Goal: Transaction & Acquisition: Purchase product/service

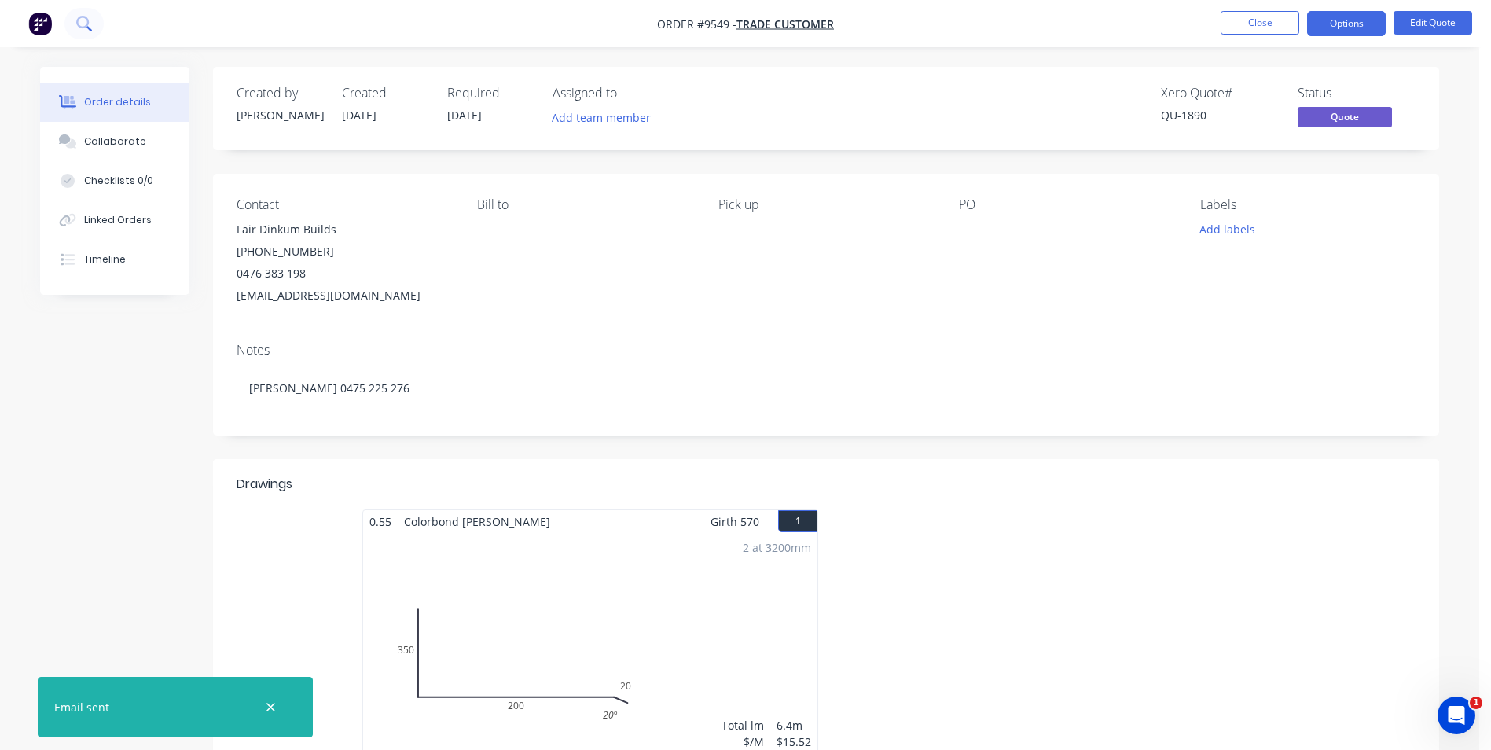
click at [80, 30] on icon at bounding box center [83, 23] width 15 height 15
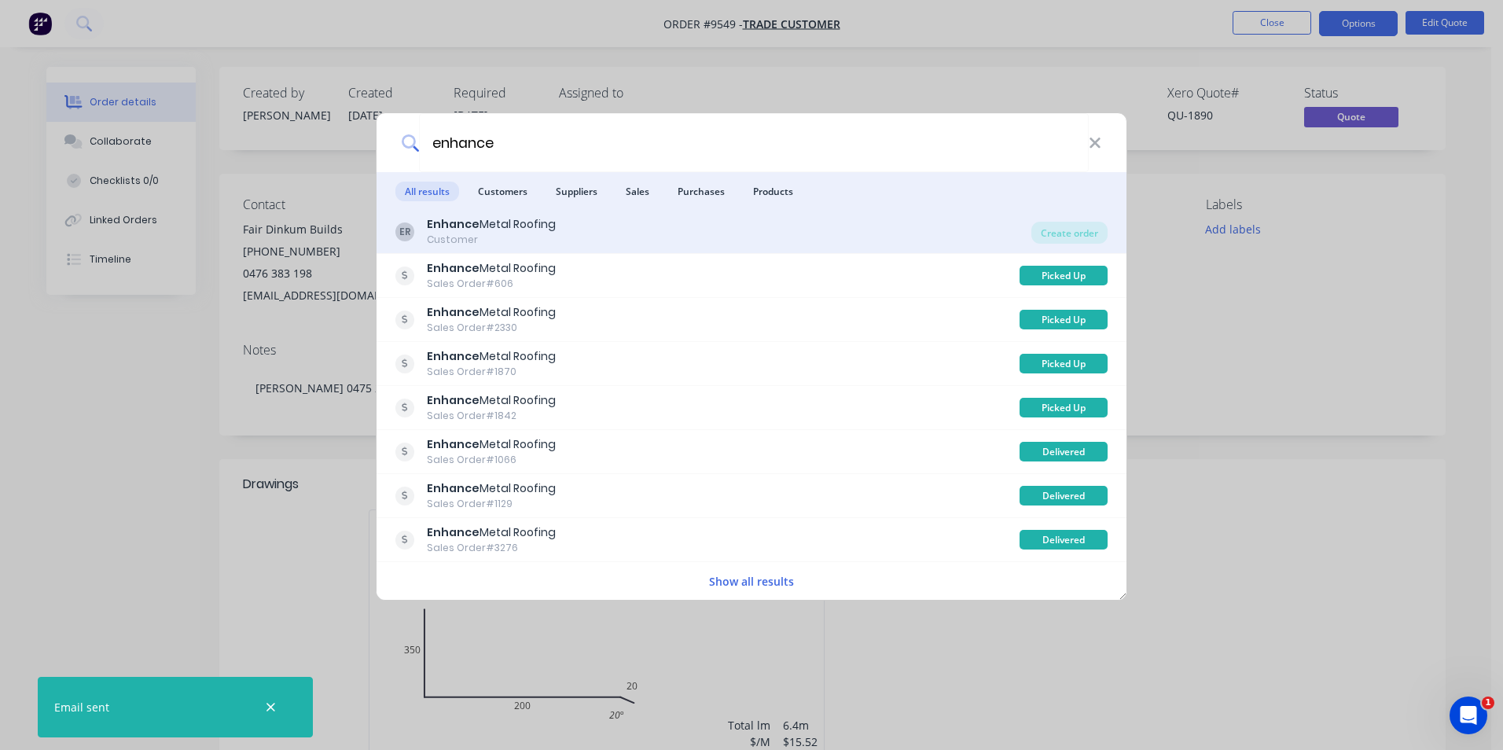
type input "enhance"
click at [697, 239] on div "ER Enhance Metal Roofing Customer" at bounding box center [713, 231] width 636 height 31
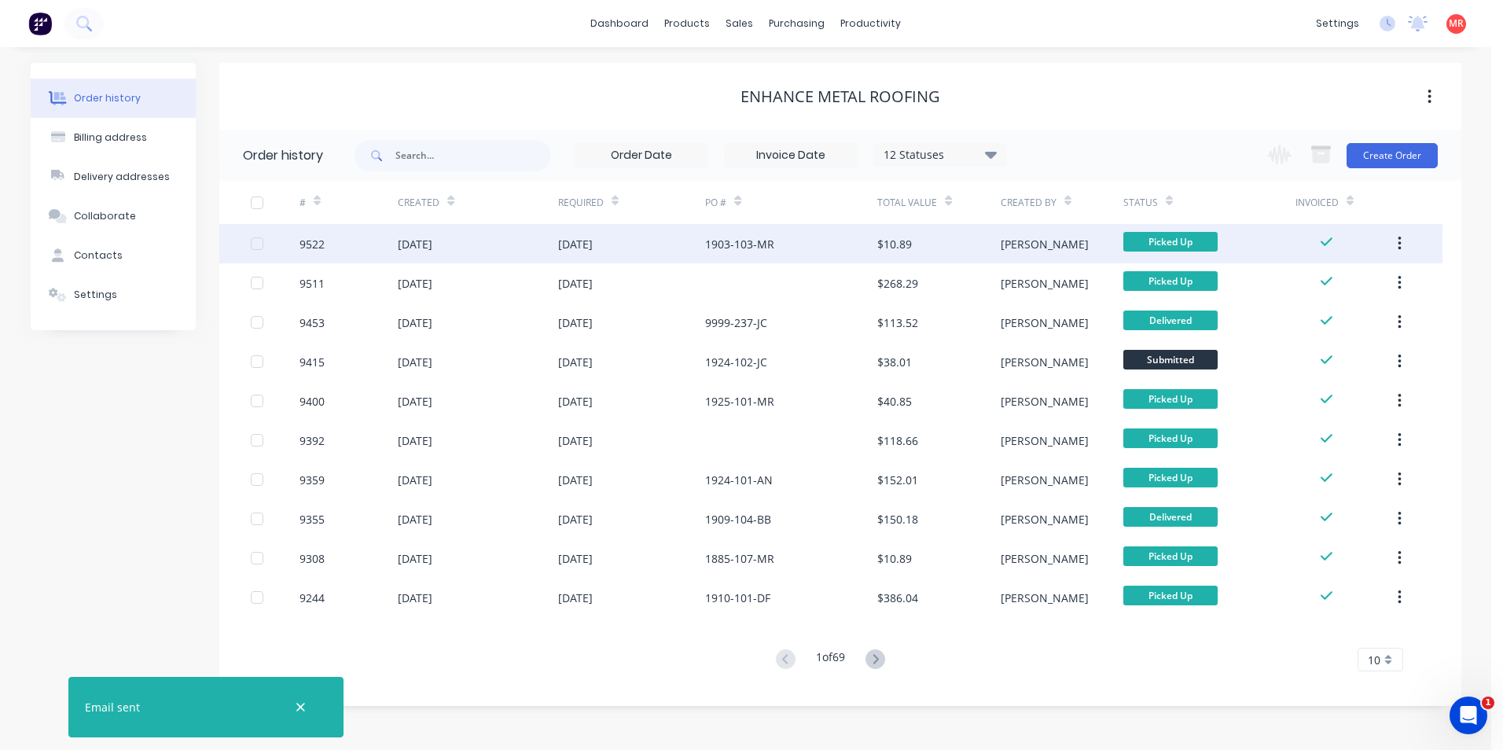
click at [776, 263] on div "1903-103-MR" at bounding box center [791, 243] width 172 height 39
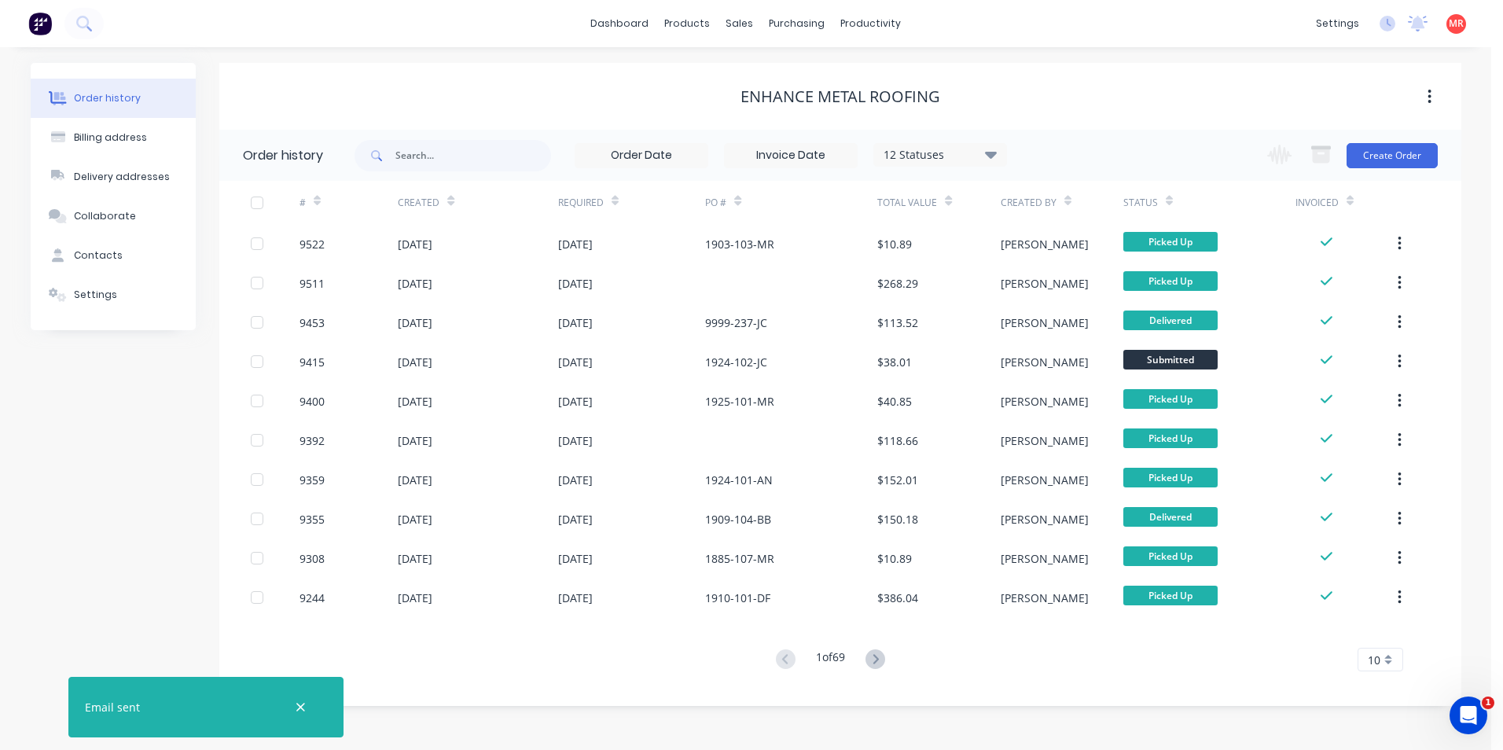
click at [35, 17] on img at bounding box center [40, 24] width 24 height 24
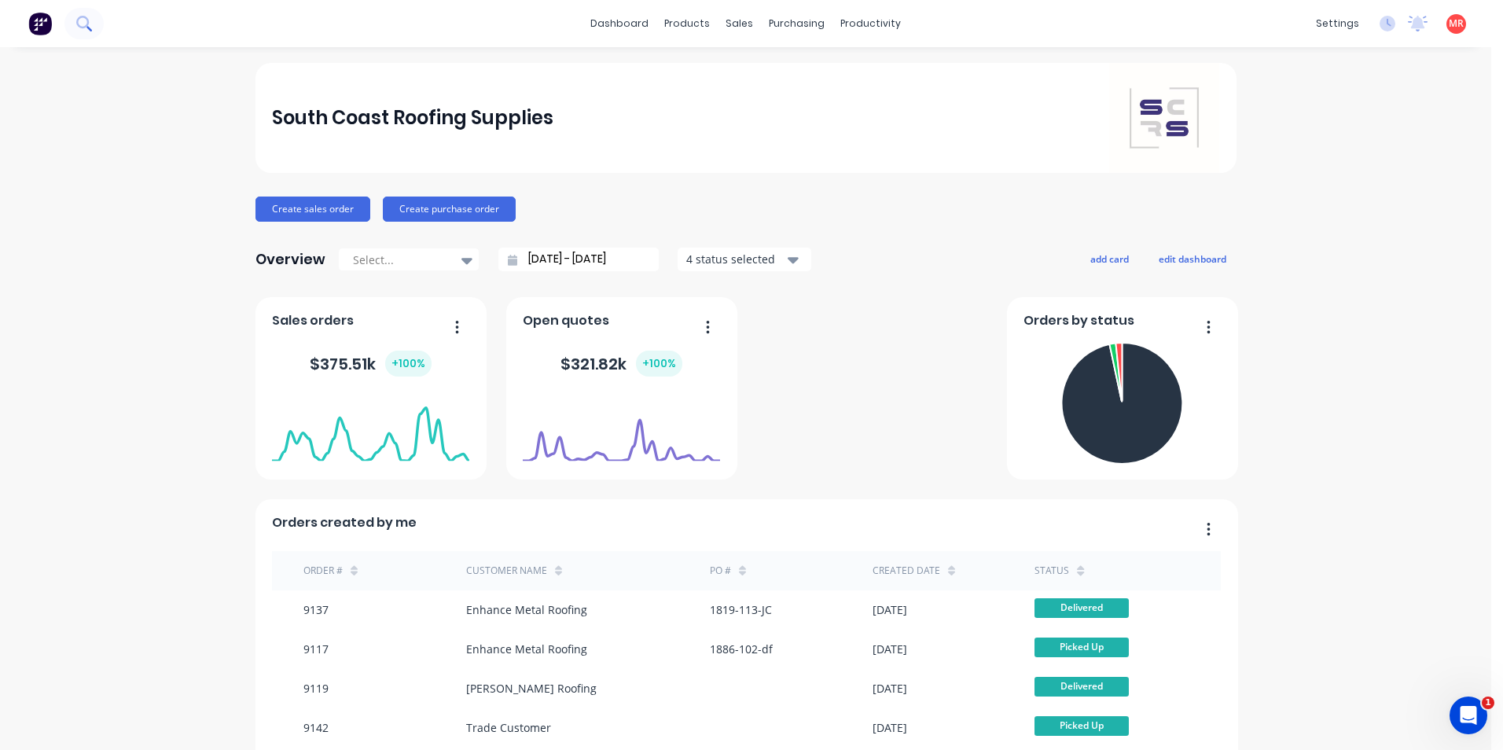
click at [90, 26] on icon at bounding box center [83, 23] width 15 height 15
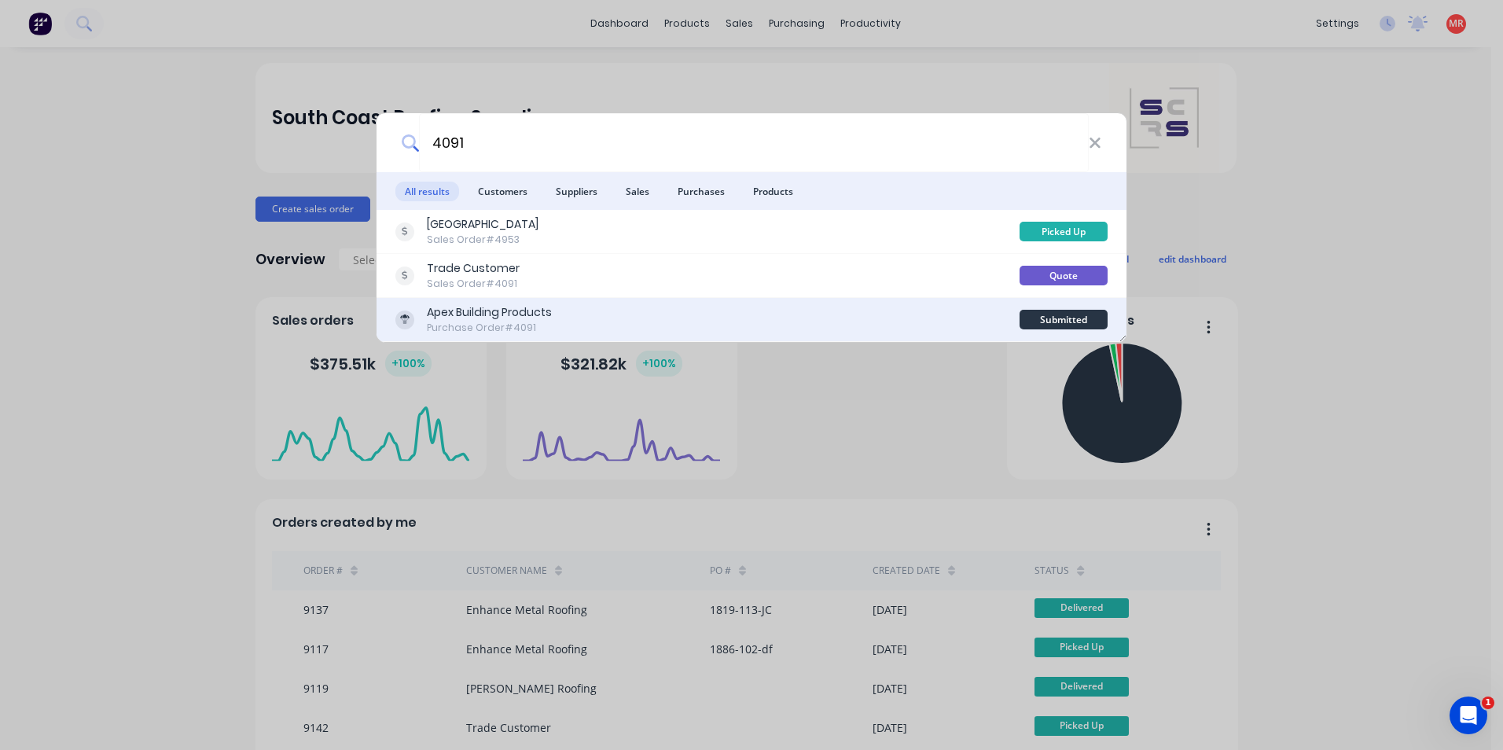
type input "4091"
click at [641, 332] on div "Apex Building Products Purchase Order #4091" at bounding box center [707, 319] width 624 height 31
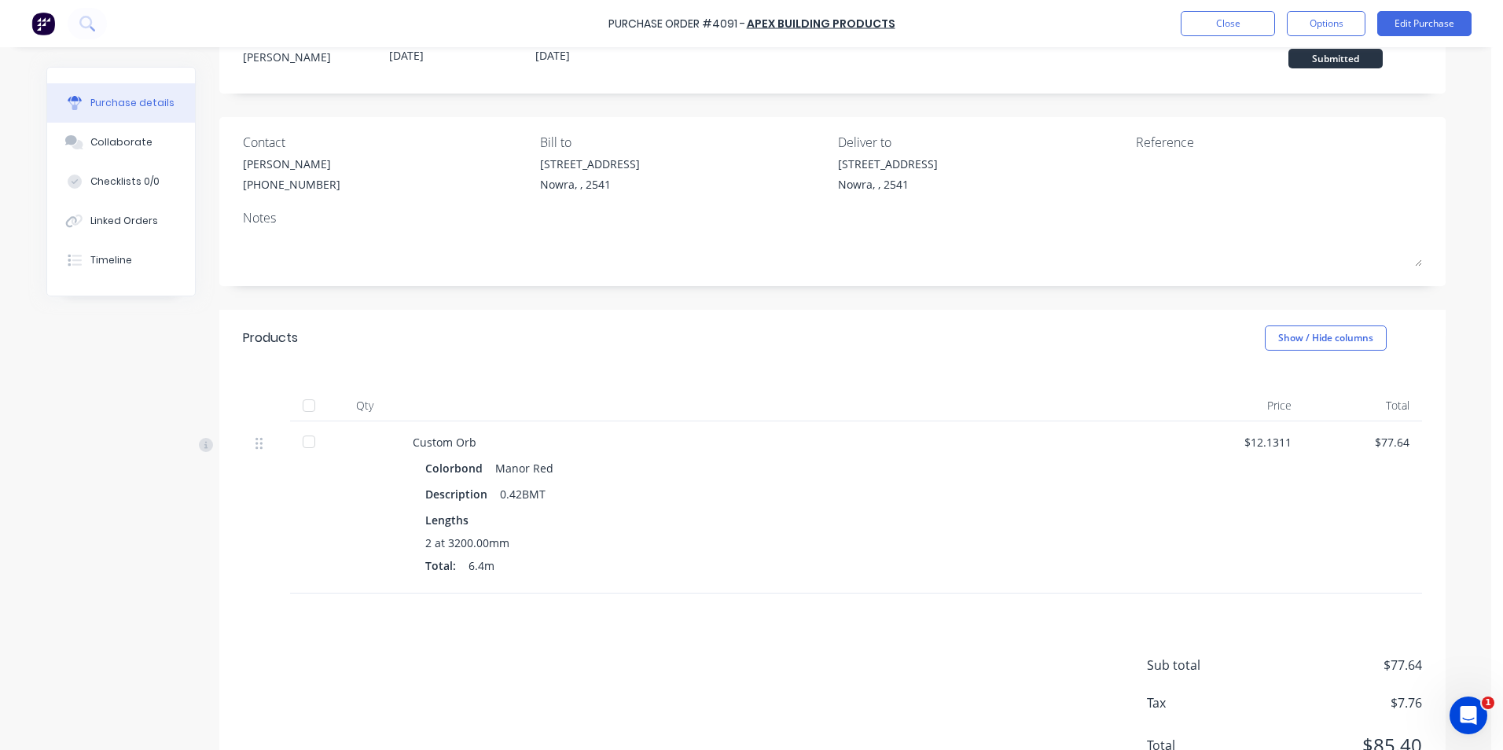
scroll to position [124, 0]
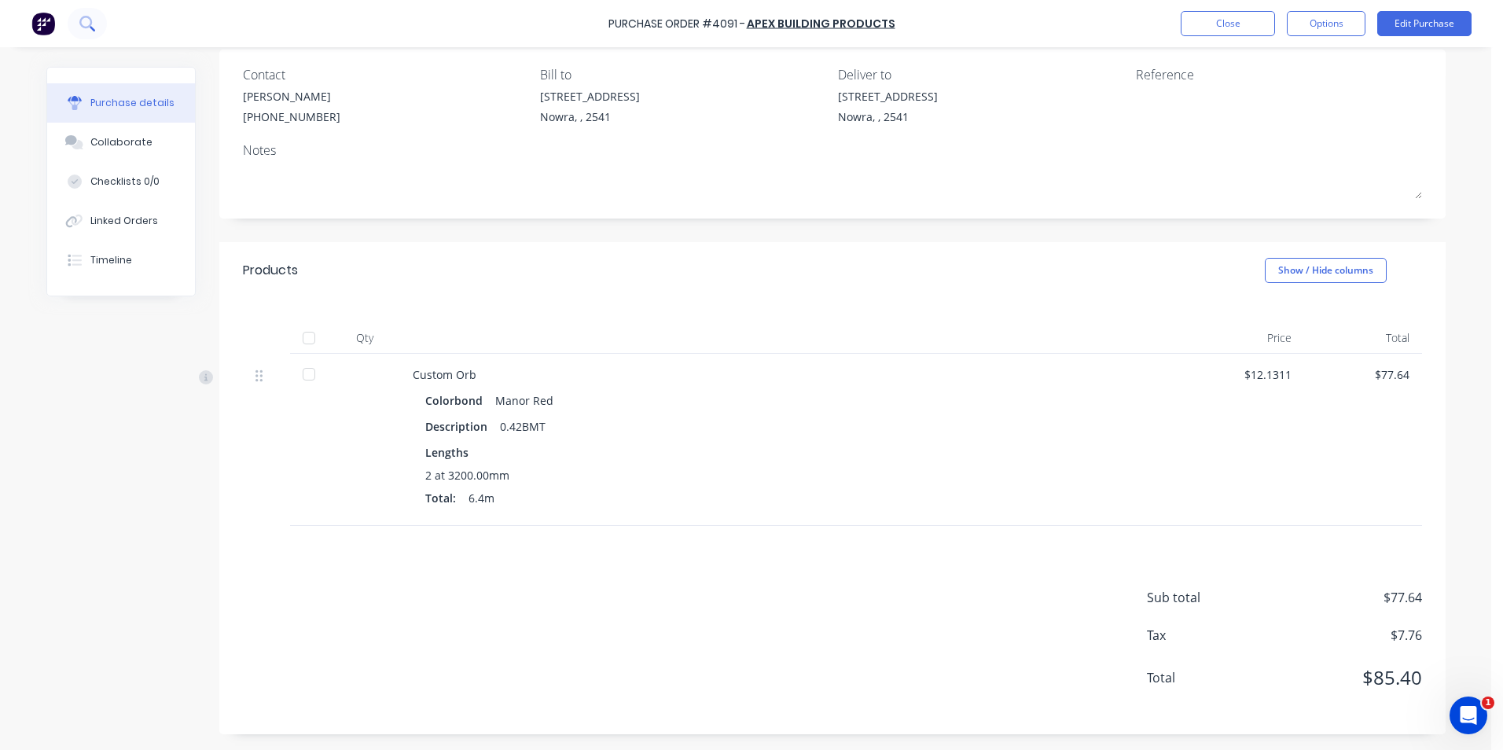
click at [90, 29] on icon at bounding box center [86, 23] width 15 height 15
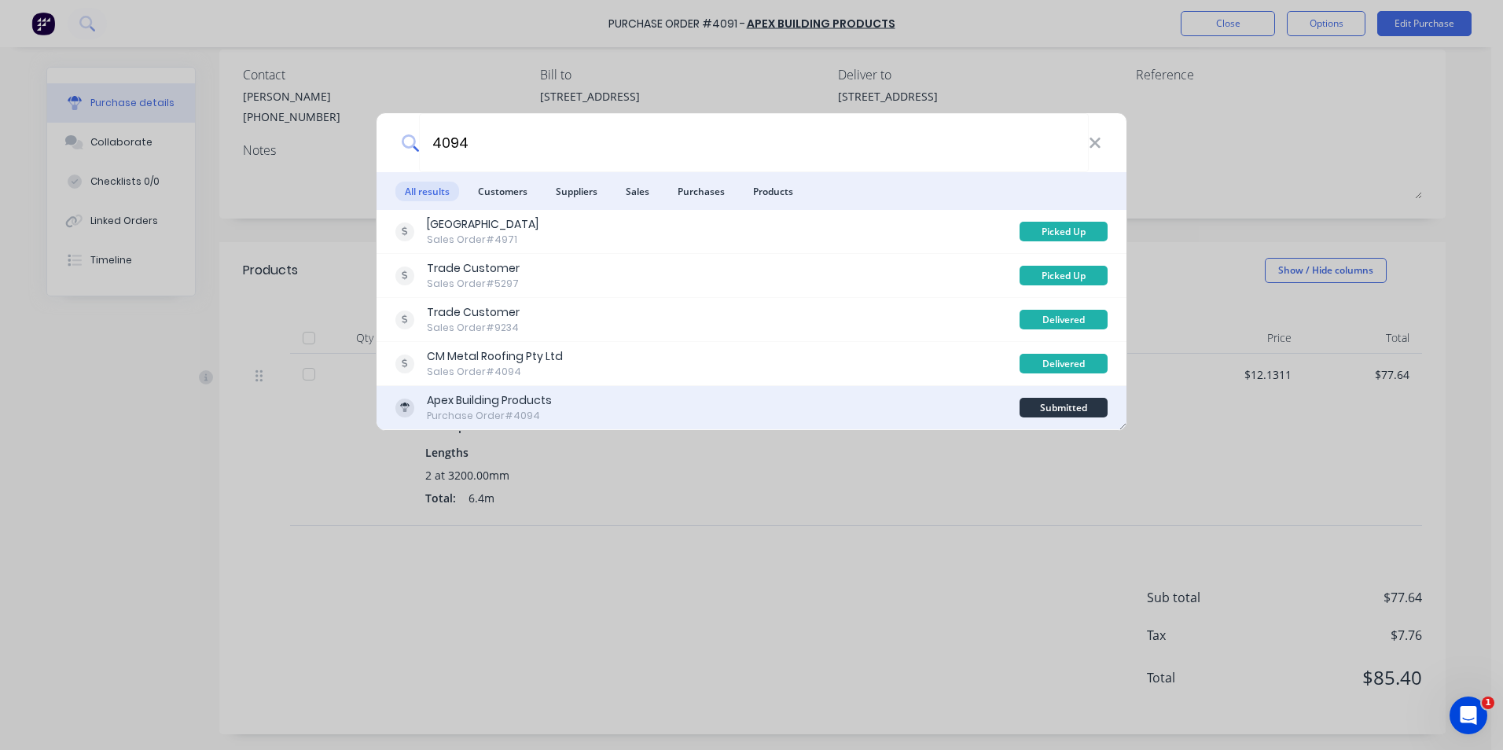
type input "4094"
click at [695, 401] on div "Apex Building Products Purchase Order #4094" at bounding box center [707, 407] width 624 height 31
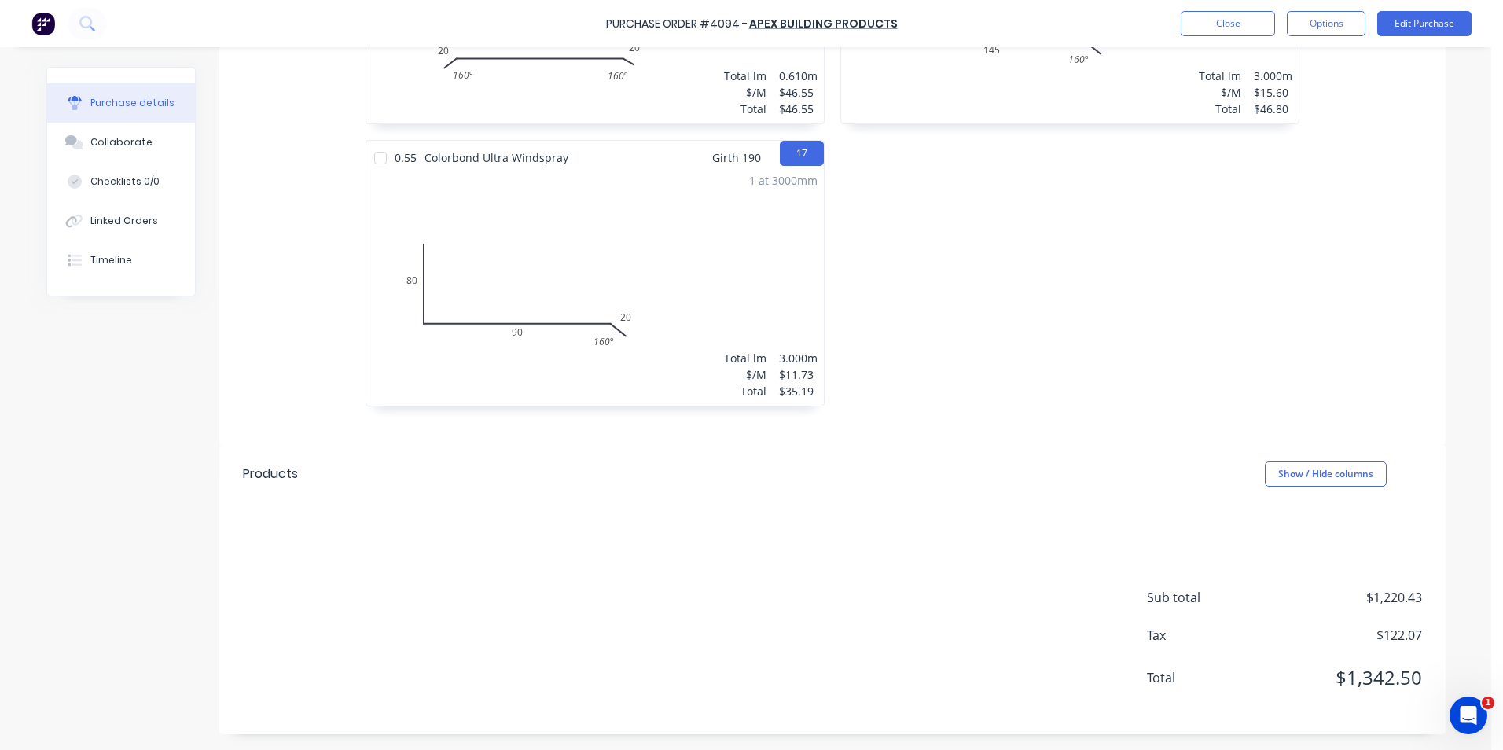
scroll to position [2063, 0]
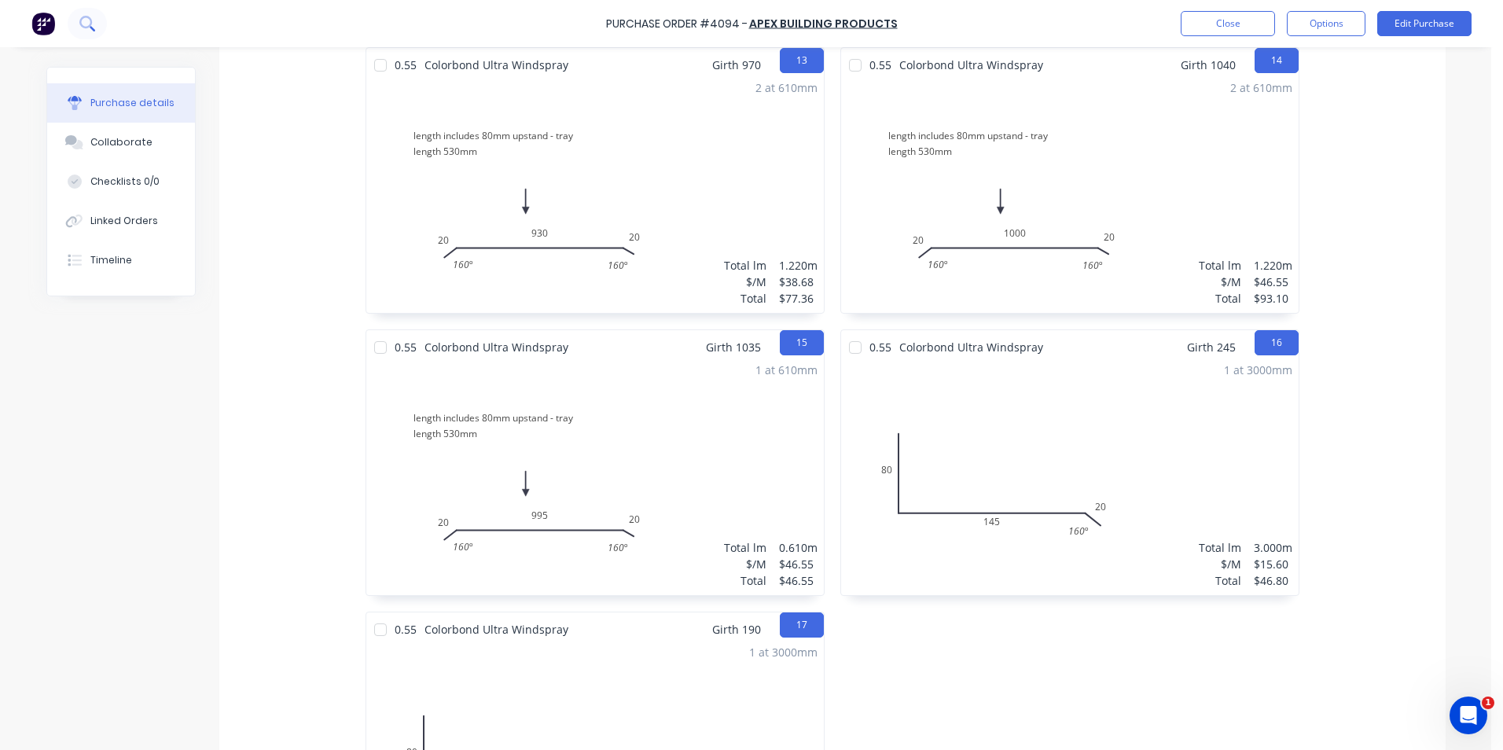
click at [86, 19] on icon at bounding box center [86, 23] width 15 height 15
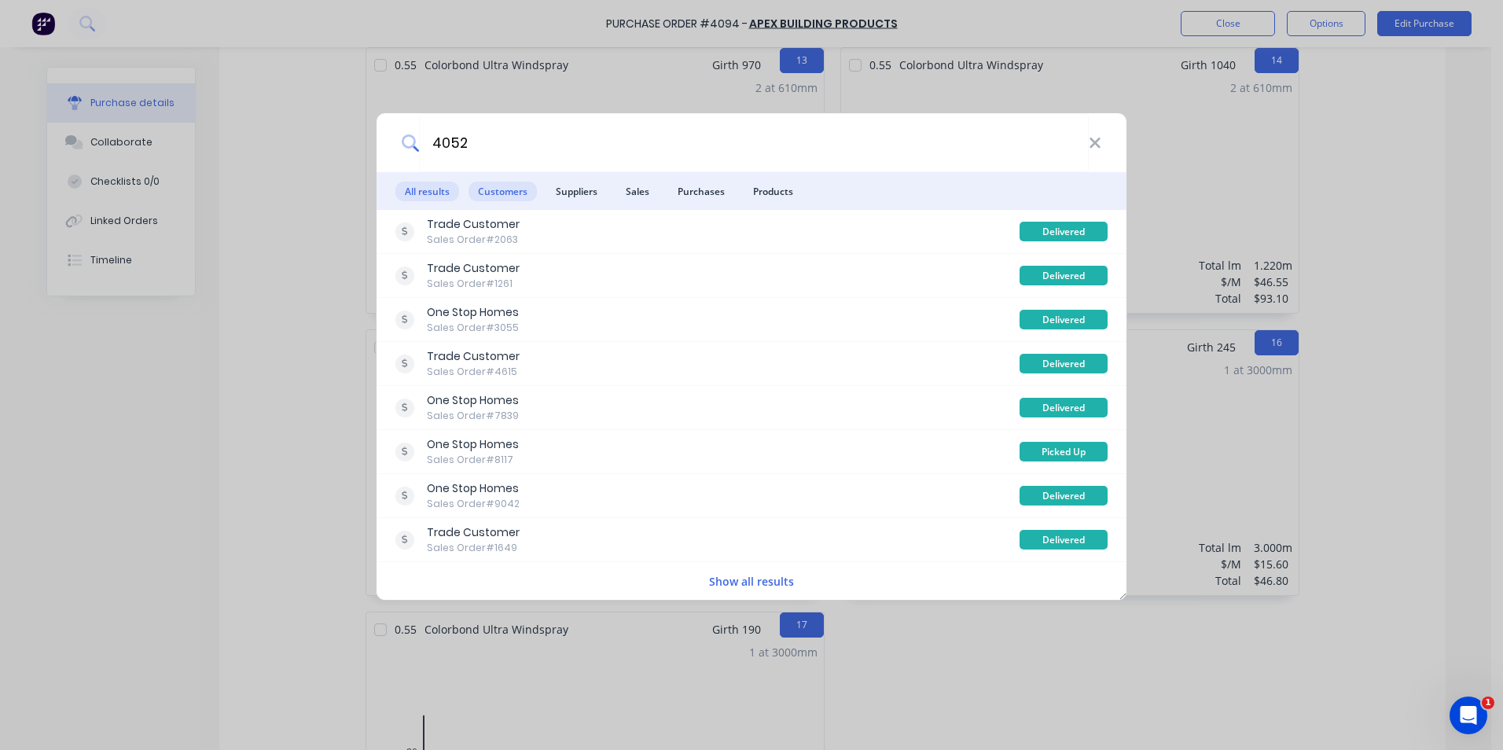
type input "4052"
click at [527, 194] on span "Customers" at bounding box center [502, 192] width 68 height 20
click at [718, 189] on span "Purchases" at bounding box center [701, 192] width 66 height 20
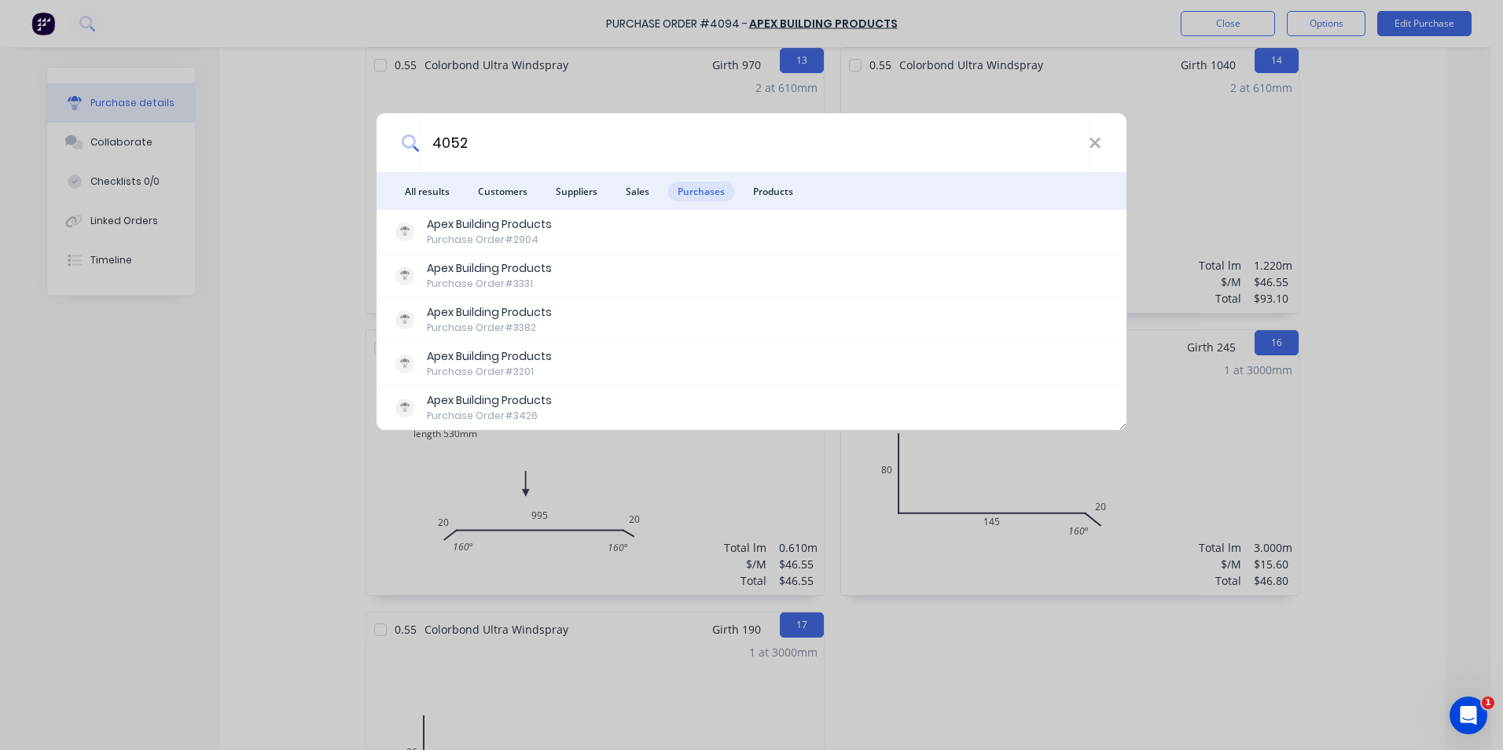
click at [241, 94] on div "4052 All results Customers Suppliers Sales Purchases Products Apex Building Pro…" at bounding box center [751, 375] width 1503 height 750
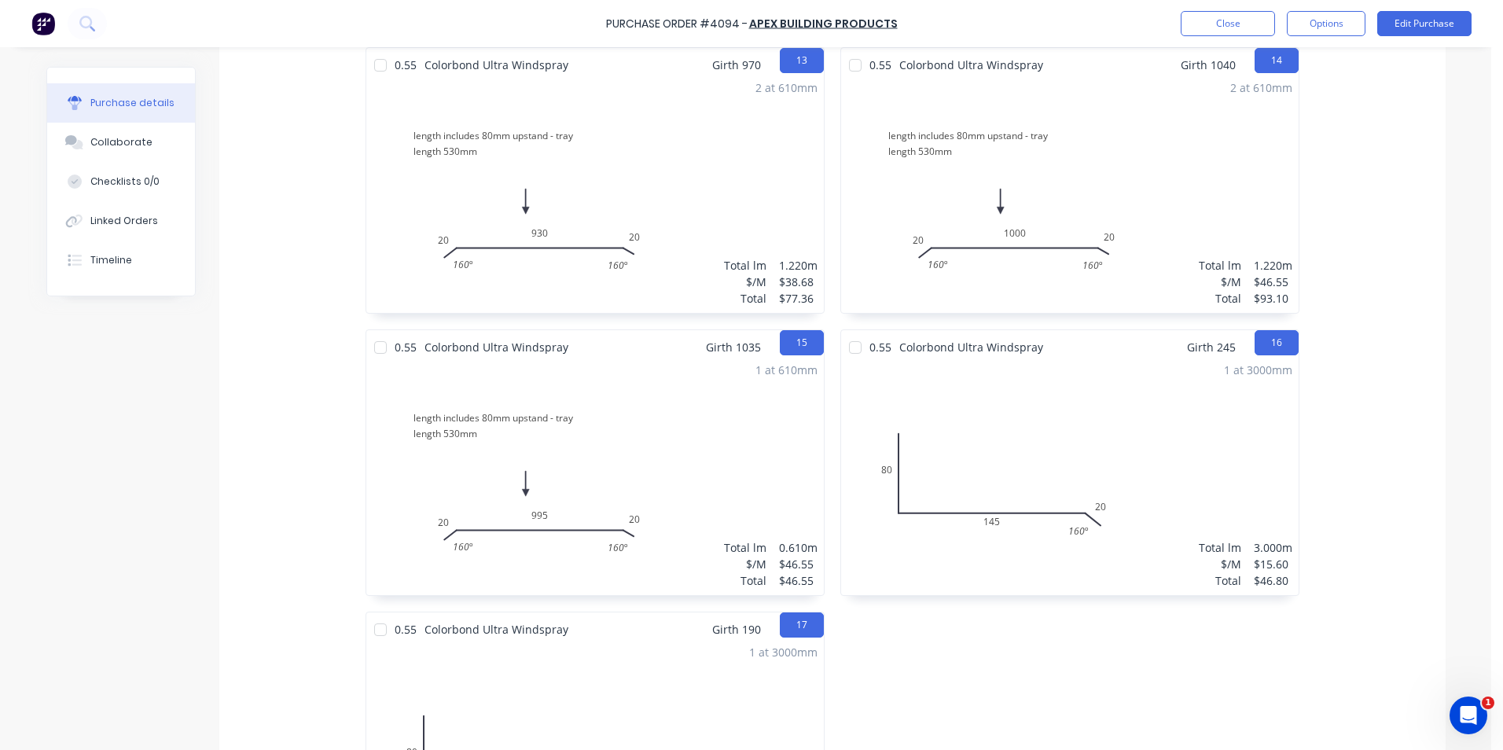
click at [40, 25] on img at bounding box center [43, 24] width 24 height 24
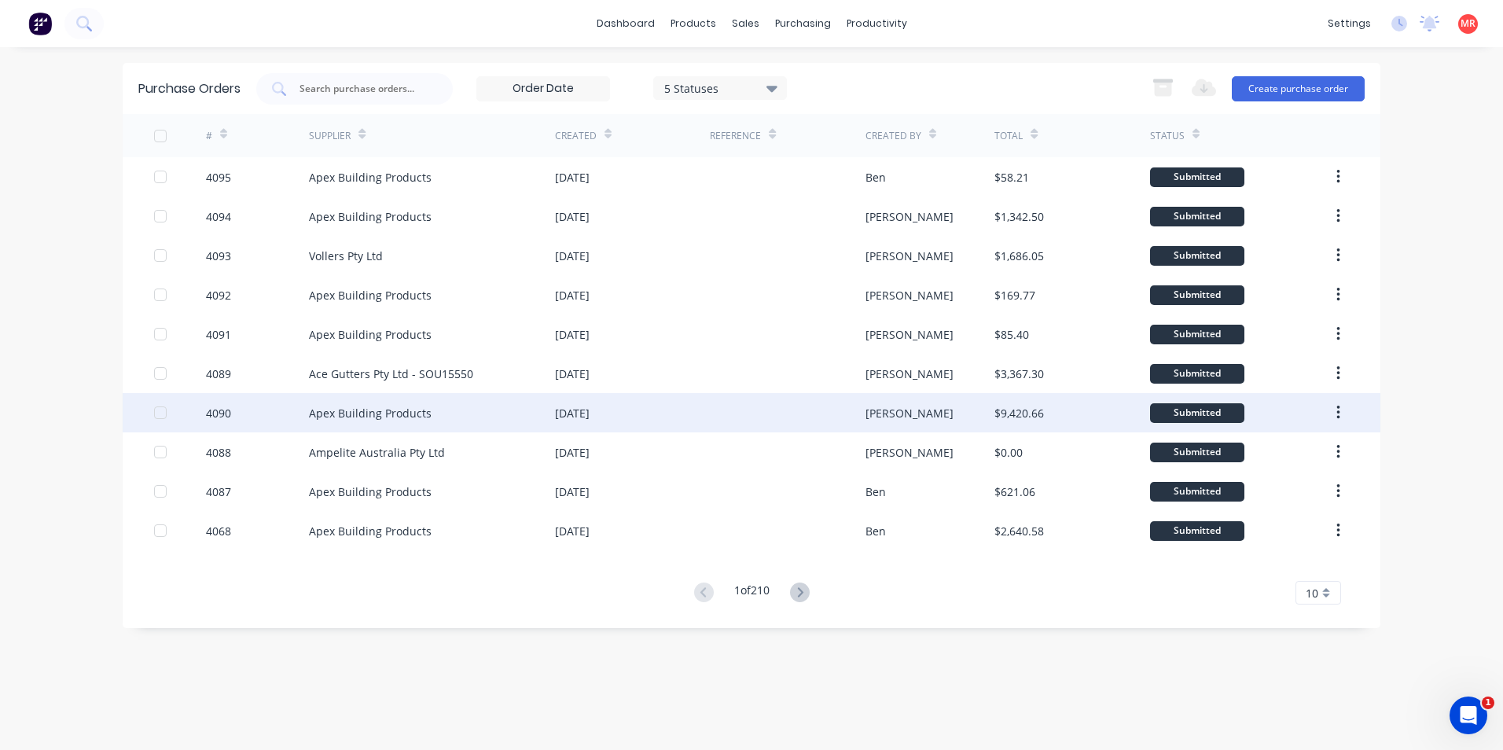
click at [642, 410] on div "01 Sep 2025" at bounding box center [632, 412] width 155 height 39
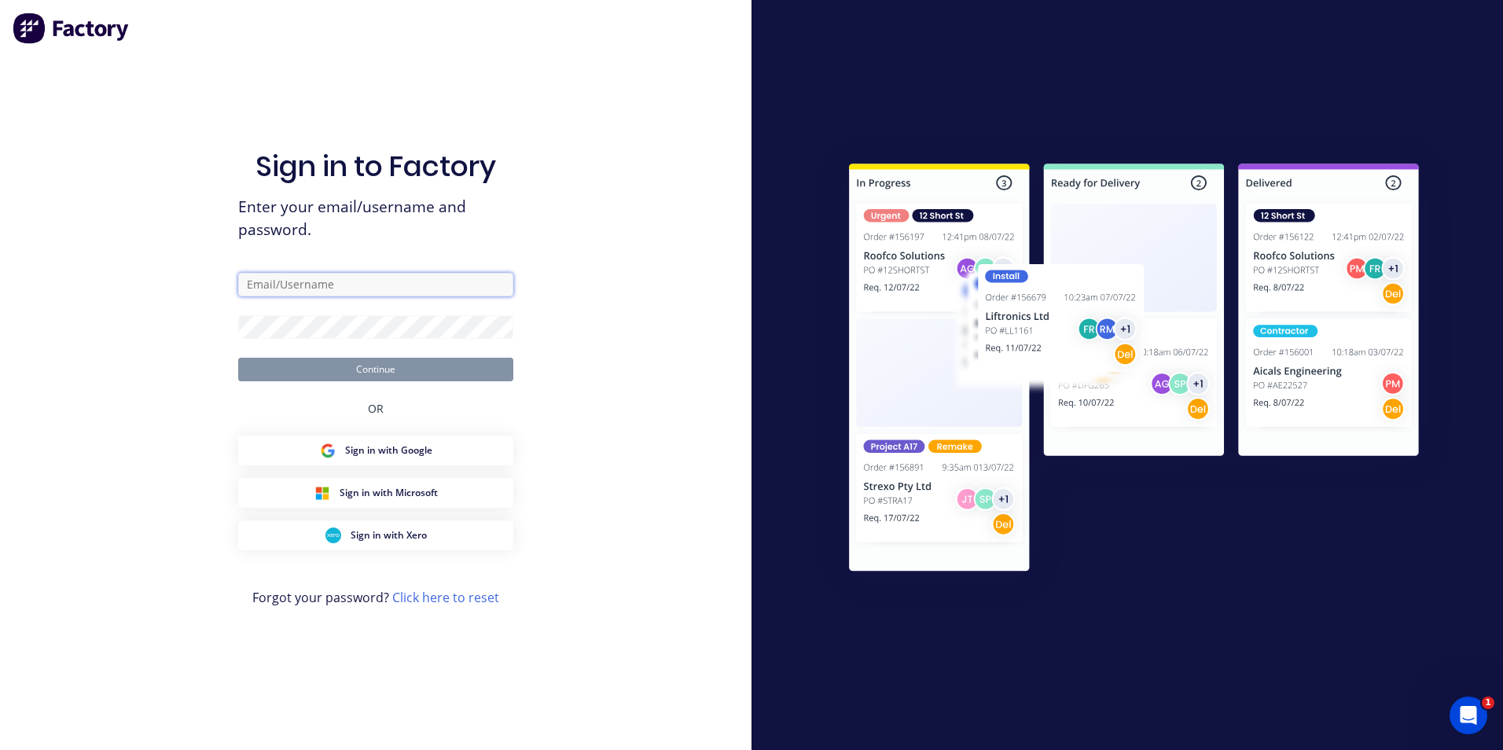
type input "matt@scrs.net.au"
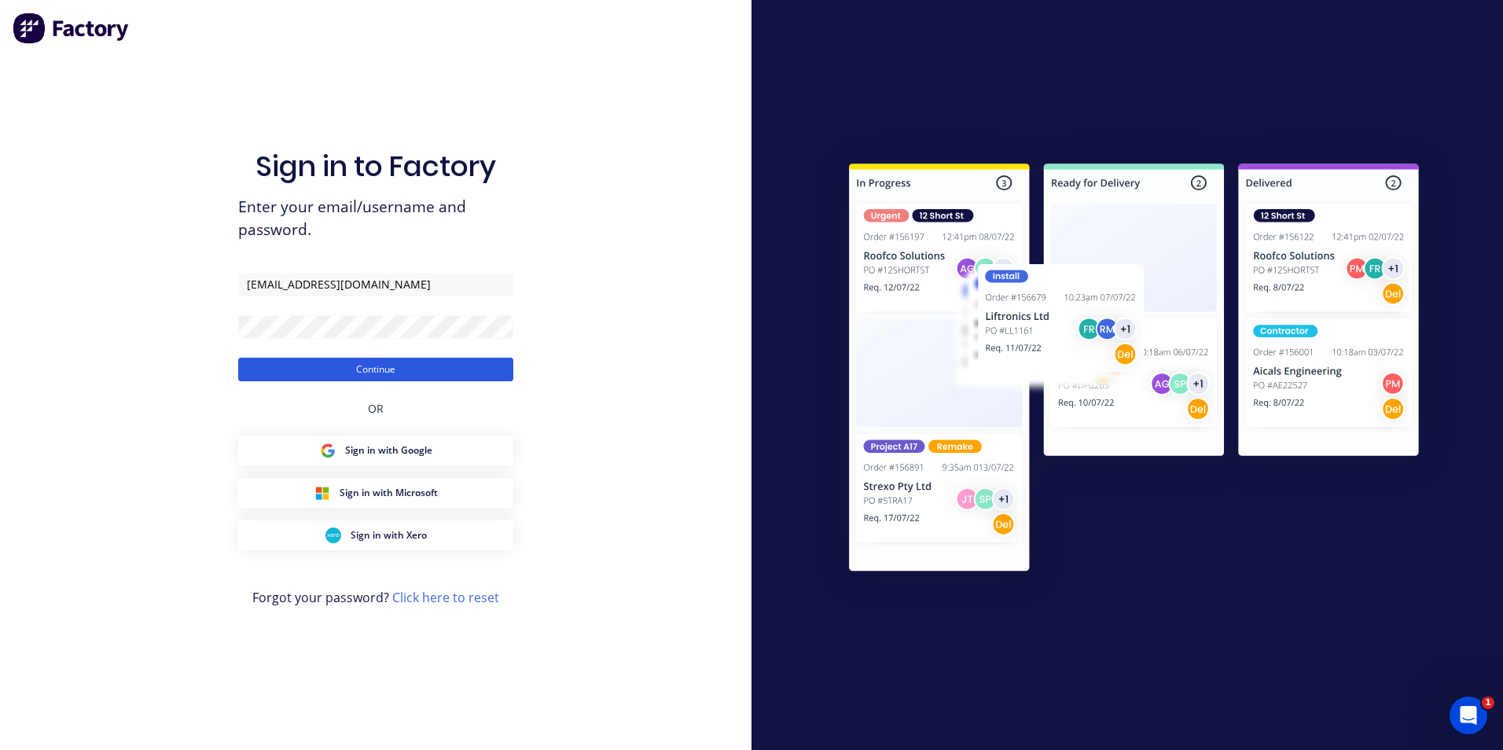
click at [499, 362] on button "Continue" at bounding box center [375, 370] width 275 height 24
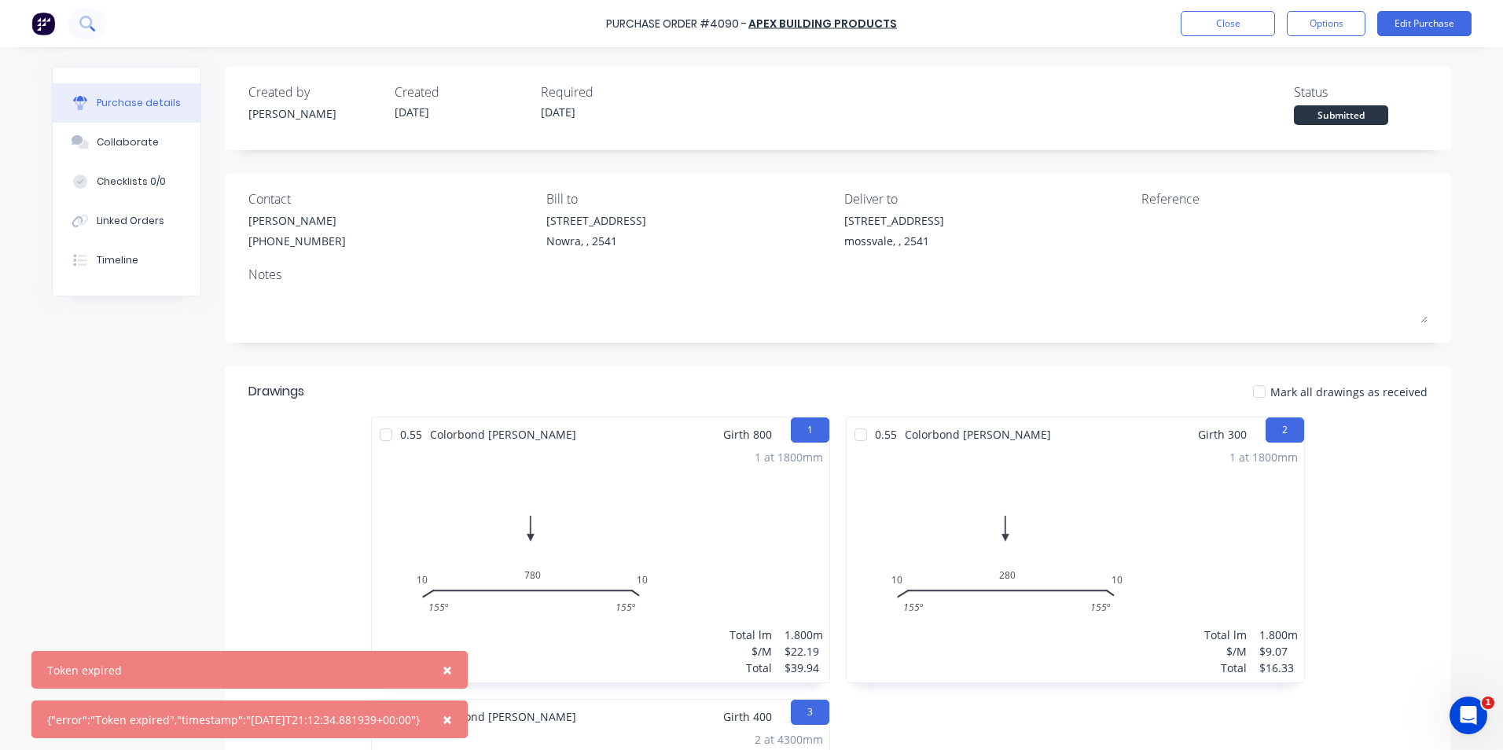
click at [94, 24] on icon at bounding box center [86, 23] width 15 height 15
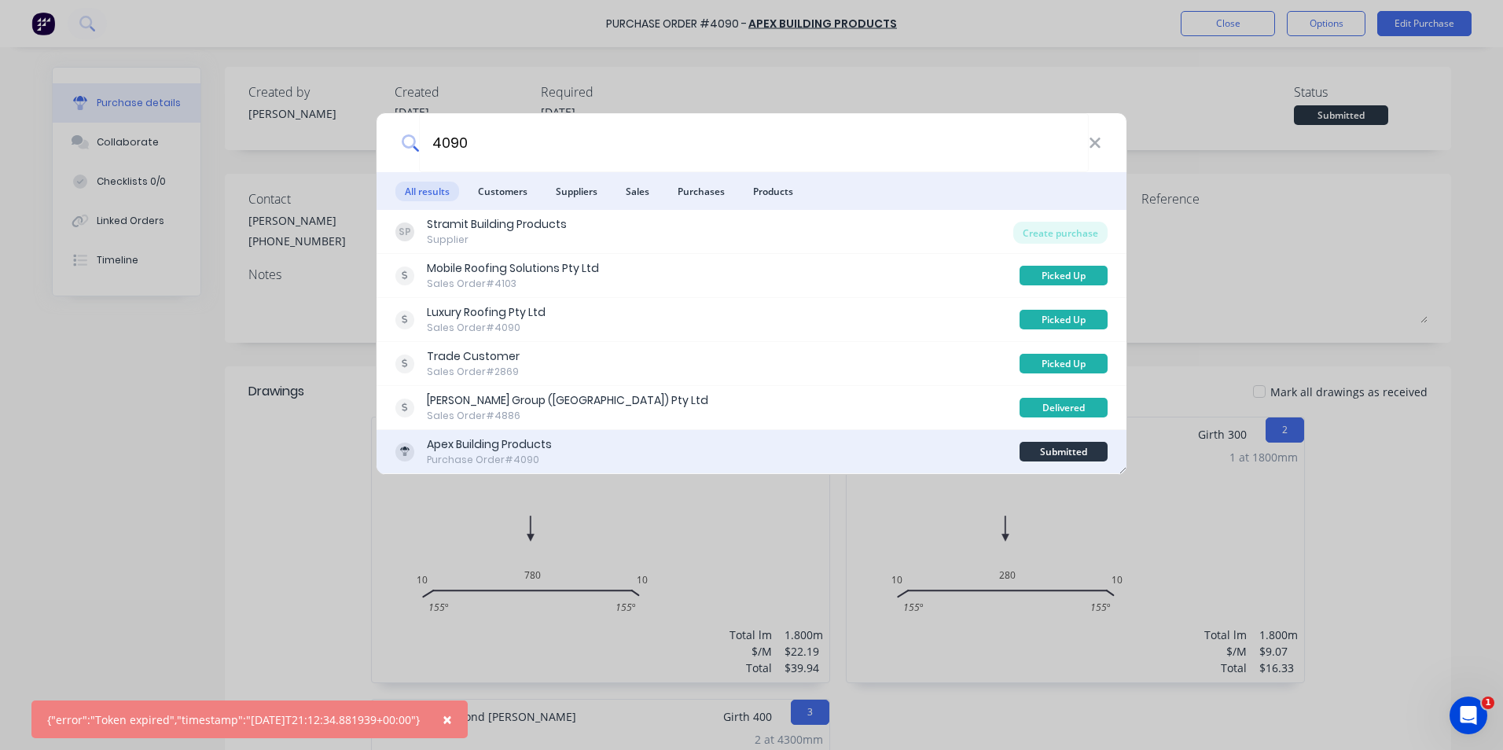
type input "4090"
click at [657, 439] on div "Apex Building Products Purchase Order #4090" at bounding box center [707, 451] width 624 height 31
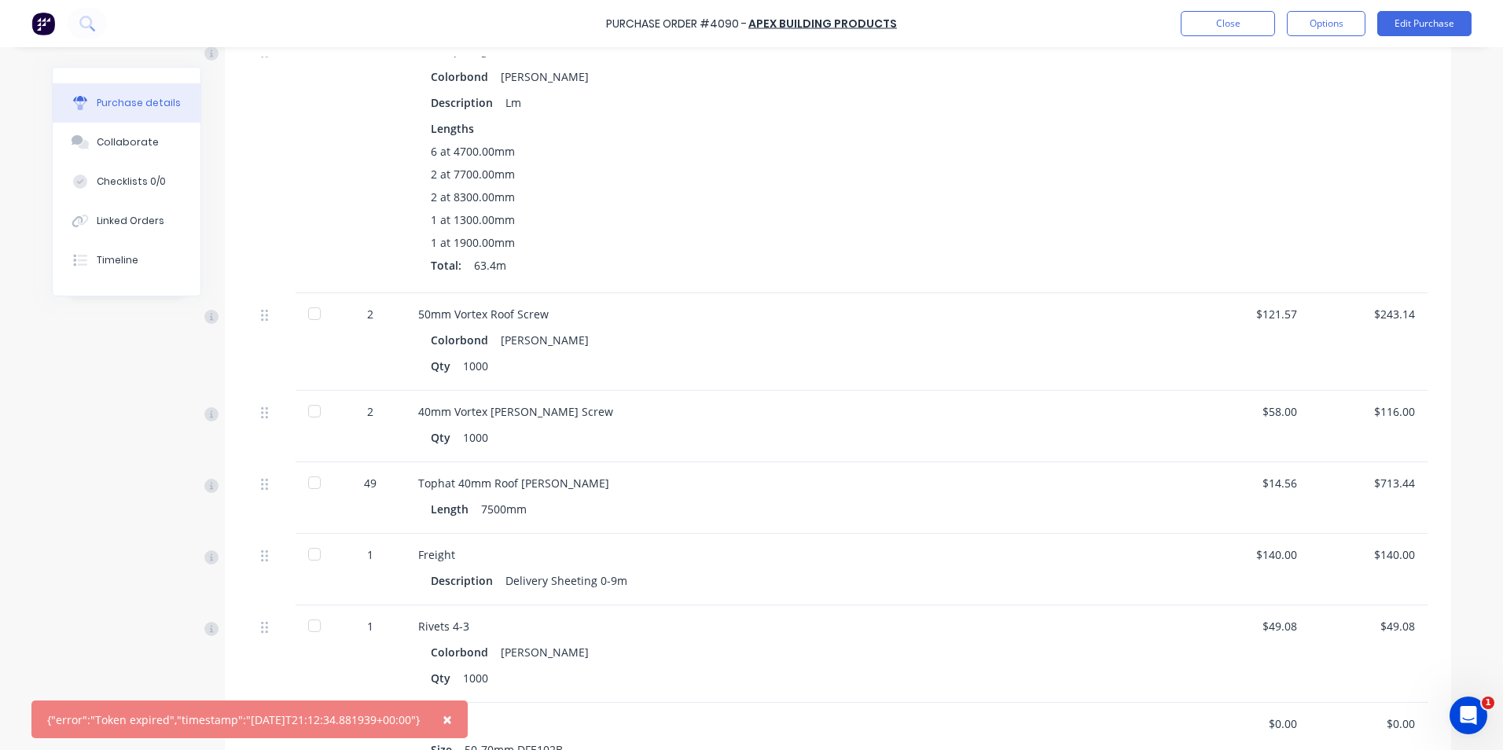
scroll to position [1280, 0]
click at [89, 24] on icon at bounding box center [86, 23] width 15 height 15
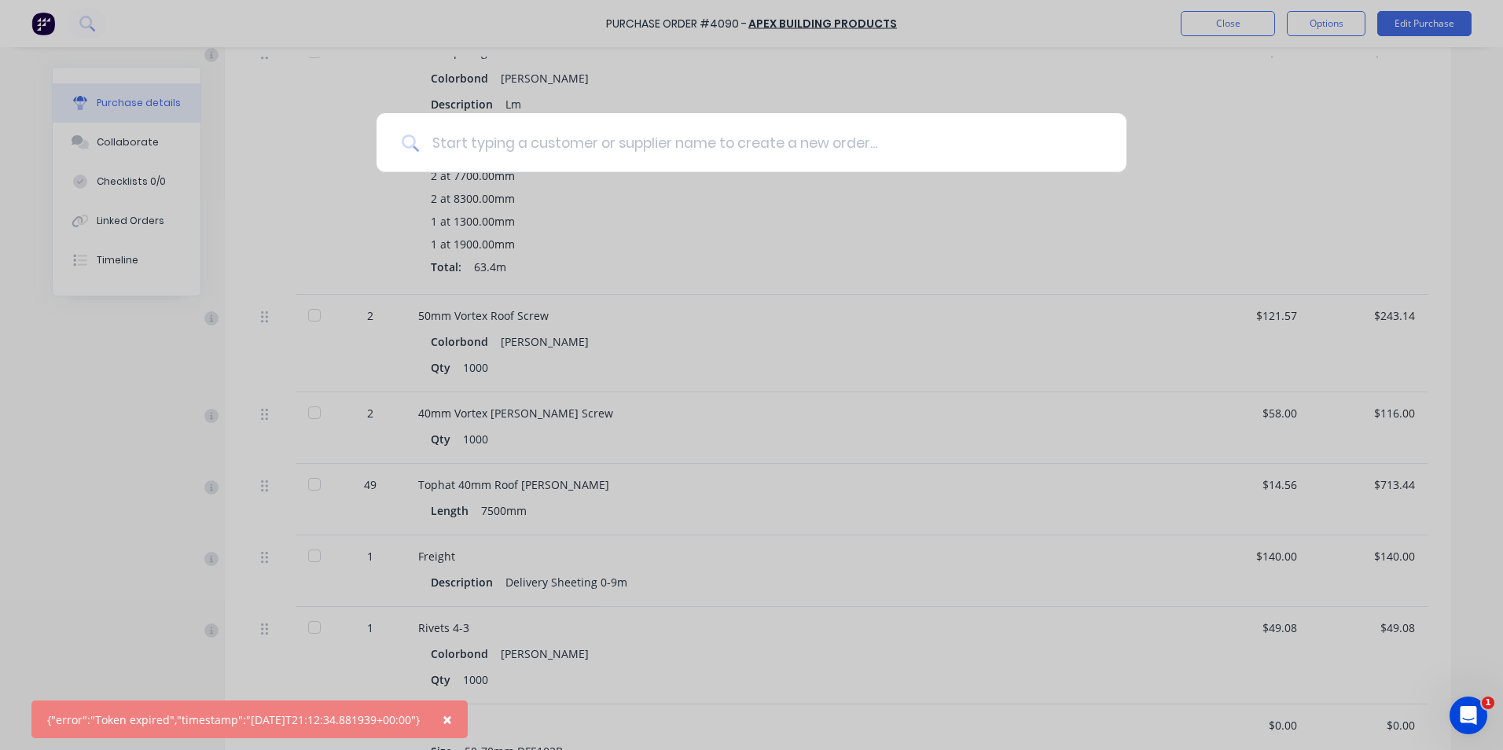
click at [581, 141] on input at bounding box center [760, 142] width 682 height 59
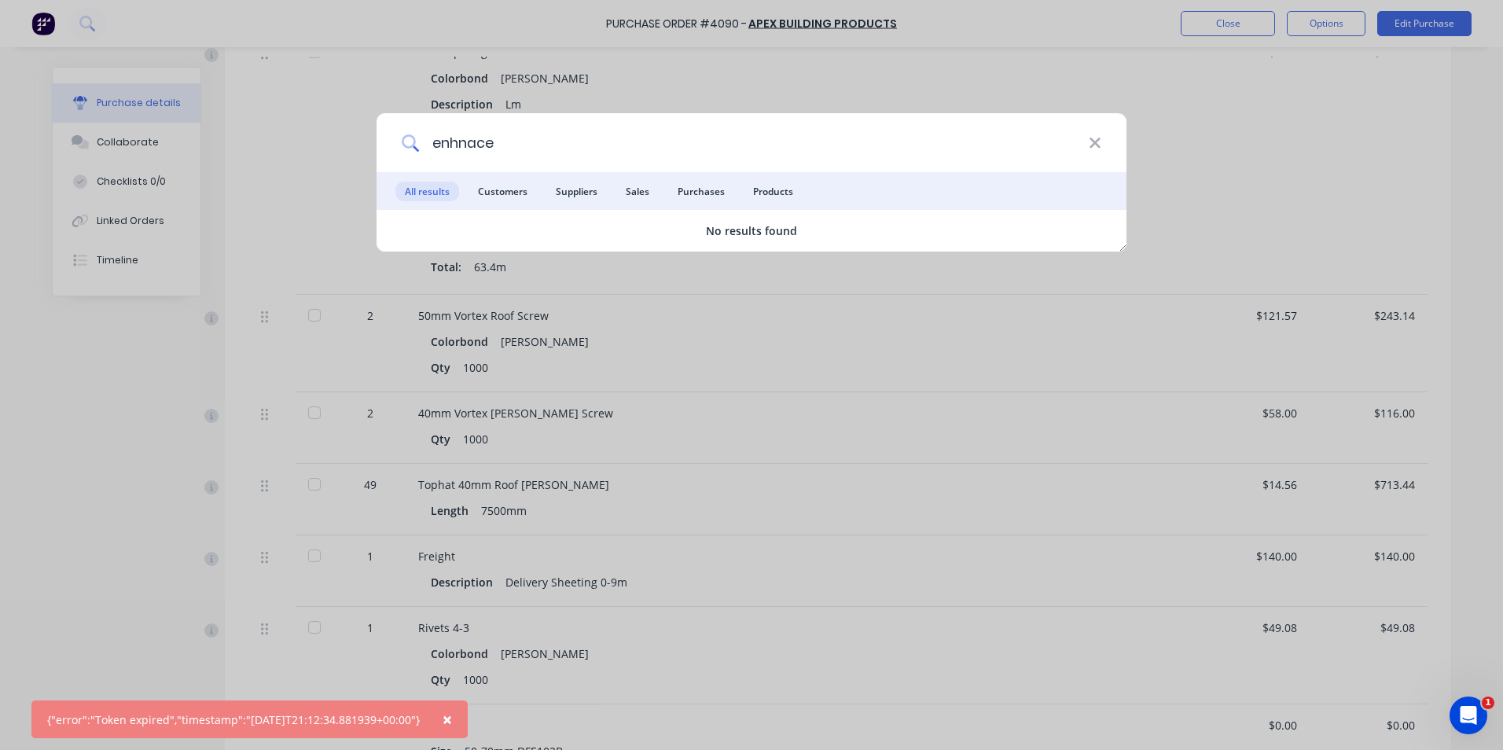
type input "enhnac"
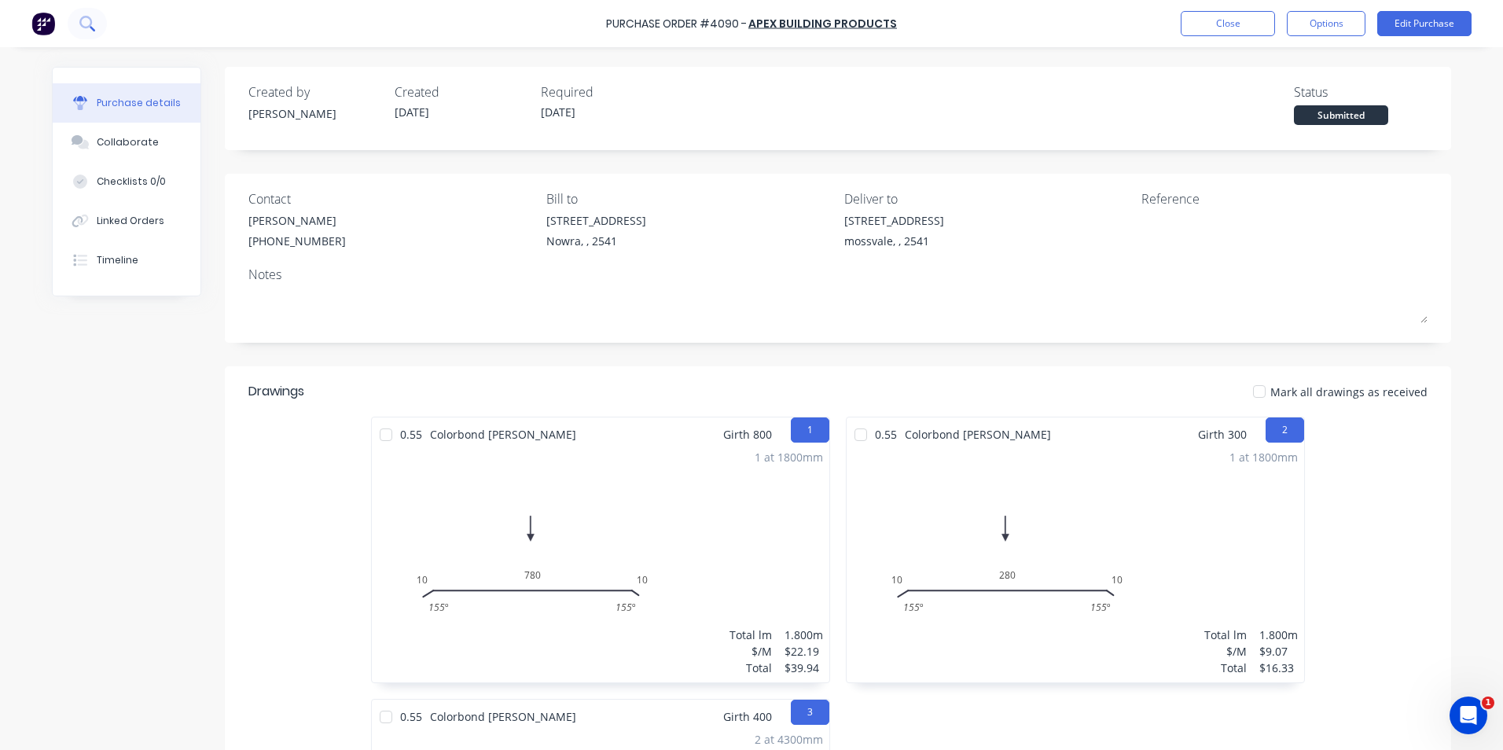
click at [86, 26] on icon at bounding box center [86, 23] width 15 height 15
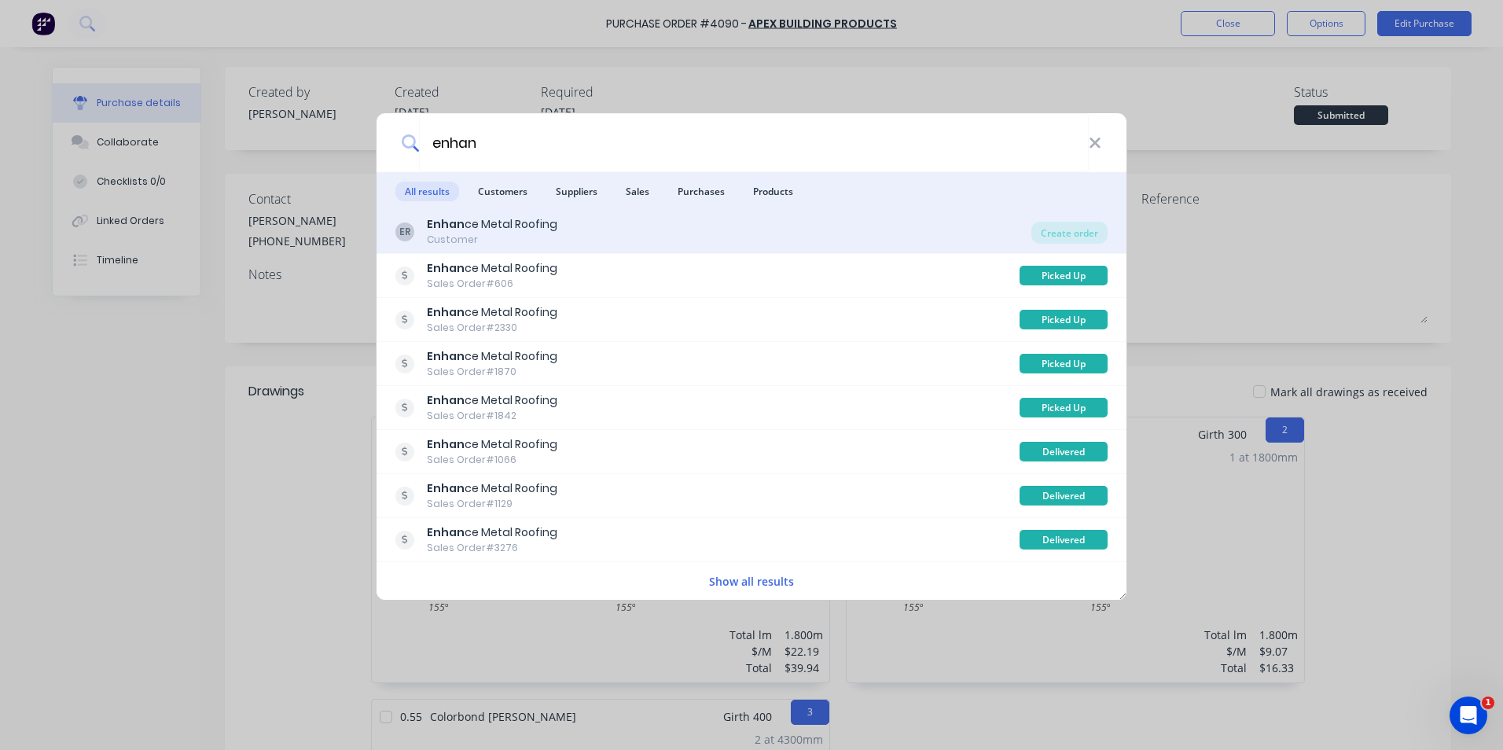
type input "enhan"
click at [623, 221] on div "ER Enhan ce Metal Roofing Customer" at bounding box center [713, 231] width 636 height 31
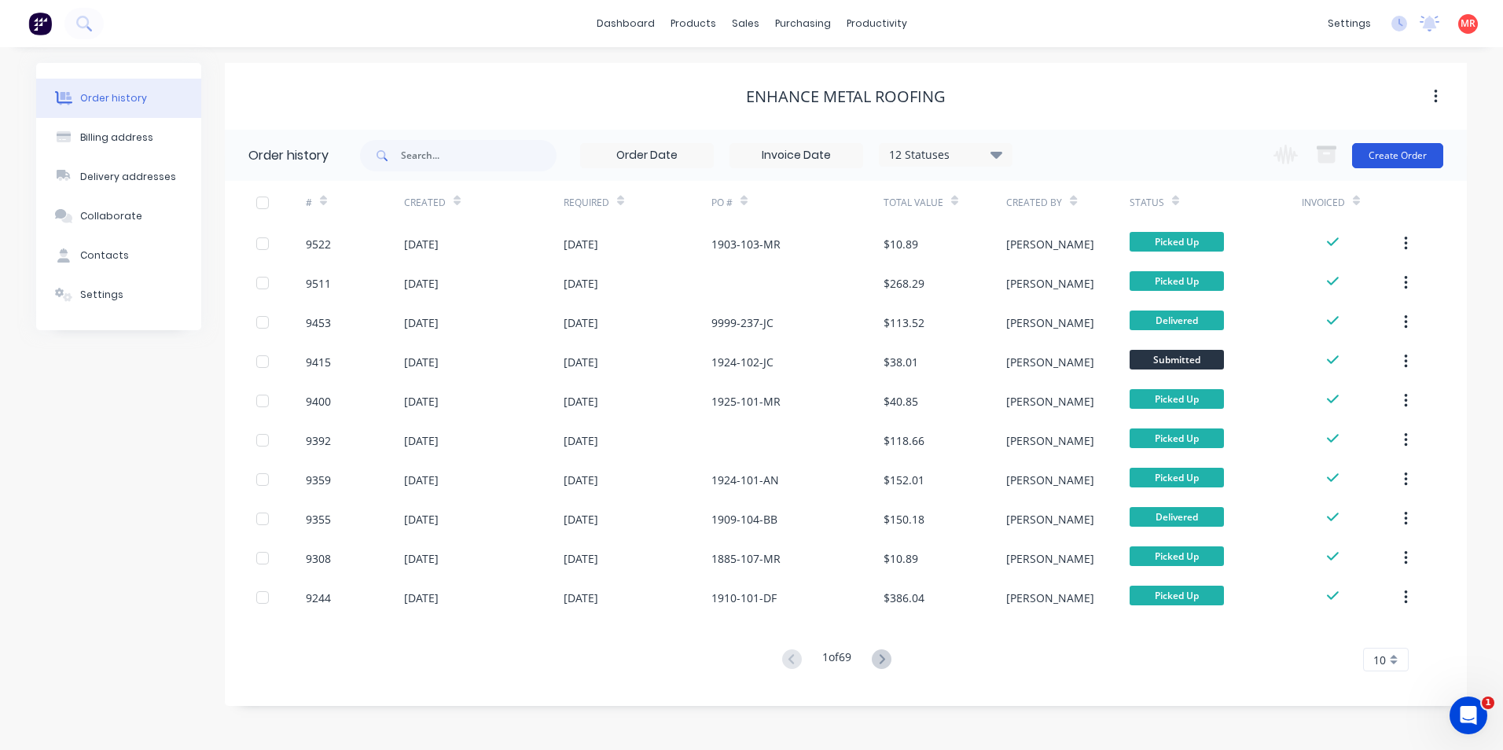
click at [1373, 160] on button "Create Order" at bounding box center [1397, 155] width 91 height 25
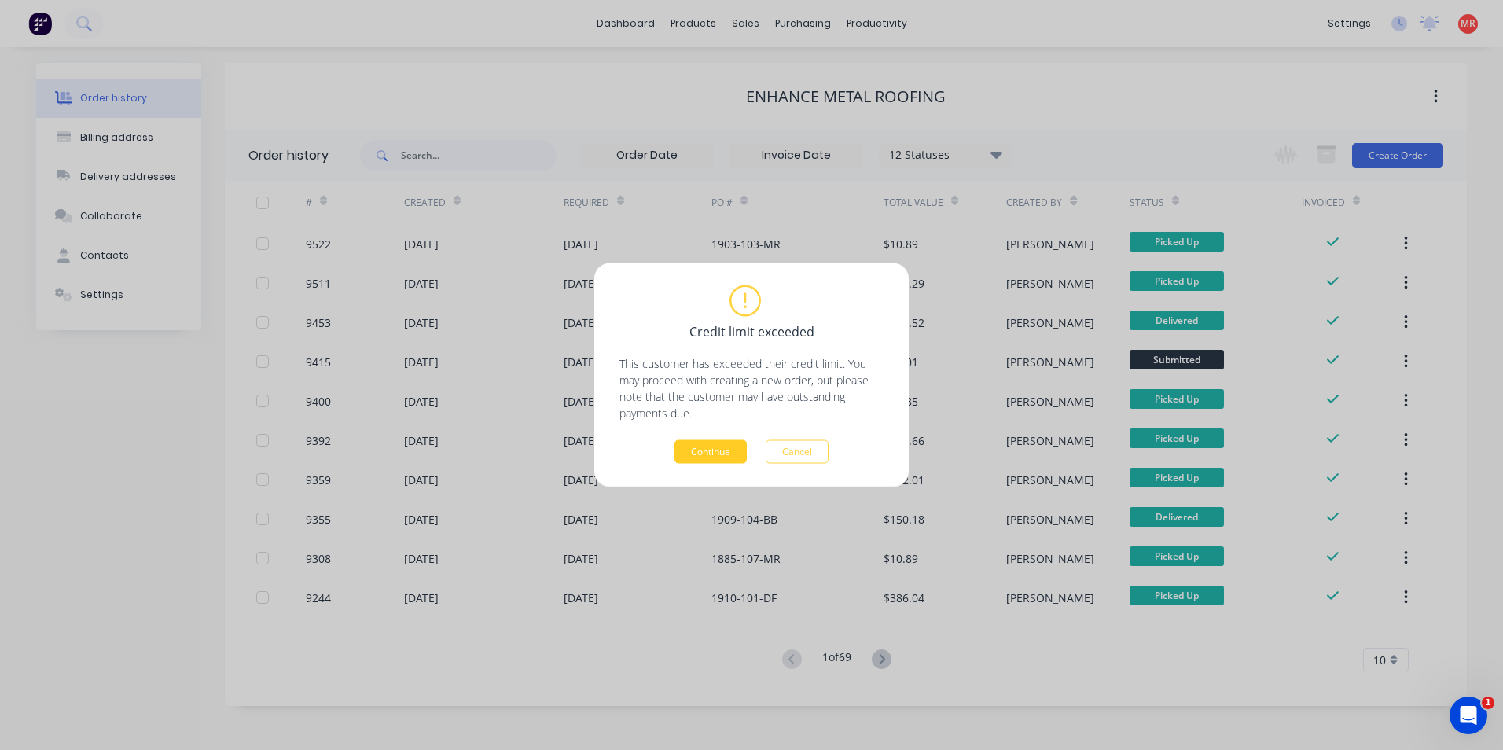
click at [711, 454] on button "Continue" at bounding box center [710, 452] width 72 height 24
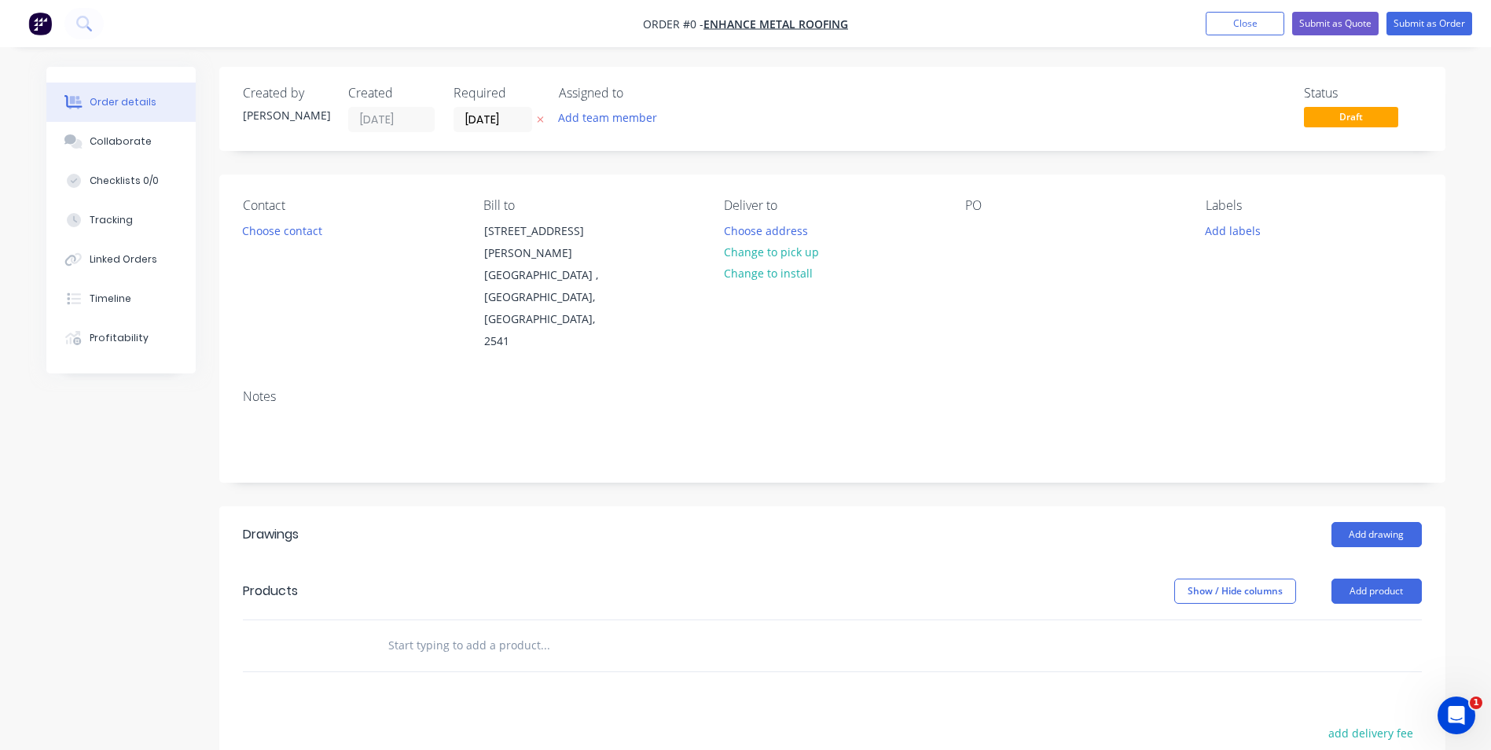
click at [266, 241] on div "Contact Choose contact" at bounding box center [350, 275] width 215 height 155
click at [266, 233] on button "Choose contact" at bounding box center [281, 229] width 97 height 21
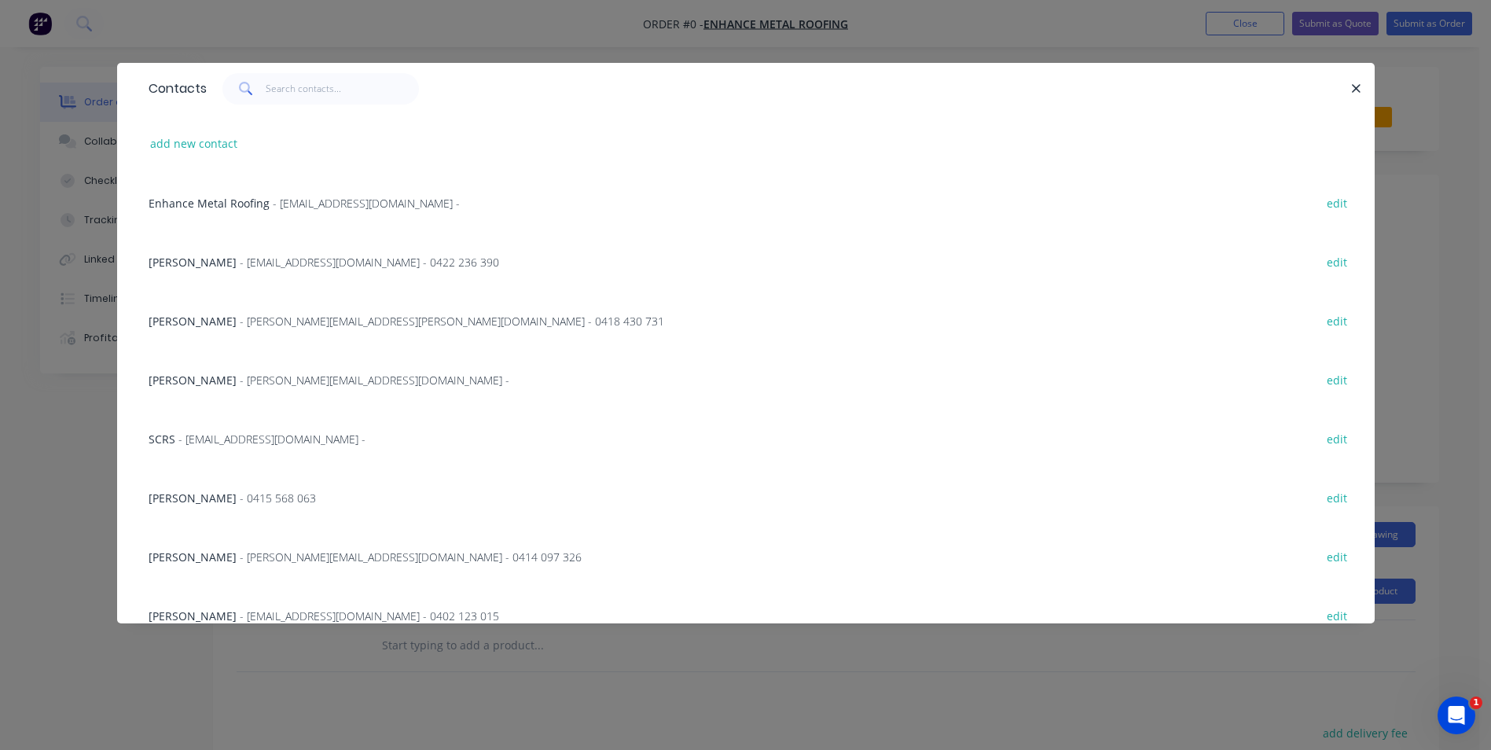
click at [240, 494] on span "- 0415 568 063" at bounding box center [278, 497] width 76 height 15
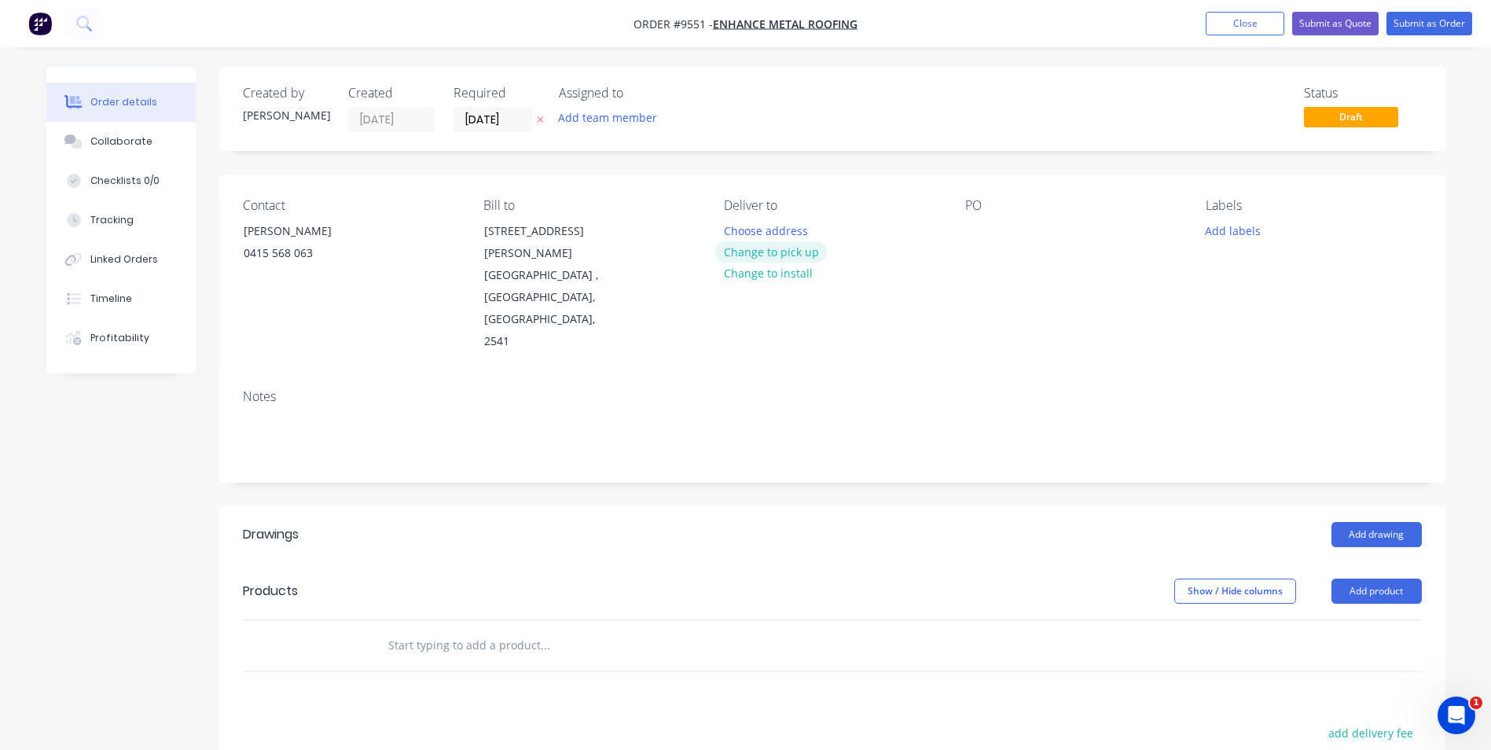
click at [772, 254] on button "Change to pick up" at bounding box center [771, 251] width 112 height 21
click at [966, 237] on div at bounding box center [977, 230] width 25 height 23
click at [437, 630] on input "text" at bounding box center [545, 645] width 314 height 31
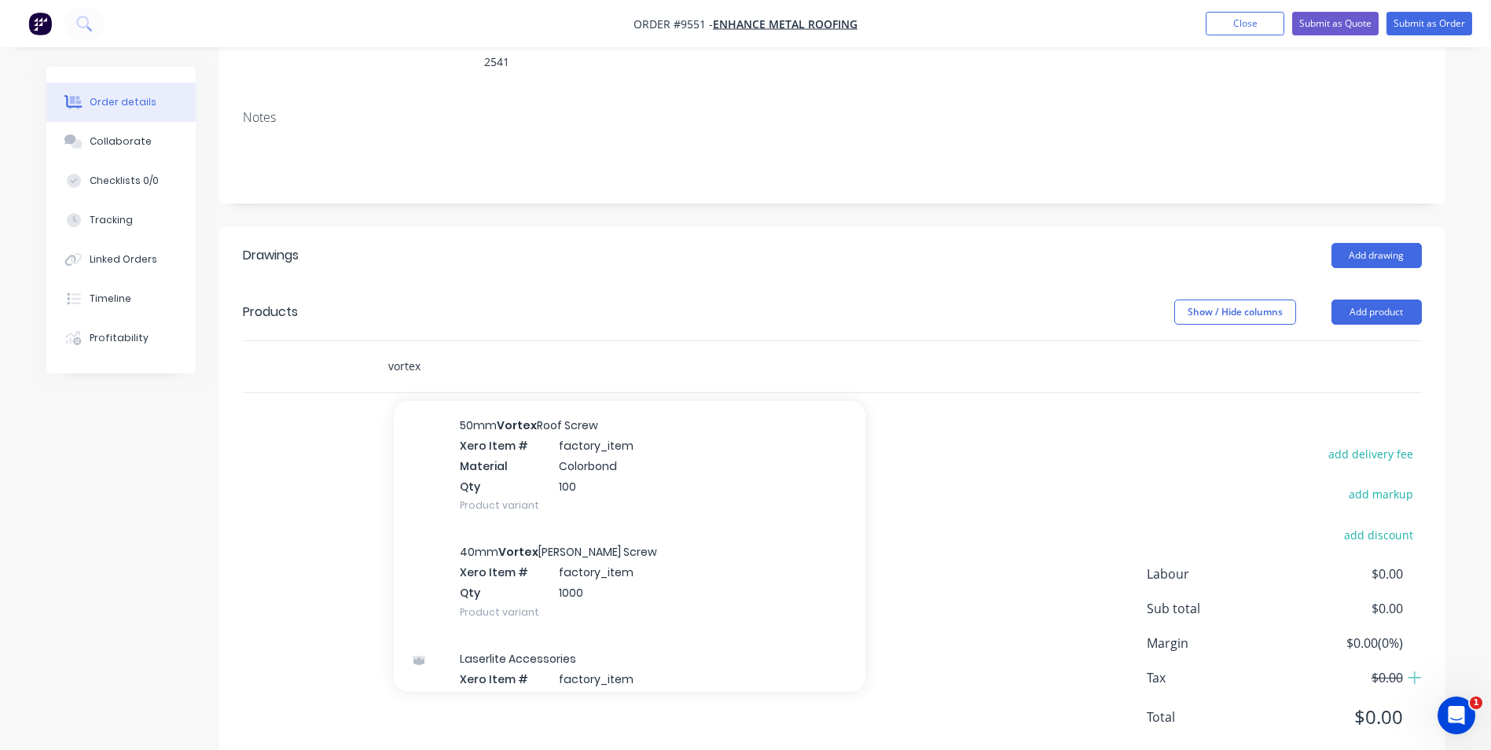
scroll to position [472, 0]
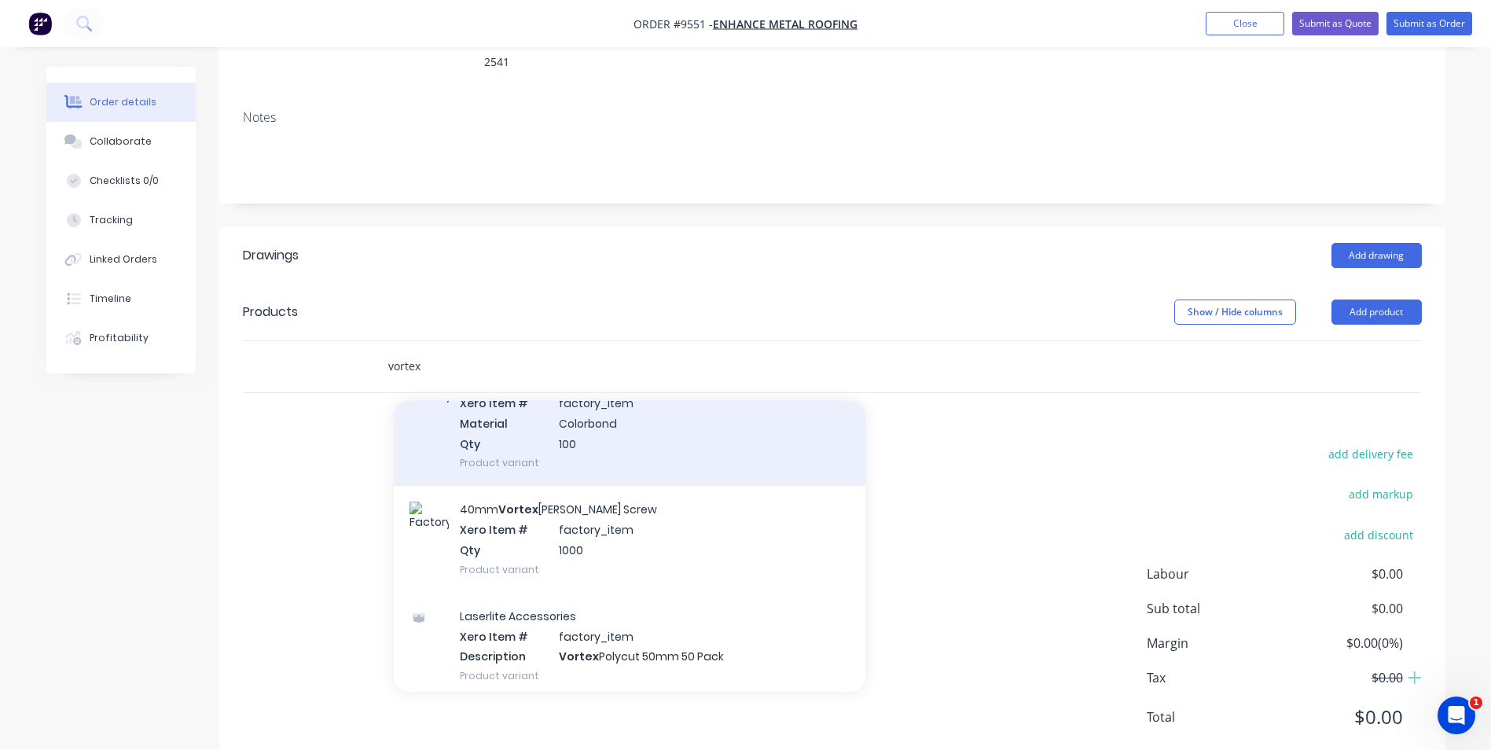
type input "vortex"
click at [571, 388] on div "50mm Vortex Roof Screw Xero Item # factory_item Material Colorbond Qty 100 Prod…" at bounding box center [630, 422] width 472 height 127
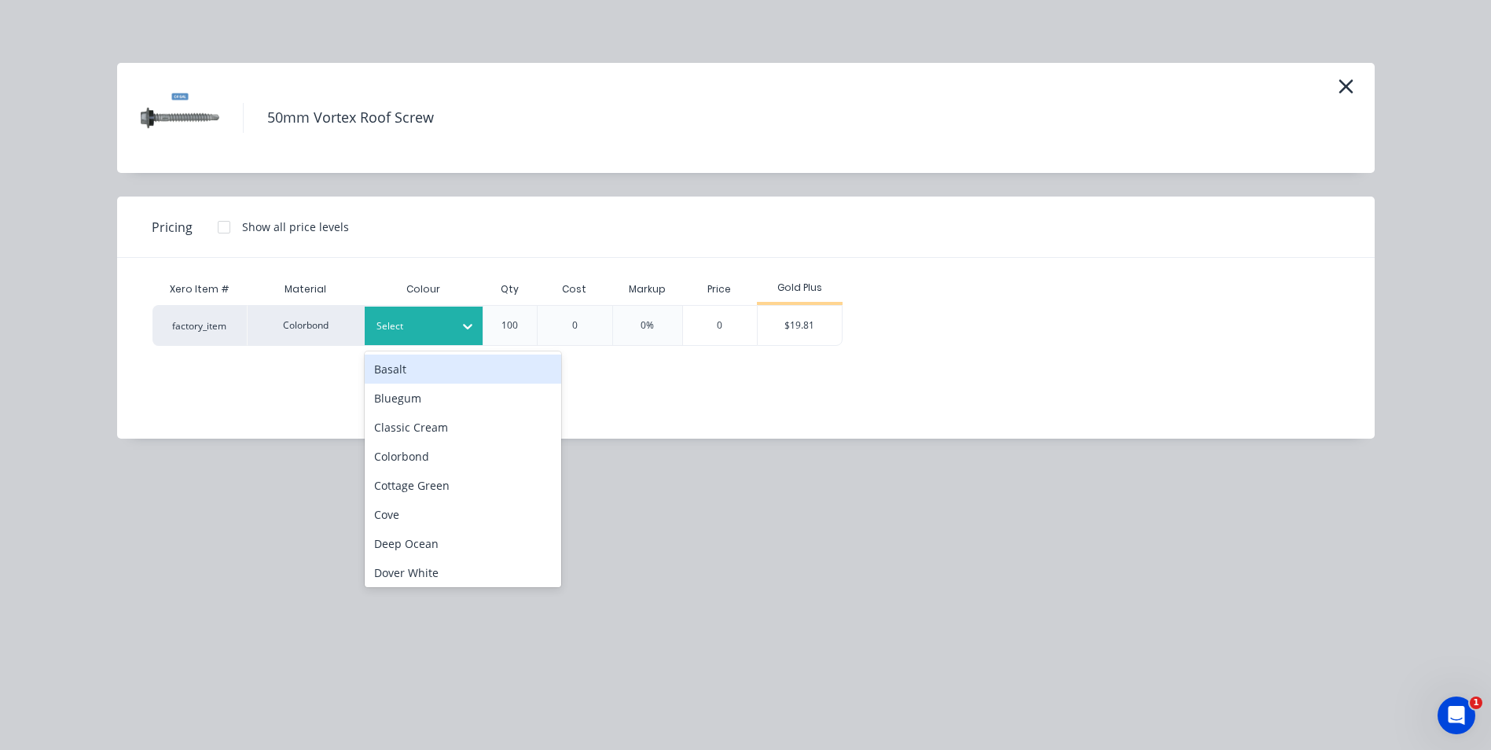
click at [455, 335] on div at bounding box center [468, 326] width 28 height 25
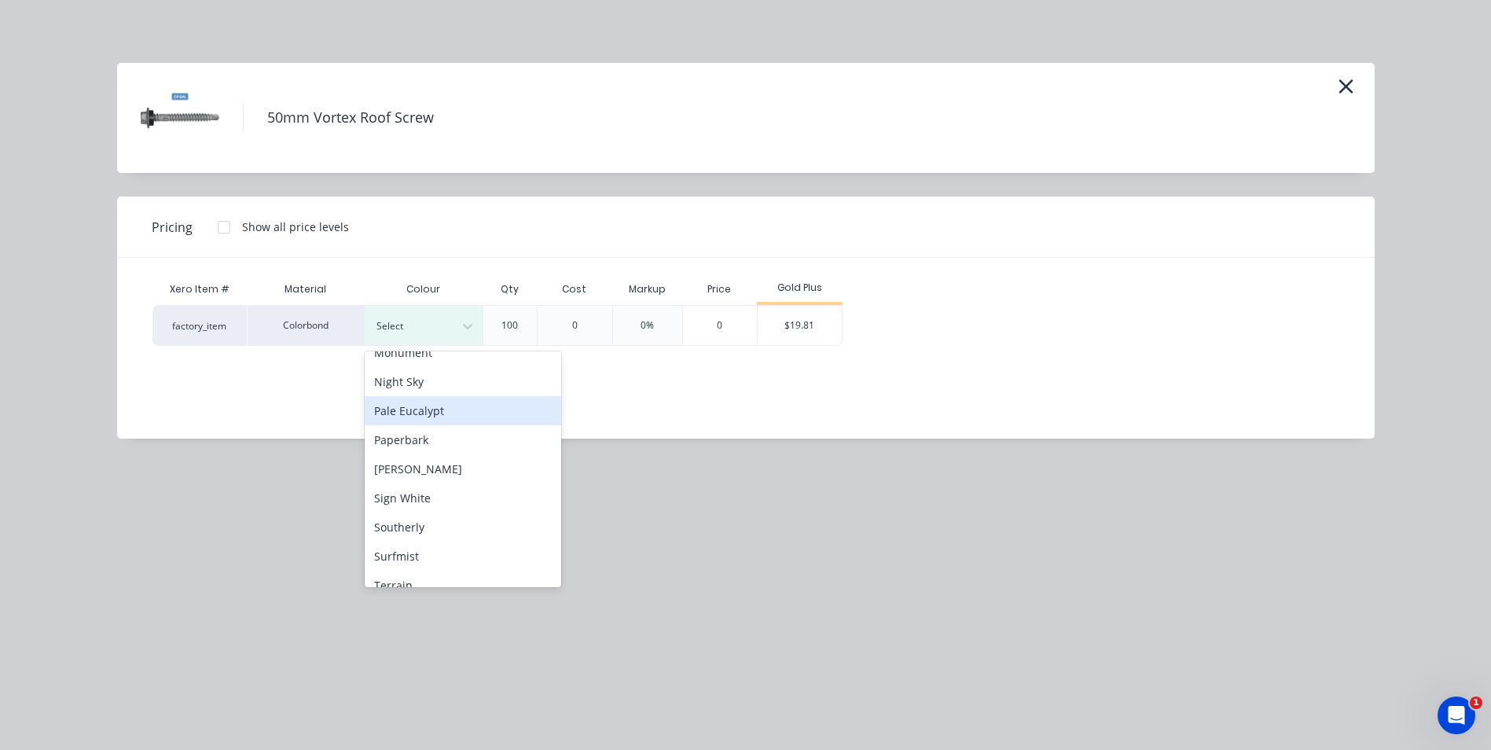
scroll to position [407, 0]
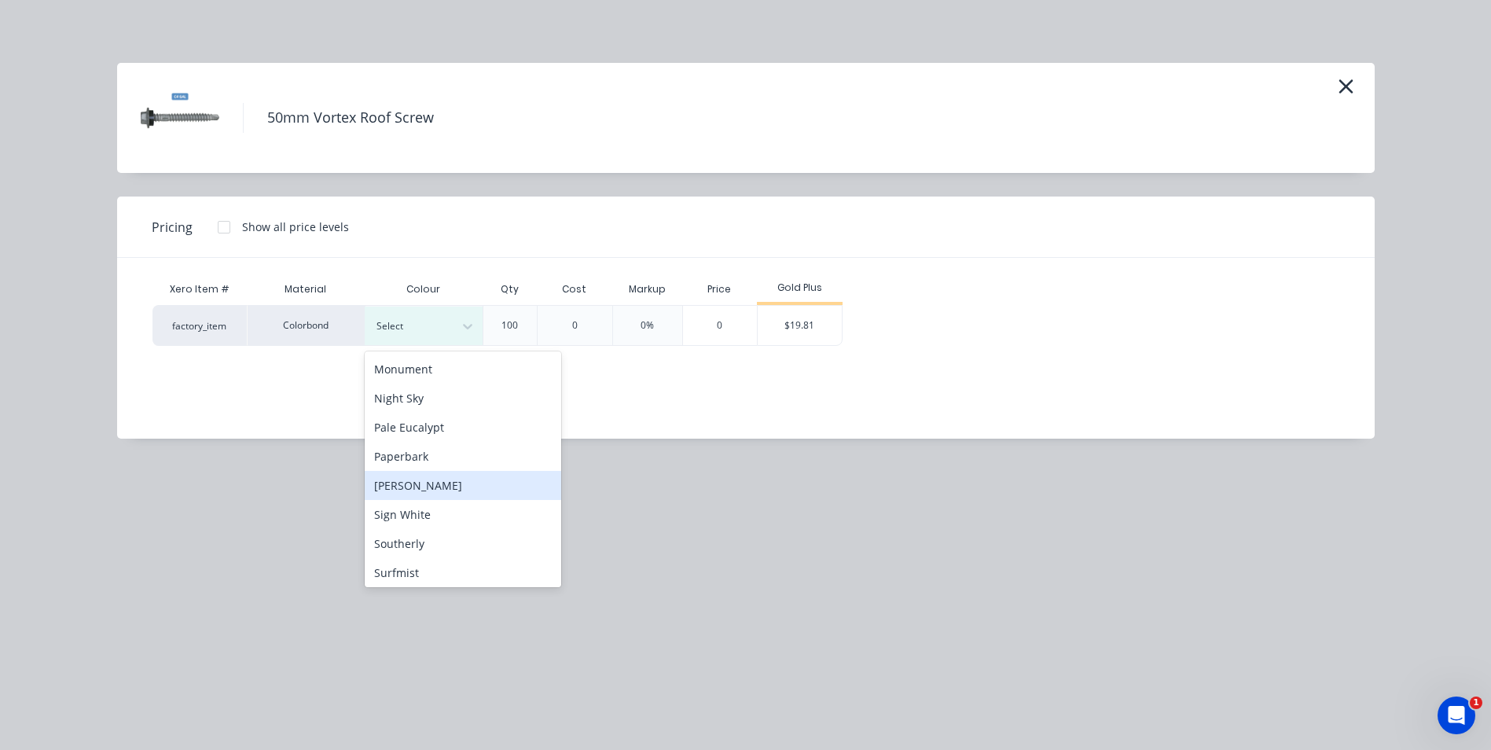
click at [438, 492] on div "[PERSON_NAME]" at bounding box center [463, 485] width 197 height 29
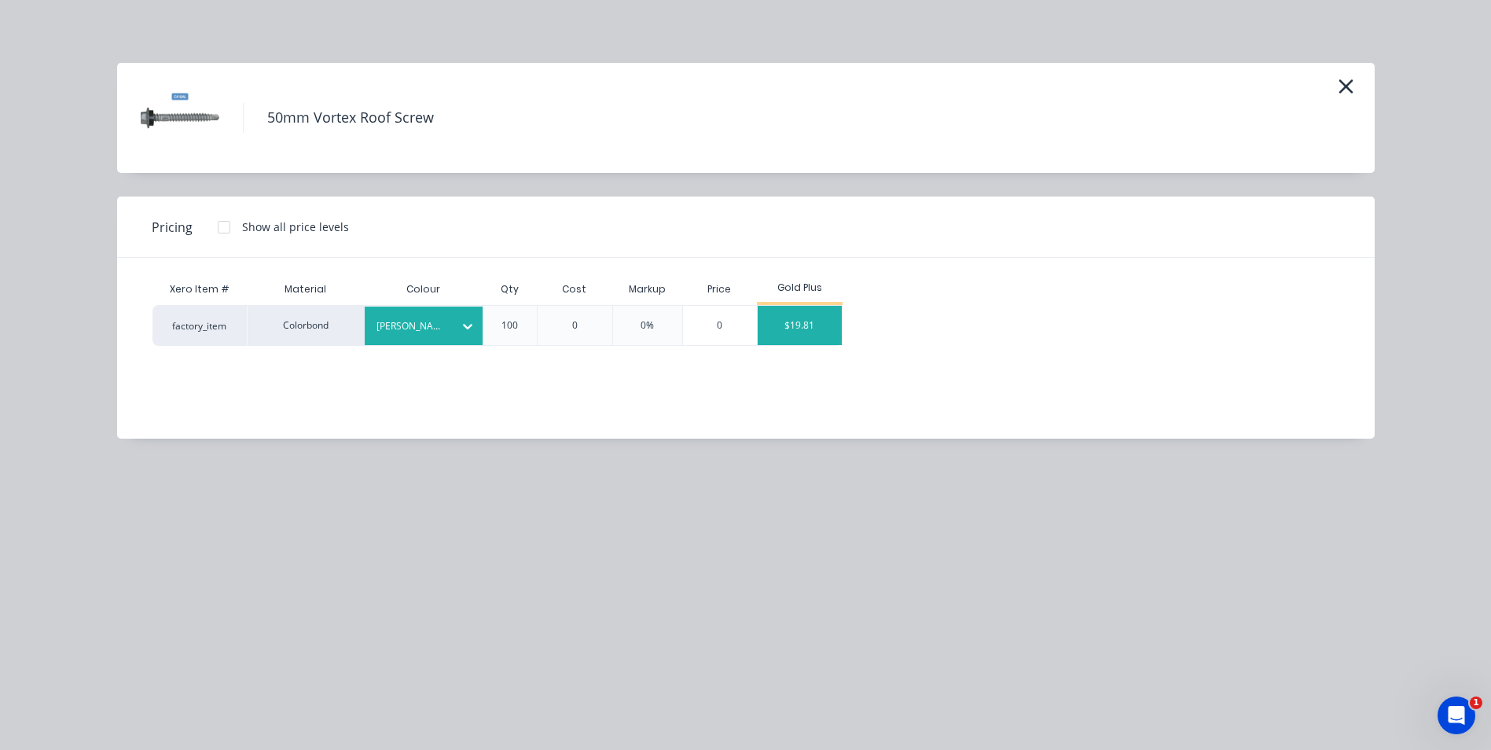
click at [781, 311] on div "$19.81" at bounding box center [800, 325] width 84 height 39
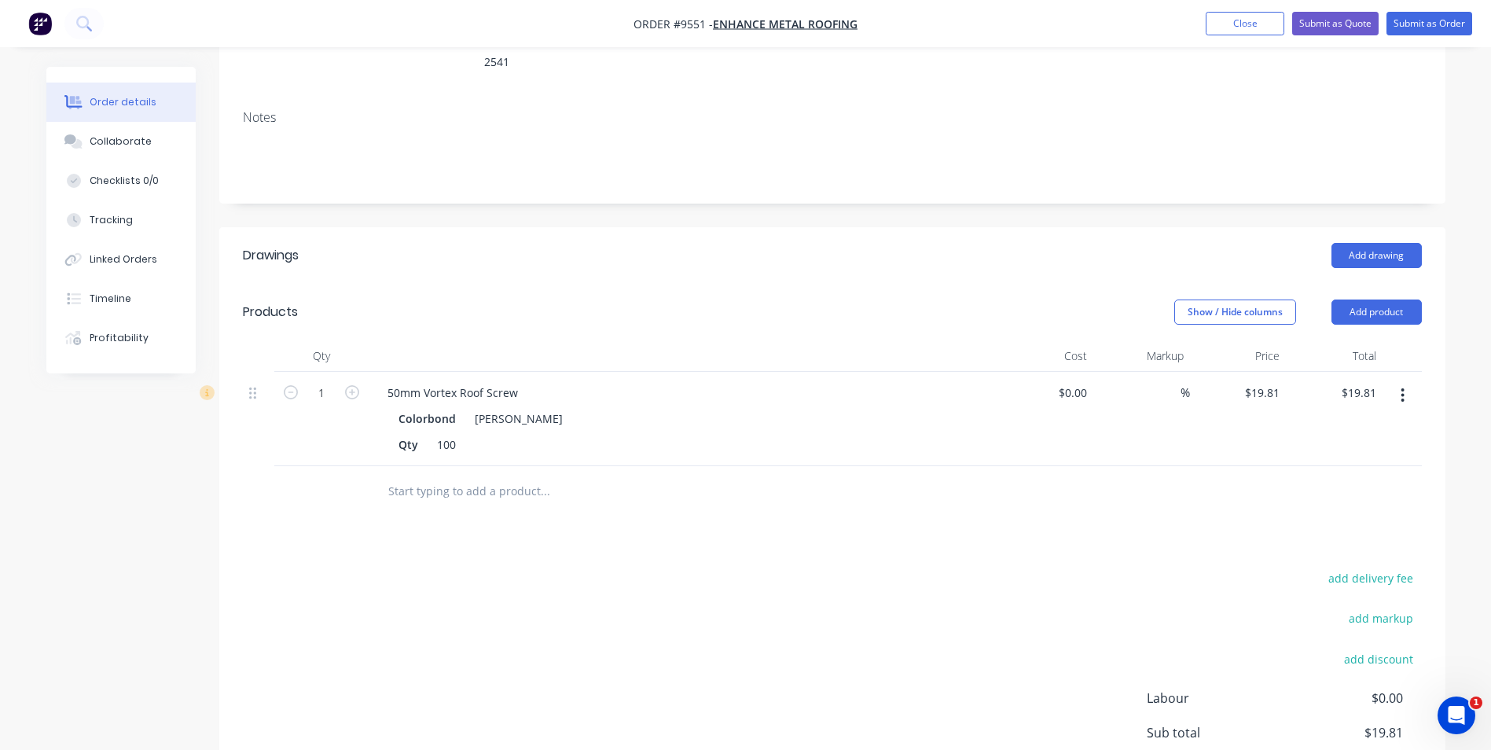
click at [405, 476] on input "text" at bounding box center [545, 491] width 314 height 31
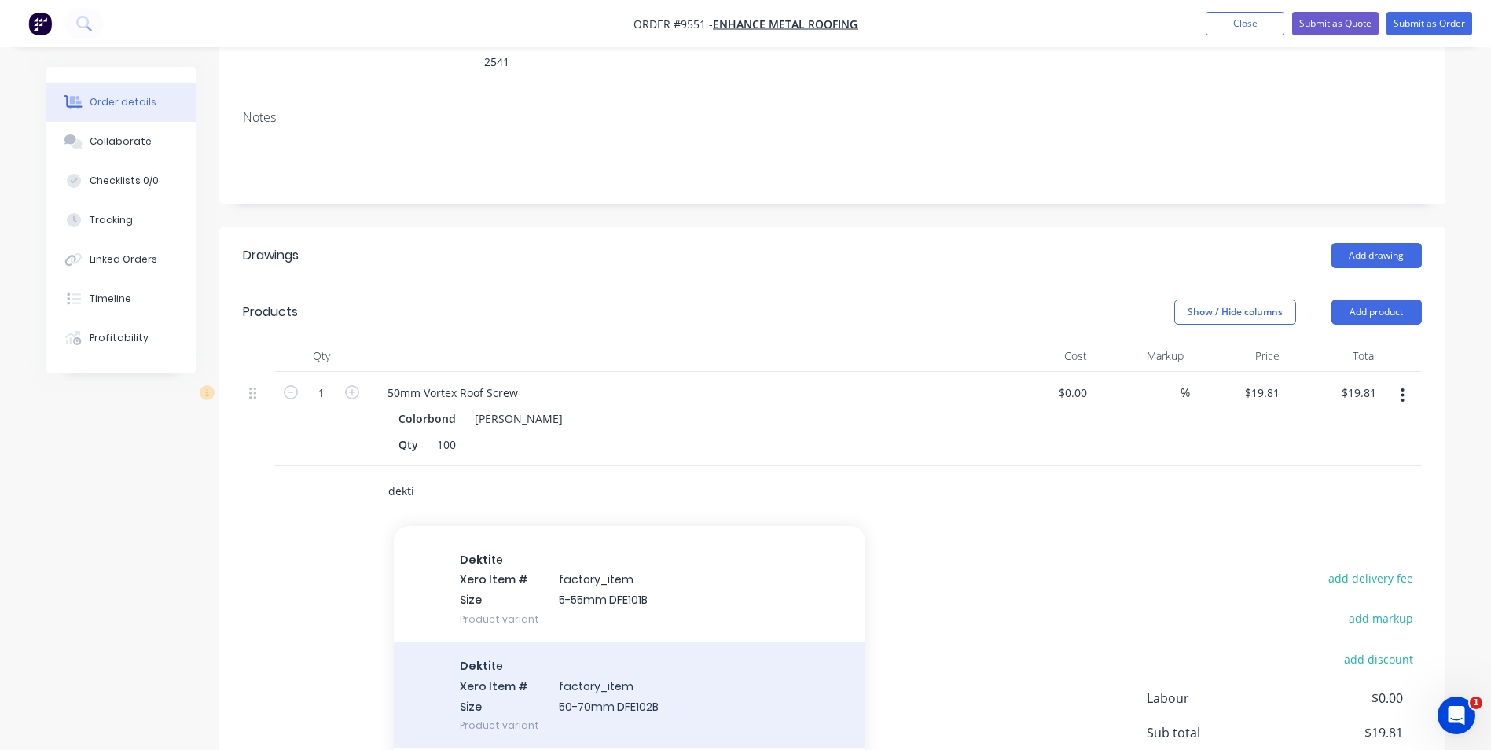
scroll to position [79, 0]
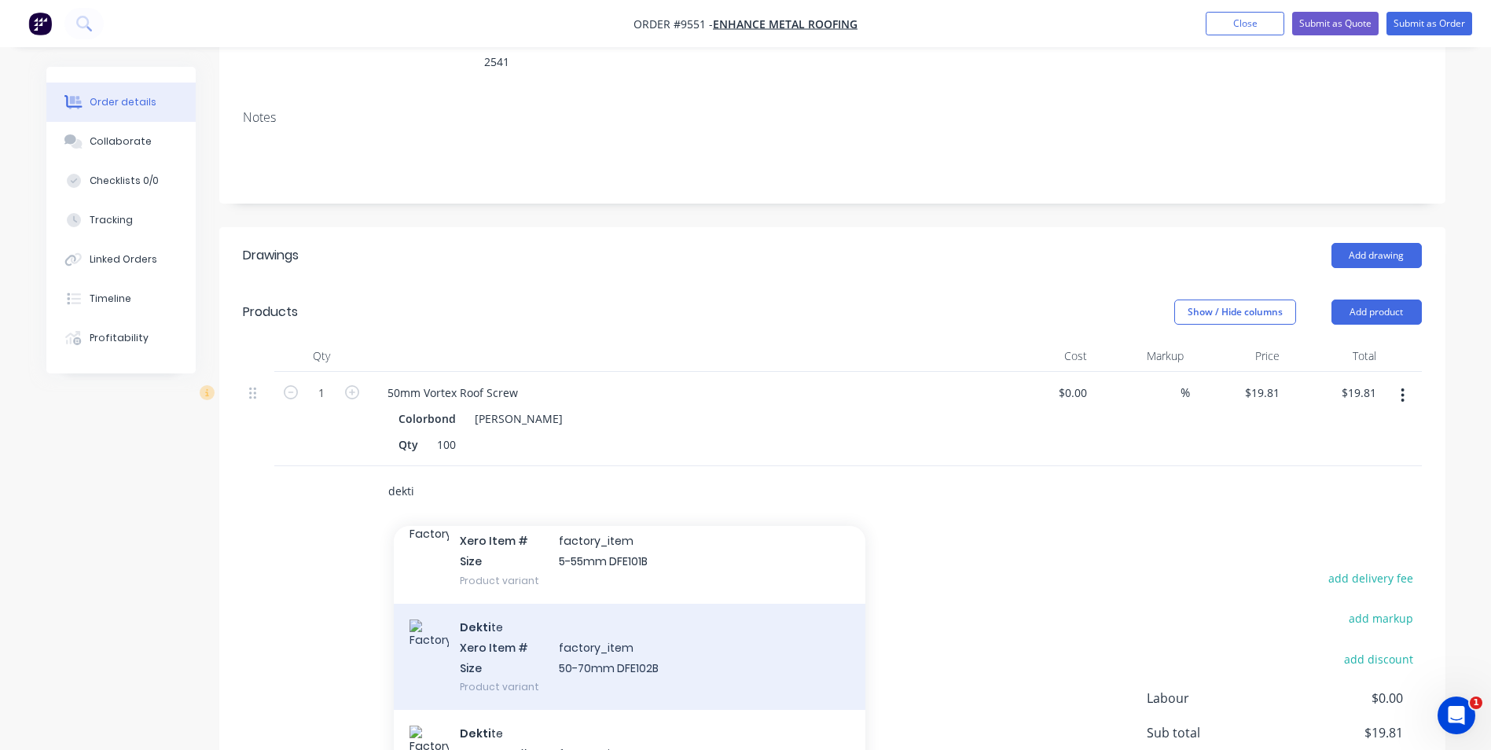
type input "dekti"
click at [529, 608] on div "Dekti te Xero Item # factory_item Size 50-70mm DFE102B Product variant" at bounding box center [630, 657] width 472 height 106
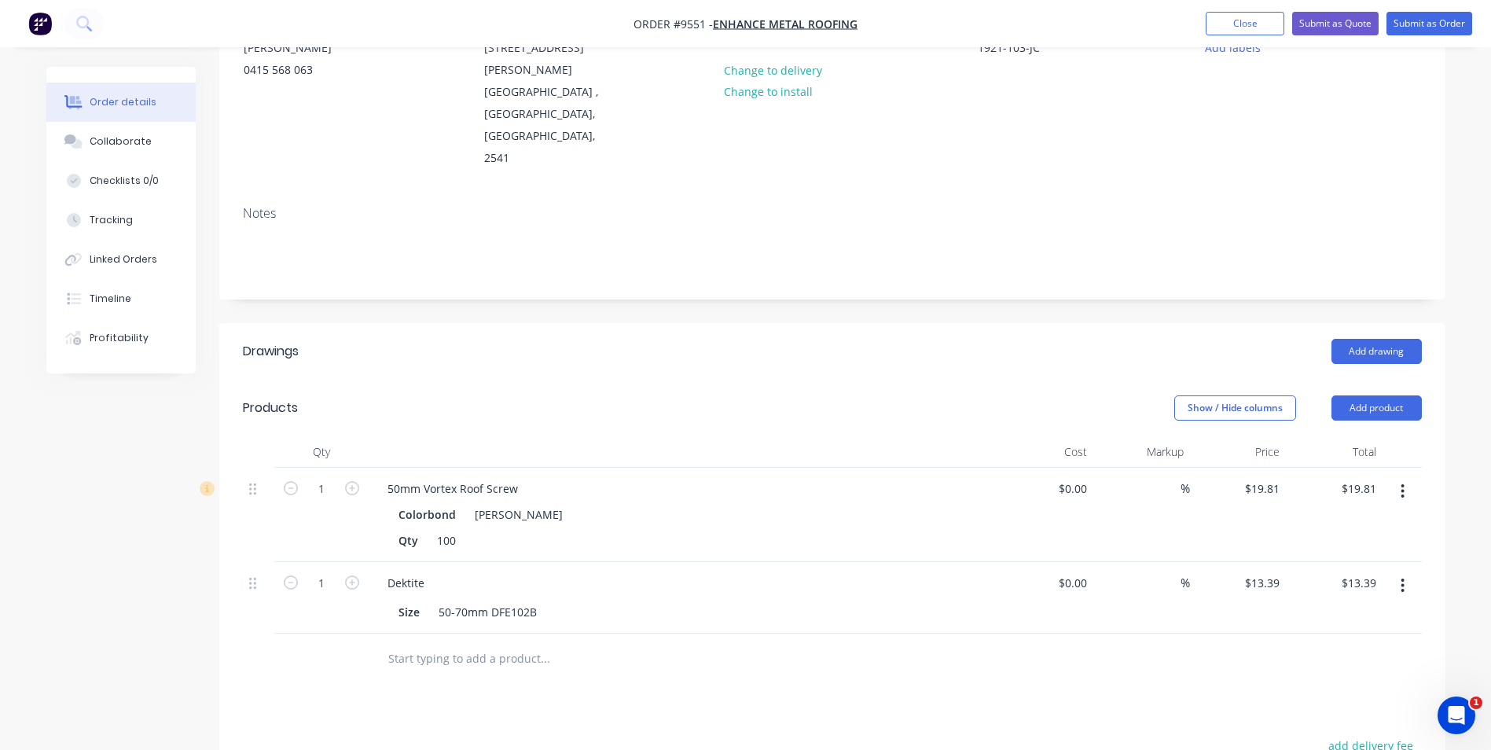
scroll to position [0, 0]
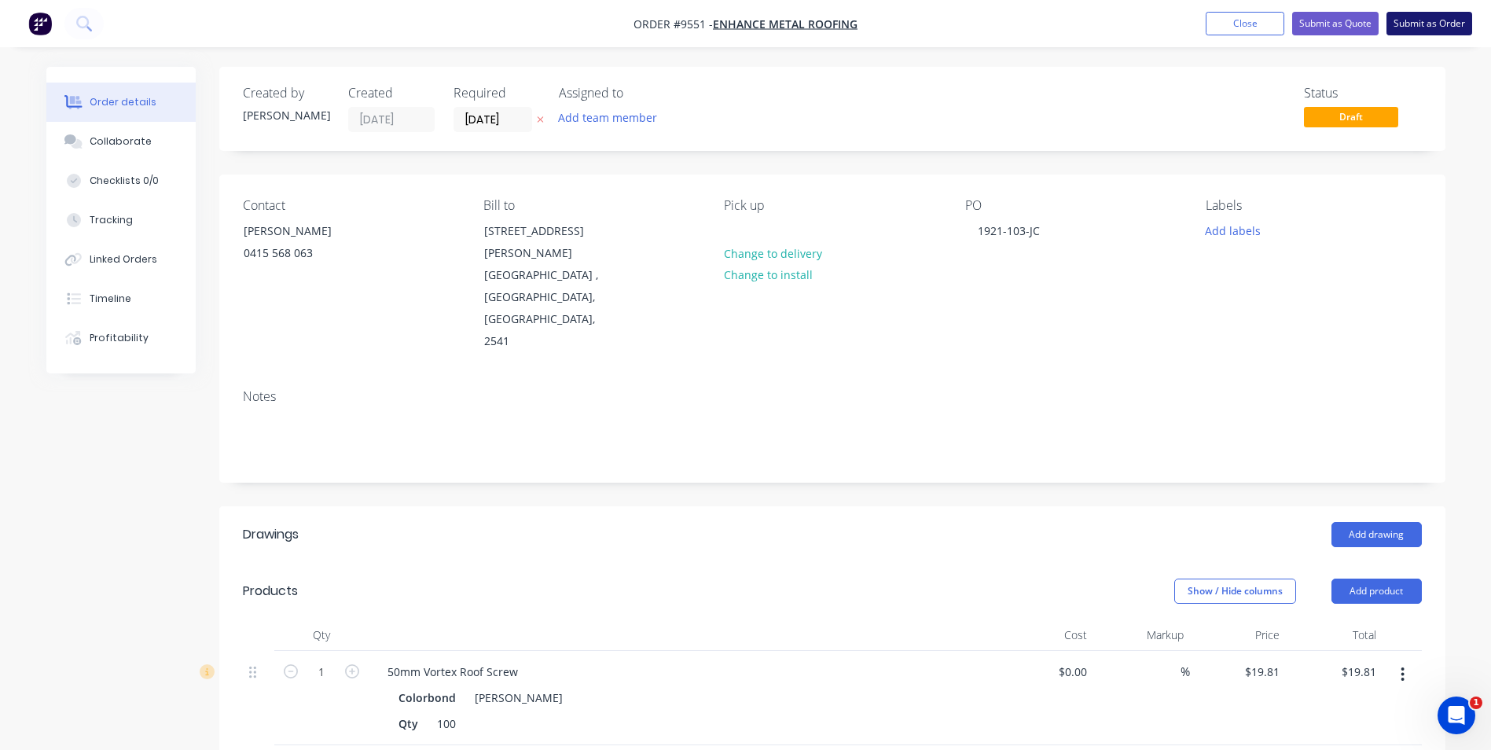
click at [1429, 29] on button "Submit as Order" at bounding box center [1430, 24] width 86 height 24
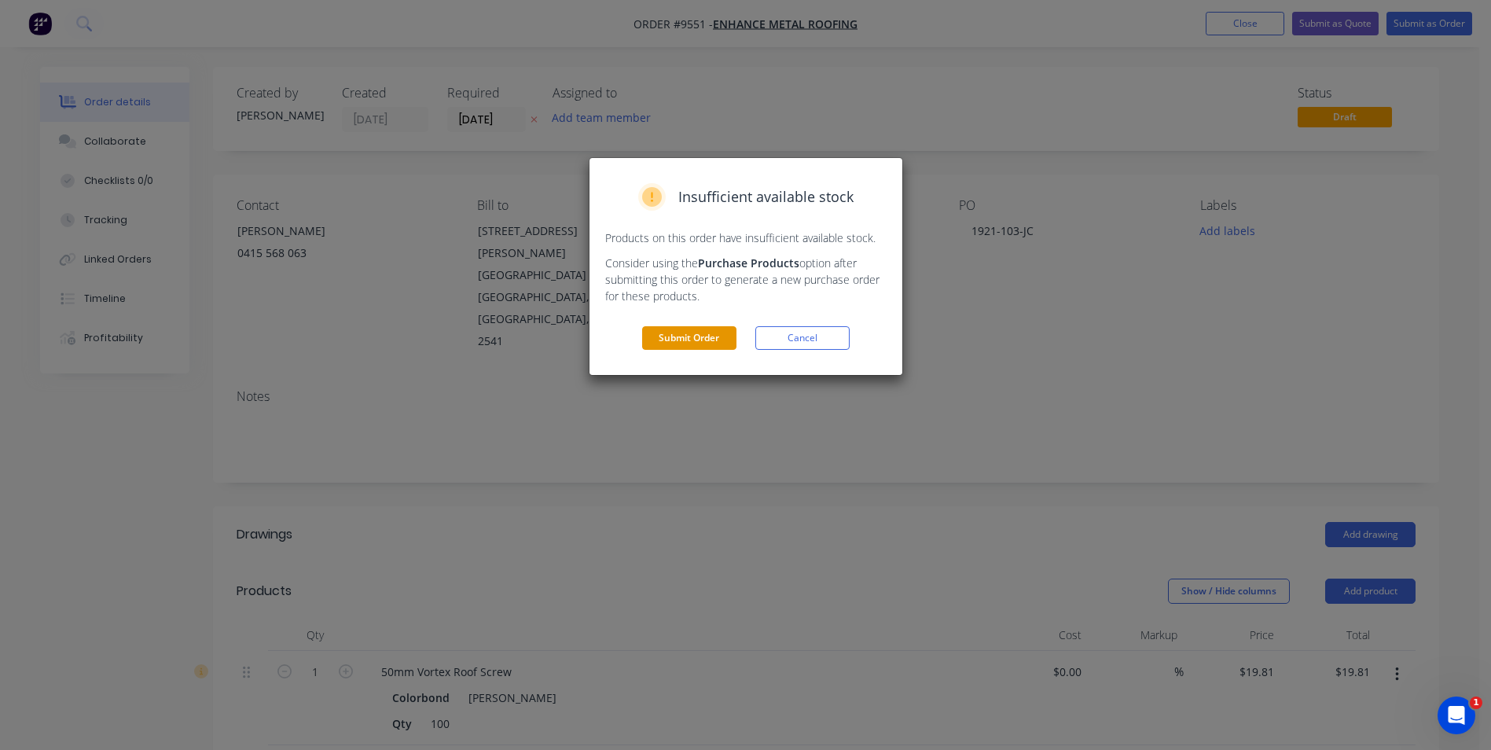
click at [682, 347] on button "Submit Order" at bounding box center [689, 338] width 94 height 24
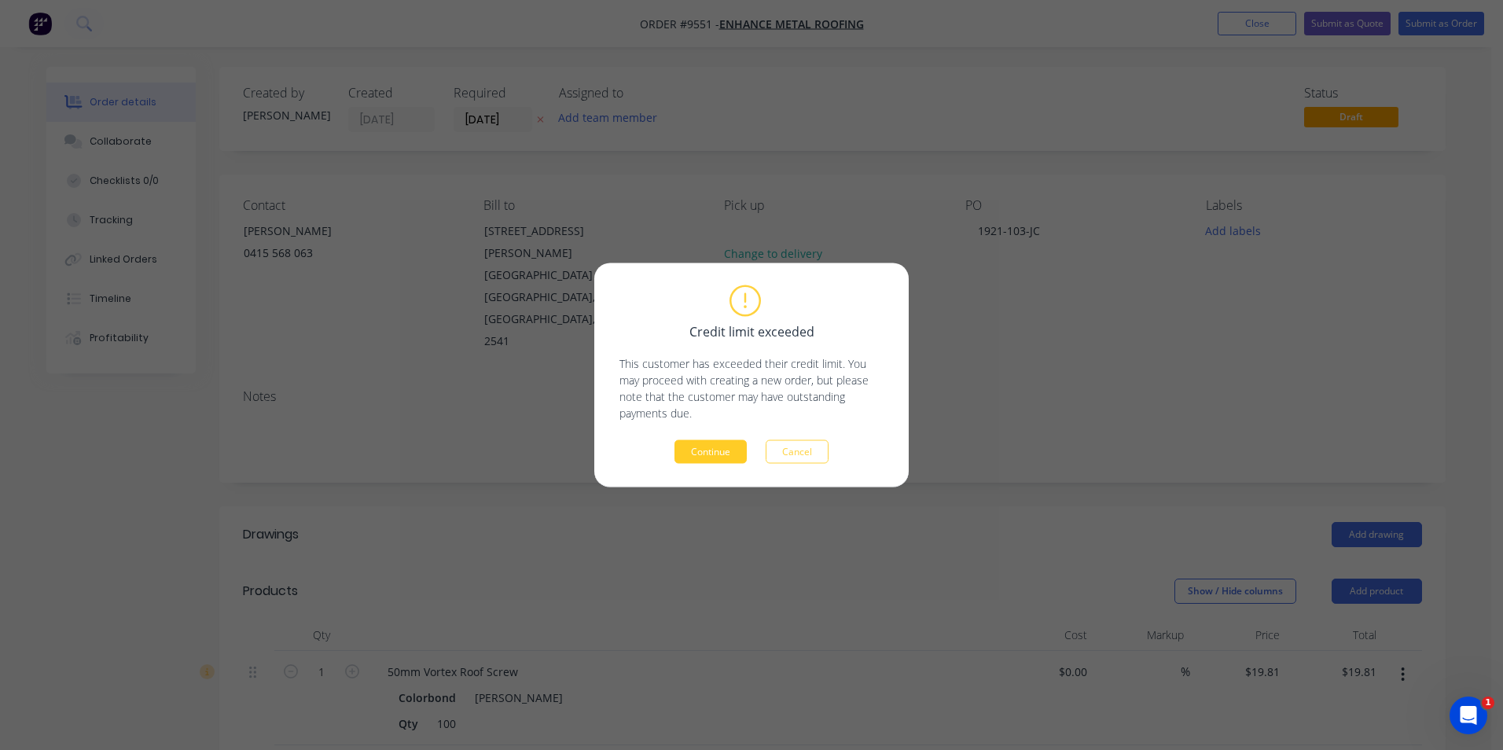
click at [719, 456] on button "Continue" at bounding box center [710, 452] width 72 height 24
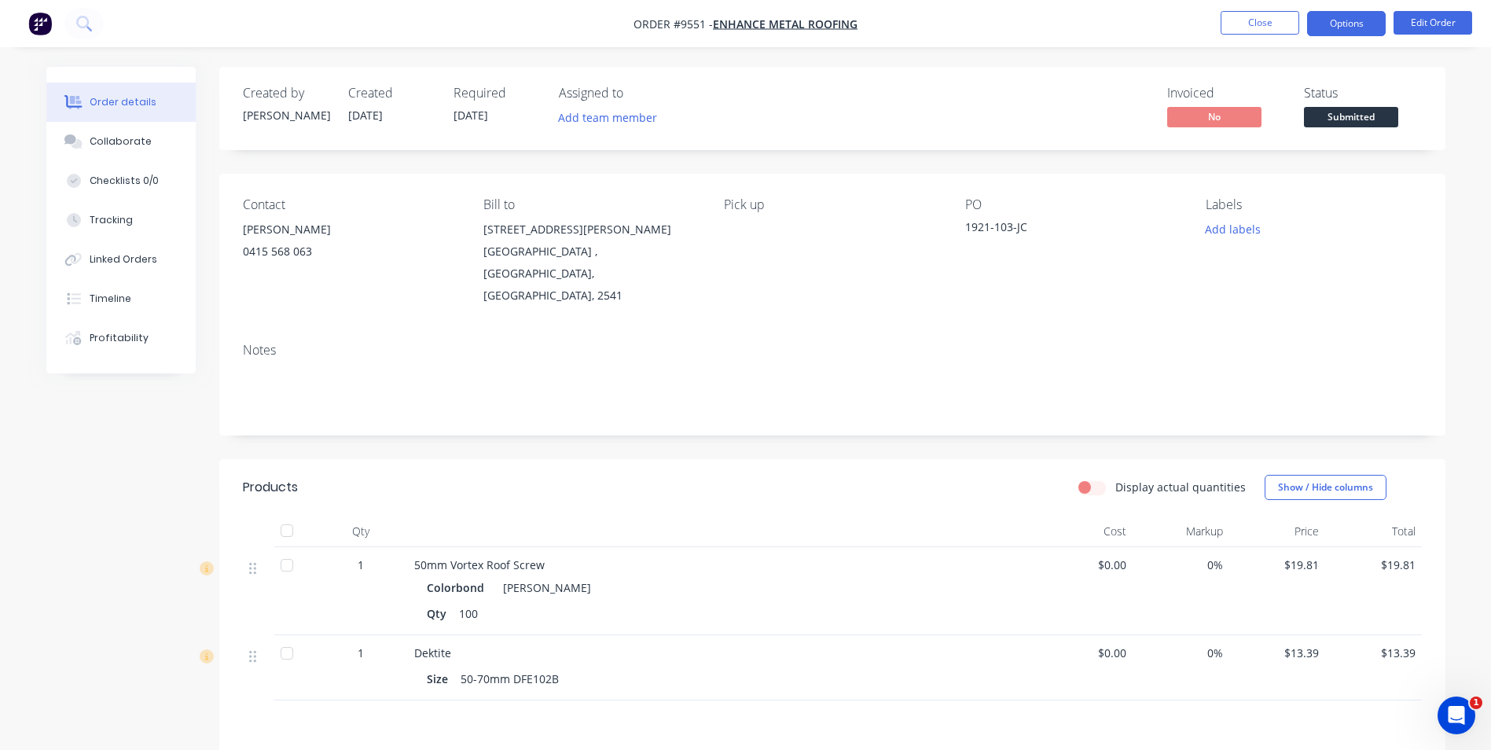
click at [1329, 20] on button "Options" at bounding box center [1346, 23] width 79 height 25
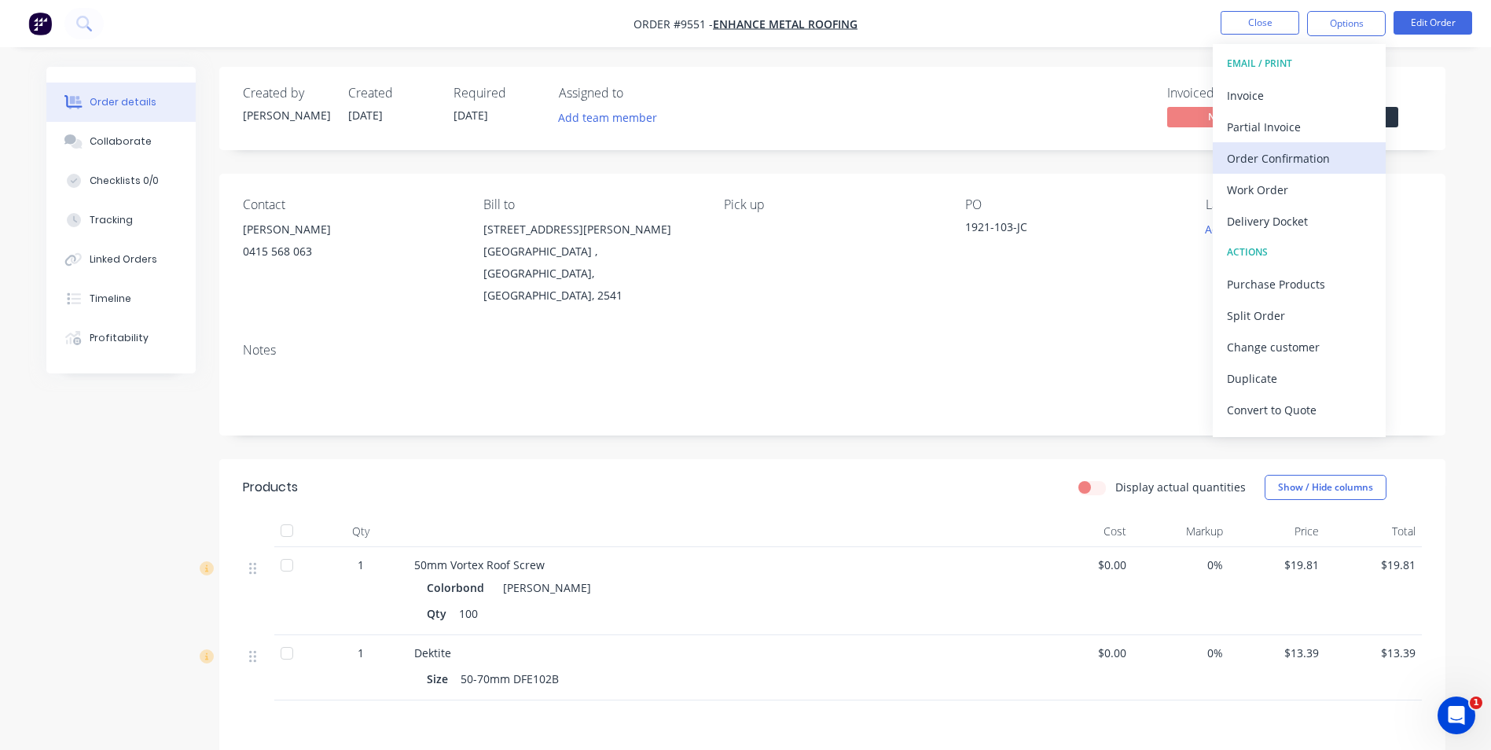
click at [1291, 162] on div "Order Confirmation" at bounding box center [1299, 158] width 145 height 23
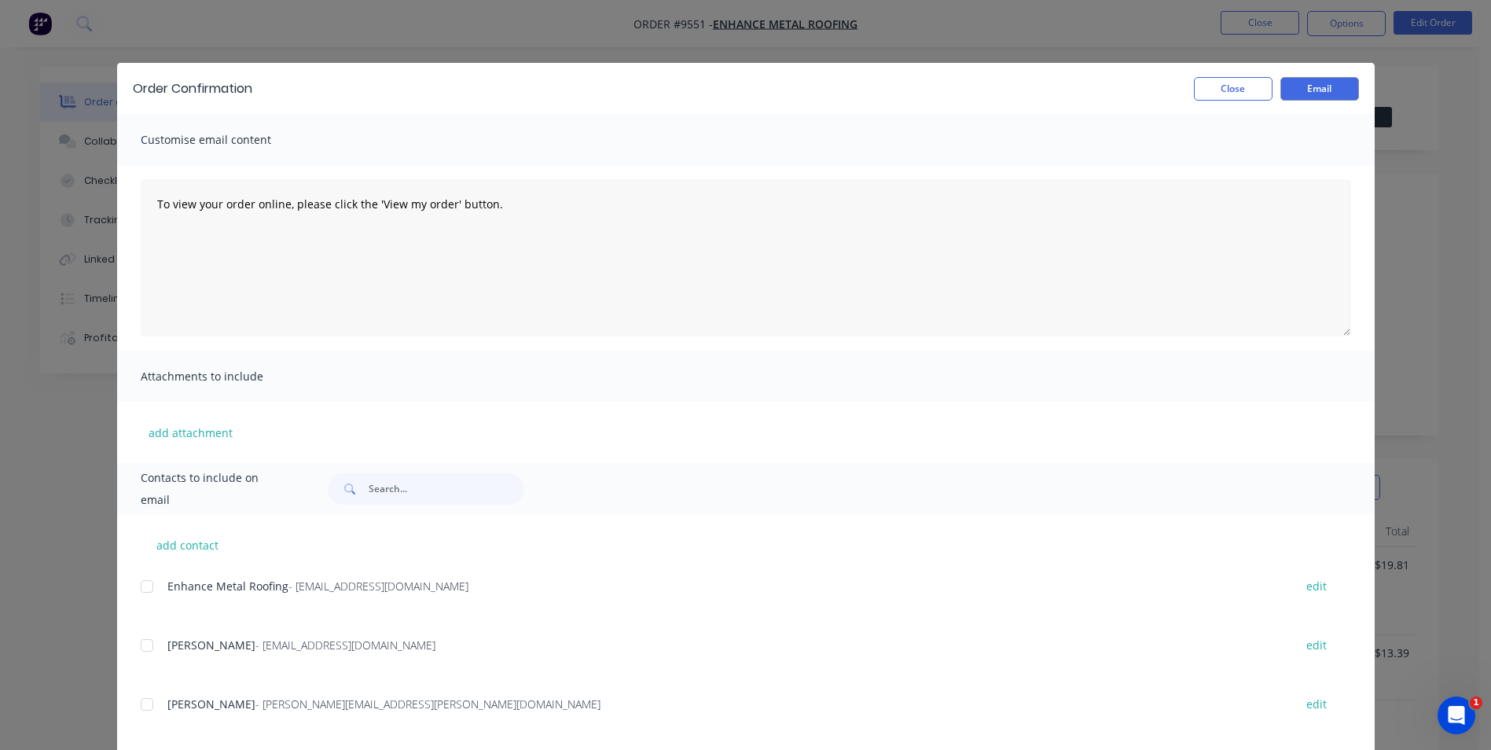
click at [149, 597] on div at bounding box center [146, 586] width 31 height 31
click at [1306, 81] on button "Email" at bounding box center [1319, 89] width 79 height 24
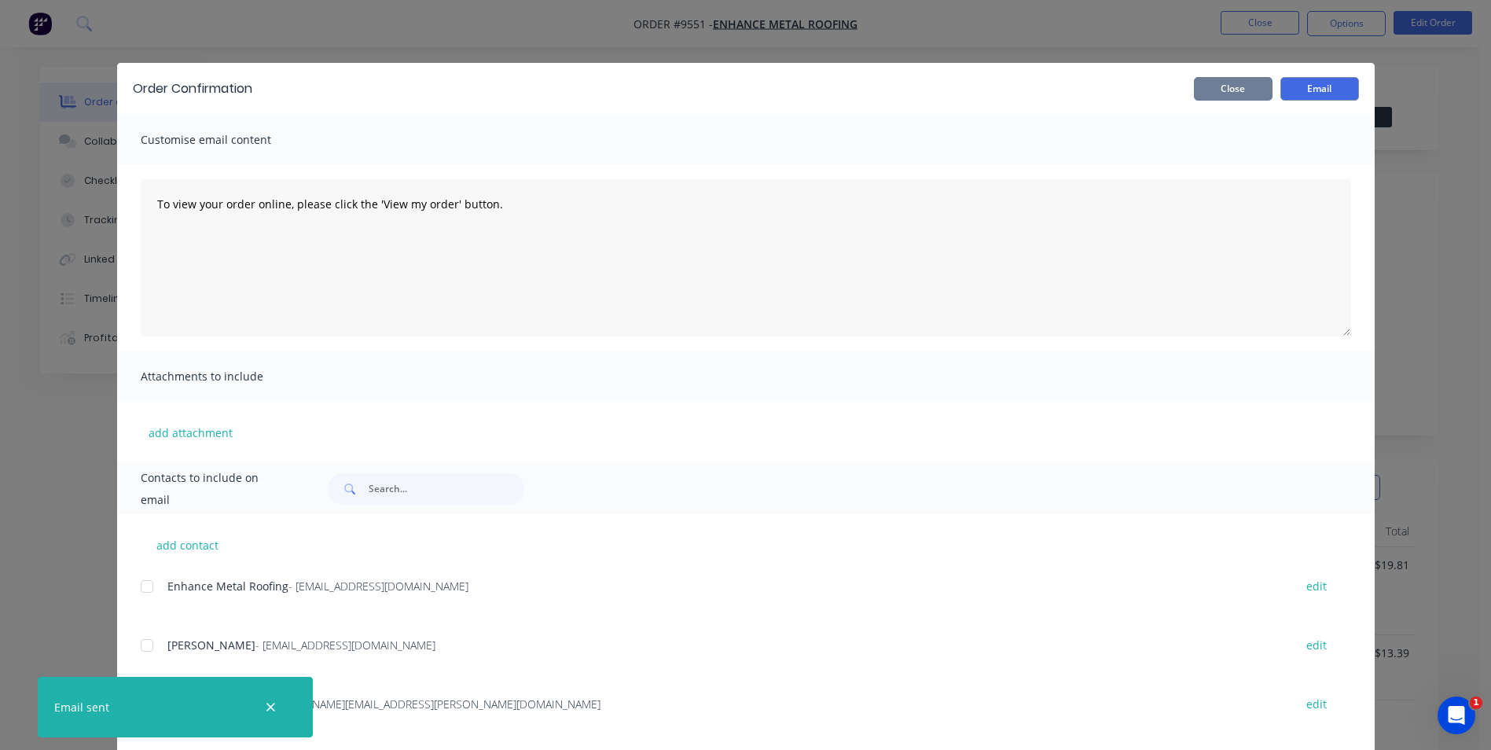
click at [1229, 89] on button "Close" at bounding box center [1233, 89] width 79 height 24
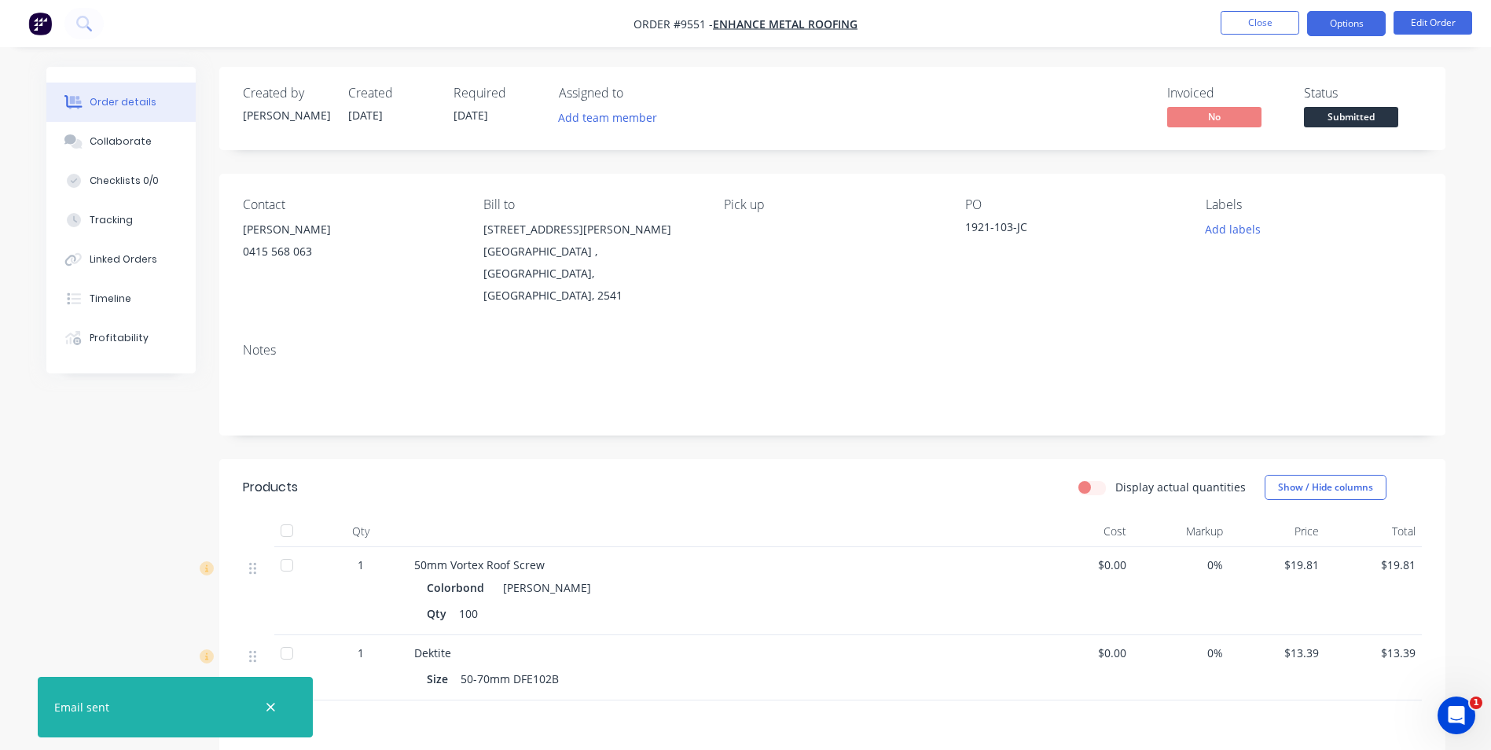
click at [1332, 35] on button "Options" at bounding box center [1346, 23] width 79 height 25
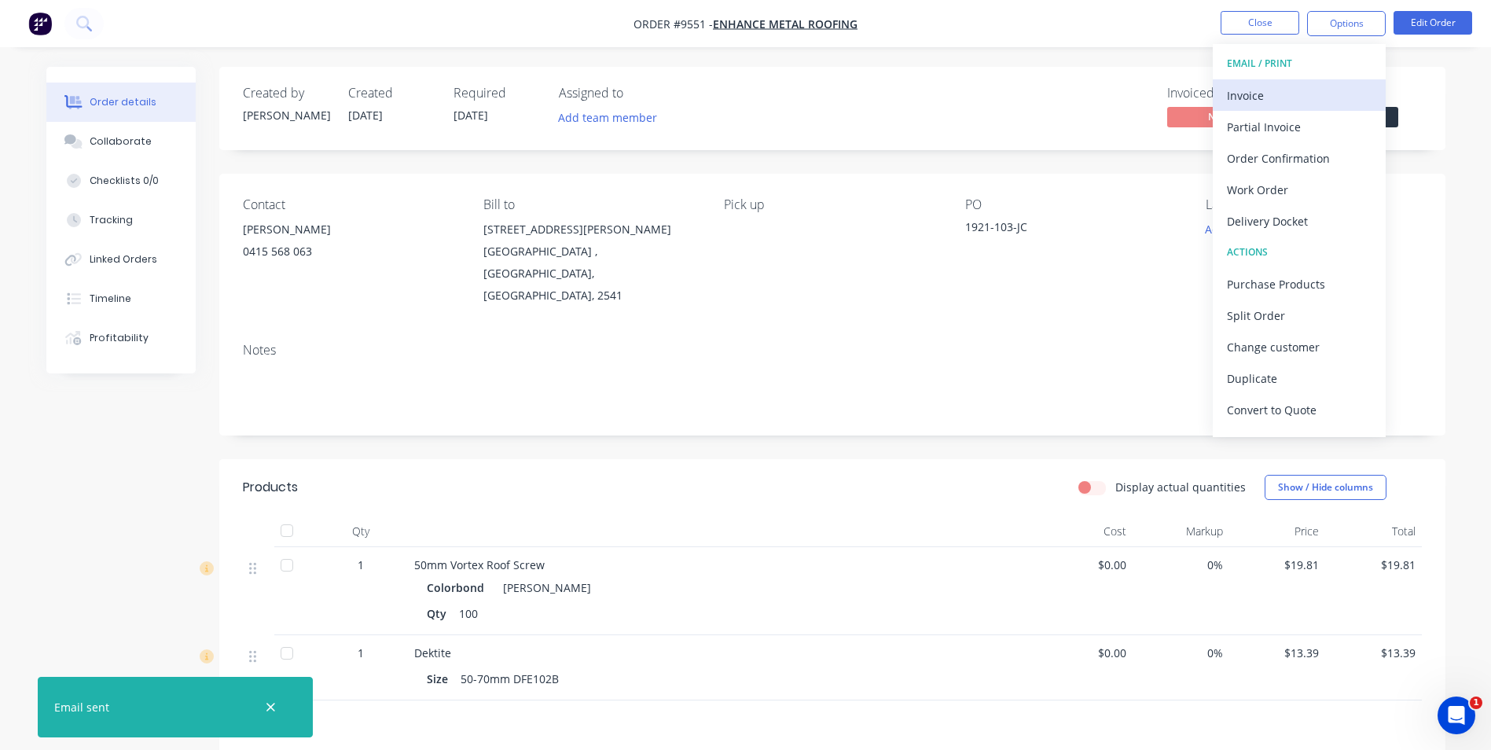
click at [1306, 84] on div "Invoice" at bounding box center [1299, 95] width 145 height 23
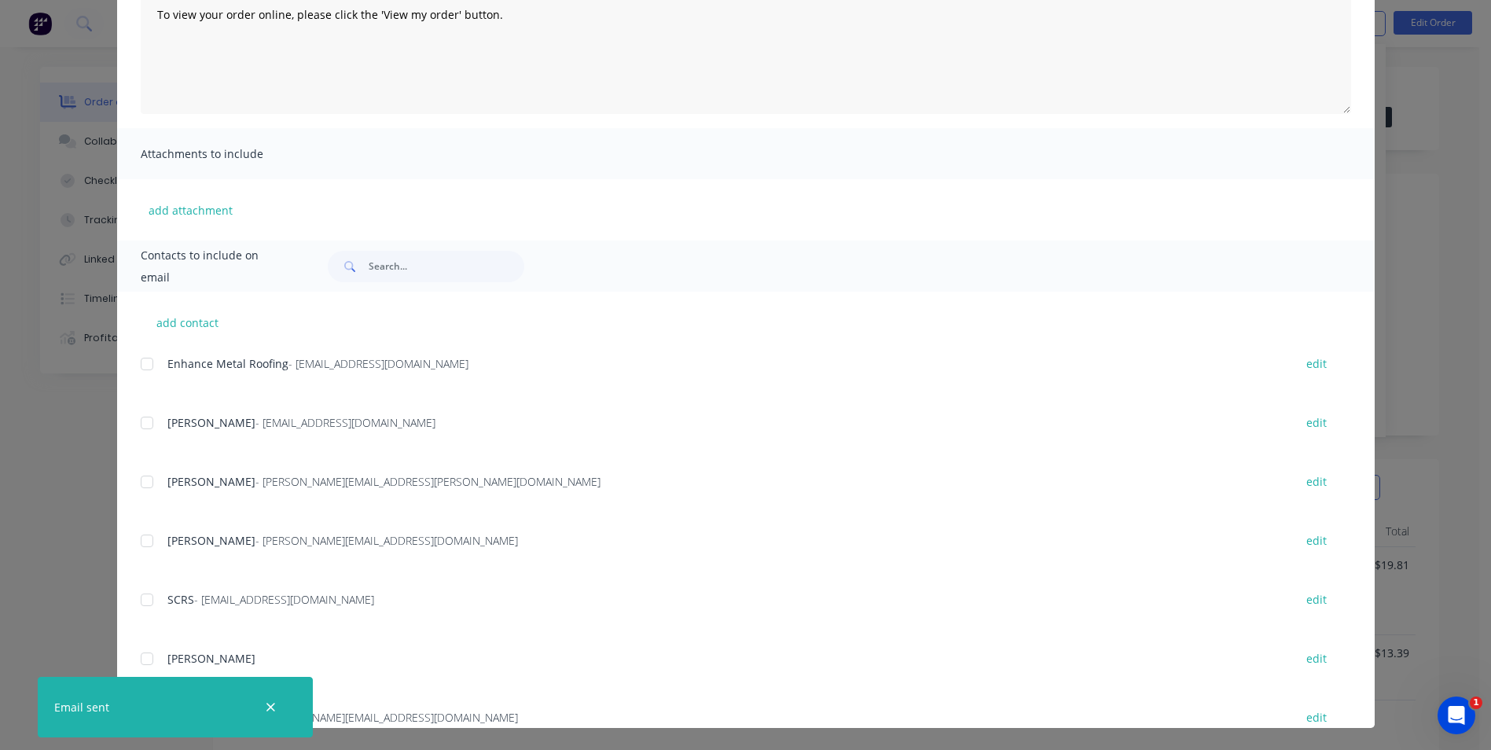
click at [134, 360] on div at bounding box center [146, 363] width 31 height 31
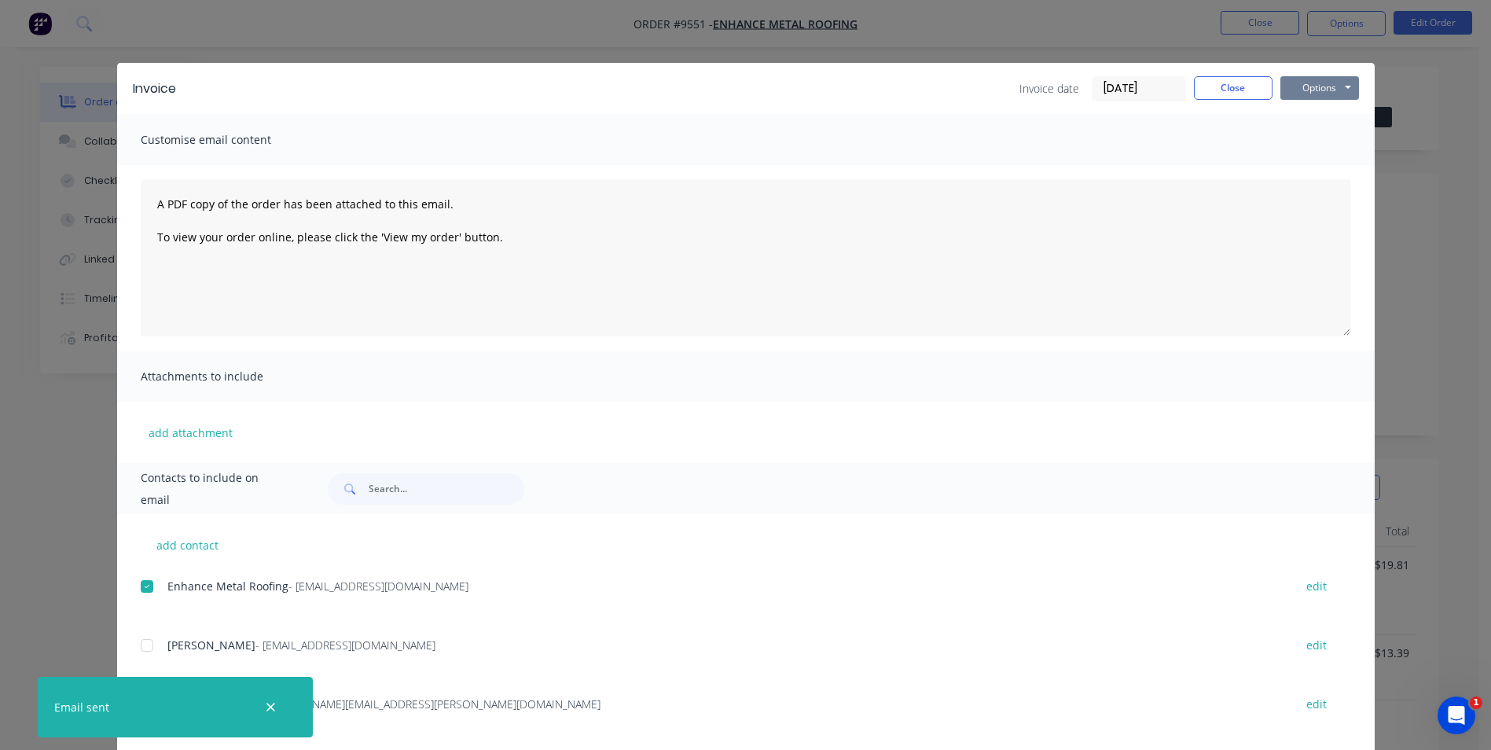
click at [1299, 93] on button "Options" at bounding box center [1319, 88] width 79 height 24
click at [1295, 156] on button "Email" at bounding box center [1330, 168] width 101 height 26
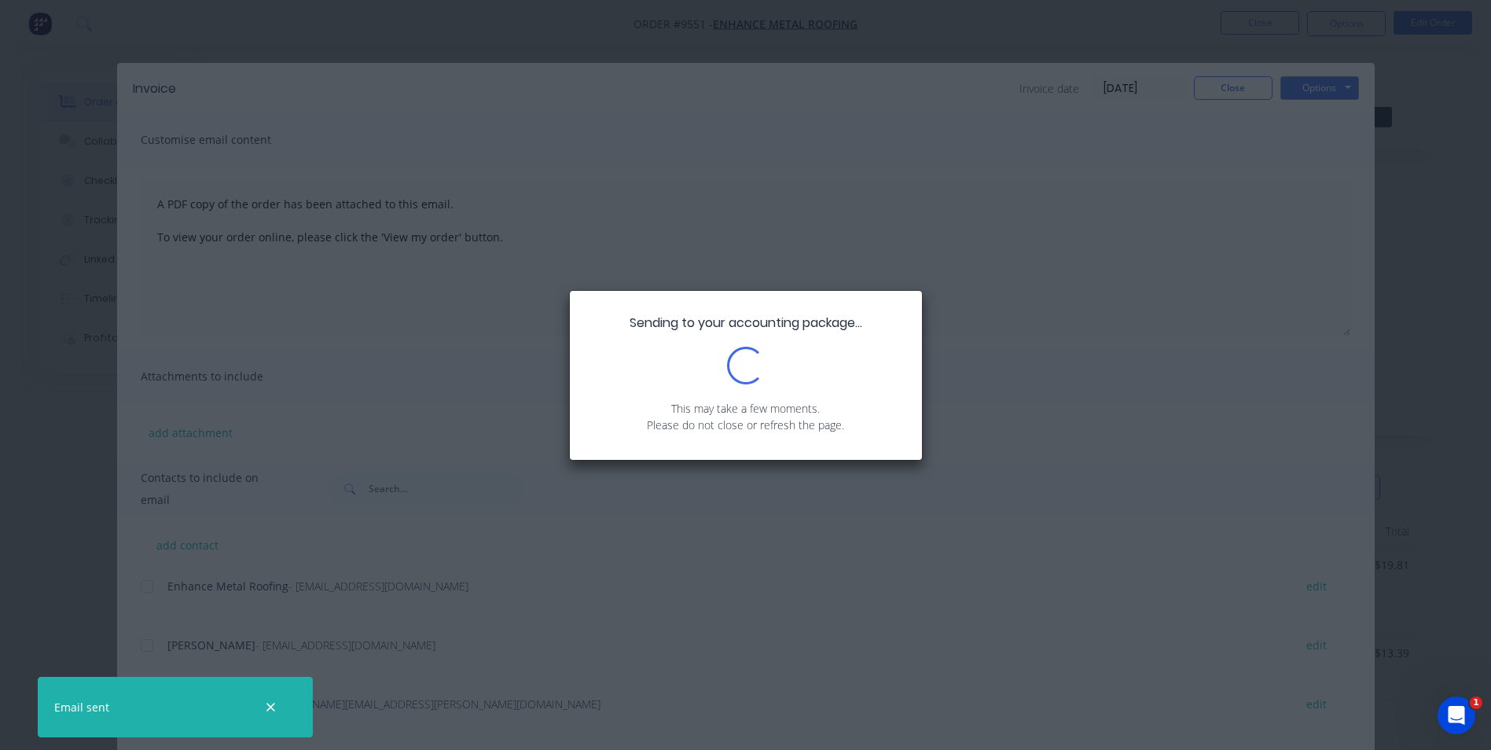
click at [1242, 84] on div "Sending to your accounting package... Loading... This may take a few moments. P…" at bounding box center [745, 375] width 1491 height 750
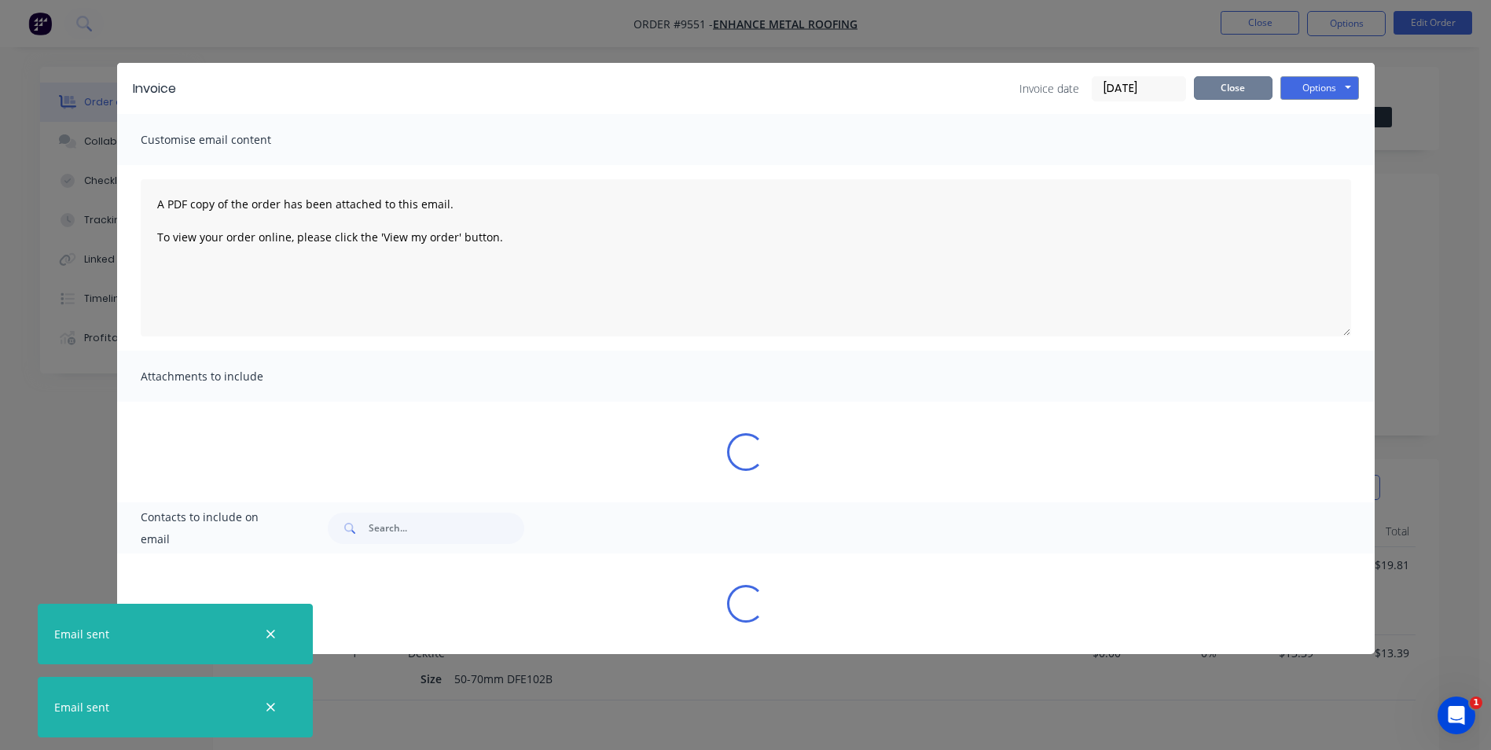
click at [1236, 88] on button "Close" at bounding box center [1233, 88] width 79 height 24
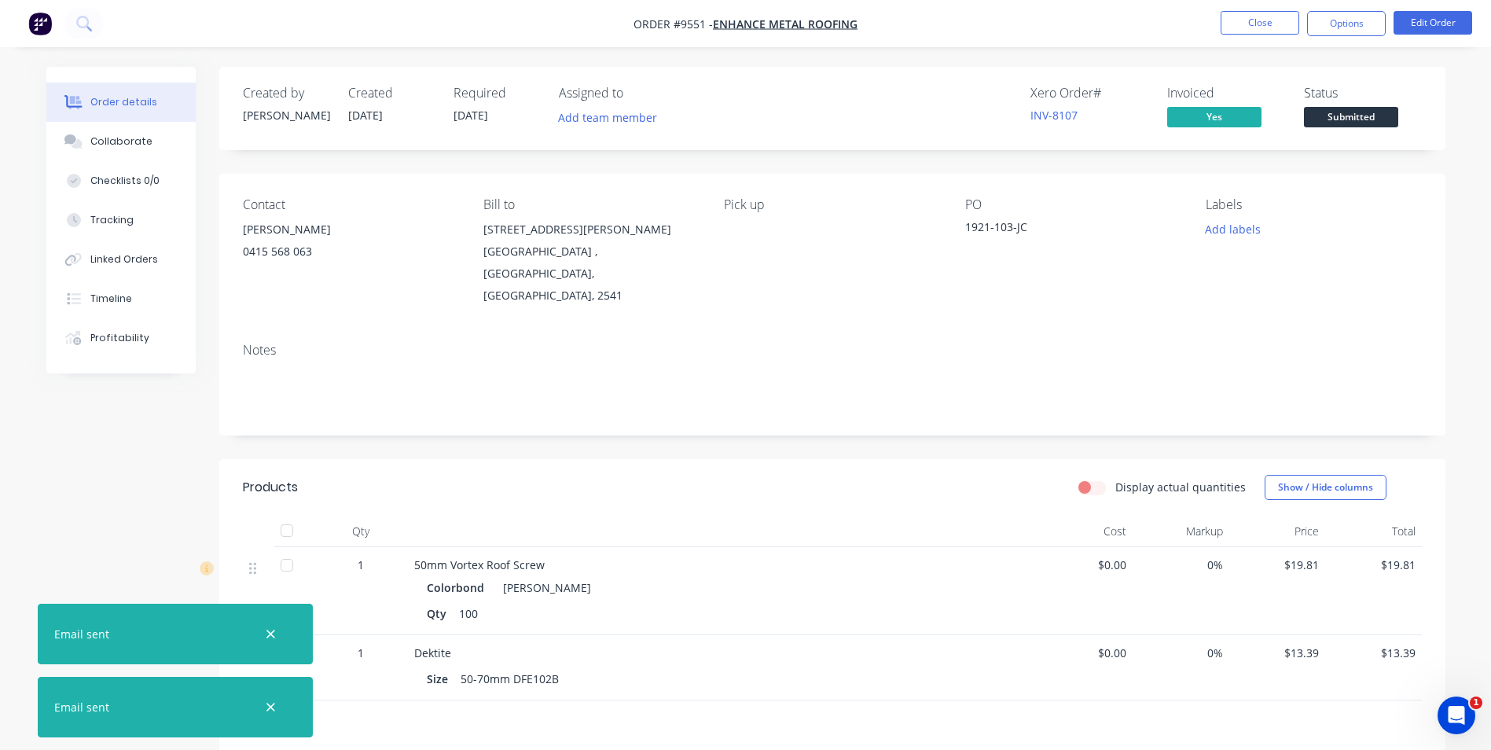
click at [1314, 108] on span "Submitted" at bounding box center [1351, 117] width 94 height 20
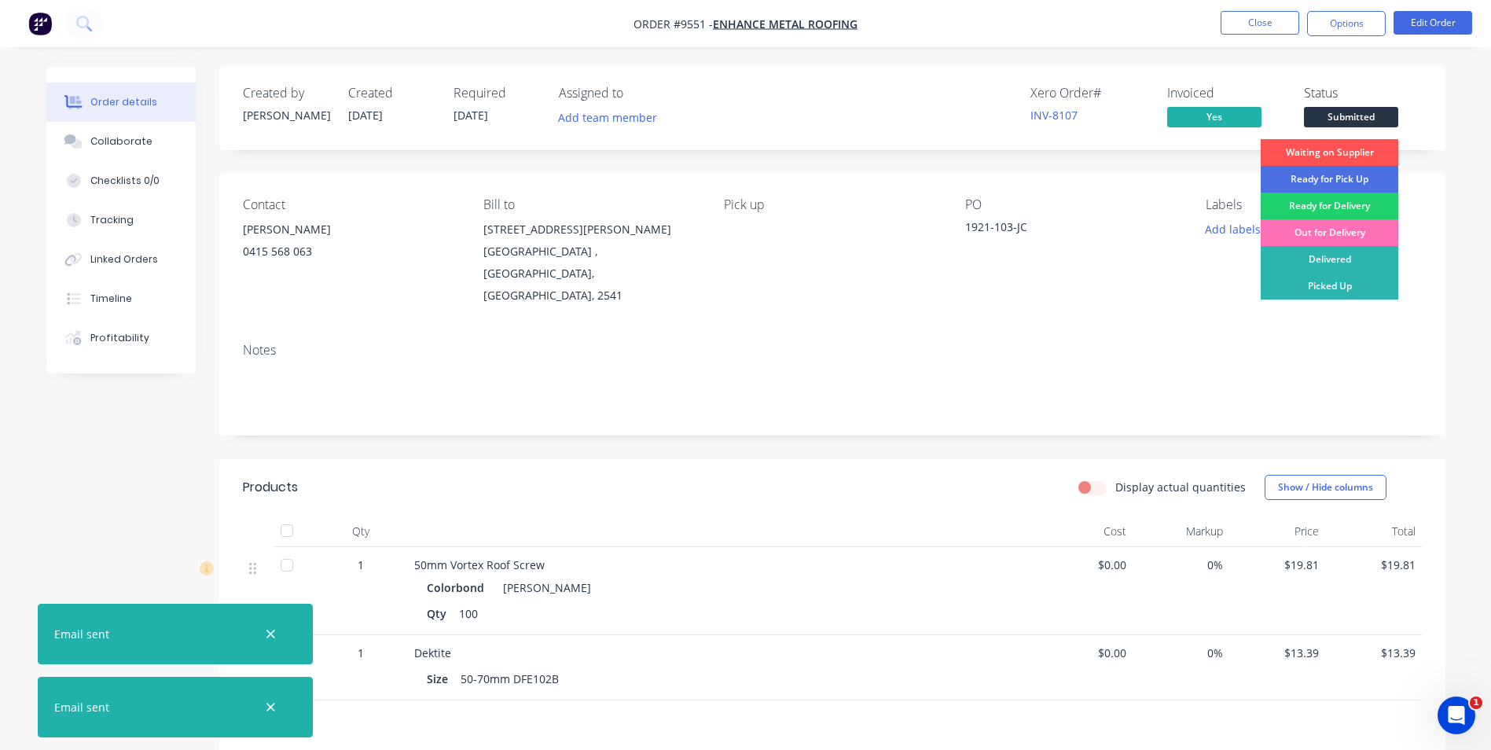
click at [1295, 258] on div "Delivered" at bounding box center [1330, 259] width 138 height 27
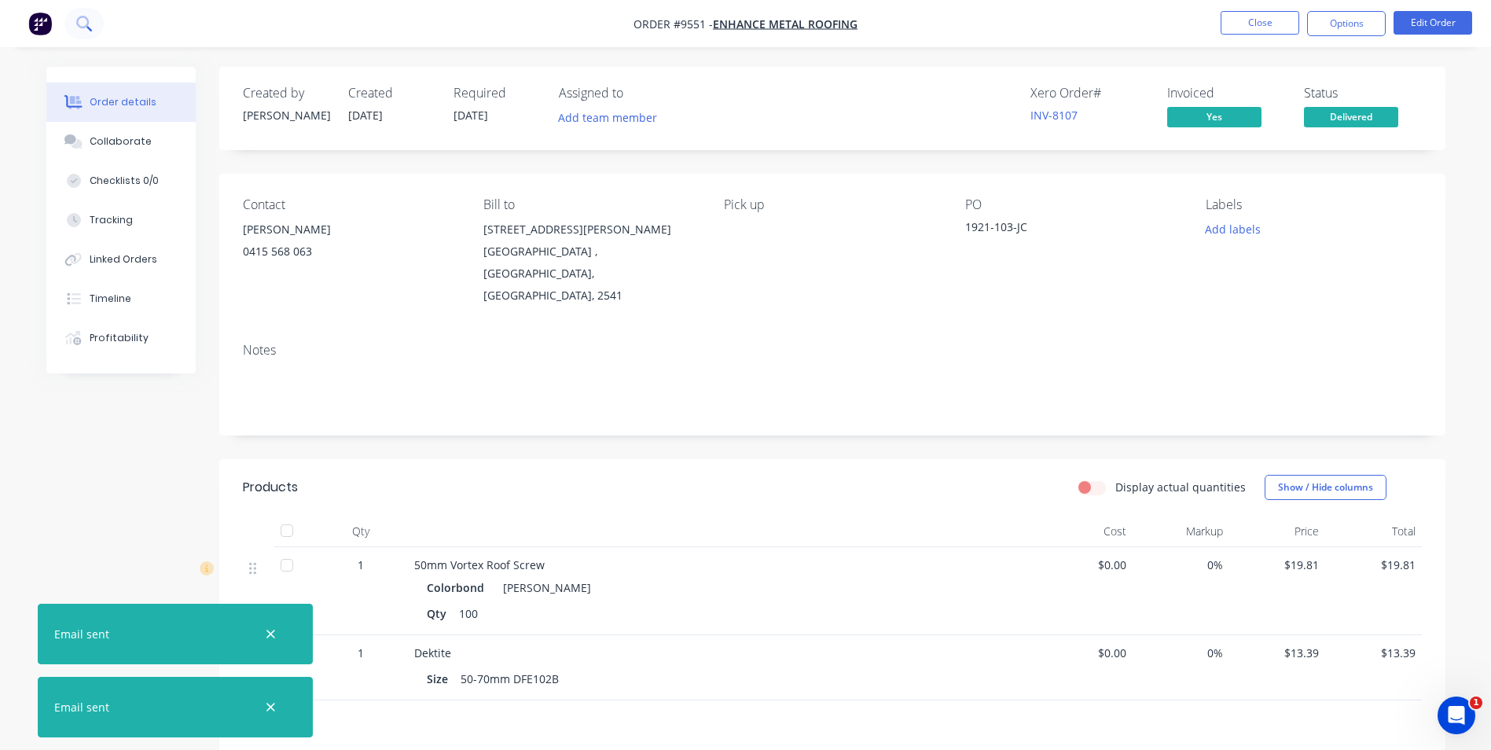
click at [90, 28] on icon at bounding box center [89, 29] width 6 height 6
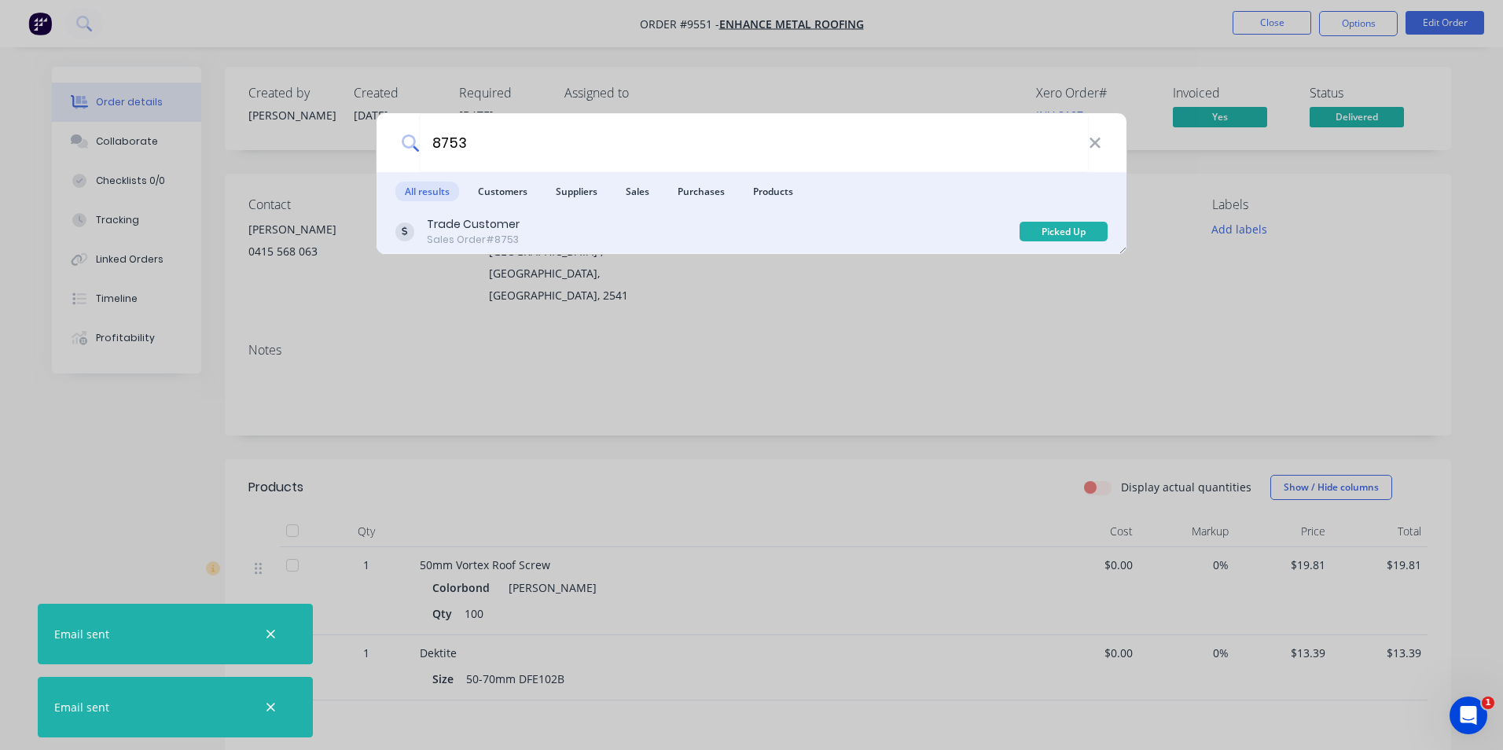
type input "8753"
click at [608, 236] on div "Trade Customer Sales Order #8753" at bounding box center [707, 231] width 624 height 31
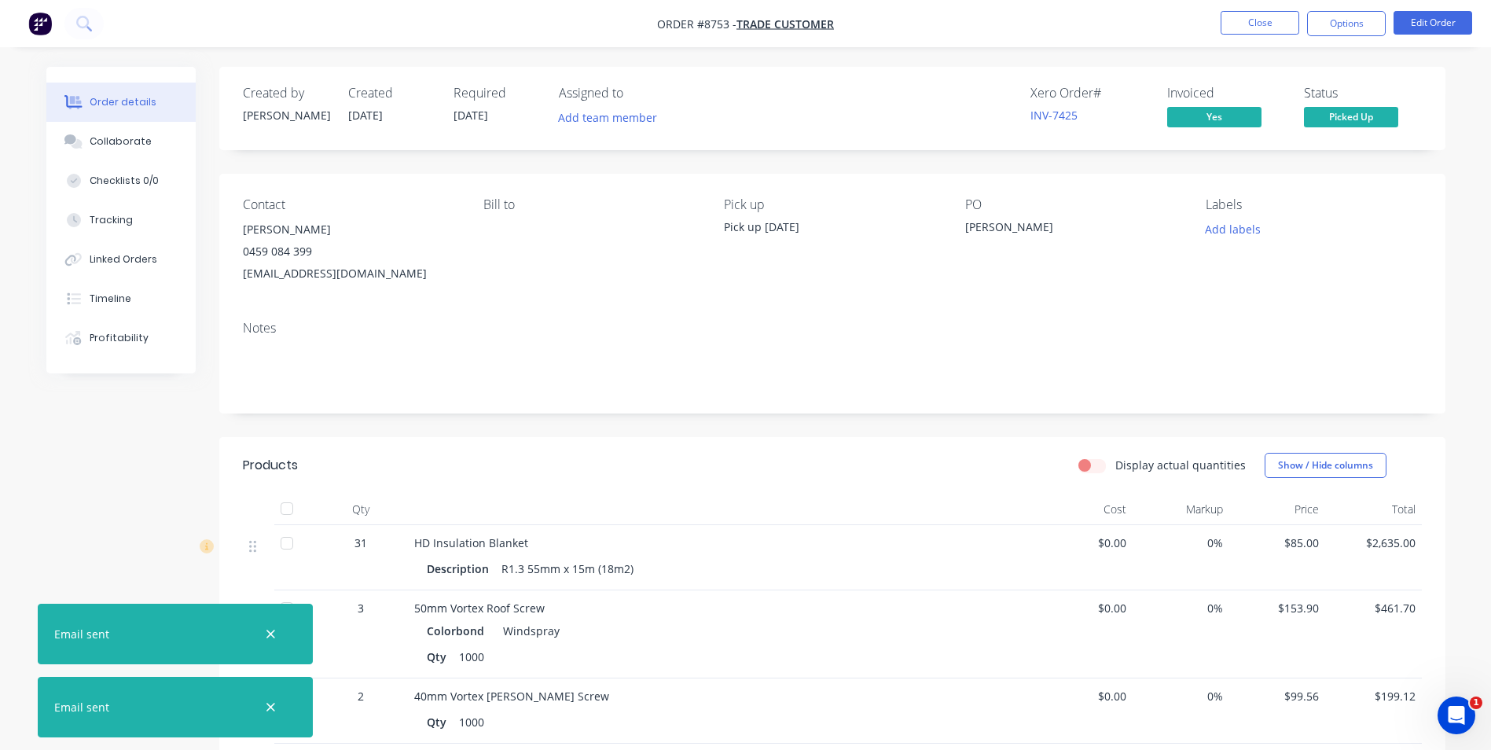
click at [384, 259] on div "0459 084 399" at bounding box center [350, 252] width 215 height 22
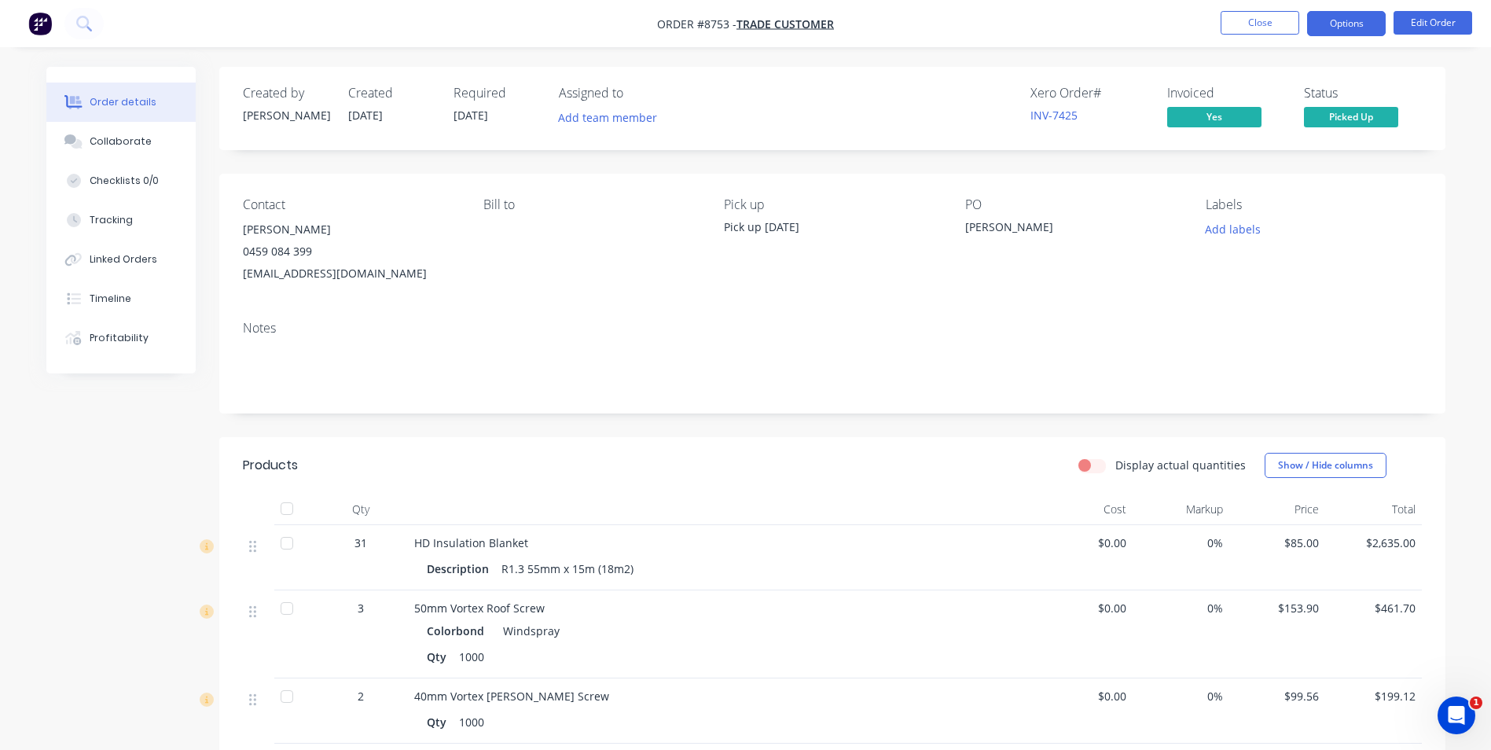
click at [1343, 17] on button "Options" at bounding box center [1346, 23] width 79 height 25
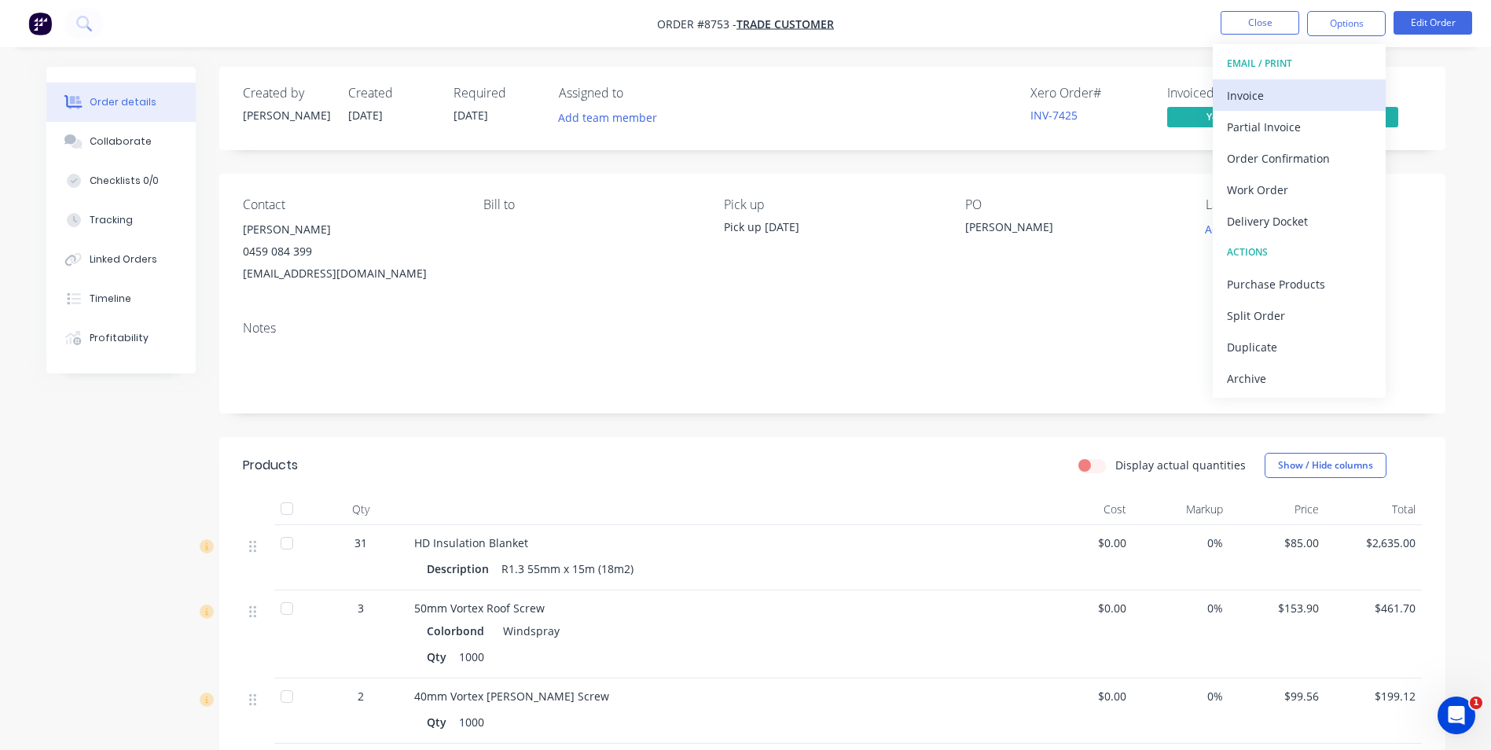
click at [1291, 97] on div "Invoice" at bounding box center [1299, 95] width 145 height 23
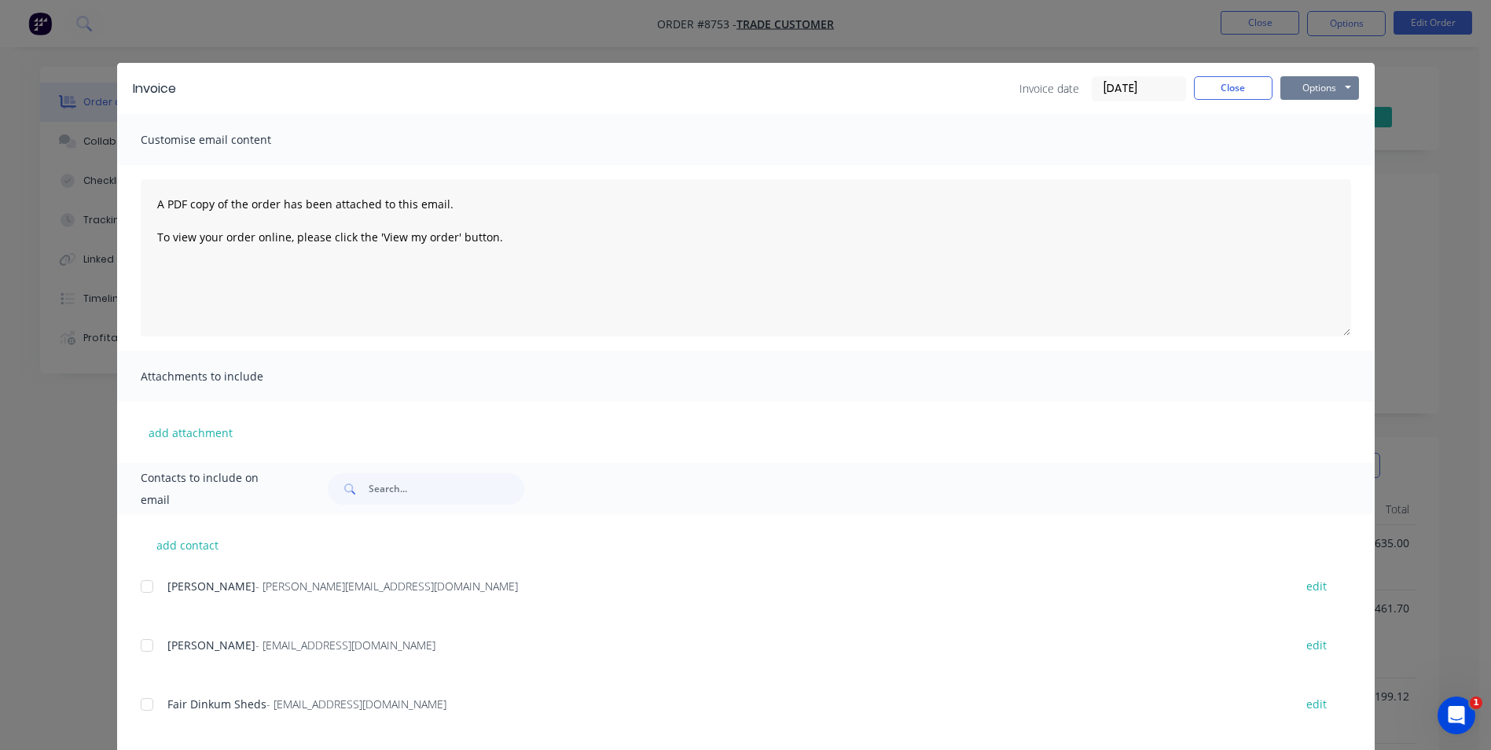
click at [1293, 89] on button "Options" at bounding box center [1319, 88] width 79 height 24
click at [397, 482] on input "text" at bounding box center [447, 488] width 156 height 31
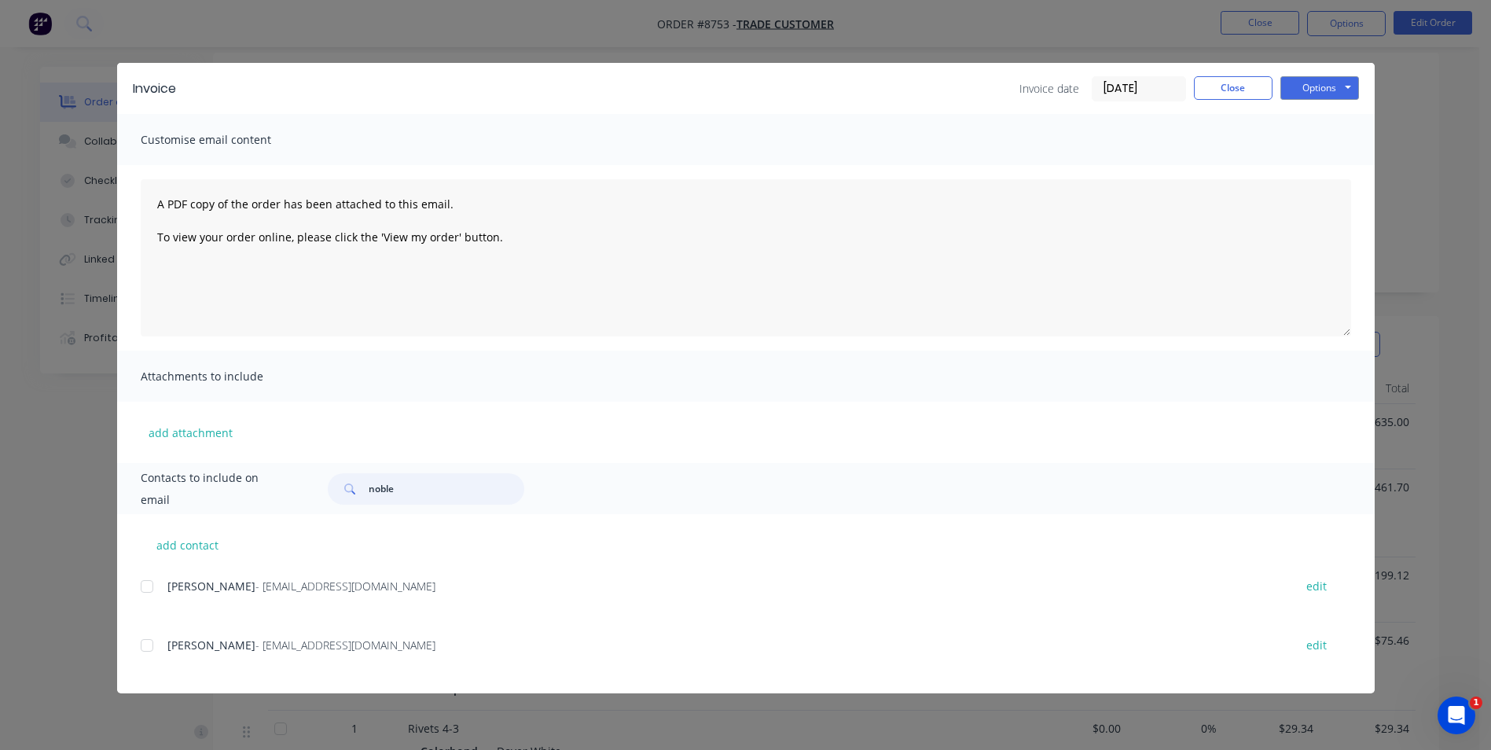
scroll to position [157, 0]
type input "noble"
click at [138, 644] on div "add contact Rhys Noble - noblerhys18@gmail.com edit Craig Noble - noblesmechani…" at bounding box center [746, 603] width 1258 height 179
click at [145, 645] on div at bounding box center [146, 645] width 31 height 31
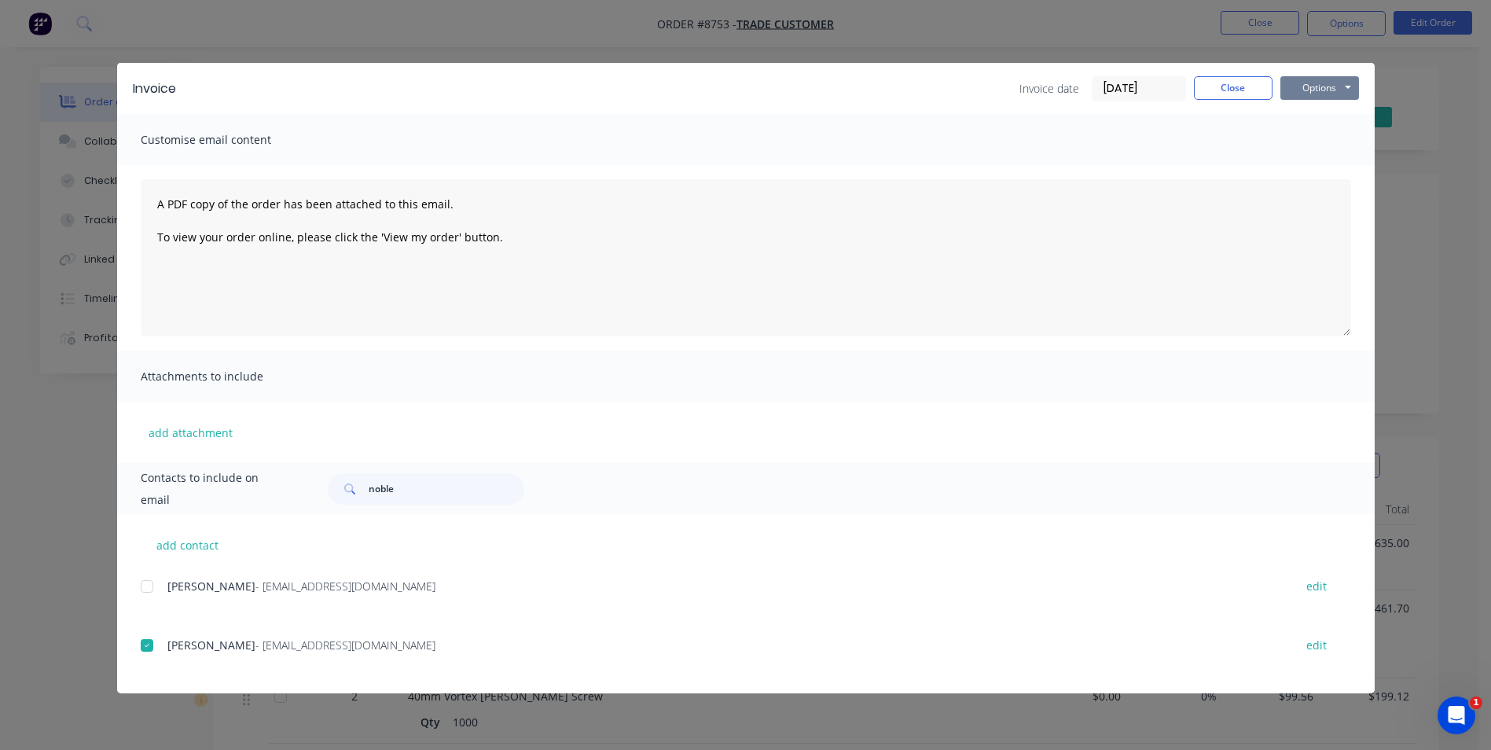
click at [1301, 87] on button "Options" at bounding box center [1319, 88] width 79 height 24
click at [1300, 163] on button "Email" at bounding box center [1330, 168] width 101 height 26
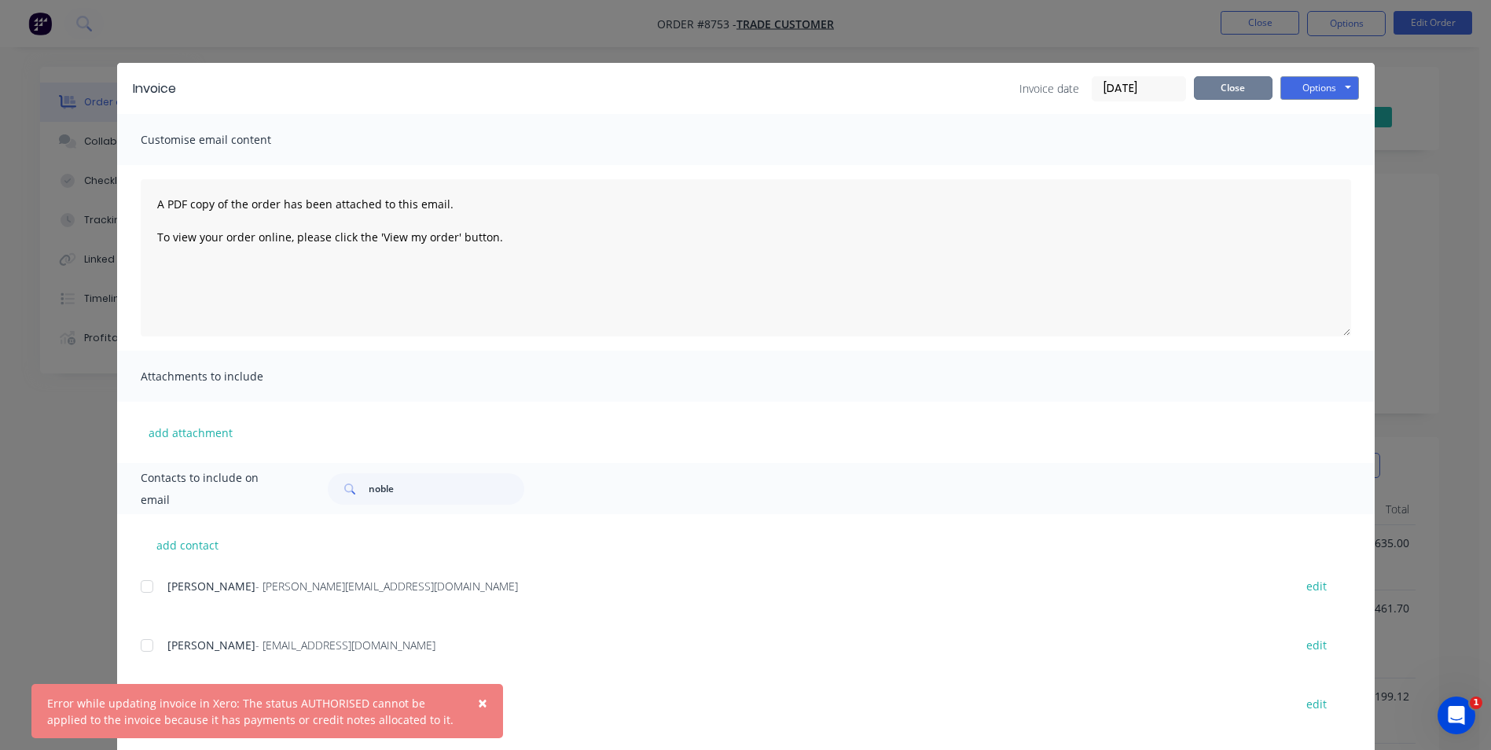
click at [1247, 83] on button "Close" at bounding box center [1233, 88] width 79 height 24
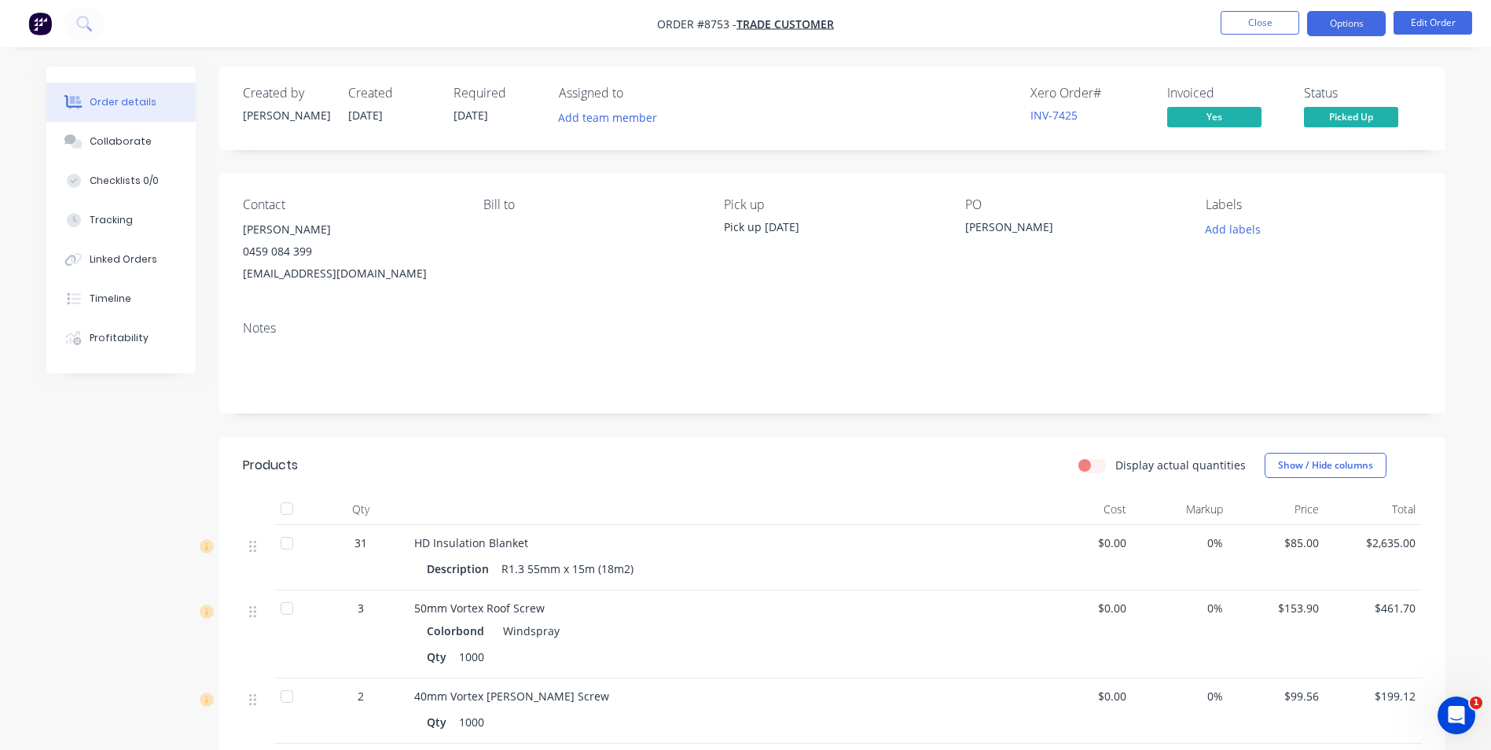
click at [1332, 16] on button "Options" at bounding box center [1346, 23] width 79 height 25
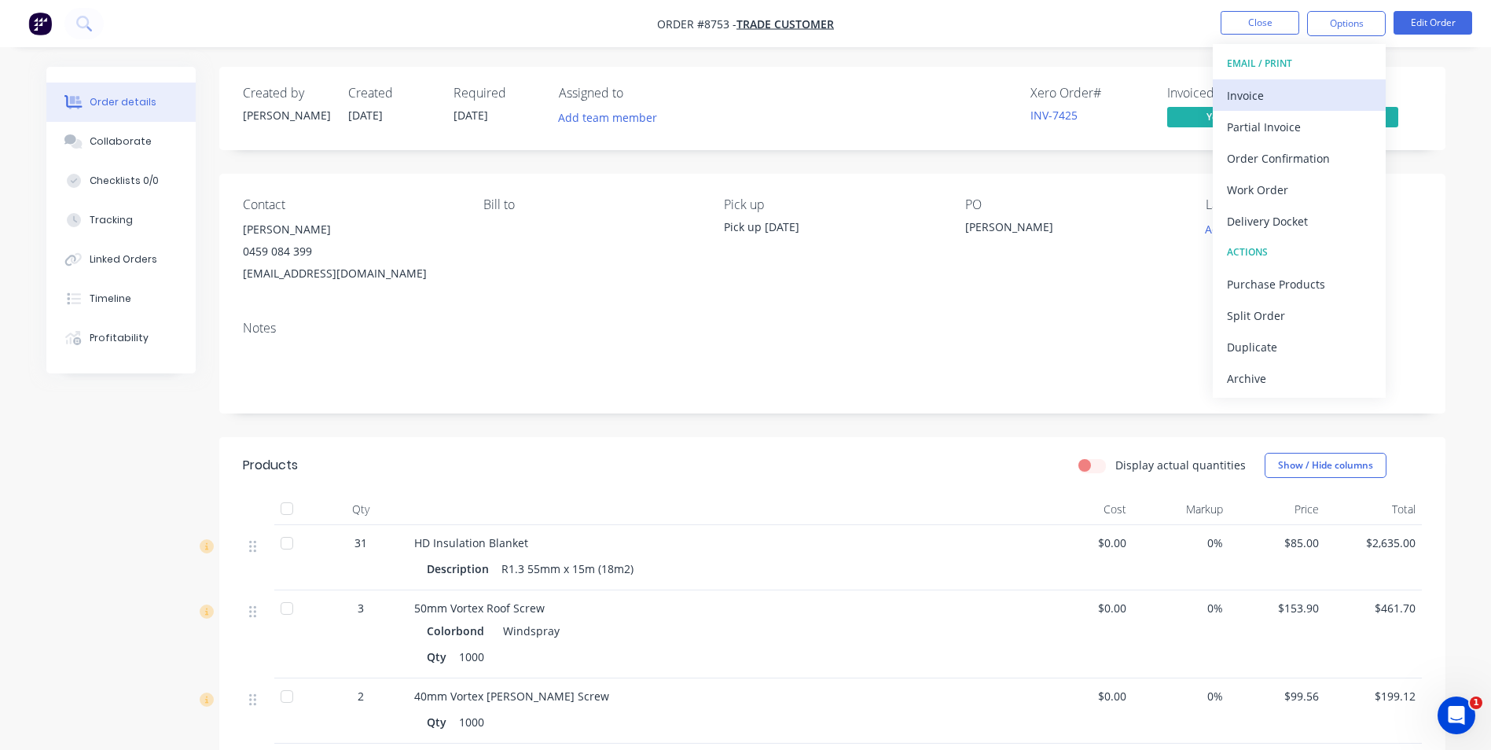
click at [1286, 86] on div "Invoice" at bounding box center [1299, 95] width 145 height 23
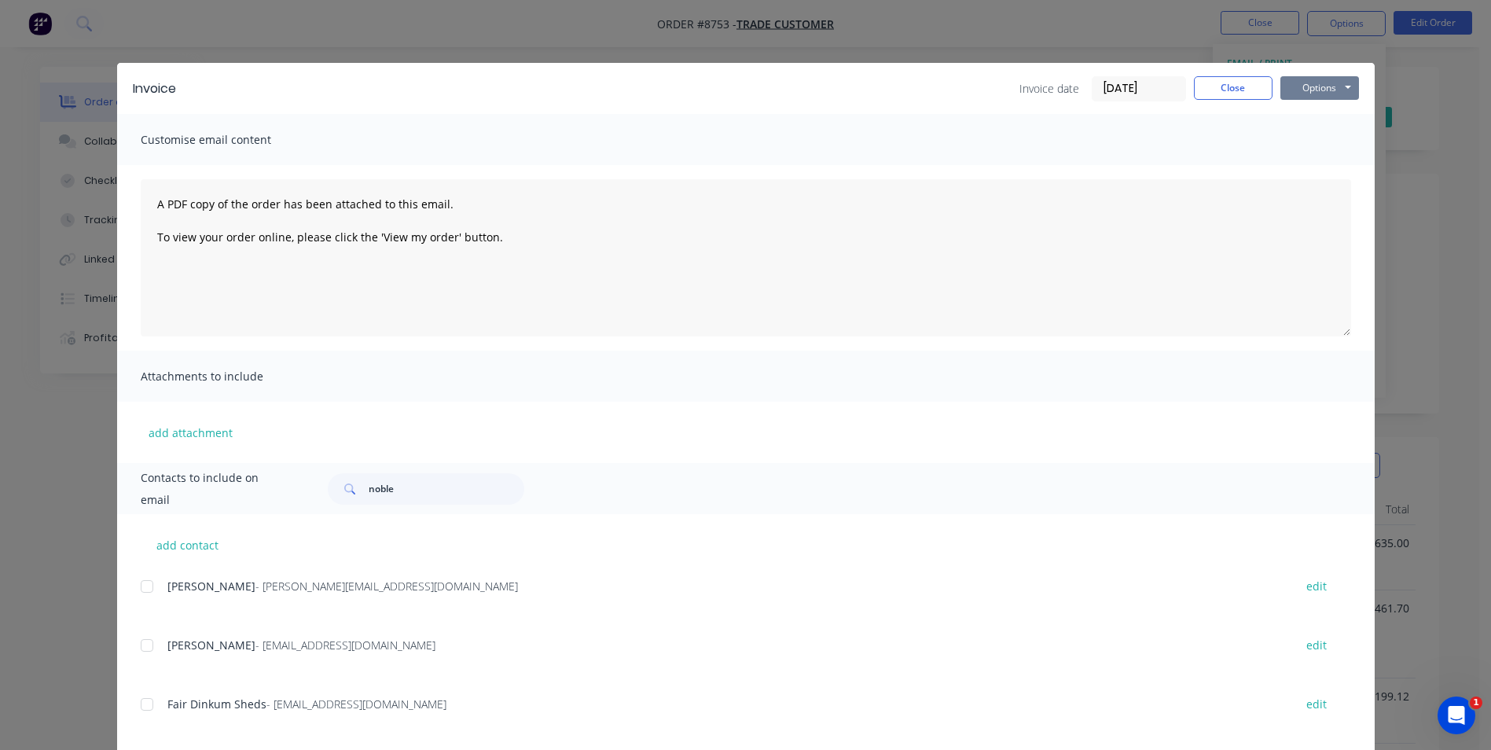
click at [1307, 91] on button "Options" at bounding box center [1319, 88] width 79 height 24
click at [1319, 123] on button "Preview" at bounding box center [1330, 116] width 101 height 26
click at [299, 46] on div "Invoice Invoice date 07/07/25 Close Options Preview Print Email Customise email…" at bounding box center [745, 375] width 1491 height 750
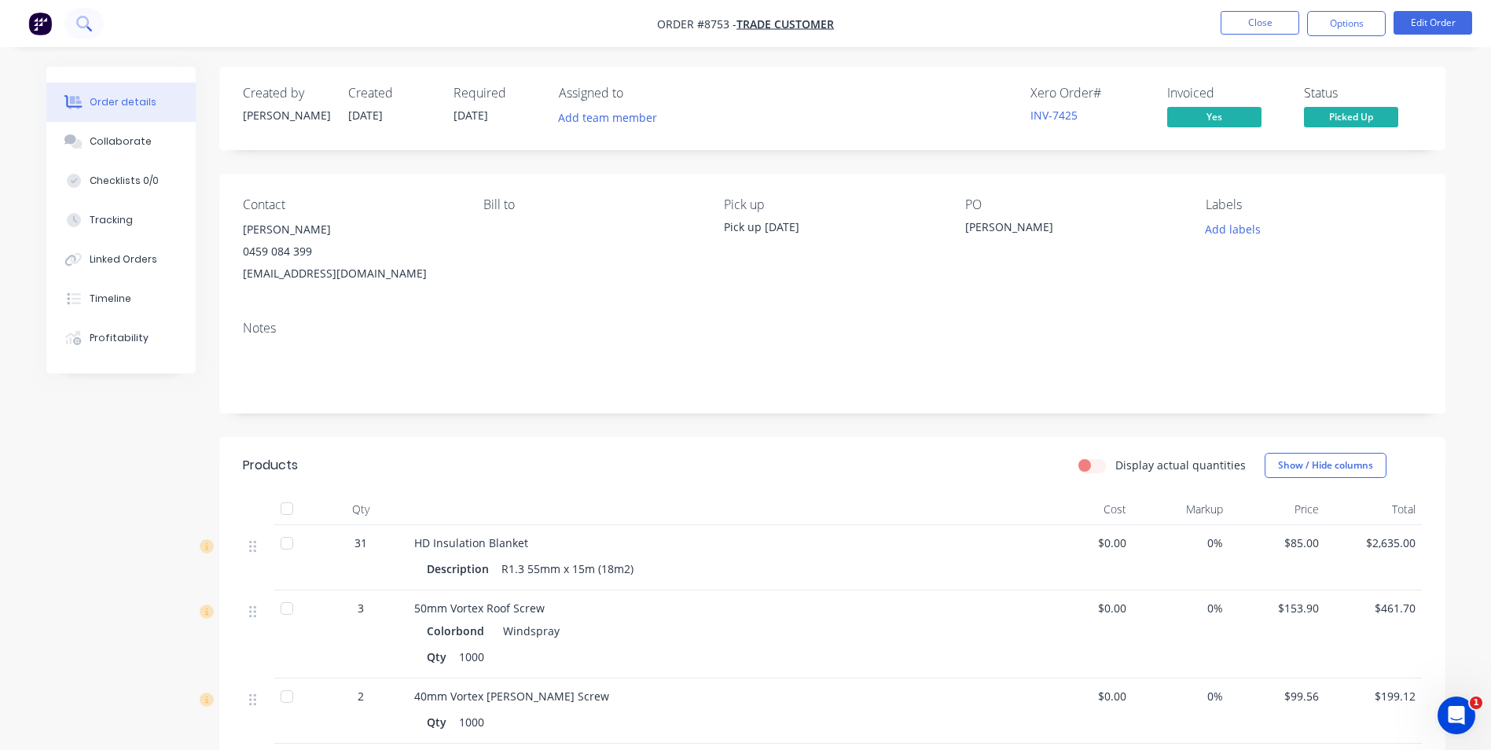
click at [86, 20] on icon at bounding box center [82, 22] width 13 height 13
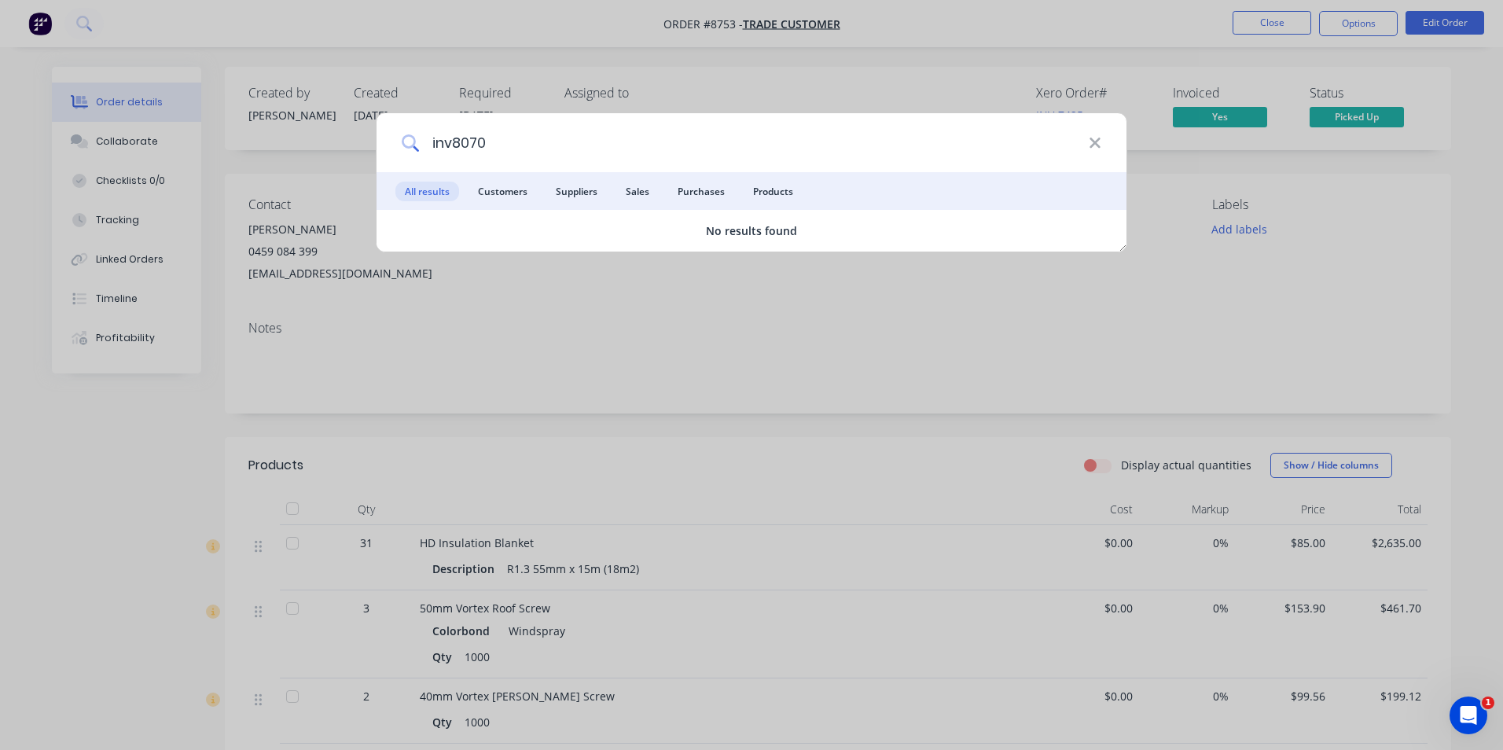
click at [449, 140] on input "inv8070" at bounding box center [754, 142] width 670 height 59
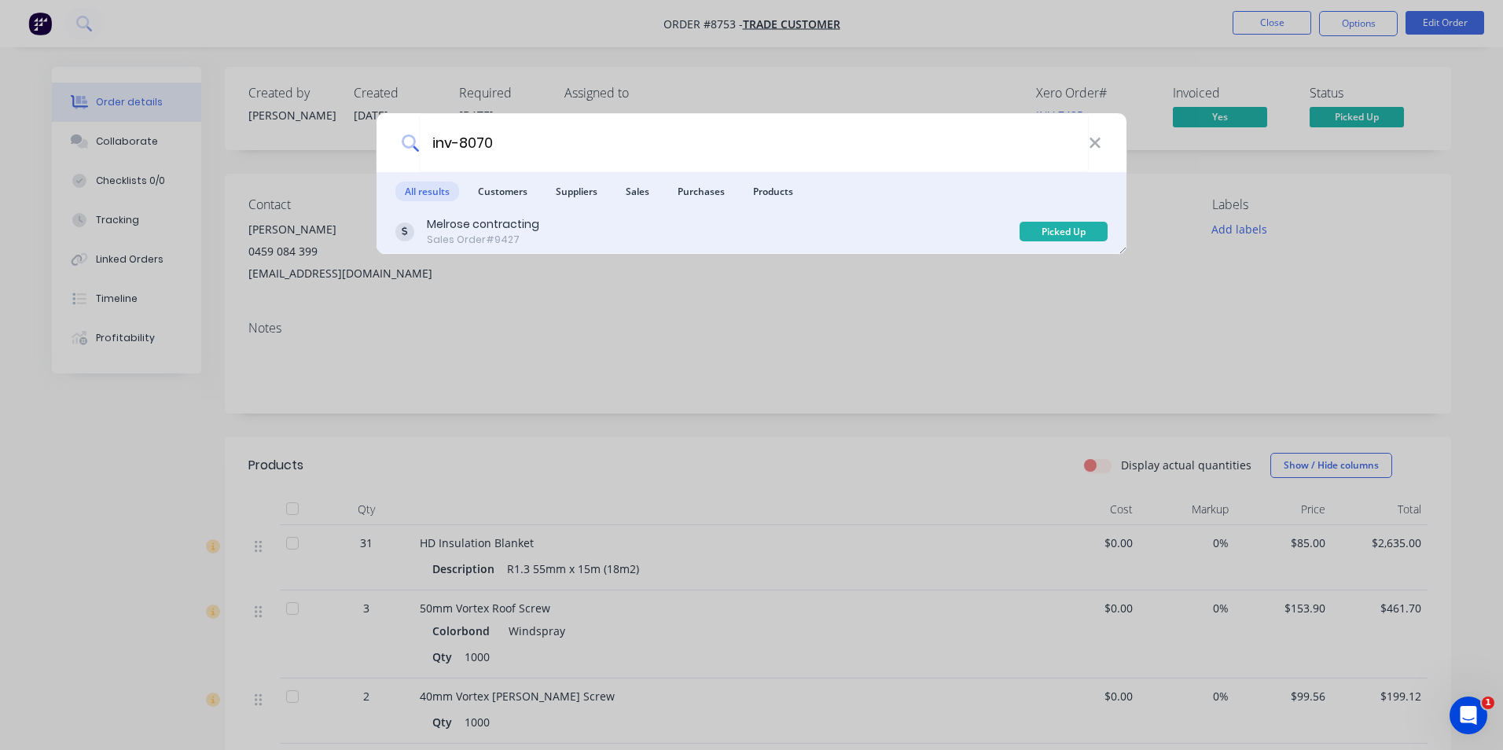
type input "inv-8070"
click at [603, 222] on div "Melrose contracting Sales Order #9427" at bounding box center [707, 231] width 624 height 31
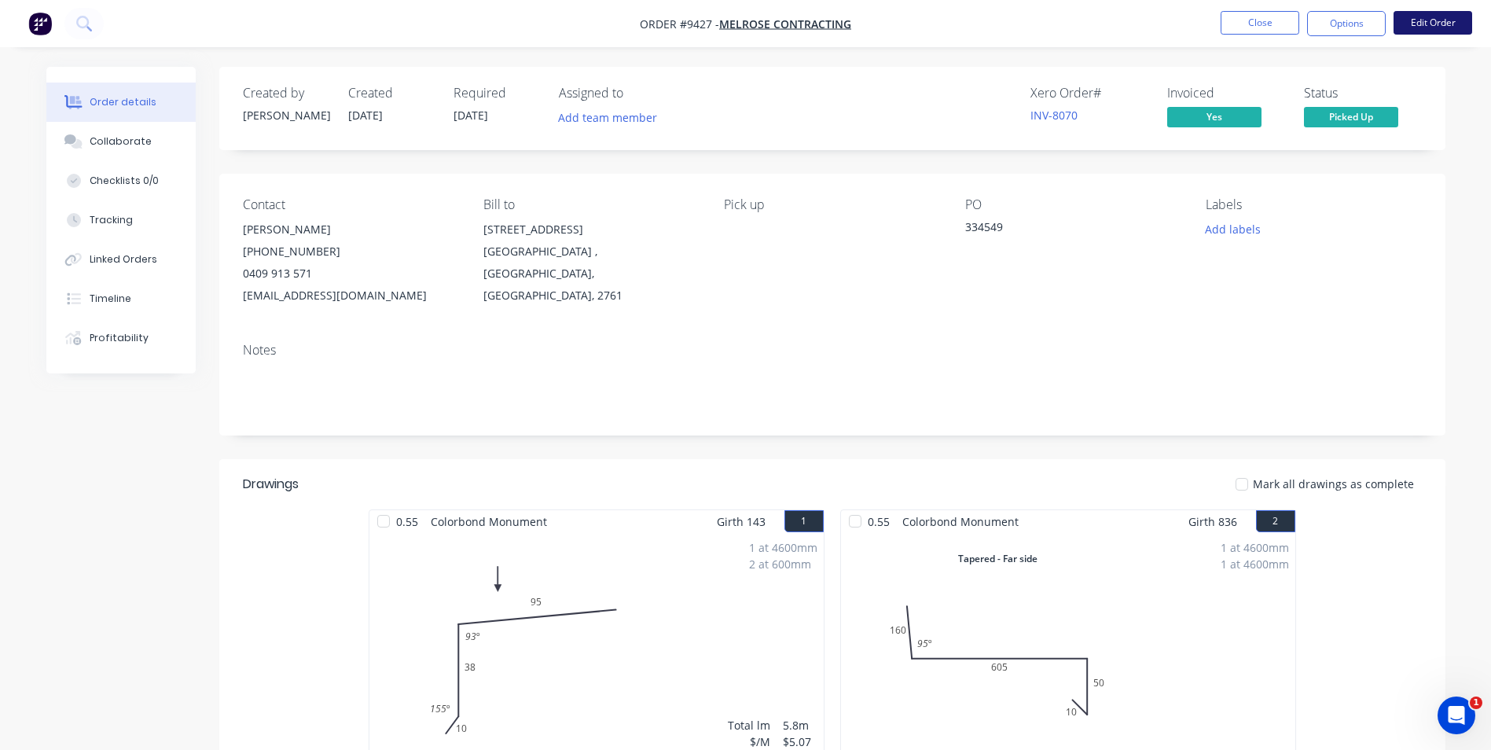
click at [1431, 15] on button "Edit Order" at bounding box center [1433, 23] width 79 height 24
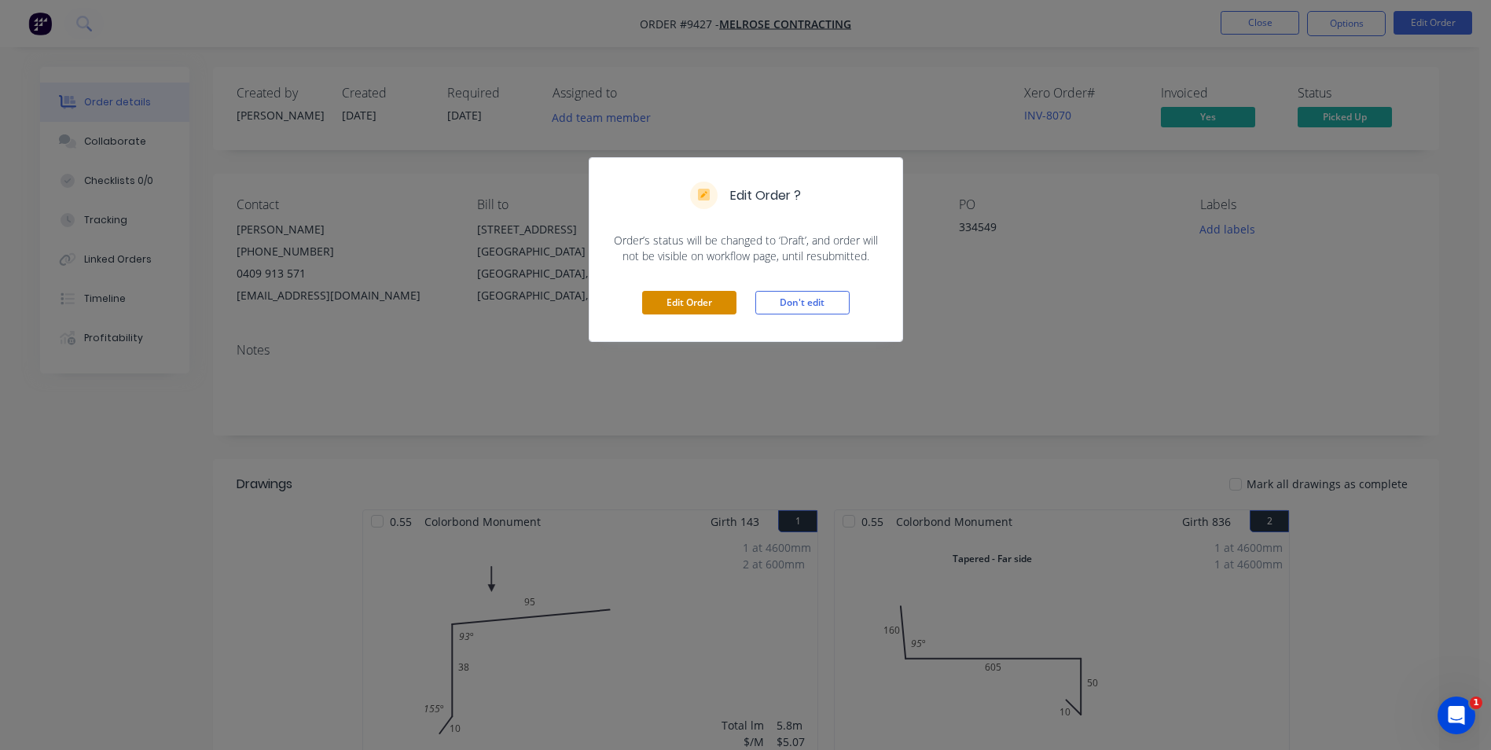
click at [722, 310] on button "Edit Order" at bounding box center [689, 303] width 94 height 24
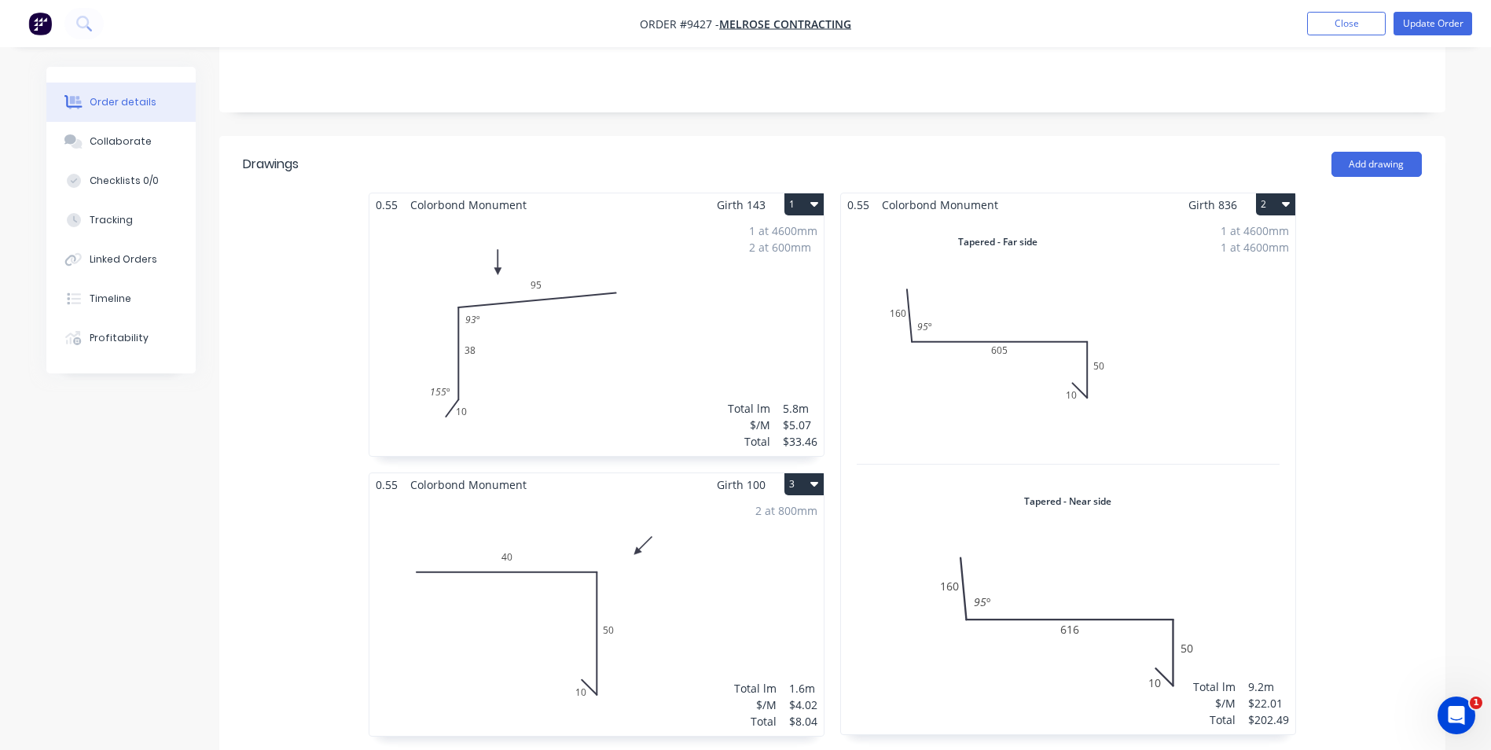
scroll to position [393, 0]
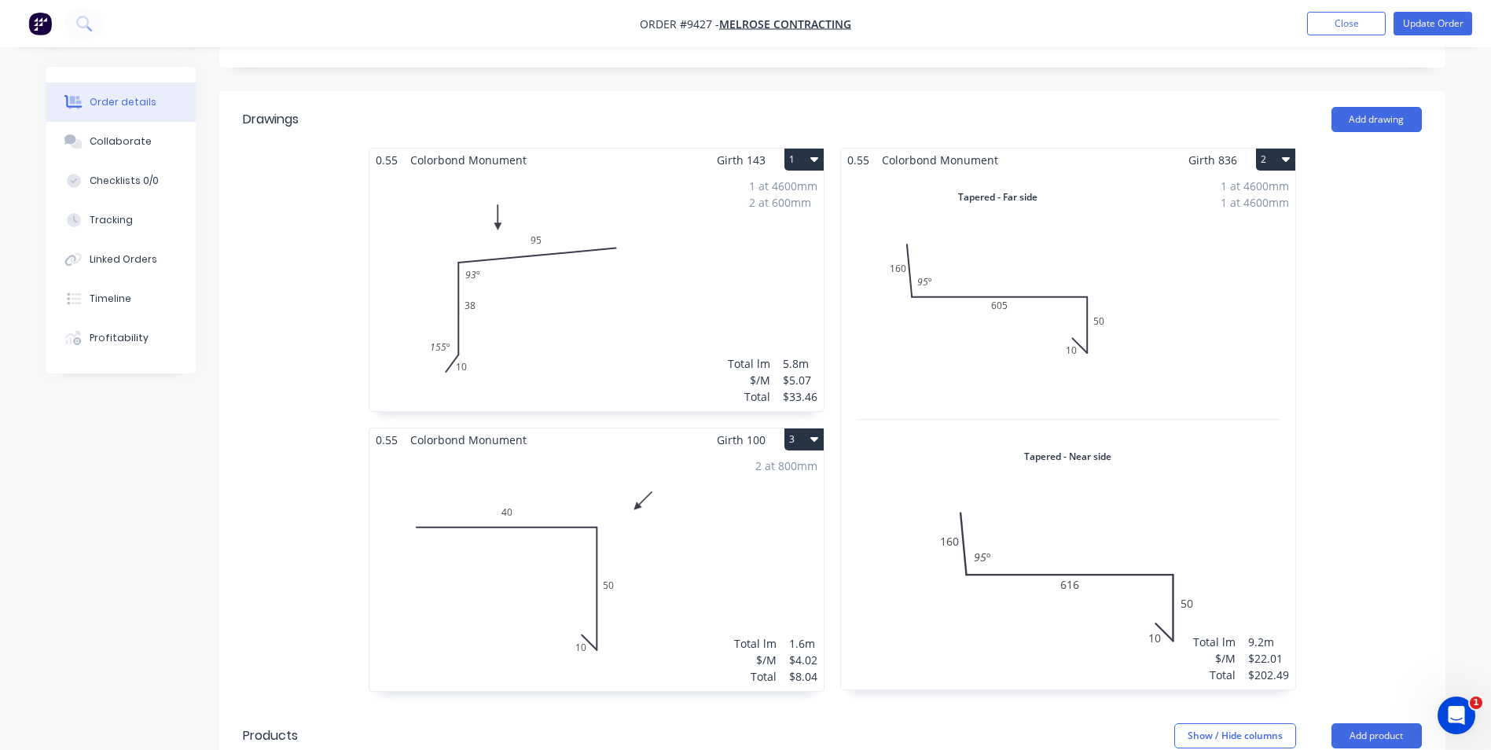
click at [976, 333] on div "1 at 4600mm 1 at 4600mm Total lm $/M Total 9.2m $22.01 $202.49" at bounding box center [1068, 430] width 454 height 518
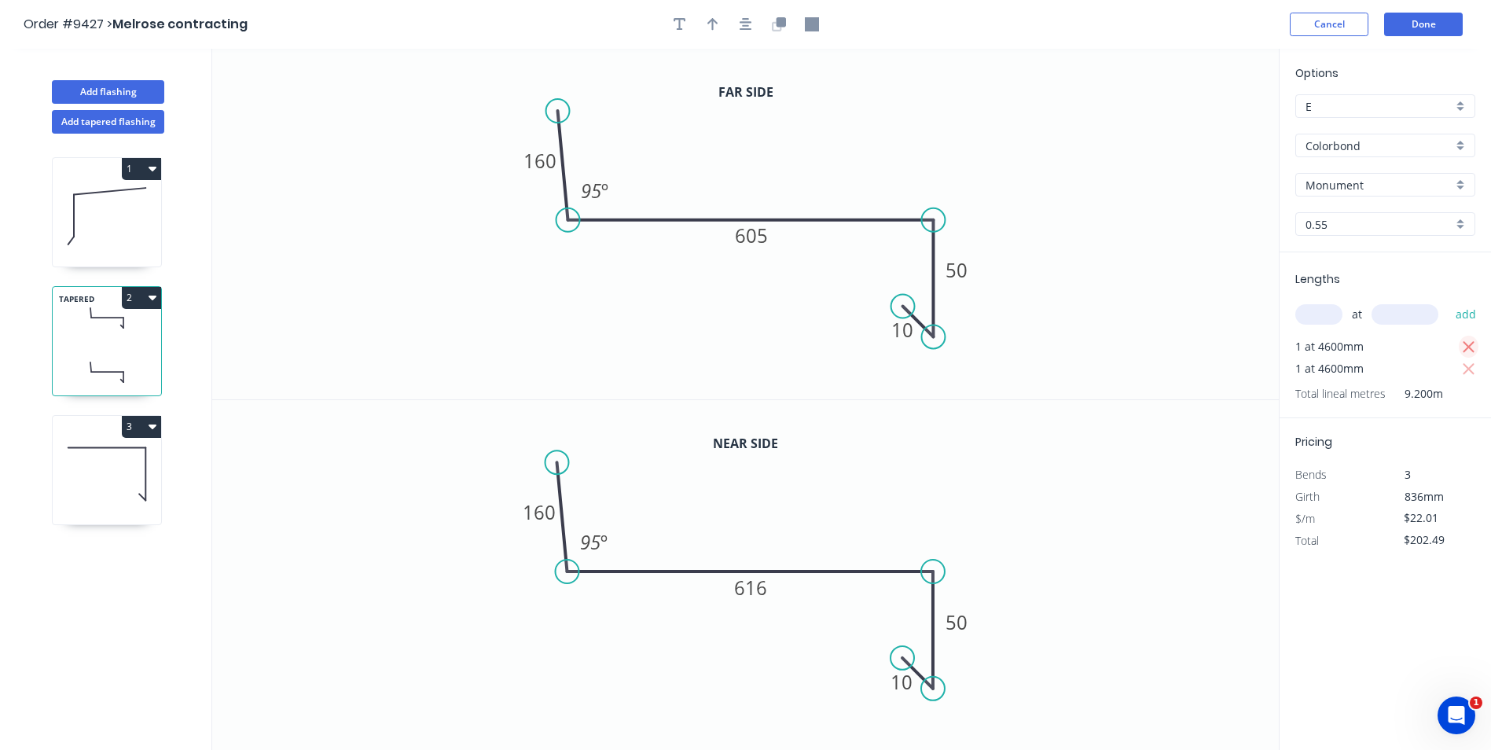
click at [1467, 340] on icon "button" at bounding box center [1469, 347] width 14 height 19
type input "$101.25"
click at [1420, 31] on button "Done" at bounding box center [1423, 25] width 79 height 24
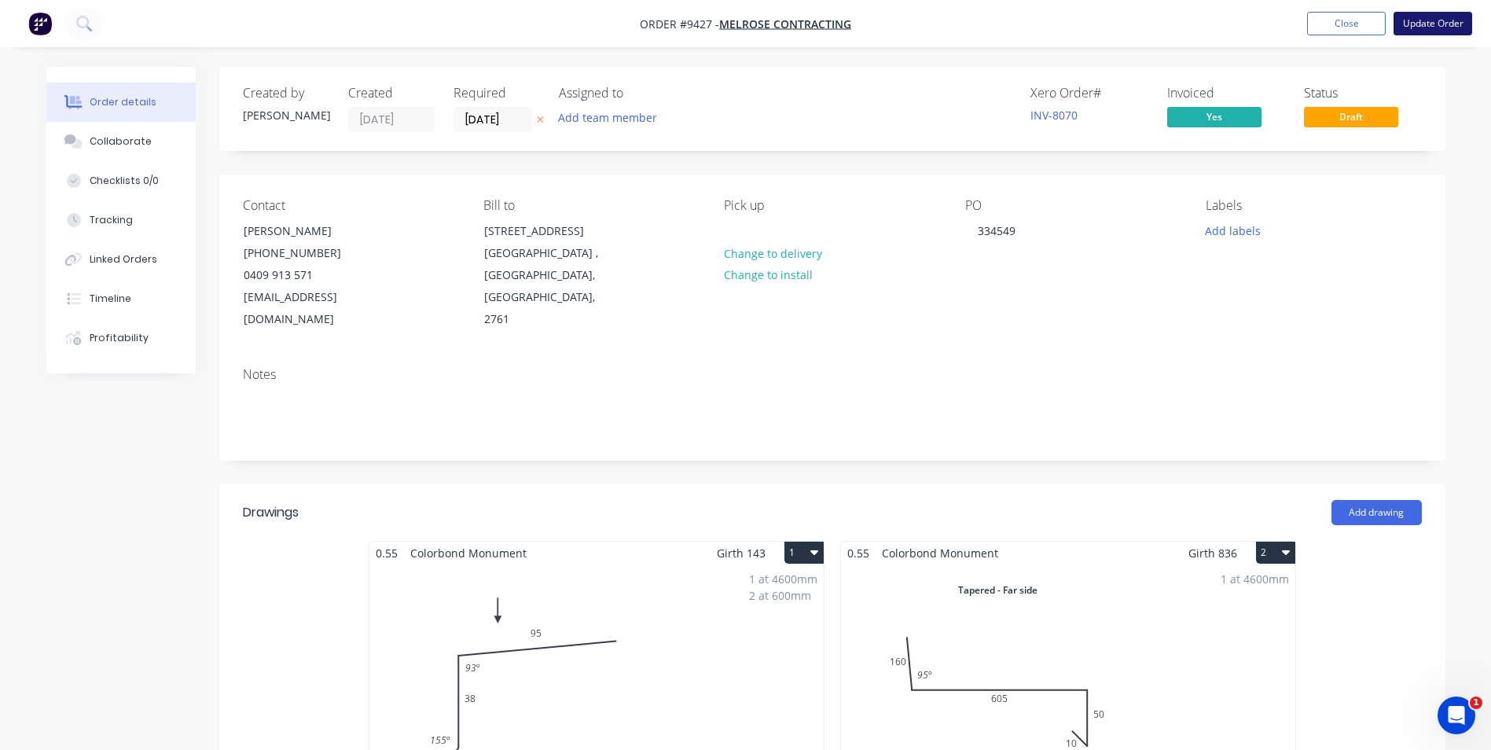
click at [1410, 24] on button "Update Order" at bounding box center [1433, 24] width 79 height 24
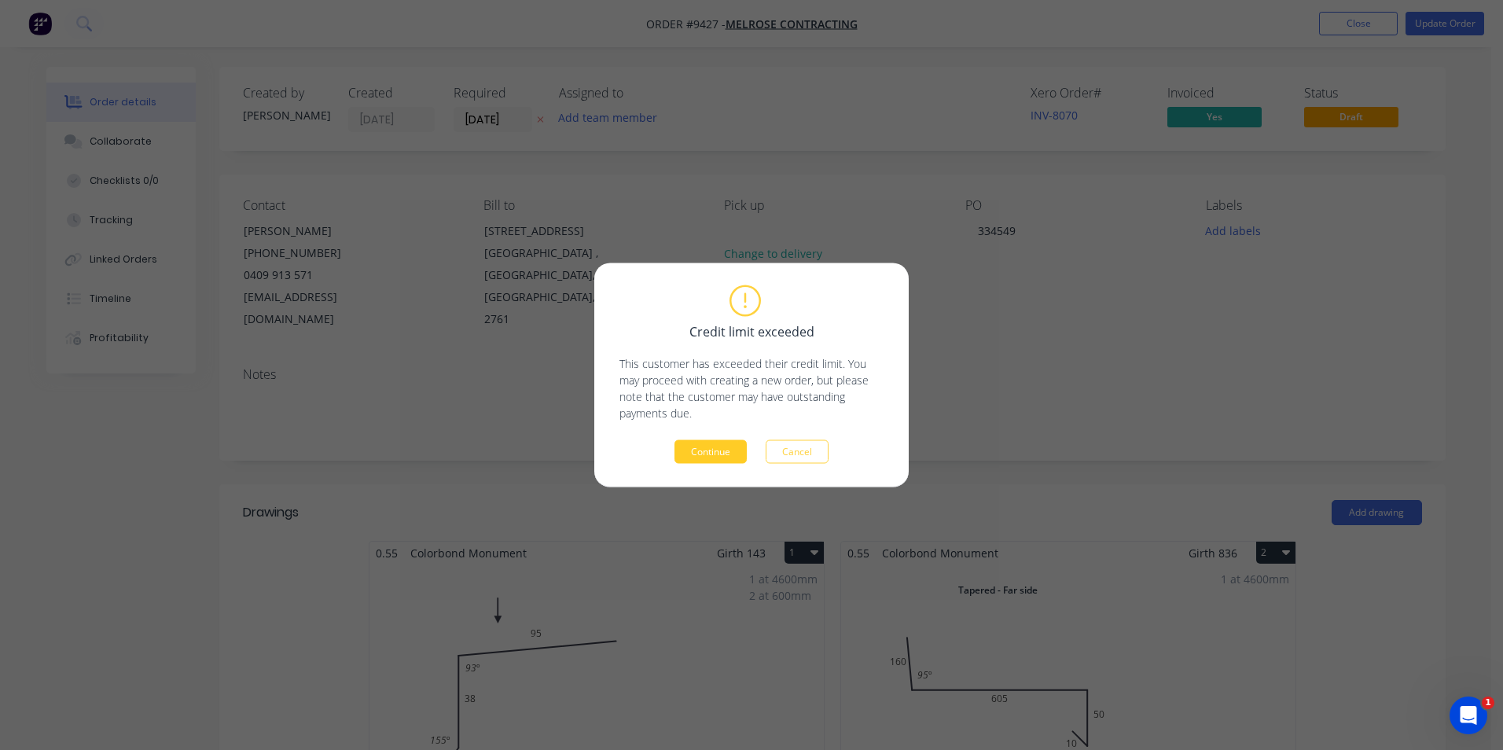
click at [682, 450] on button "Continue" at bounding box center [710, 452] width 72 height 24
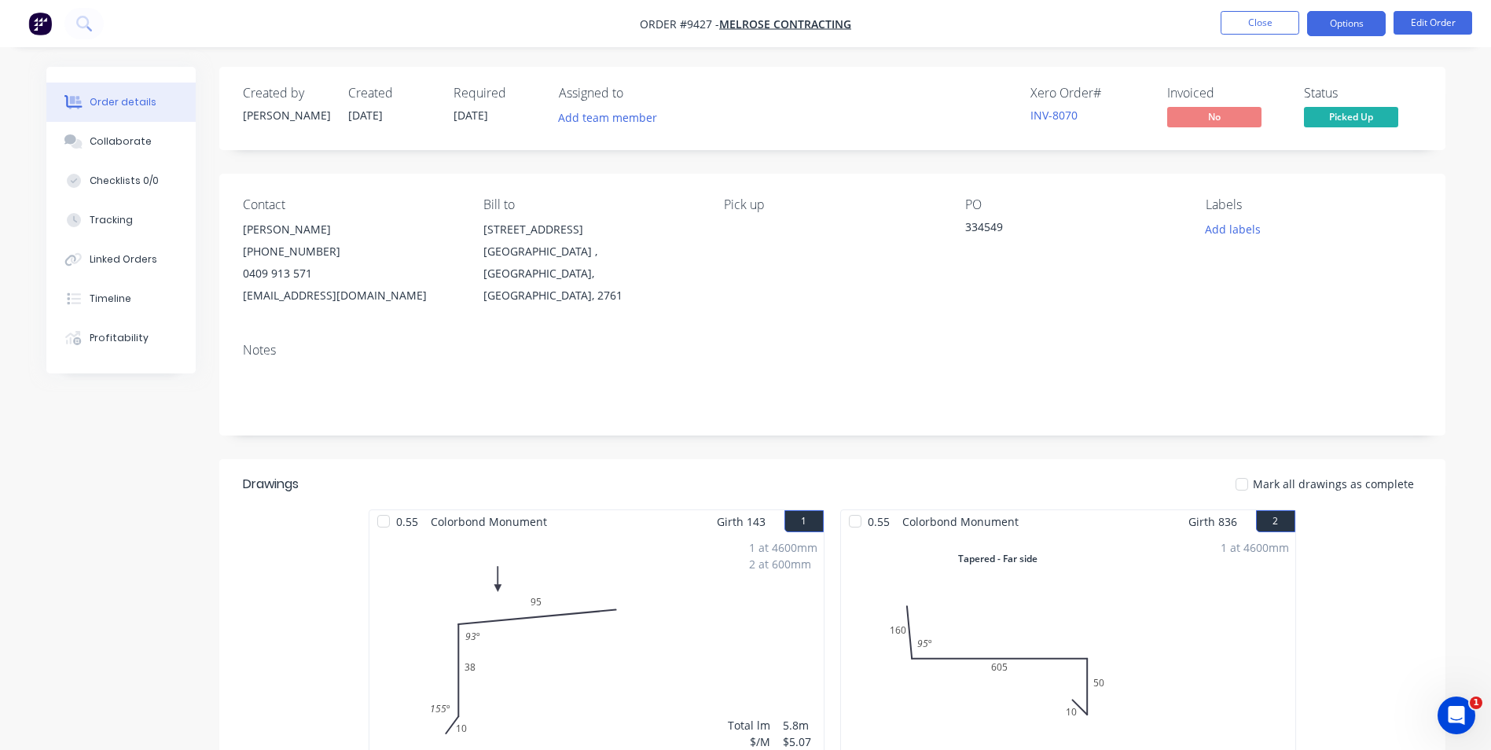
click at [1328, 34] on button "Options" at bounding box center [1346, 23] width 79 height 25
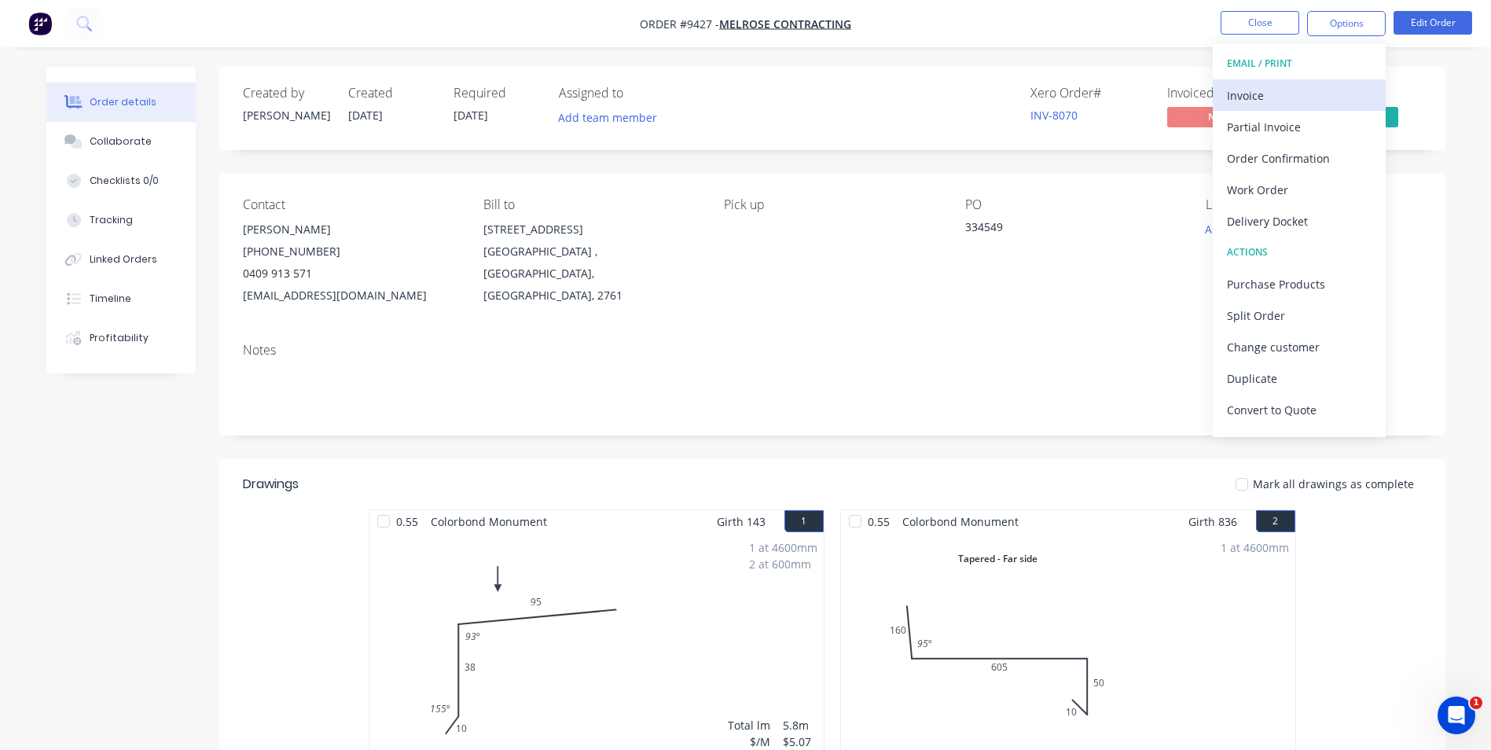
click at [1261, 90] on div "Invoice" at bounding box center [1299, 95] width 145 height 23
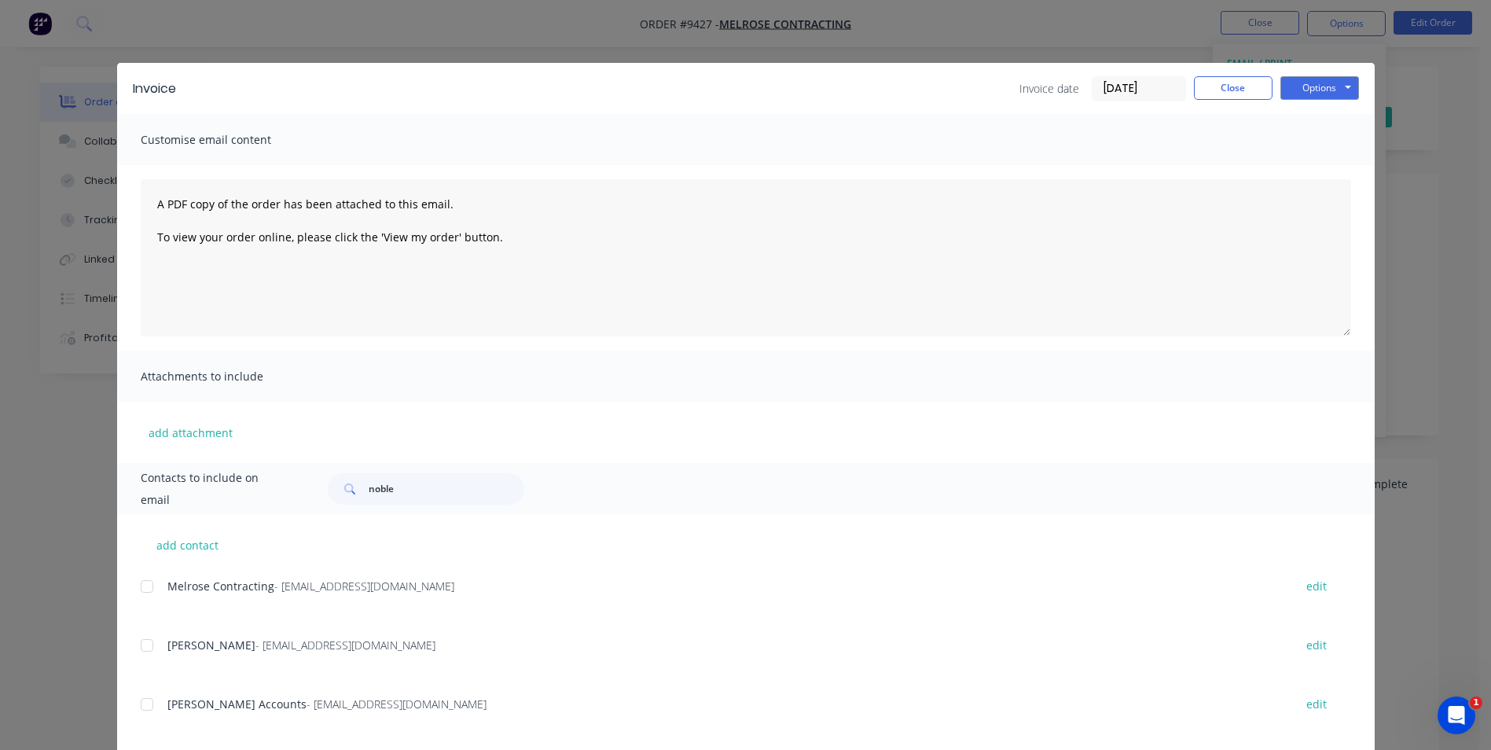
scroll to position [83, 0]
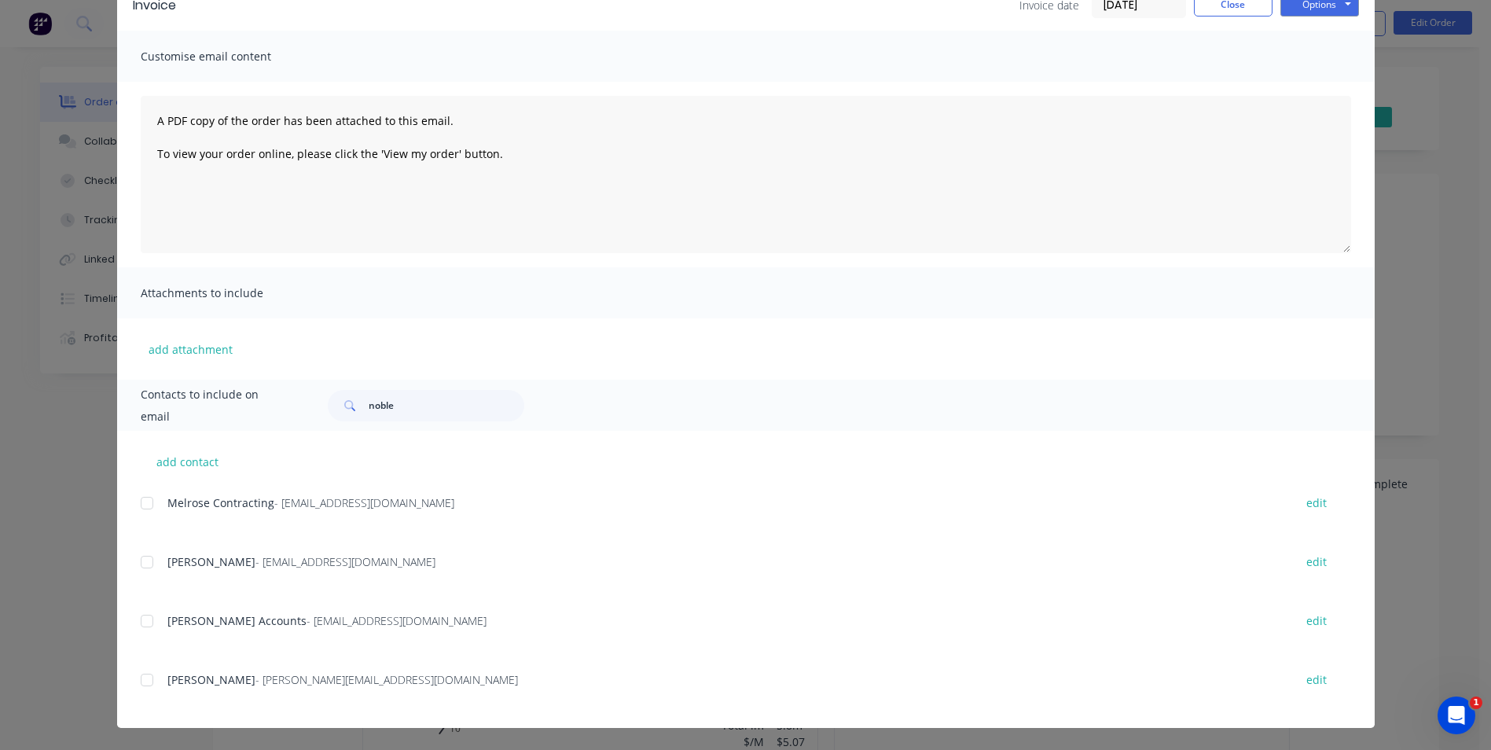
click at [145, 501] on div at bounding box center [146, 502] width 31 height 31
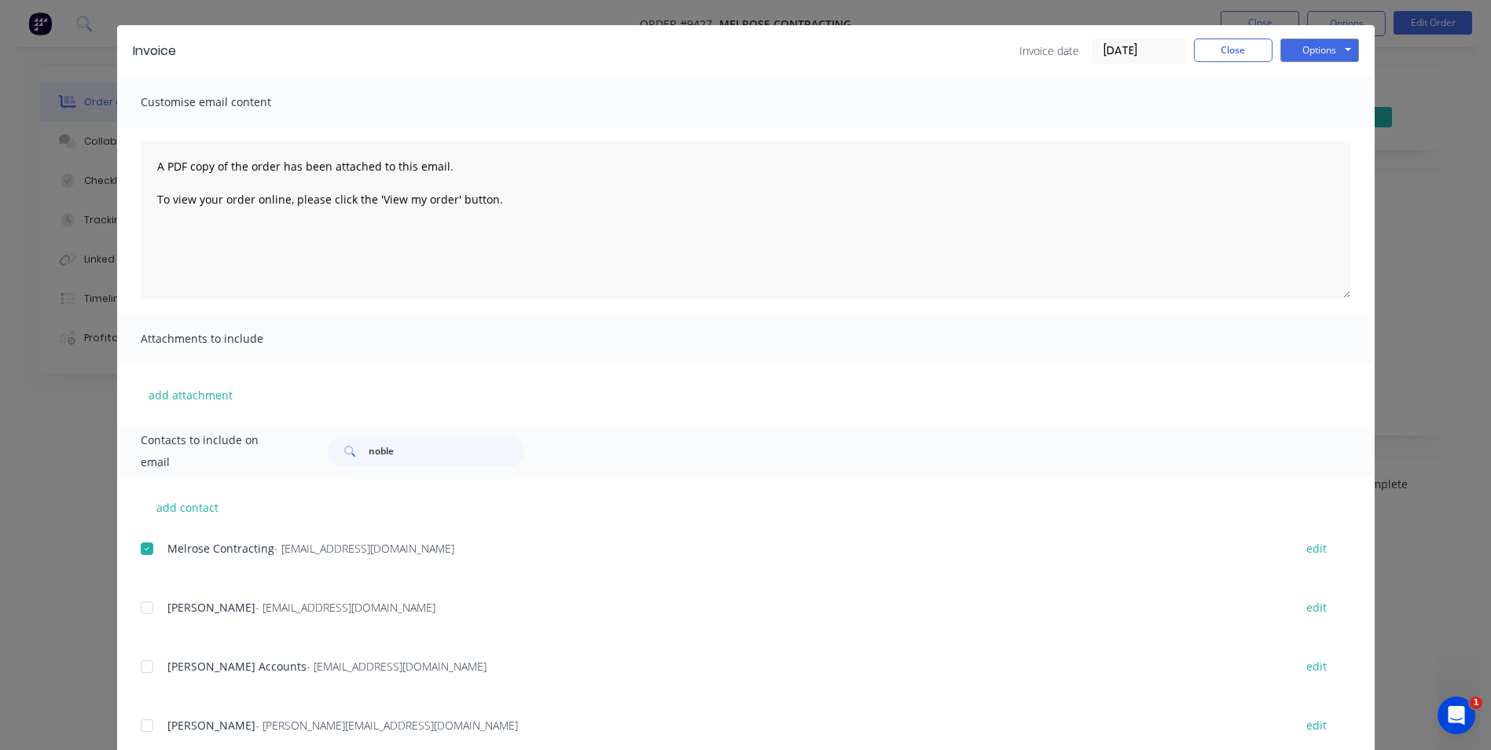
scroll to position [0, 0]
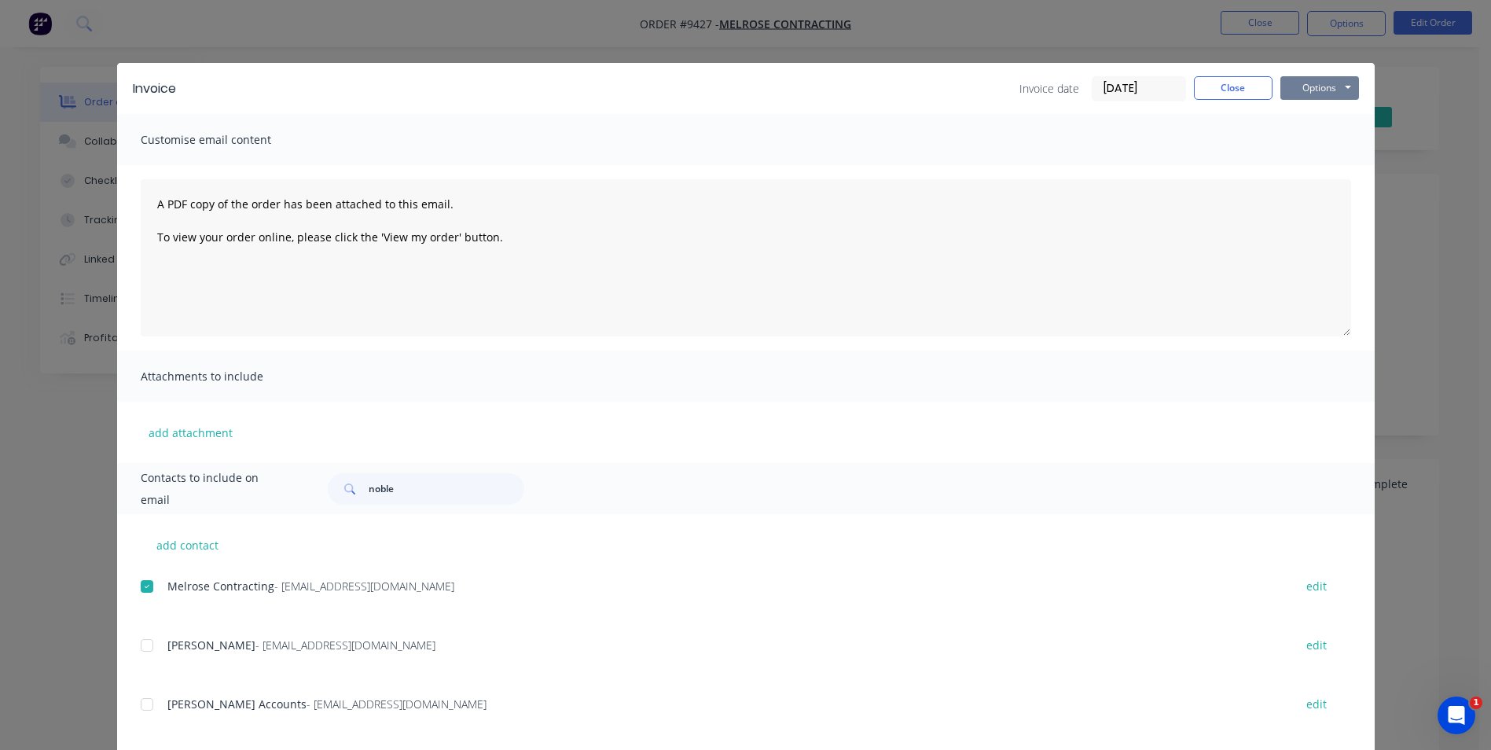
click at [1327, 94] on button "Options" at bounding box center [1319, 88] width 79 height 24
click at [1323, 171] on button "Email" at bounding box center [1330, 168] width 101 height 26
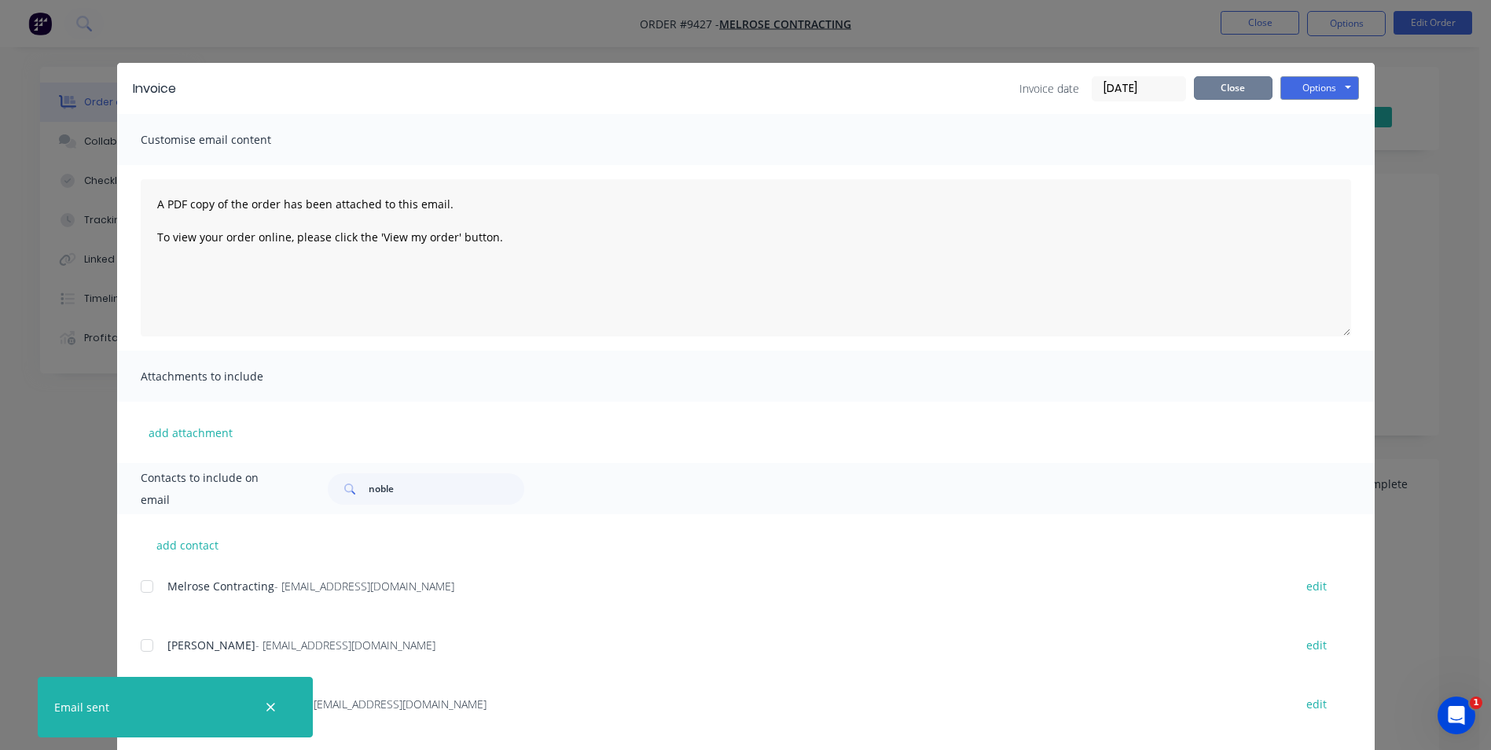
click at [1228, 94] on button "Close" at bounding box center [1233, 88] width 79 height 24
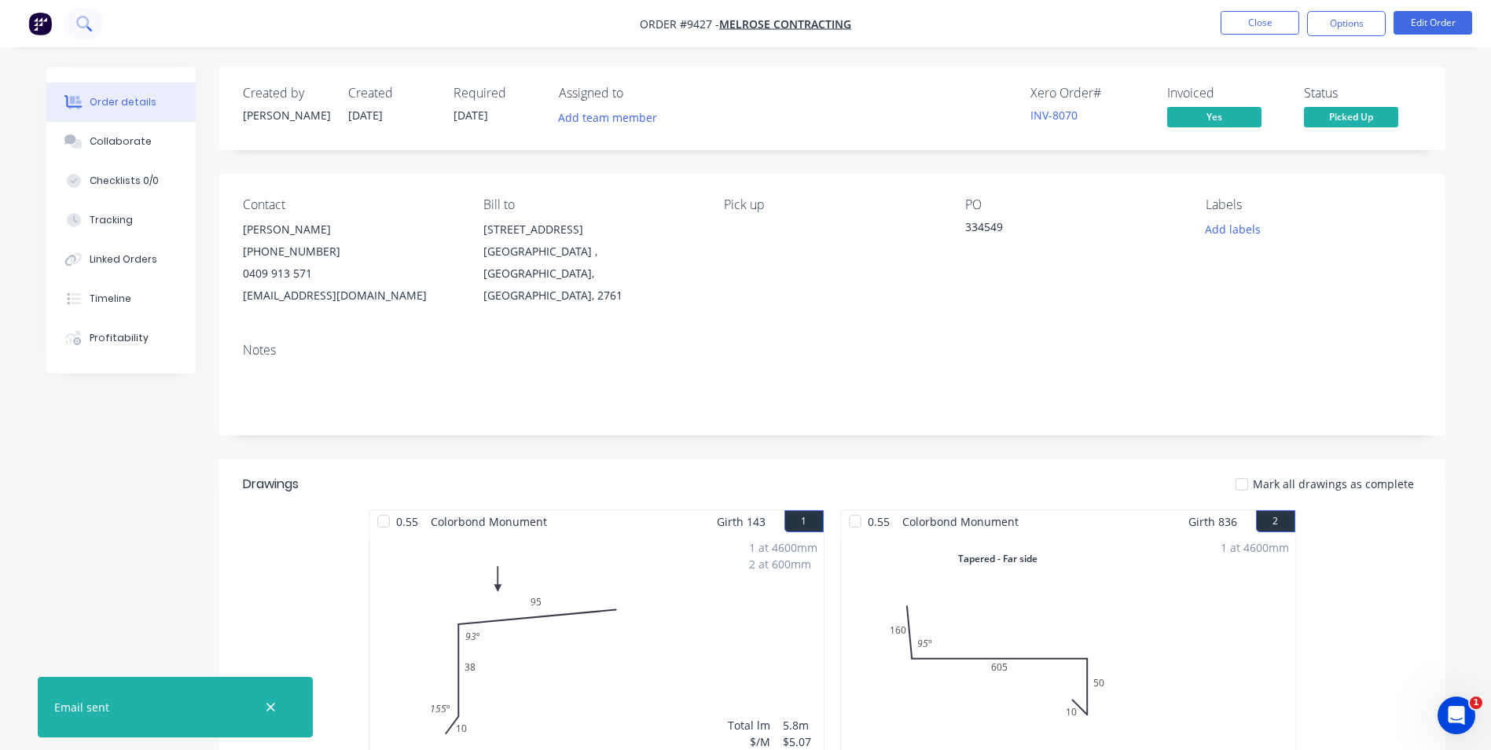
click at [89, 28] on icon at bounding box center [89, 29] width 6 height 6
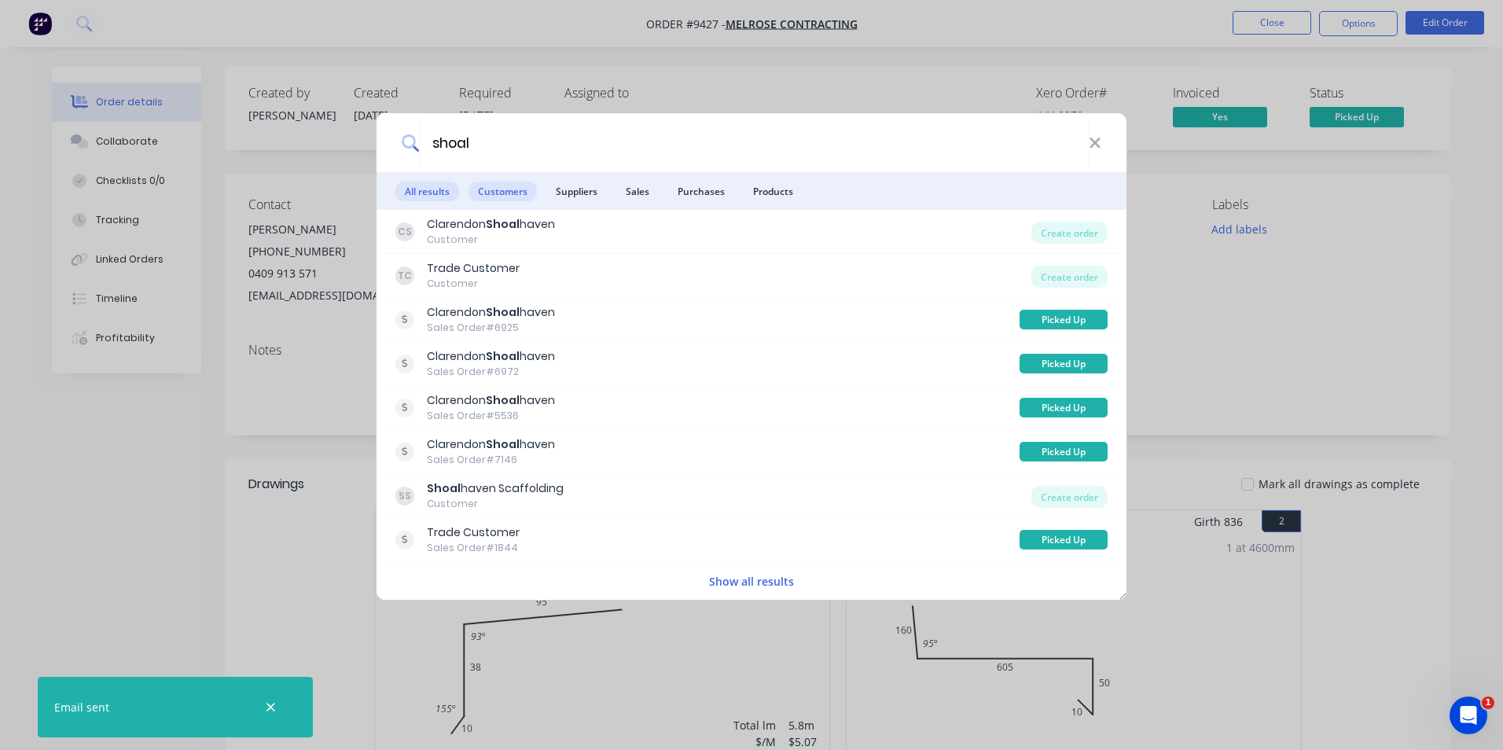
type input "shoal"
click at [489, 196] on span "Customers" at bounding box center [502, 192] width 68 height 20
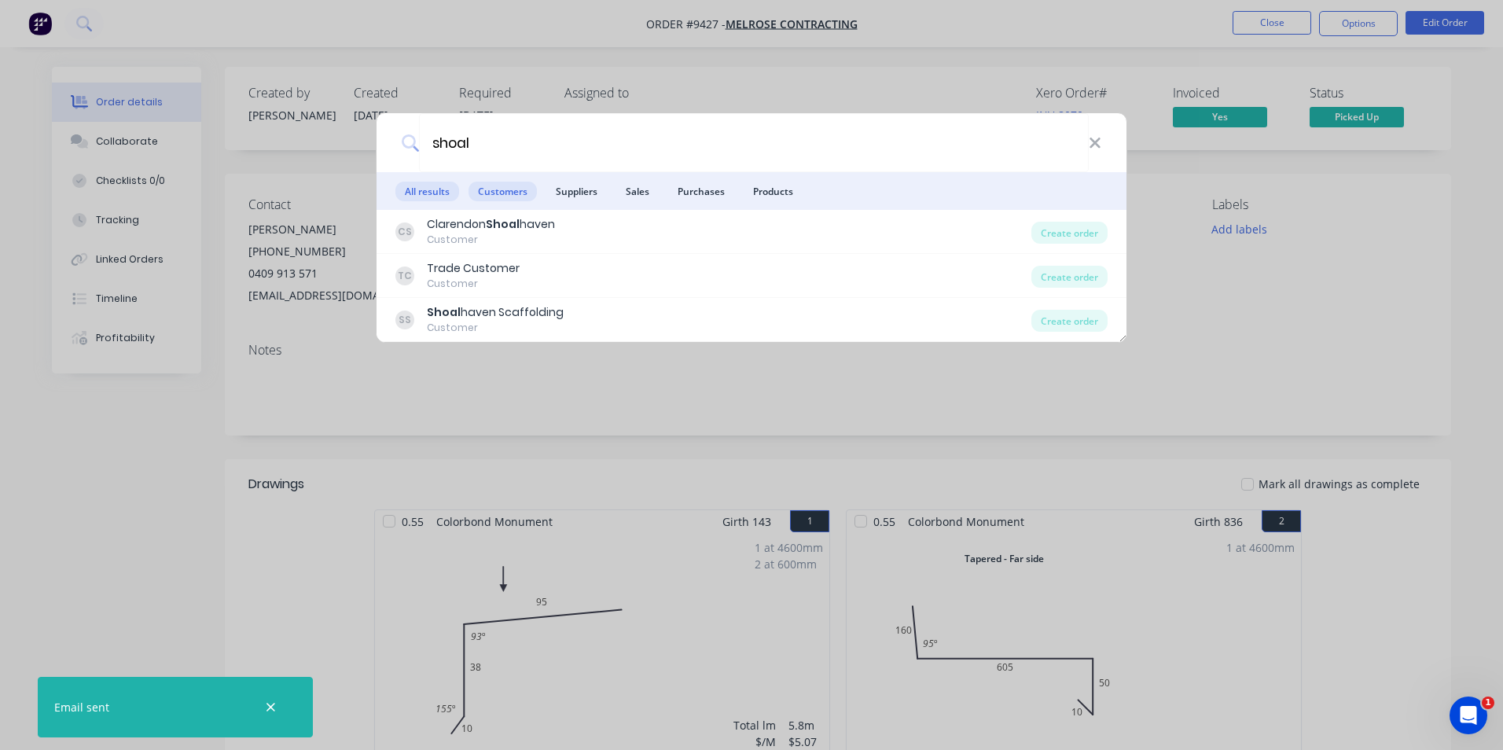
click at [423, 200] on span "All results" at bounding box center [427, 192] width 64 height 20
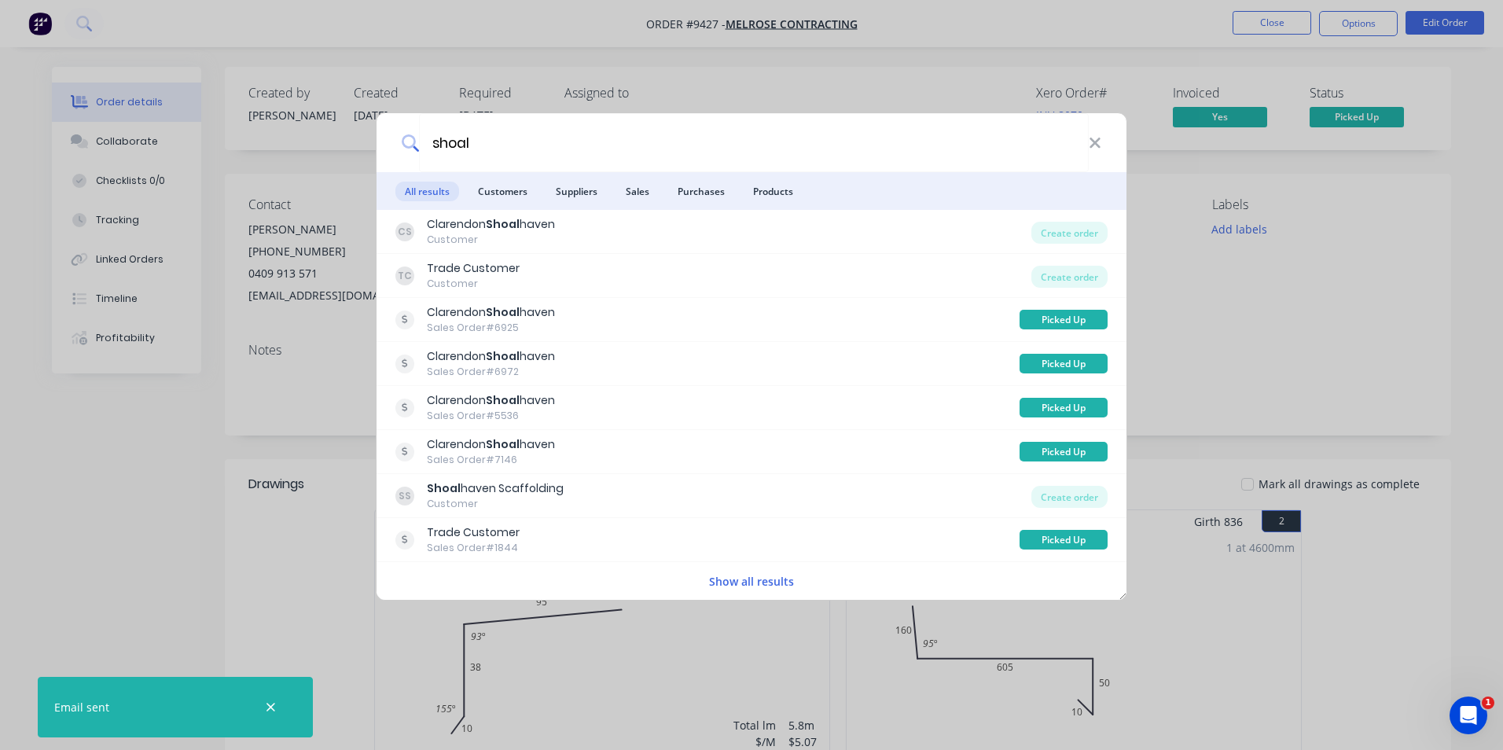
click at [437, 191] on span "All results" at bounding box center [427, 192] width 64 height 20
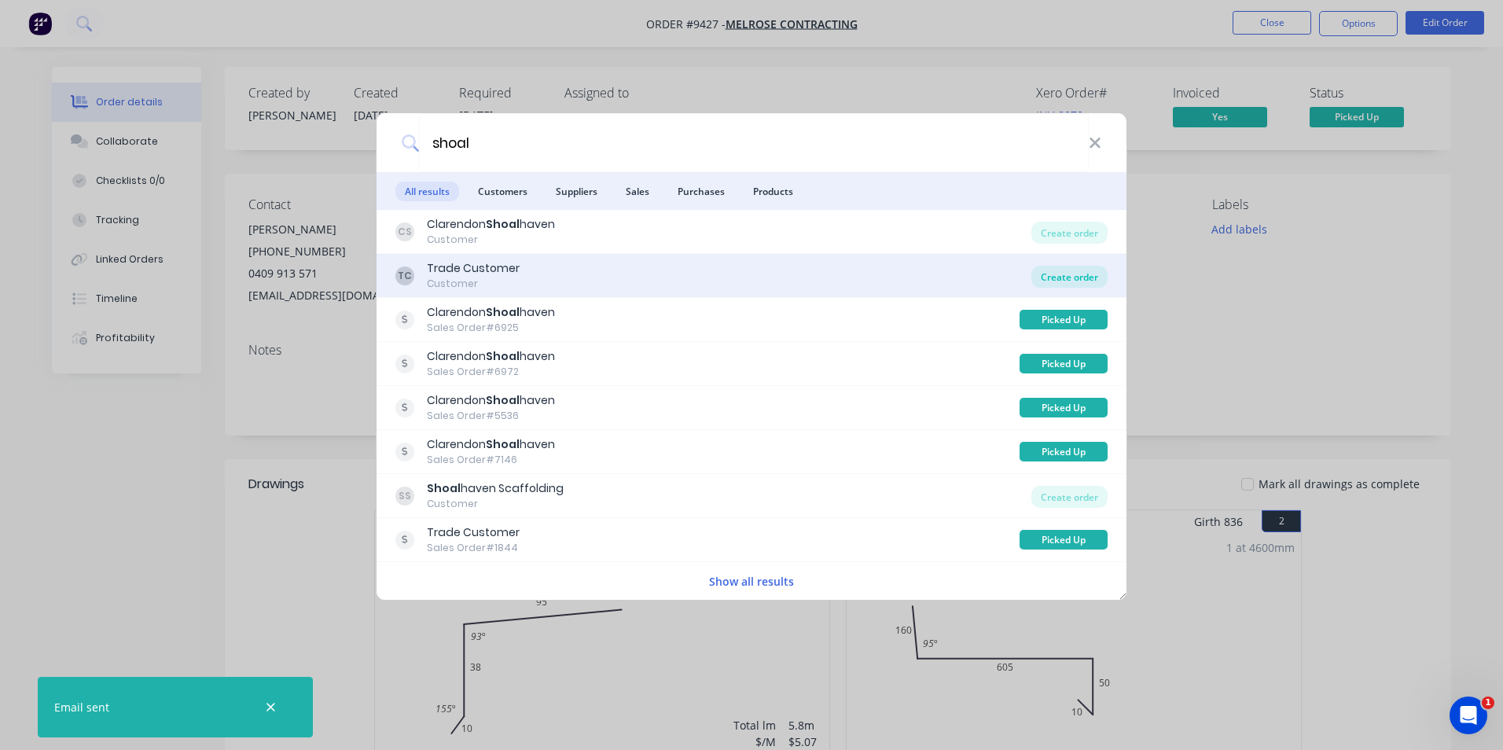
click at [1070, 275] on div "Create order" at bounding box center [1069, 277] width 76 height 22
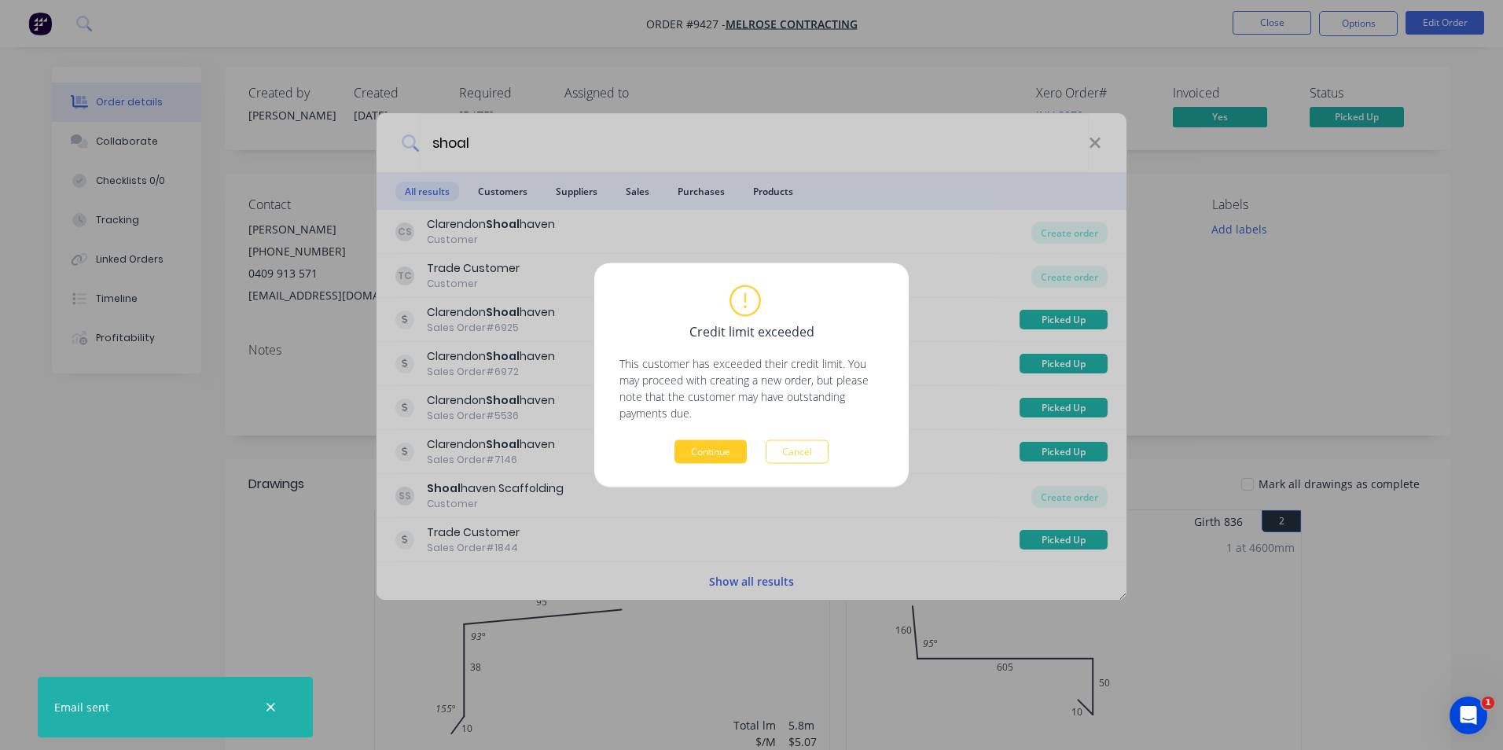
click at [736, 457] on button "Continue" at bounding box center [710, 452] width 72 height 24
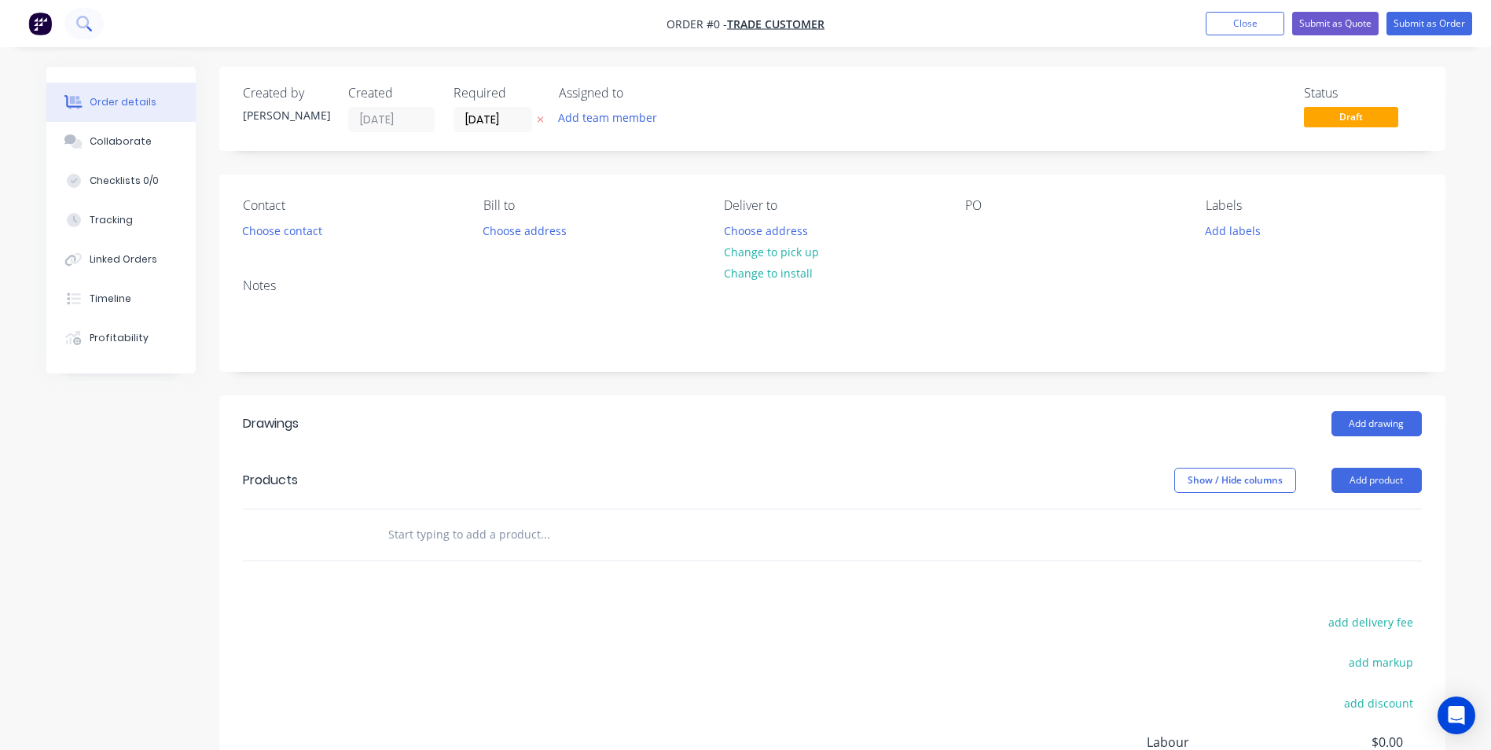
click at [88, 19] on icon at bounding box center [83, 23] width 15 height 15
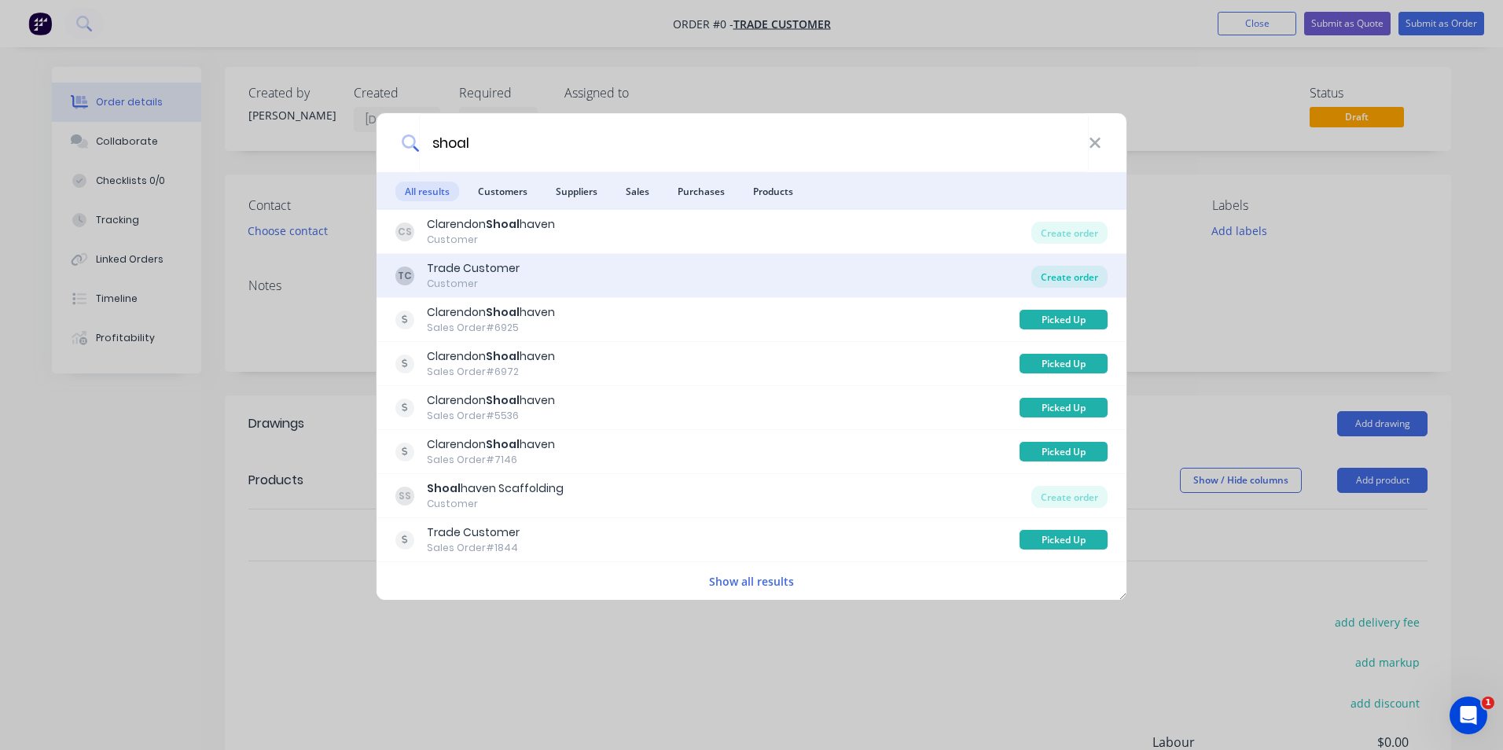
type input "shoal"
click at [1047, 271] on div "Create order" at bounding box center [1069, 277] width 76 height 22
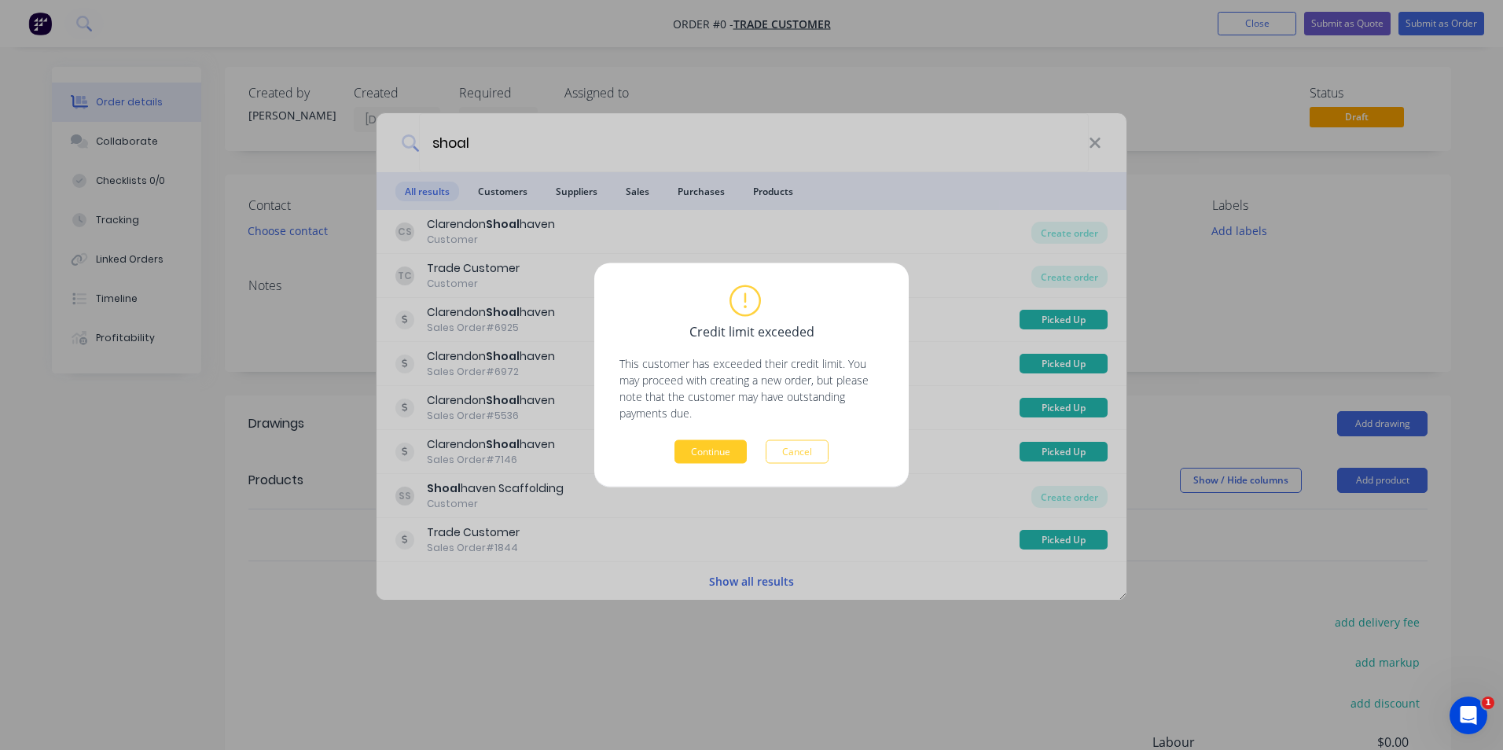
click at [737, 454] on button "Continue" at bounding box center [710, 452] width 72 height 24
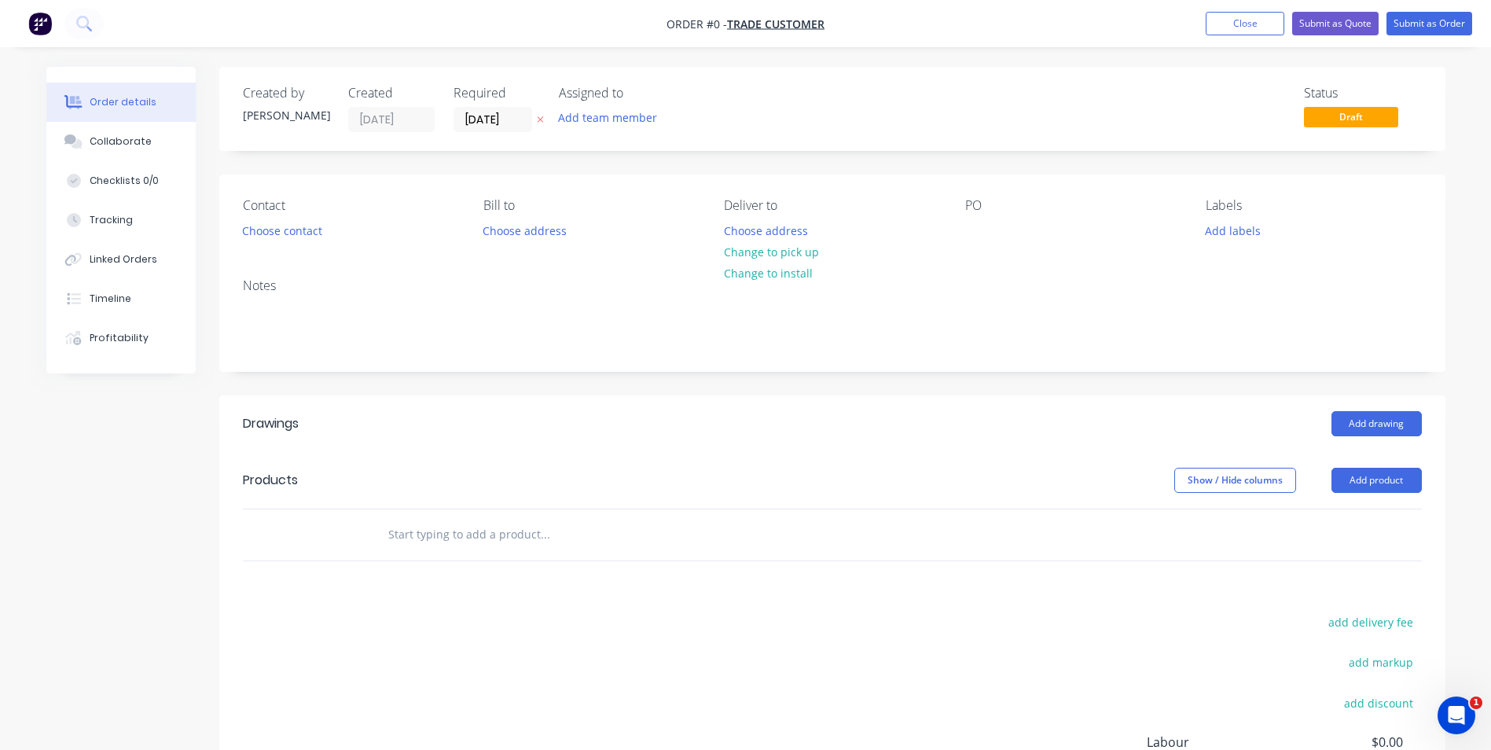
click at [298, 241] on div "Contact Choose contact" at bounding box center [350, 220] width 215 height 44
click at [298, 239] on button "Choose contact" at bounding box center [281, 229] width 97 height 21
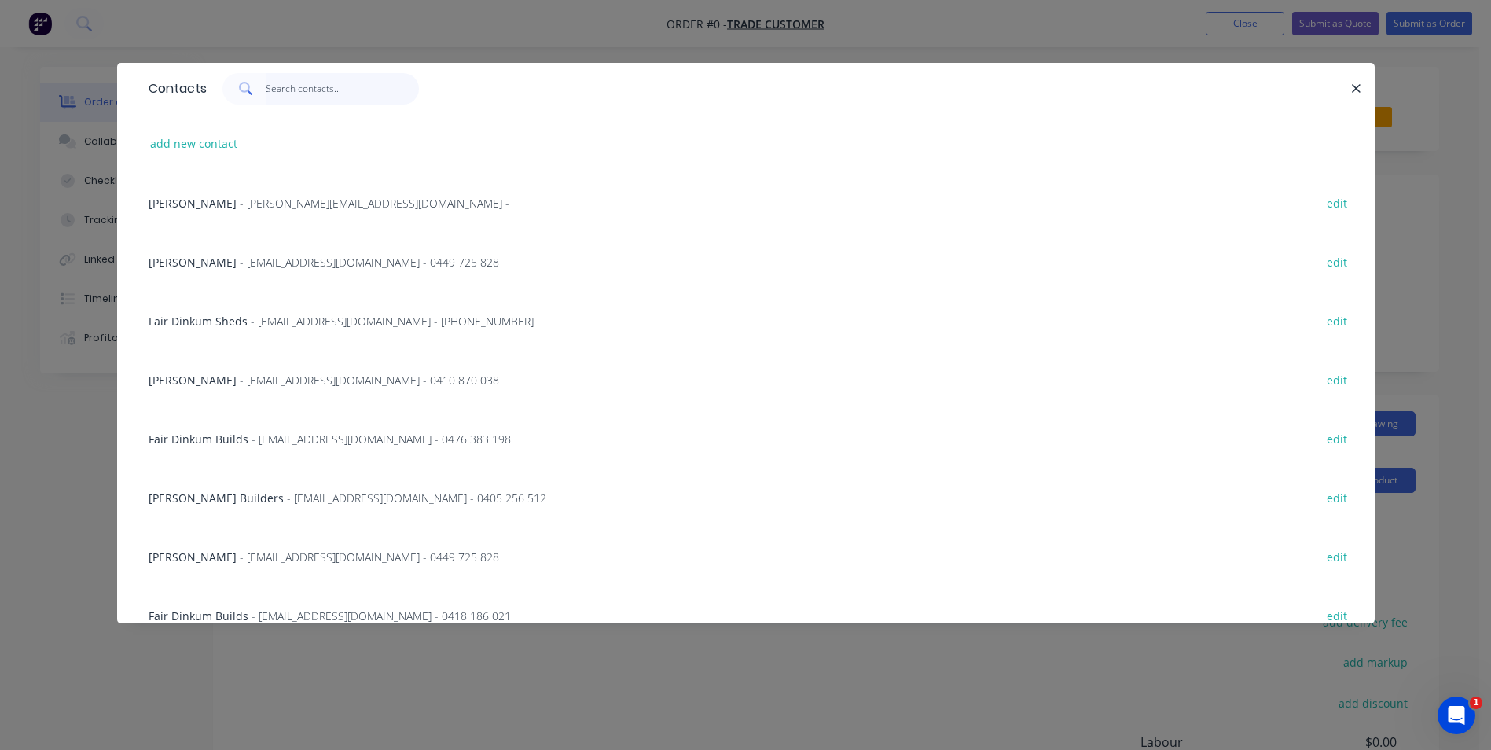
click at [308, 85] on input "text" at bounding box center [342, 88] width 153 height 31
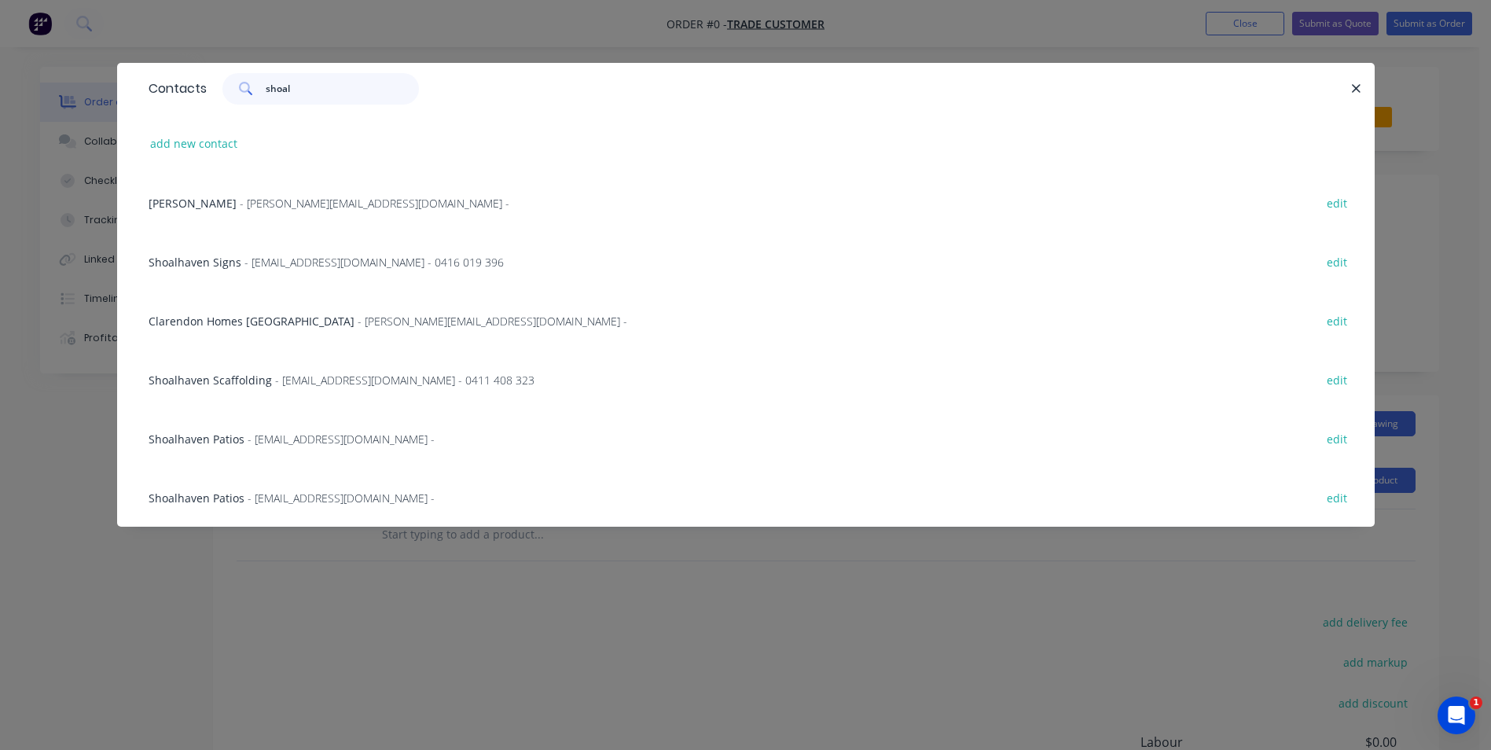
type input "shoal"
click at [318, 434] on span "- admin@shoalhavenpatios.com.au -" at bounding box center [341, 439] width 187 height 15
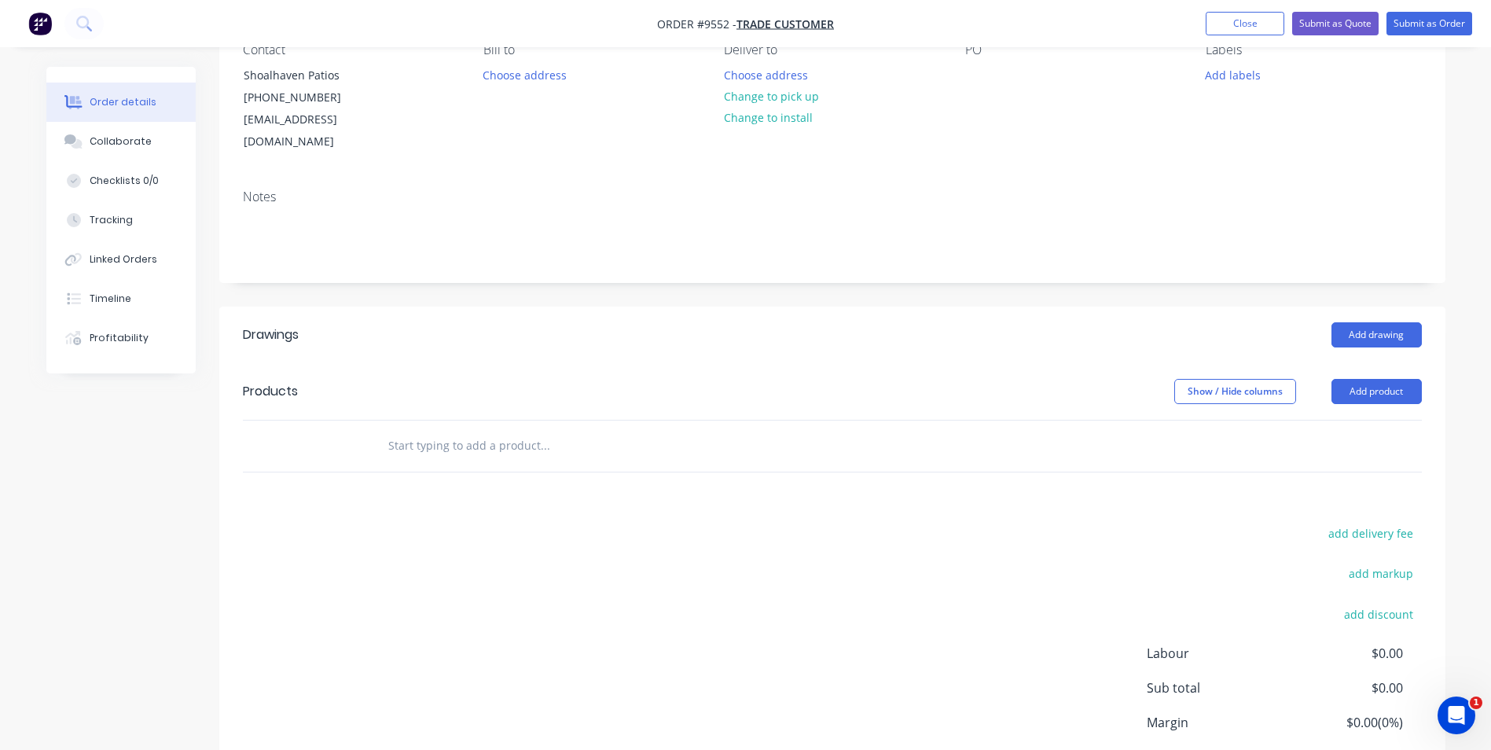
scroll to position [157, 0]
click at [1354, 321] on button "Add drawing" at bounding box center [1377, 333] width 90 height 25
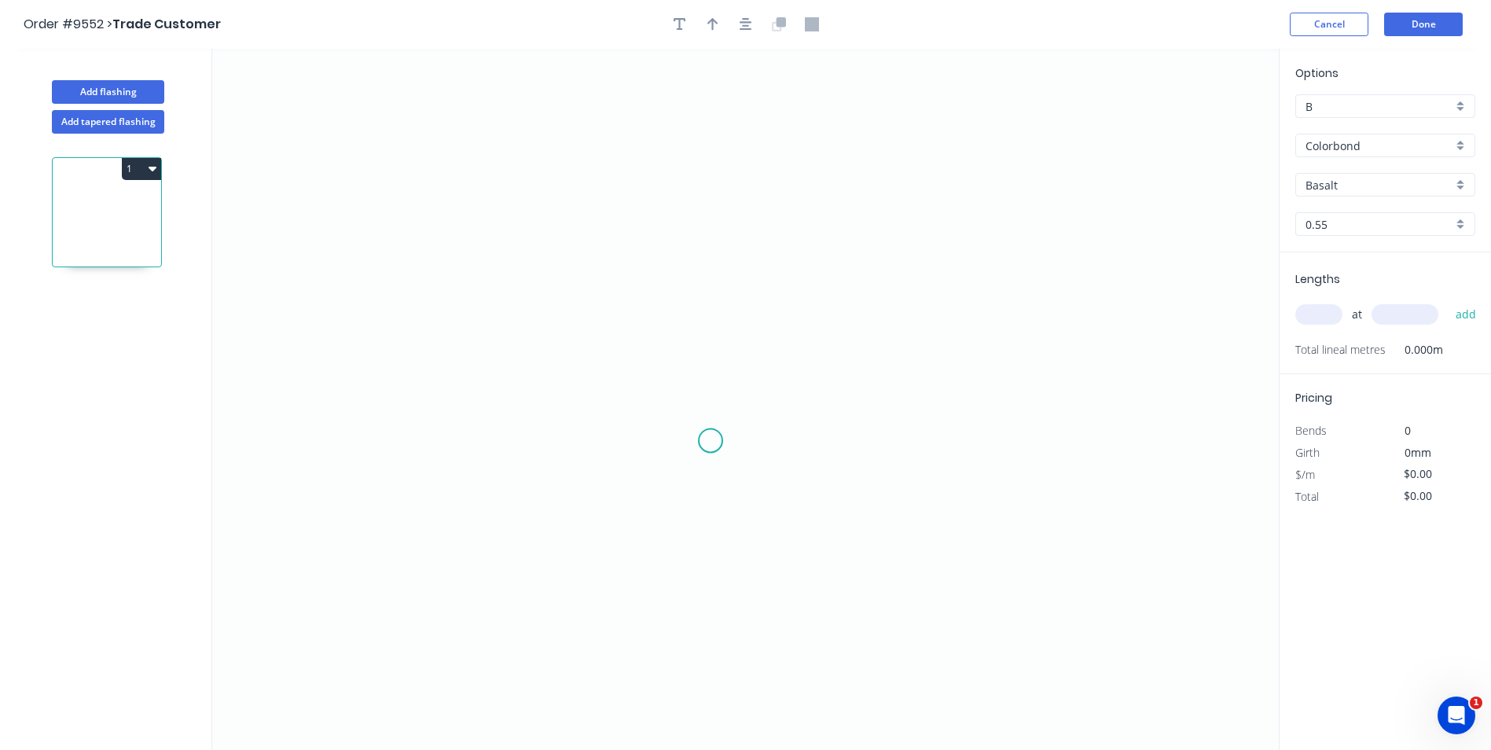
click at [711, 441] on icon "0" at bounding box center [745, 399] width 1067 height 701
click at [639, 468] on icon "0" at bounding box center [745, 399] width 1067 height 701
click at [407, 466] on icon "0 ?" at bounding box center [745, 399] width 1067 height 701
click at [414, 296] on icon "0 ? ? ? º" at bounding box center [745, 399] width 1067 height 701
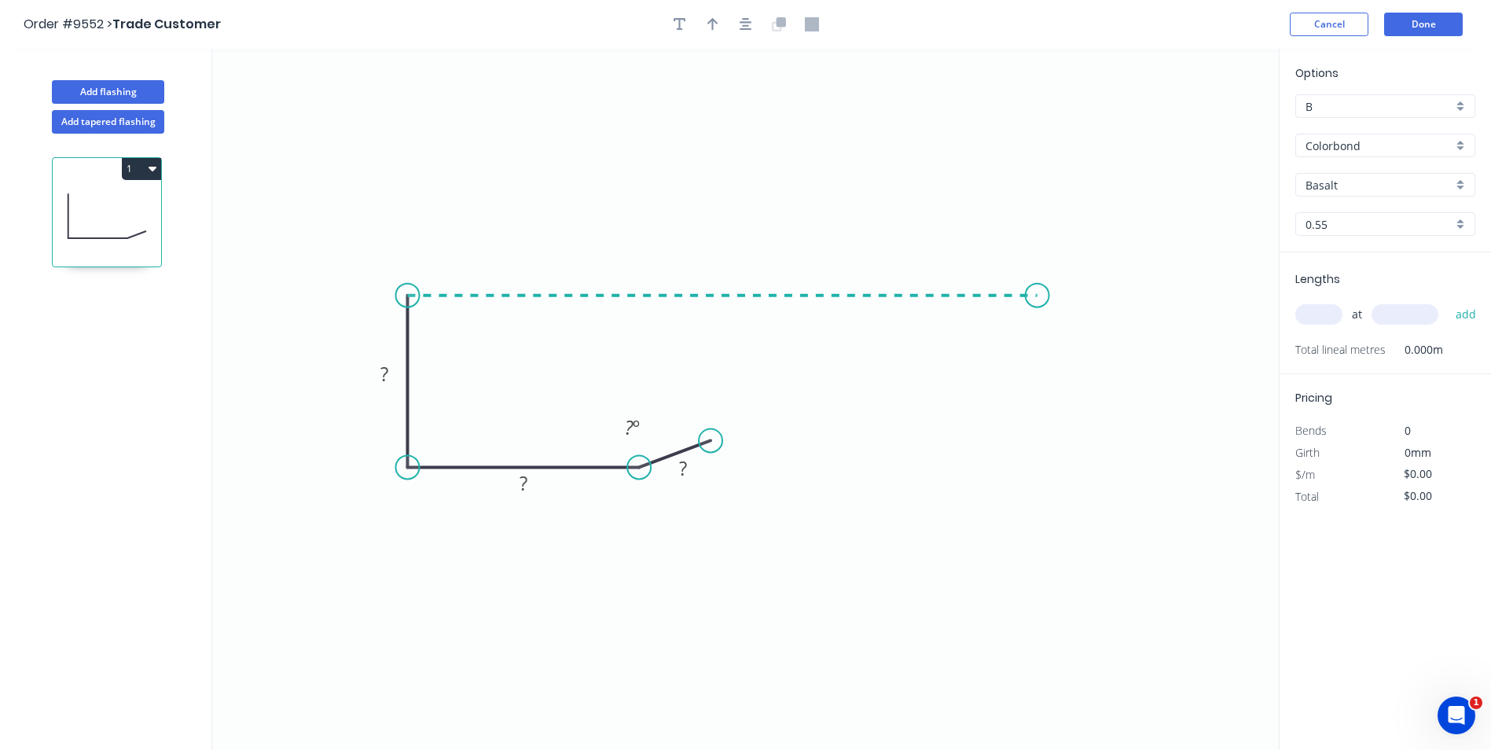
click at [1038, 292] on icon "0 ? ? ? ? º" at bounding box center [745, 399] width 1067 height 701
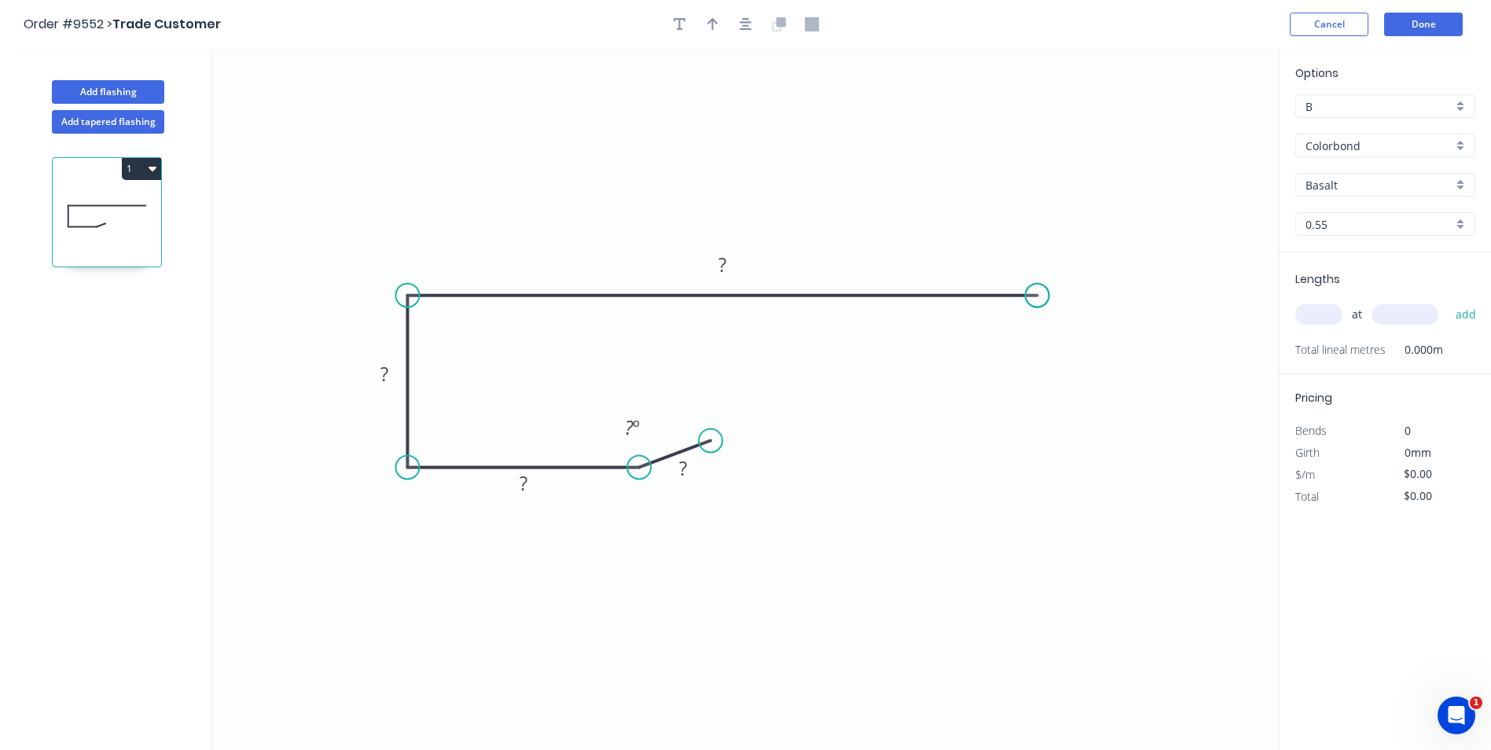
click at [1038, 292] on circle at bounding box center [1038, 296] width 24 height 24
click at [997, 222] on icon "0 ? ? ? ? ? º" at bounding box center [745, 399] width 1067 height 701
click at [685, 467] on tspan "?" at bounding box center [683, 468] width 8 height 26
type input "$13.70"
click at [1049, 448] on icon "0 13 50 78 147 160 º" at bounding box center [745, 399] width 1067 height 701
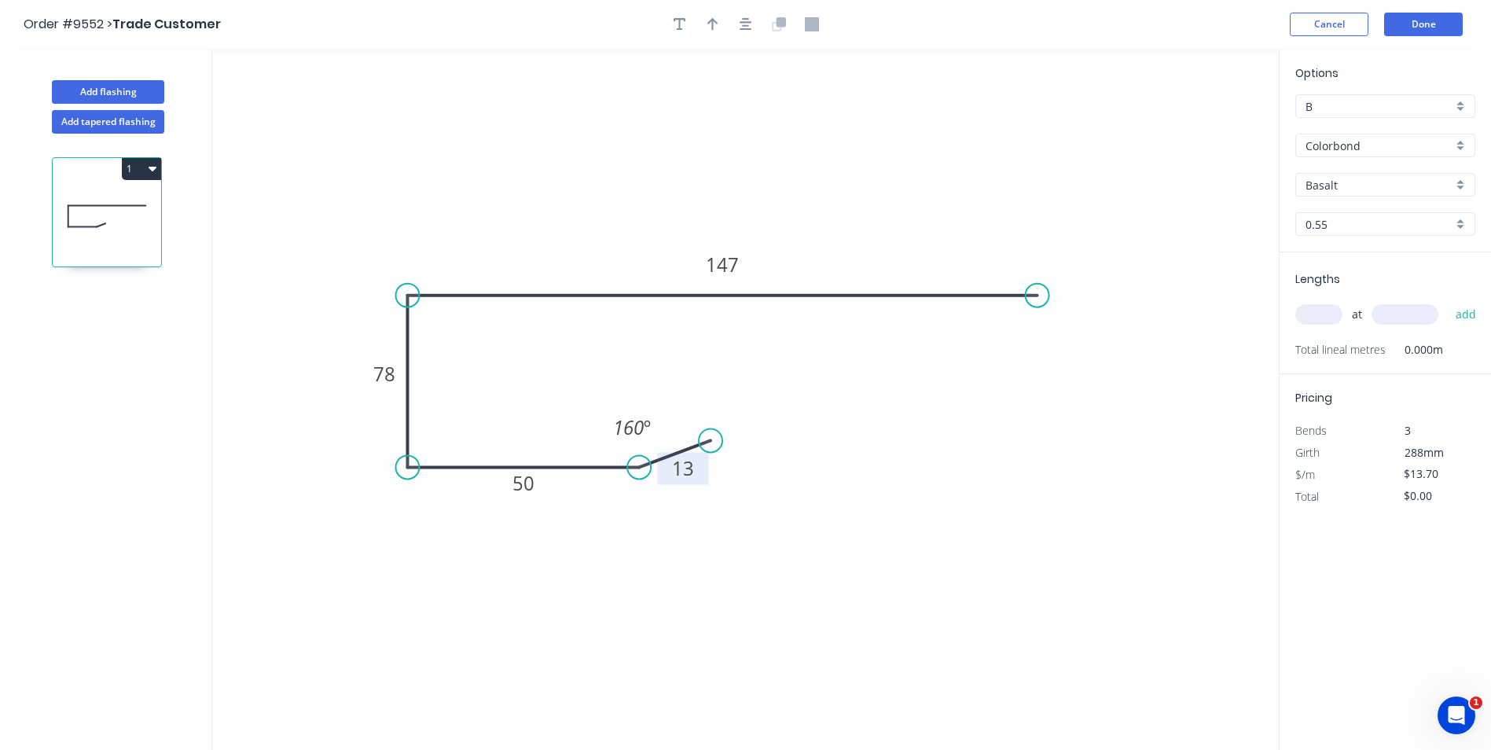
click at [1463, 186] on div "Basalt" at bounding box center [1385, 185] width 180 height 24
click at [1383, 266] on div "Dover White" at bounding box center [1385, 271] width 178 height 28
type input "Dover White"
click at [1322, 309] on input "text" at bounding box center [1318, 314] width 47 height 20
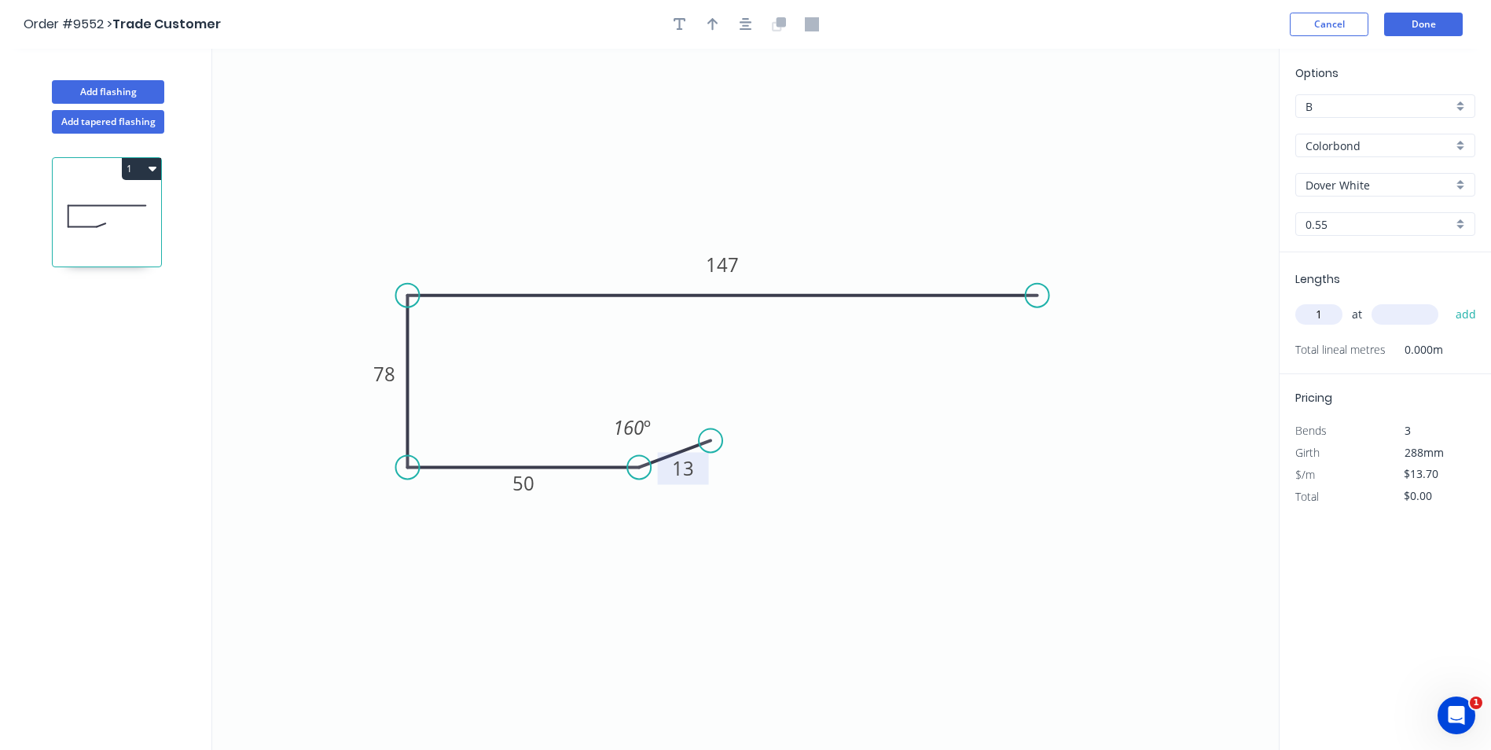
type input "1"
type input "2000"
click at [1448, 301] on button "add" at bounding box center [1466, 314] width 37 height 27
type input "$27.40"
click at [1432, 25] on button "Done" at bounding box center [1423, 25] width 79 height 24
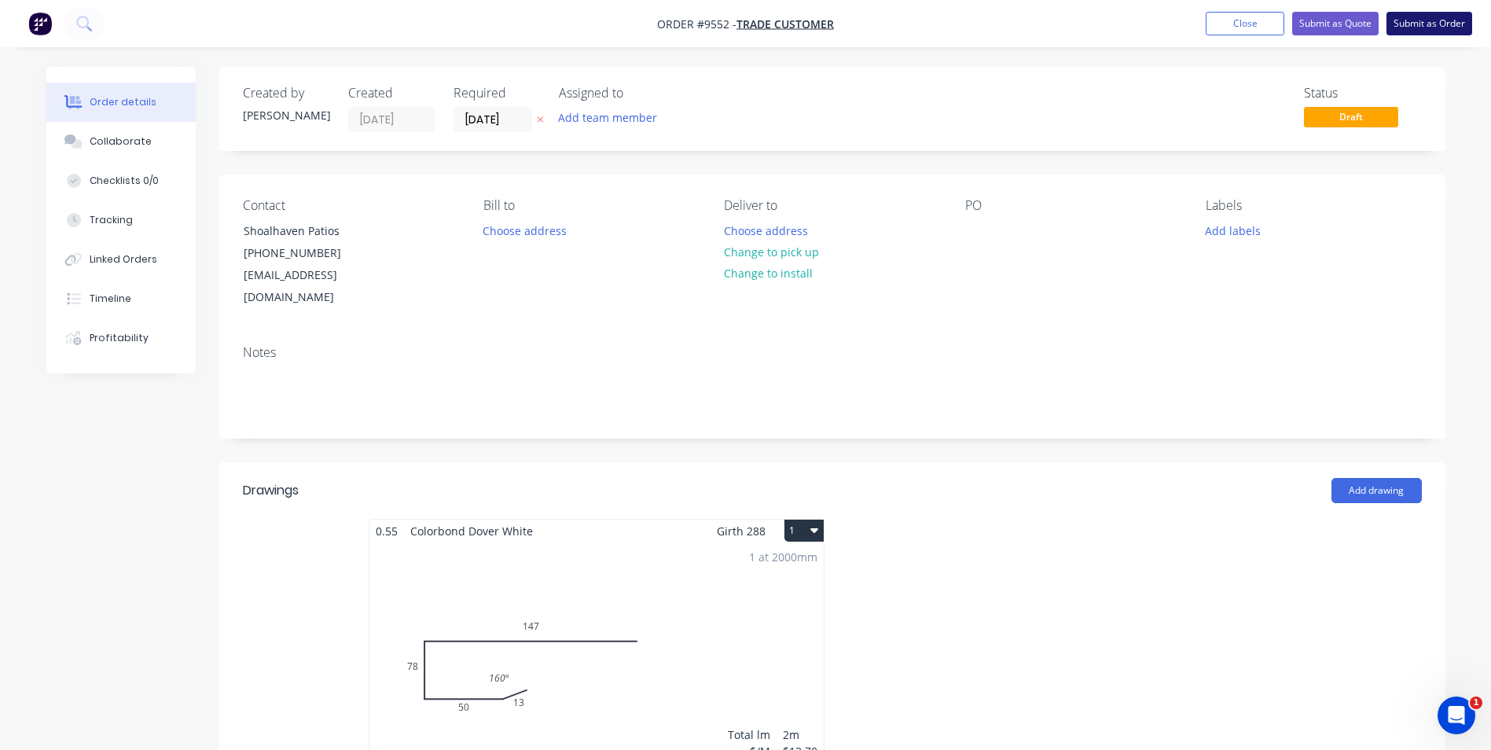
click at [1420, 20] on button "Submit as Order" at bounding box center [1430, 24] width 86 height 24
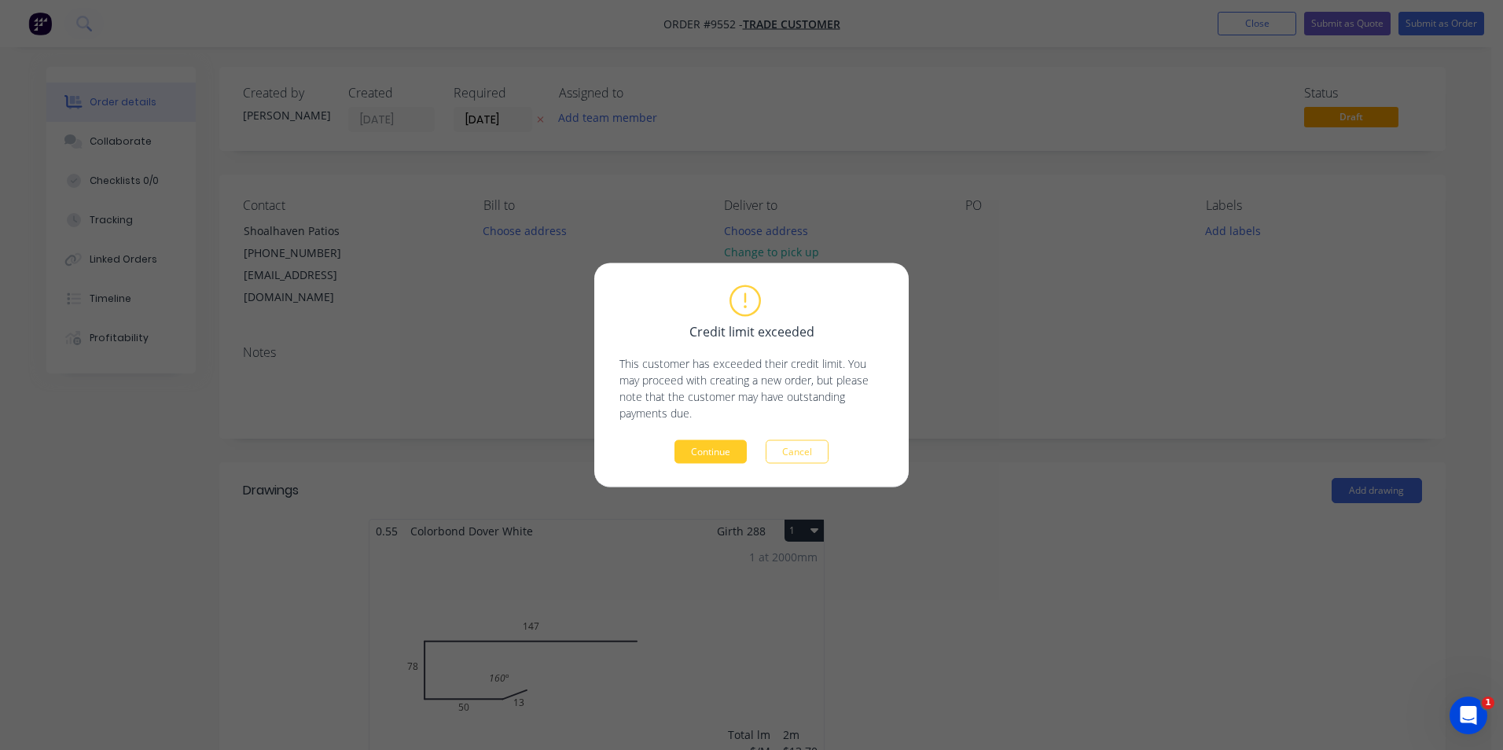
click at [717, 453] on button "Continue" at bounding box center [710, 452] width 72 height 24
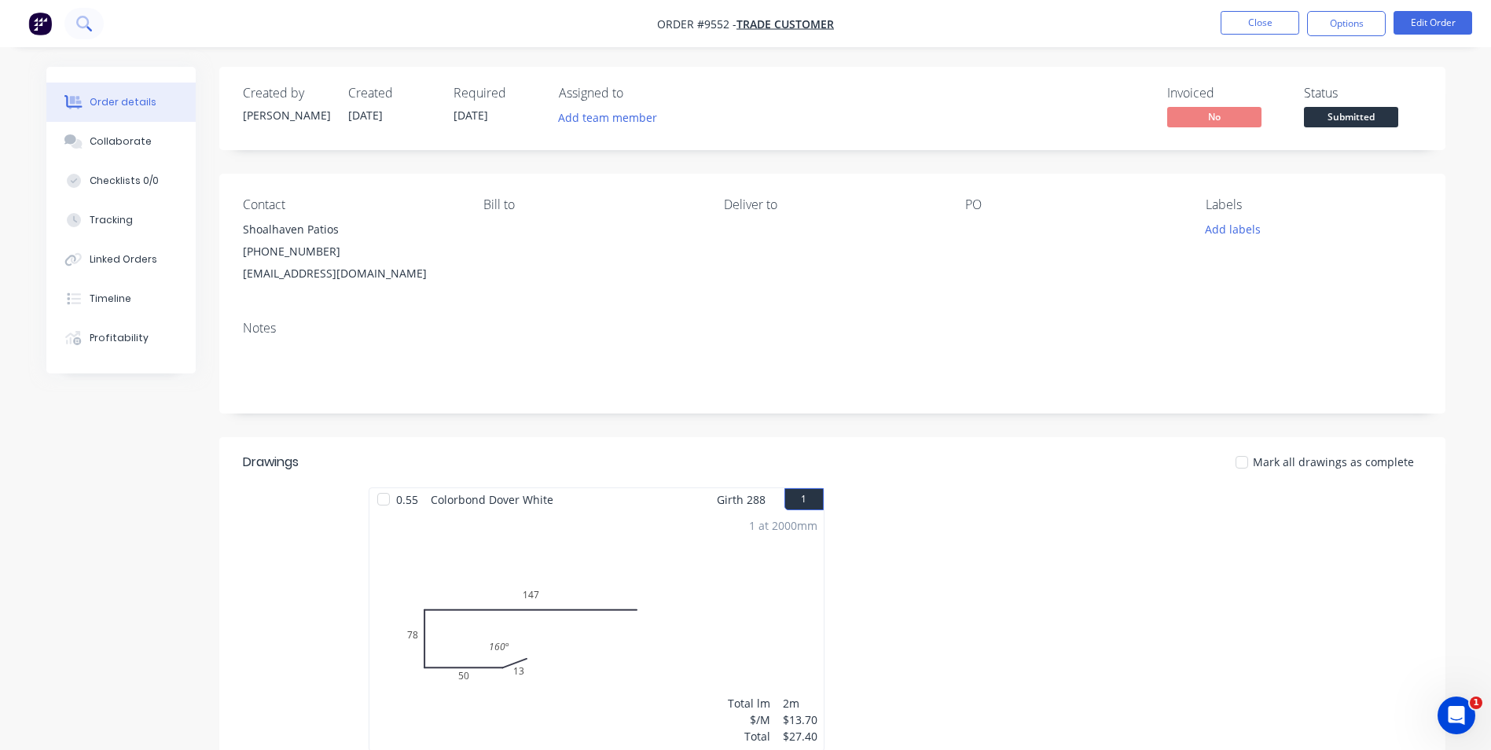
click at [82, 26] on icon at bounding box center [83, 23] width 15 height 15
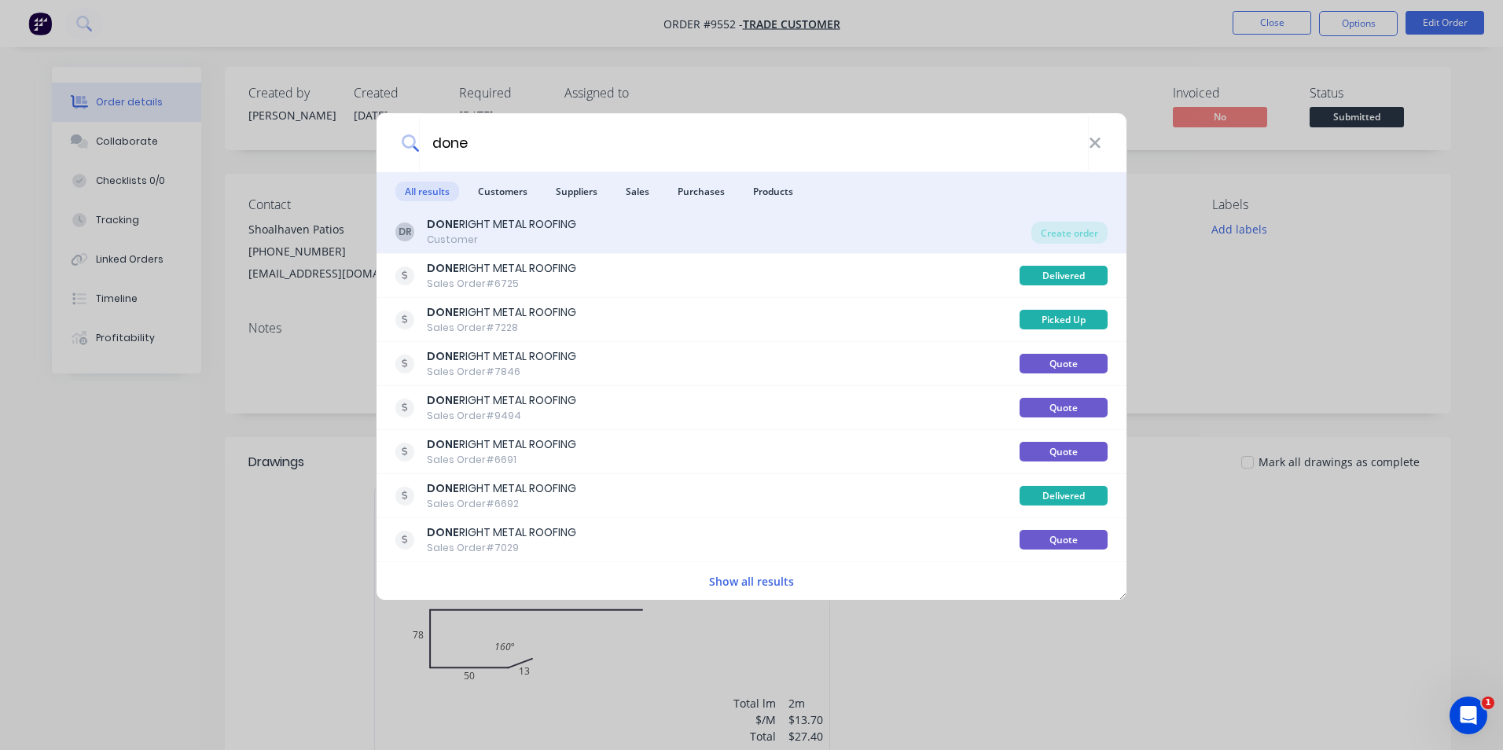
type input "done"
click at [852, 240] on div "DR DONE RIGHT METAL ROOFING Customer" at bounding box center [713, 231] width 636 height 31
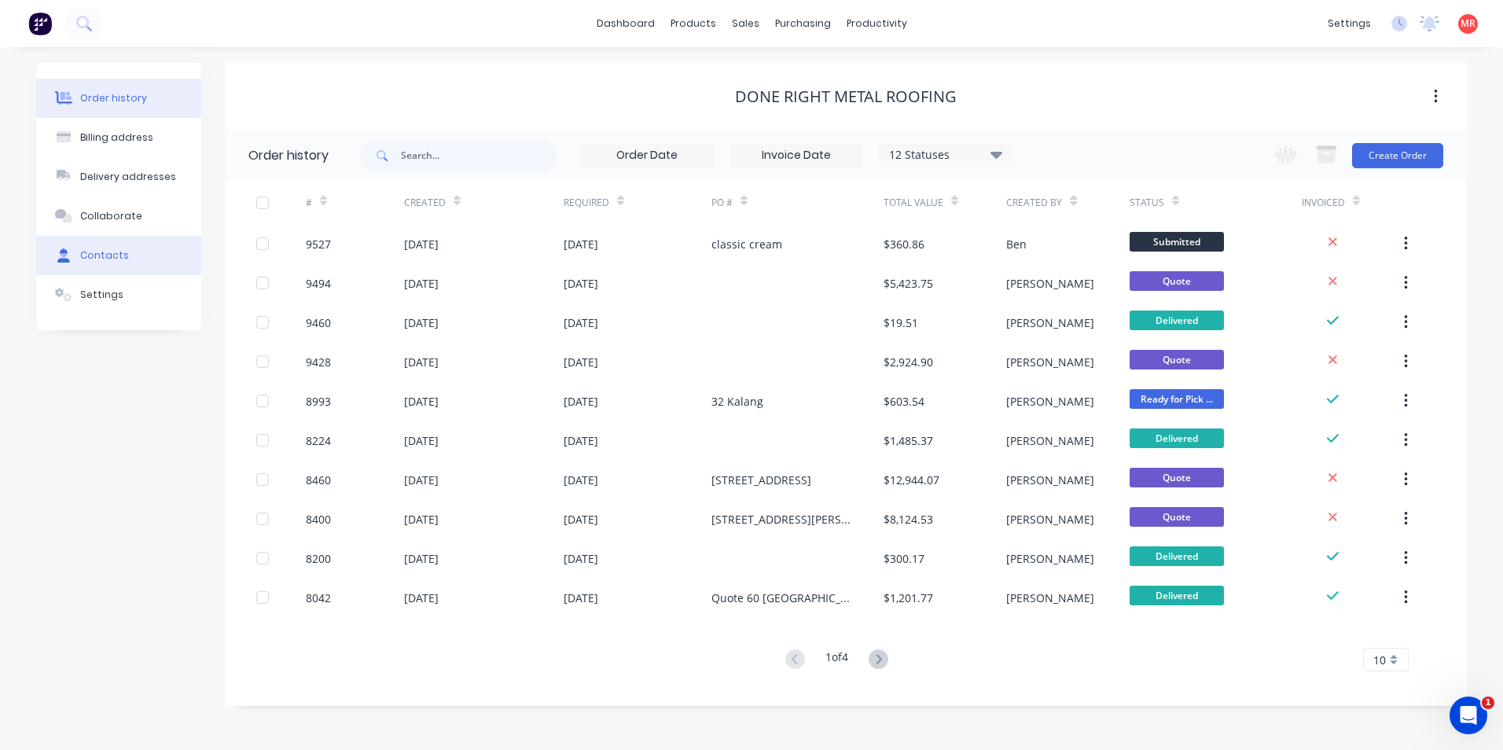
click at [123, 267] on button "Contacts" at bounding box center [118, 255] width 165 height 39
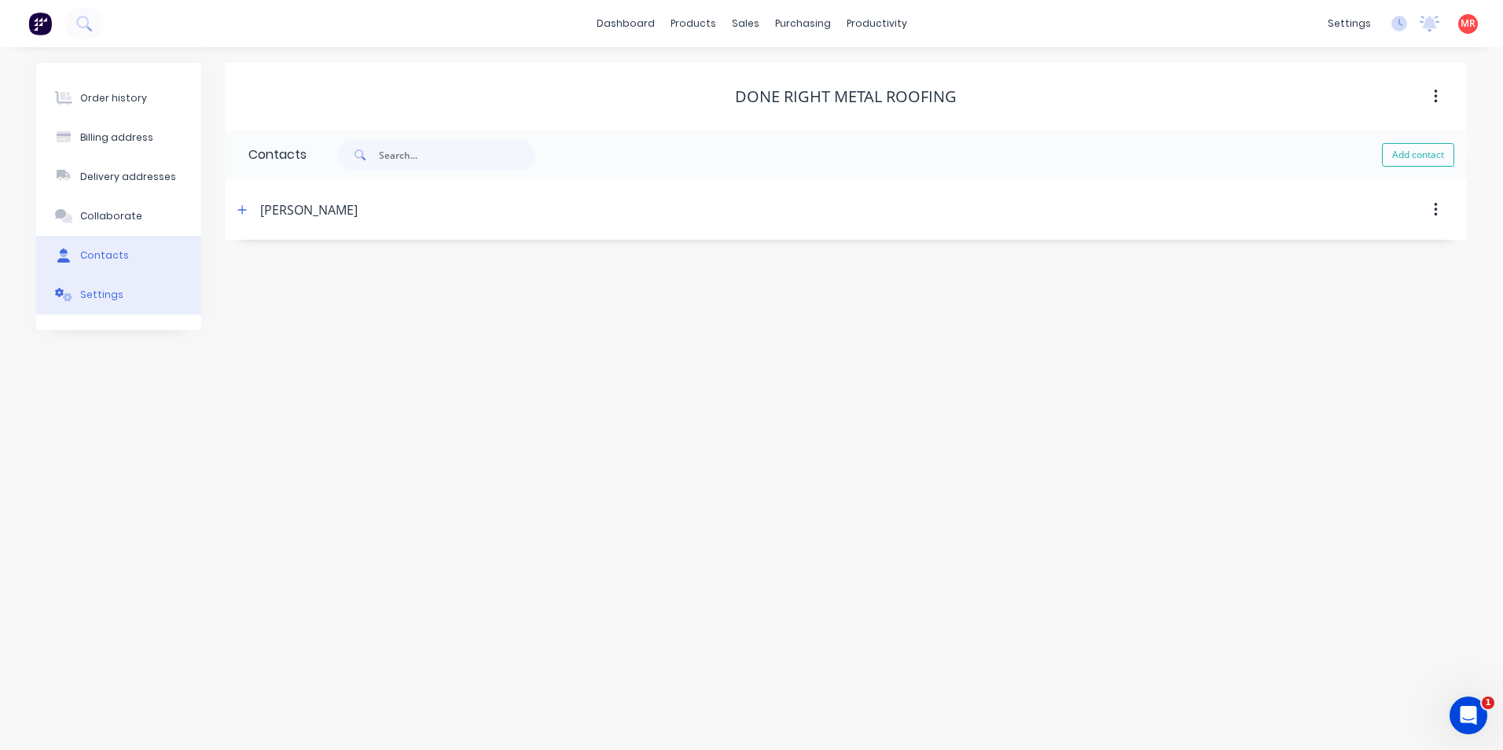
click at [132, 303] on button "Settings" at bounding box center [118, 294] width 165 height 39
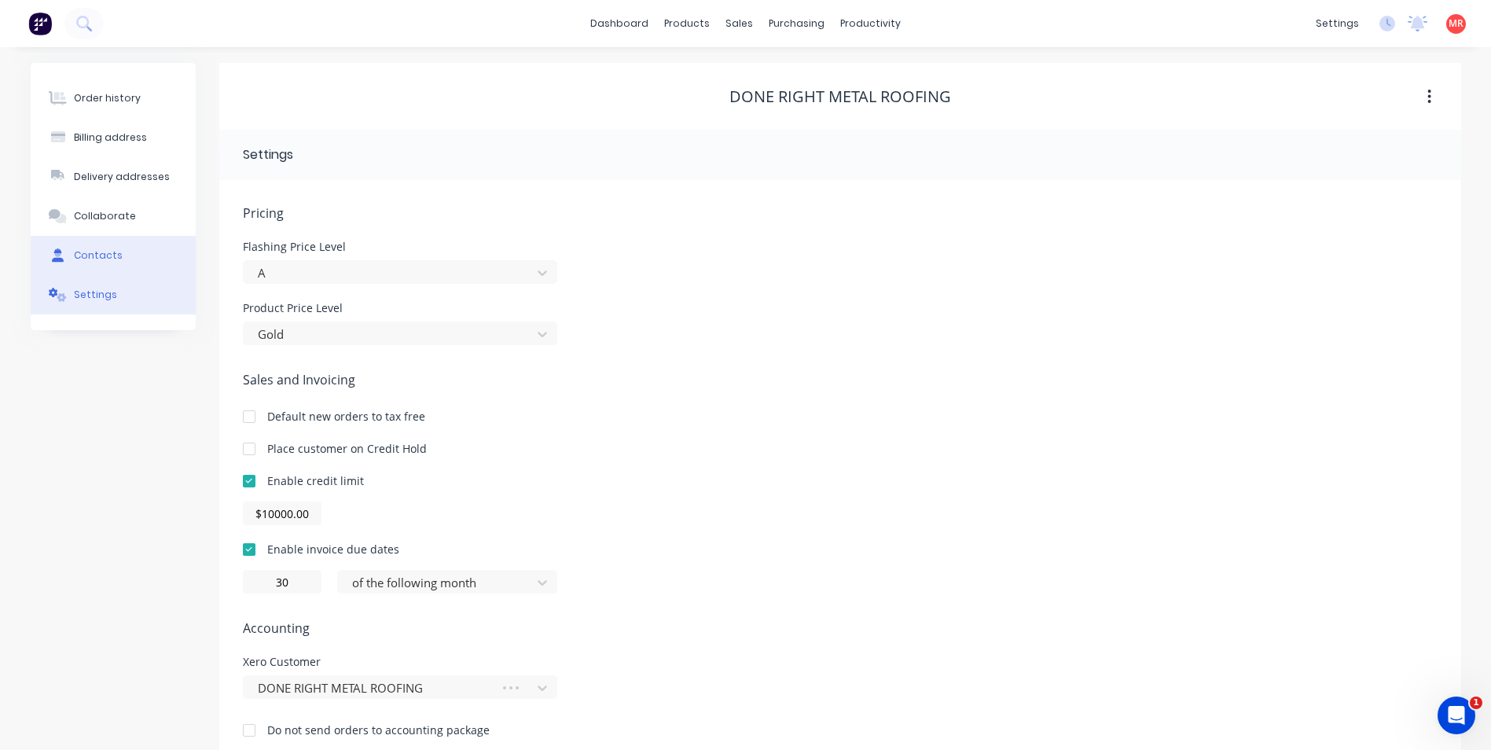
click at [147, 263] on button "Contacts" at bounding box center [113, 255] width 165 height 39
select select "AU"
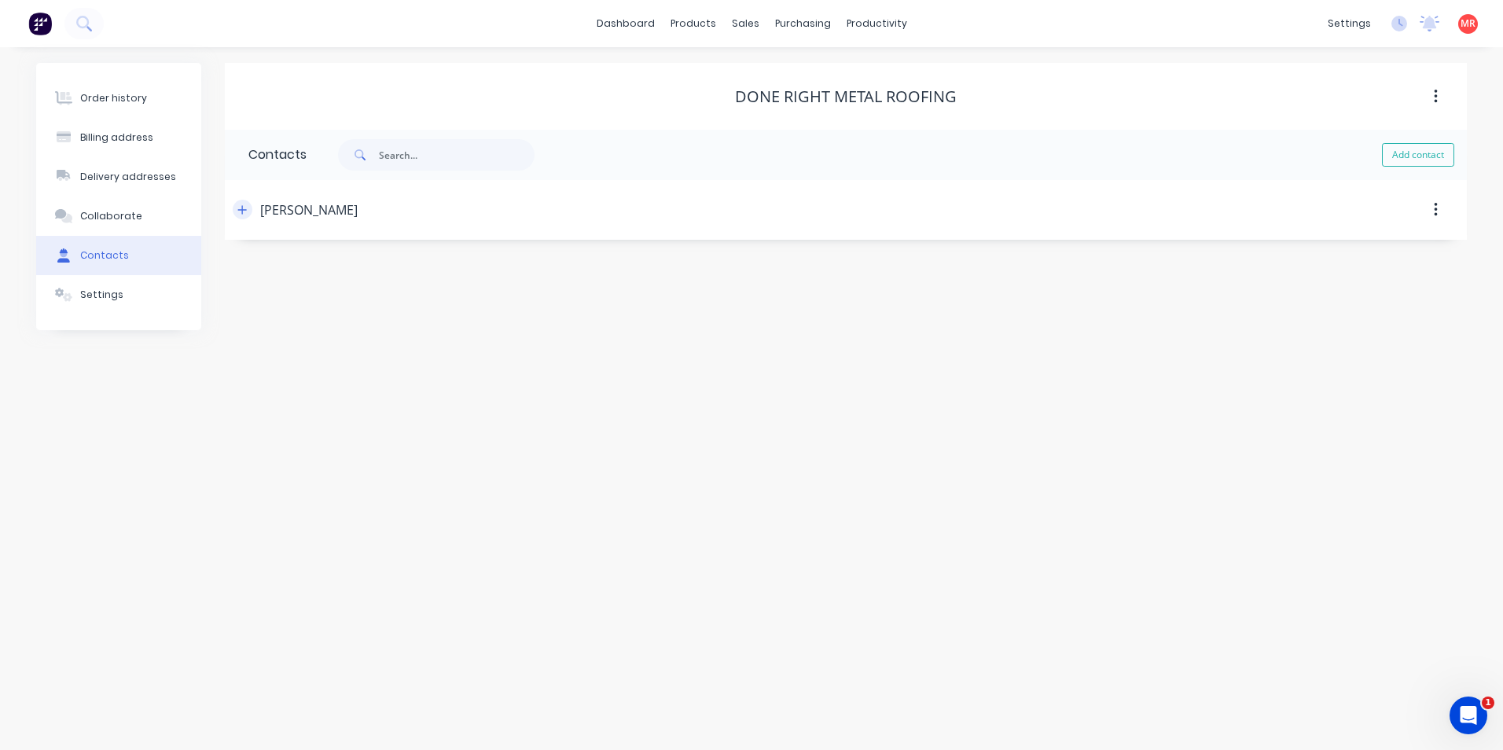
click at [242, 214] on icon "button" at bounding box center [242, 209] width 9 height 9
click at [34, 21] on img at bounding box center [40, 24] width 24 height 24
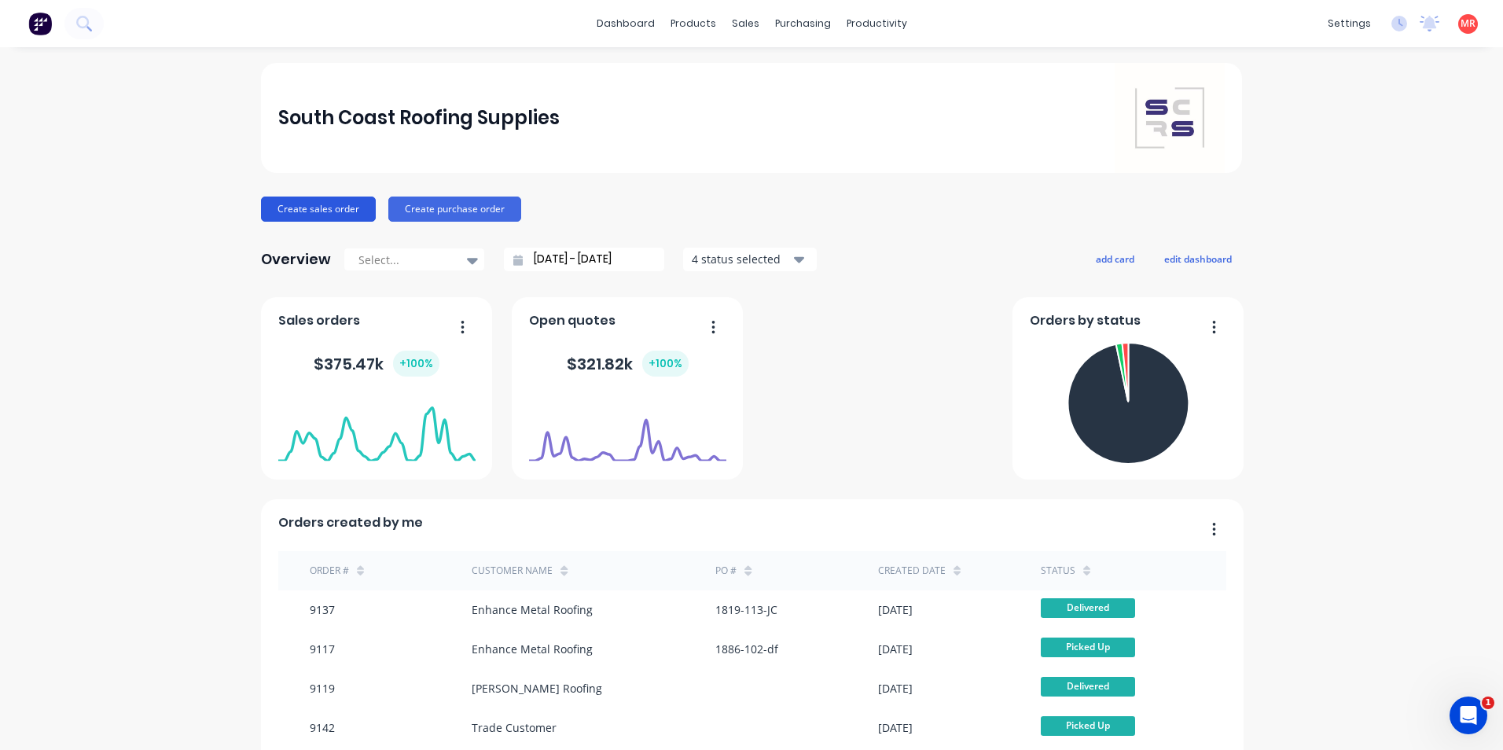
click at [292, 213] on button "Create sales order" at bounding box center [318, 209] width 115 height 25
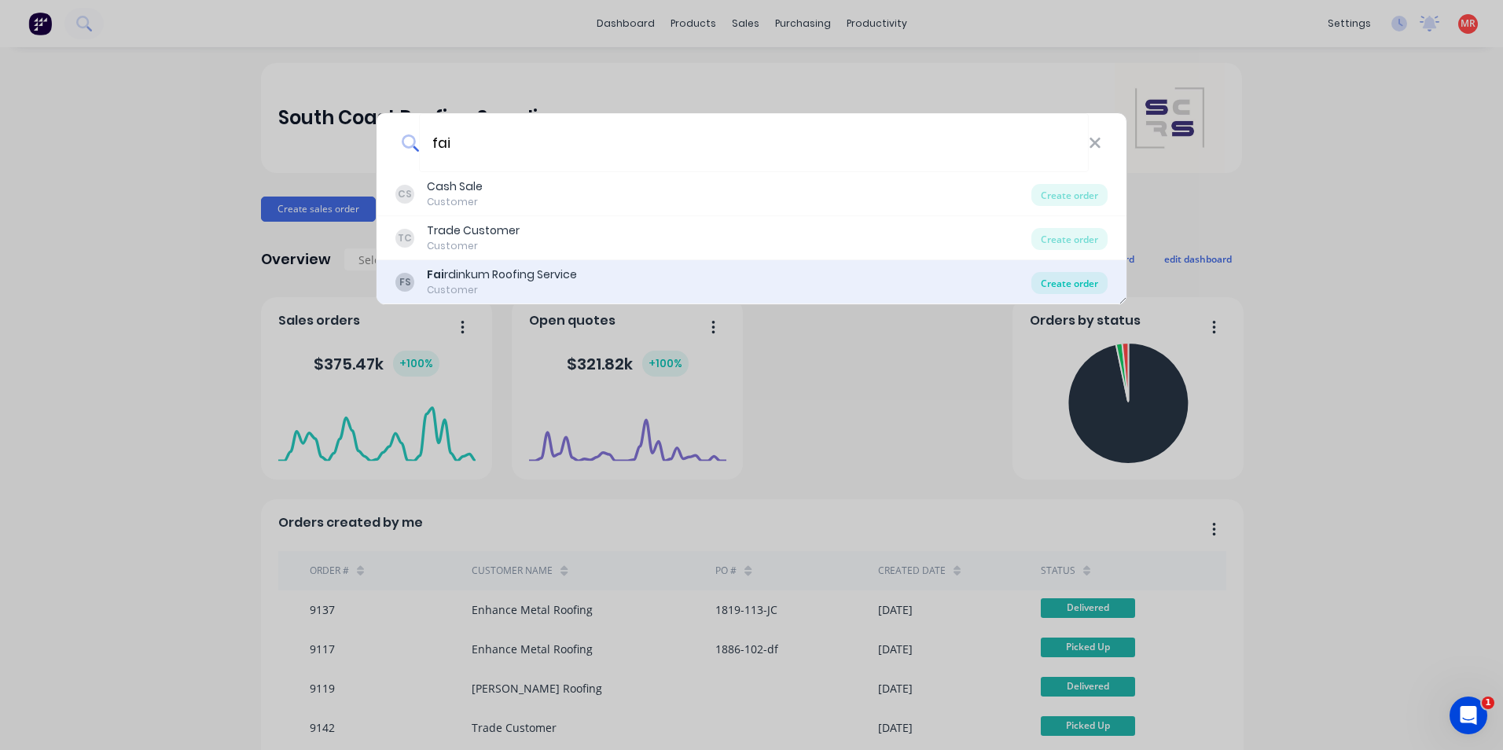
type input "fai"
click at [1047, 288] on div "Create order" at bounding box center [1069, 283] width 76 height 22
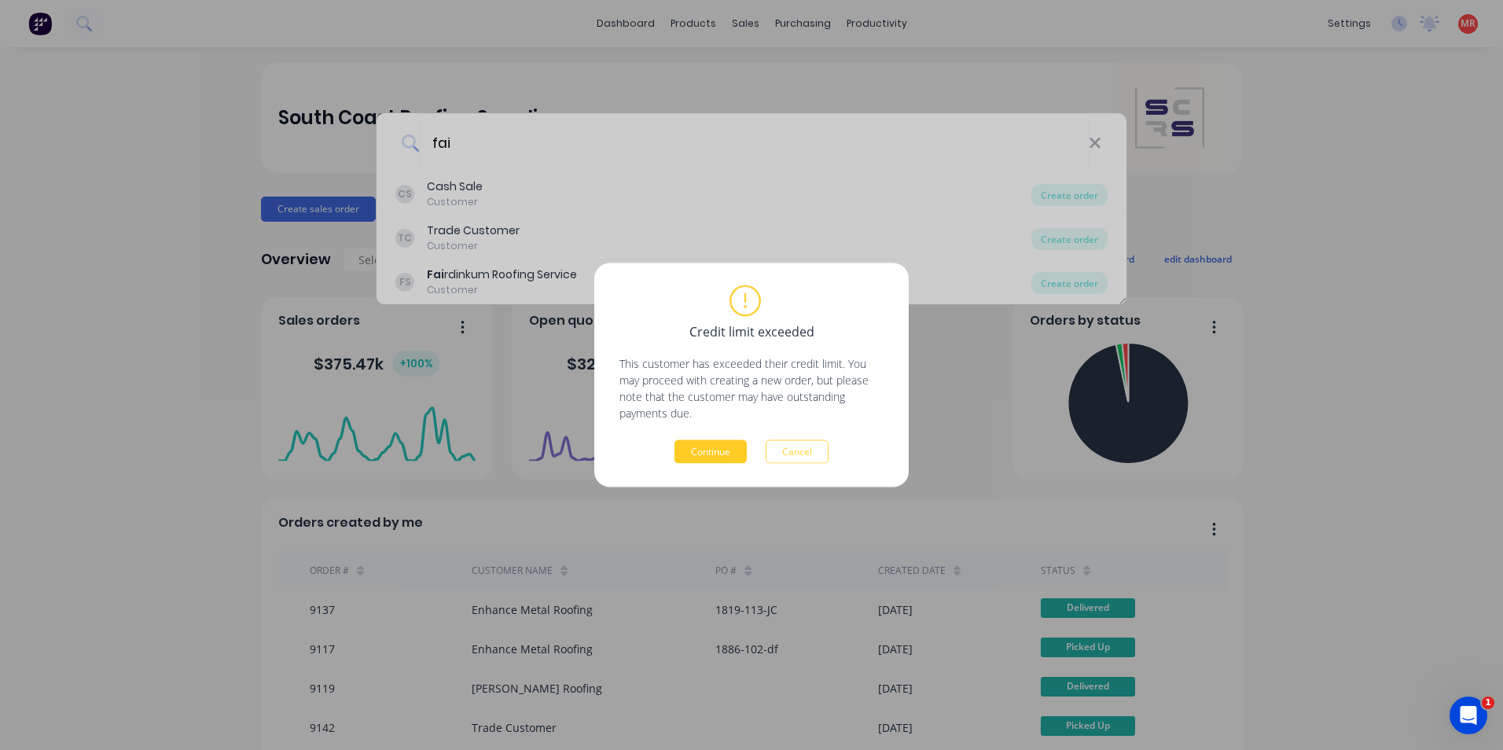
click at [682, 456] on button "Continue" at bounding box center [710, 452] width 72 height 24
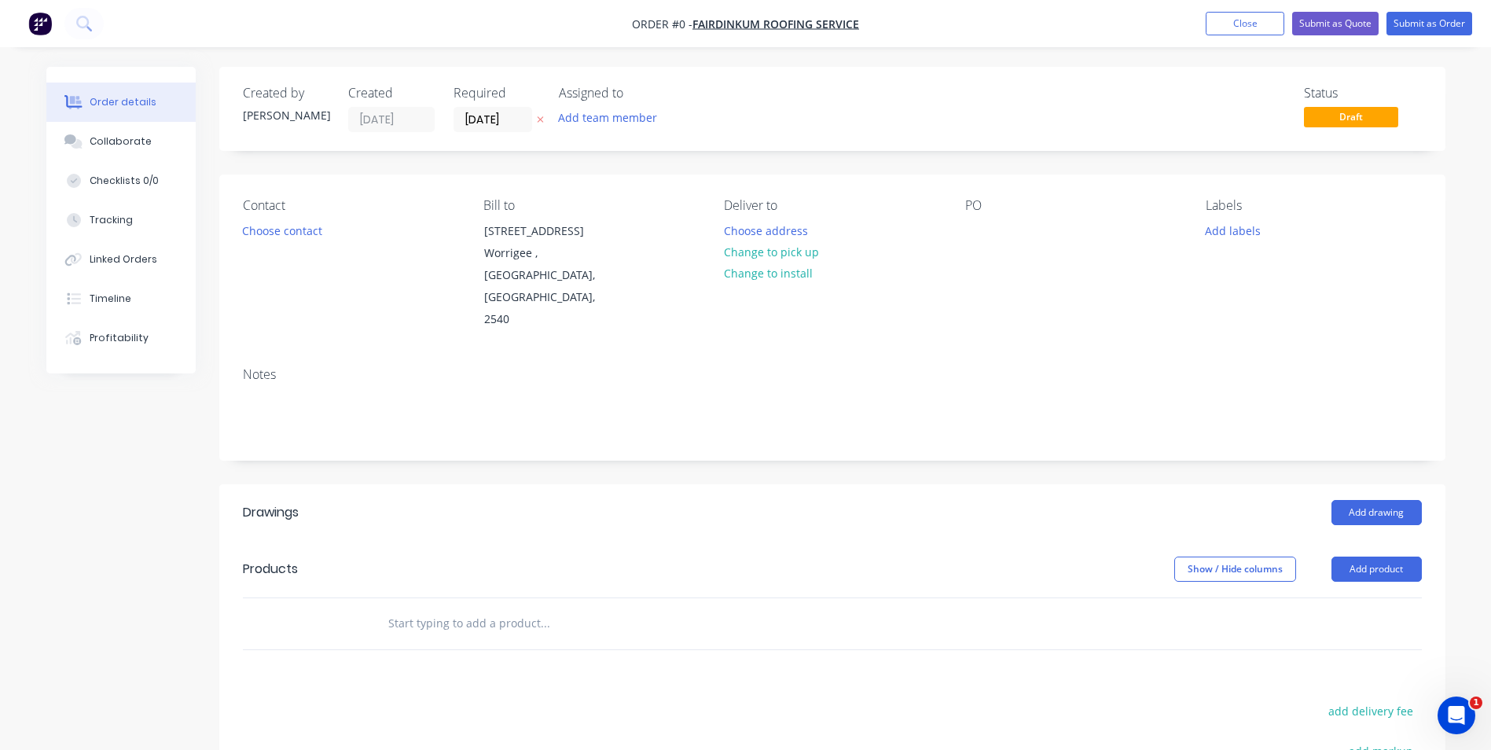
click at [491, 608] on input "text" at bounding box center [545, 623] width 314 height 31
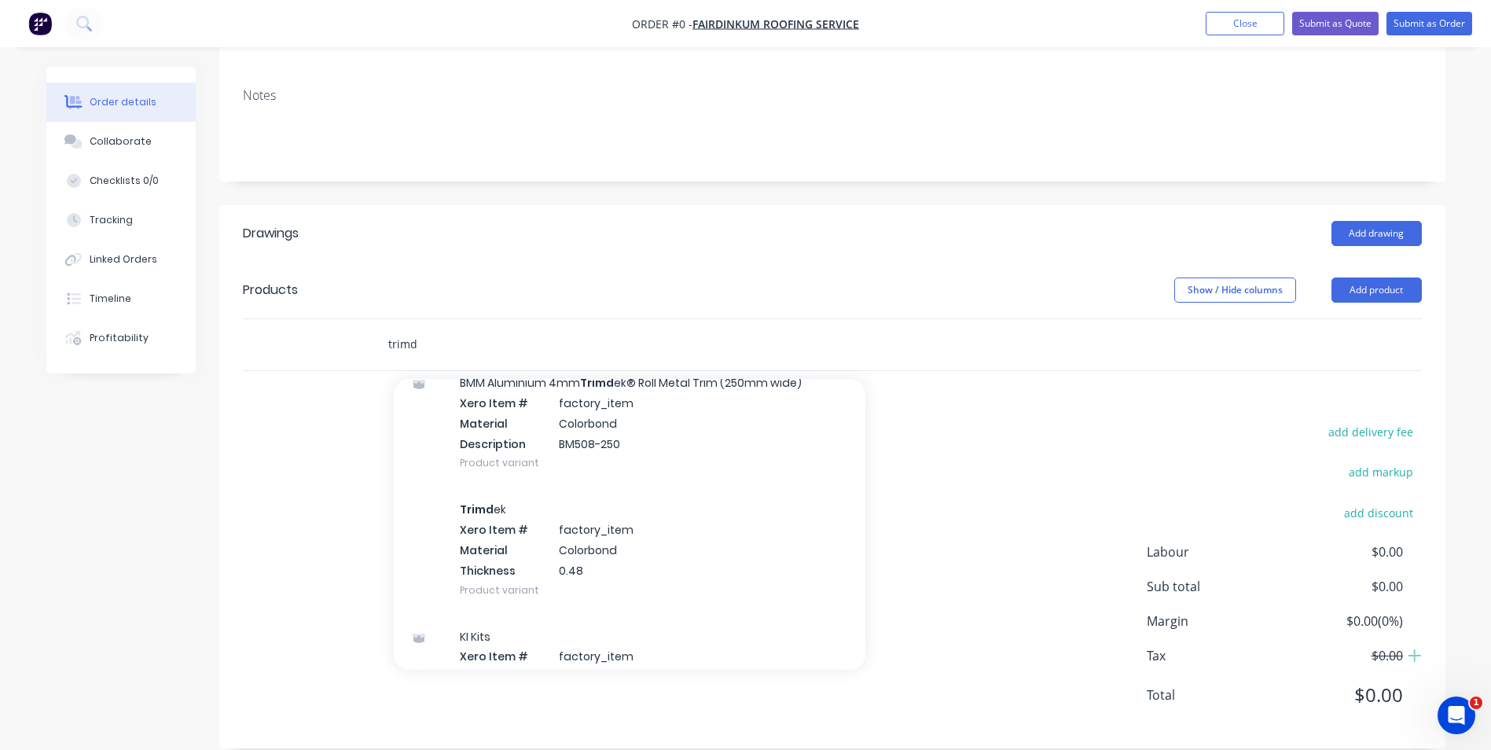
scroll to position [314, 0]
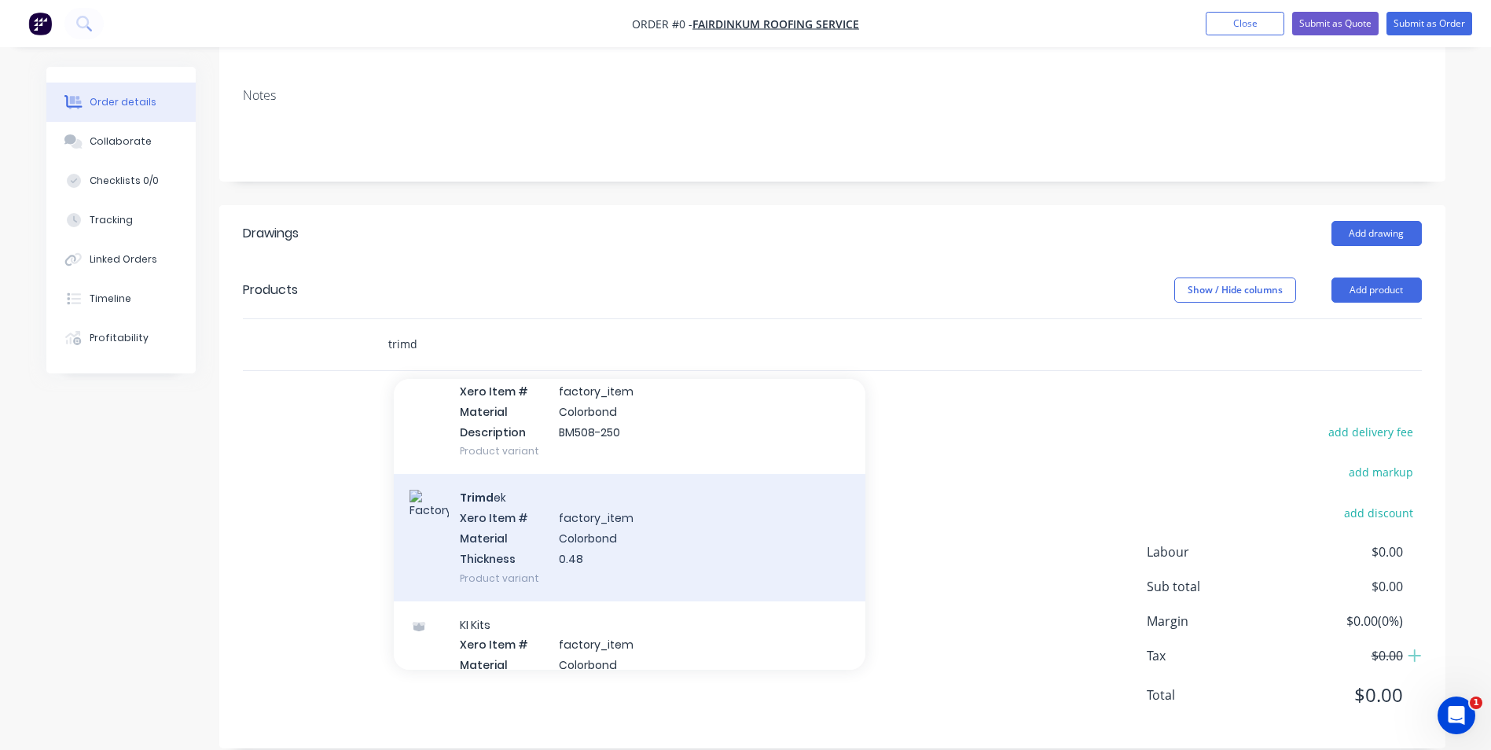
type input "trimd"
click at [610, 528] on div "Trimd ek Xero Item # factory_item Material Colorbond Thickness 0.48 Product var…" at bounding box center [630, 537] width 472 height 127
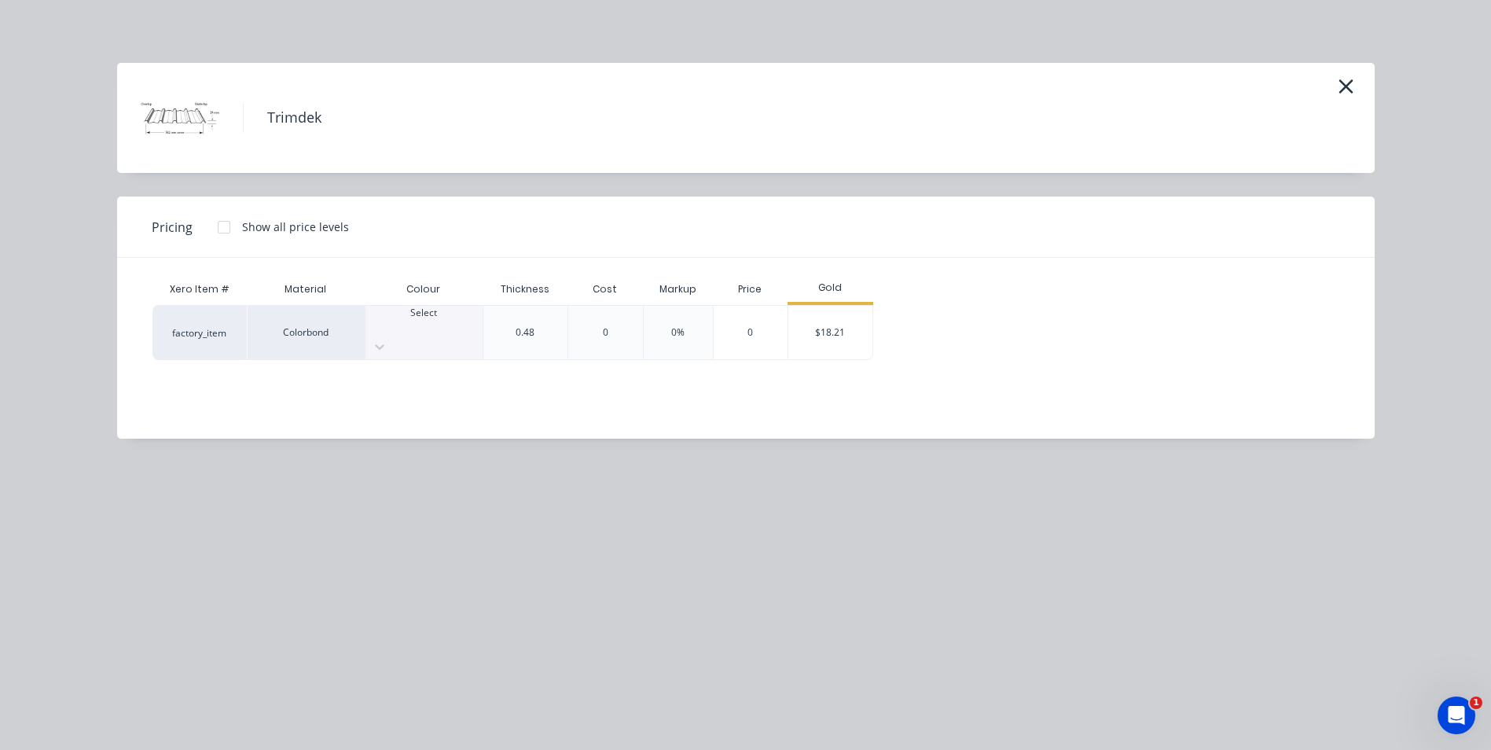
click at [427, 328] on div at bounding box center [424, 327] width 117 height 14
click at [830, 318] on div "$18.21" at bounding box center [830, 332] width 84 height 53
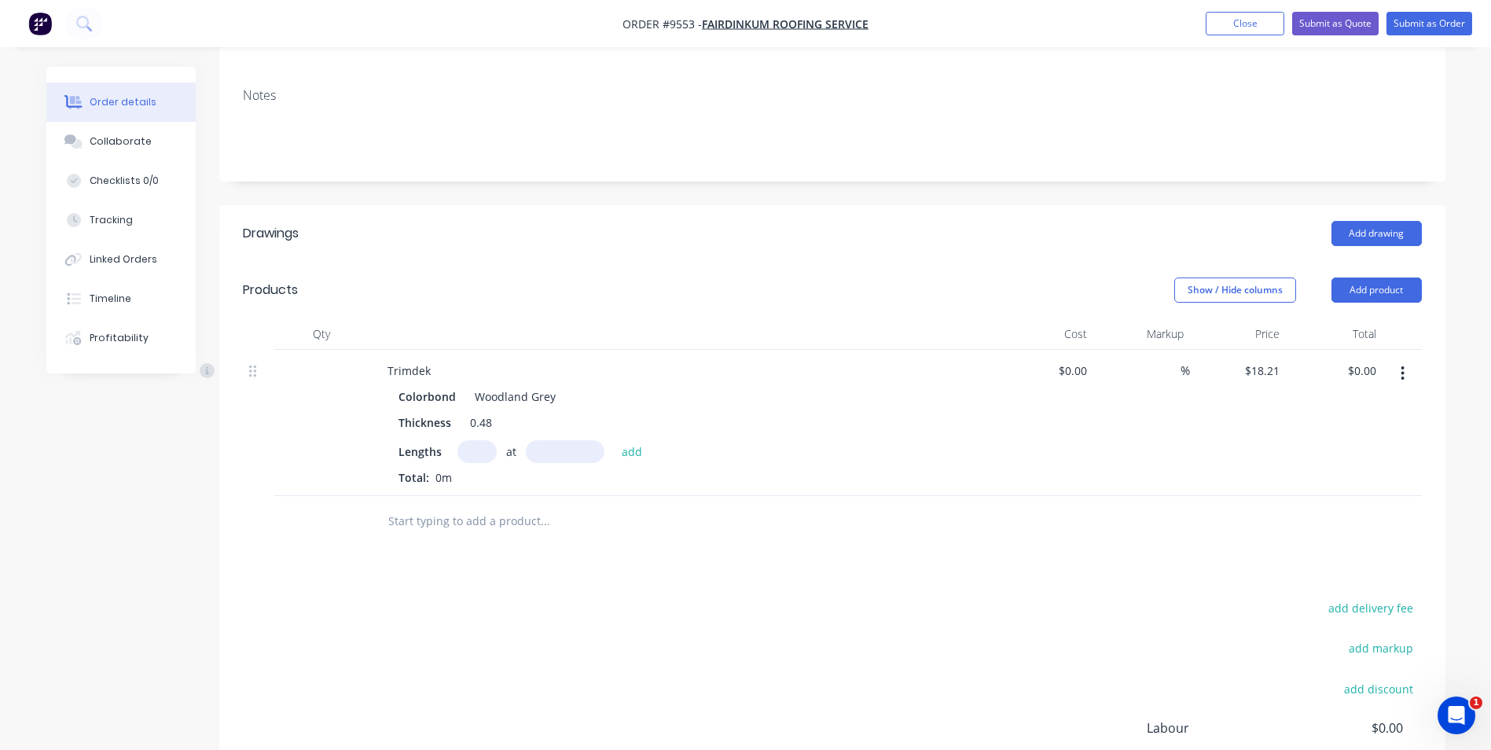
click at [472, 440] on input "text" at bounding box center [476, 451] width 39 height 23
type input "4"
type input "6000"
click at [614, 440] on button "add" at bounding box center [632, 450] width 37 height 21
type input "$437.04"
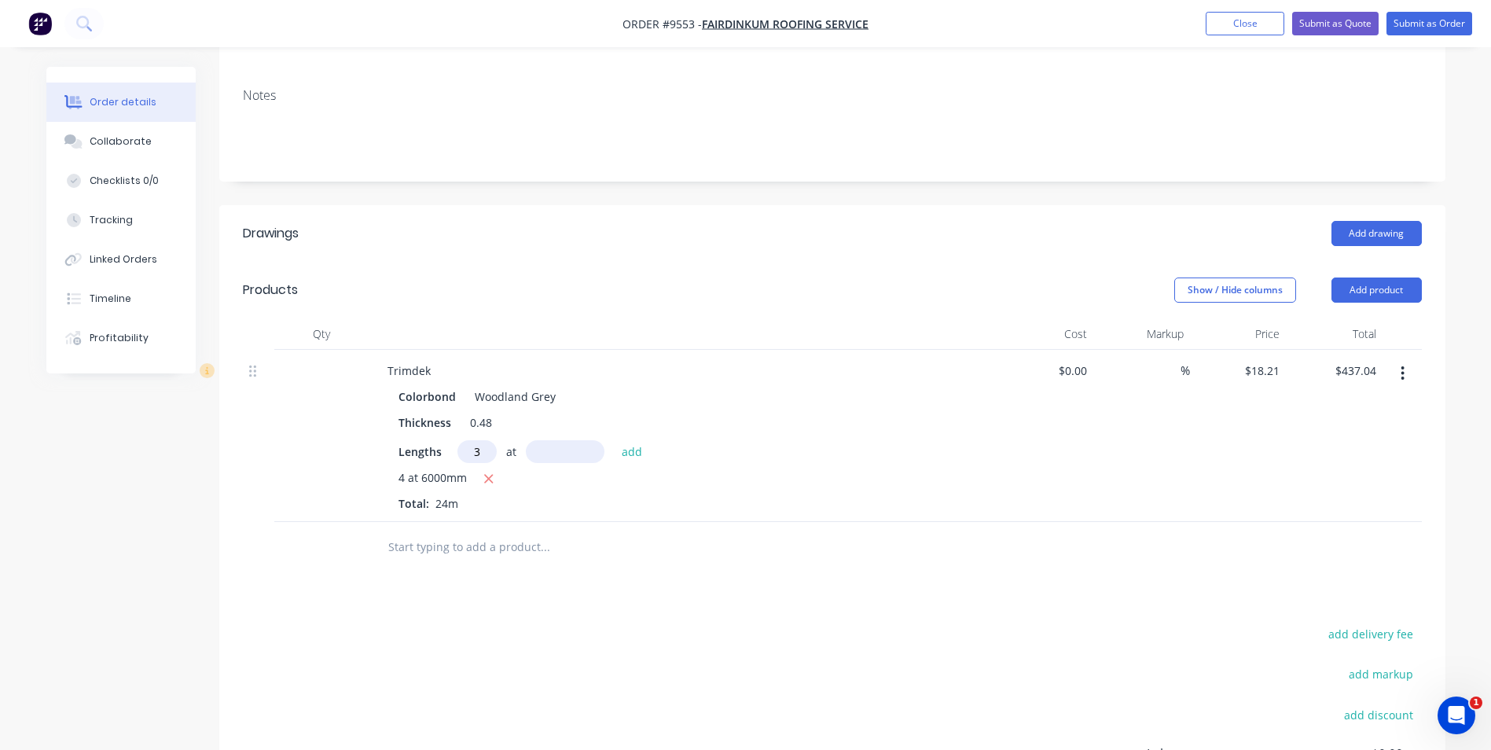
type input "3"
type input "1030"
click at [614, 440] on button "add" at bounding box center [632, 450] width 37 height 21
type input "$493.31"
click at [414, 557] on input "text" at bounding box center [545, 572] width 314 height 31
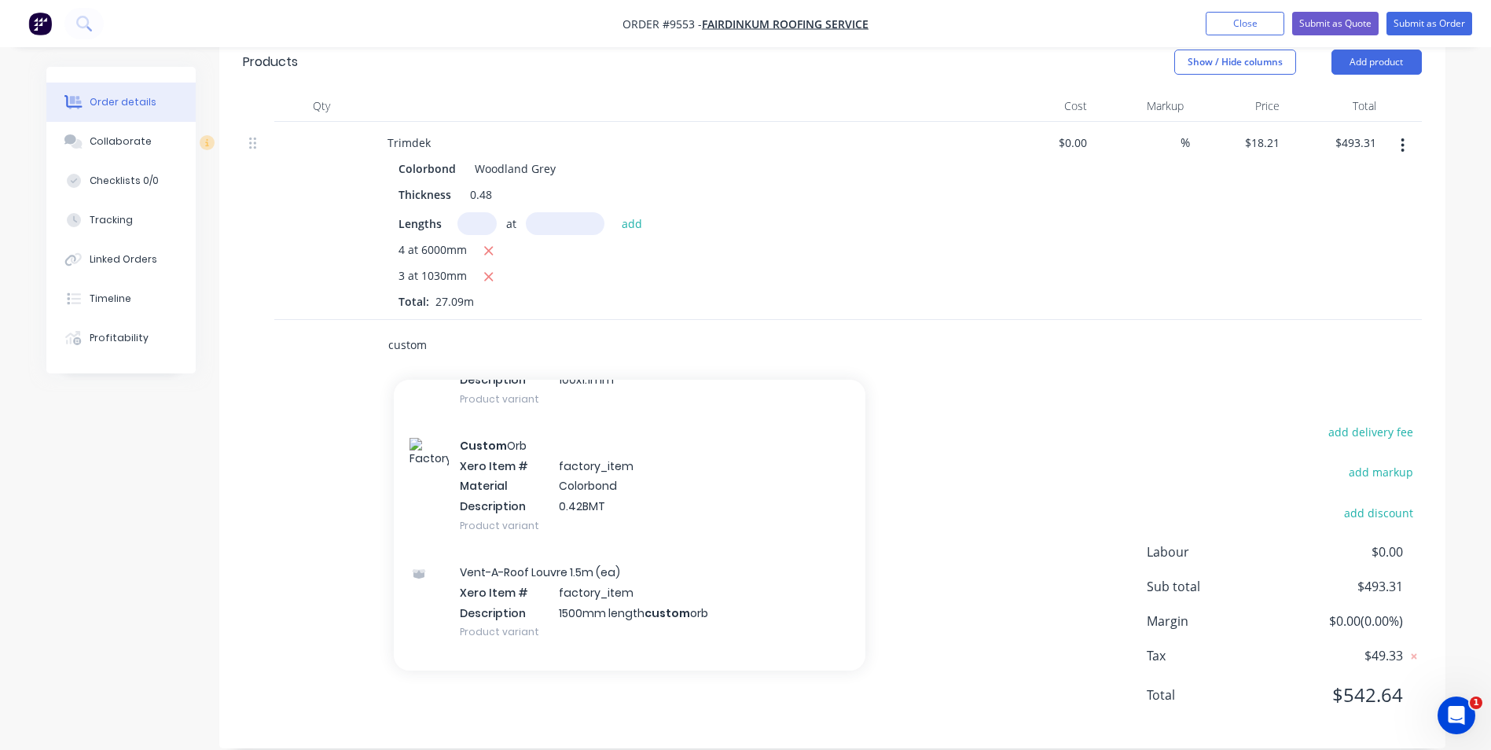
scroll to position [1100, 0]
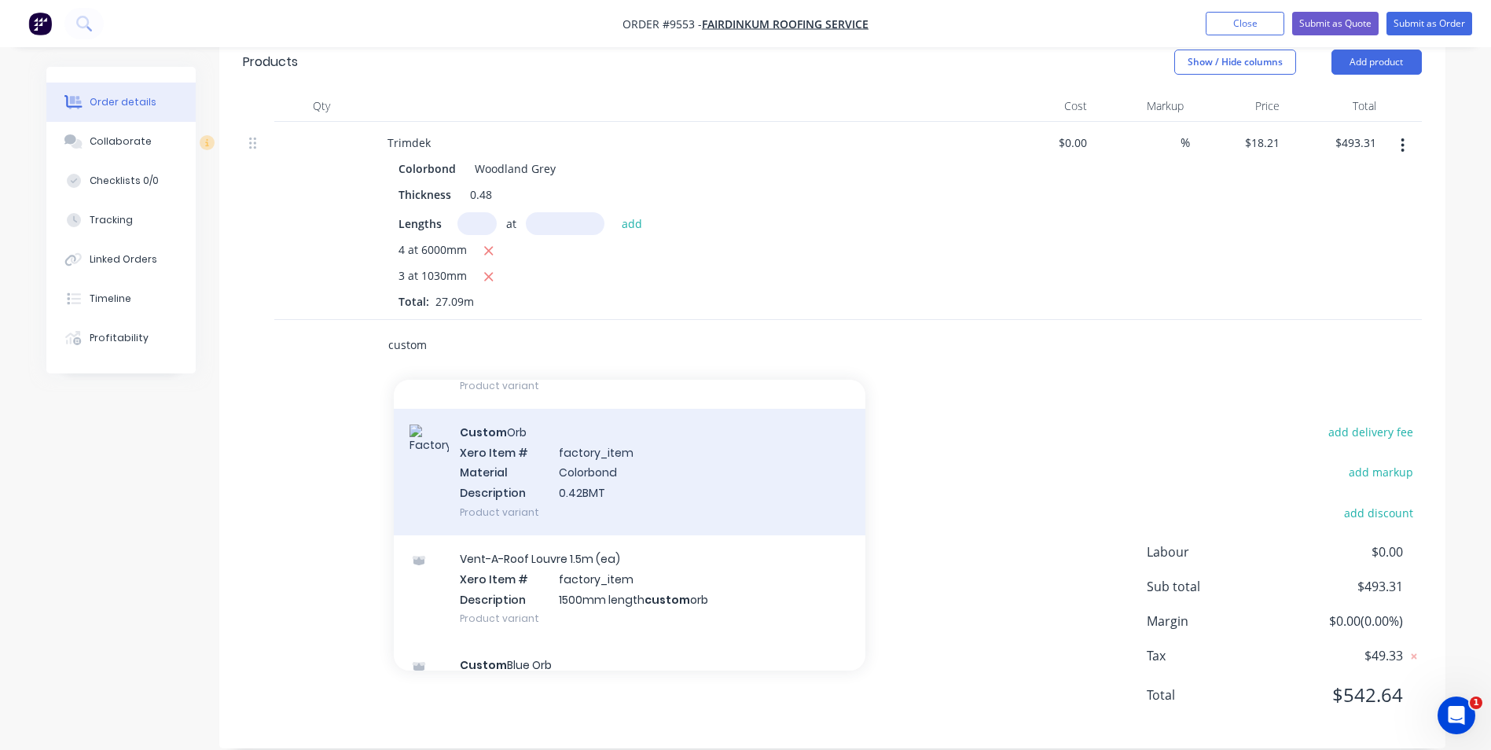
type input "custom"
click at [559, 474] on div "Custom Orb Xero Item # factory_item Material Colorbond Description 0.42BMT Prod…" at bounding box center [630, 472] width 472 height 127
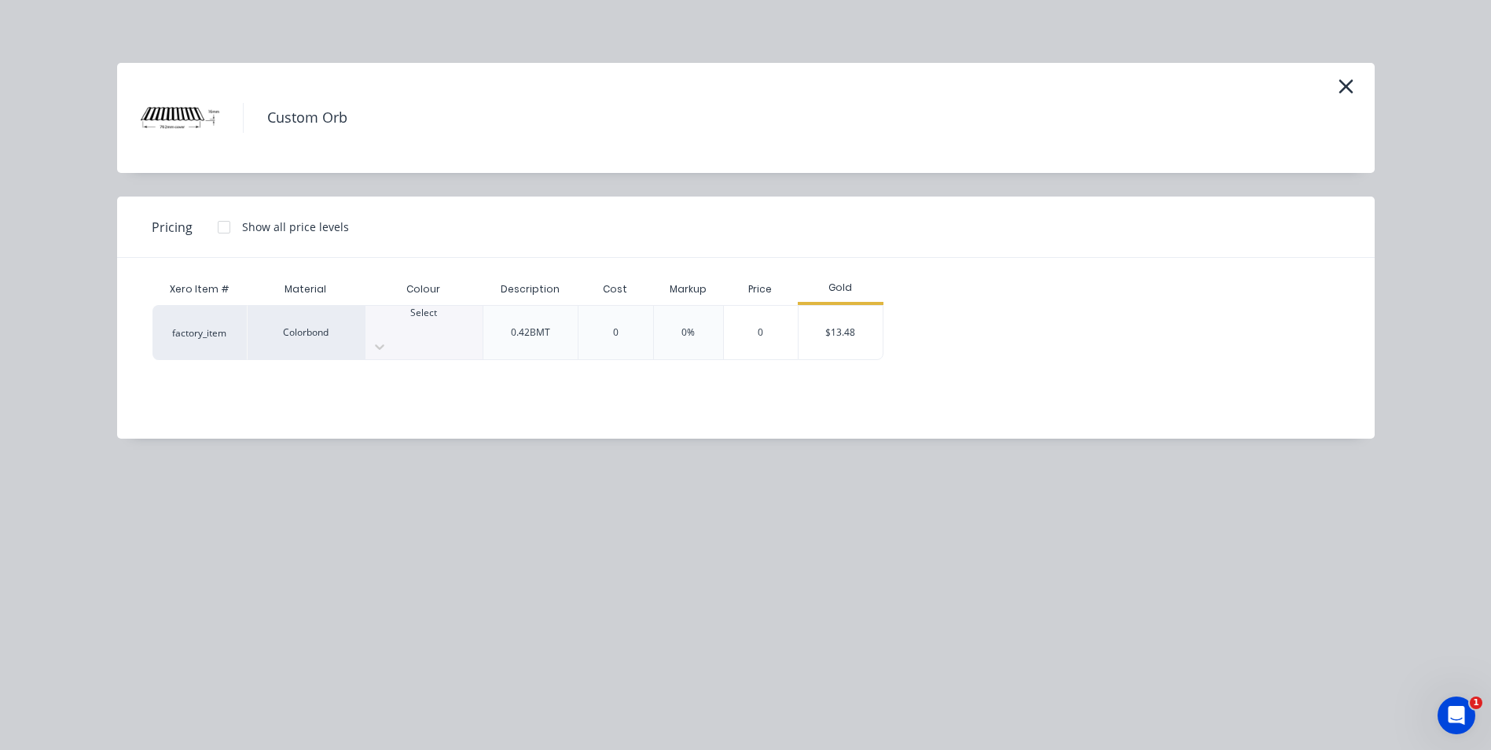
click at [424, 310] on div "Select" at bounding box center [424, 332] width 117 height 53
click at [810, 319] on div "$13.48" at bounding box center [841, 332] width 84 height 53
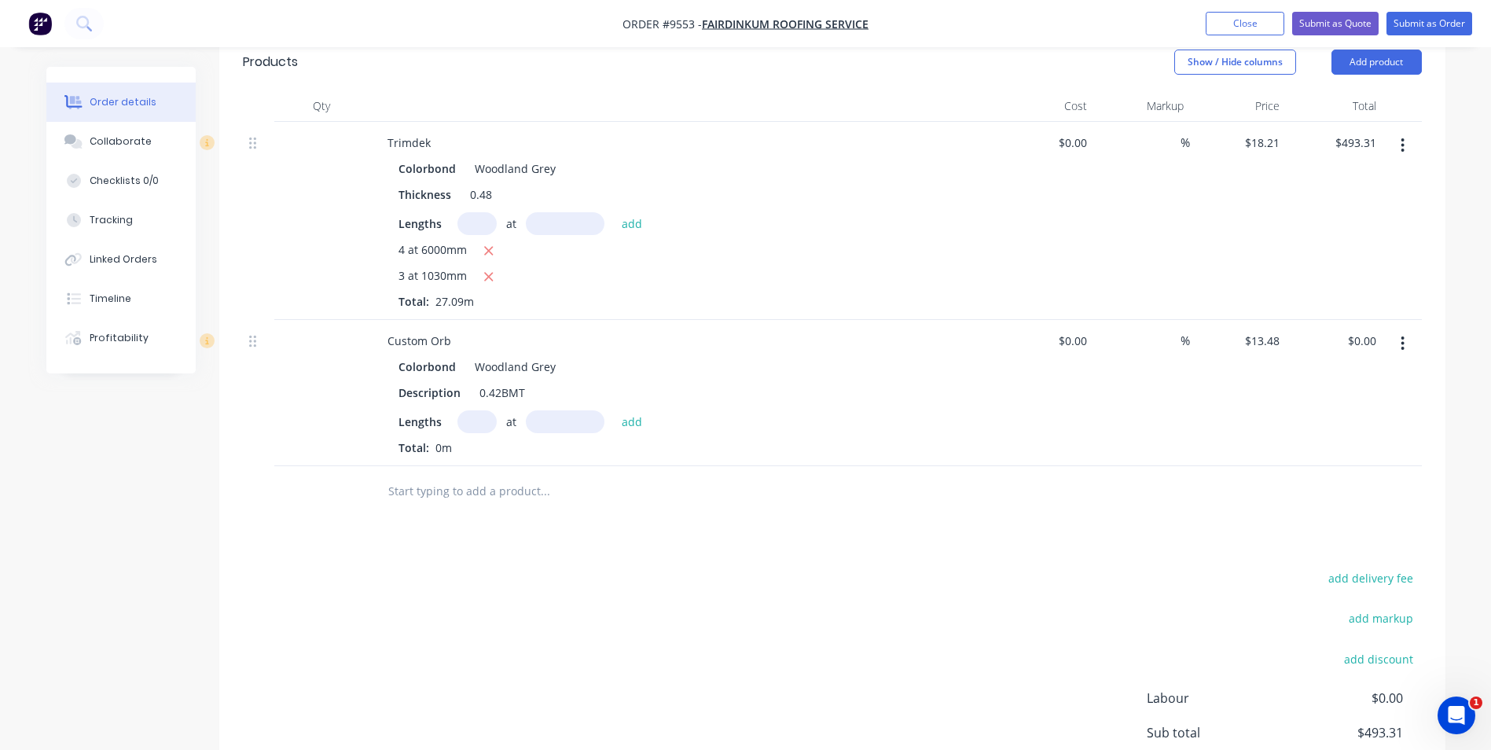
click at [468, 410] on input "text" at bounding box center [476, 421] width 39 height 23
type input "4"
type input "520"
click at [614, 410] on button "add" at bounding box center [632, 420] width 37 height 21
type input "$28.04"
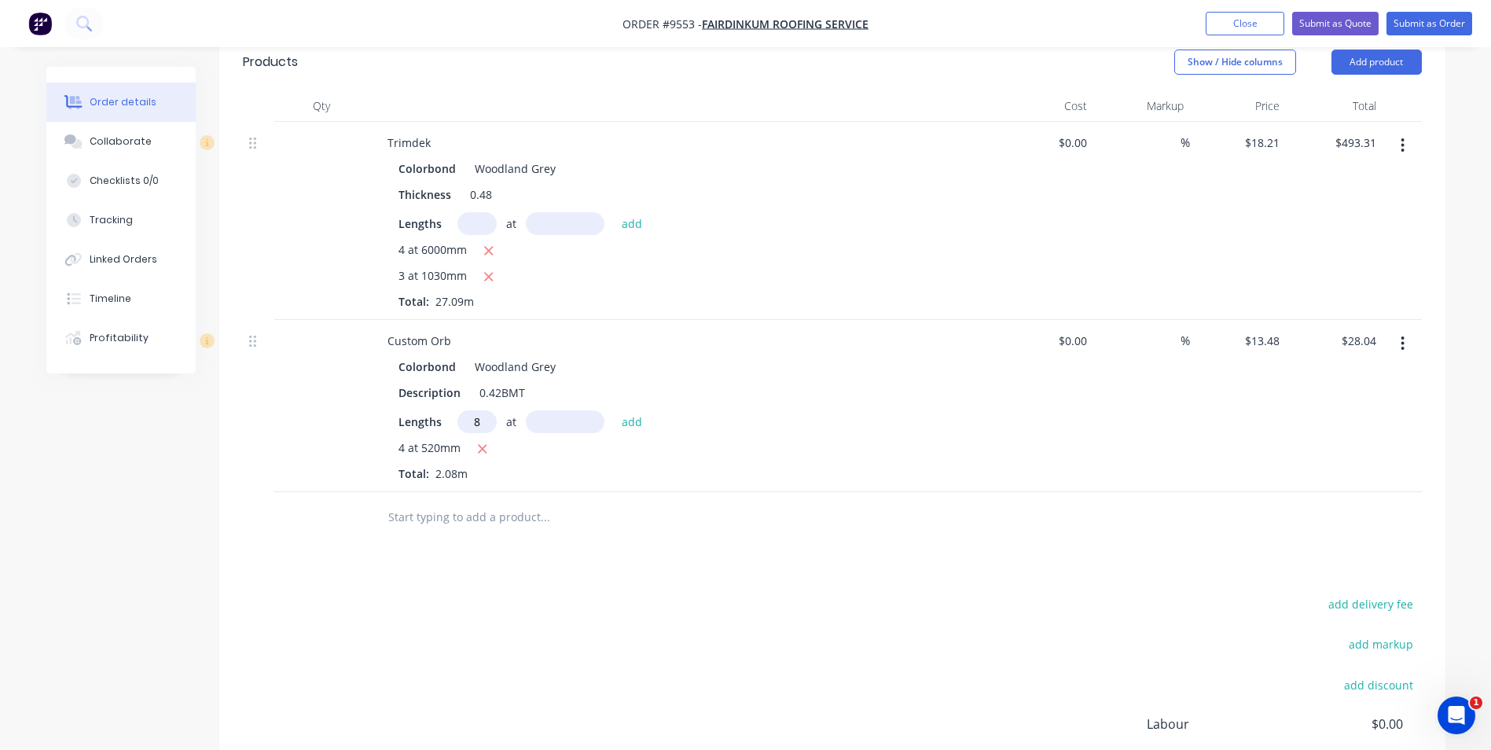
type input "8"
type input "1700"
click at [614, 410] on button "add" at bounding box center [632, 420] width 37 height 21
type input "$211.37"
type input "3"
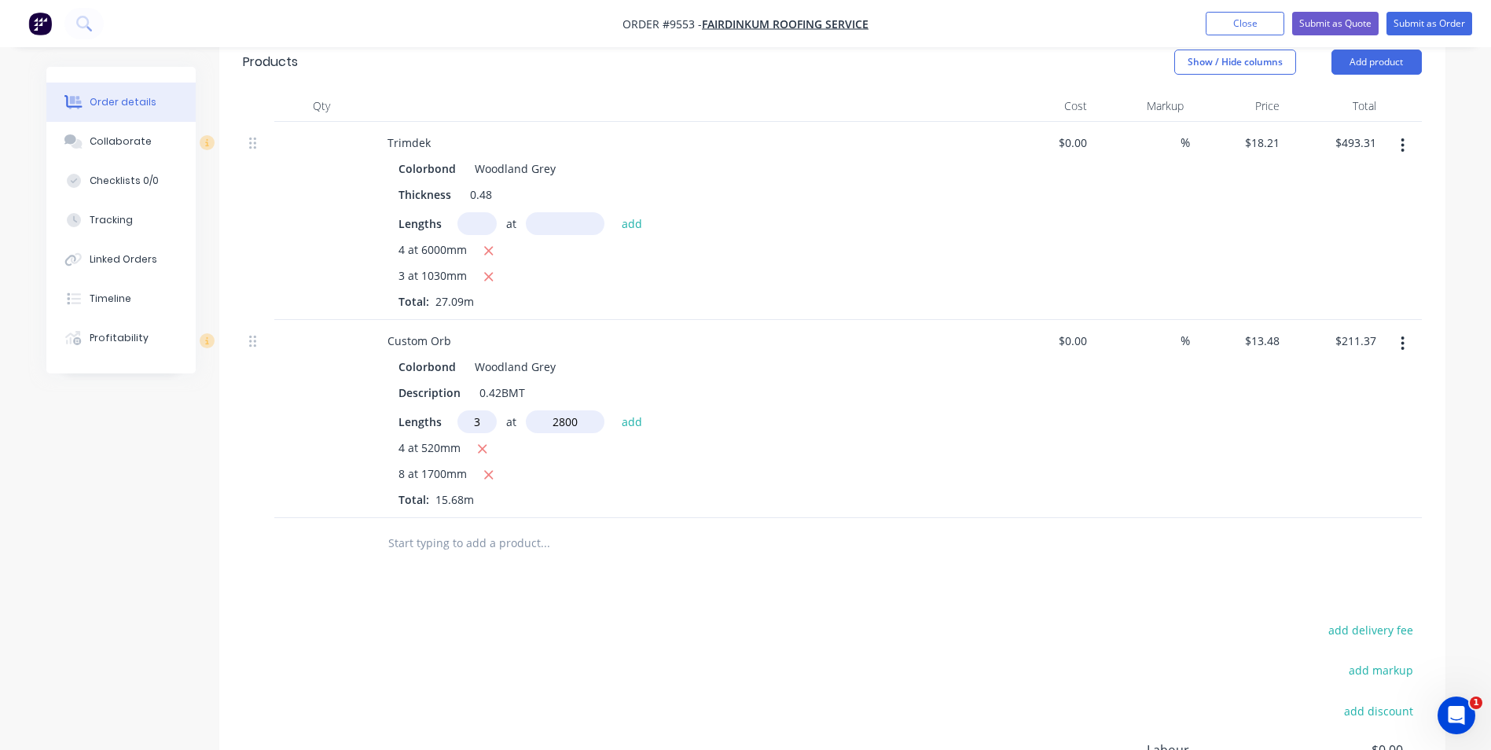
type input "2800"
click at [614, 410] on button "add" at bounding box center [632, 420] width 37 height 21
type input "$324.60"
type input "4"
type input "470"
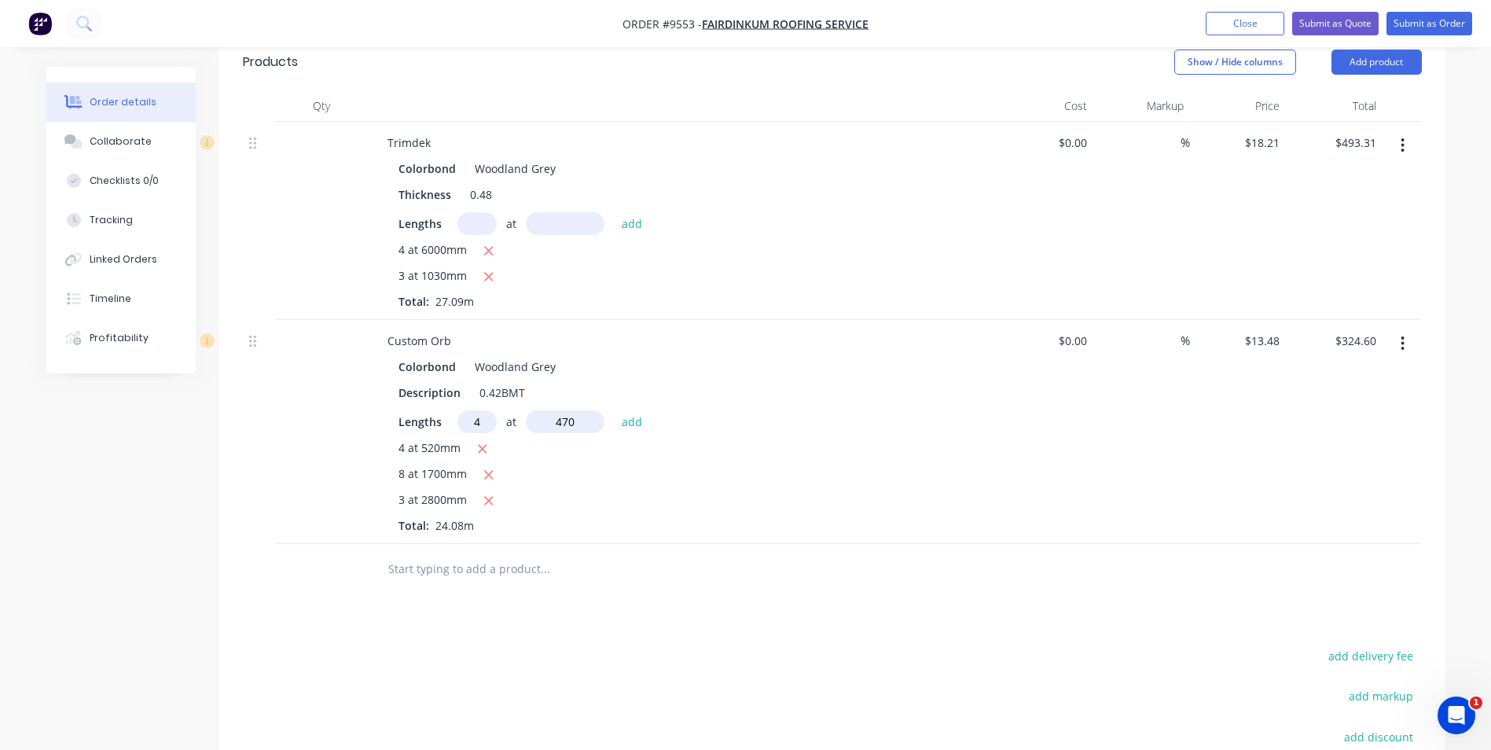
click at [614, 410] on button "add" at bounding box center [632, 420] width 37 height 21
type input "$349.94"
click at [443, 579] on input "text" at bounding box center [545, 594] width 314 height 31
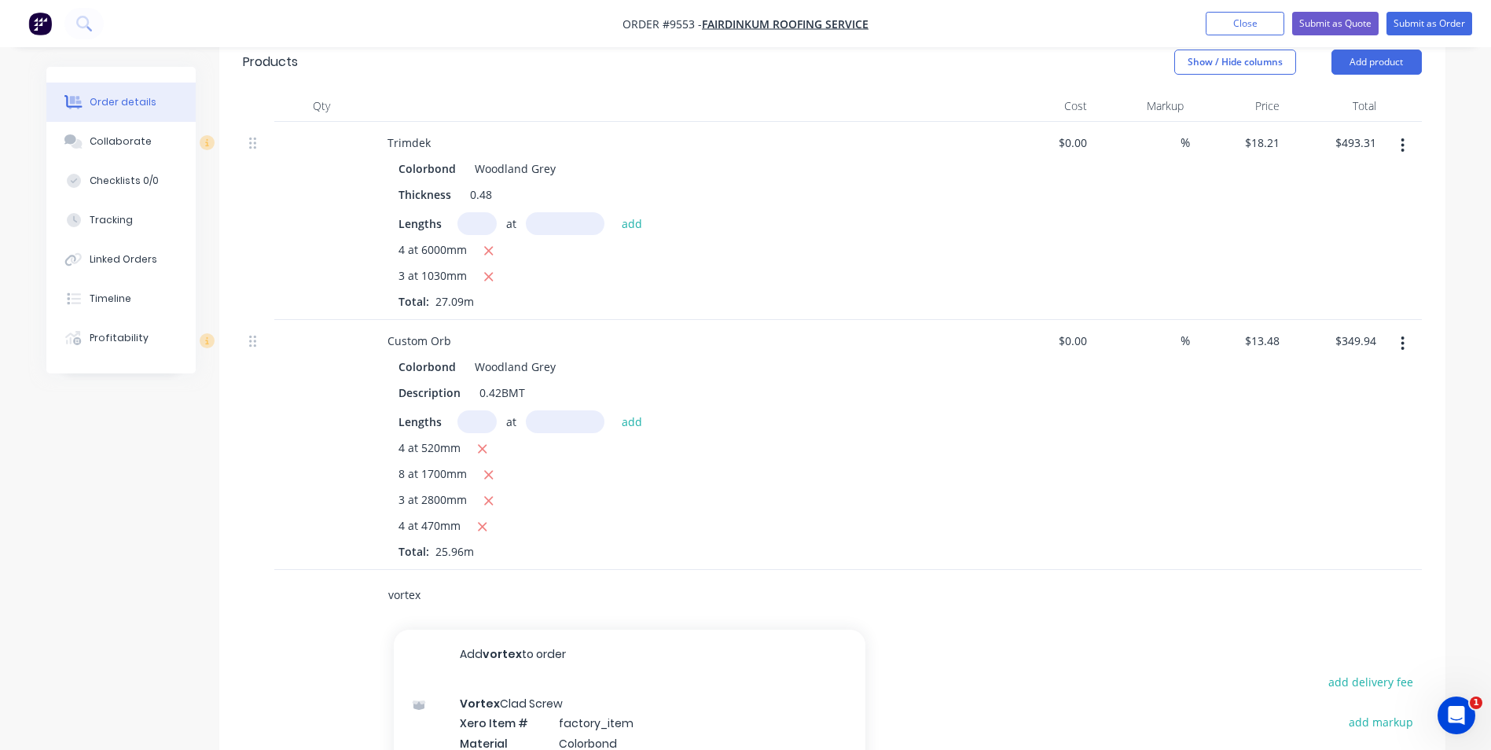
type input "vortex"
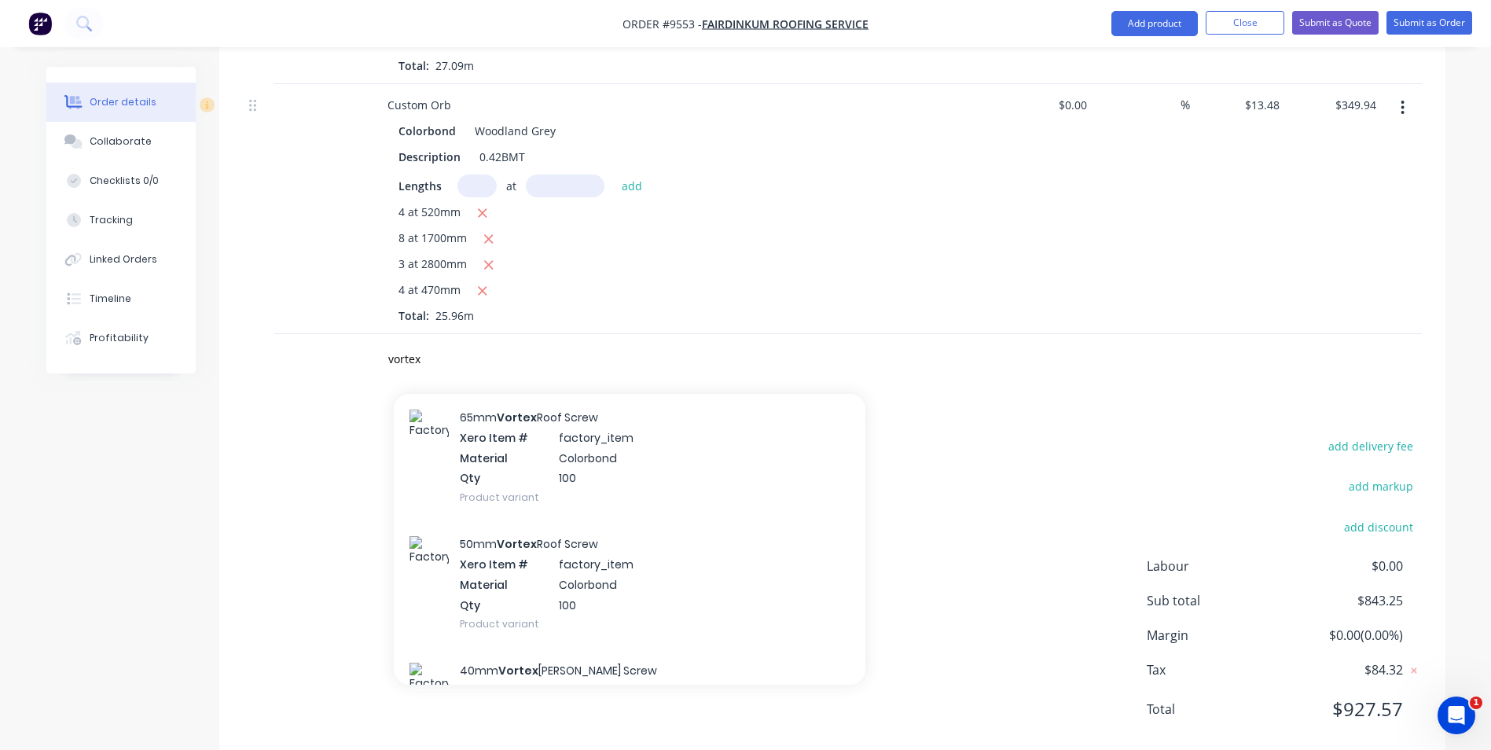
scroll to position [314, 0]
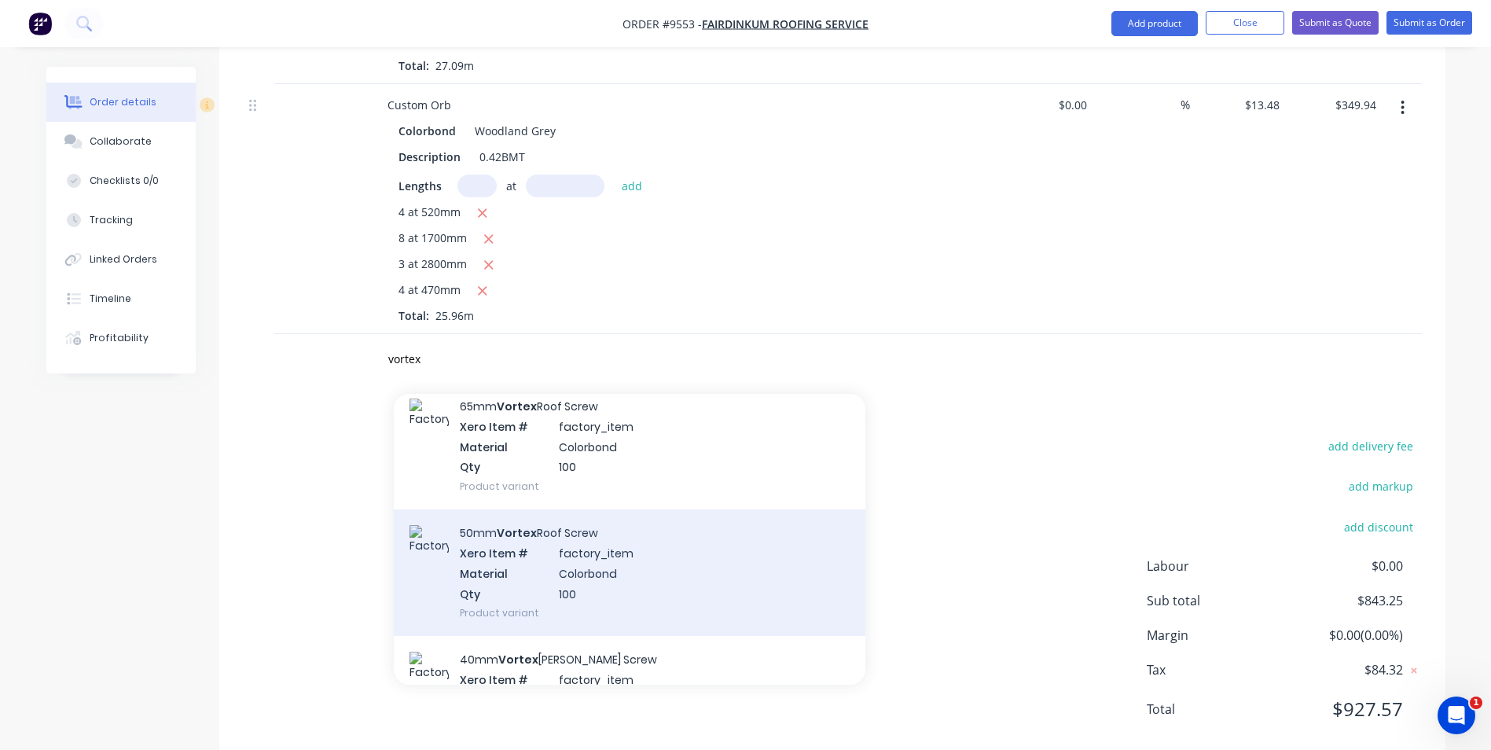
click at [524, 542] on div "50mm Vortex Roof Screw Xero Item # factory_item Material Colorbond Qty 100 Prod…" at bounding box center [630, 572] width 472 height 127
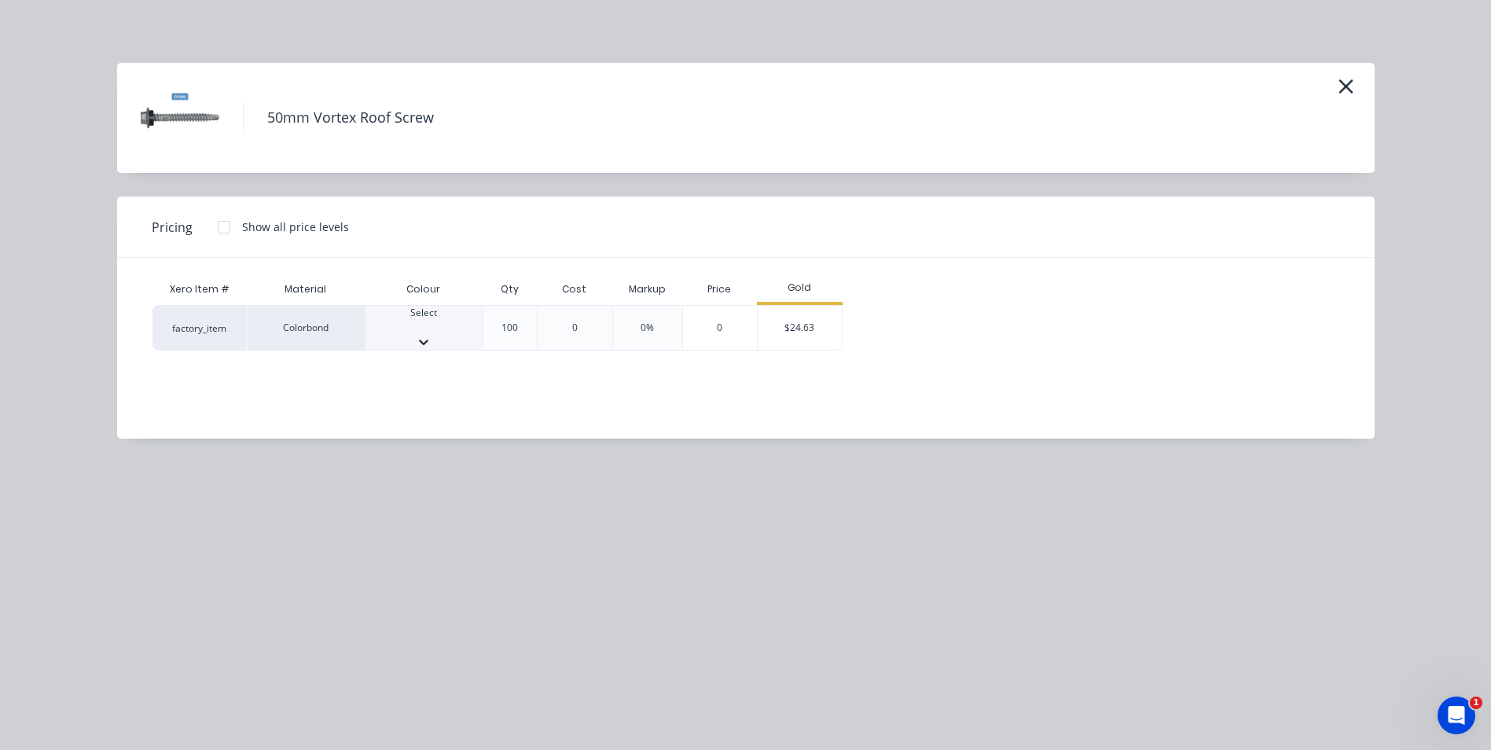
click at [413, 314] on div "Select" at bounding box center [424, 328] width 117 height 44
click at [785, 303] on div "Xero Item # Material Colour Qty Cost Markup Price Gold factory_item Colorbond W…" at bounding box center [733, 317] width 1163 height 86
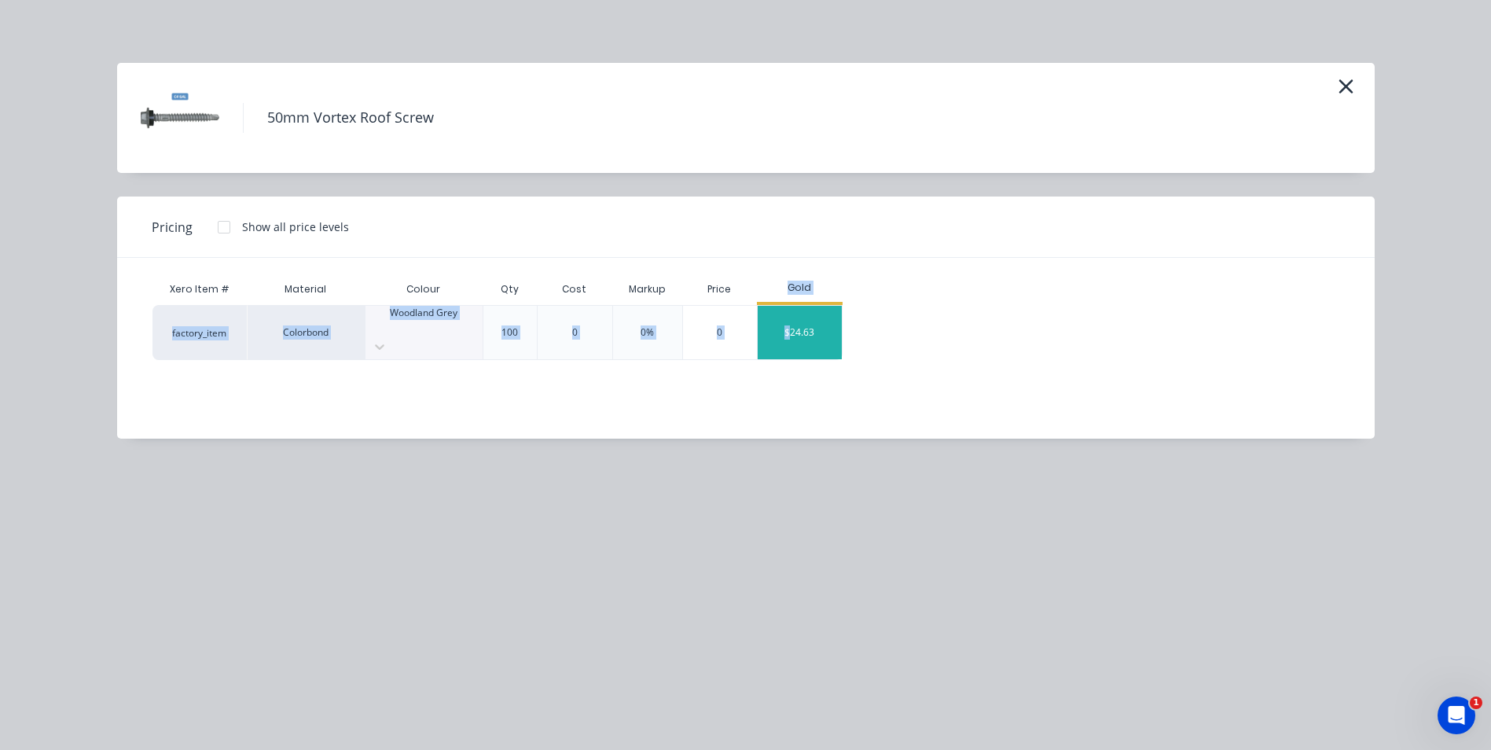
click at [780, 332] on div "$24.63" at bounding box center [800, 332] width 84 height 53
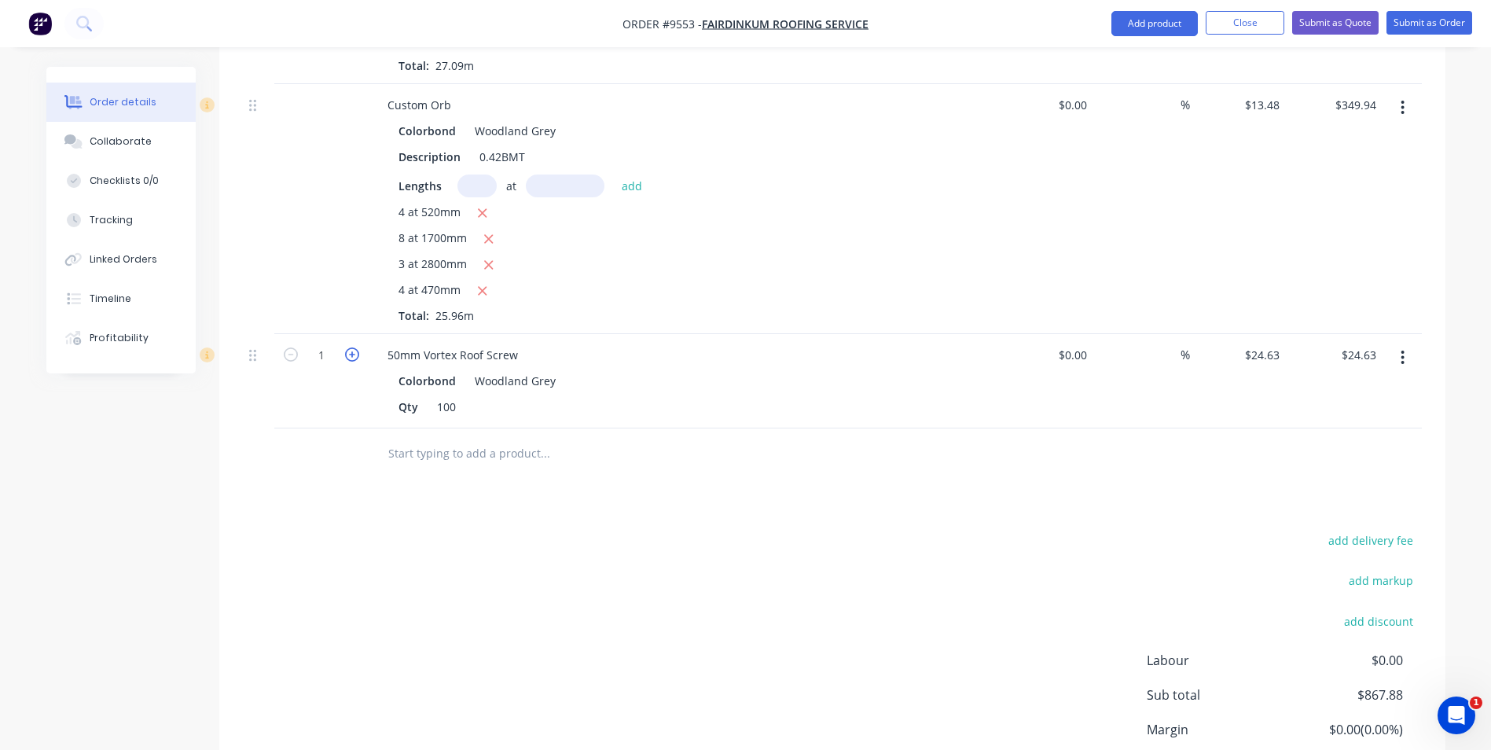
click at [355, 347] on icon "button" at bounding box center [352, 354] width 14 height 14
type input "2"
type input "$49.26"
click at [438, 438] on input "text" at bounding box center [545, 453] width 314 height 31
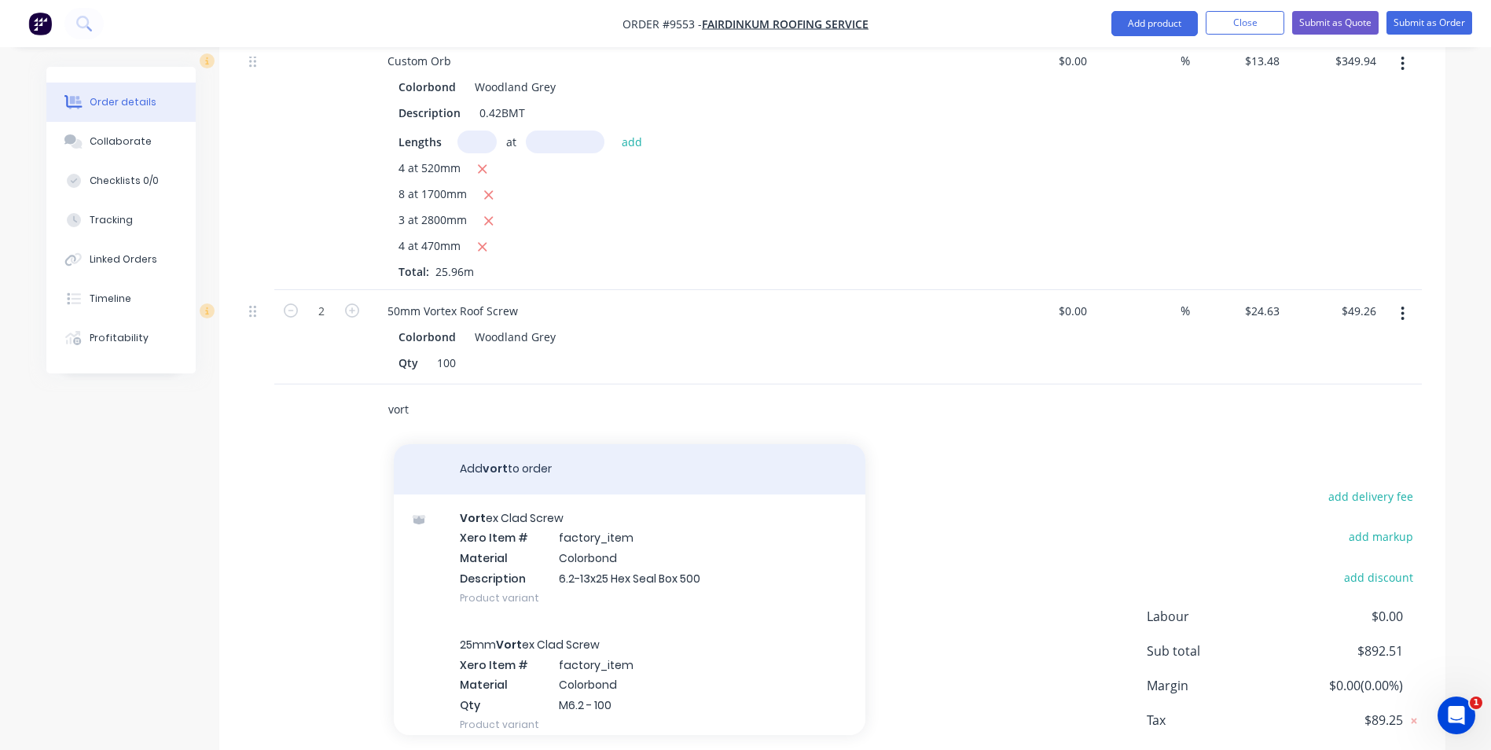
scroll to position [821, 0]
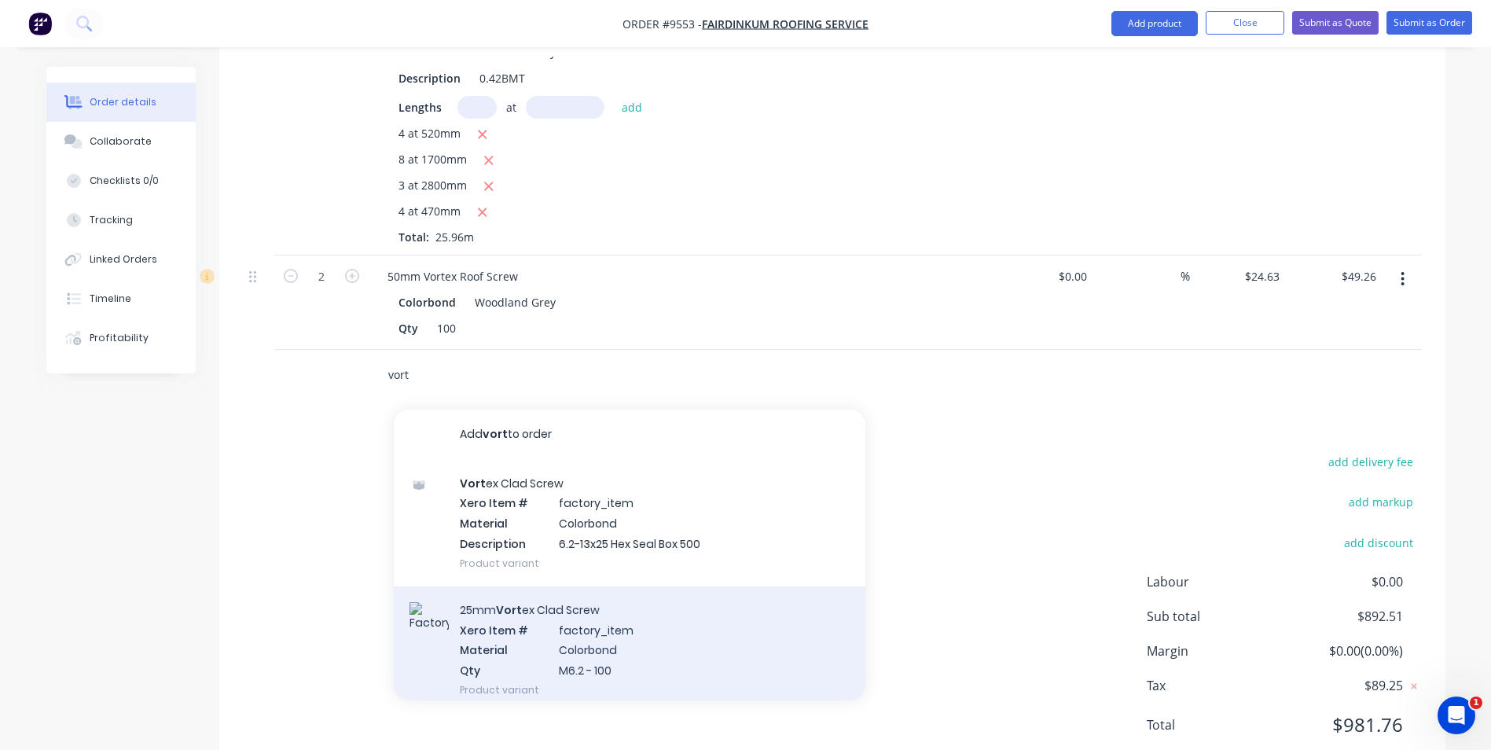
type input "vort"
click at [659, 628] on div "25mm Vort ex Clad Screw Xero Item # factory_item Material Colorbond Qty M6.2 - …" at bounding box center [630, 649] width 472 height 127
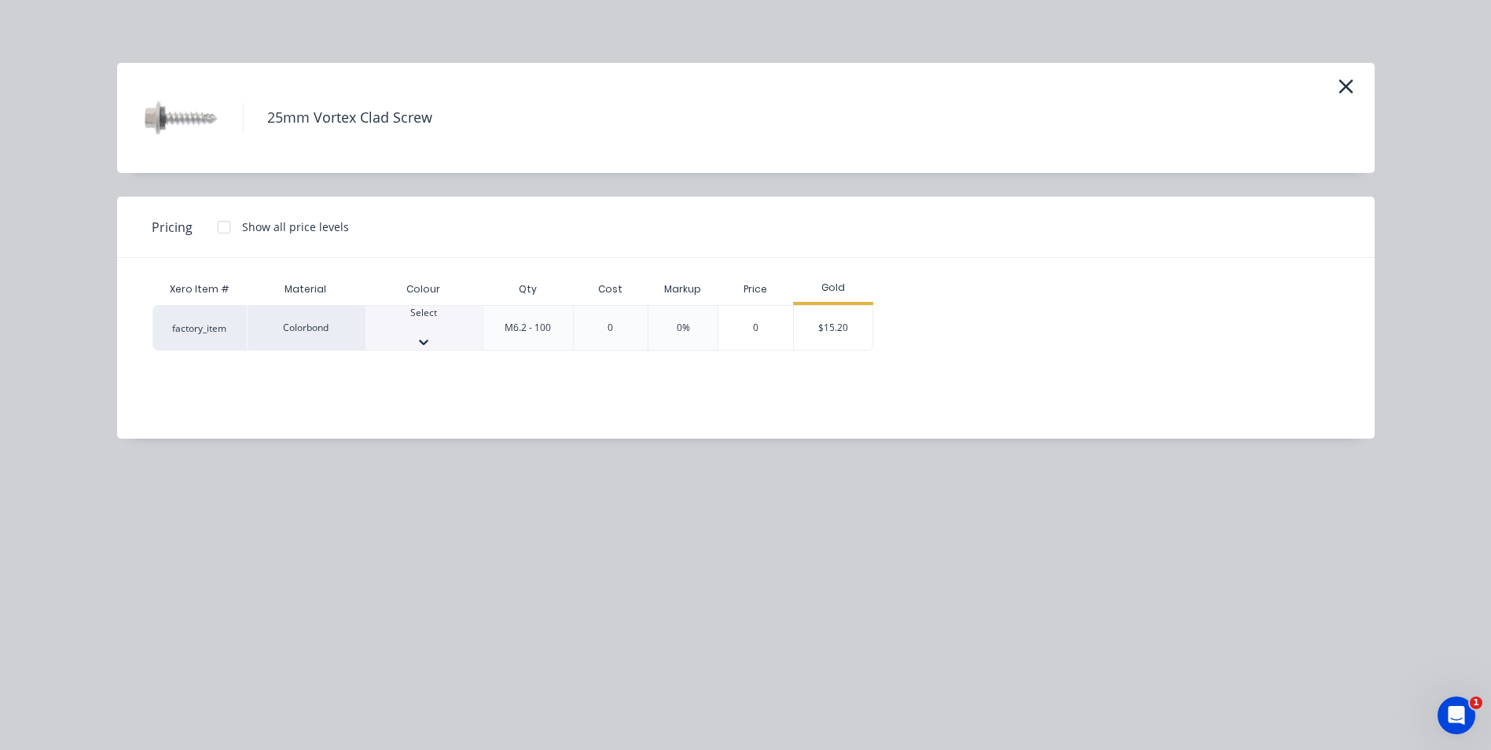
click at [468, 337] on div at bounding box center [424, 342] width 117 height 16
click at [832, 326] on div "$15.20" at bounding box center [833, 332] width 79 height 53
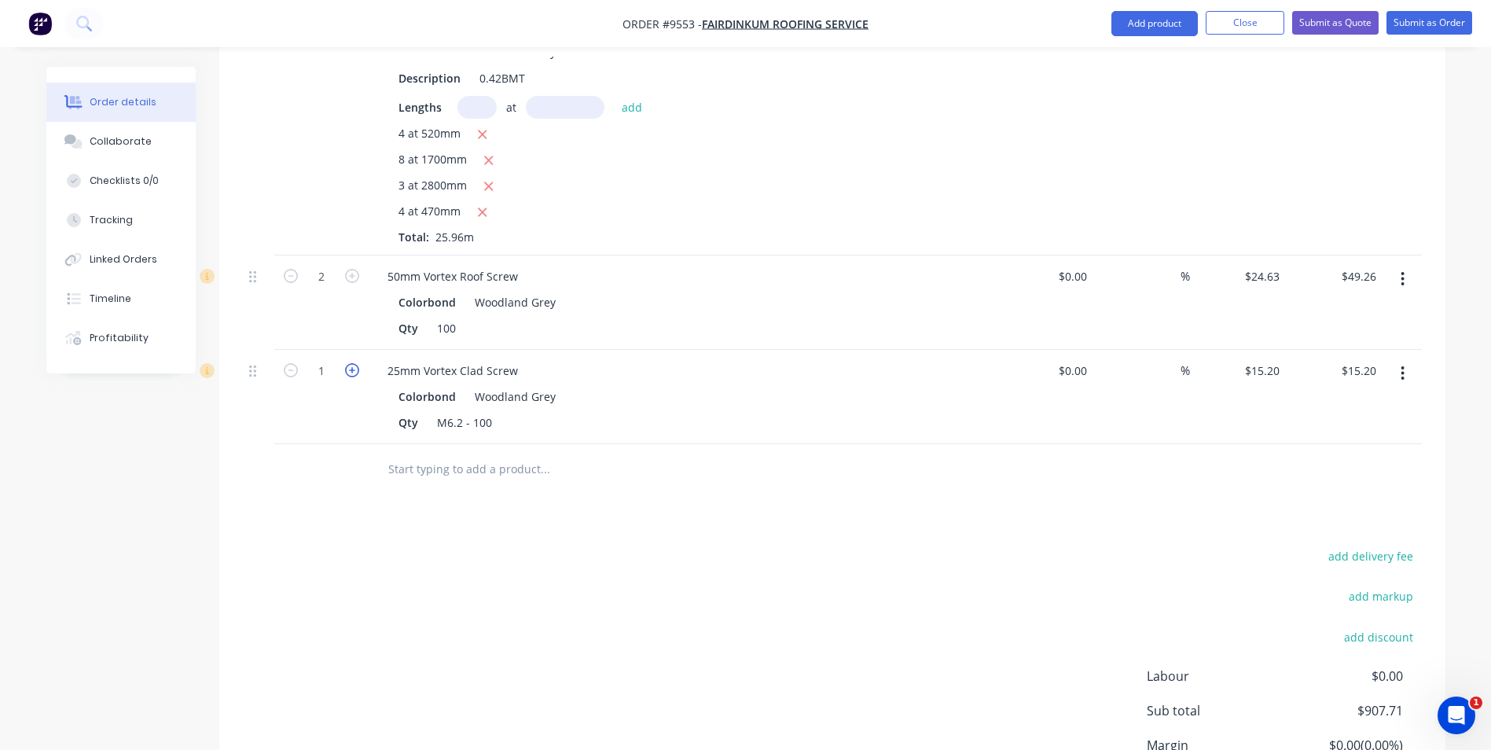
click at [358, 363] on icon "button" at bounding box center [352, 370] width 14 height 14
type input "2"
type input "$30.40"
click at [472, 454] on input "text" at bounding box center [545, 469] width 314 height 31
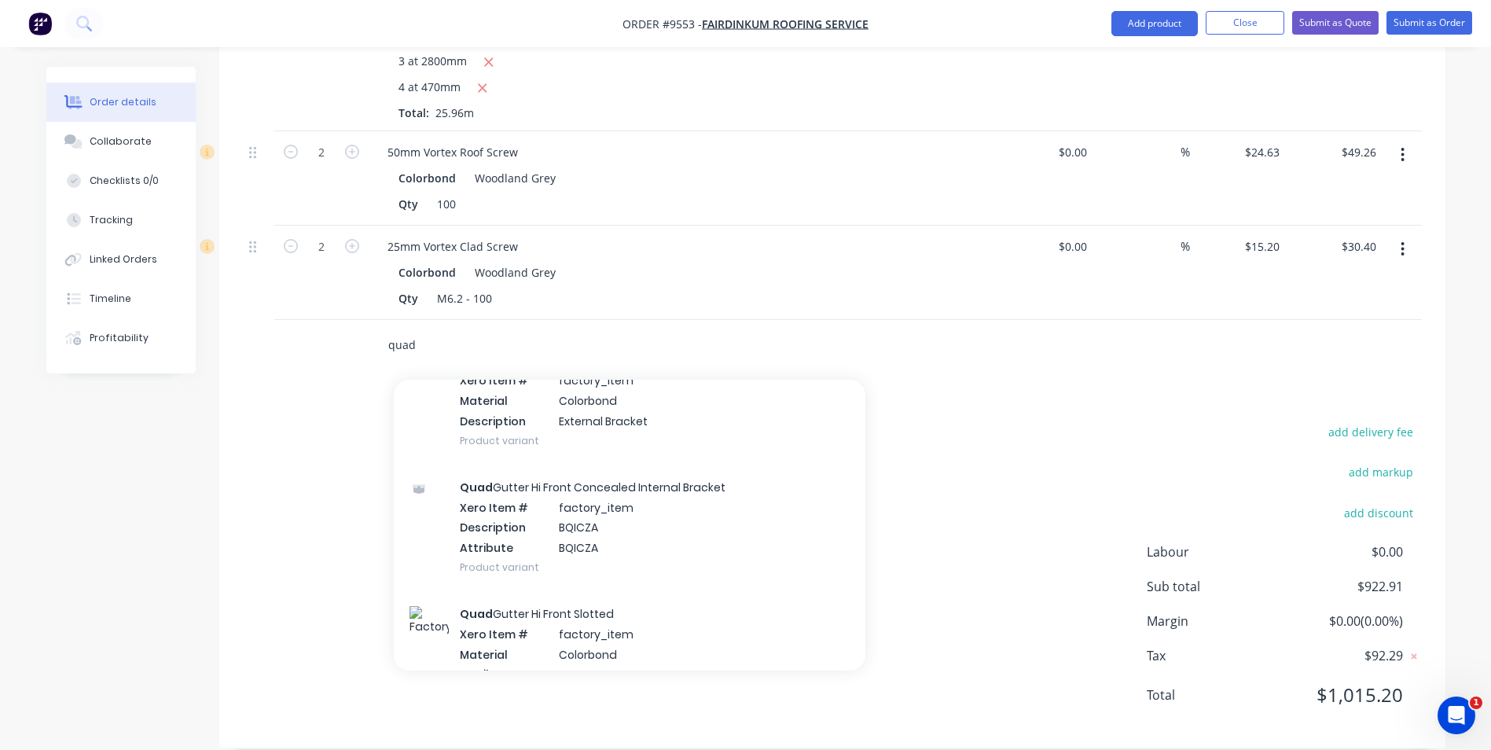
scroll to position [3380, 0]
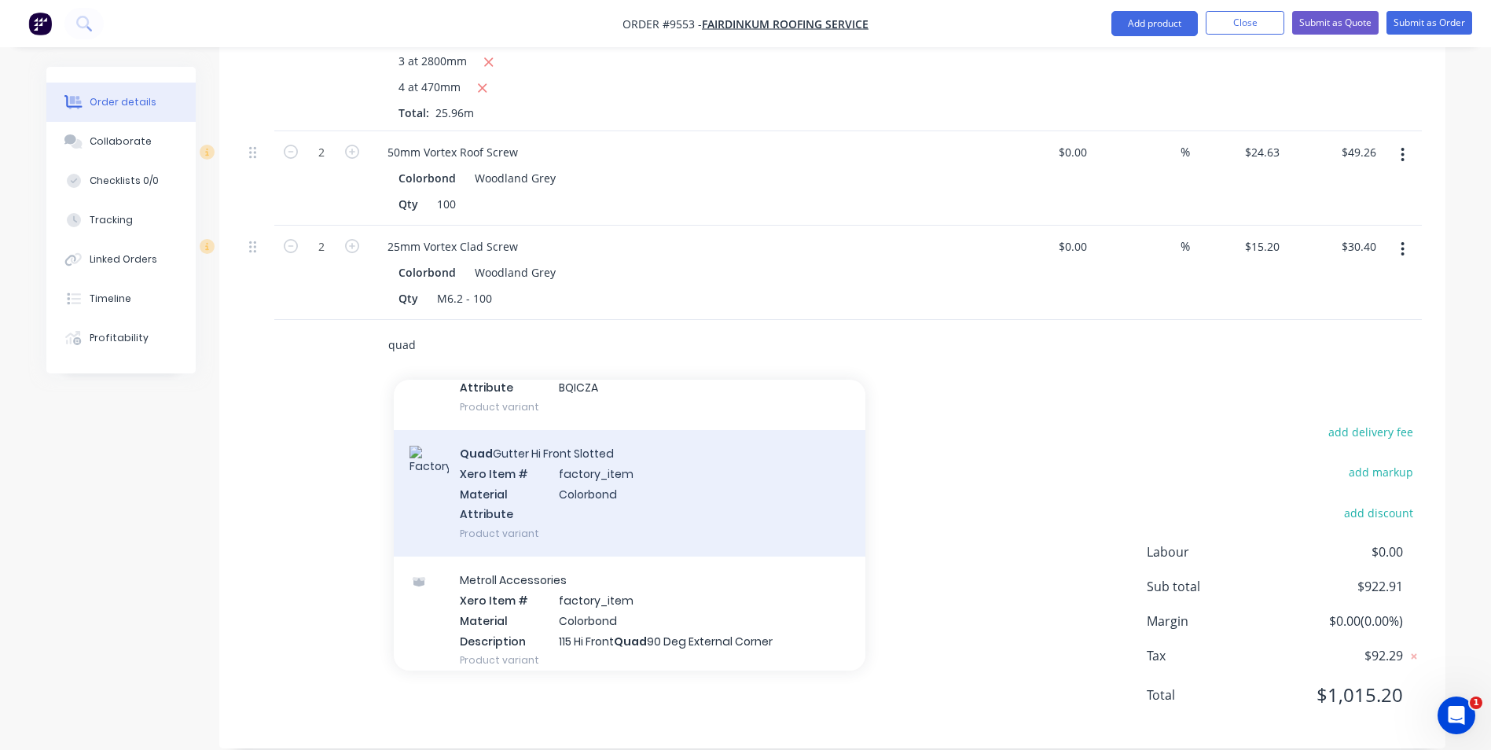
type input "quad"
click at [553, 459] on div "Quad Gutter Hi Front Slotted Xero Item # factory_item Material Colorbond Attrib…" at bounding box center [630, 493] width 472 height 127
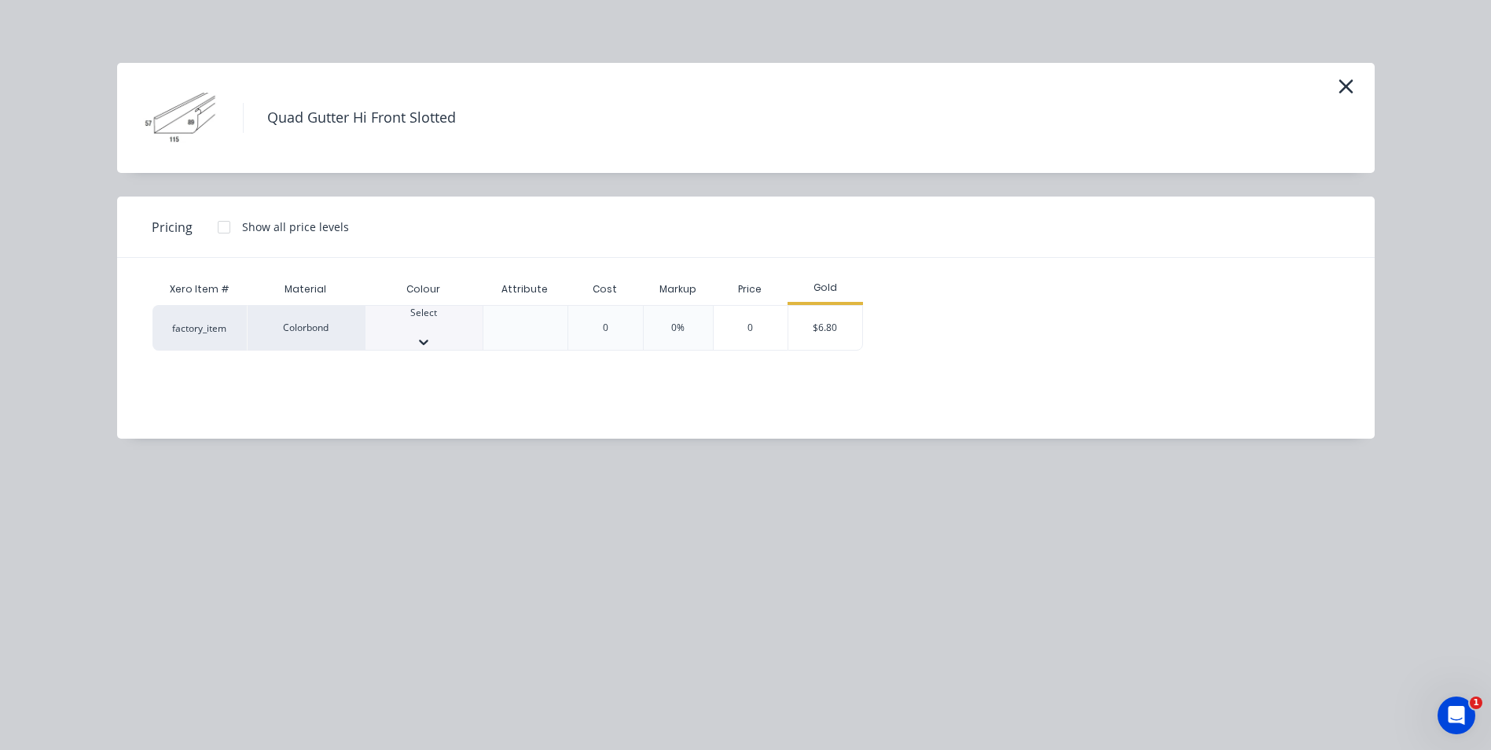
click at [457, 334] on div at bounding box center [424, 342] width 117 height 16
click at [1460, 715] on icon "Open Intercom Messenger" at bounding box center [1455, 713] width 26 height 26
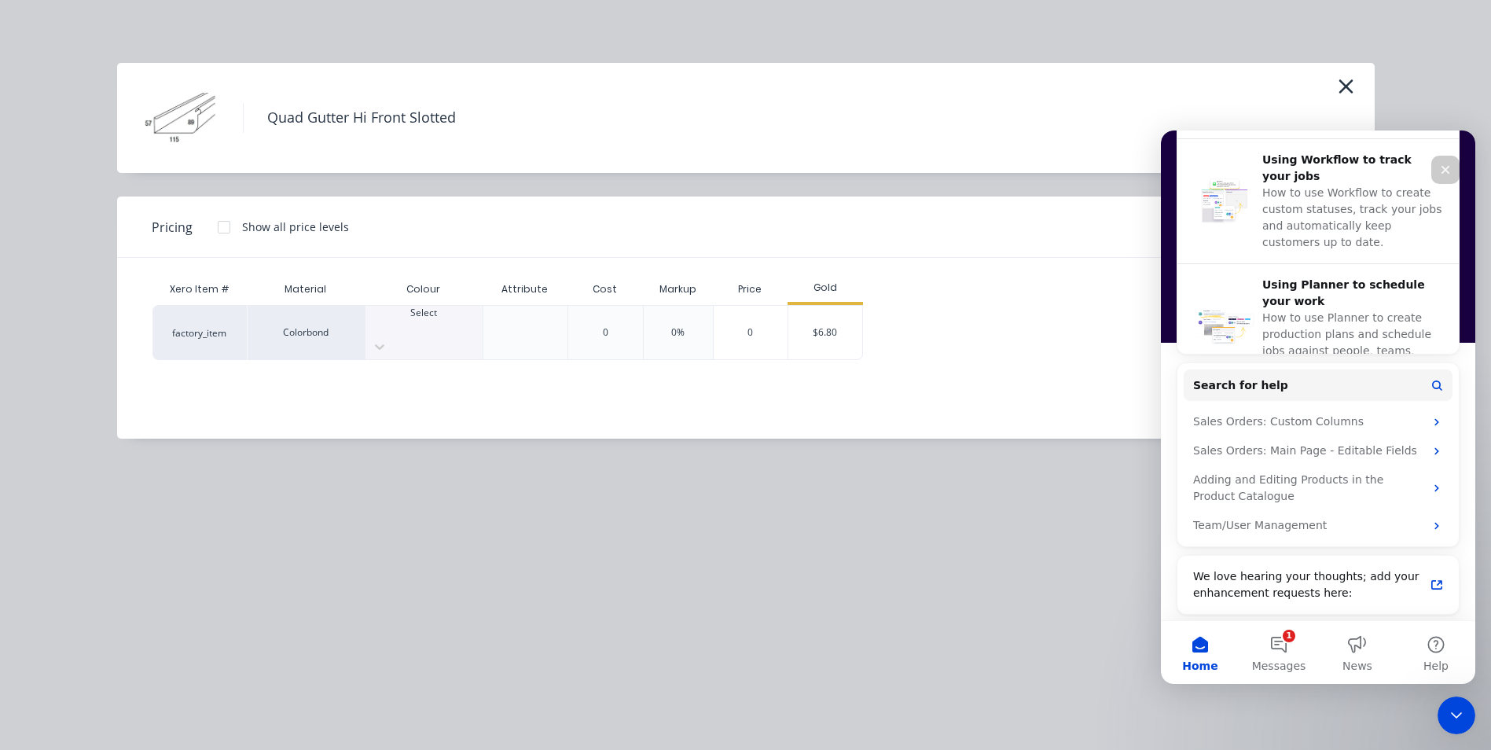
scroll to position [603, 0]
click at [1284, 660] on span "Messages" at bounding box center [1279, 665] width 54 height 11
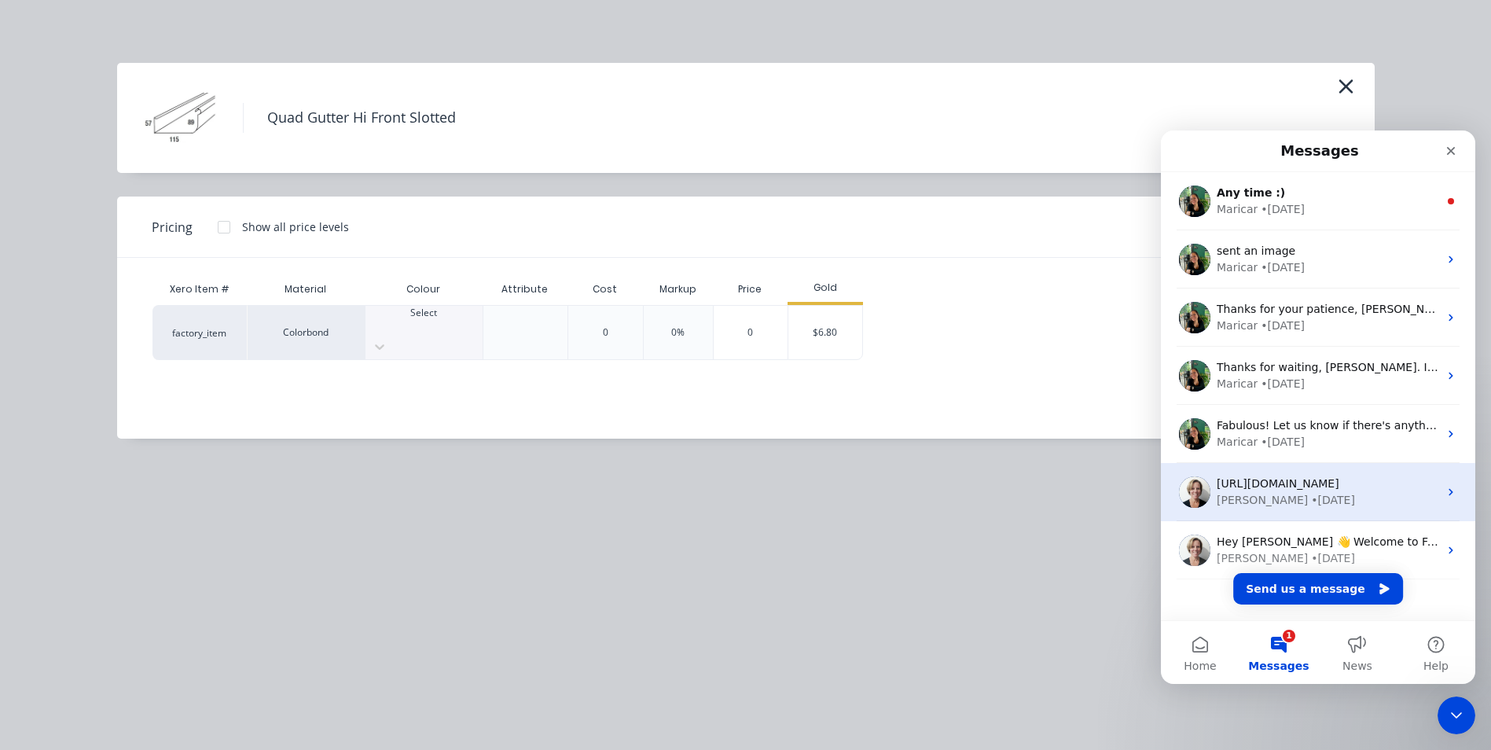
scroll to position [22, 0]
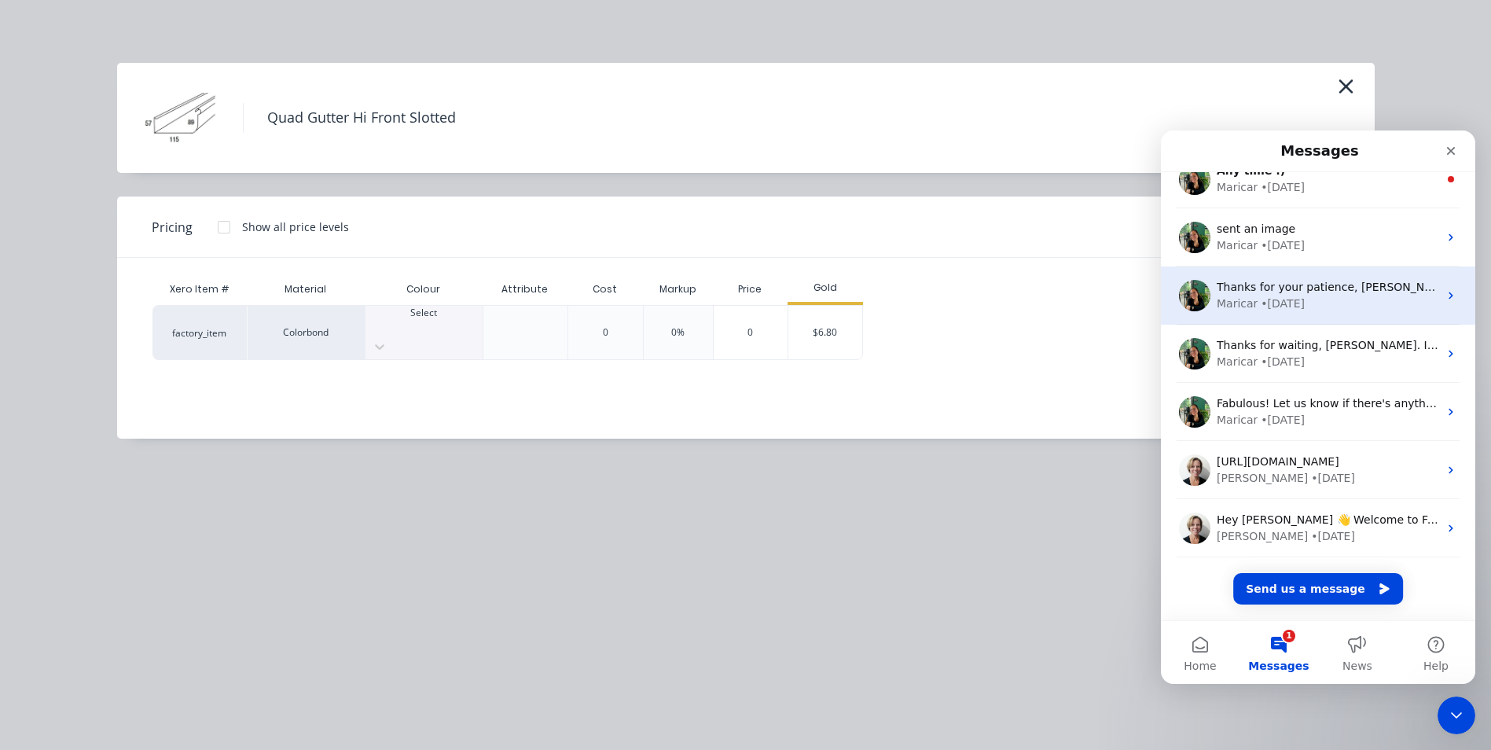
click at [1445, 296] on icon "Intercom messenger" at bounding box center [1451, 295] width 13 height 13
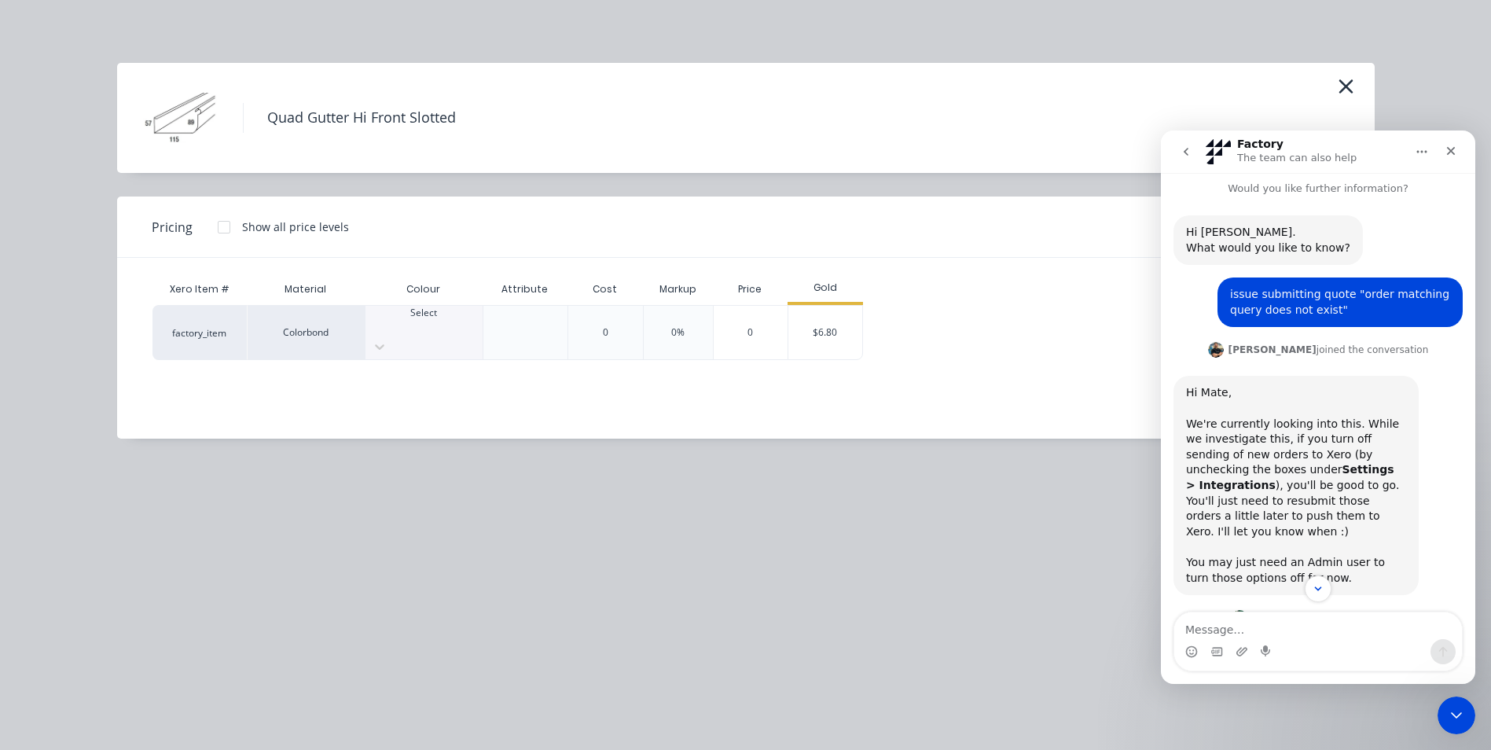
scroll to position [0, 0]
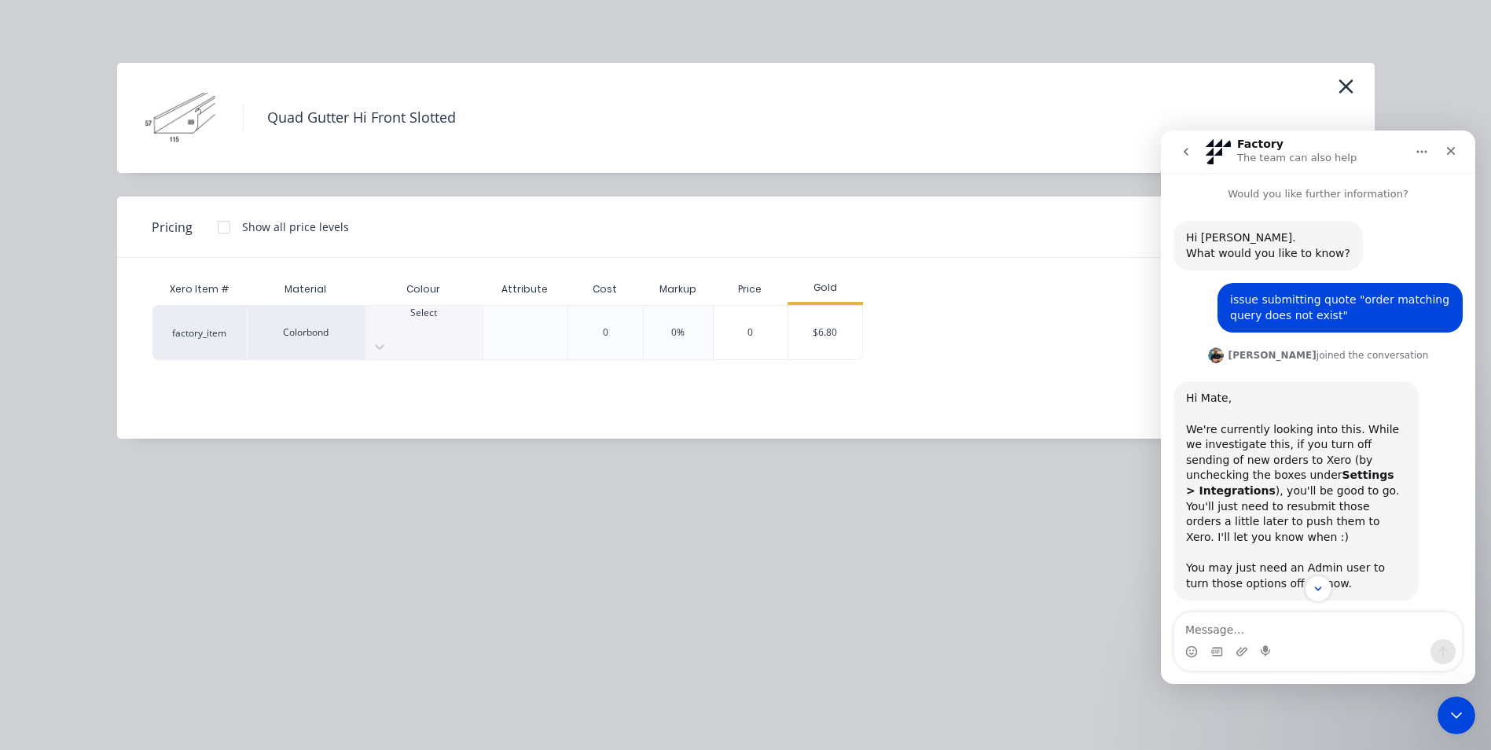
click at [1187, 143] on button "go back" at bounding box center [1186, 152] width 30 height 30
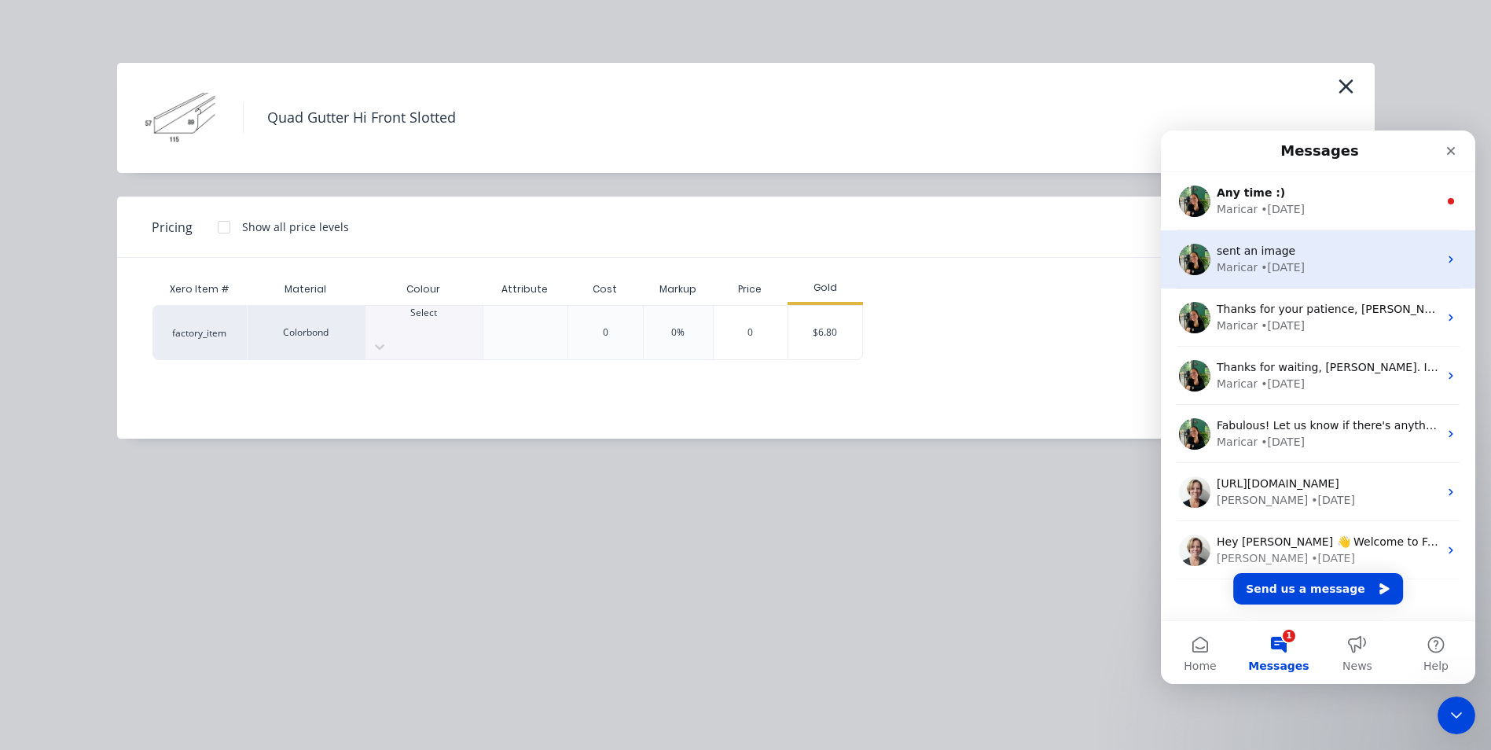
click at [1317, 274] on div "Maricar • 4w ago" at bounding box center [1328, 267] width 222 height 17
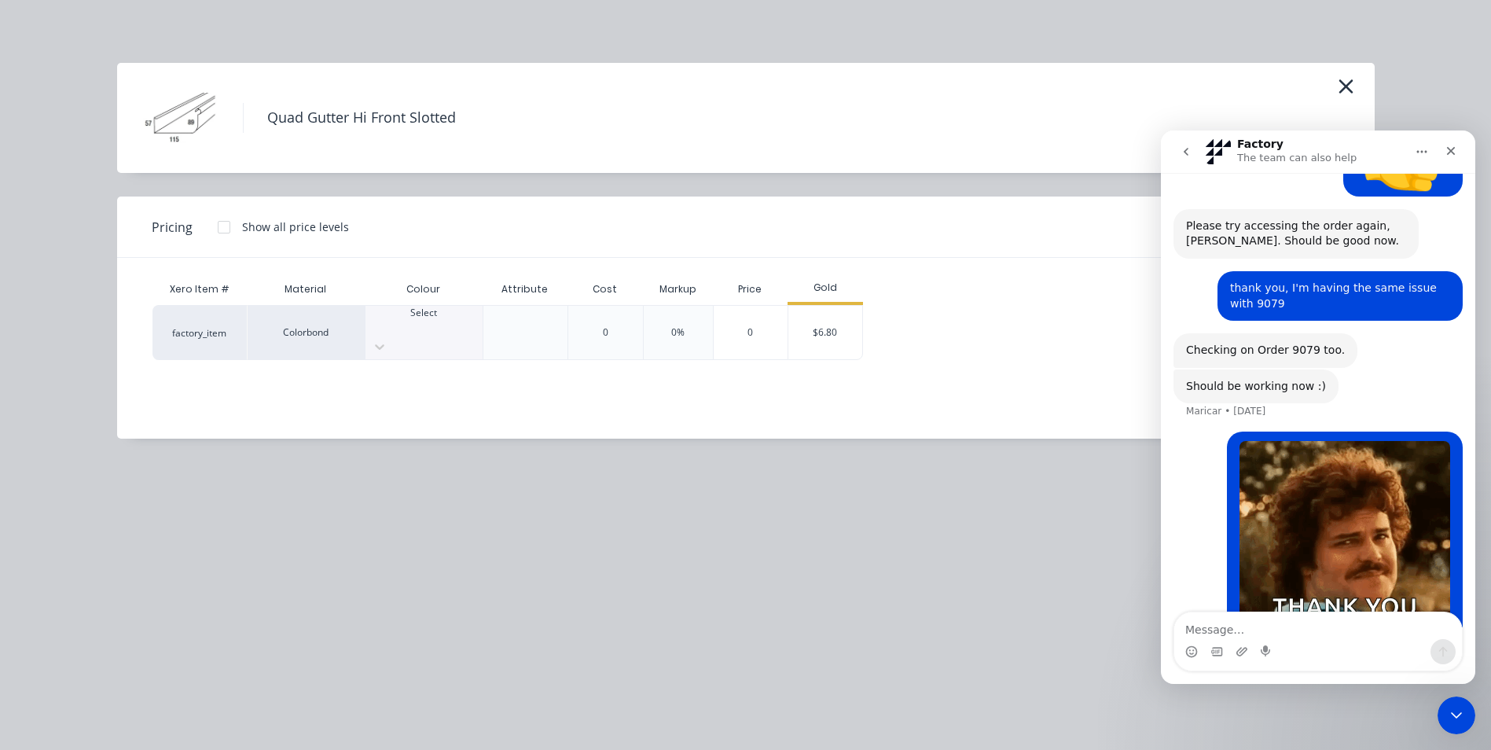
scroll to position [429, 0]
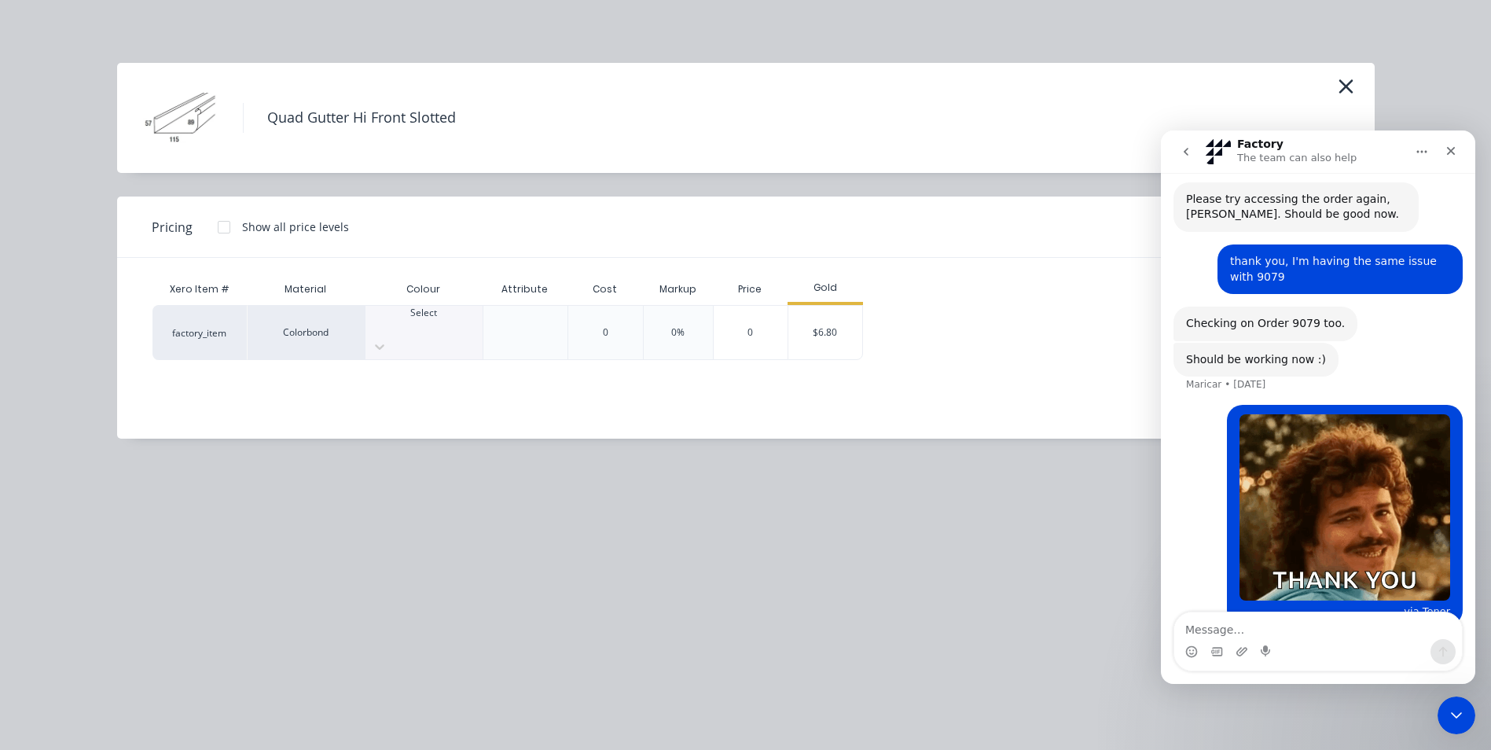
click at [1191, 154] on icon "go back" at bounding box center [1186, 151] width 13 height 13
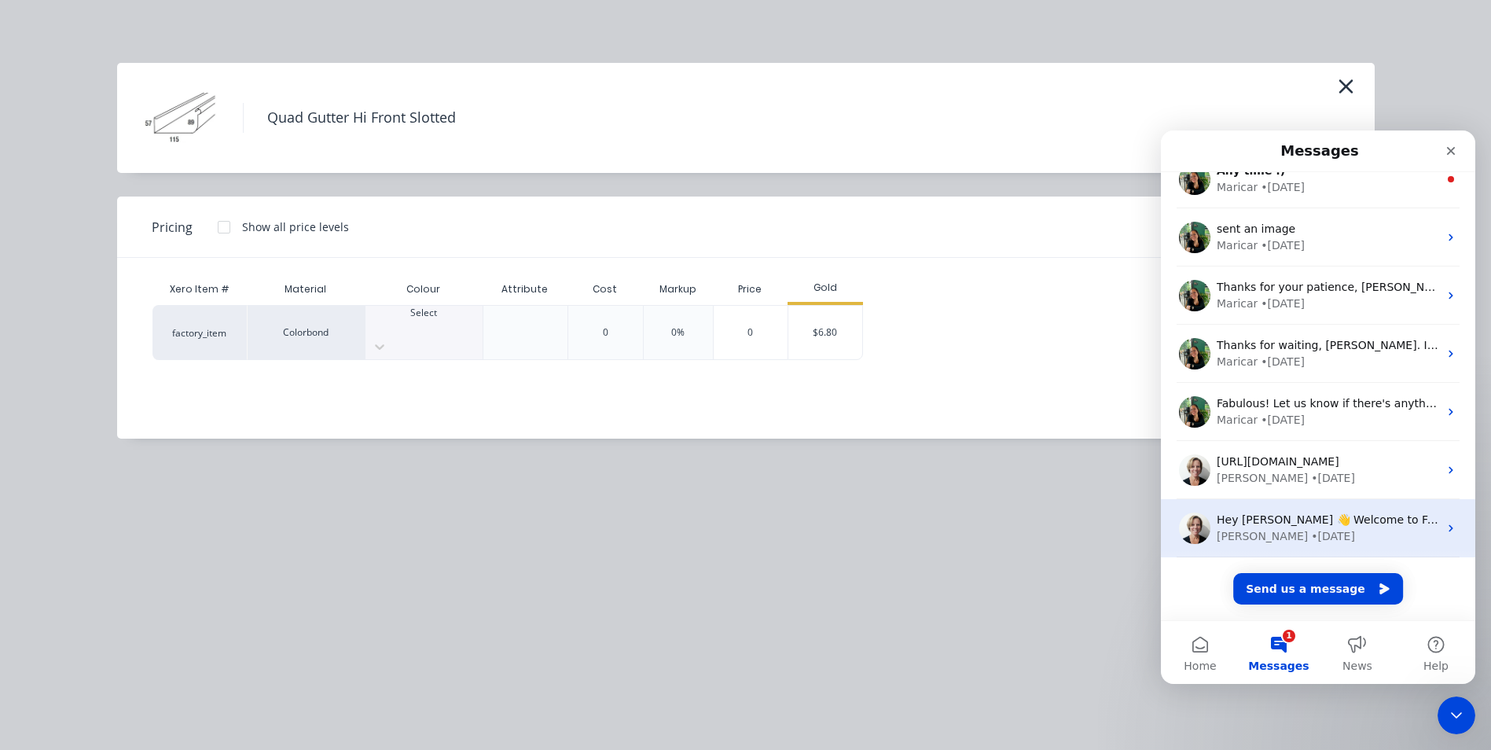
scroll to position [0, 0]
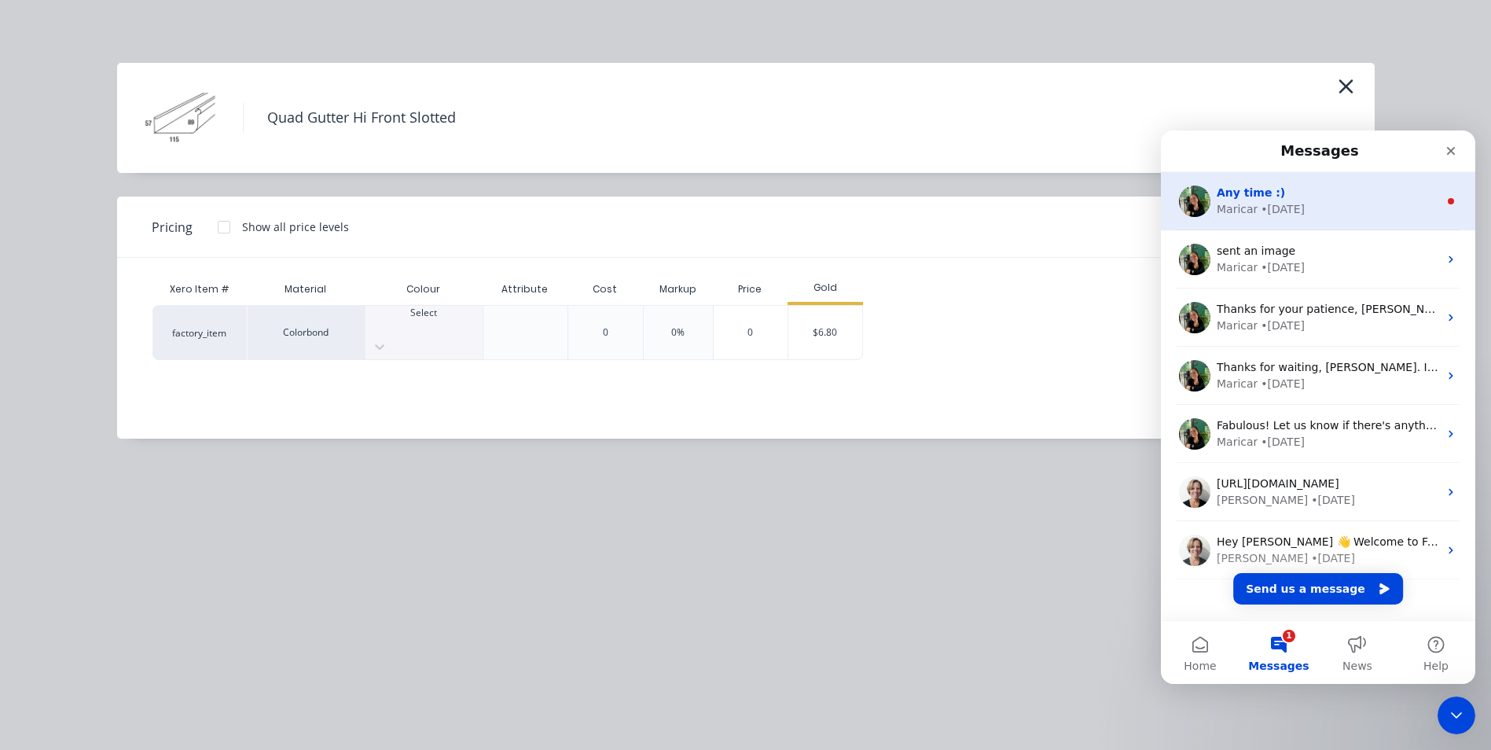
click at [1446, 200] on icon "Intercom messenger" at bounding box center [1451, 201] width 13 height 13
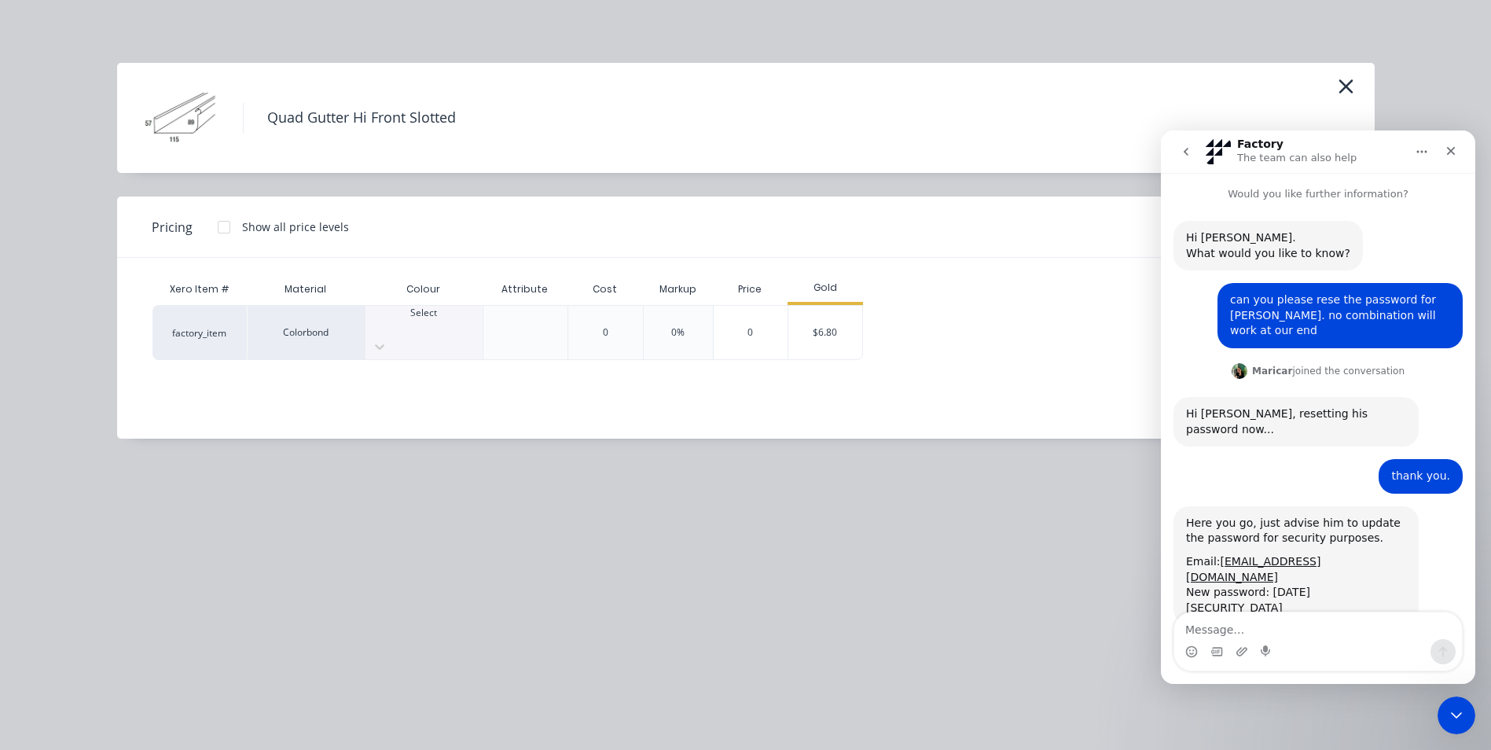
scroll to position [2, 0]
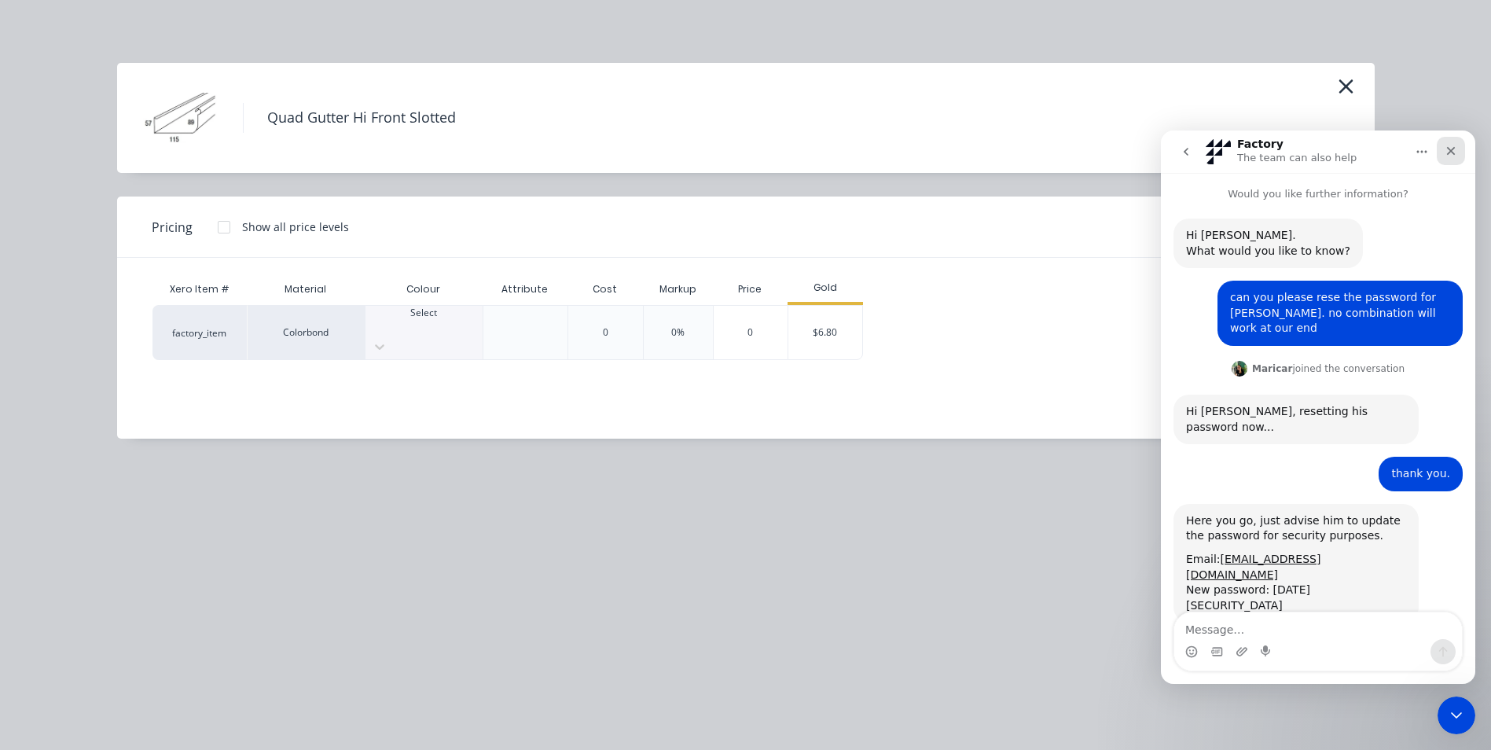
click at [1449, 158] on div "Close" at bounding box center [1451, 151] width 28 height 28
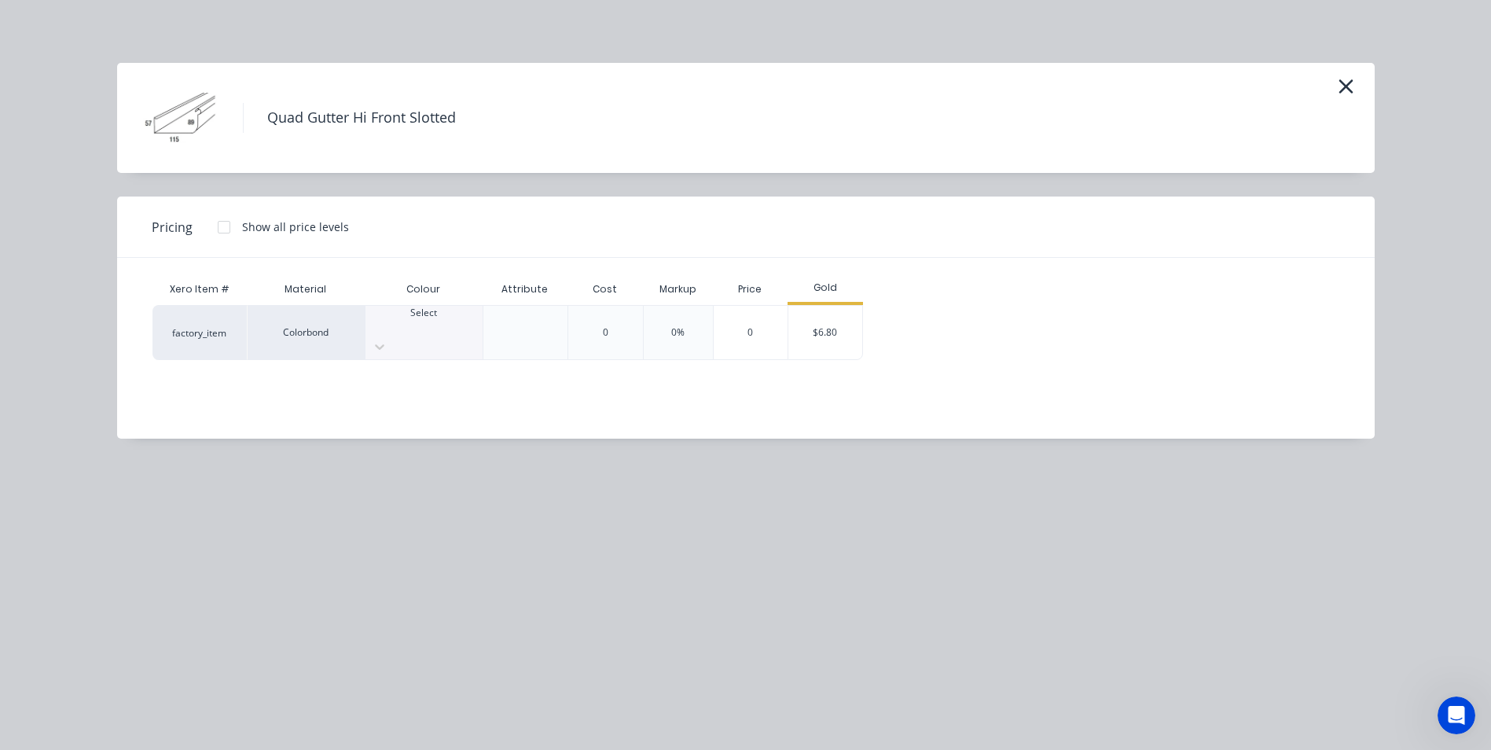
scroll to position [295, 0]
click at [1450, 710] on icon "Open Intercom Messenger" at bounding box center [1455, 713] width 26 height 26
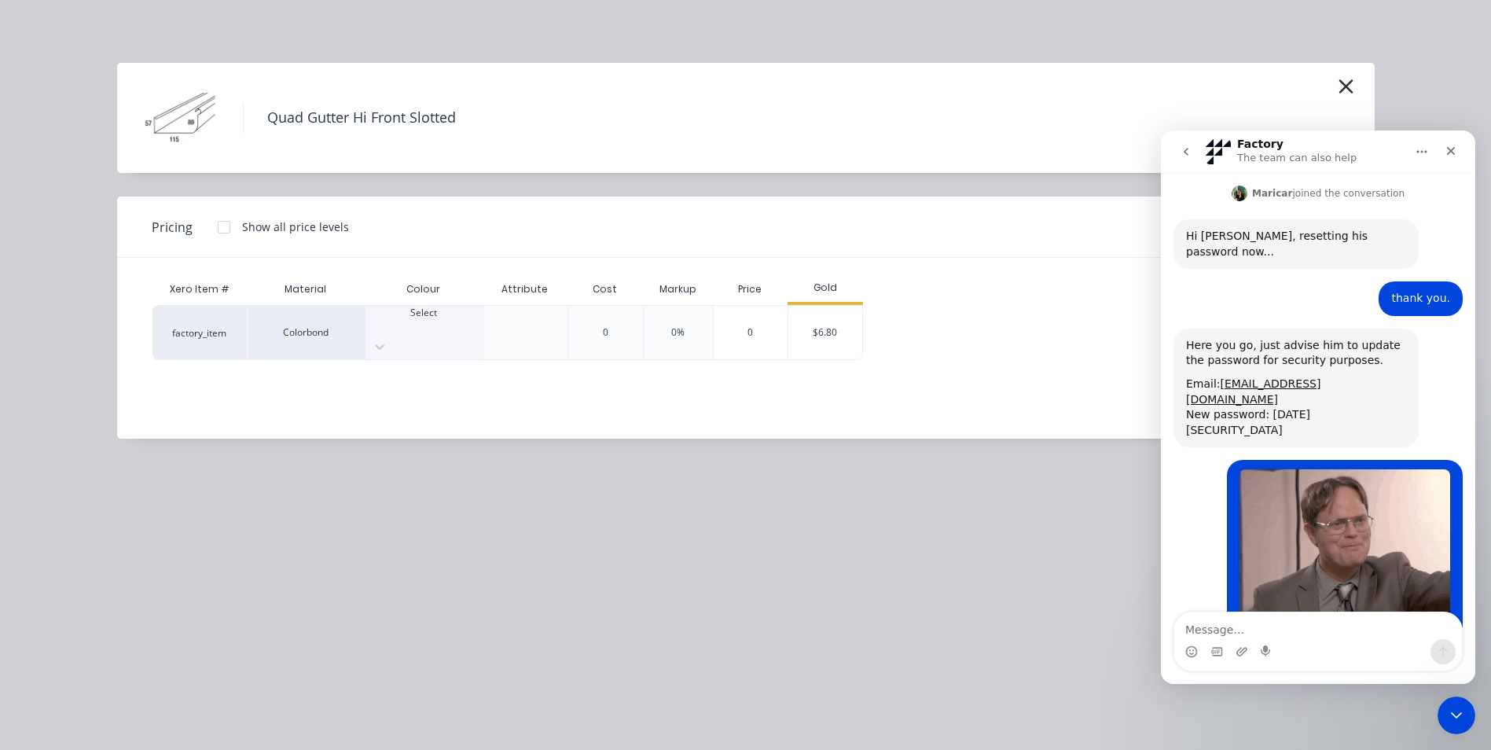
scroll to position [269, 0]
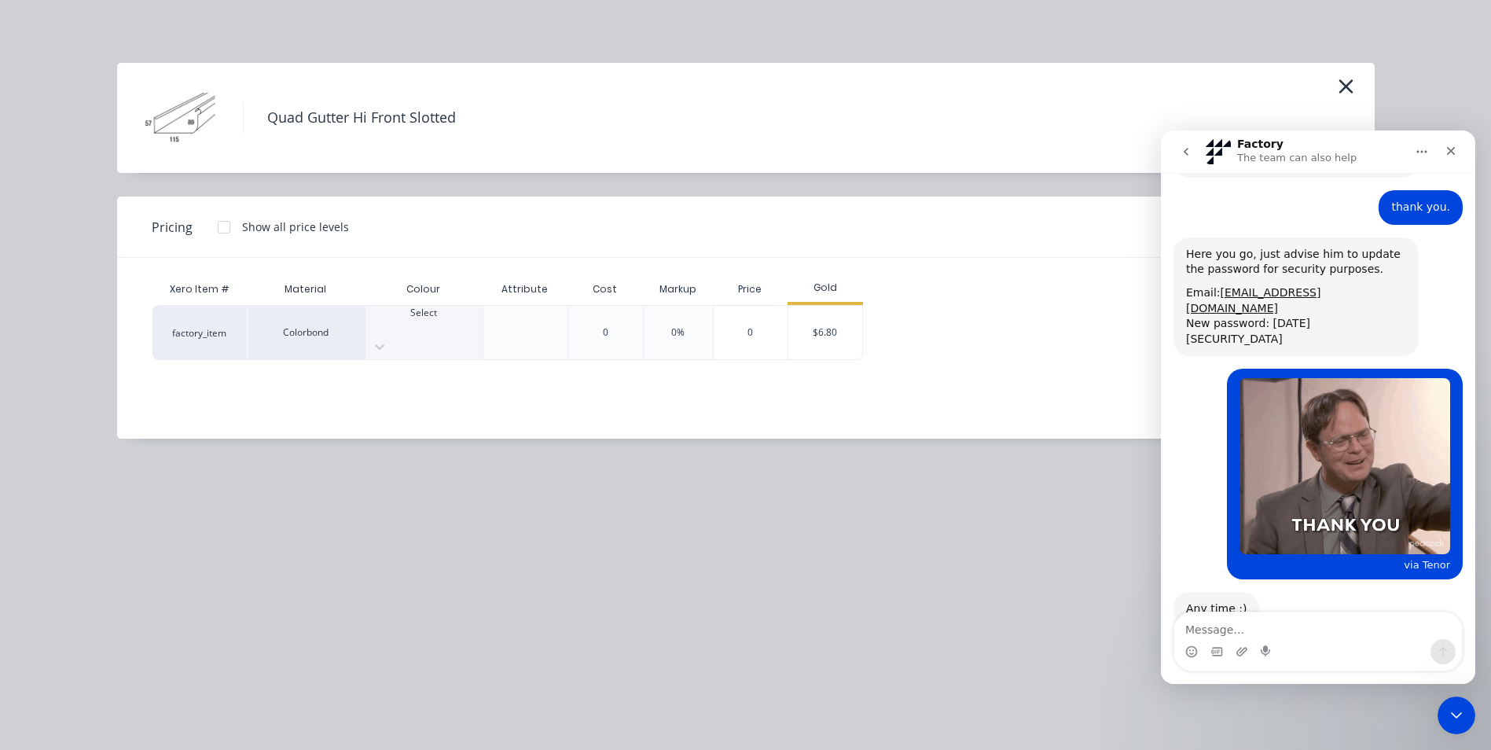
click at [1182, 149] on icon "go back" at bounding box center [1186, 151] width 13 height 13
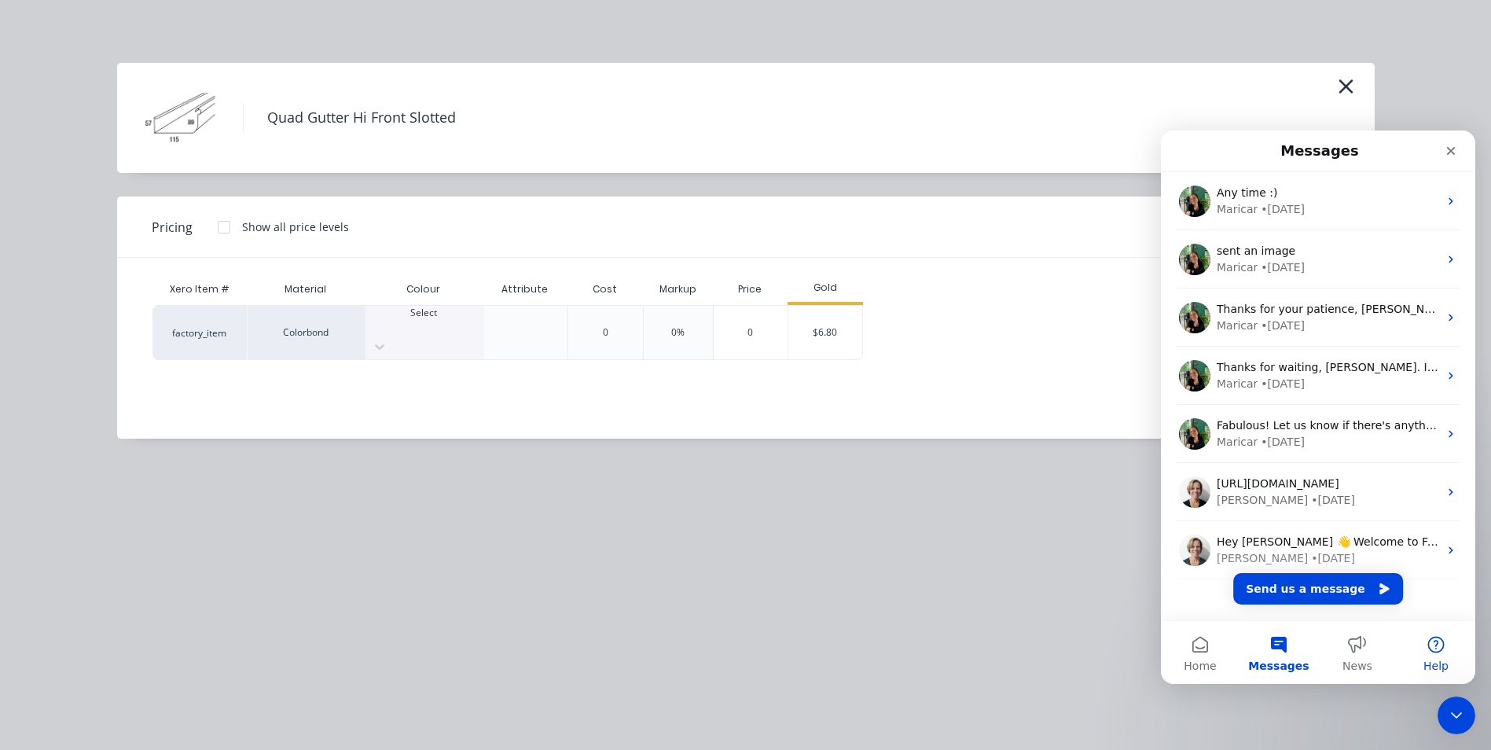
click at [1440, 646] on button "Help" at bounding box center [1436, 652] width 79 height 63
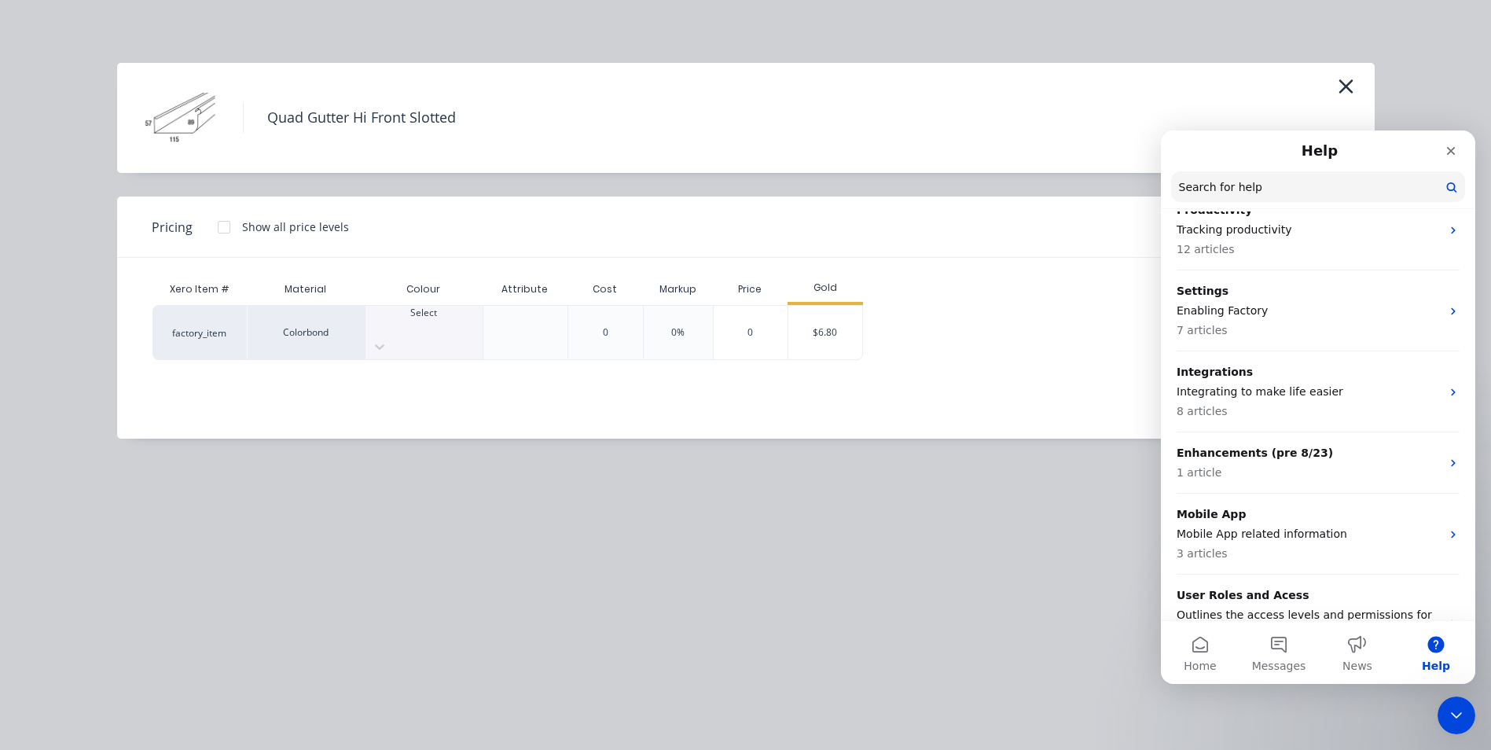
scroll to position [524, 0]
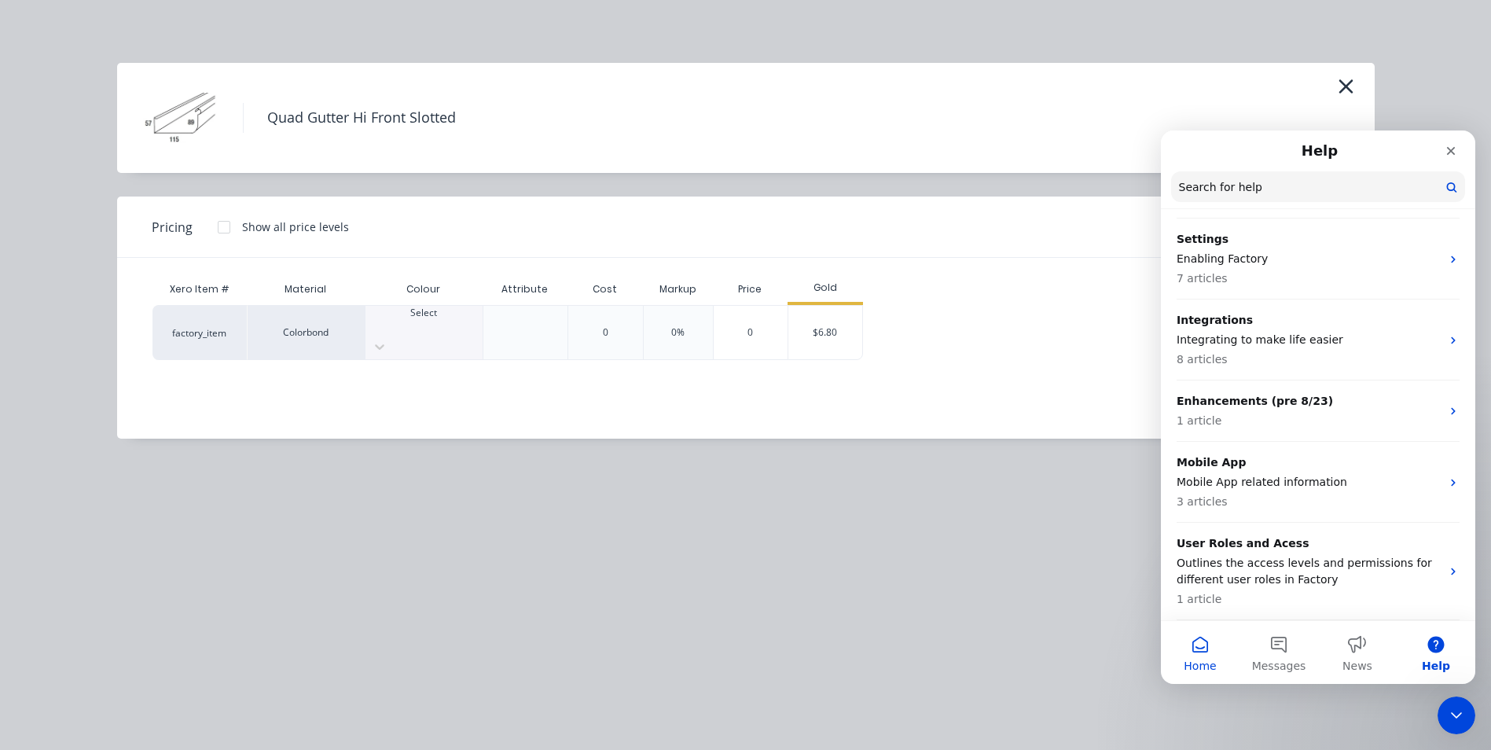
click at [1203, 648] on button "Home" at bounding box center [1200, 652] width 79 height 63
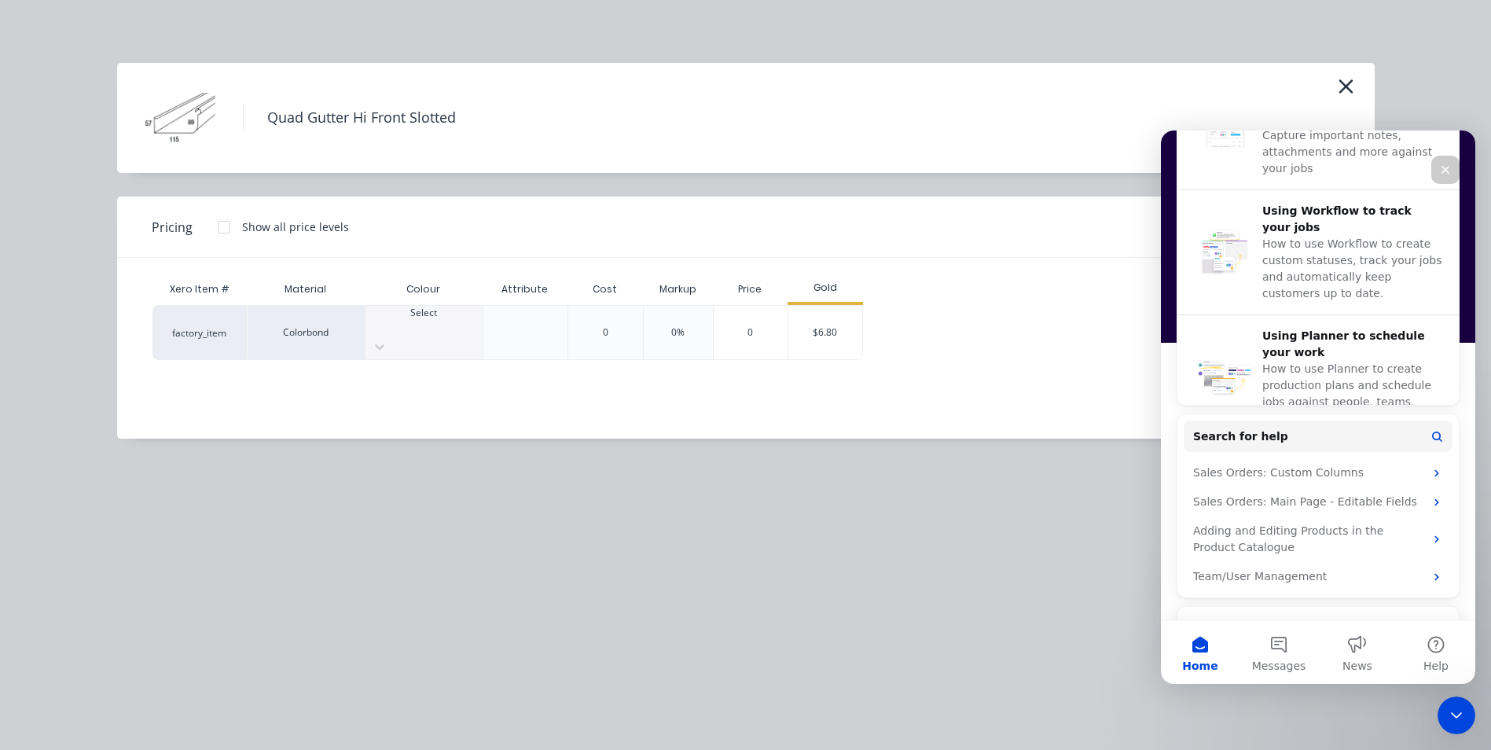
scroll to position [550, 0]
click at [1049, 536] on div "Quad Gutter Hi Front Slotted Pricing Show all price levels Xero Item # Material…" at bounding box center [745, 375] width 1491 height 750
click at [1446, 172] on icon "Close" at bounding box center [1445, 169] width 13 height 13
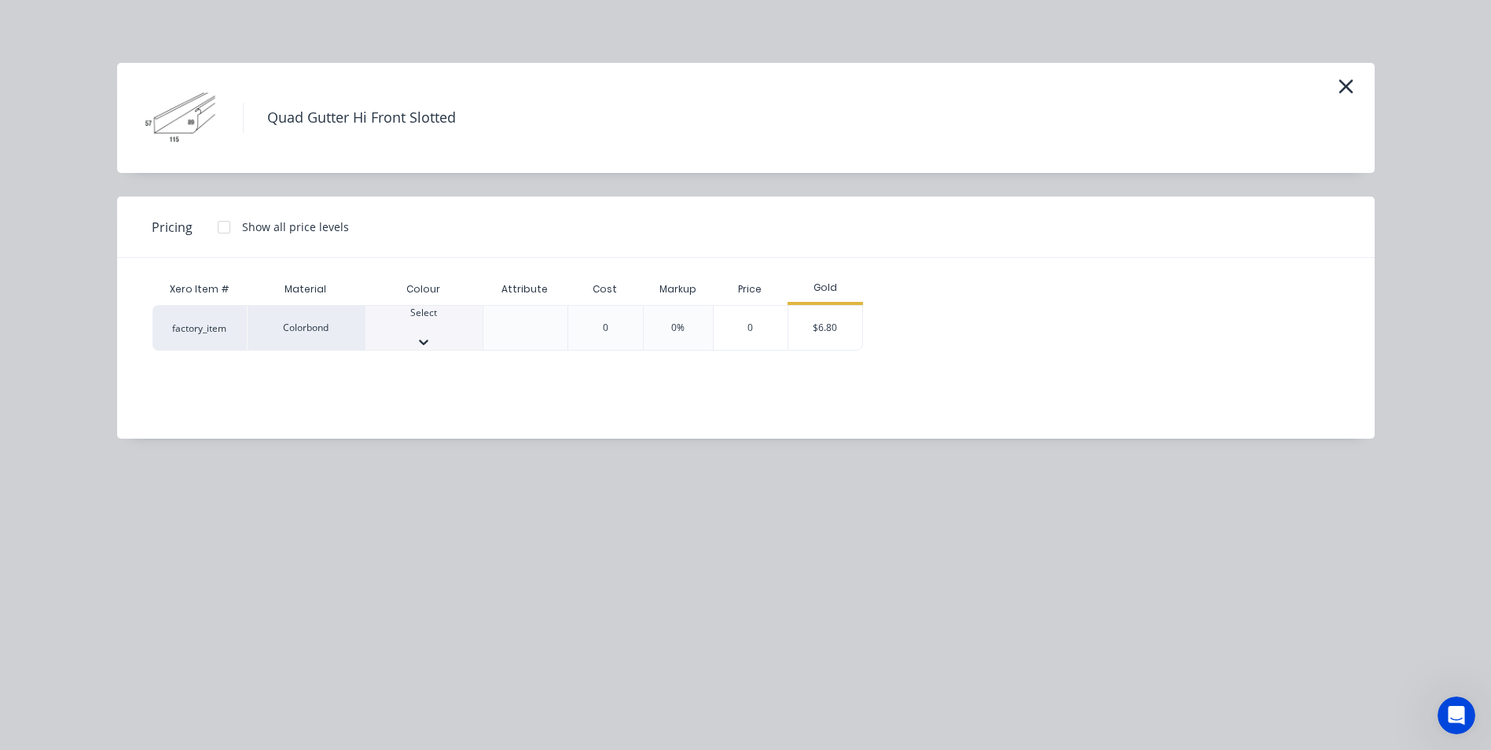
click at [444, 321] on div at bounding box center [424, 327] width 117 height 14
click at [817, 325] on div "$6.80" at bounding box center [825, 332] width 74 height 53
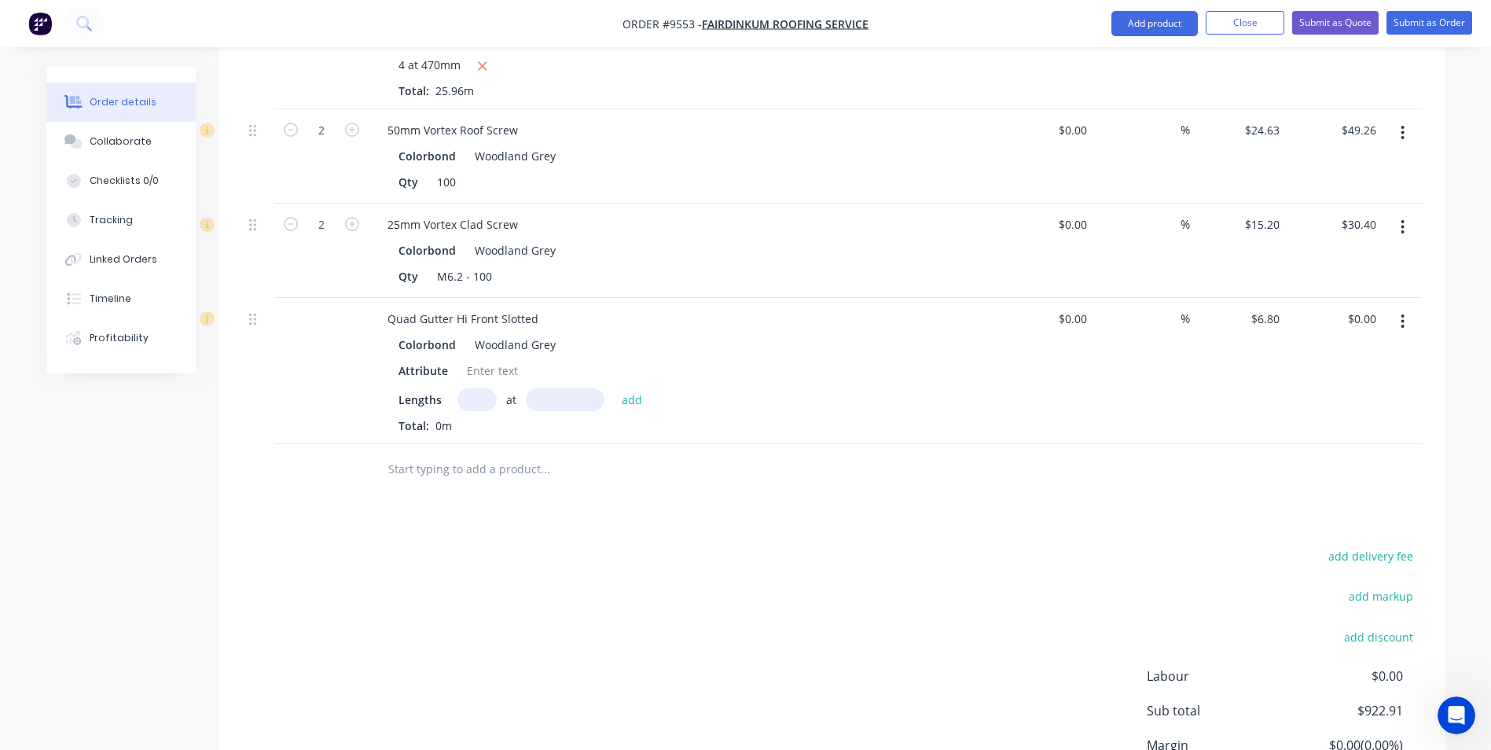
click at [478, 388] on input "text" at bounding box center [476, 399] width 39 height 23
type input "1"
type input "3100"
click at [614, 388] on button "add" at bounding box center [632, 398] width 37 height 21
type input "$21.08"
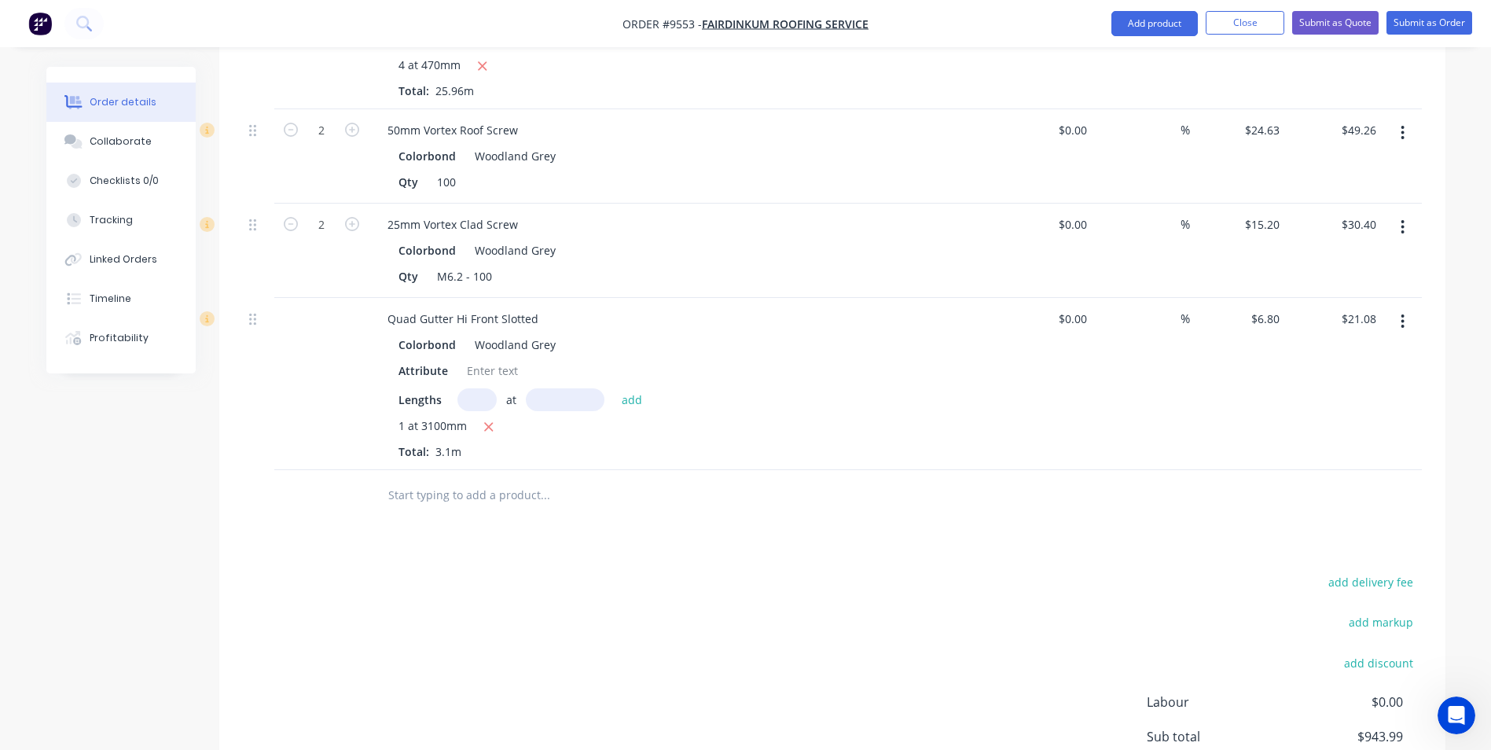
click at [445, 479] on input "text" at bounding box center [545, 494] width 314 height 31
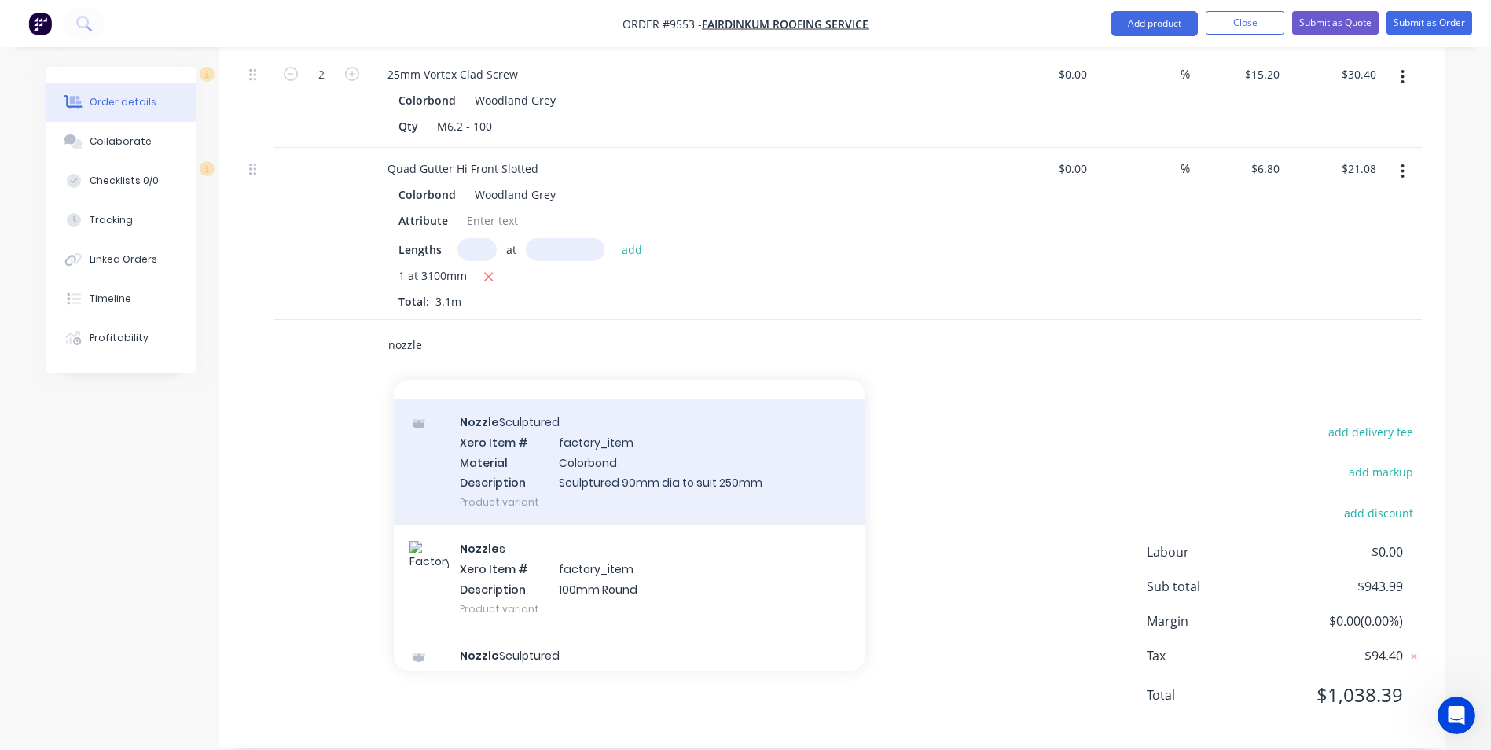
scroll to position [865, 0]
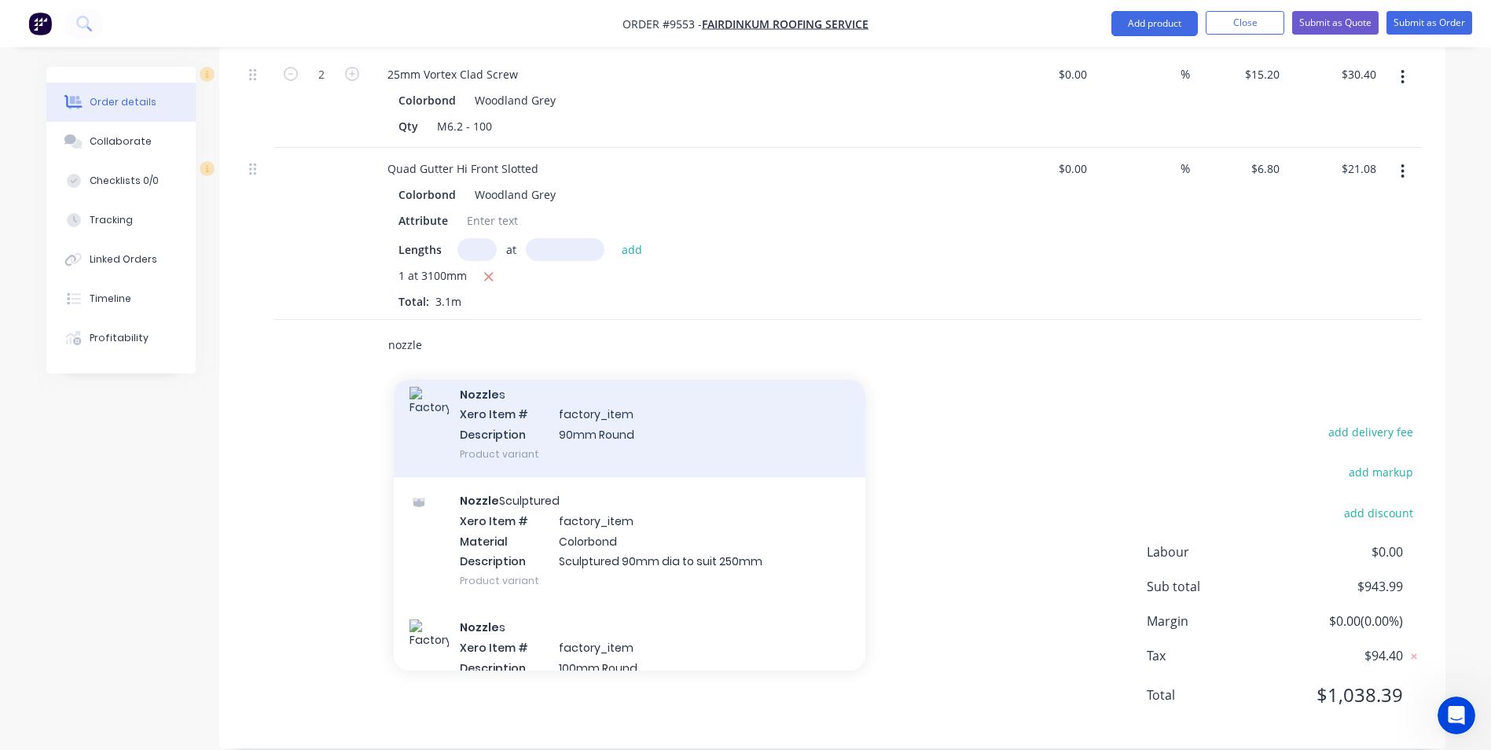
type input "nozzle"
click at [521, 412] on div "Nozzle s Xero Item # factory_item Description 90mm Round Product variant" at bounding box center [630, 424] width 472 height 106
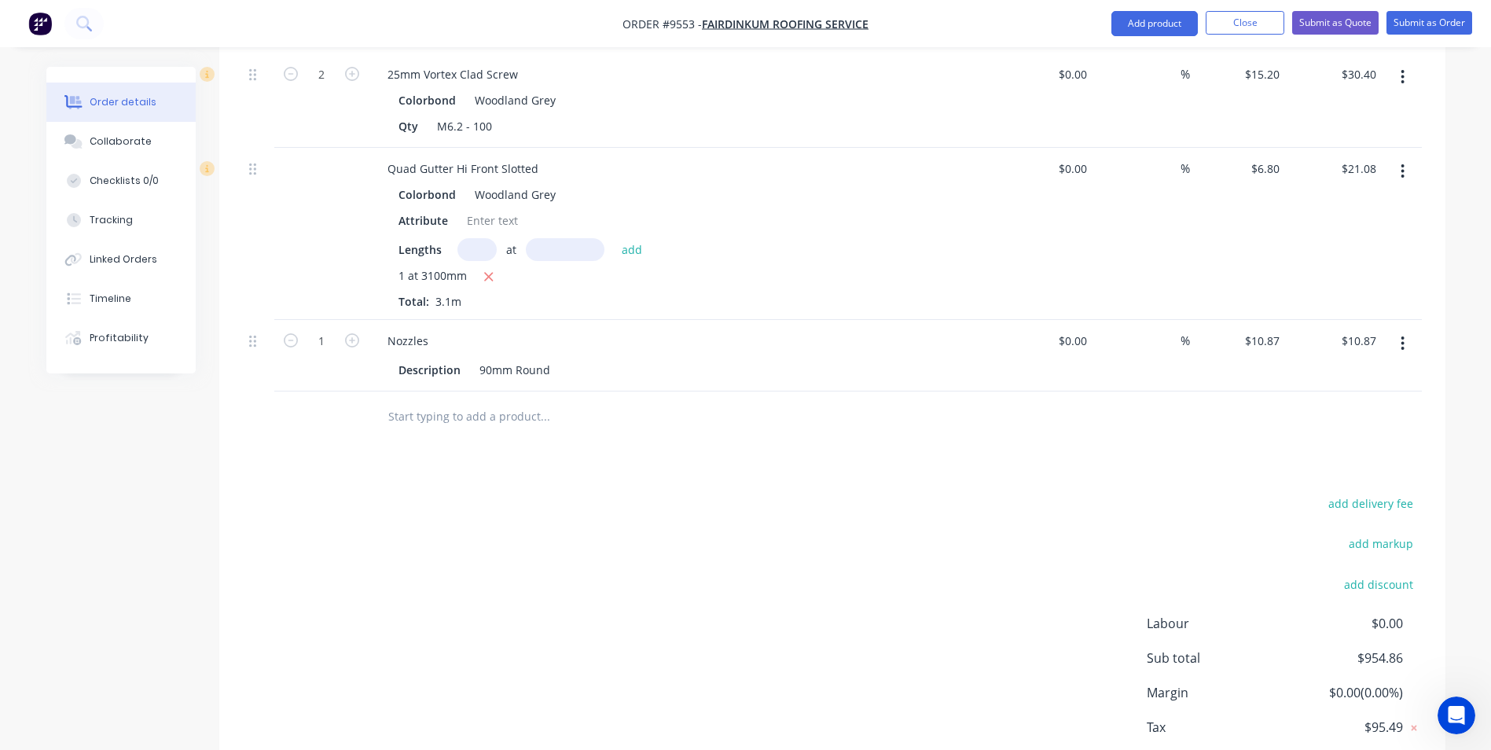
click at [506, 401] on input "text" at bounding box center [545, 416] width 314 height 31
type input "s"
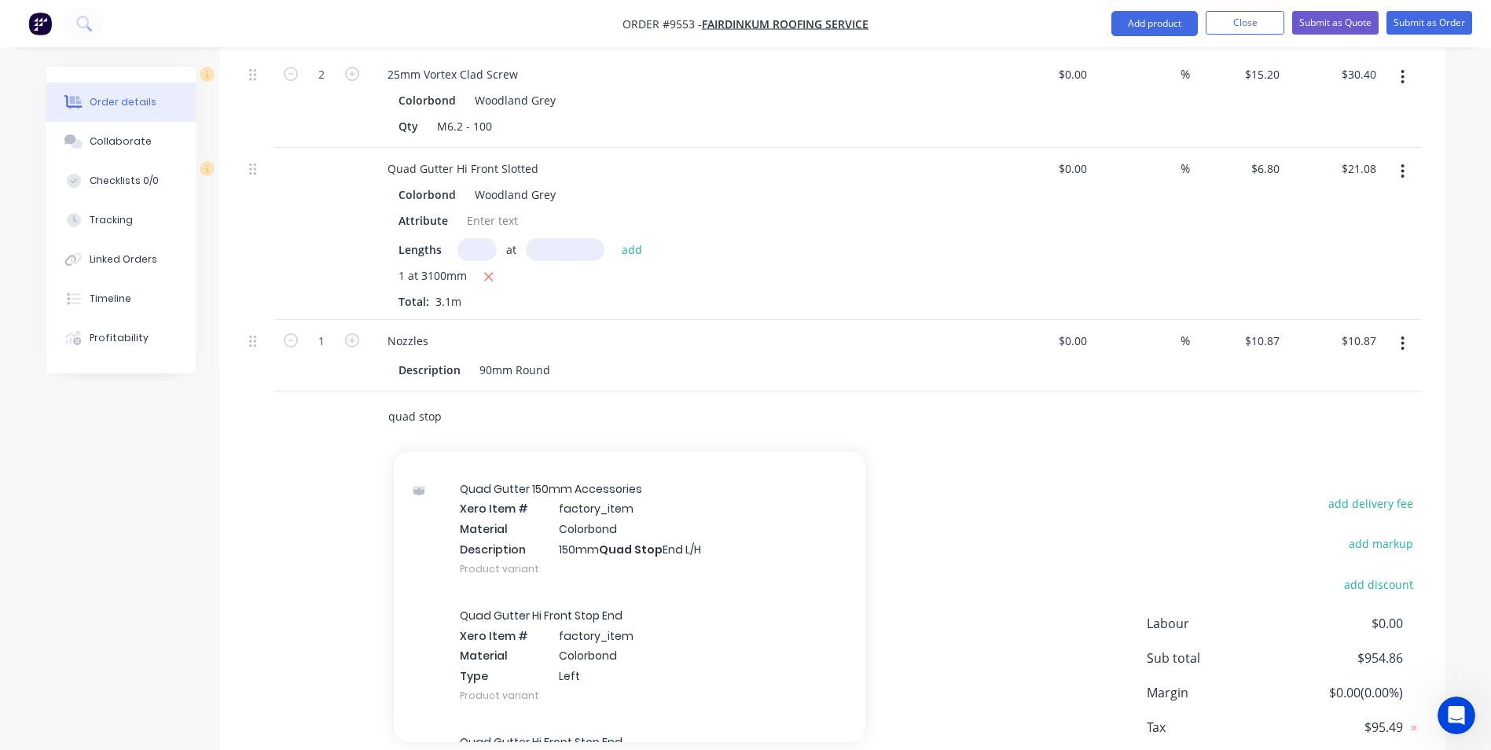
scroll to position [550, 0]
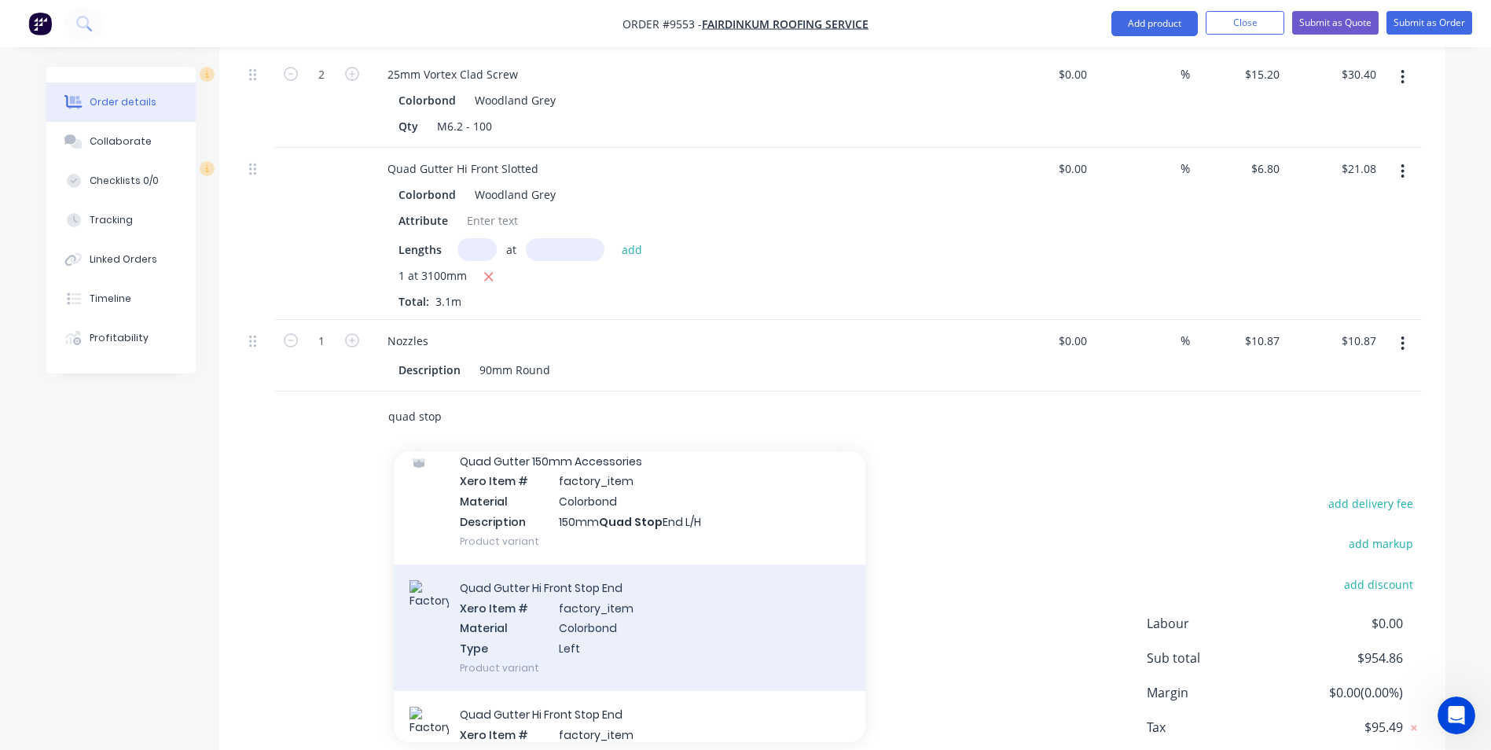
type input "quad stop"
click at [501, 575] on div "Quad Gutter Hi Front Stop End Xero Item # factory_item Material Colorbond Type …" at bounding box center [630, 627] width 472 height 127
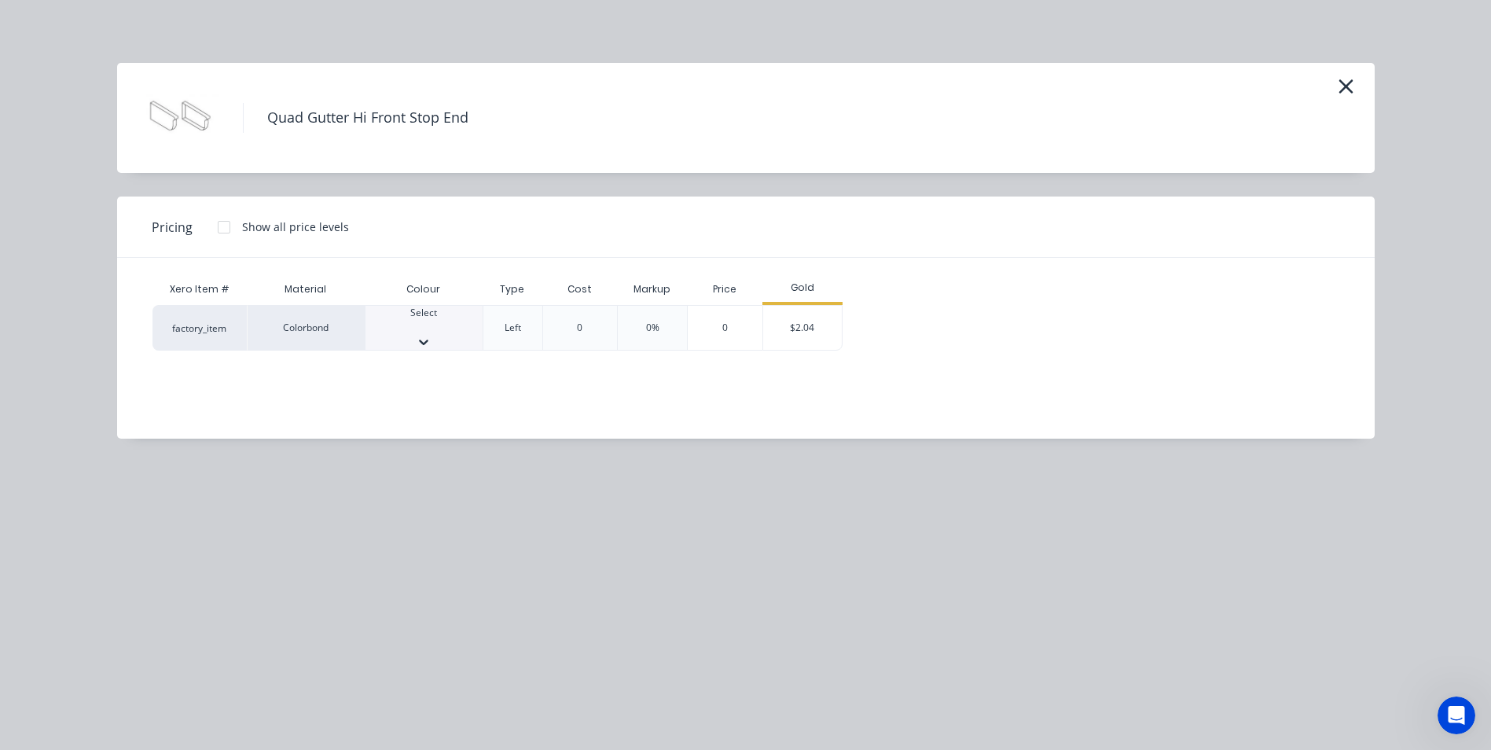
click at [423, 331] on div at bounding box center [424, 327] width 117 height 14
click at [795, 339] on div "$2.04" at bounding box center [802, 332] width 79 height 53
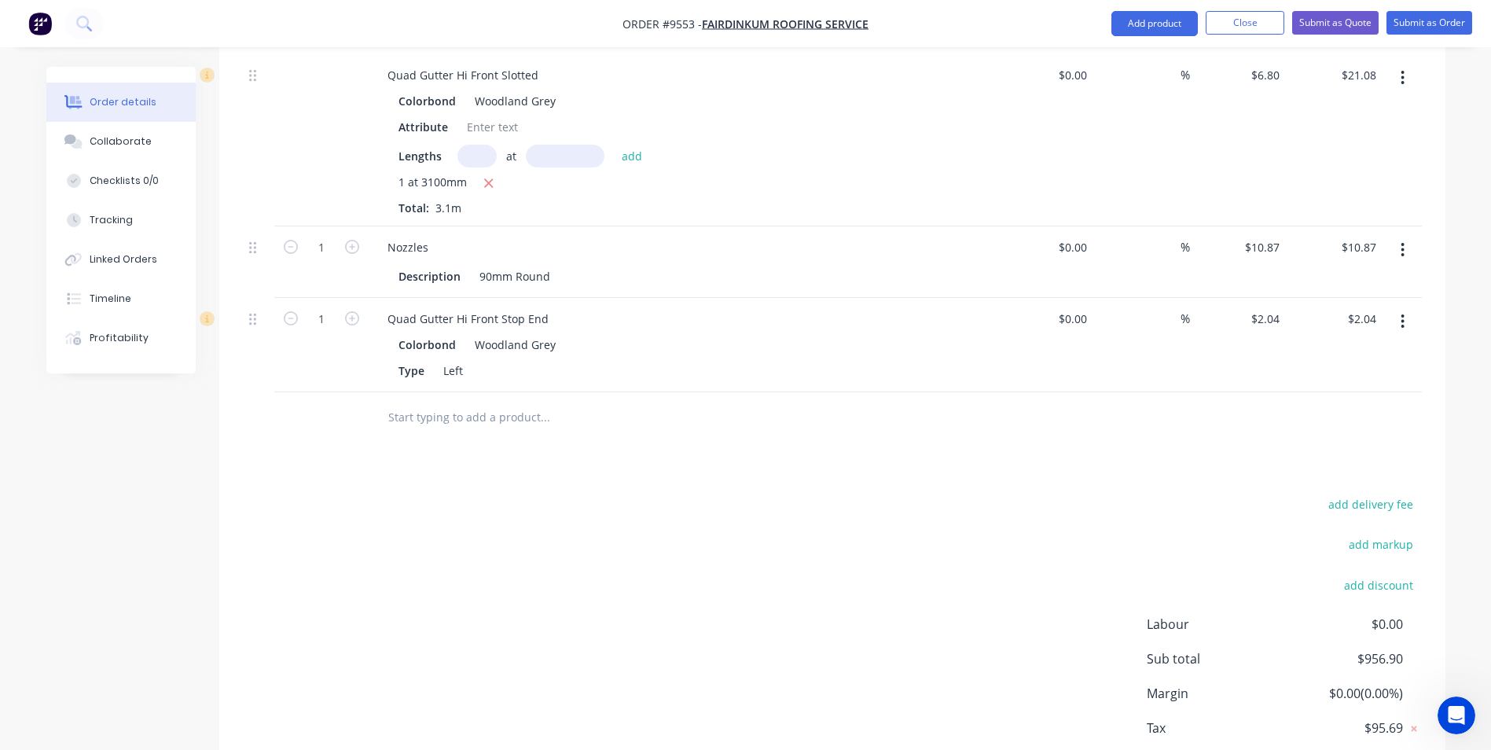
click at [476, 402] on input "text" at bounding box center [545, 417] width 314 height 31
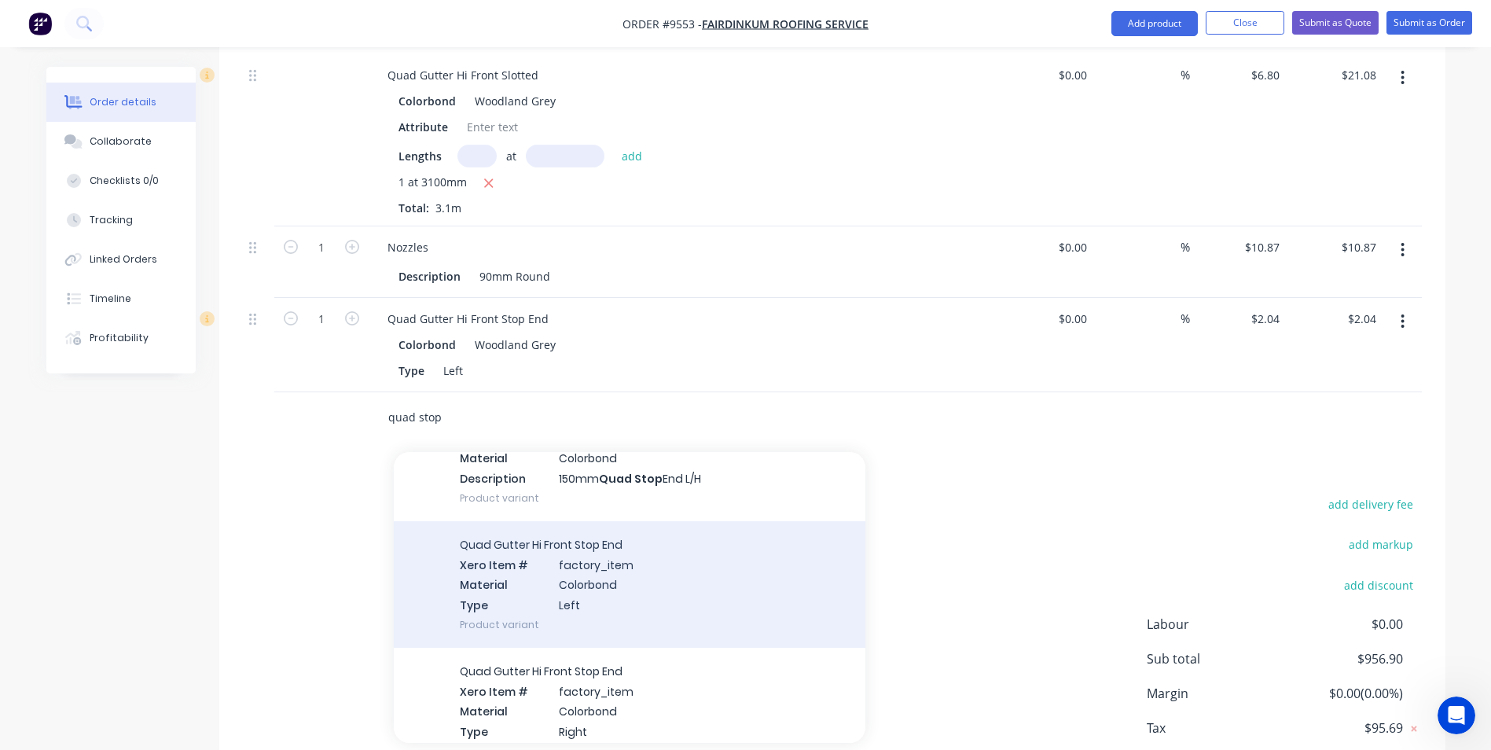
scroll to position [629, 0]
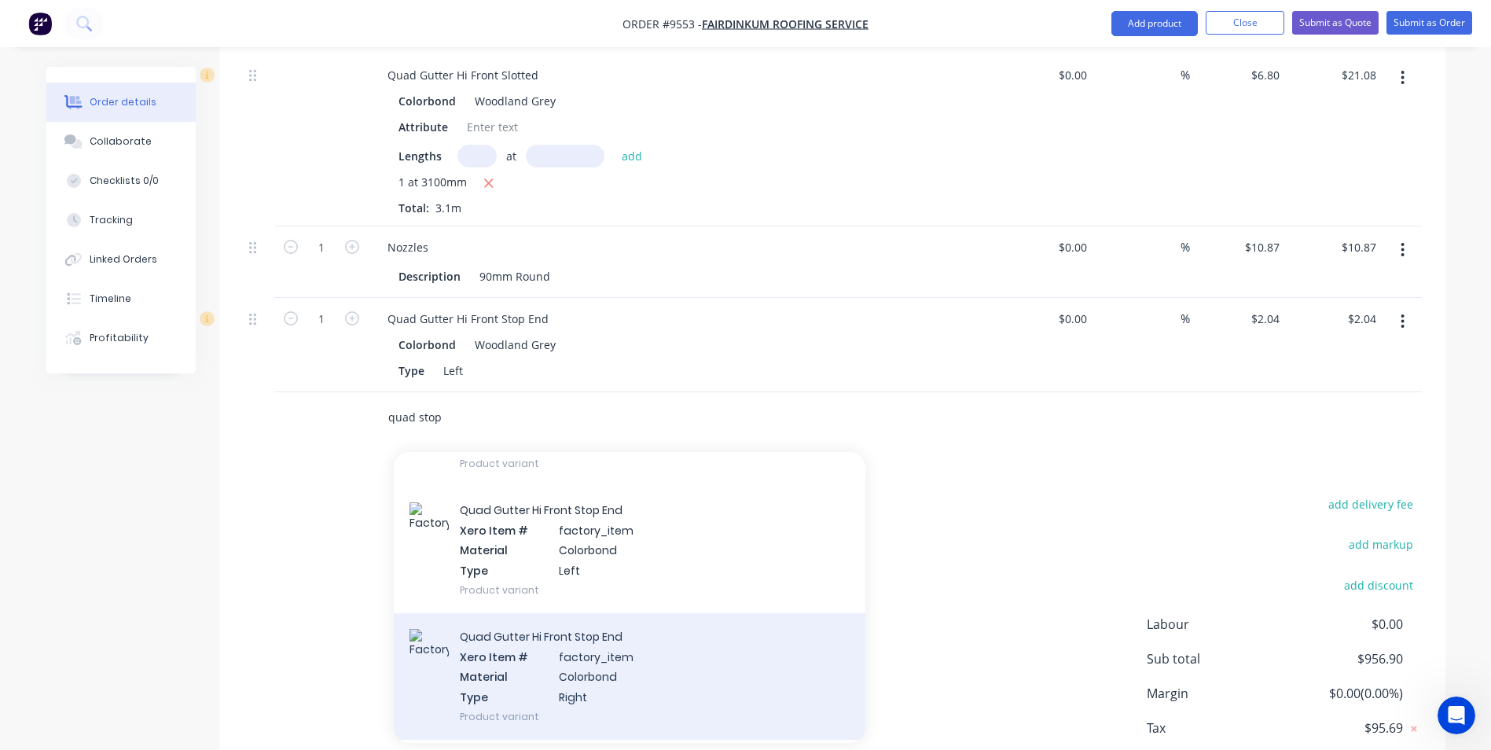
type input "quad stop"
click at [505, 631] on div "Quad Gutter Hi Front Stop End Xero Item # factory_item Material Colorbond Type …" at bounding box center [630, 676] width 472 height 127
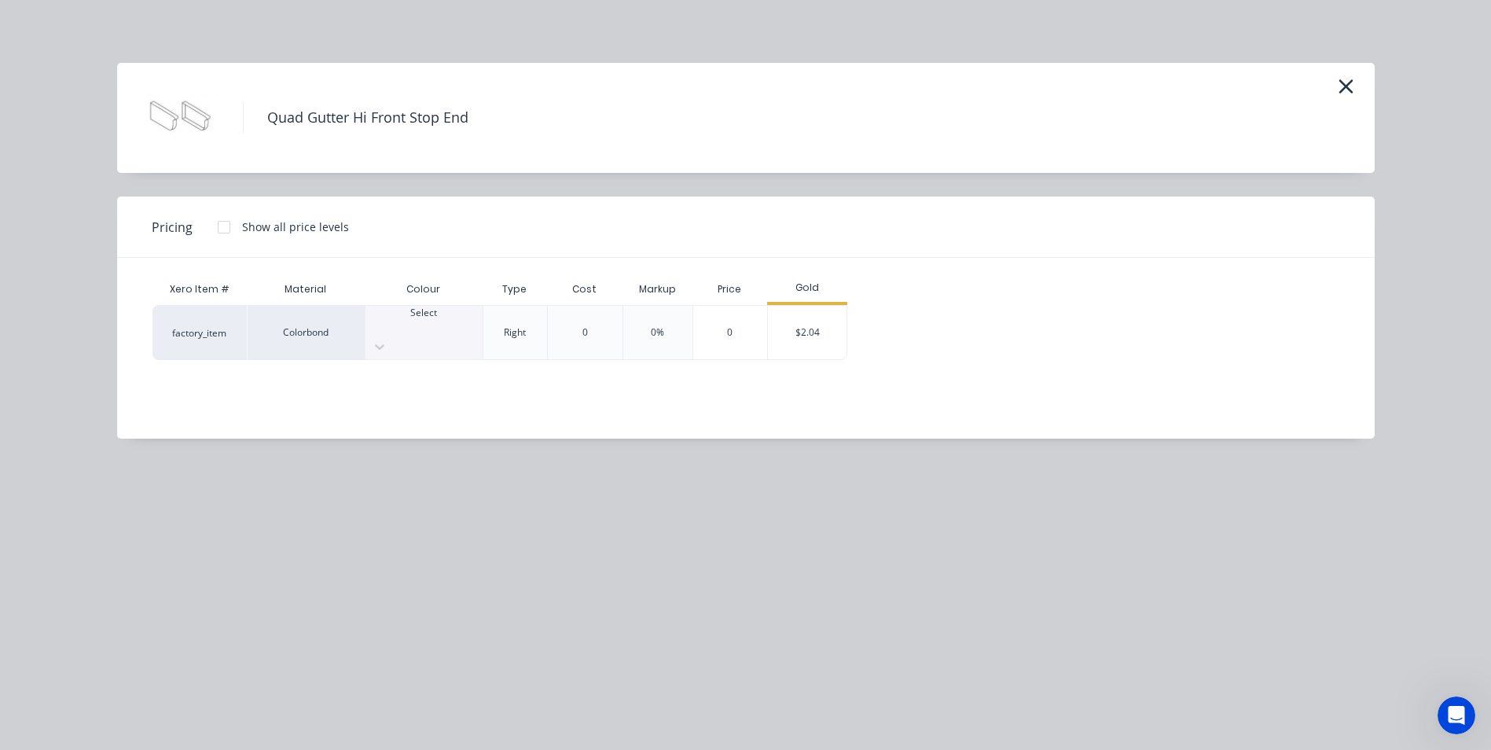
click at [401, 331] on div at bounding box center [424, 327] width 117 height 14
click at [786, 311] on div "$2.04" at bounding box center [807, 332] width 79 height 53
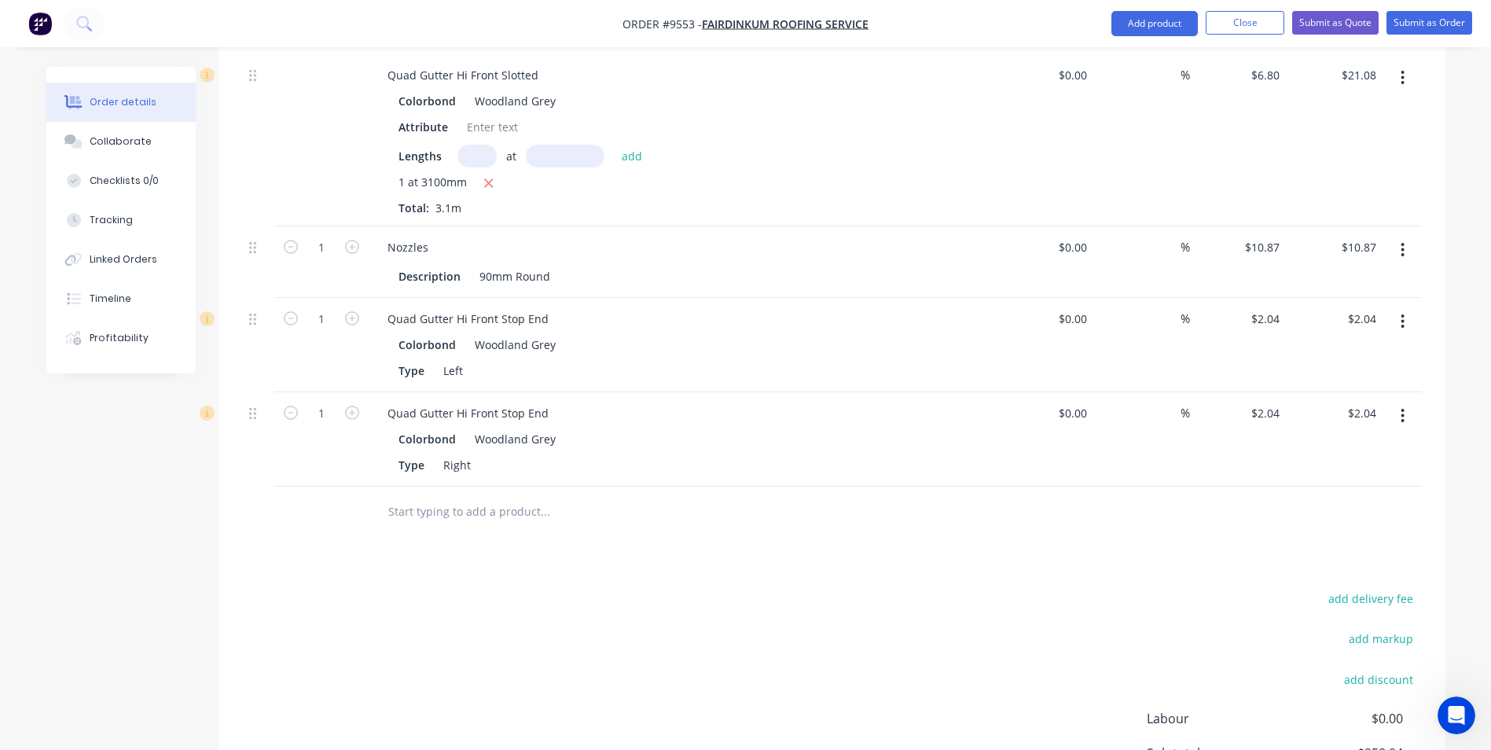
click at [402, 496] on input "text" at bounding box center [545, 511] width 314 height 31
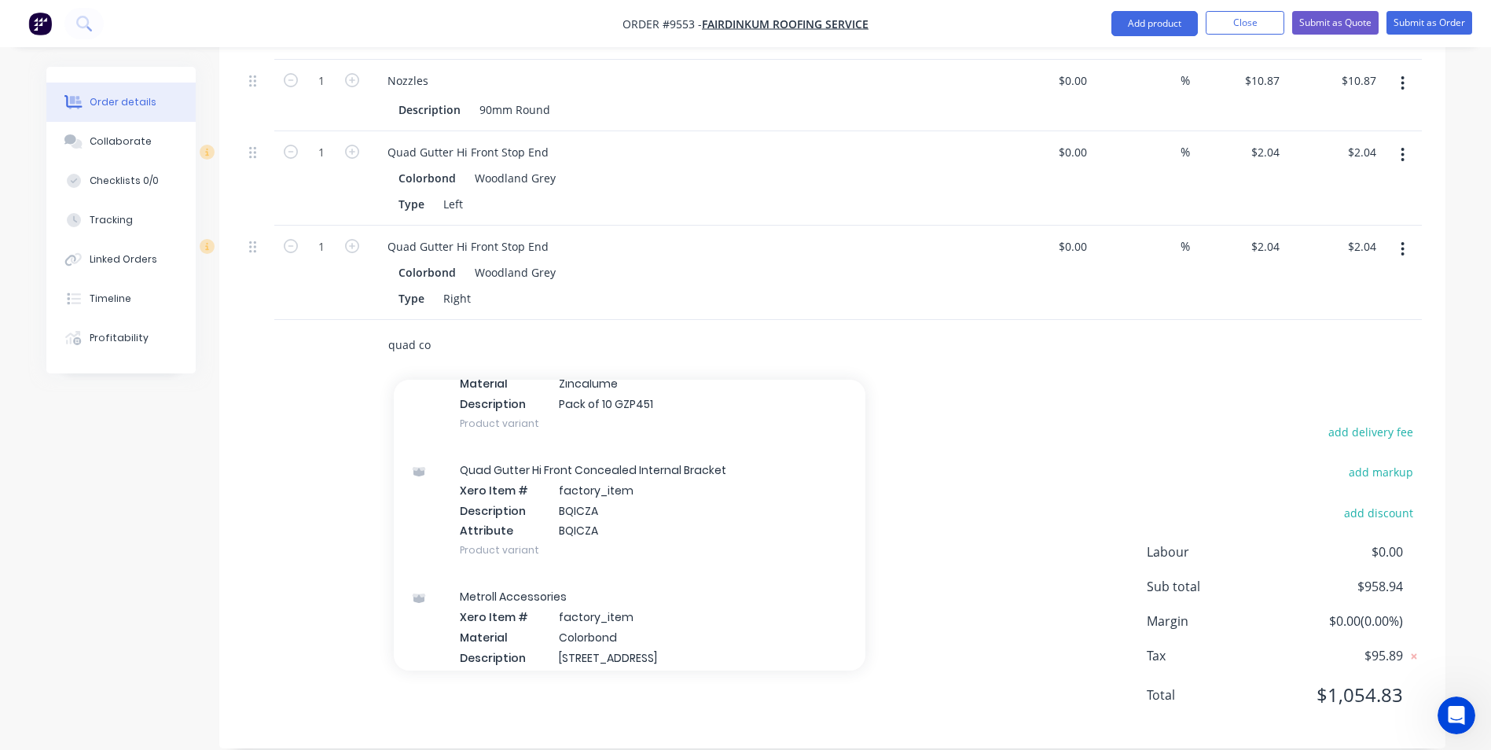
scroll to position [236, 0]
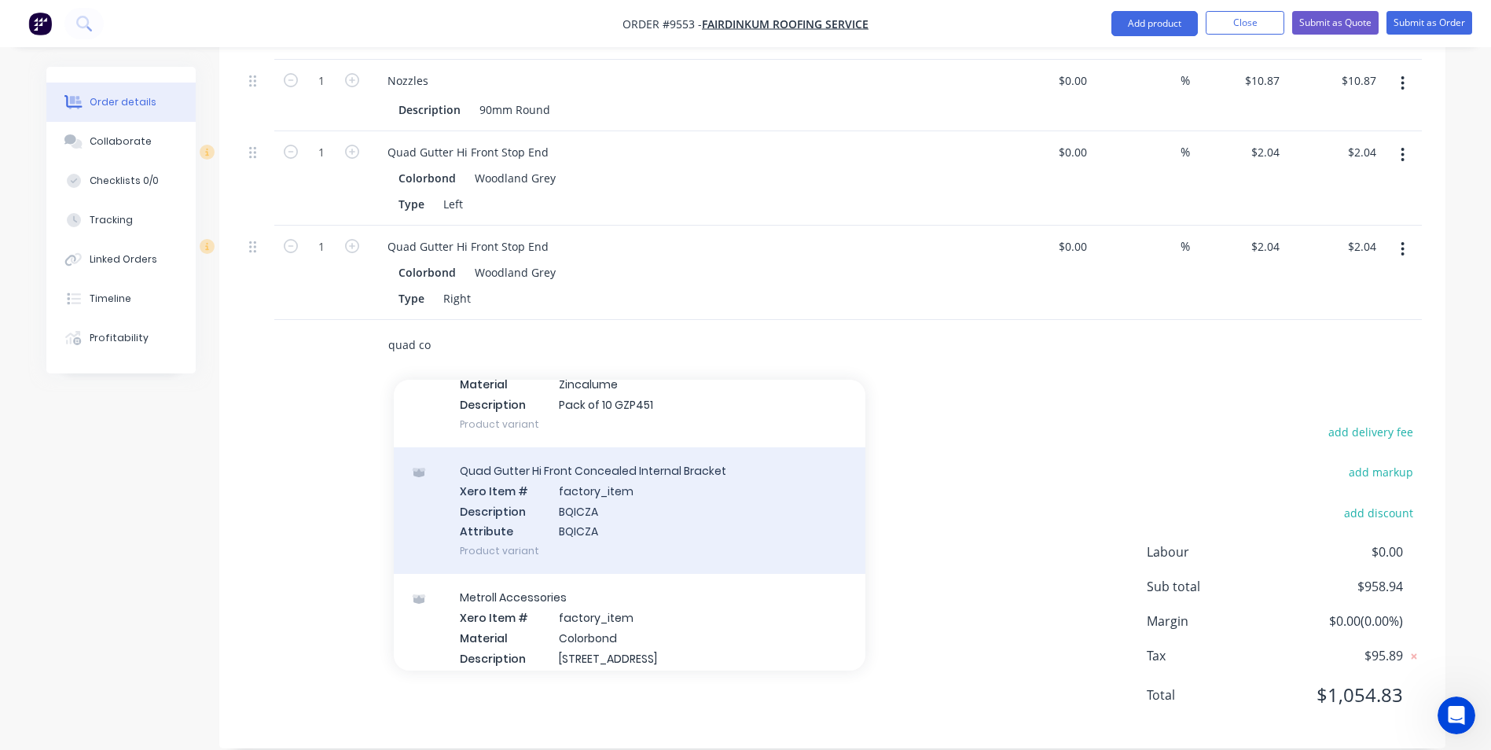
type input "quad co"
click at [613, 520] on div "Quad Gutter Hi Front Concealed Internal Bracket Xero Item # factory_item Descri…" at bounding box center [630, 510] width 472 height 127
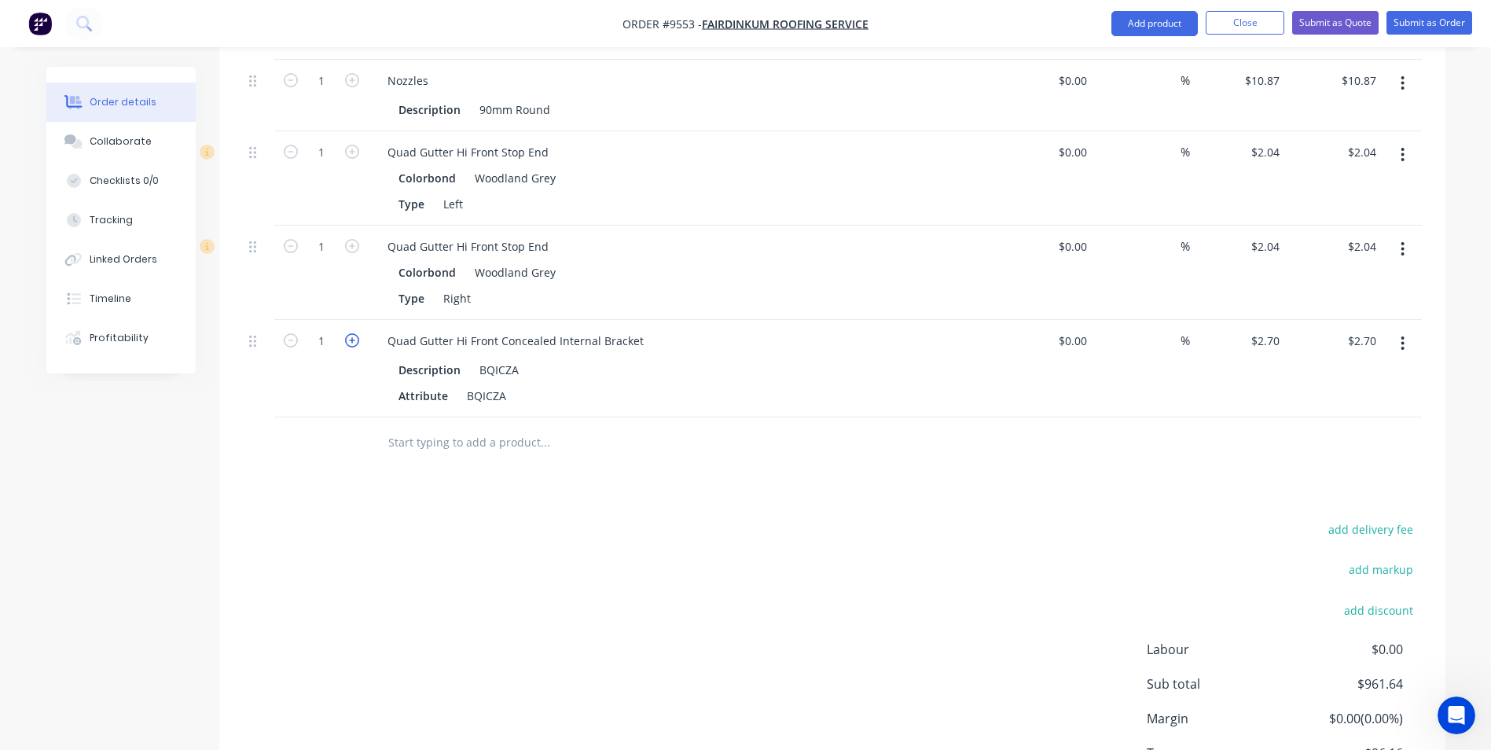
click at [356, 333] on icon "button" at bounding box center [352, 340] width 14 height 14
type input "2"
type input "$5.40"
click at [355, 333] on icon "button" at bounding box center [352, 340] width 14 height 14
type input "3"
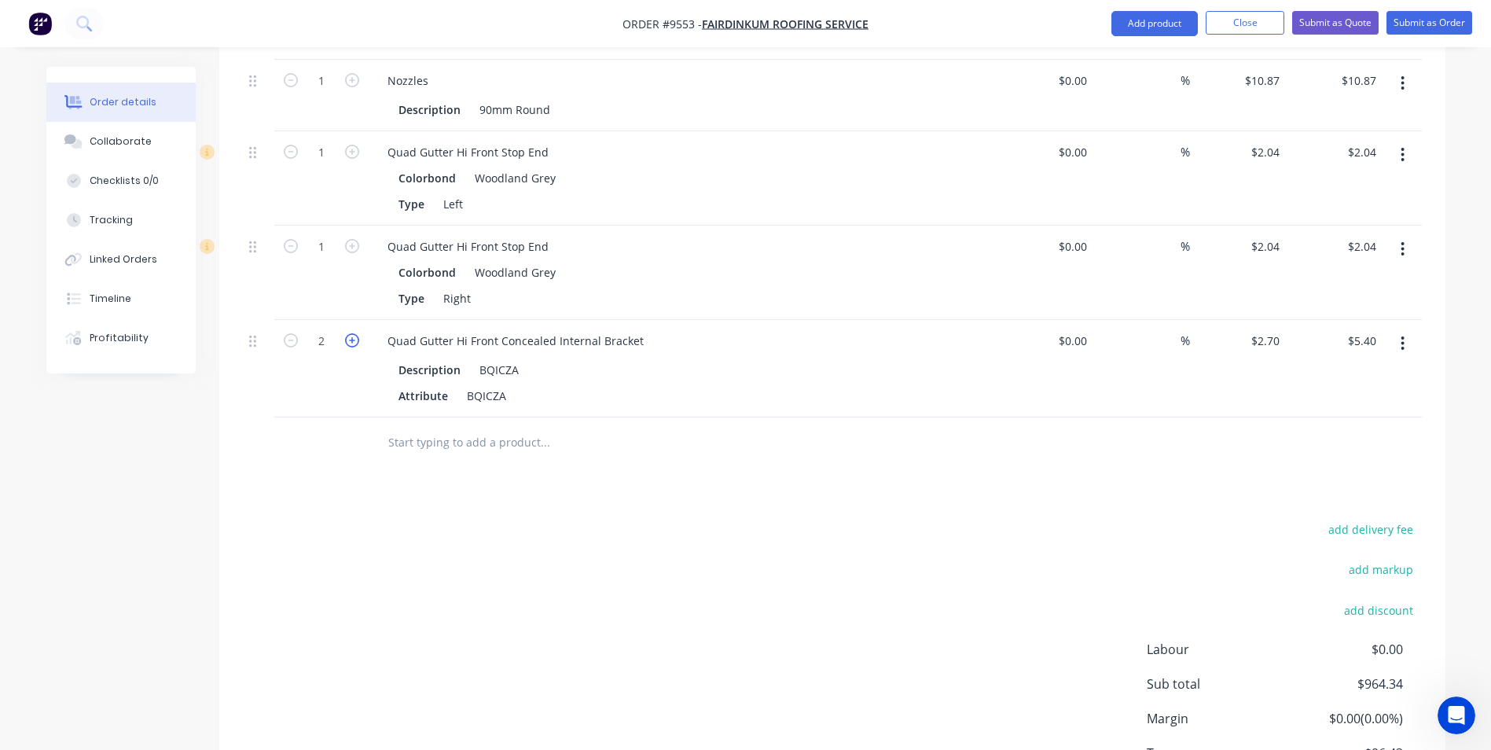
type input "$8.10"
click at [355, 333] on icon "button" at bounding box center [352, 340] width 14 height 14
type input "4"
type input "$10.80"
click at [432, 427] on input "text" at bounding box center [545, 442] width 314 height 31
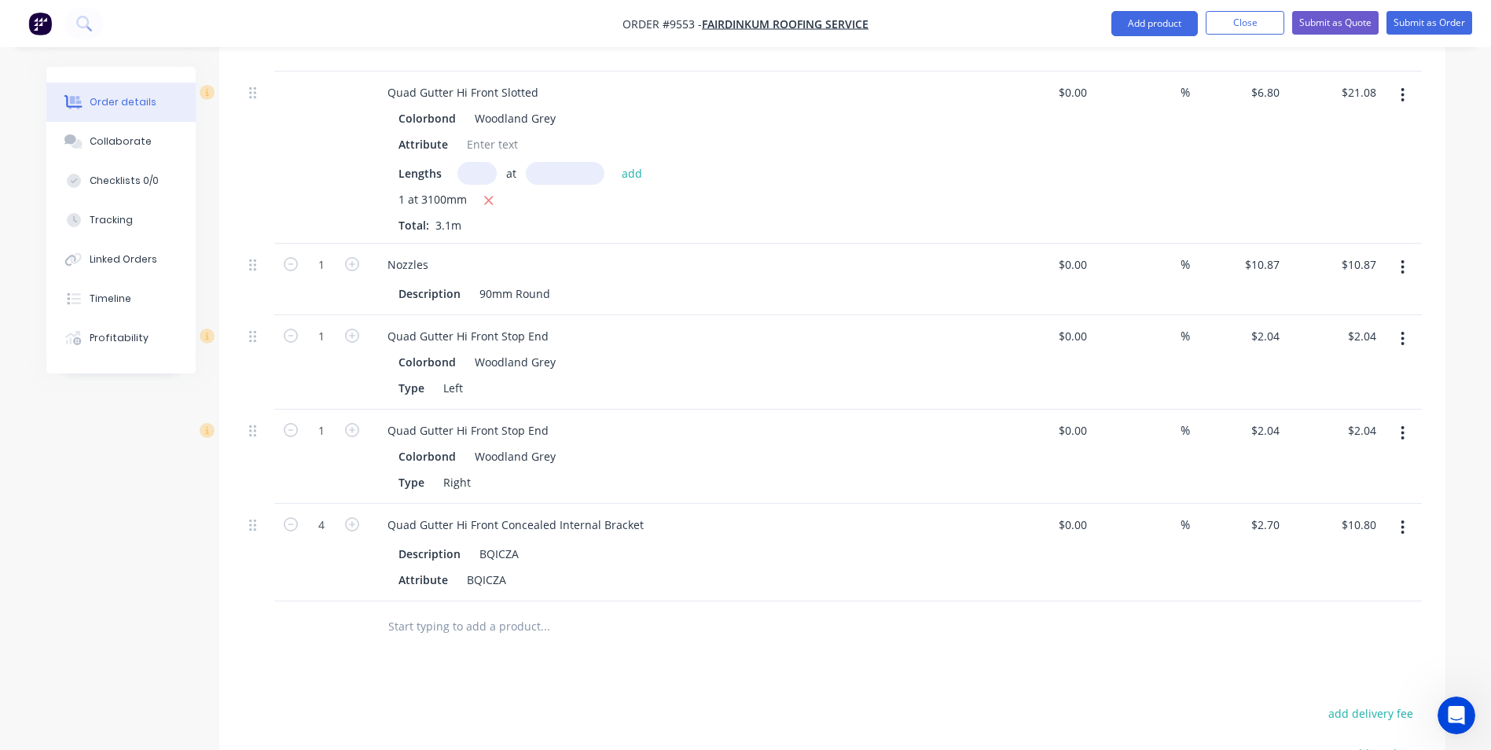
scroll to position [1299, 0]
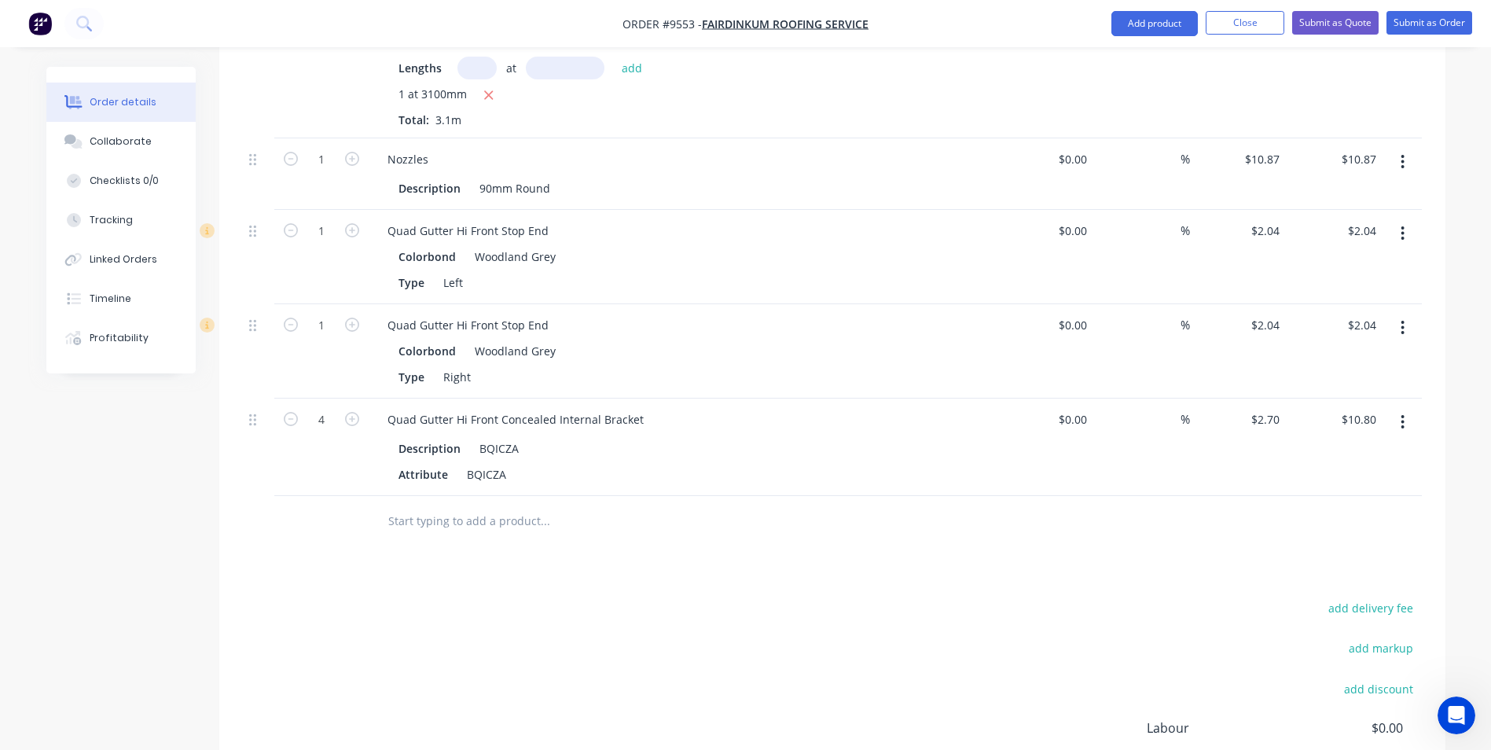
click at [516, 505] on input "text" at bounding box center [545, 520] width 314 height 31
type input "0"
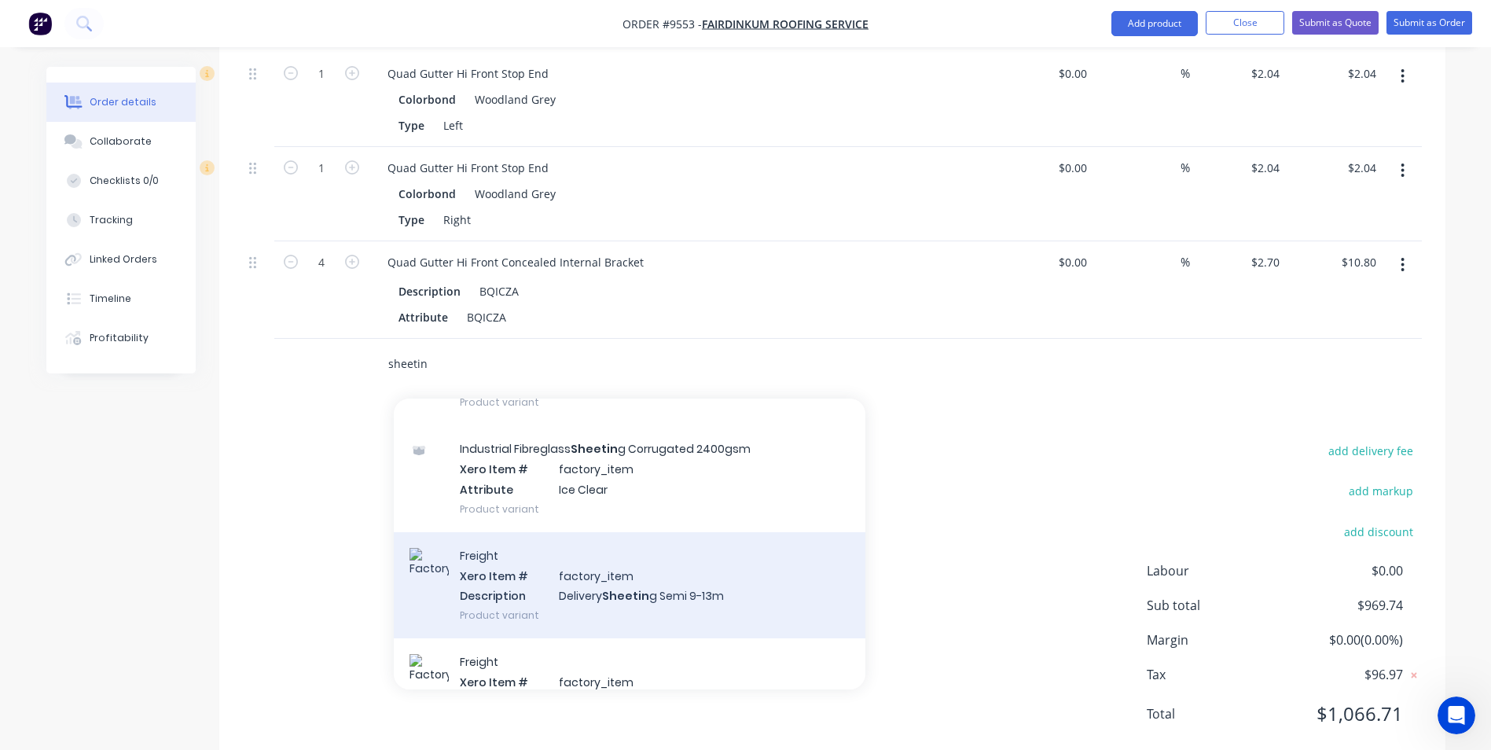
scroll to position [79, 0]
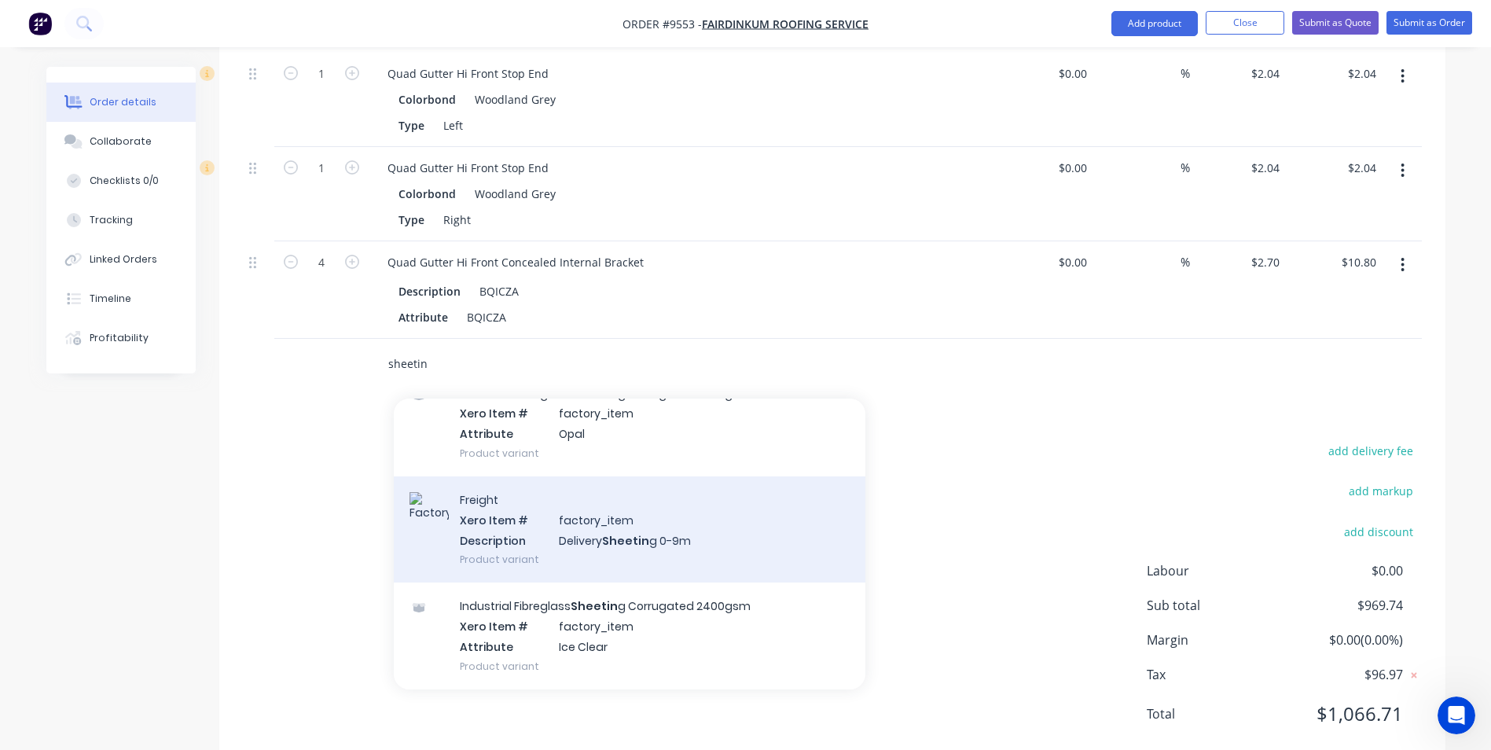
type input "sheetin"
click at [631, 535] on div "Freight Xero Item # factory_item Description Delivery Sheetin g 0-9m Product va…" at bounding box center [630, 529] width 472 height 106
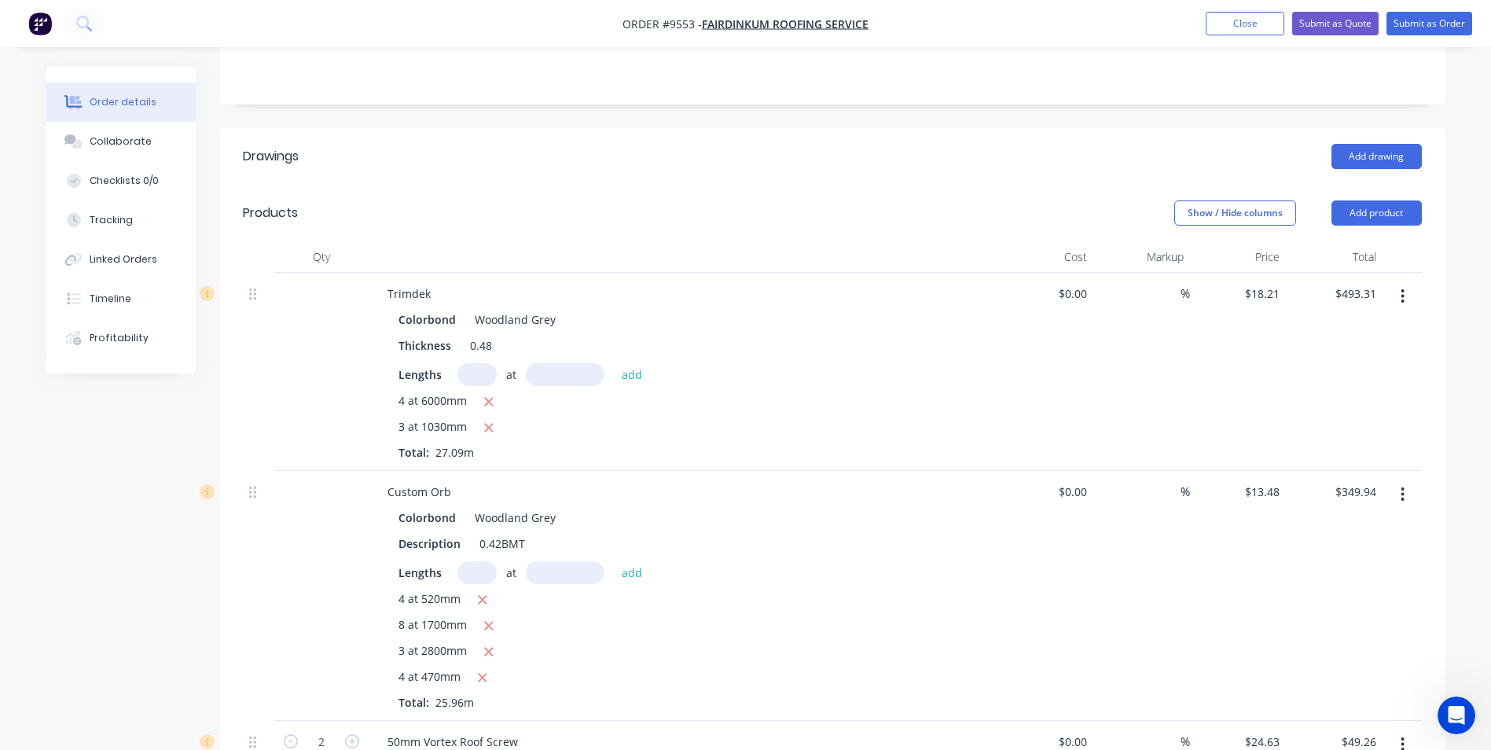
scroll to position [120, 0]
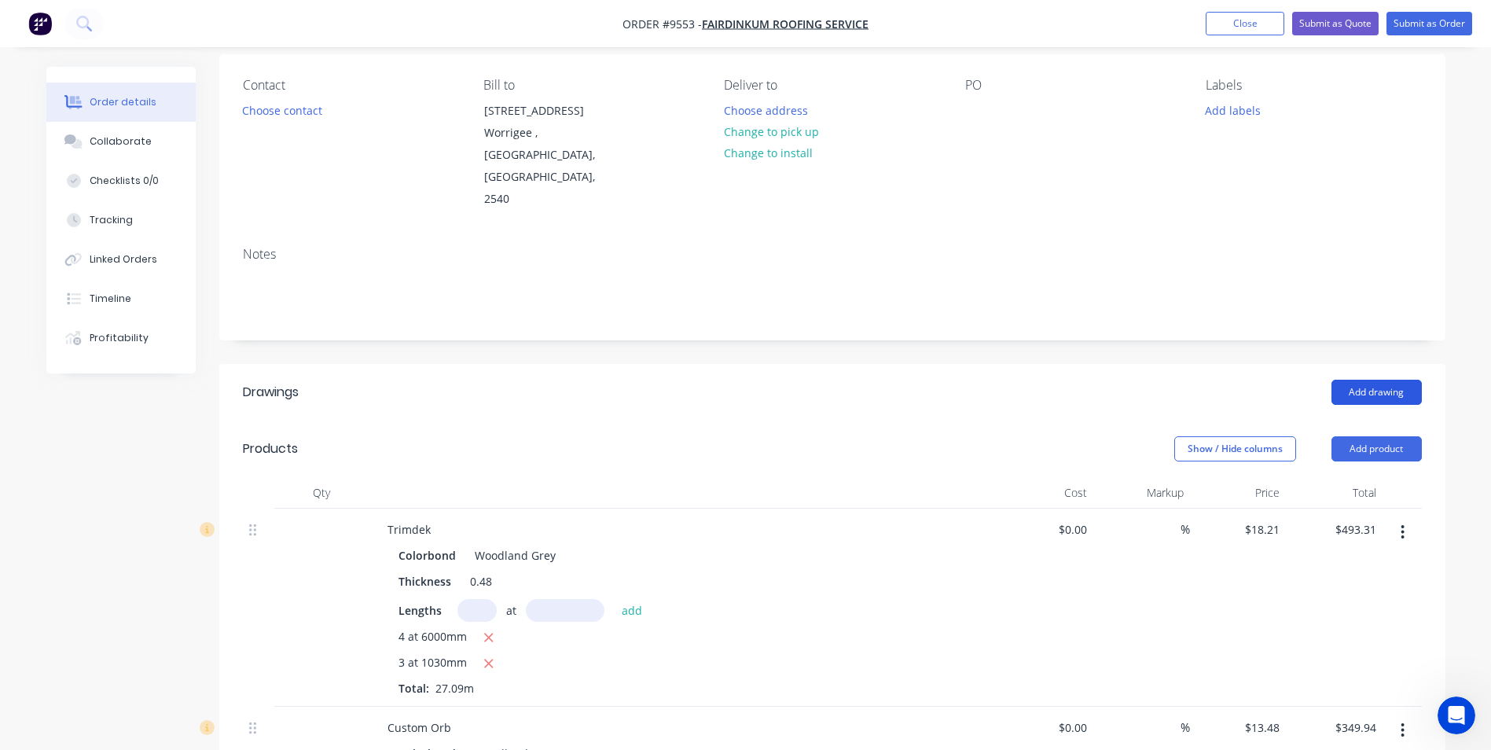
click at [1361, 380] on button "Add drawing" at bounding box center [1377, 392] width 90 height 25
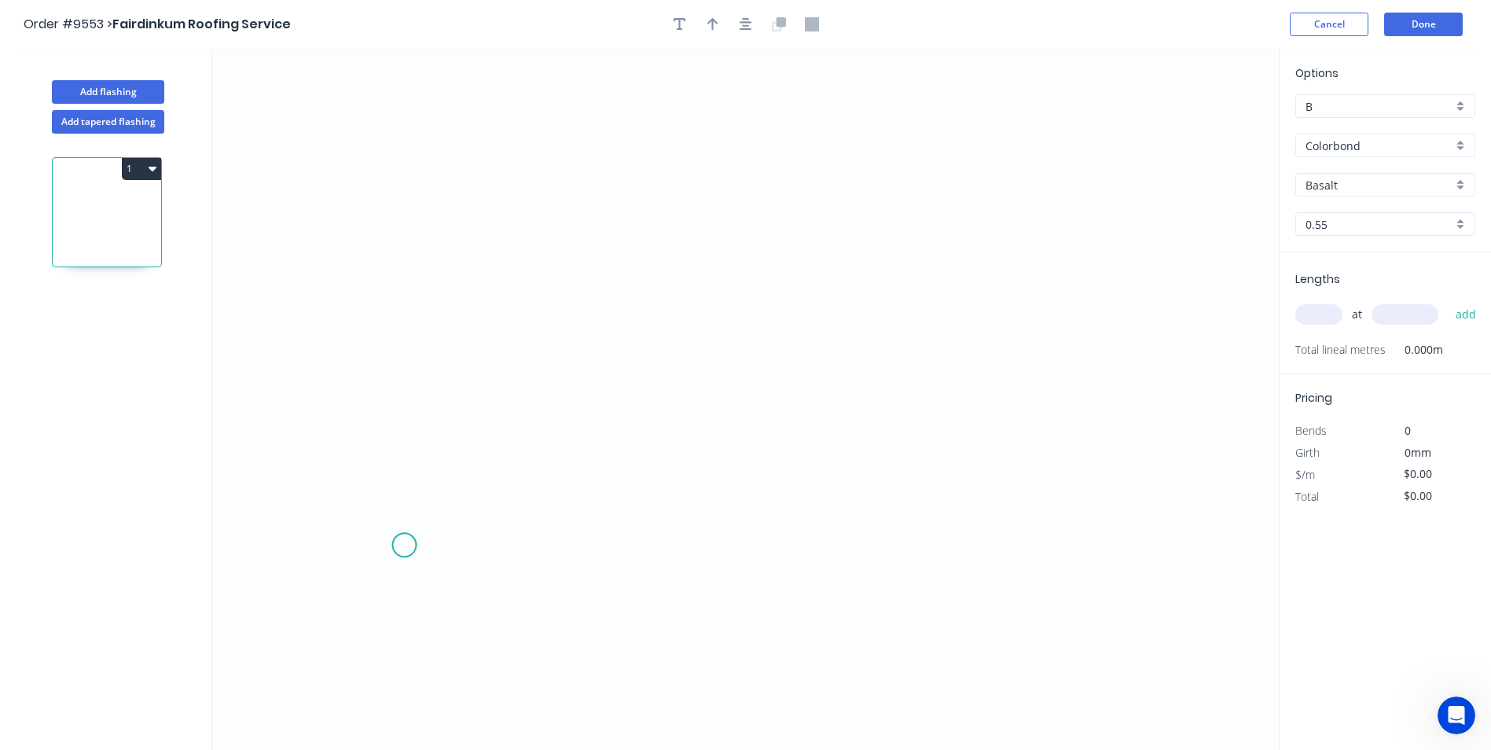
click at [404, 546] on icon "0" at bounding box center [745, 399] width 1067 height 701
click at [401, 285] on icon "0" at bounding box center [745, 399] width 1067 height 701
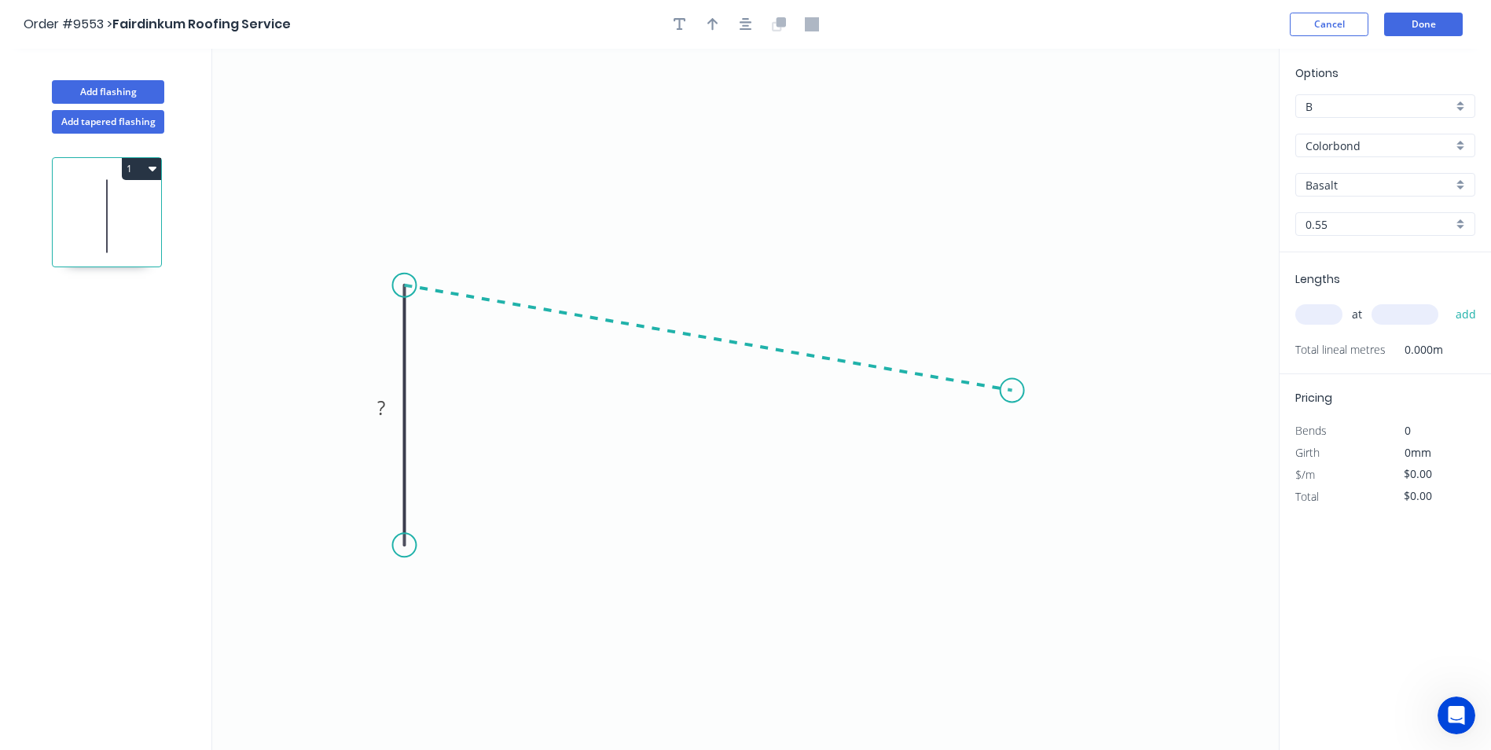
click at [1012, 391] on icon "0 ?" at bounding box center [745, 399] width 1067 height 701
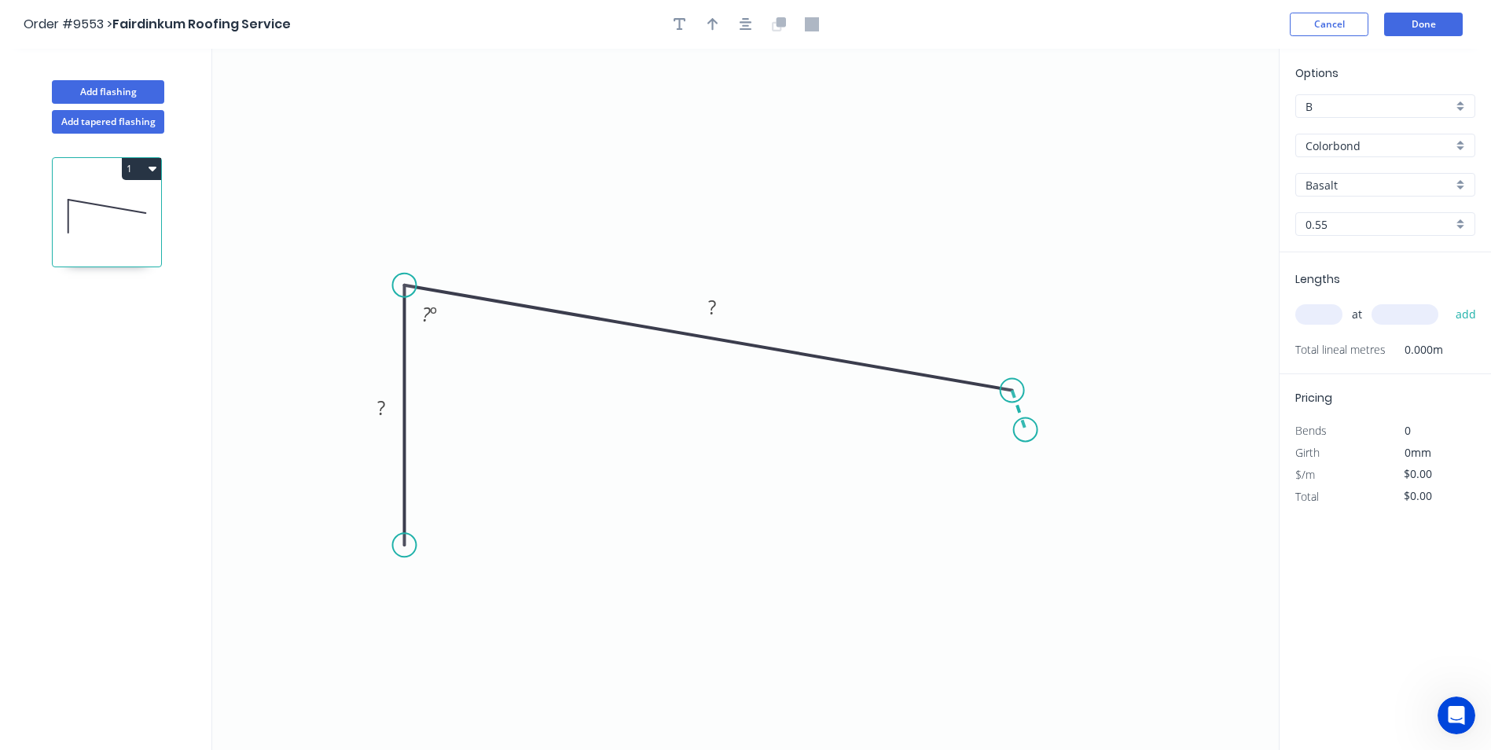
click at [1026, 430] on icon "0 ? ? ? º" at bounding box center [745, 399] width 1067 height 701
click at [1026, 430] on circle at bounding box center [1026, 429] width 24 height 24
click at [440, 596] on div "Crush & Fold" at bounding box center [486, 598] width 158 height 32
click at [387, 395] on rect at bounding box center [380, 407] width 51 height 32
click at [381, 408] on tspan "?" at bounding box center [381, 408] width 8 height 26
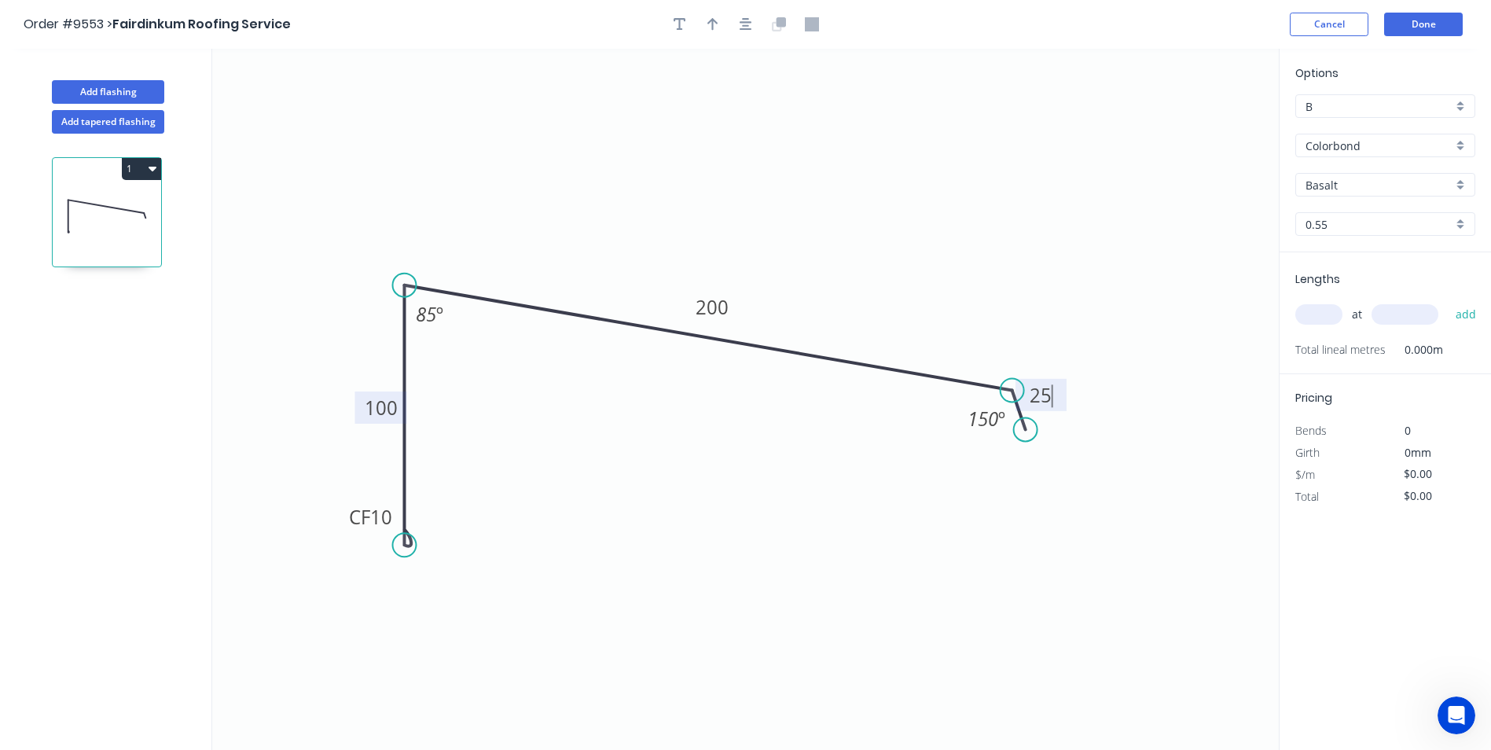
click at [648, 148] on icon "0 CF 10 100 200 25 85 º 150 º" at bounding box center [745, 399] width 1067 height 701
type input "$18.27"
drag, startPoint x: 711, startPoint y: 14, endPoint x: 720, endPoint y: 18, distance: 9.5
click at [712, 14] on button "button" at bounding box center [713, 25] width 24 height 24
click at [1200, 123] on icon at bounding box center [1199, 109] width 14 height 50
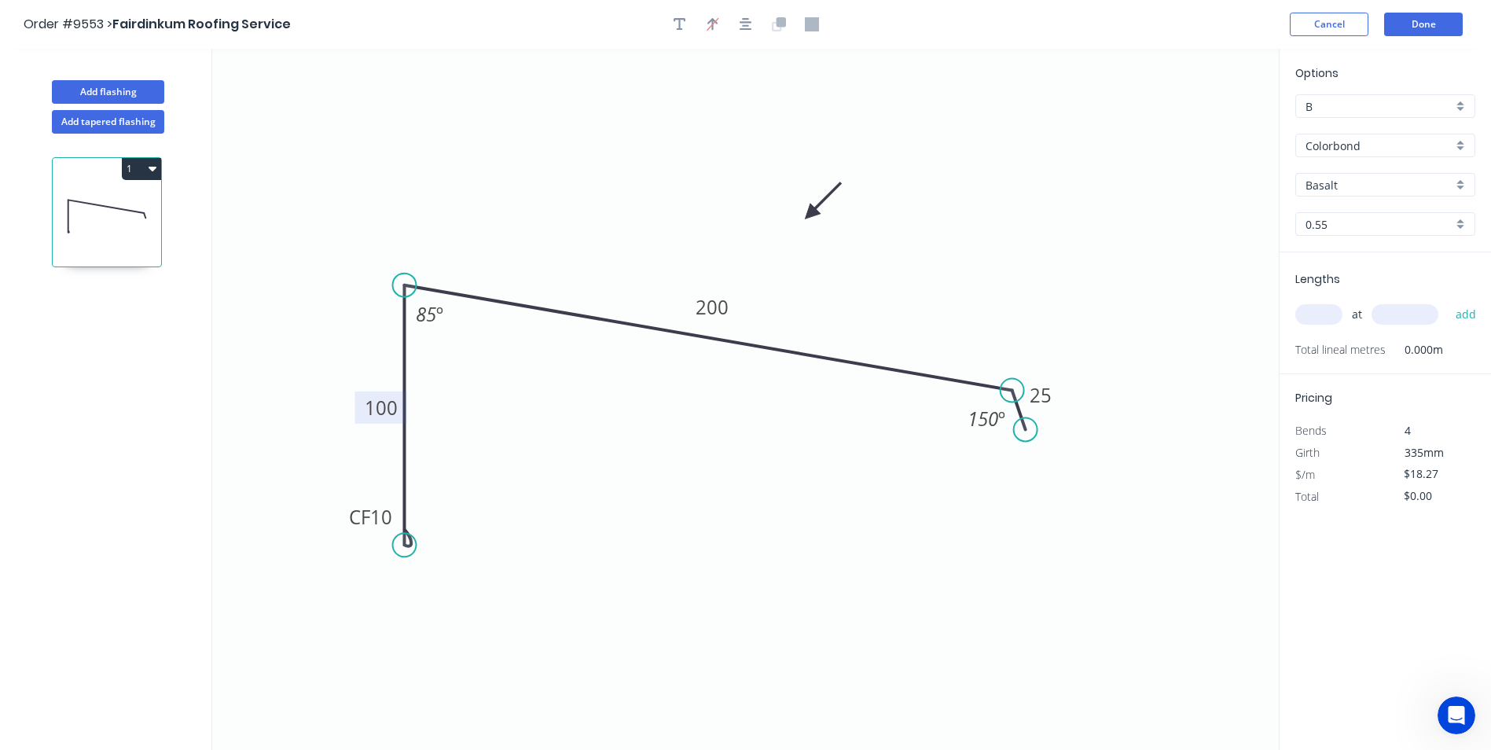
drag, startPoint x: 1200, startPoint y: 123, endPoint x: 810, endPoint y: 214, distance: 400.2
click at [810, 214] on icon at bounding box center [823, 201] width 46 height 46
click at [1321, 316] on input "text" at bounding box center [1318, 314] width 47 height 20
type input "1"
type input "3200"
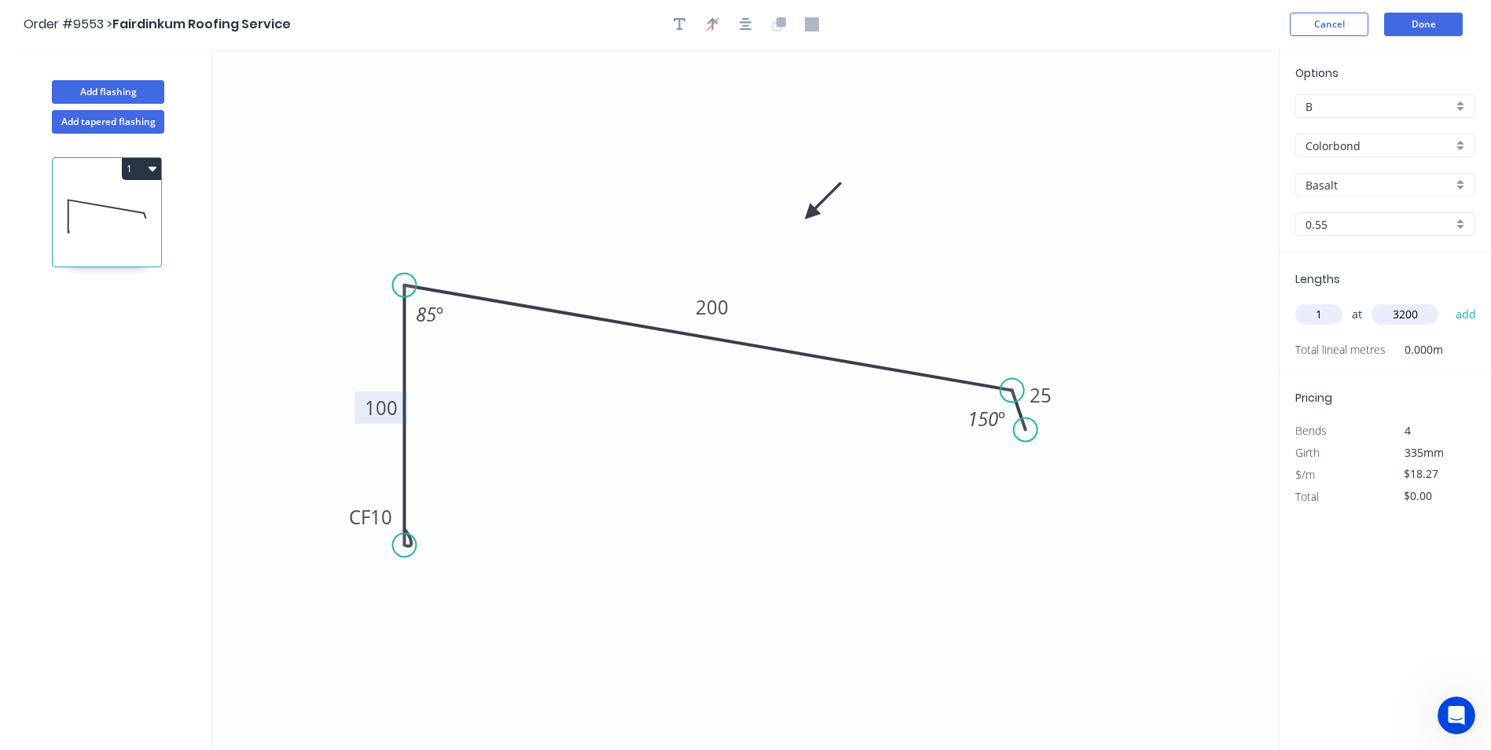
click at [1448, 301] on button "add" at bounding box center [1466, 314] width 37 height 27
type input "$58.46"
click at [1460, 99] on div "B" at bounding box center [1385, 106] width 180 height 24
click at [1379, 83] on div "Options A B C D E Colorbond Colorbond Colorbond Matt Colorbond Ultra Basalt Bas…" at bounding box center [1385, 158] width 211 height 188
type input "B"
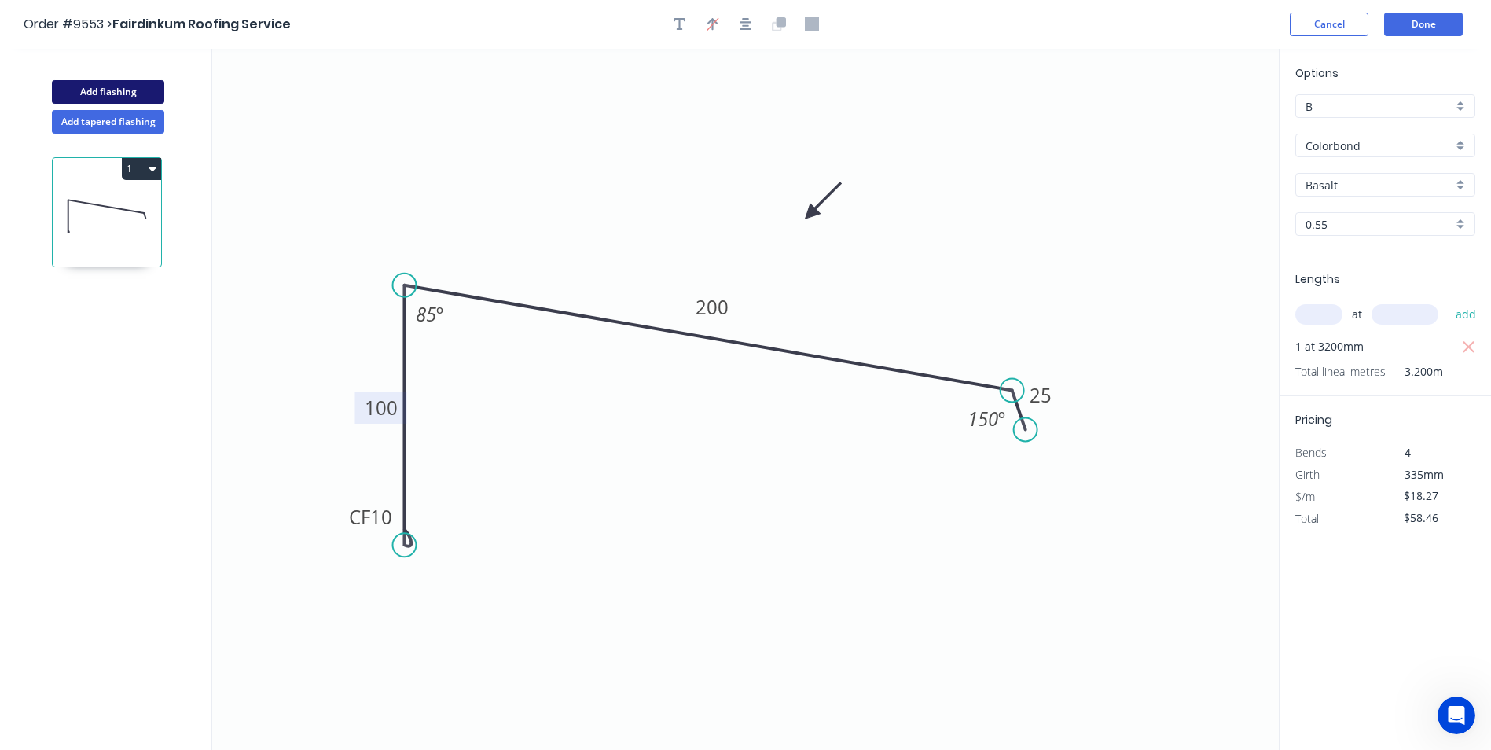
click at [116, 87] on button "Add flashing" at bounding box center [108, 92] width 112 height 24
type input "$0.00"
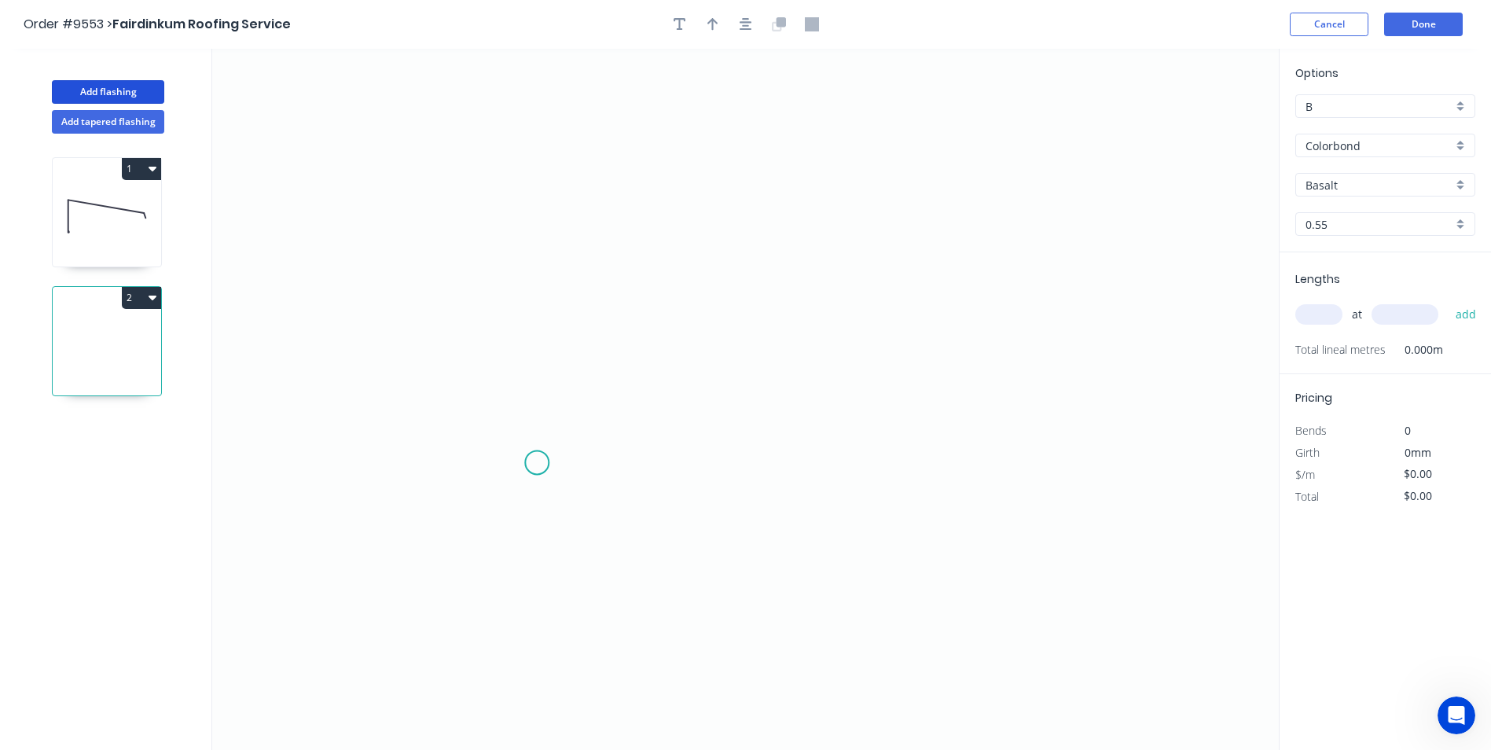
click at [536, 463] on icon "0" at bounding box center [745, 399] width 1067 height 701
click at [530, 218] on icon "0" at bounding box center [745, 399] width 1067 height 701
click at [1060, 224] on icon "0 ?" at bounding box center [745, 399] width 1067 height 701
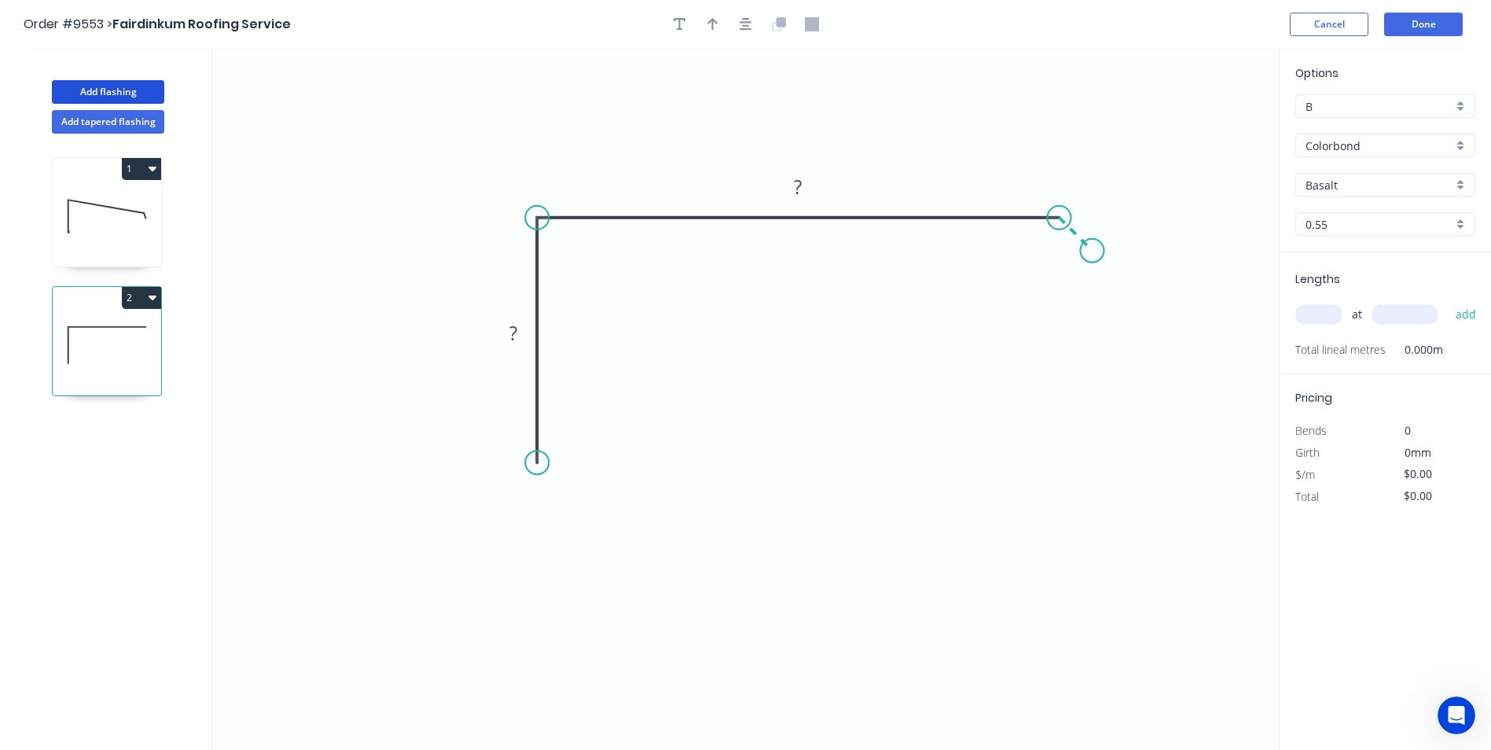
click at [1093, 252] on icon "0 ? ?" at bounding box center [745, 399] width 1067 height 701
click at [586, 508] on div "Crush & Fold" at bounding box center [614, 510] width 158 height 32
click at [518, 336] on rect at bounding box center [513, 334] width 31 height 22
click at [802, 399] on icon "0 CF 10 100 80 25" at bounding box center [745, 399] width 1067 height 701
type input "$13.30"
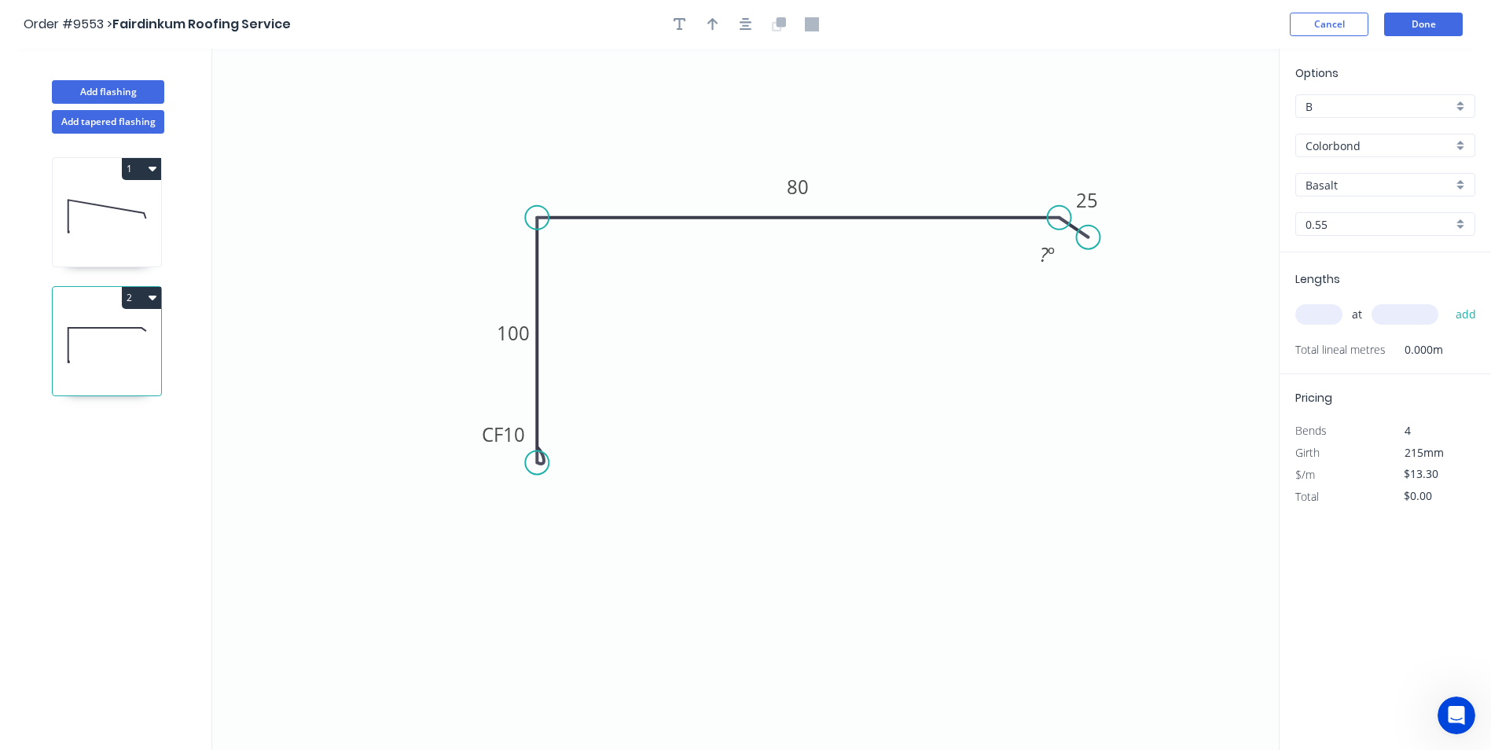
drag, startPoint x: 1086, startPoint y: 250, endPoint x: 1089, endPoint y: 237, distance: 12.8
click at [1089, 237] on circle at bounding box center [1089, 238] width 24 height 24
click at [1045, 256] on tspan "?" at bounding box center [1044, 254] width 9 height 26
drag, startPoint x: 1105, startPoint y: 332, endPoint x: 1370, endPoint y: 250, distance: 277.2
click at [1106, 332] on icon "0 CF 10 100 80 25 130 º" at bounding box center [745, 399] width 1067 height 701
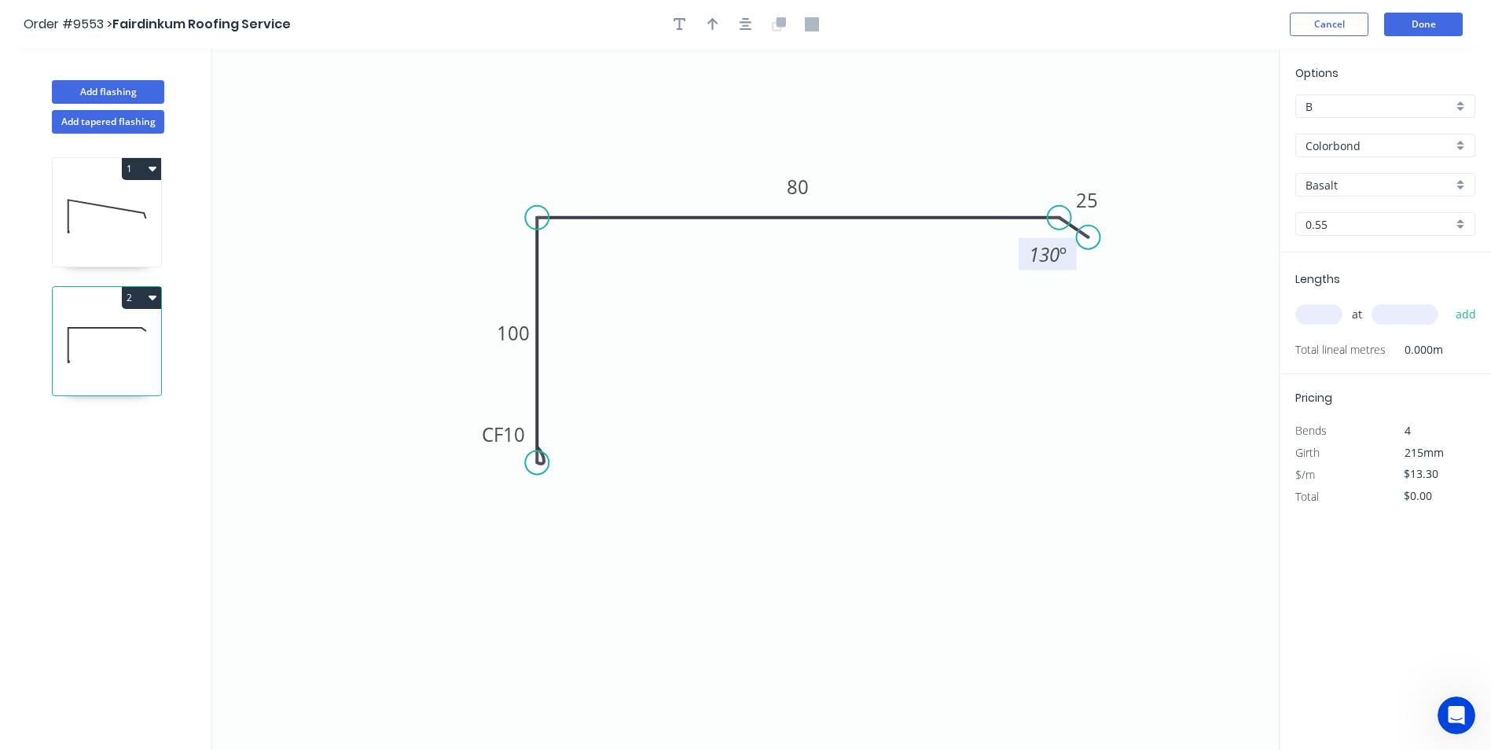
click at [1468, 182] on div "Basalt" at bounding box center [1385, 185] width 180 height 24
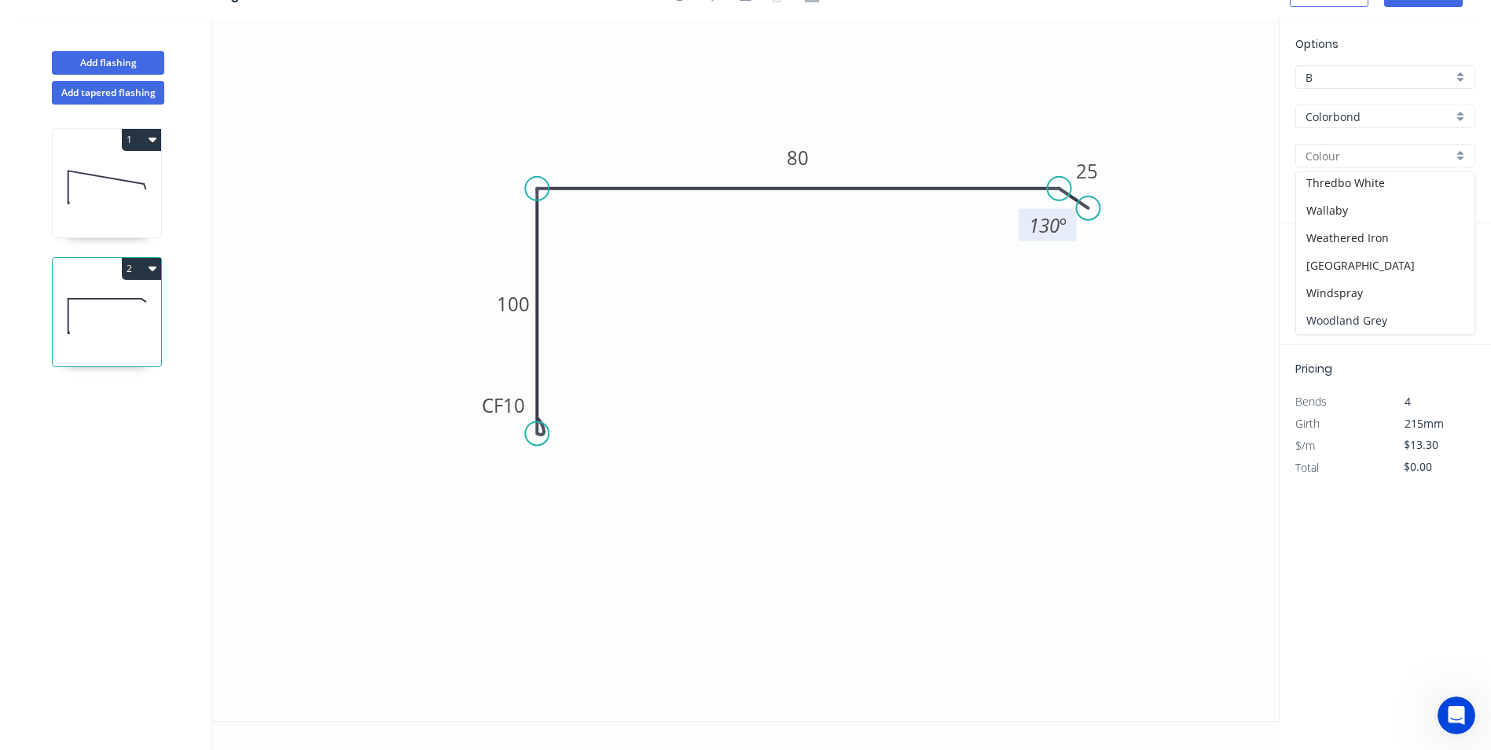
click at [1376, 318] on div "Woodland Grey" at bounding box center [1385, 321] width 178 height 28
type input "Woodland Grey"
click at [1308, 291] on input "text" at bounding box center [1318, 285] width 47 height 20
type input "1"
type input "6200"
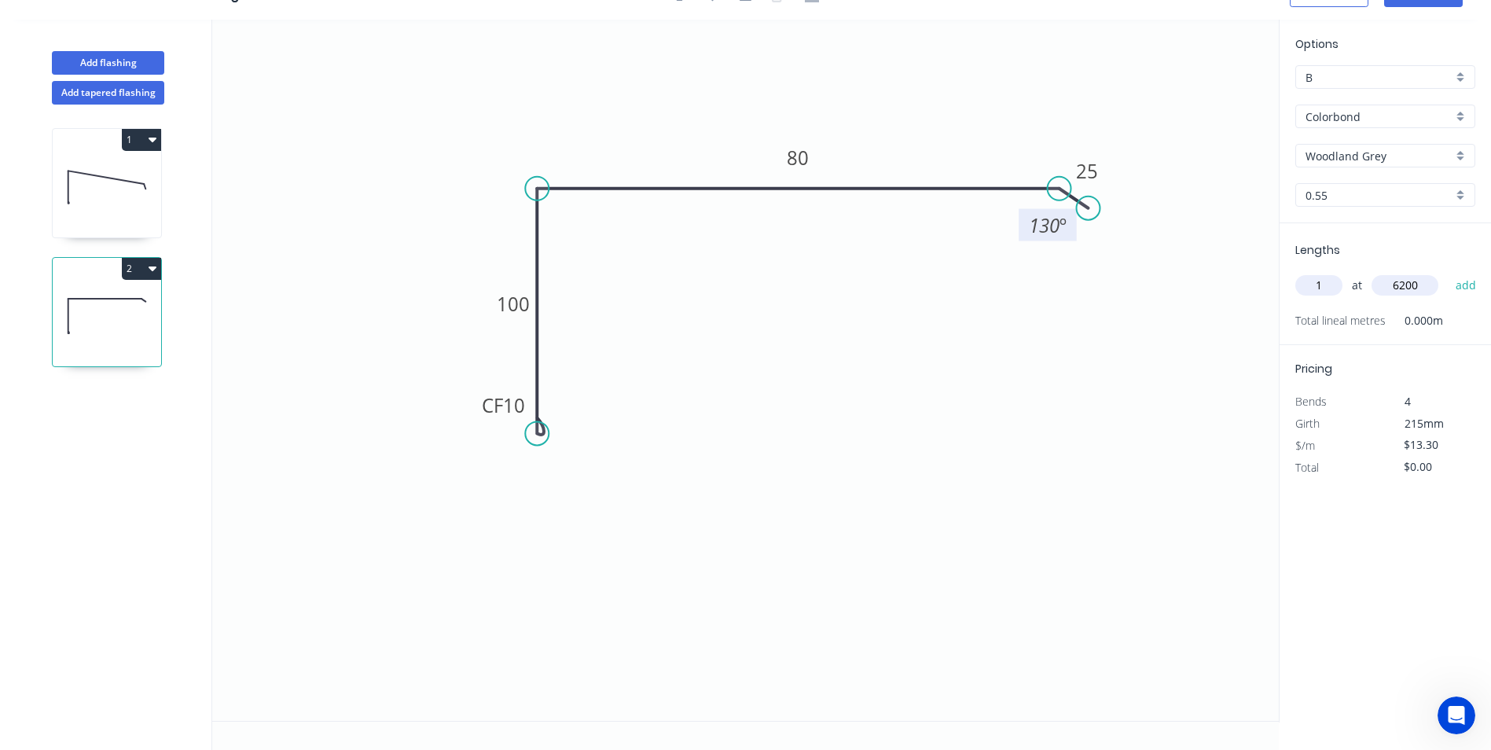
click at [1448, 272] on button "add" at bounding box center [1466, 285] width 37 height 27
type input "$82.46"
click at [127, 175] on icon at bounding box center [107, 187] width 108 height 101
type input "Basalt"
type input "$18.27"
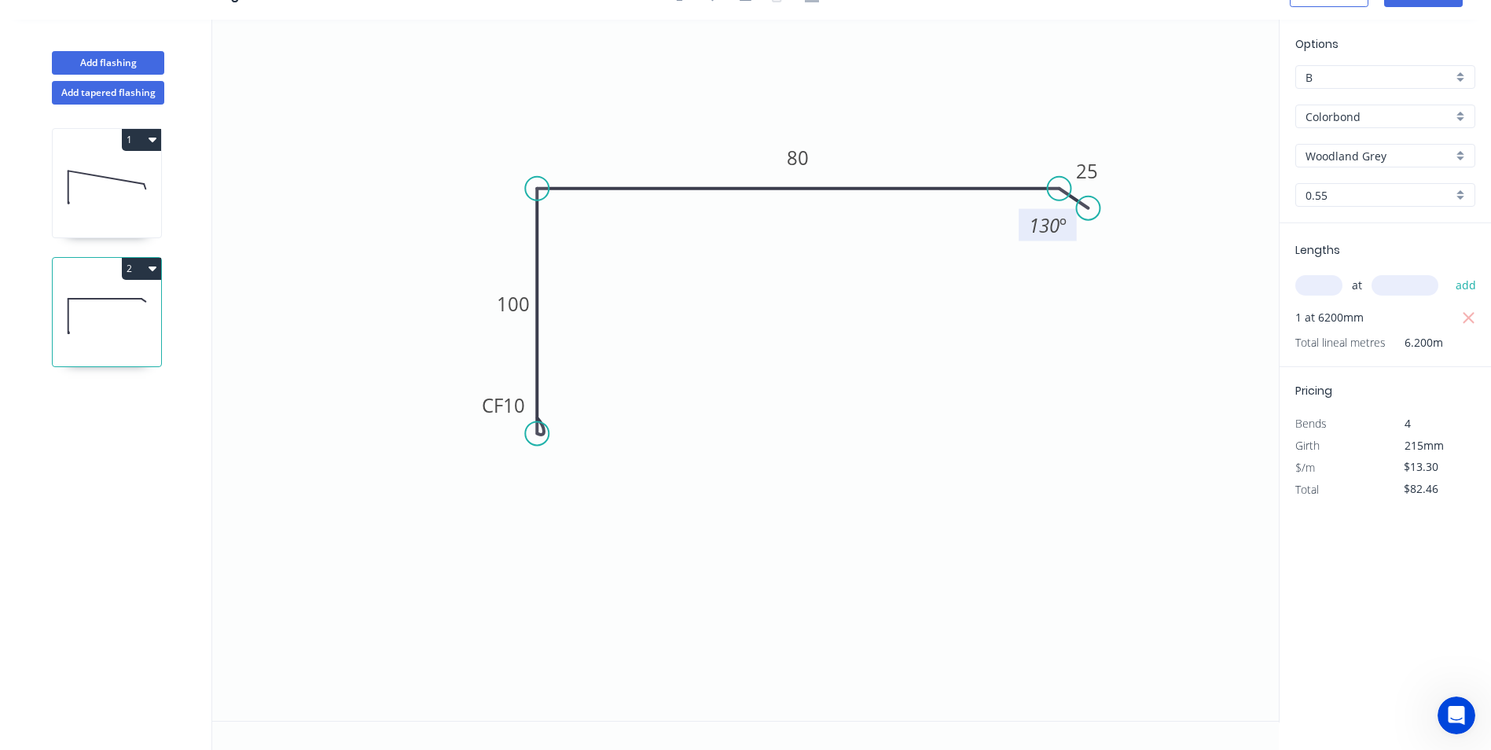
type input "$58.46"
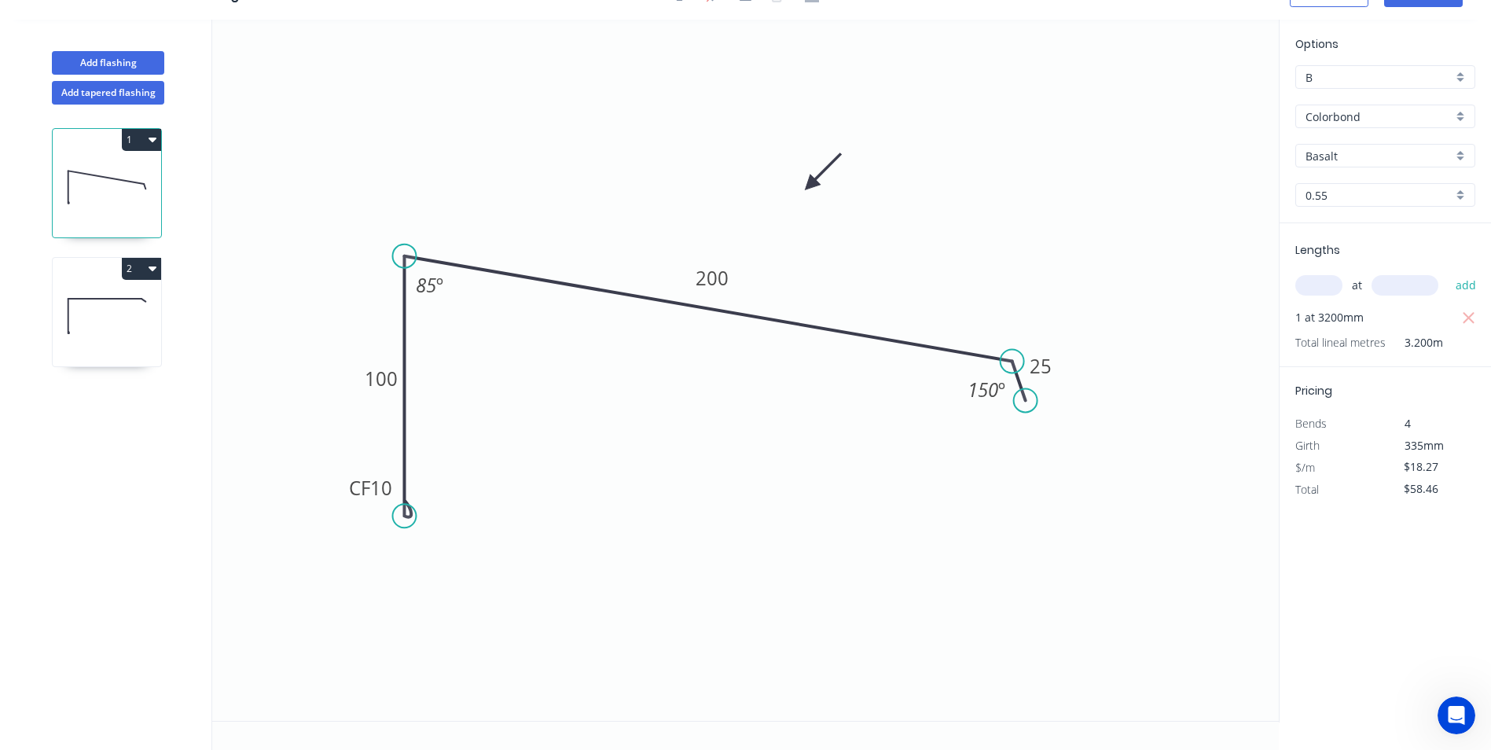
click at [1415, 152] on input "Basalt" at bounding box center [1379, 156] width 147 height 17
click at [1354, 320] on div "Woodland Grey" at bounding box center [1385, 321] width 178 height 28
type input "Woodland Grey"
click at [141, 313] on icon at bounding box center [107, 316] width 108 height 101
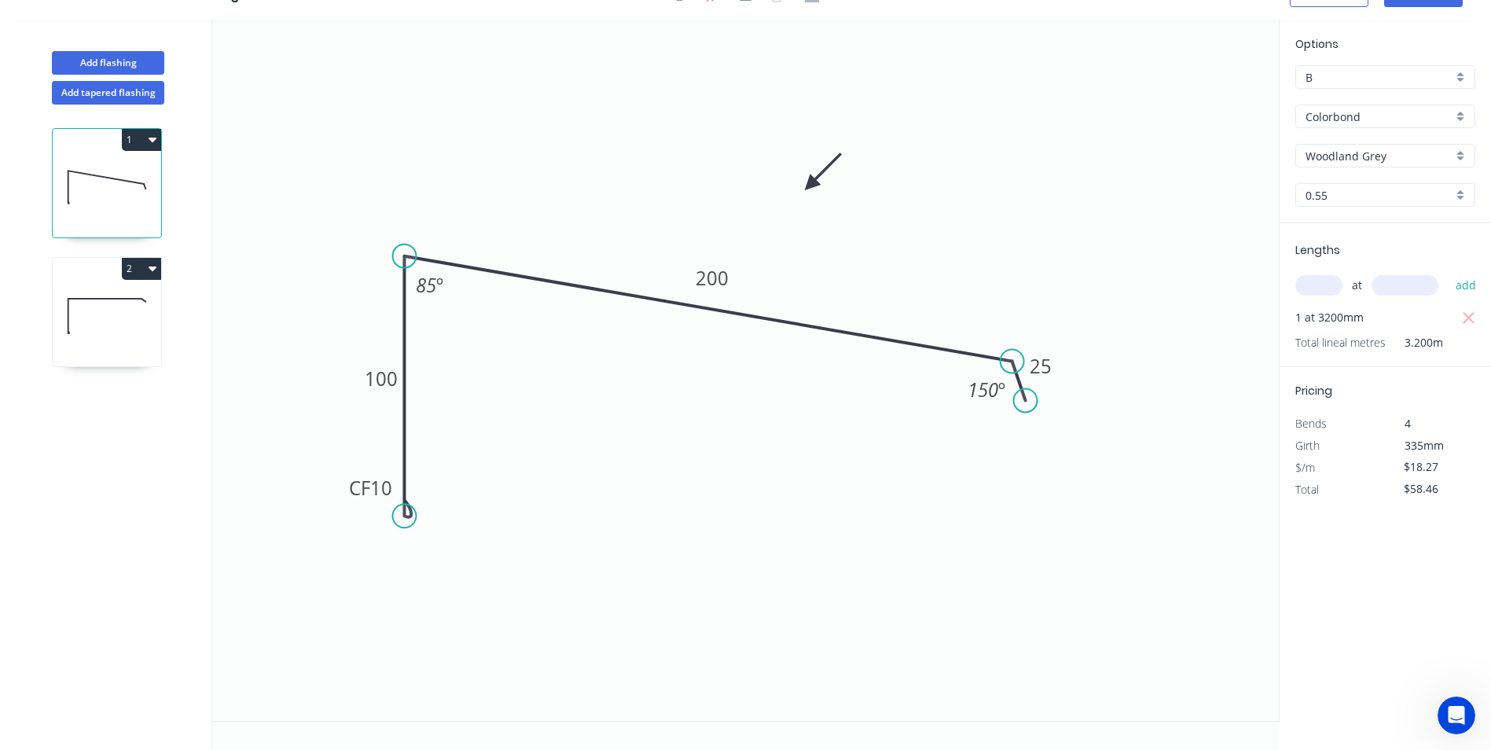
type input "$13.30"
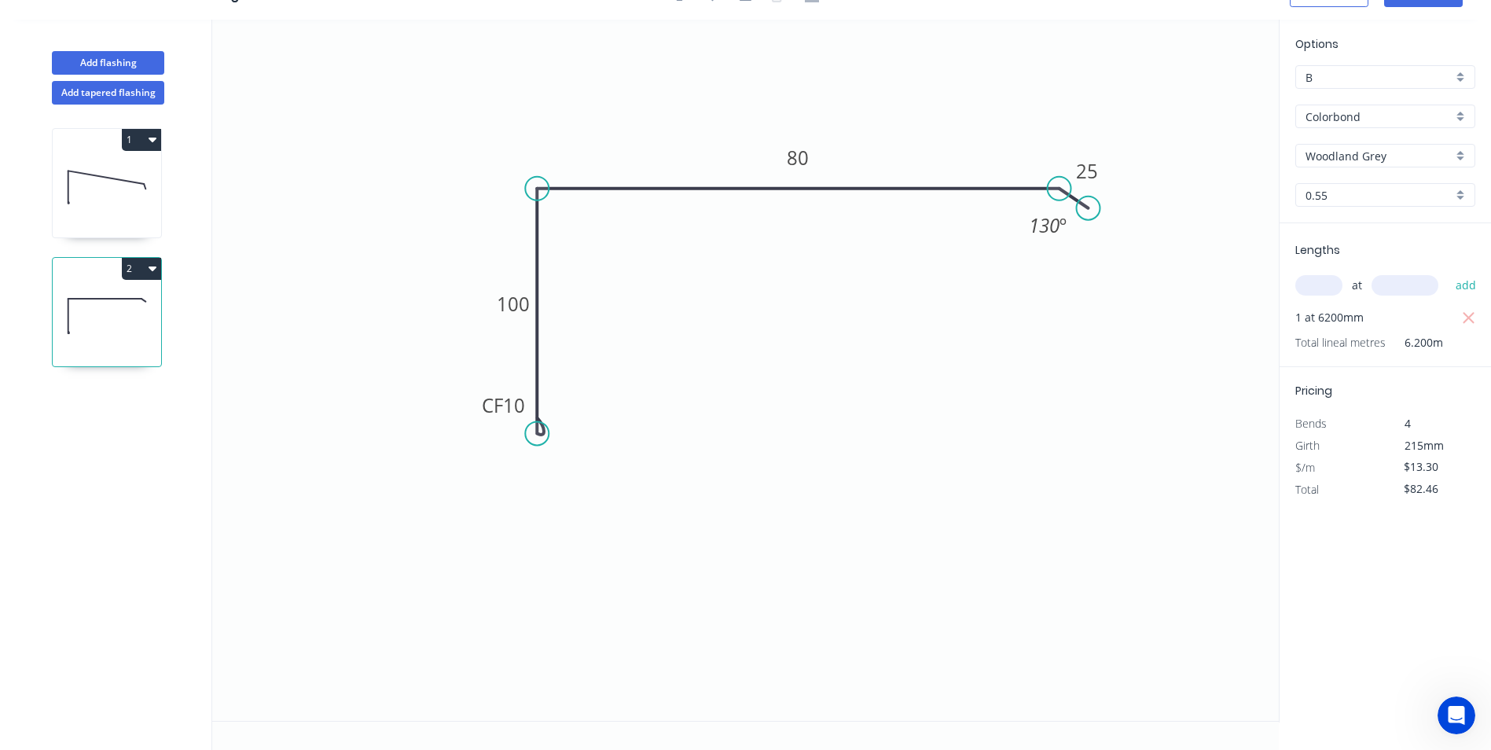
click at [145, 272] on button "2" at bounding box center [141, 269] width 39 height 22
click at [87, 314] on div "Duplicate" at bounding box center [86, 307] width 121 height 23
type input "$0.00"
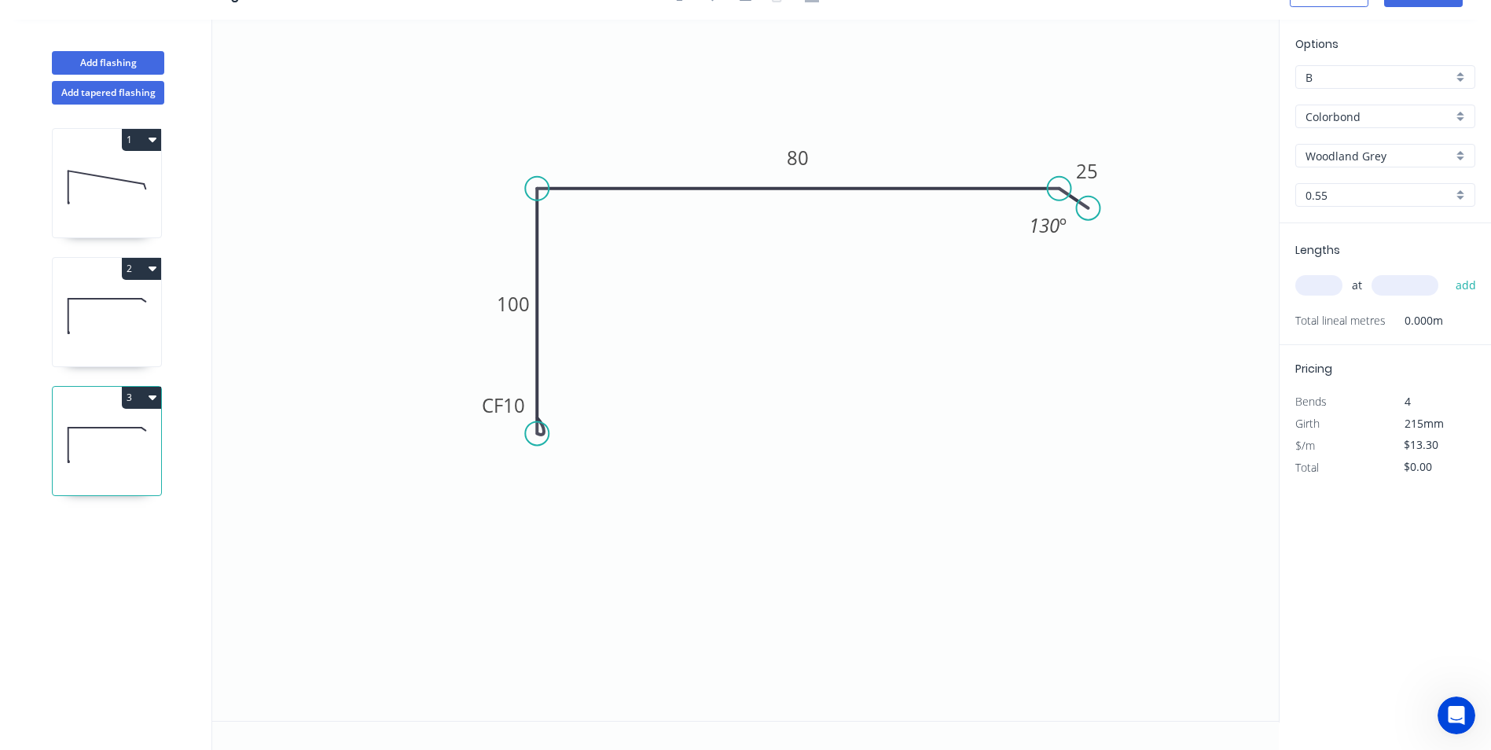
click at [1334, 285] on input "text" at bounding box center [1318, 285] width 47 height 20
type input "1"
type input "230"
click at [1448, 272] on button "add" at bounding box center [1466, 285] width 37 height 27
type input "$13.30"
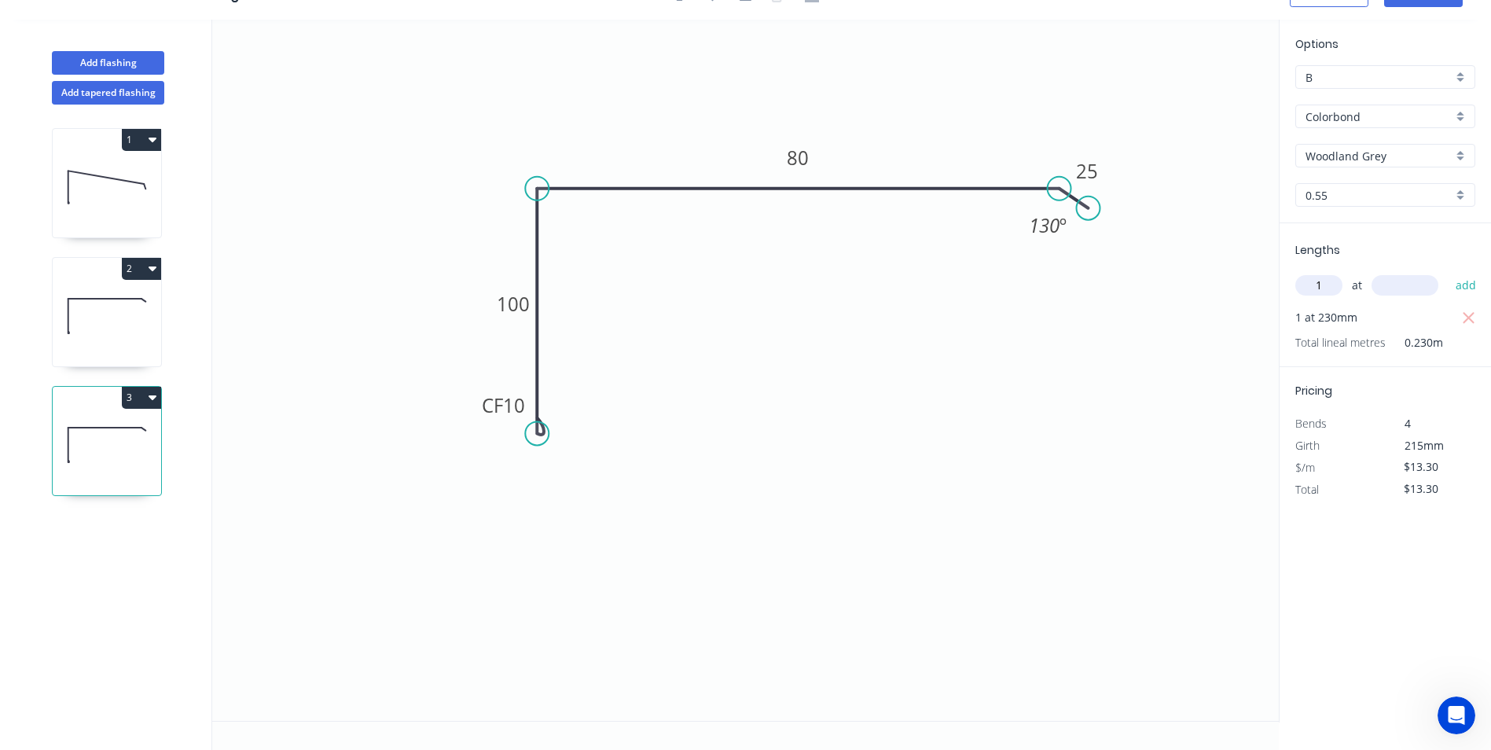
type input "1"
type input "2300"
click at [1448, 272] on button "add" at bounding box center [1466, 285] width 37 height 27
click at [1465, 311] on icon "button" at bounding box center [1469, 318] width 14 height 19
type input "$30.59"
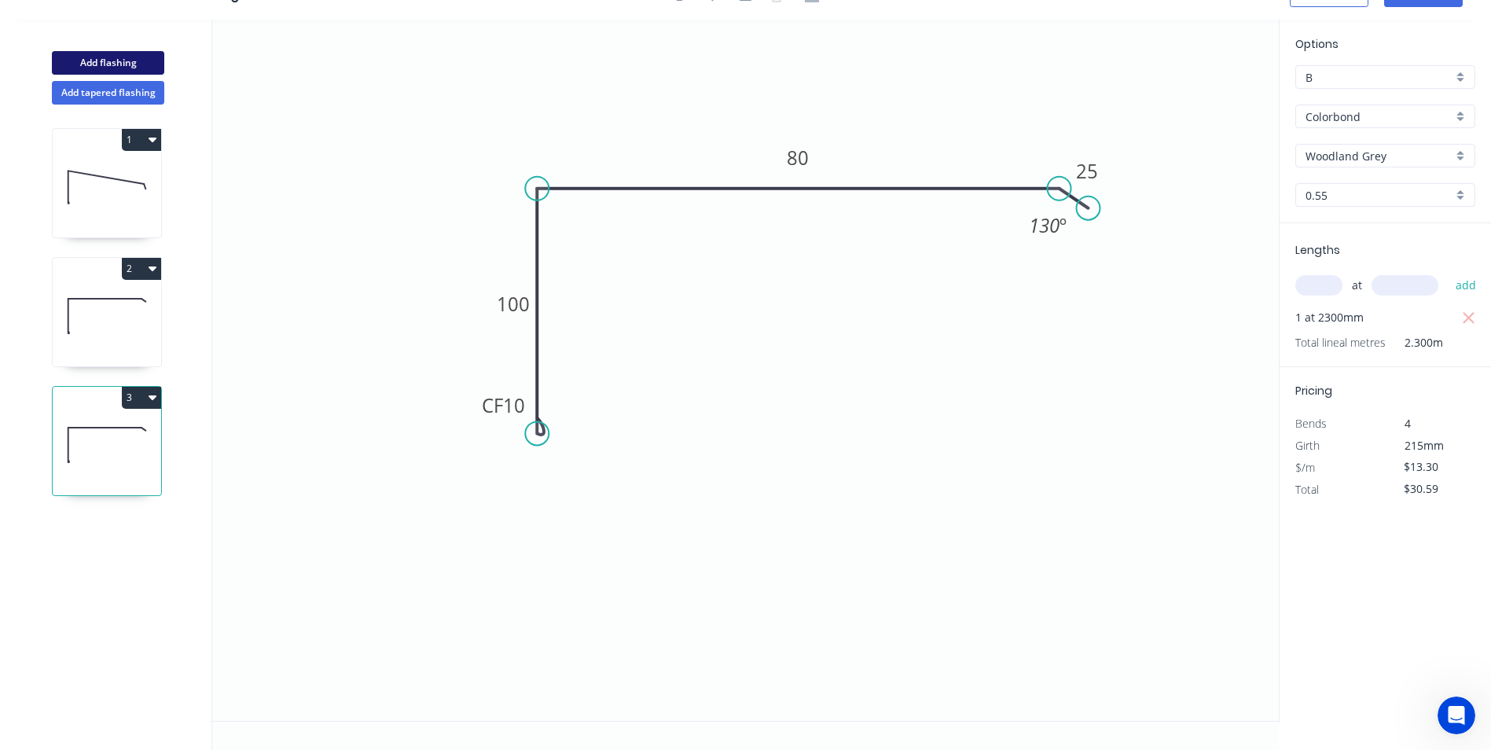
click at [101, 69] on button "Add flashing" at bounding box center [108, 63] width 112 height 24
type input "$0.00"
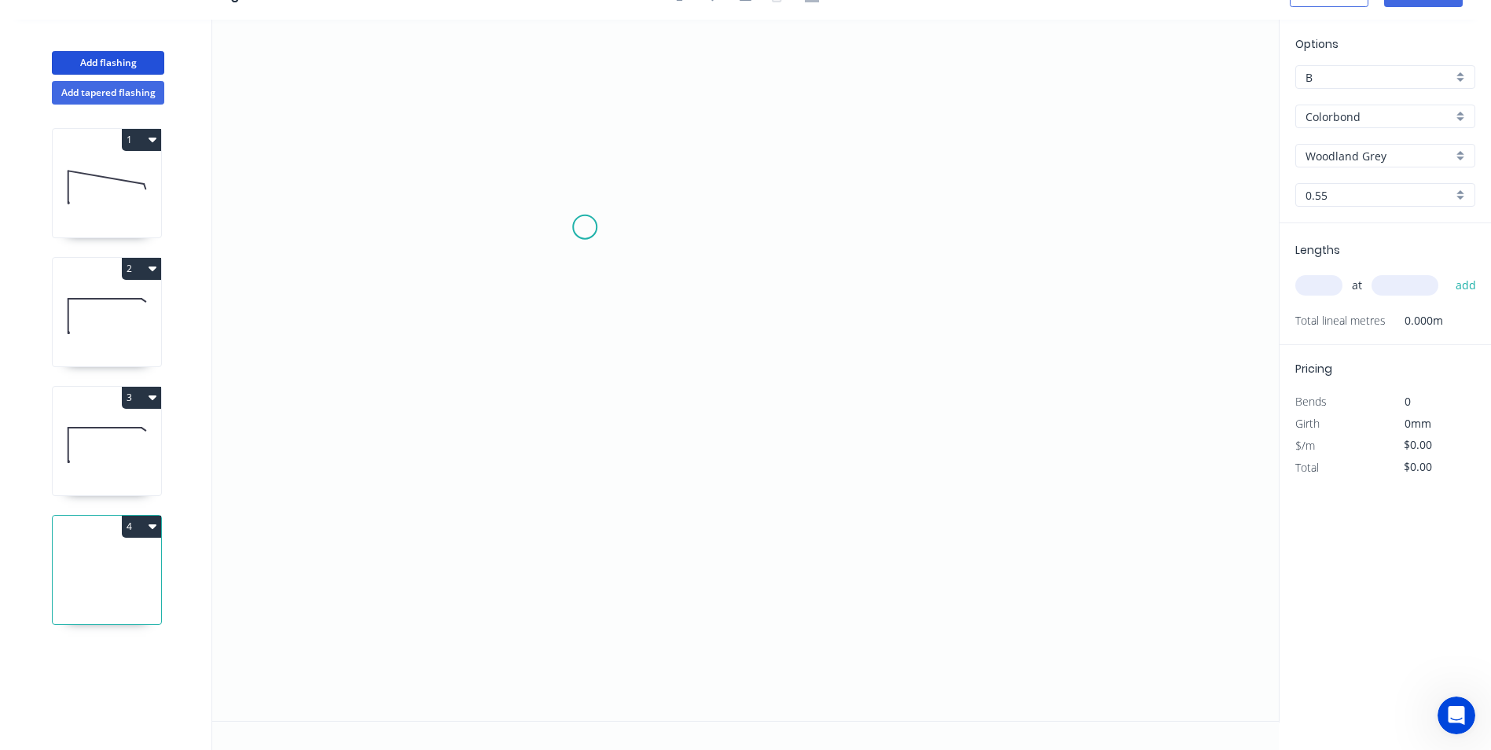
click at [579, 201] on icon "0" at bounding box center [745, 370] width 1067 height 701
drag, startPoint x: 575, startPoint y: 405, endPoint x: 599, endPoint y: 402, distance: 23.7
click at [576, 405] on icon "0" at bounding box center [745, 370] width 1067 height 701
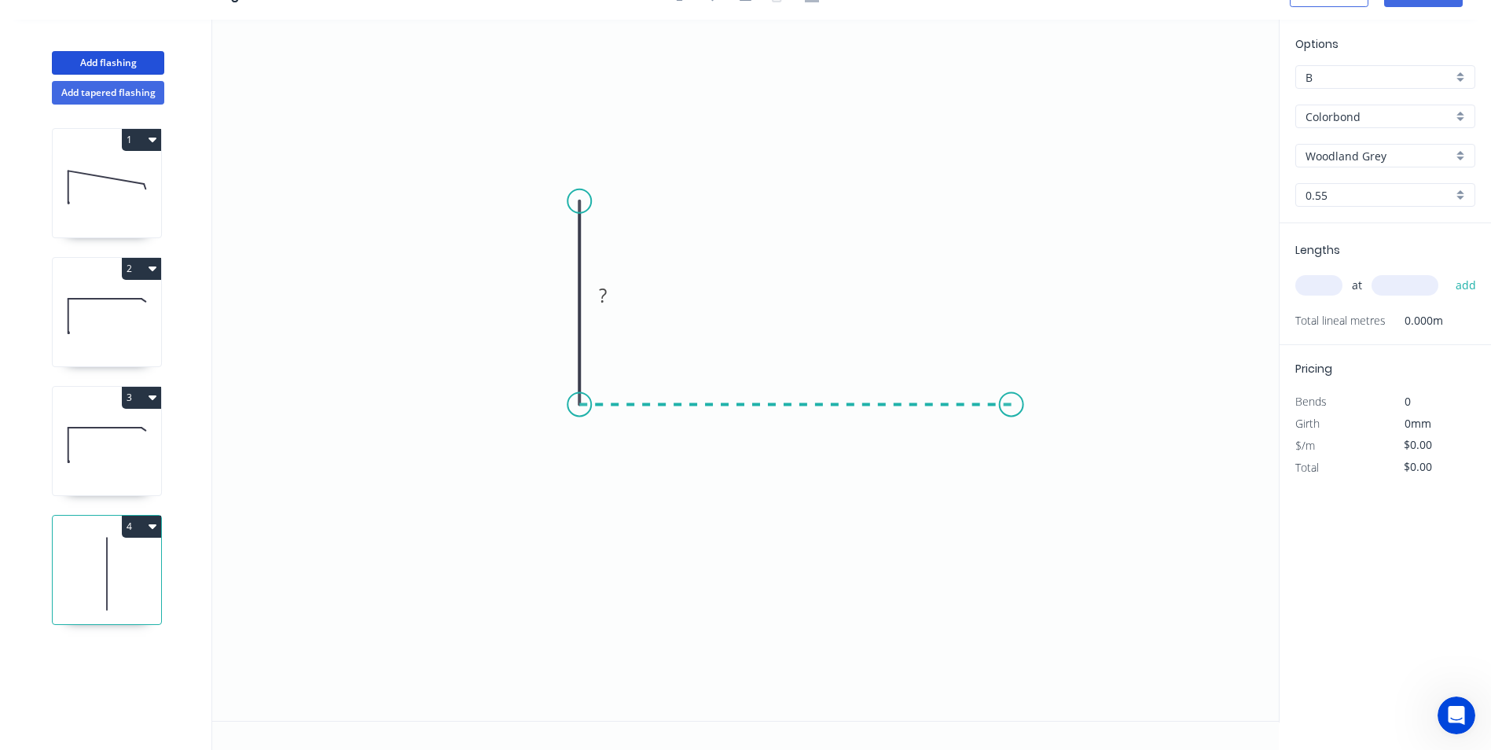
click at [1012, 412] on icon "0 ?" at bounding box center [745, 370] width 1067 height 701
click at [1045, 446] on icon "0 ? ?" at bounding box center [745, 370] width 1067 height 701
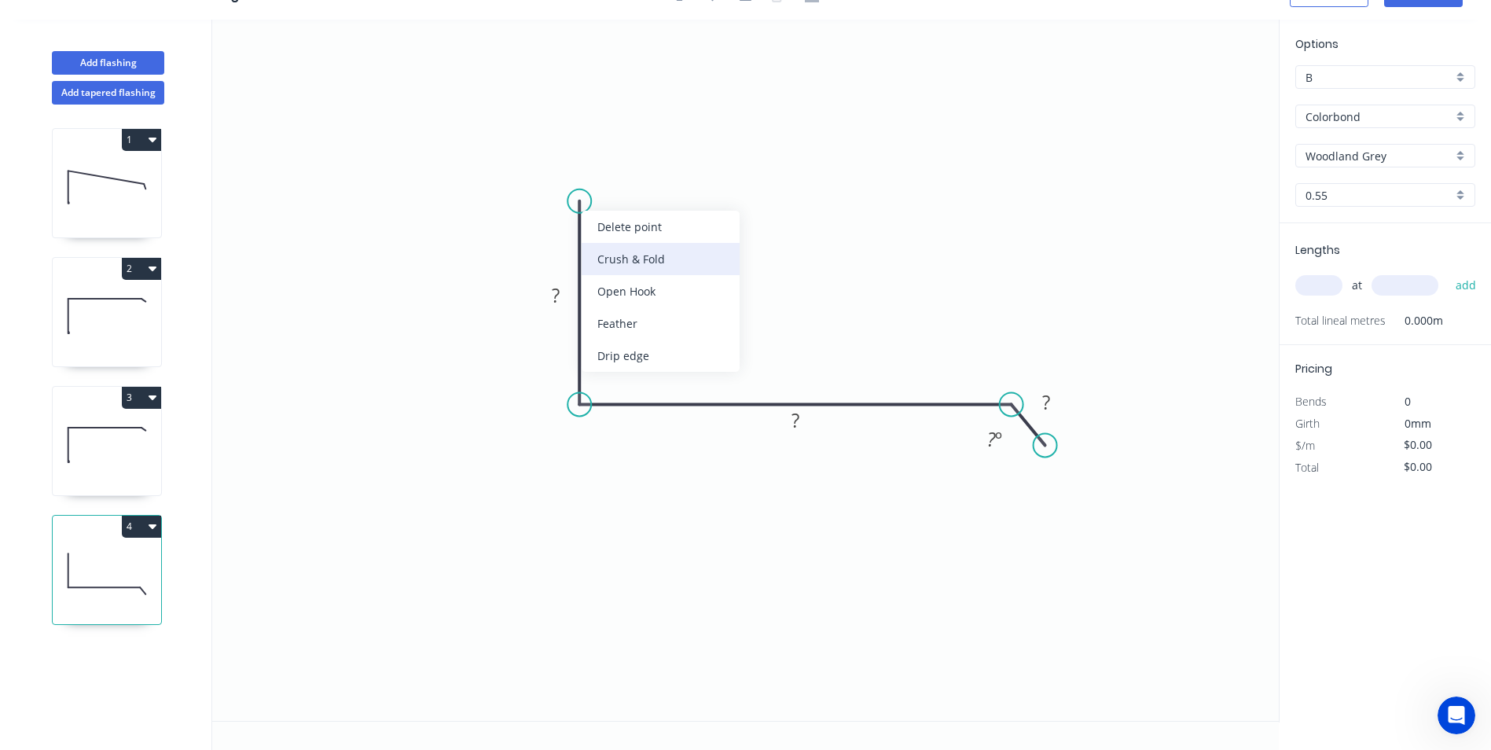
click at [597, 252] on div "Crush & Fold" at bounding box center [661, 259] width 158 height 32
click at [549, 300] on rect at bounding box center [555, 296] width 31 height 22
click at [1049, 161] on icon "0 CF 10 800 80 25 130 º" at bounding box center [745, 370] width 1067 height 701
type input "$35.90"
click at [1332, 282] on input "text" at bounding box center [1318, 285] width 47 height 20
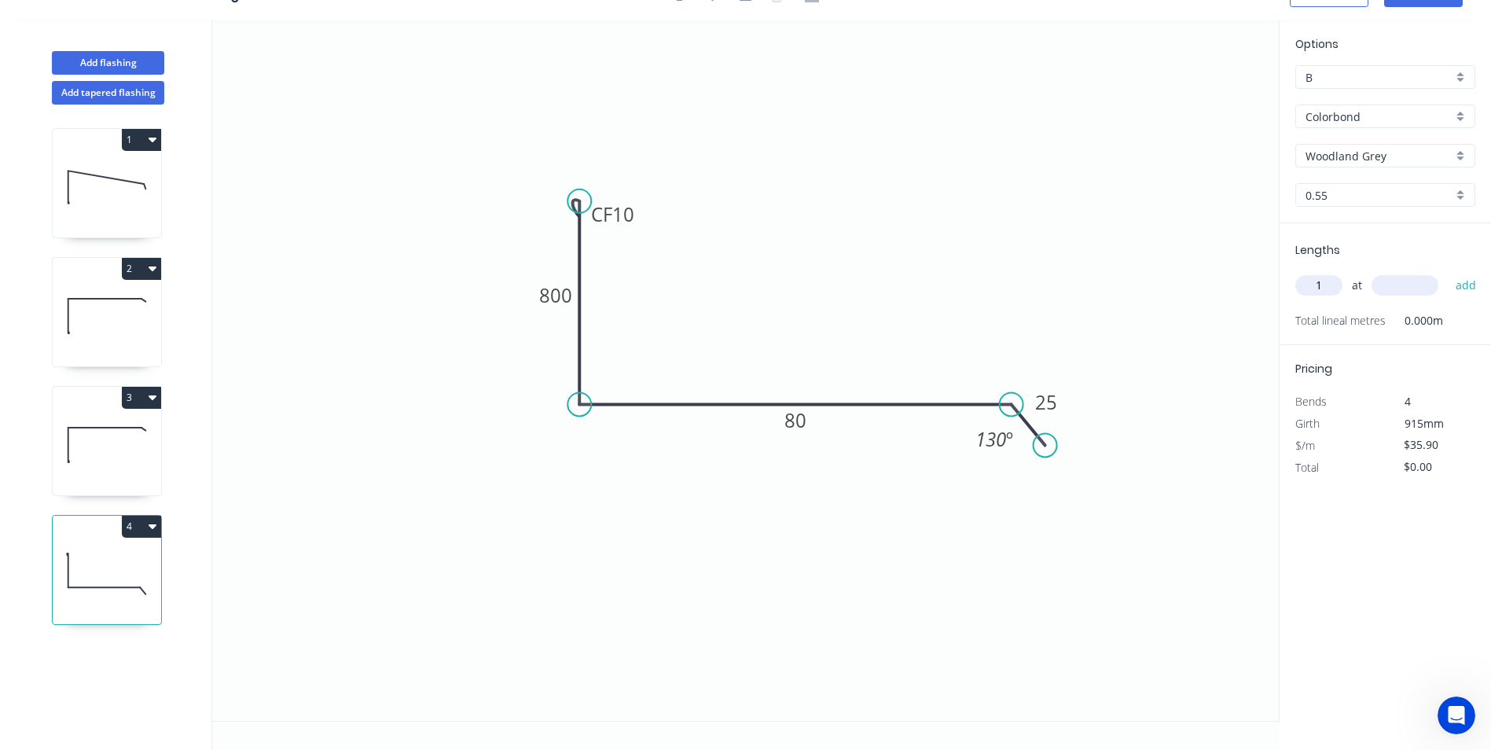
type input "1"
type input "4000"
click at [1448, 272] on button "add" at bounding box center [1466, 285] width 37 height 27
type input "$143.60"
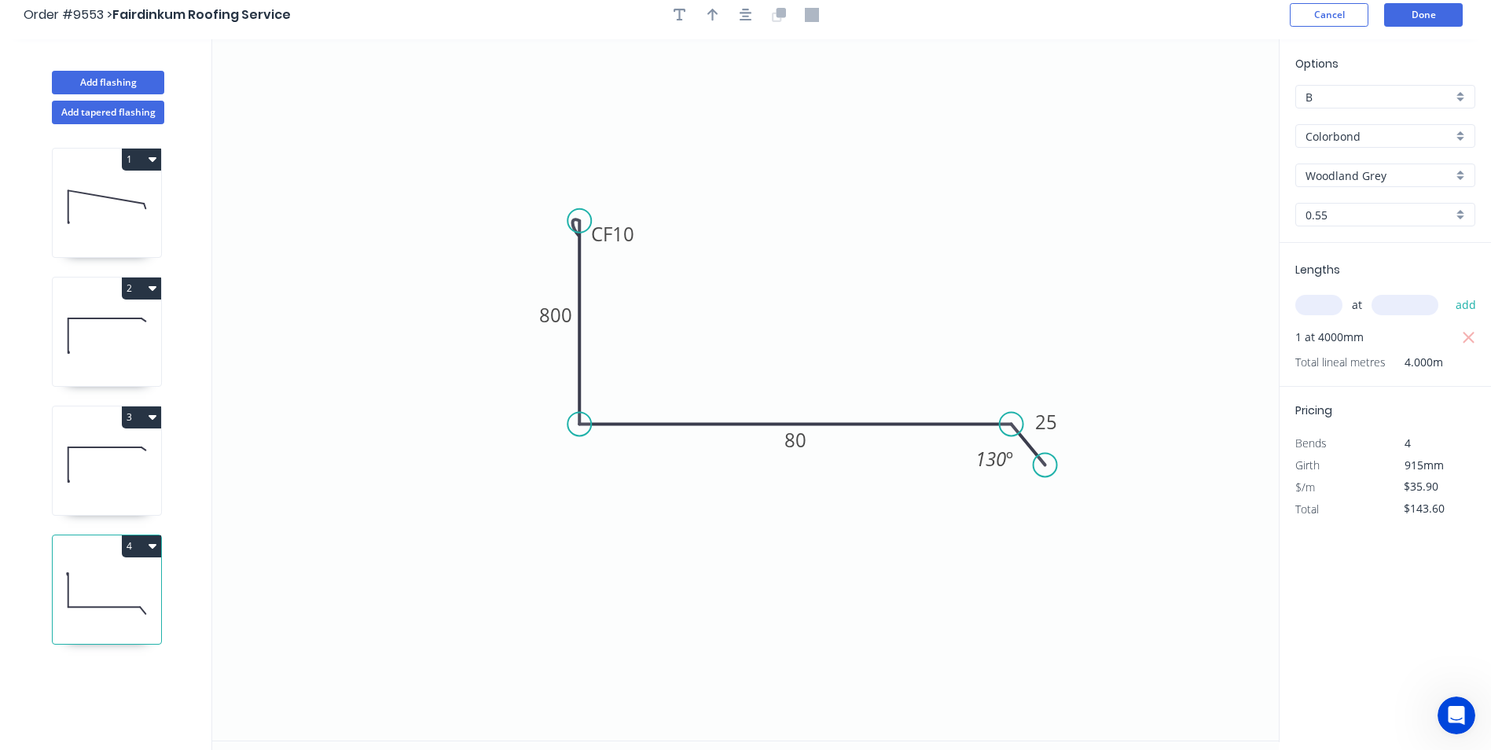
scroll to position [0, 0]
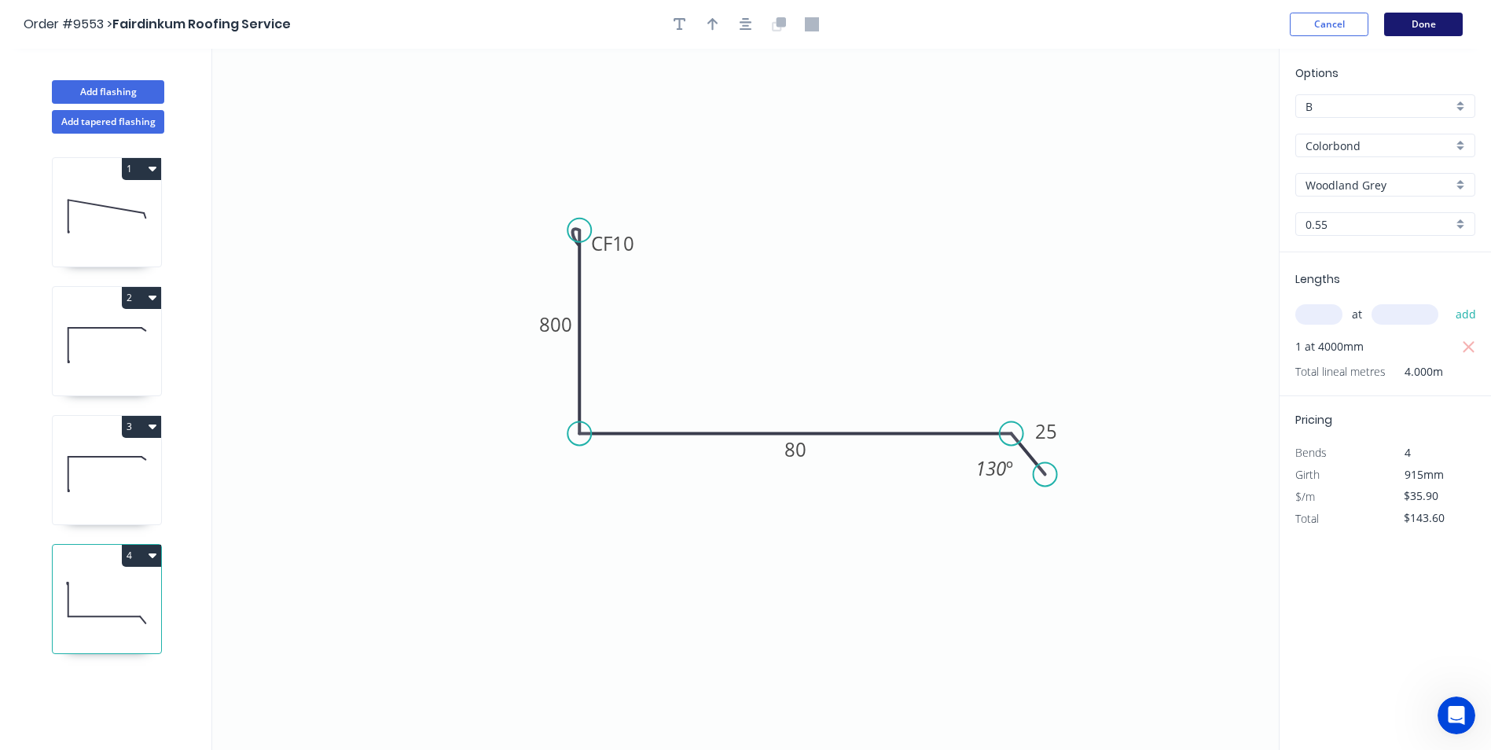
click at [1453, 34] on button "Done" at bounding box center [1423, 25] width 79 height 24
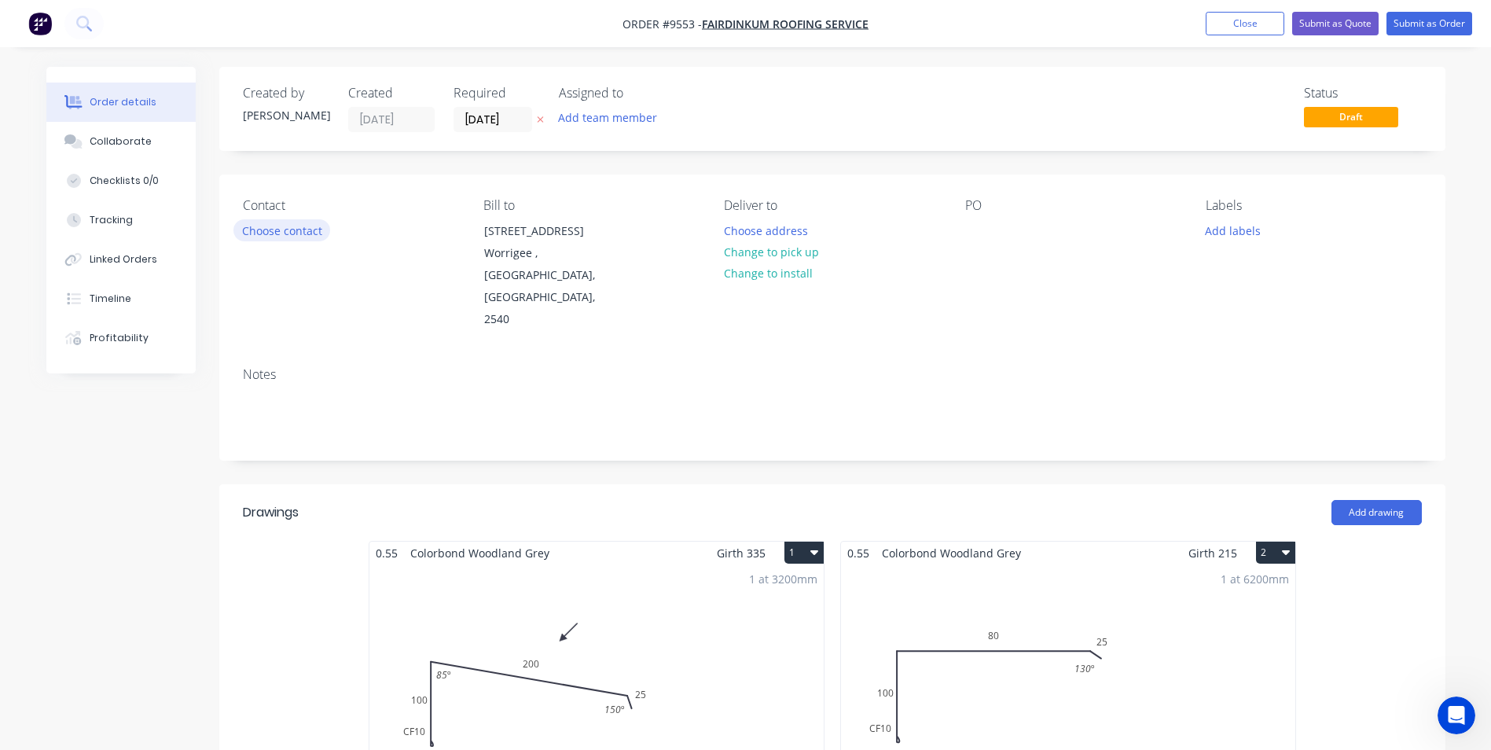
click at [285, 230] on button "Choose contact" at bounding box center [281, 229] width 97 height 21
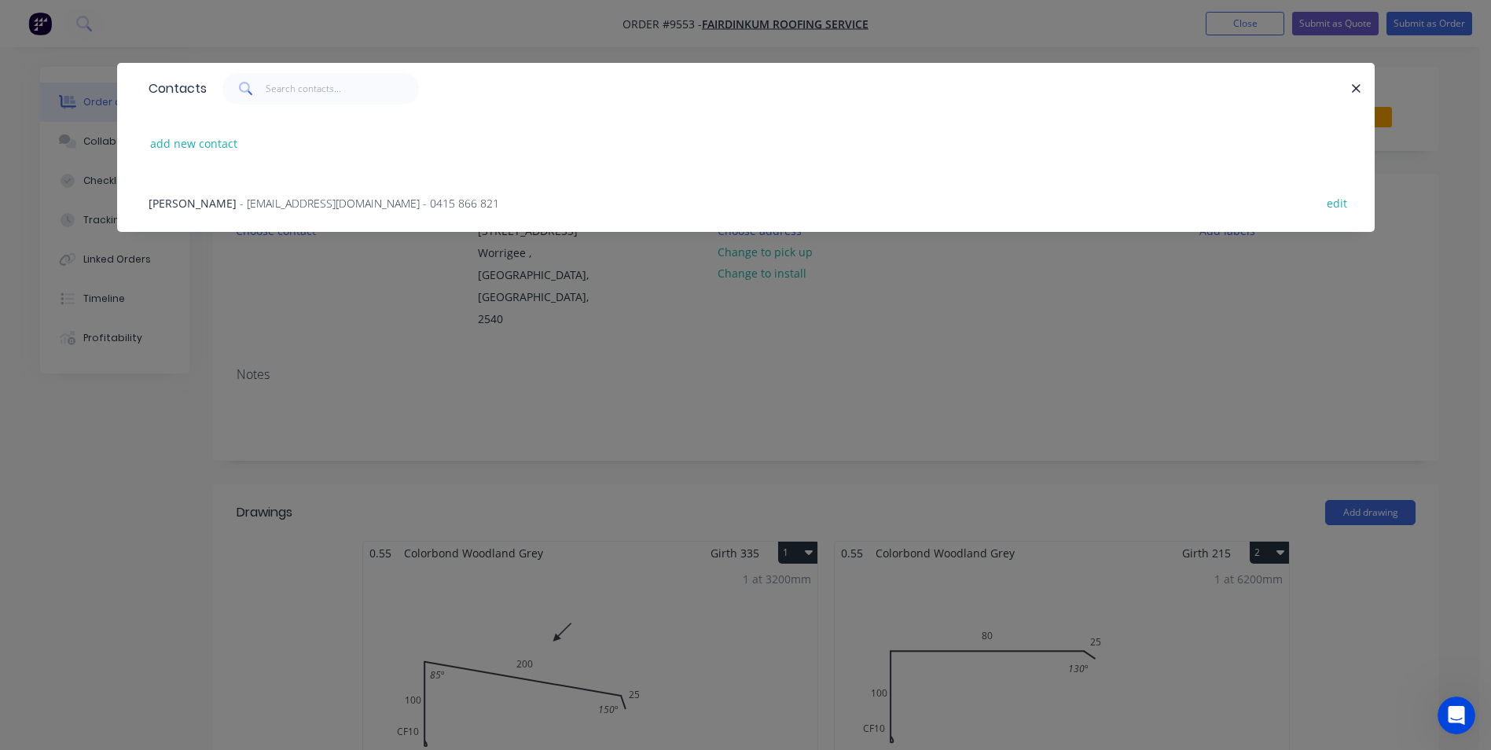
click at [275, 200] on span "- toddnwalton@gmail.com - 0415 866 821" at bounding box center [369, 203] width 259 height 15
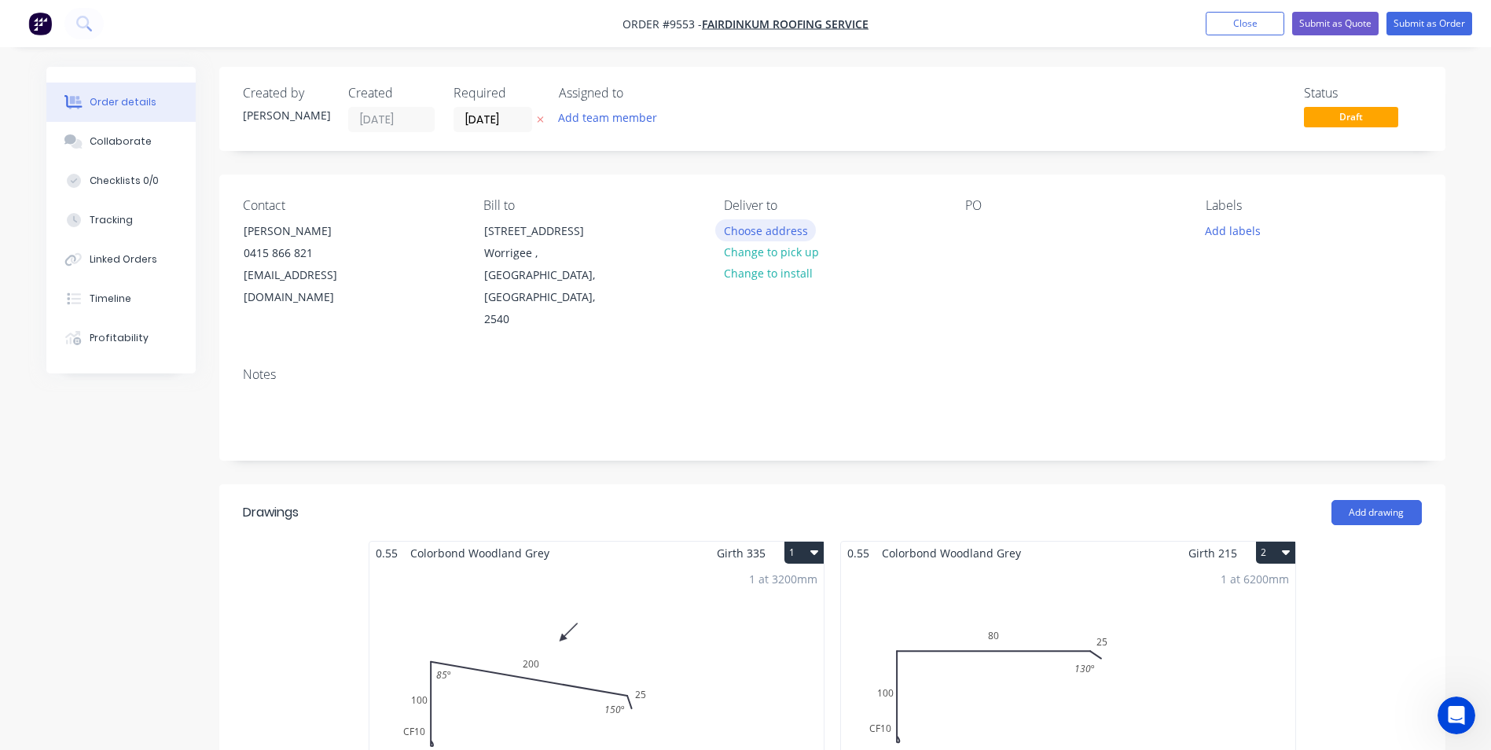
click at [781, 234] on button "Choose address" at bounding box center [765, 229] width 101 height 21
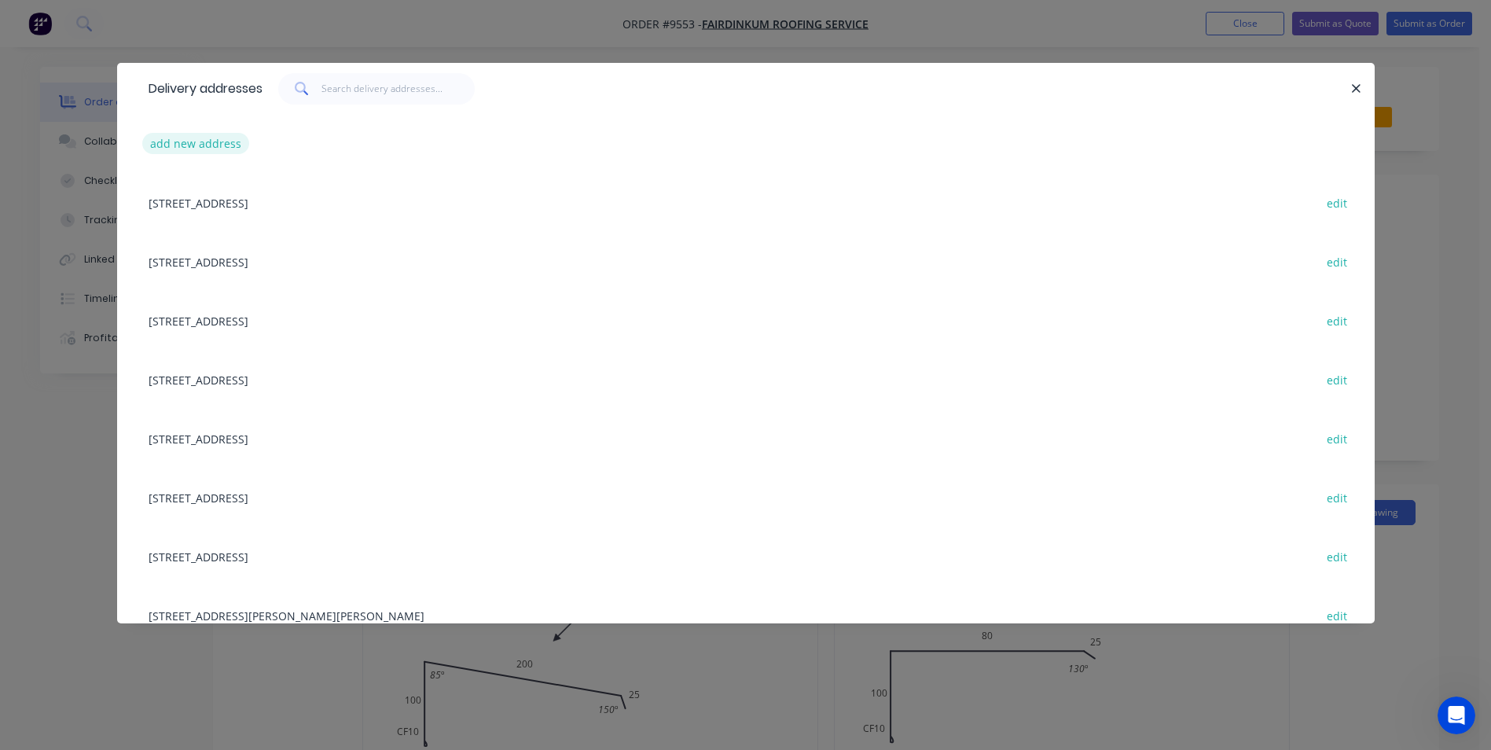
click at [207, 138] on button "add new address" at bounding box center [196, 143] width 108 height 21
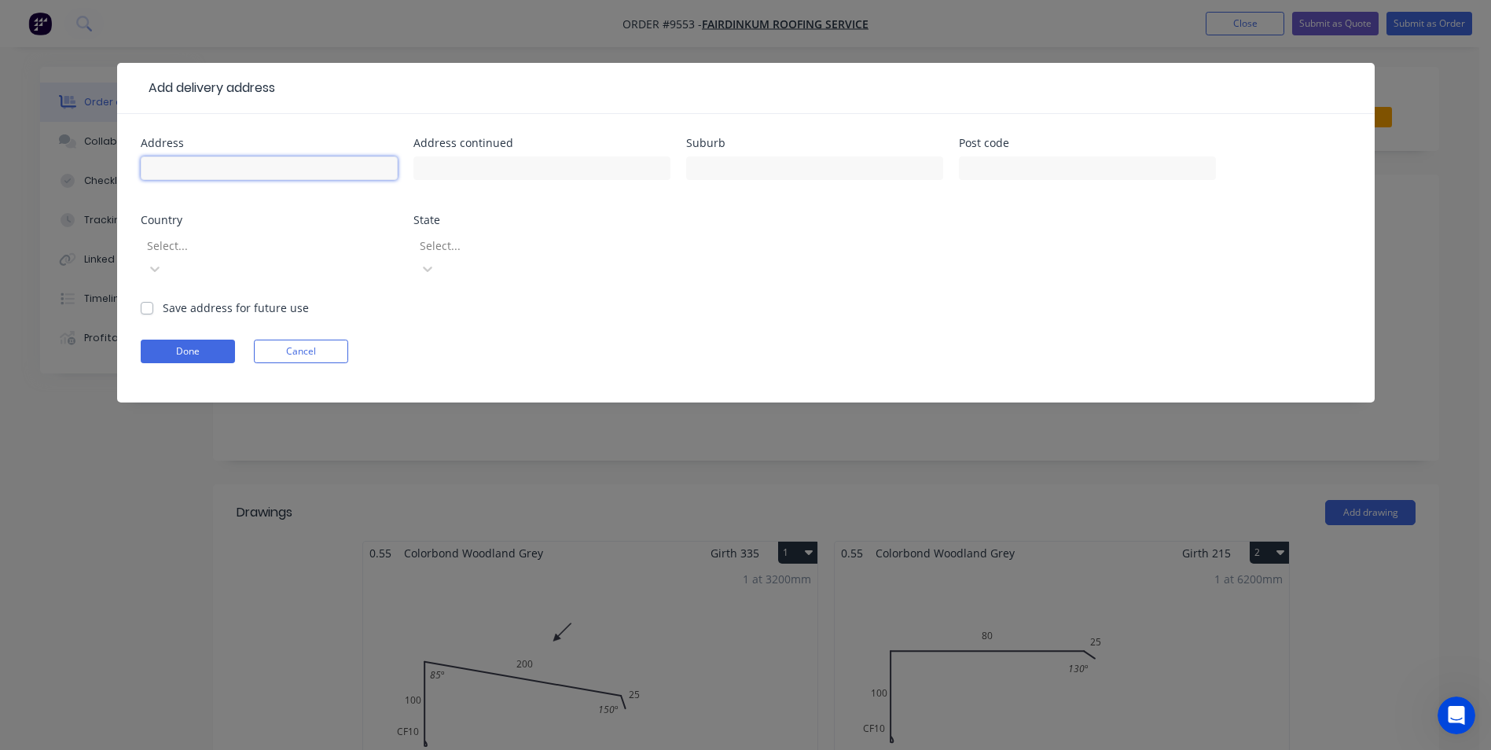
click at [266, 168] on input "text" at bounding box center [269, 168] width 257 height 24
type input "8 Gwynne st"
type input "w"
type input "Gwynneville"
click at [733, 243] on div "Address 8 Gwynne st Address continued Suburb Gwynneville Post code Country Sele…" at bounding box center [746, 219] width 1211 height 162
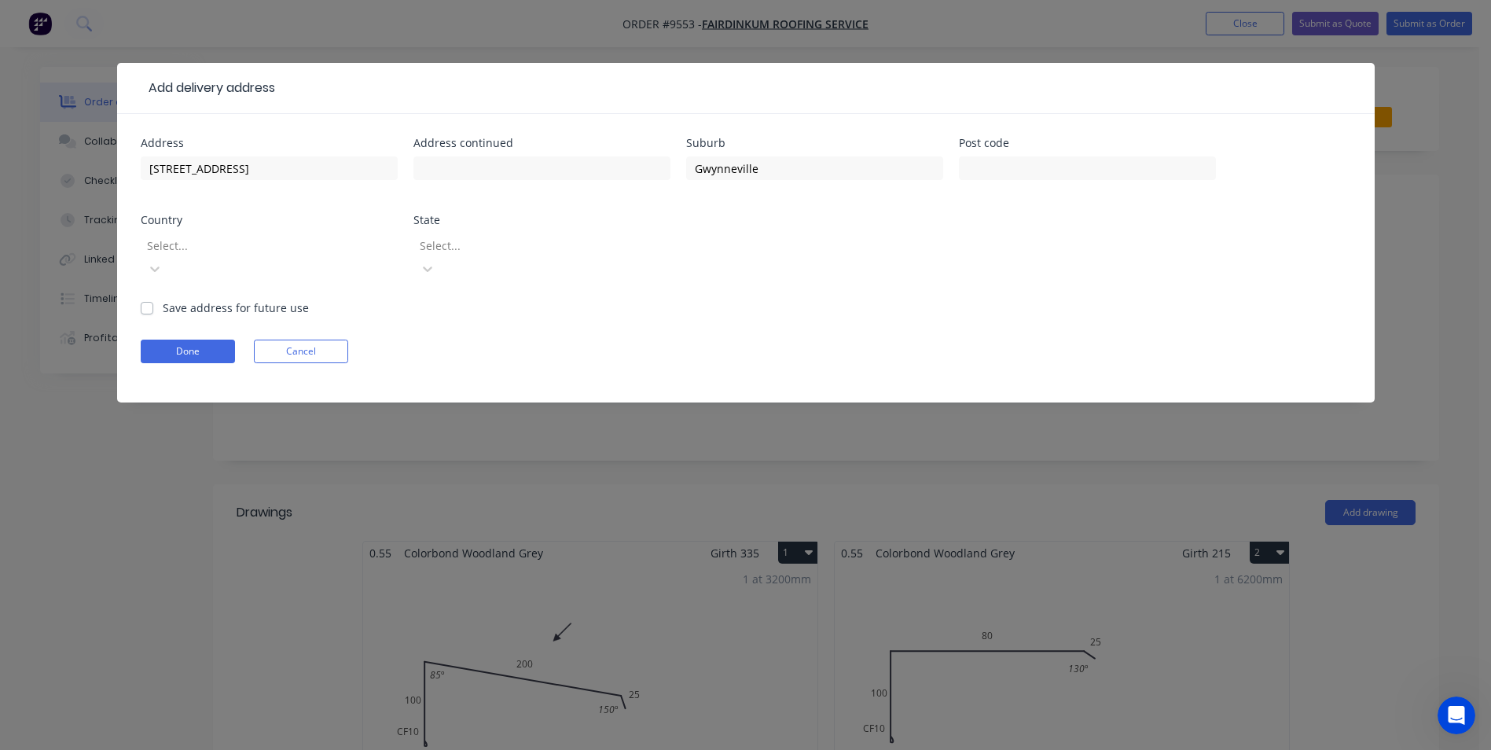
click at [270, 253] on div at bounding box center [258, 246] width 226 height 20
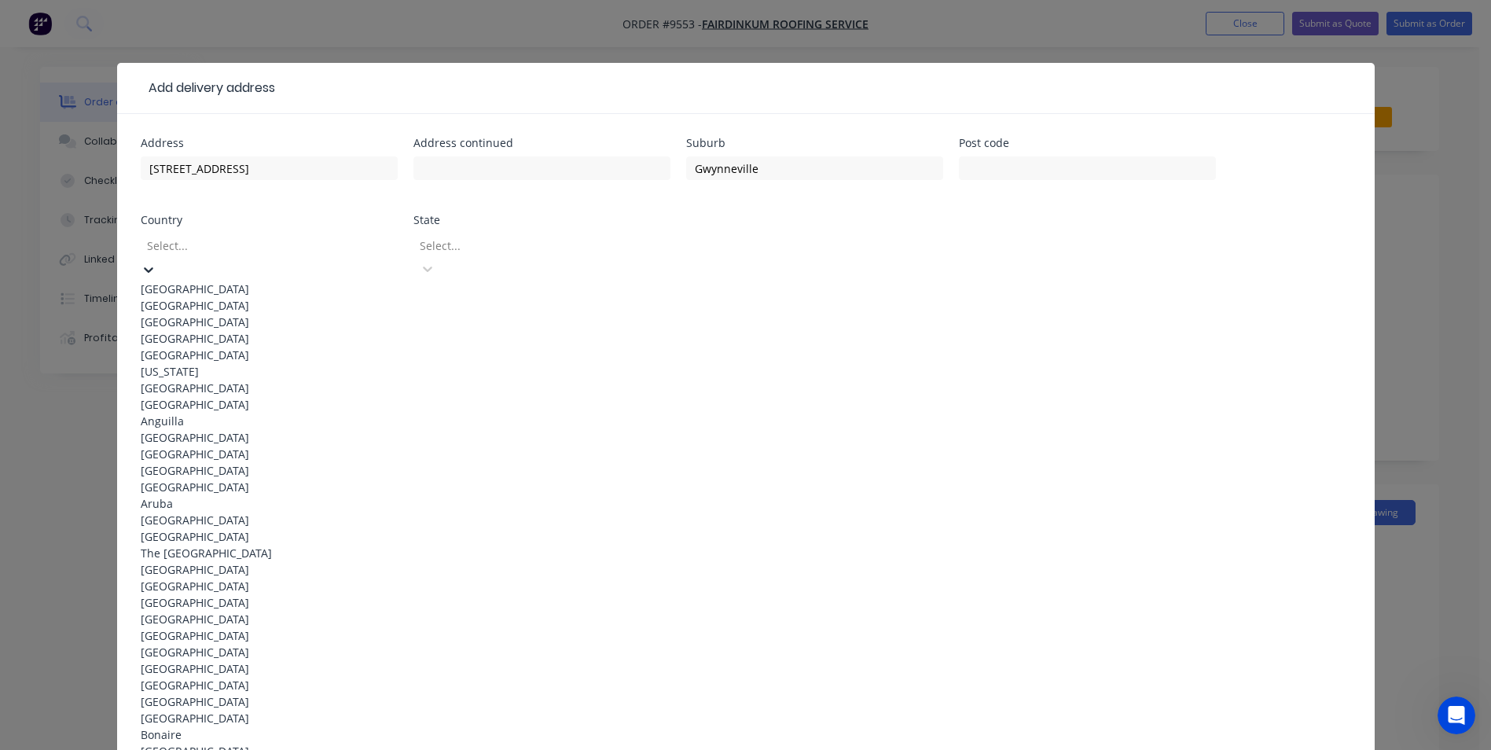
click at [248, 285] on div "Australia" at bounding box center [269, 289] width 257 height 17
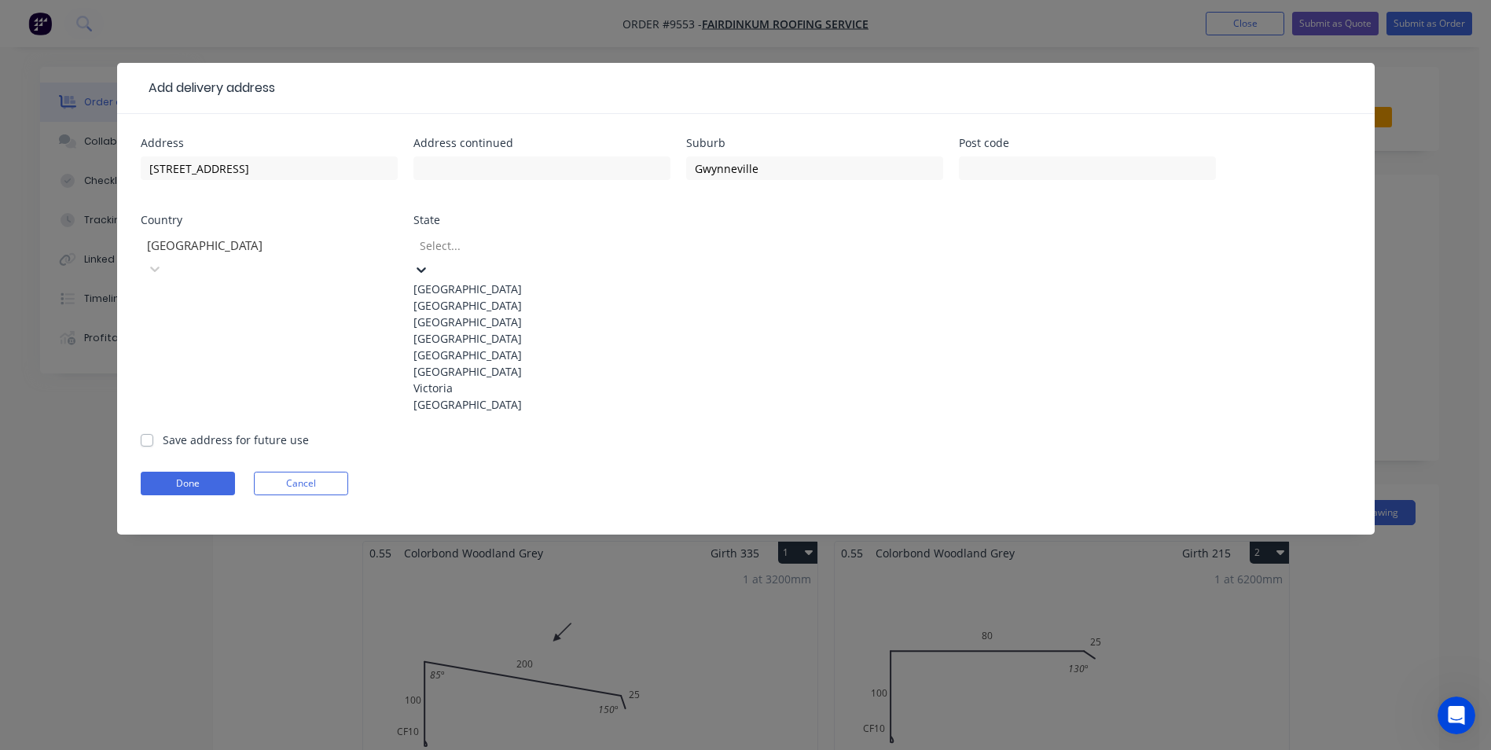
click at [553, 243] on div at bounding box center [531, 246] width 226 height 20
drag, startPoint x: 485, startPoint y: 311, endPoint x: 226, endPoint y: 292, distance: 259.4
click at [484, 311] on div "New South Wales" at bounding box center [541, 305] width 257 height 17
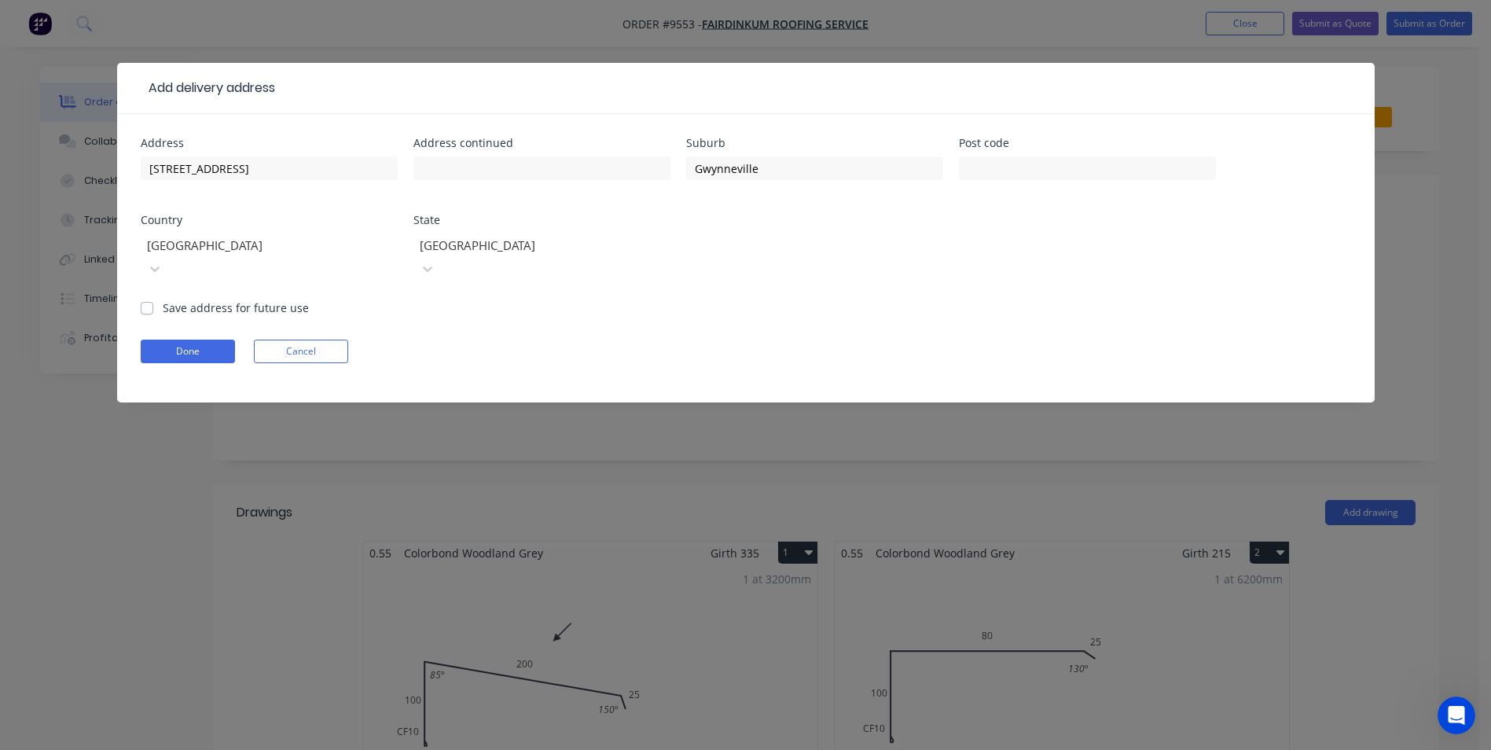
click at [163, 299] on label "Save address for future use" at bounding box center [236, 307] width 146 height 17
click at [149, 299] on input "Save address for future use" at bounding box center [147, 306] width 13 height 15
checkbox input "true"
click at [175, 340] on button "Done" at bounding box center [188, 352] width 94 height 24
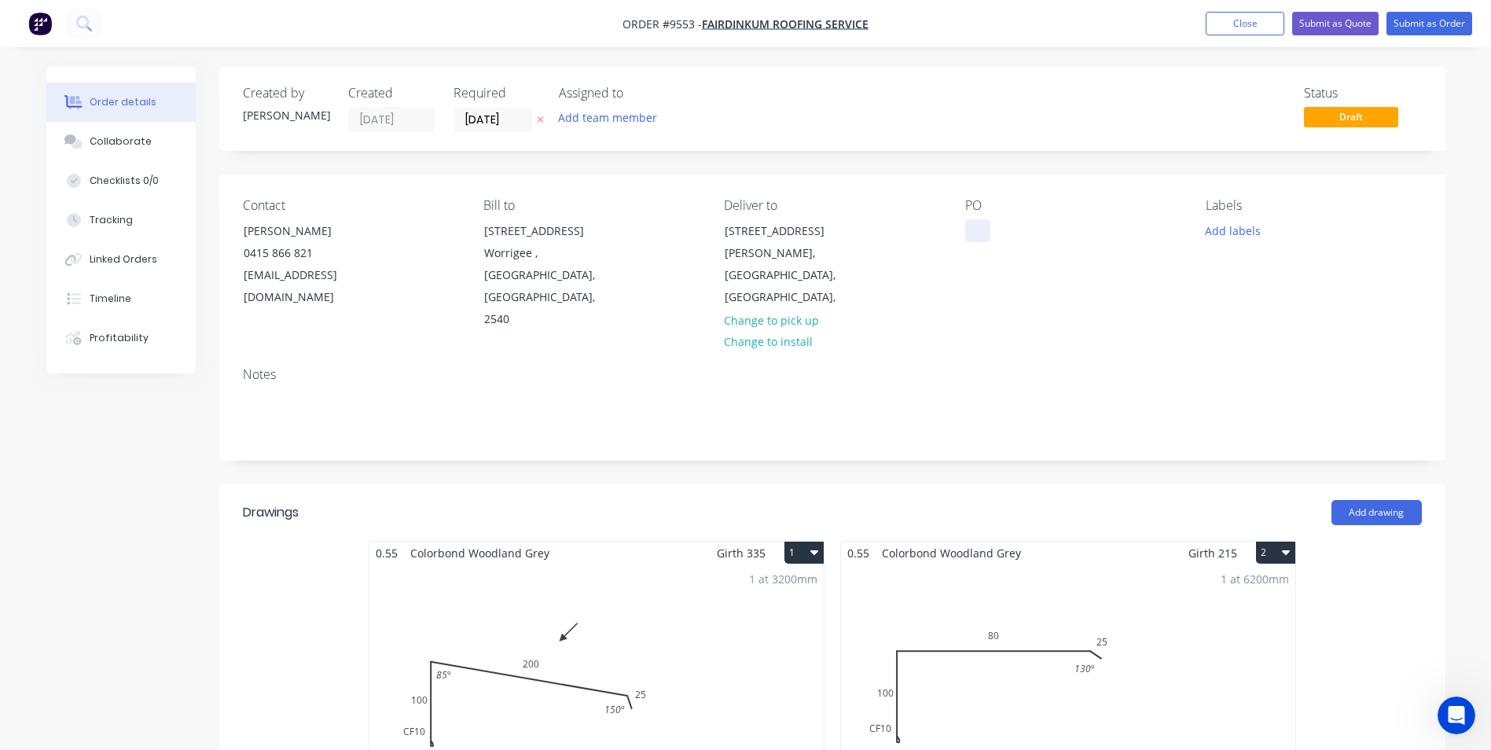
click at [972, 222] on div at bounding box center [977, 230] width 25 height 23
click at [1033, 114] on div "Status Draft" at bounding box center [1069, 109] width 706 height 46
click at [1304, 31] on button "Submit as Quote" at bounding box center [1335, 24] width 86 height 24
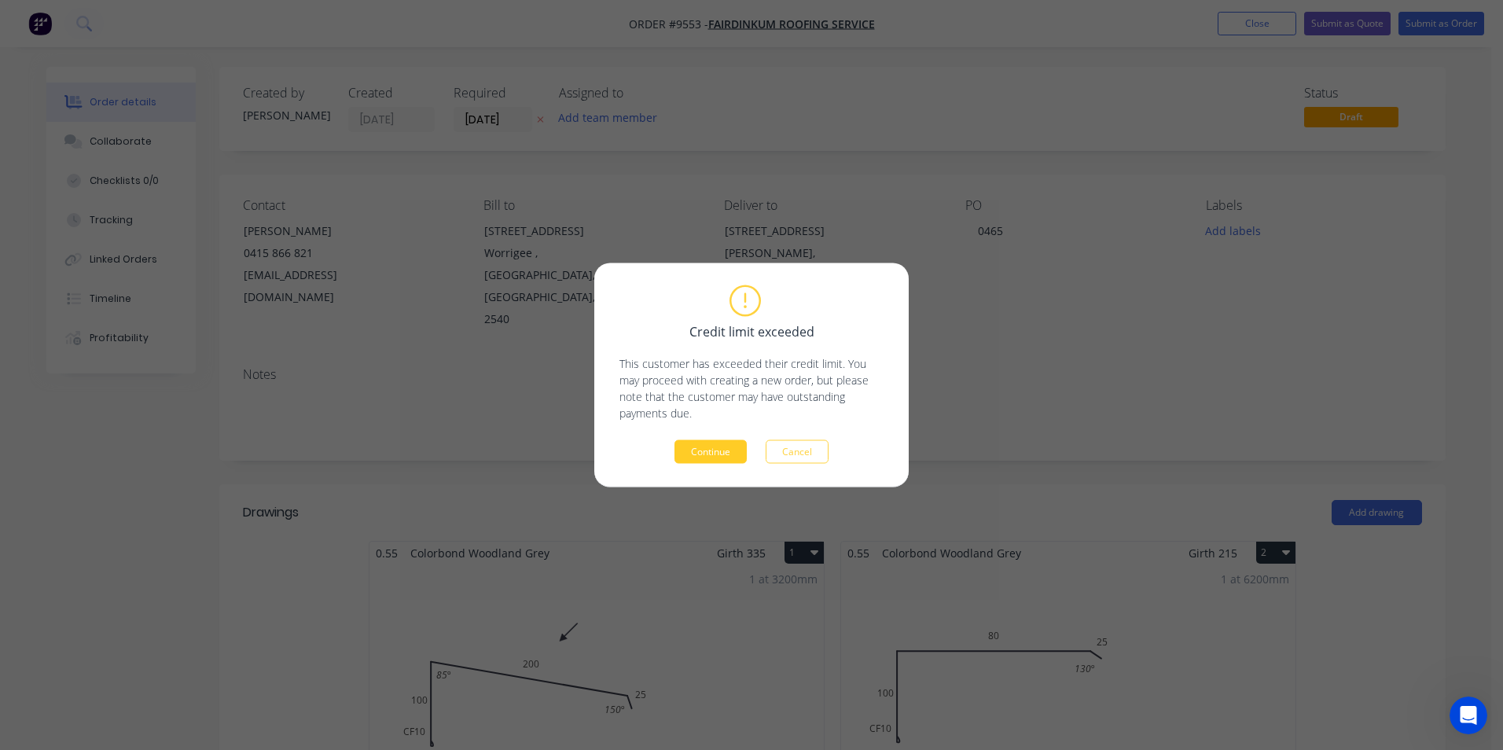
click at [706, 454] on button "Continue" at bounding box center [710, 452] width 72 height 24
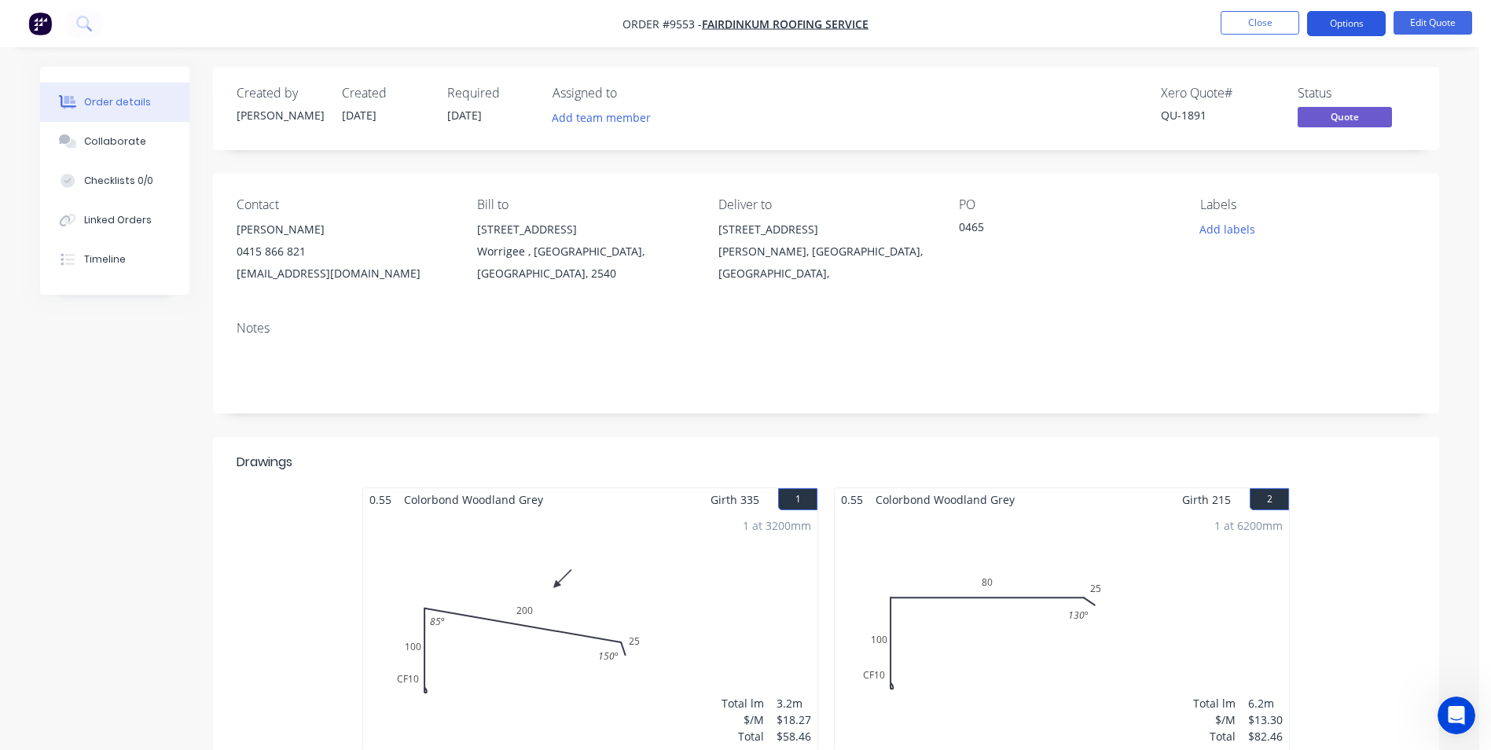
click at [1316, 27] on button "Options" at bounding box center [1346, 23] width 79 height 25
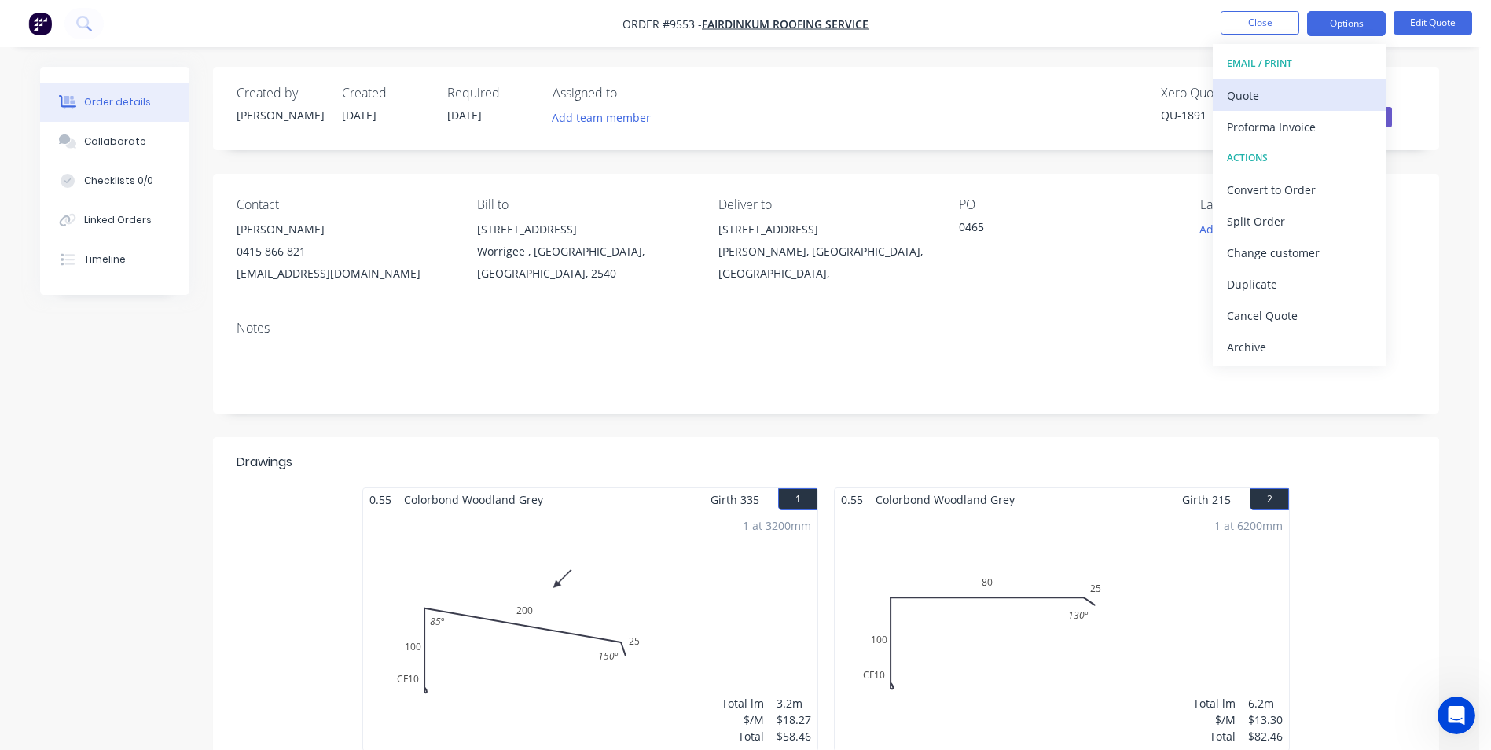
click at [1247, 89] on div "Quote" at bounding box center [1299, 95] width 145 height 23
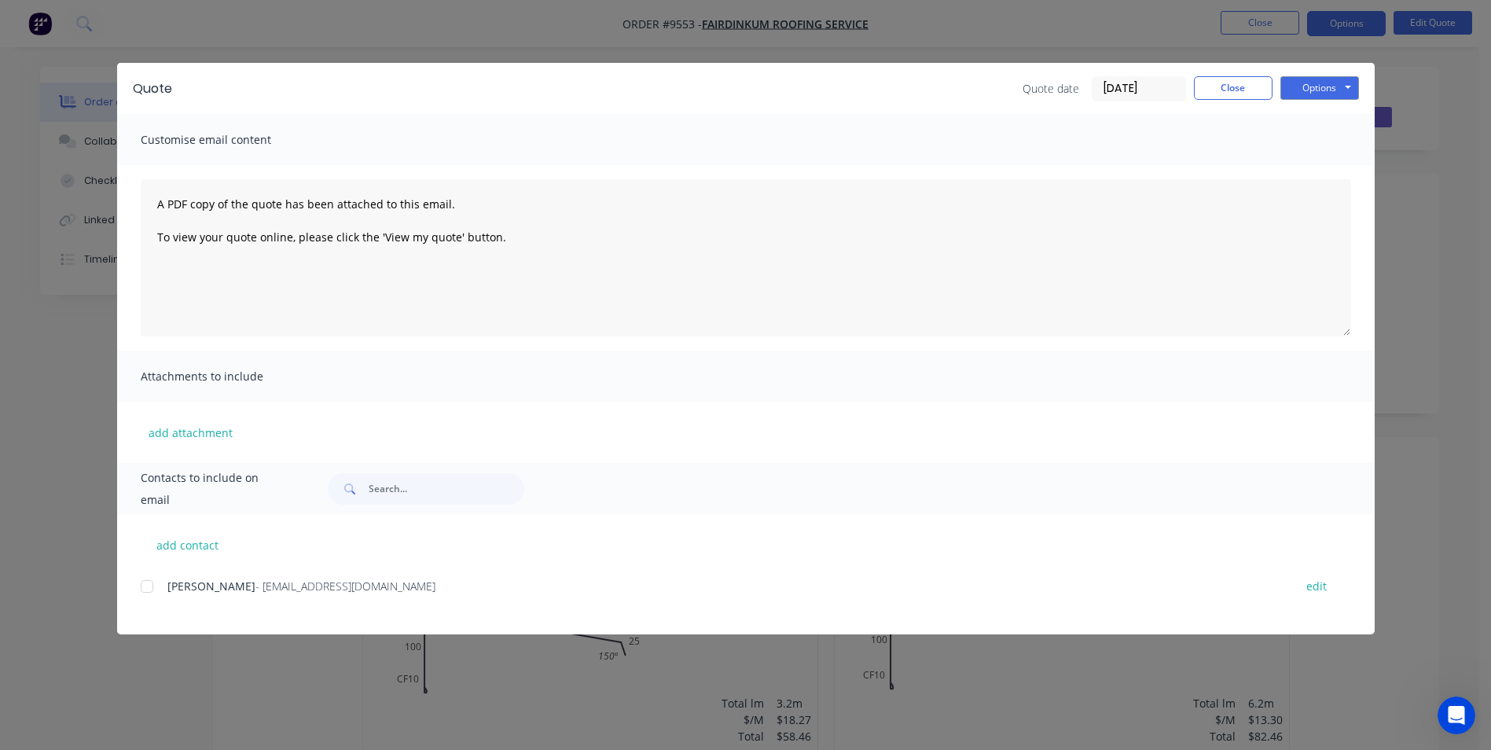
click at [146, 593] on div at bounding box center [146, 586] width 31 height 31
click at [1320, 88] on button "Options" at bounding box center [1319, 88] width 79 height 24
click at [1312, 171] on button "Email" at bounding box center [1330, 168] width 101 height 26
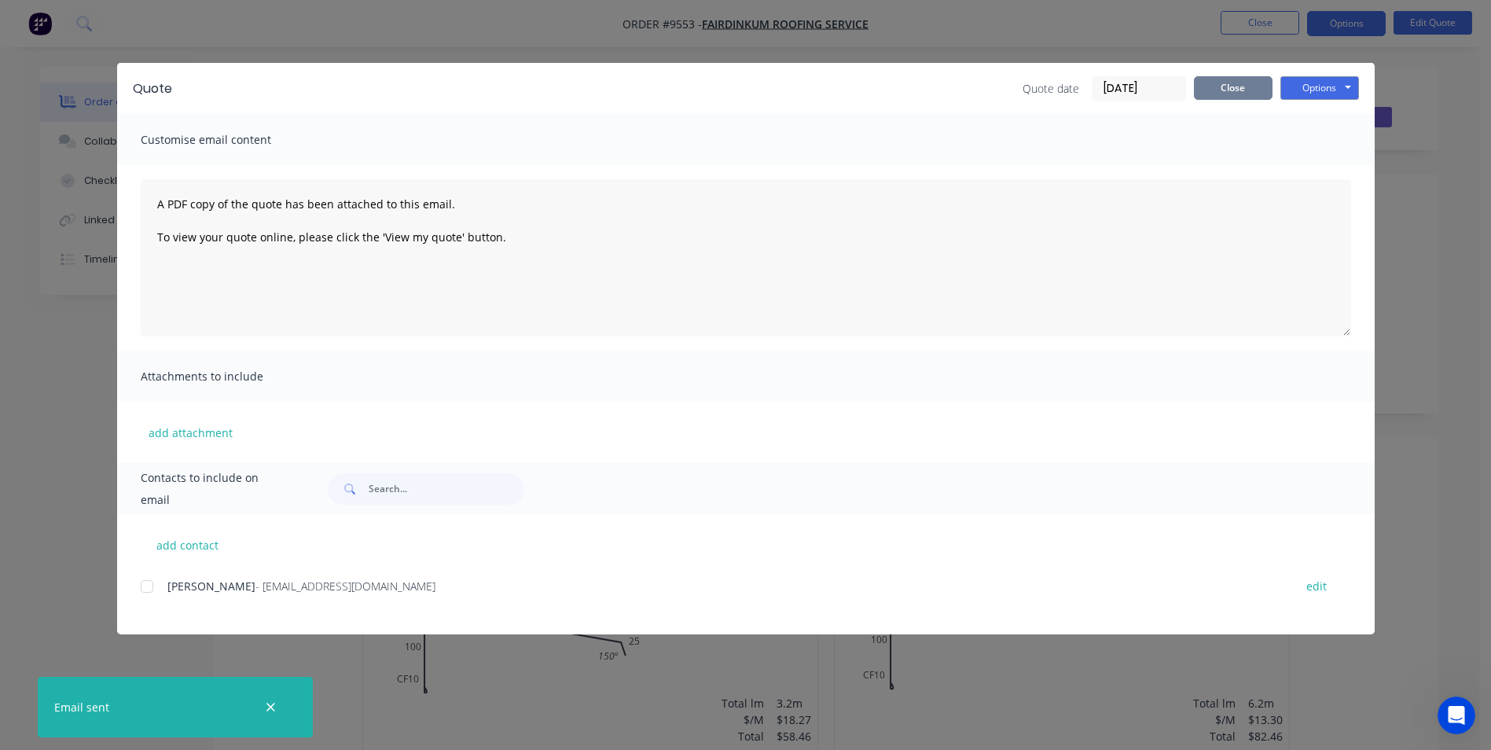
click at [1234, 84] on button "Close" at bounding box center [1233, 88] width 79 height 24
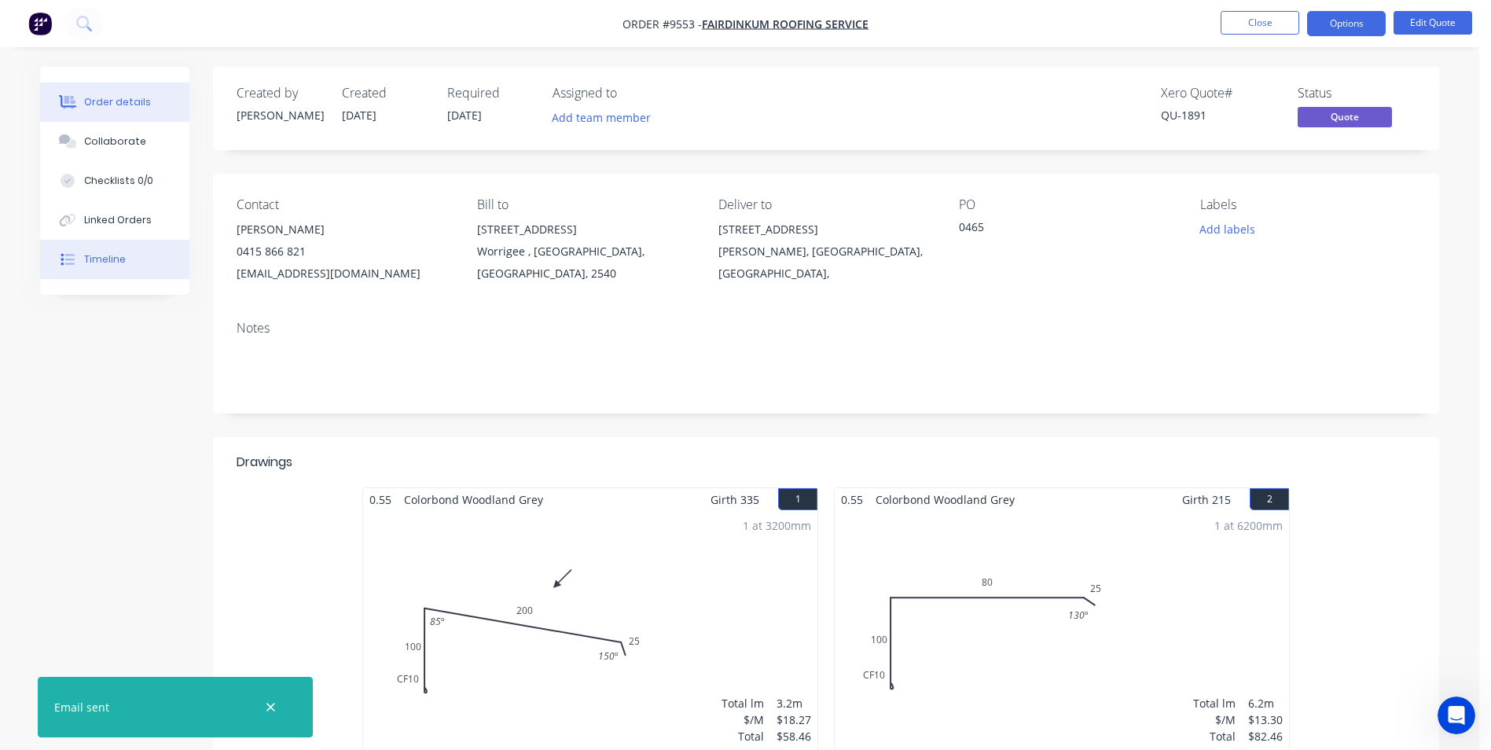
click at [74, 270] on button "Timeline" at bounding box center [114, 259] width 149 height 39
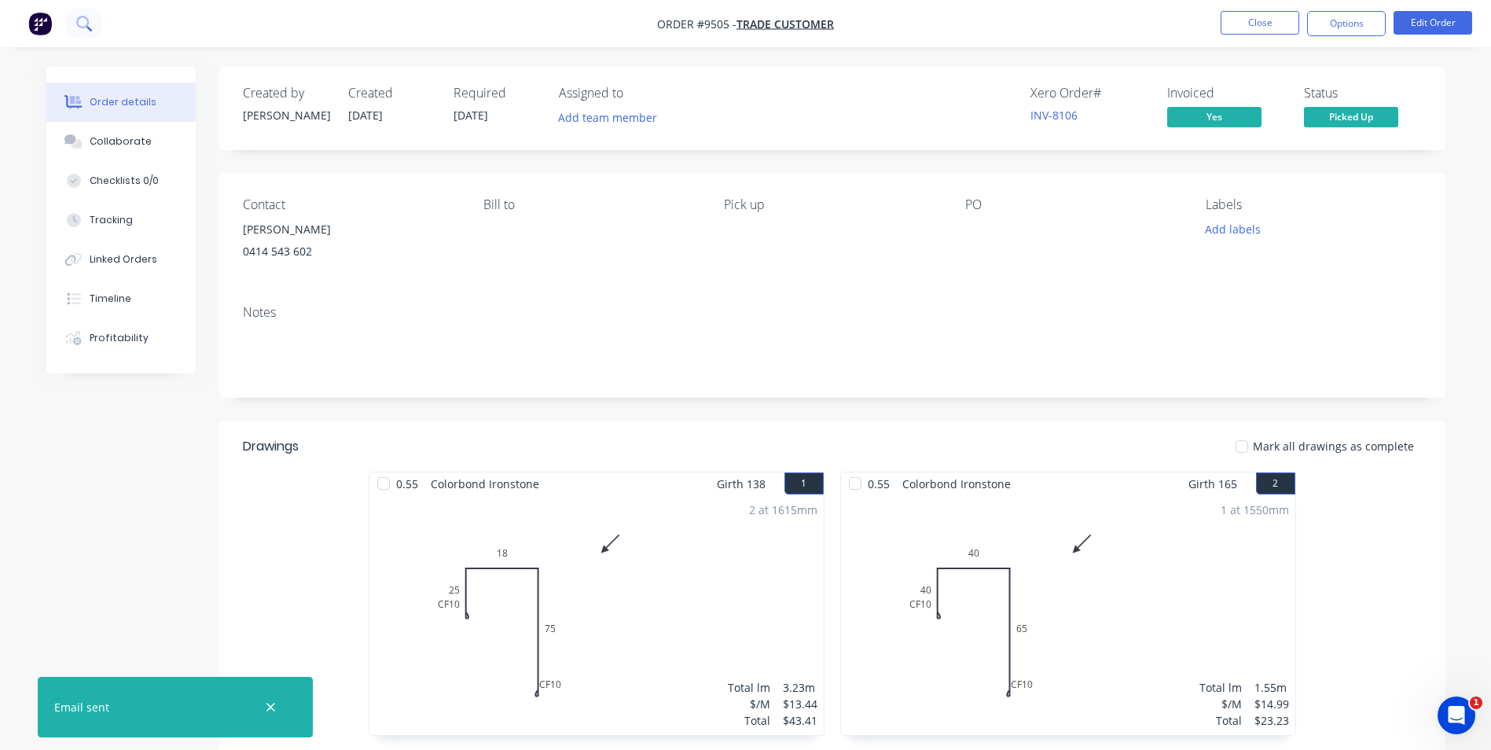
click at [86, 22] on icon at bounding box center [83, 23] width 15 height 15
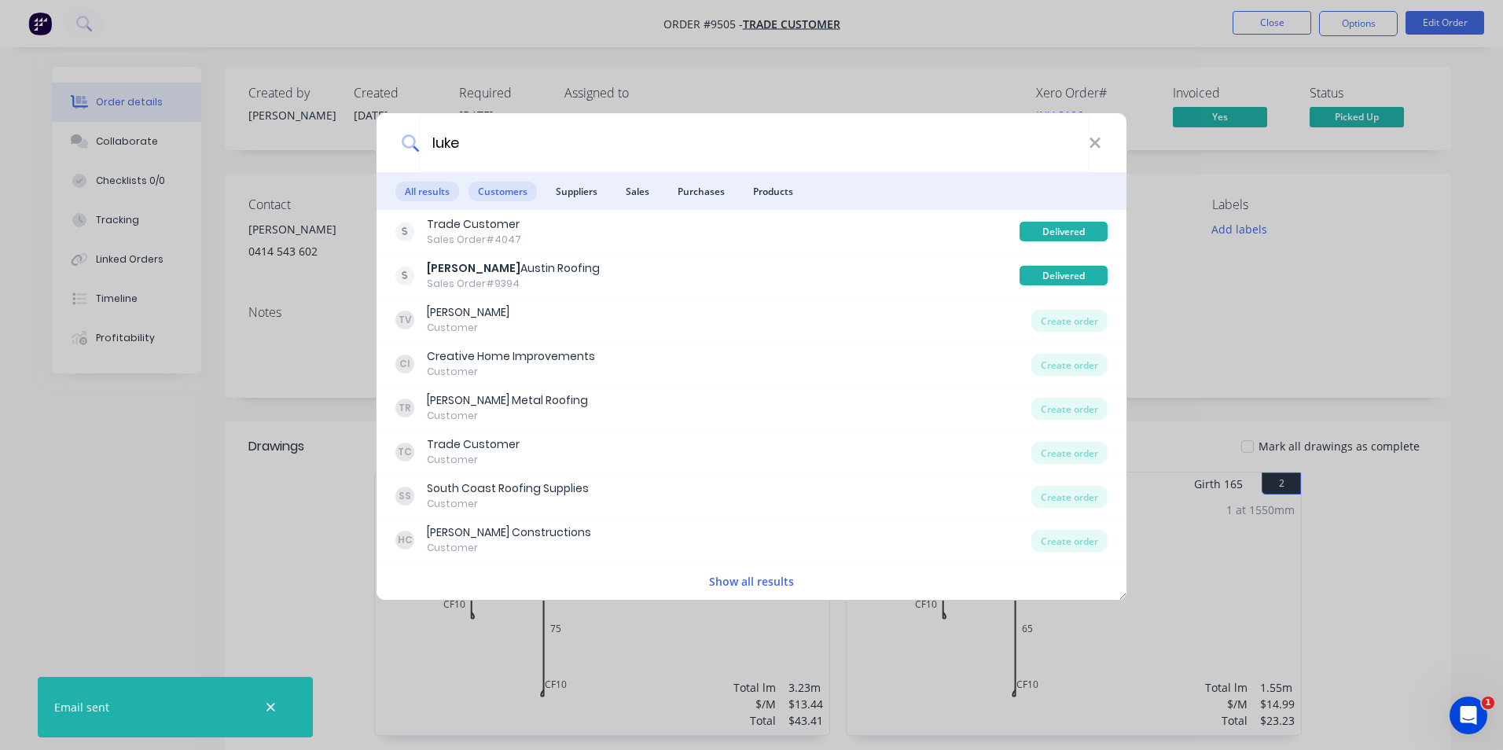
type input "luke"
click at [526, 186] on span "Customers" at bounding box center [502, 192] width 68 height 20
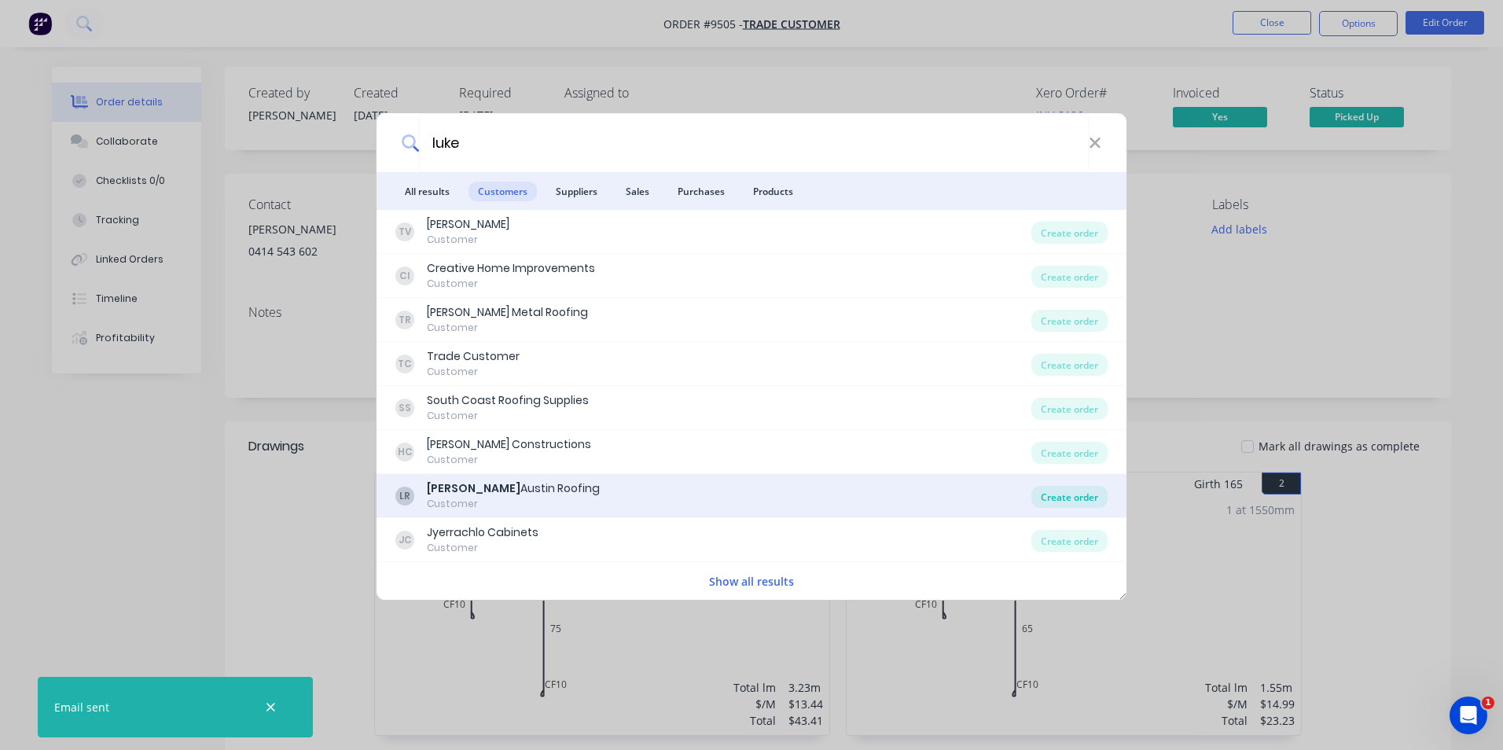
click at [1053, 490] on div "Create order" at bounding box center [1069, 497] width 76 height 22
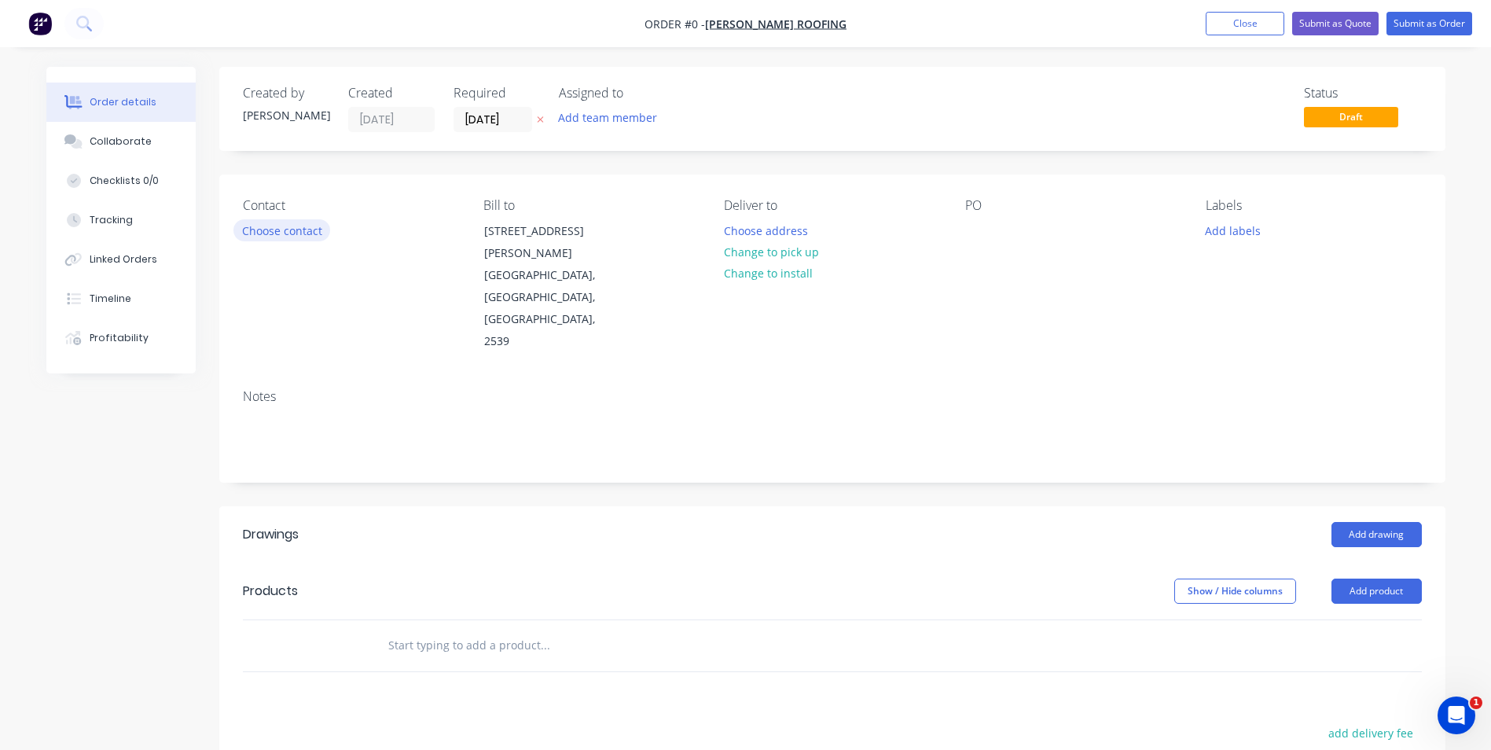
click at [272, 222] on button "Choose contact" at bounding box center [281, 229] width 97 height 21
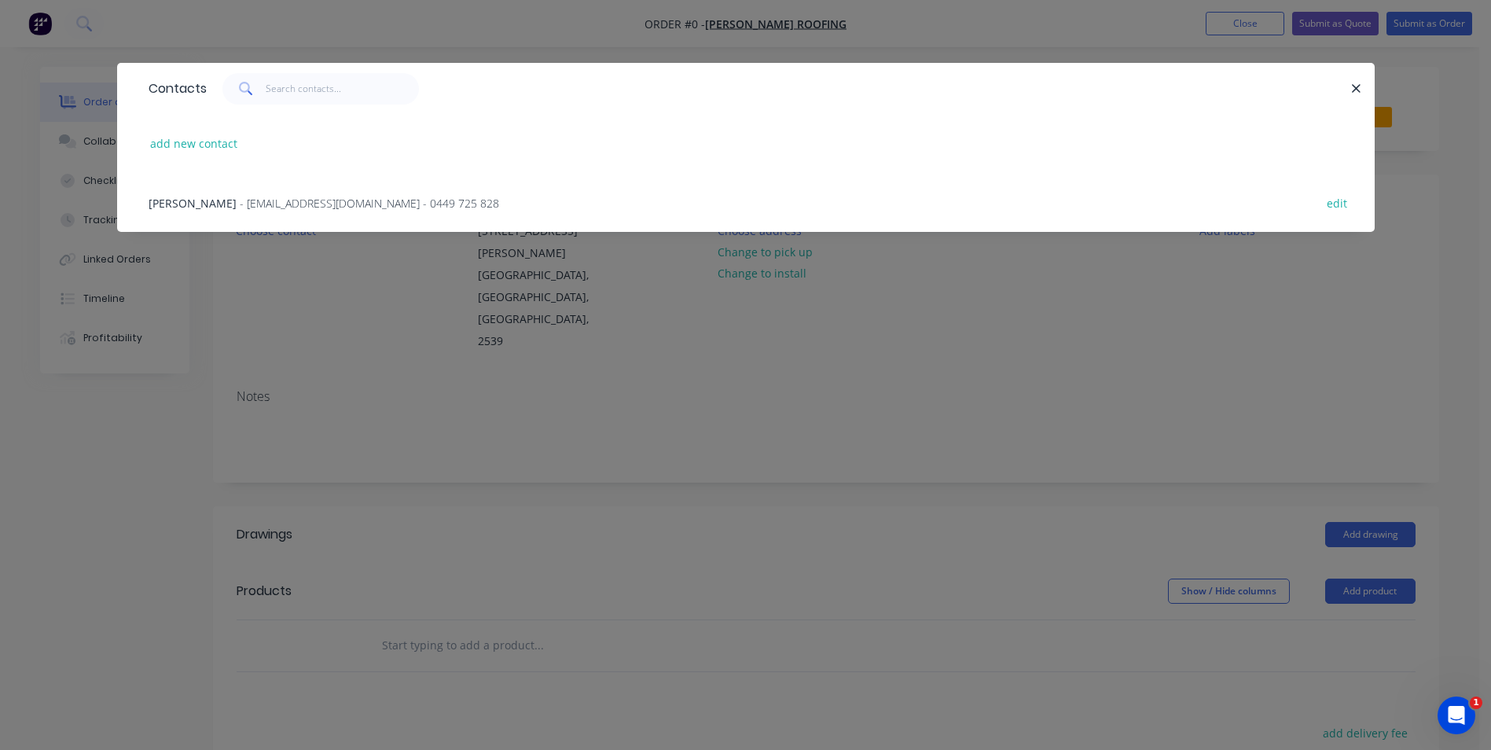
click at [300, 207] on span "- [EMAIL_ADDRESS][DOMAIN_NAME] - 0449 725 828" at bounding box center [369, 203] width 259 height 15
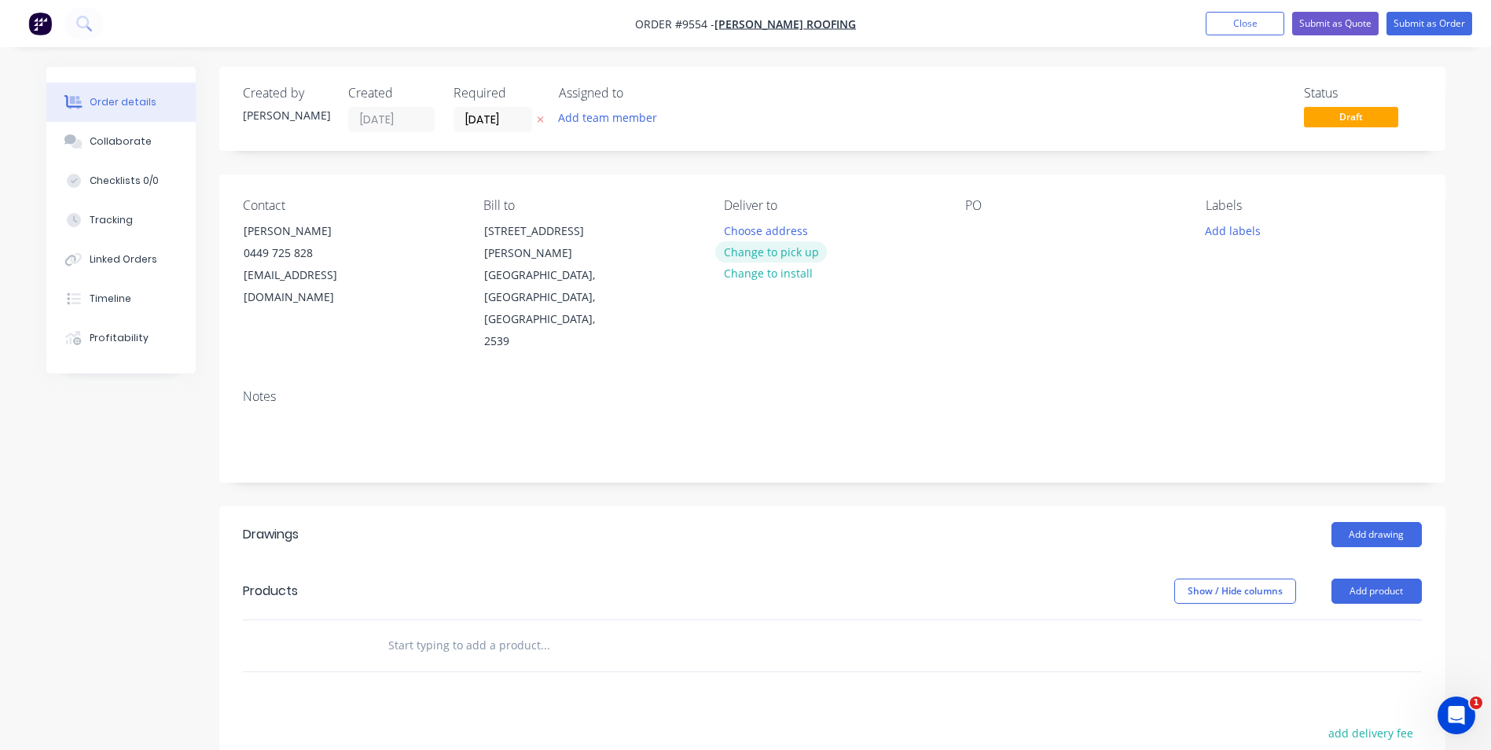
click at [777, 251] on button "Change to pick up" at bounding box center [771, 251] width 112 height 21
click at [479, 630] on input "text" at bounding box center [545, 645] width 314 height 31
type input "r"
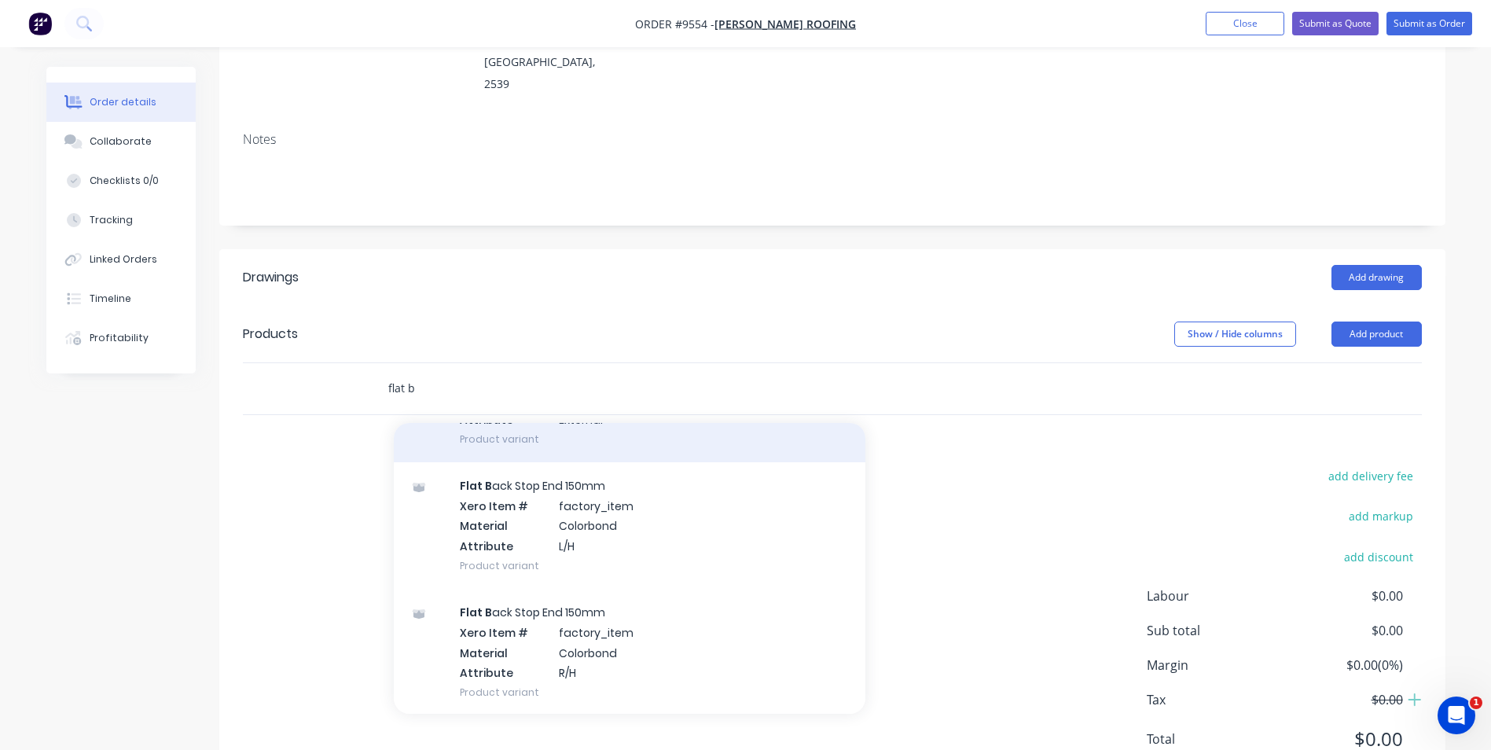
scroll to position [786, 0]
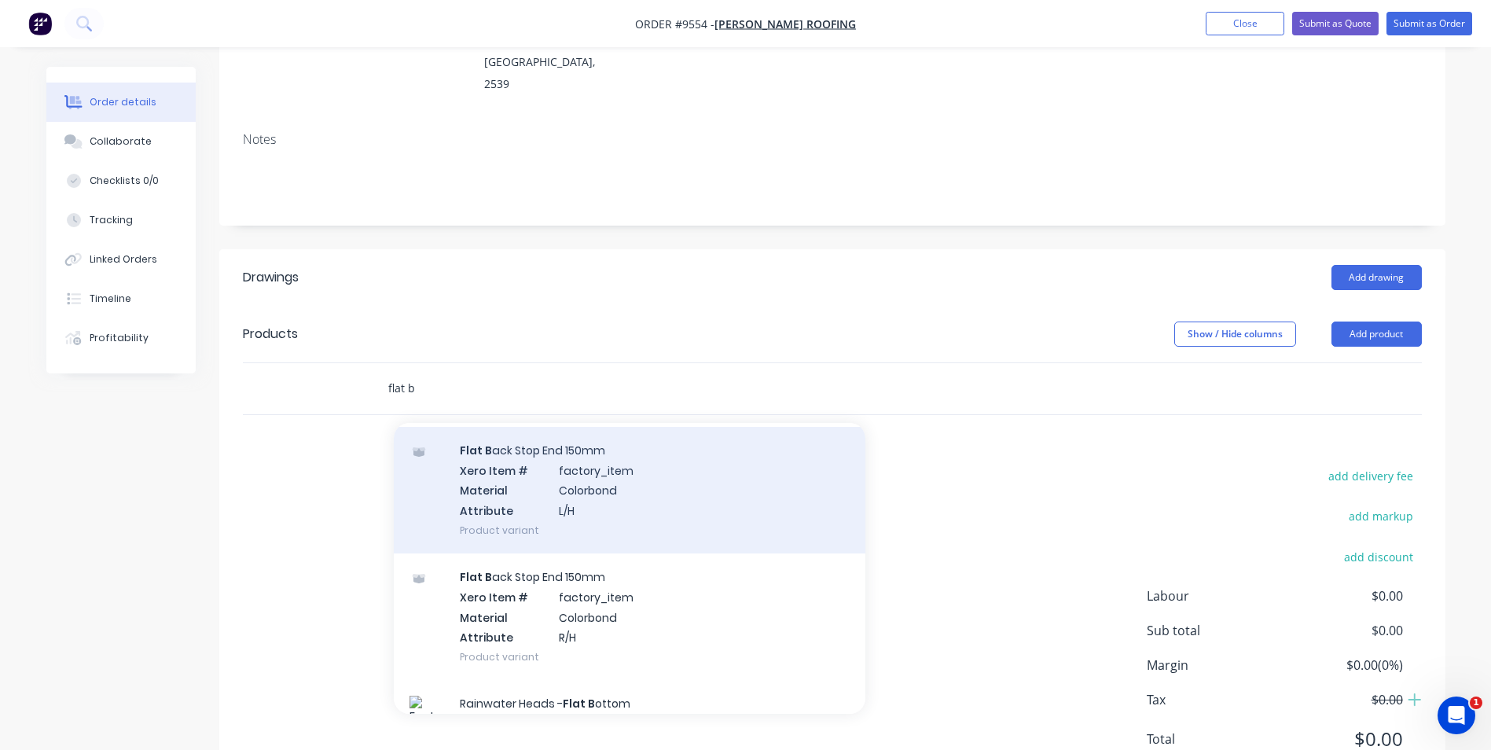
type input "flat b"
click at [615, 427] on div "Flat B ack Stop End 150mm Xero Item # factory_item Material Colorbond Attribute…" at bounding box center [630, 490] width 472 height 127
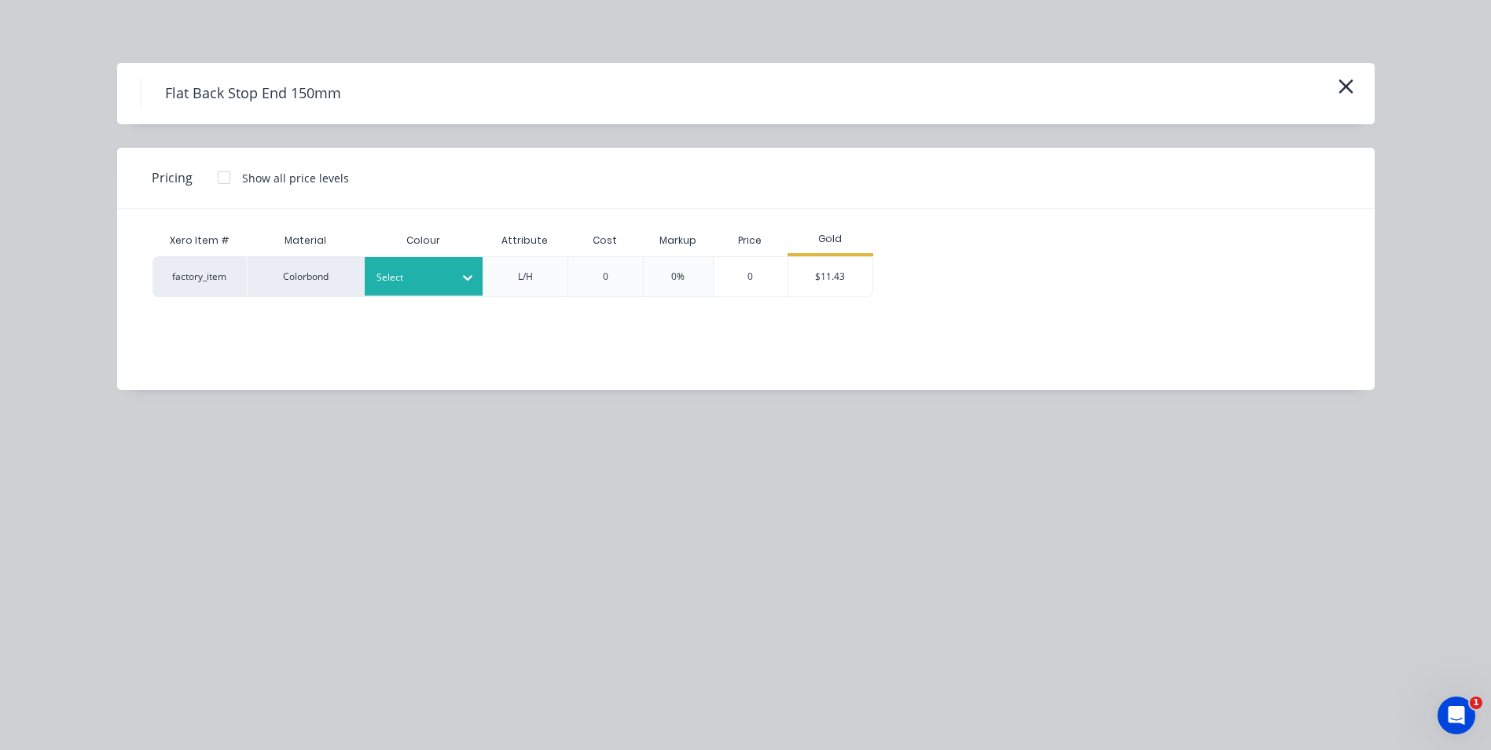
click at [463, 279] on icon at bounding box center [468, 278] width 16 height 16
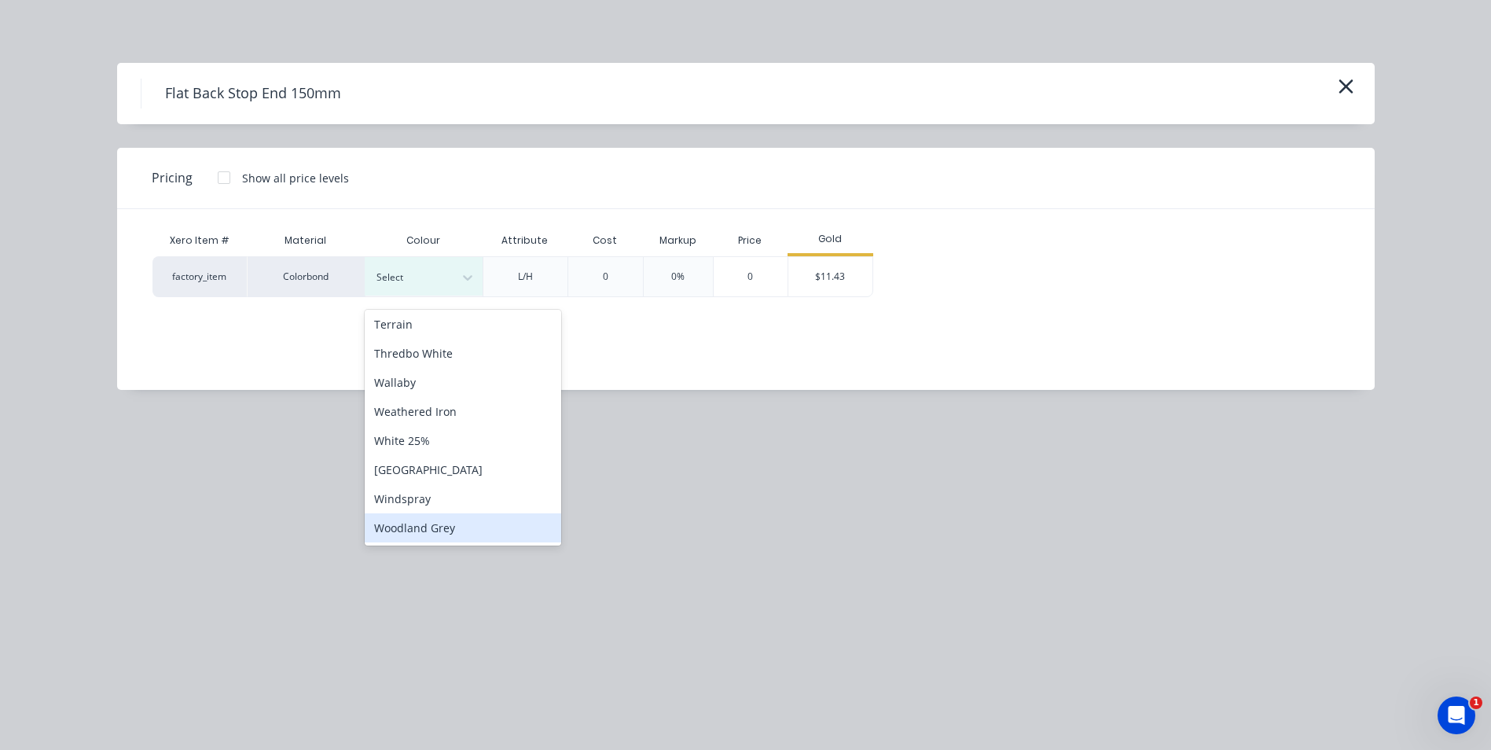
scroll to position [279, 0]
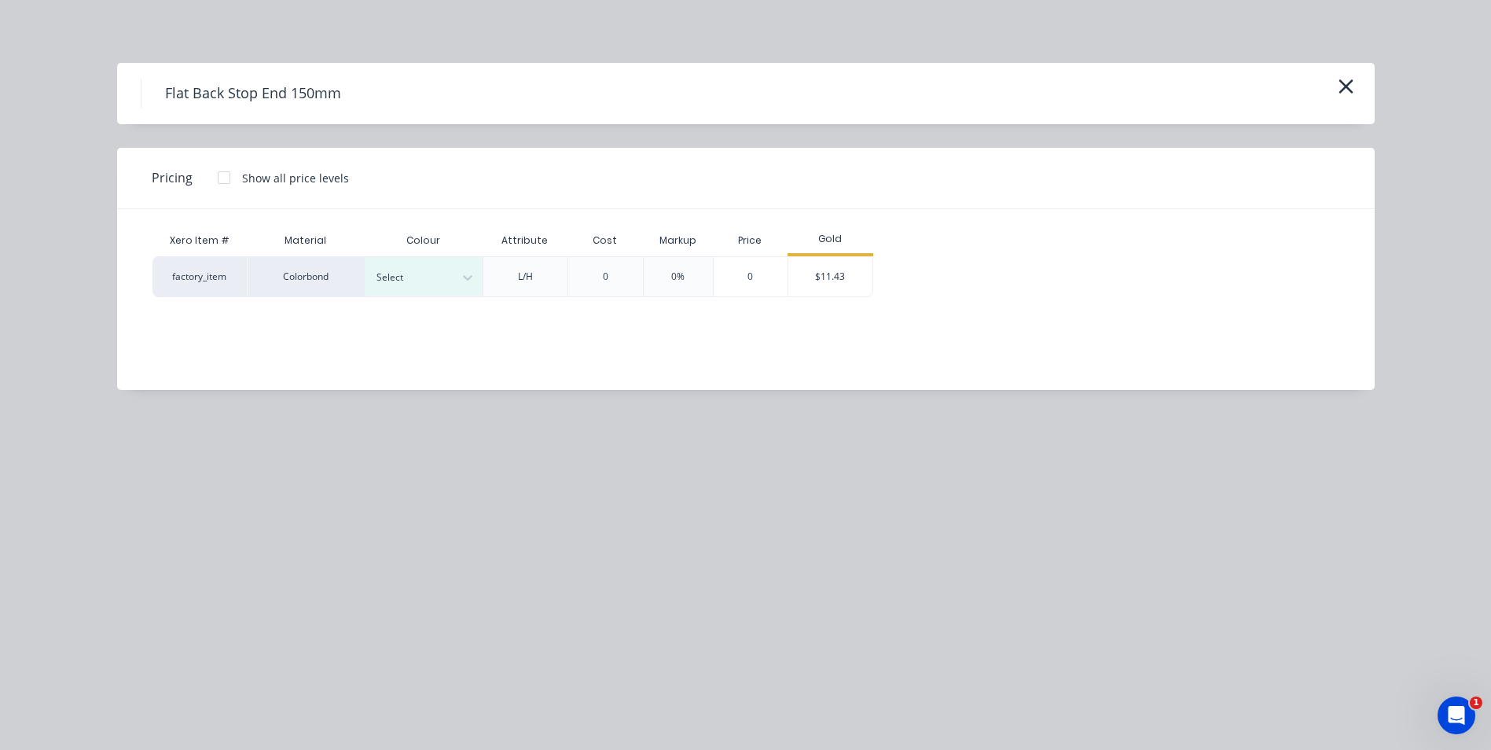
drag, startPoint x: 1060, startPoint y: 449, endPoint x: 1052, endPoint y: 30, distance: 419.1
click at [1060, 446] on div "Flat Back Stop End 150mm Pricing Show all price levels Xero Item # Material Col…" at bounding box center [745, 375] width 1491 height 750
click at [857, 274] on div "$11.43" at bounding box center [830, 276] width 84 height 39
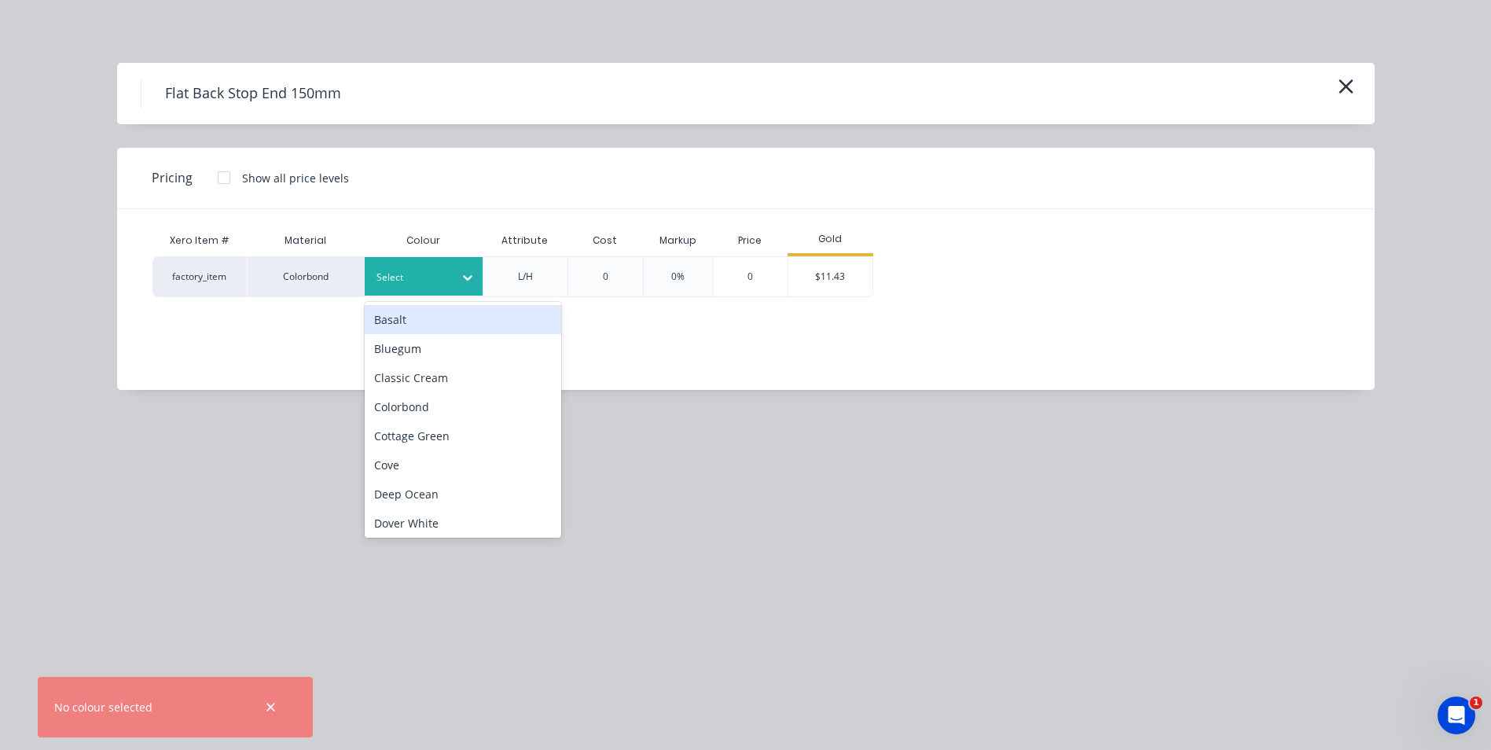
click at [424, 277] on div at bounding box center [412, 277] width 71 height 17
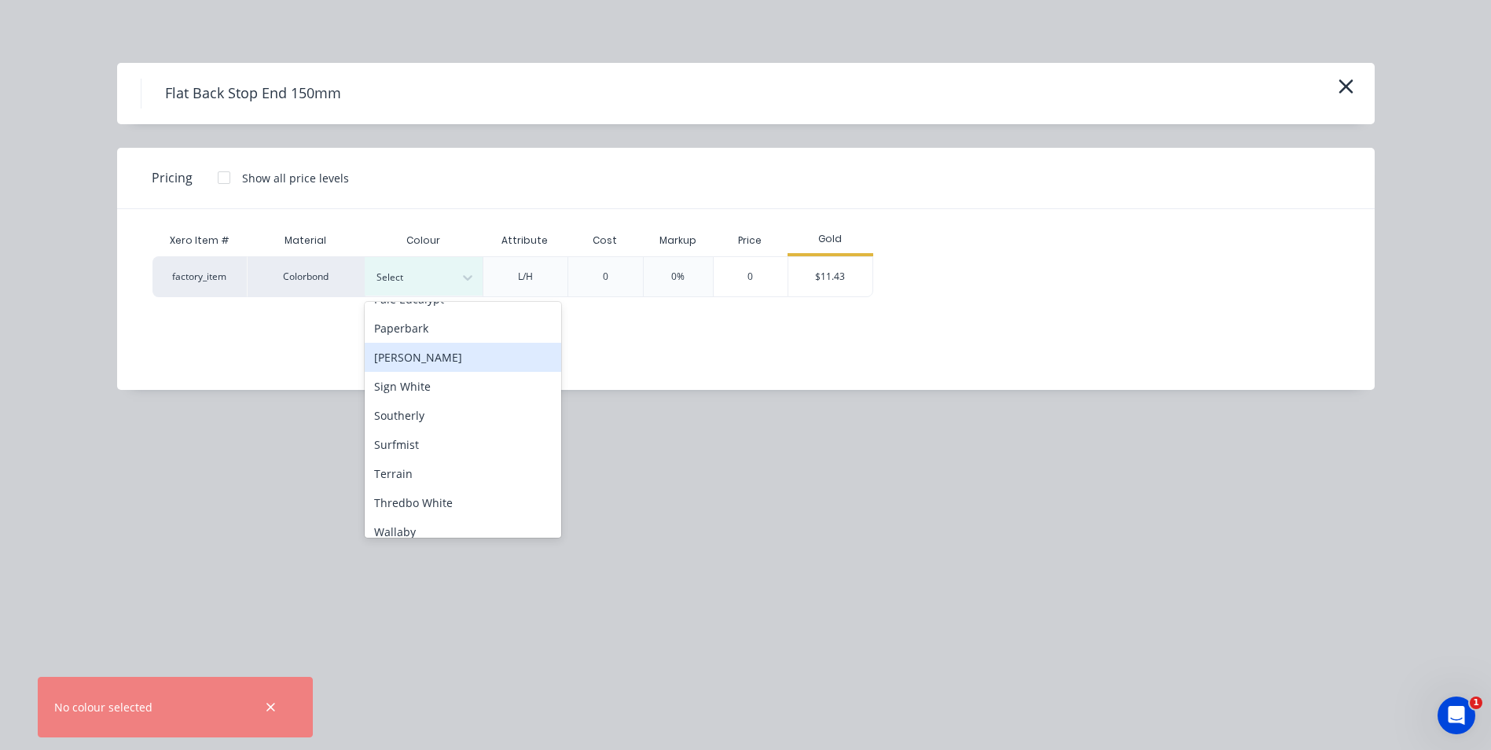
scroll to position [329, 0]
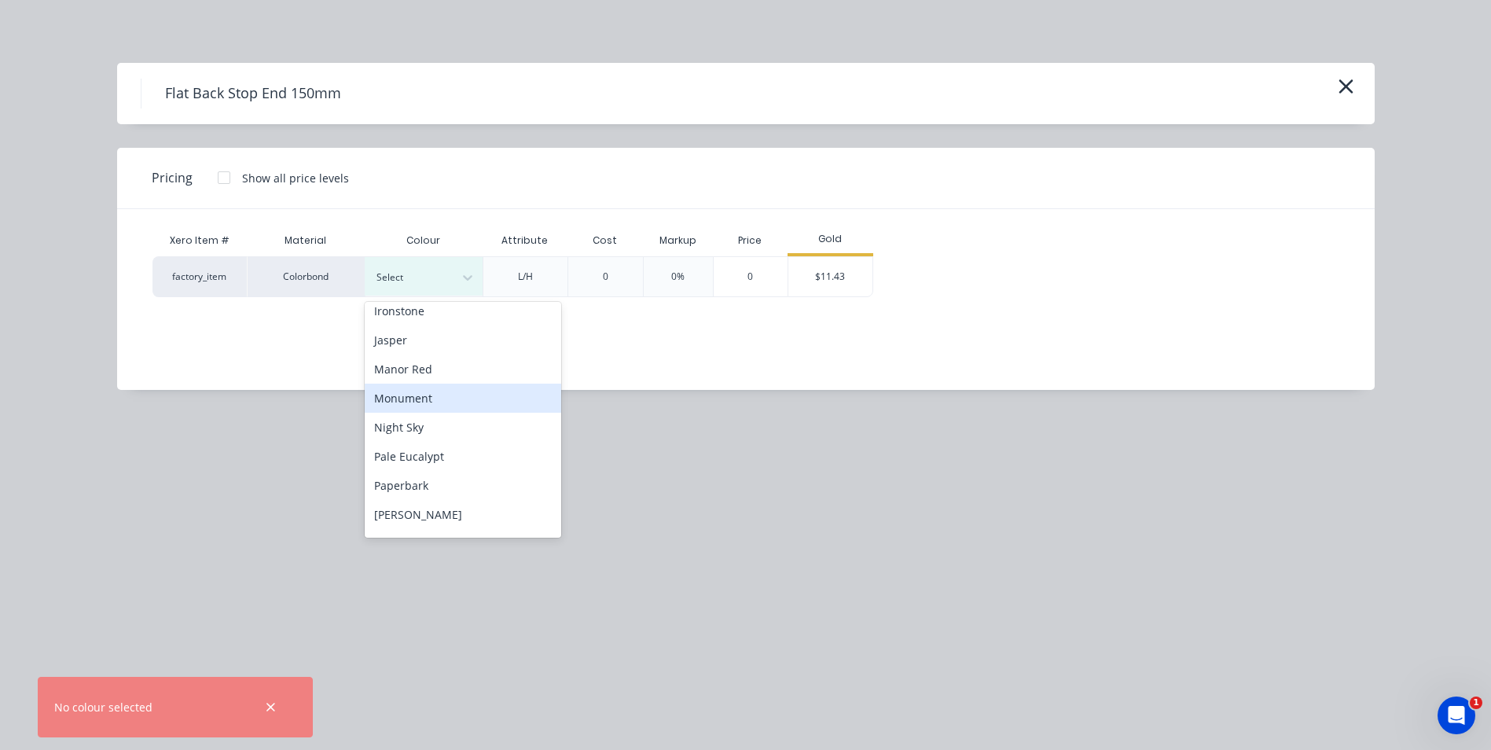
click at [425, 394] on div "Monument" at bounding box center [463, 398] width 197 height 29
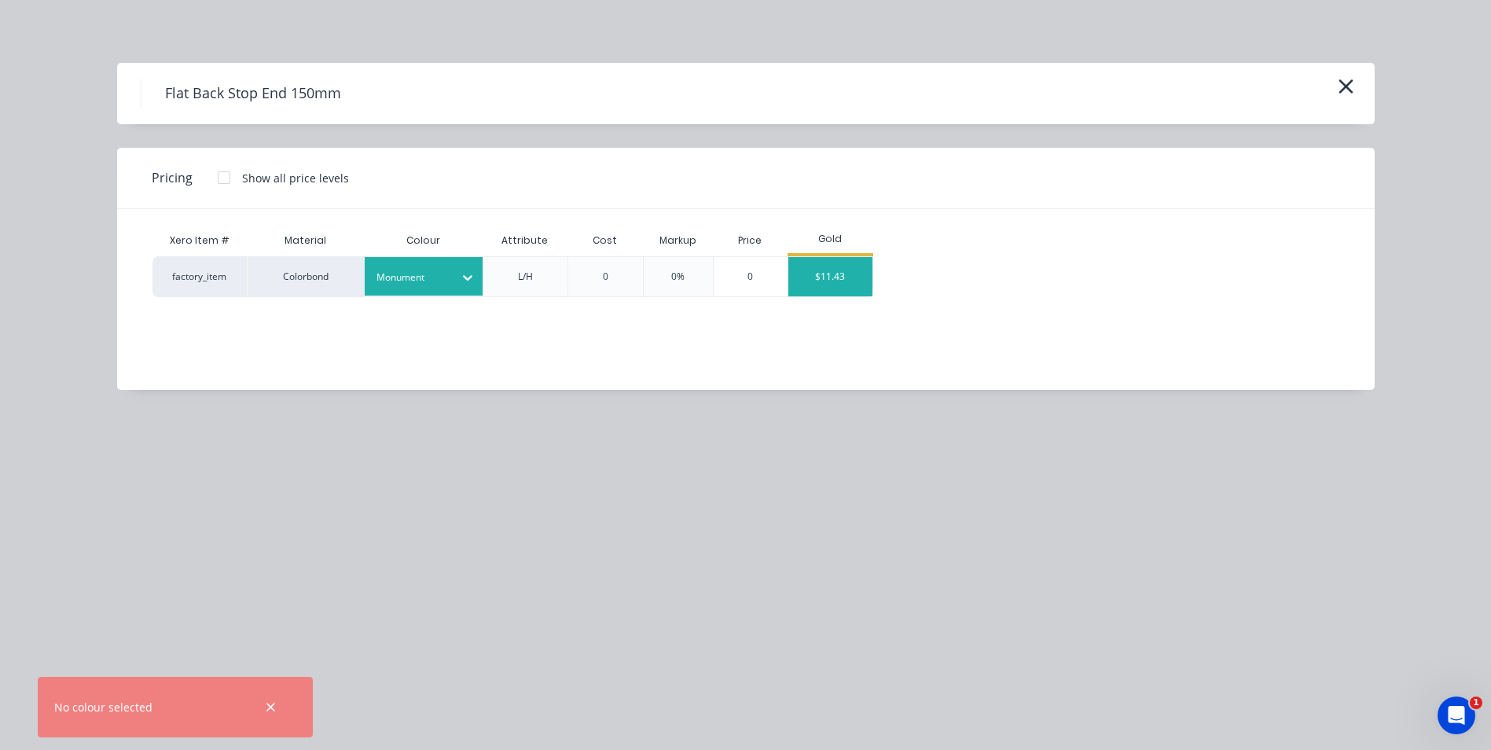
click at [843, 266] on div "$11.43" at bounding box center [830, 276] width 84 height 39
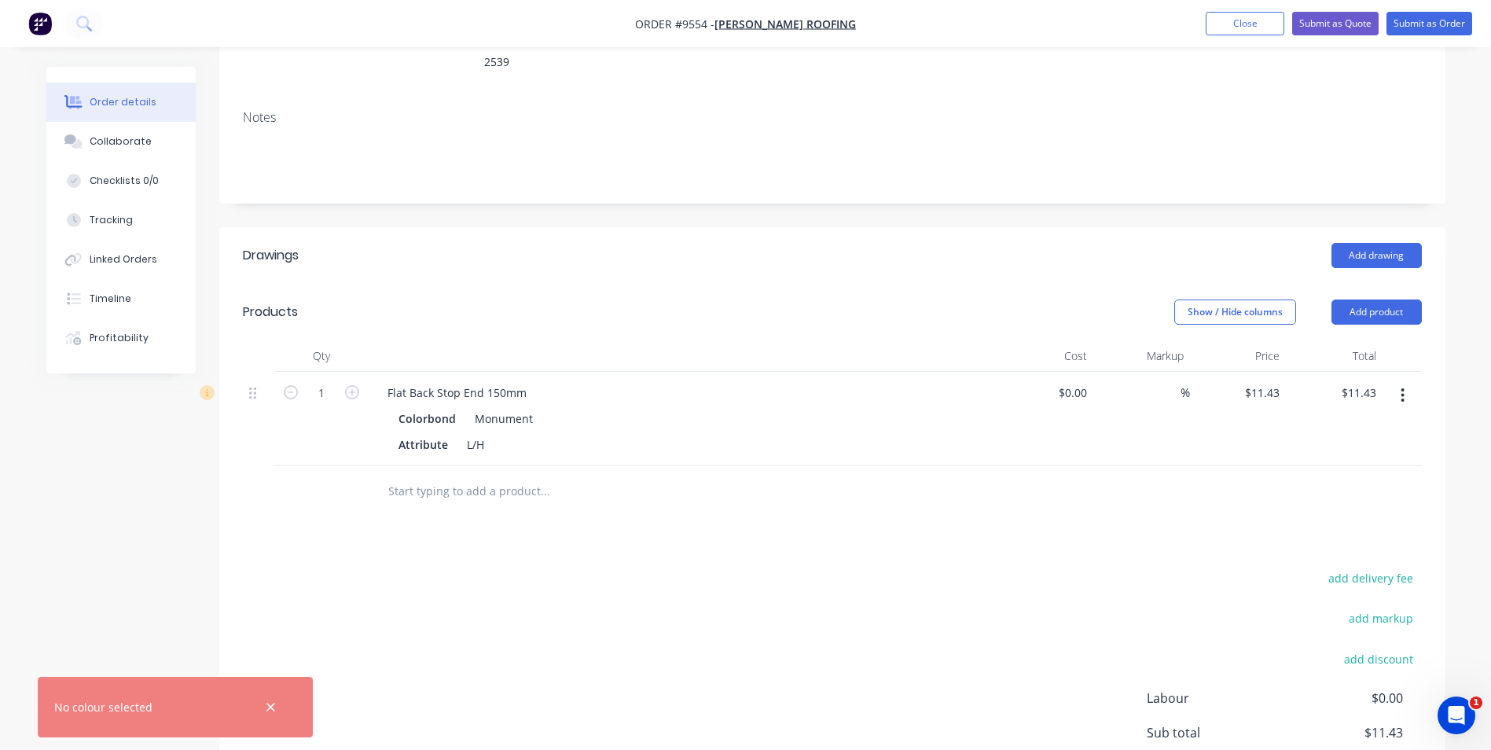
click at [401, 476] on input "text" at bounding box center [545, 491] width 314 height 31
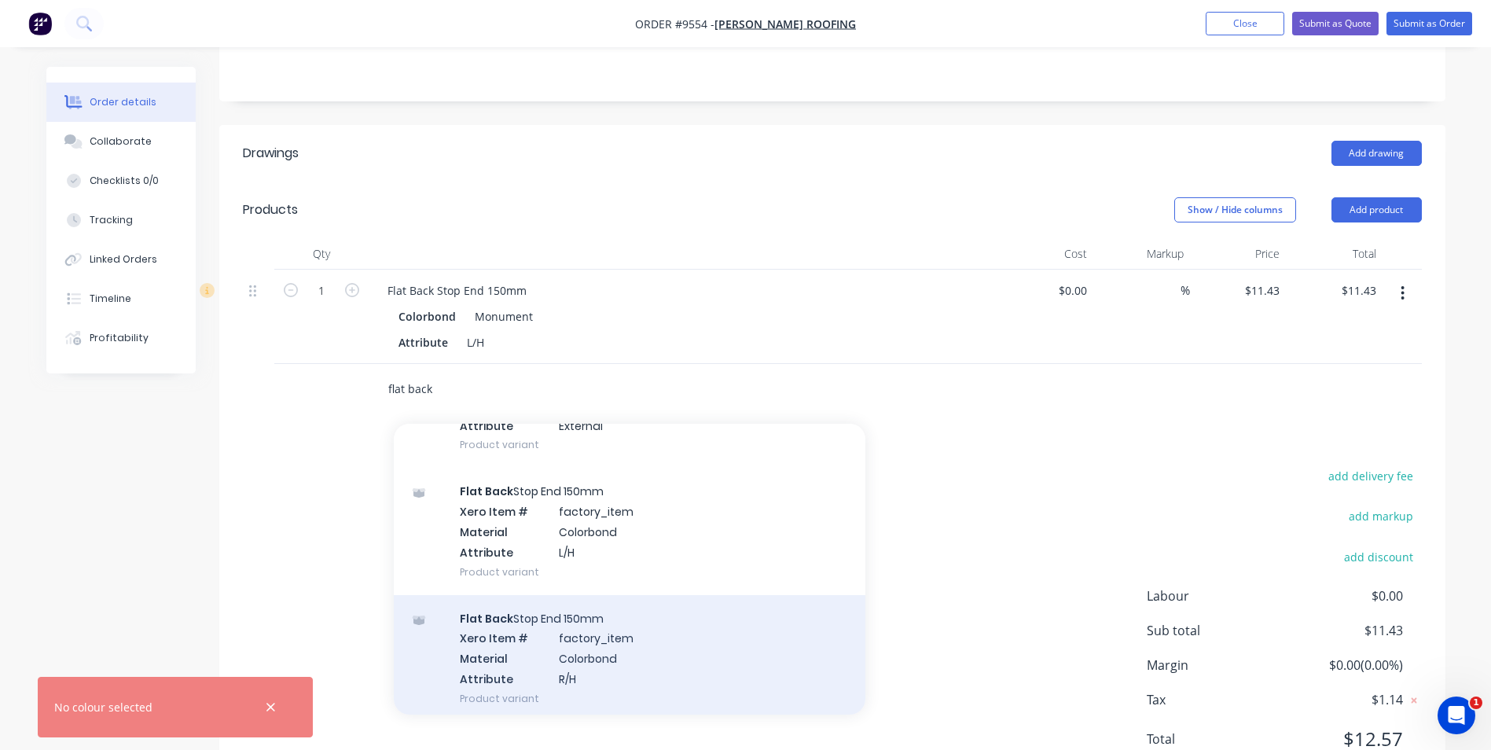
scroll to position [550, 0]
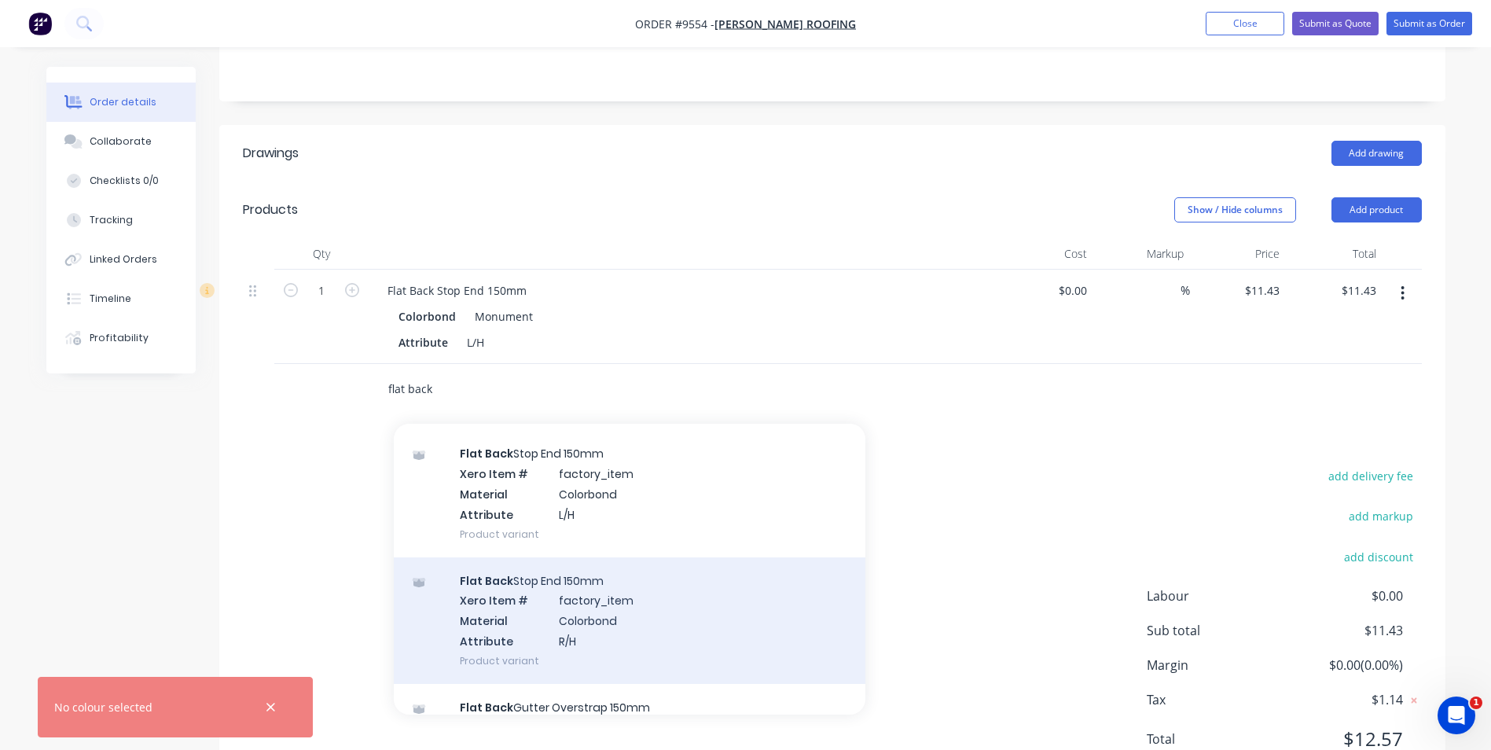
type input "flat back"
click at [615, 557] on div "Flat Back Stop End 150mm Xero Item # factory_item Material Colorbond Attribute …" at bounding box center [630, 620] width 472 height 127
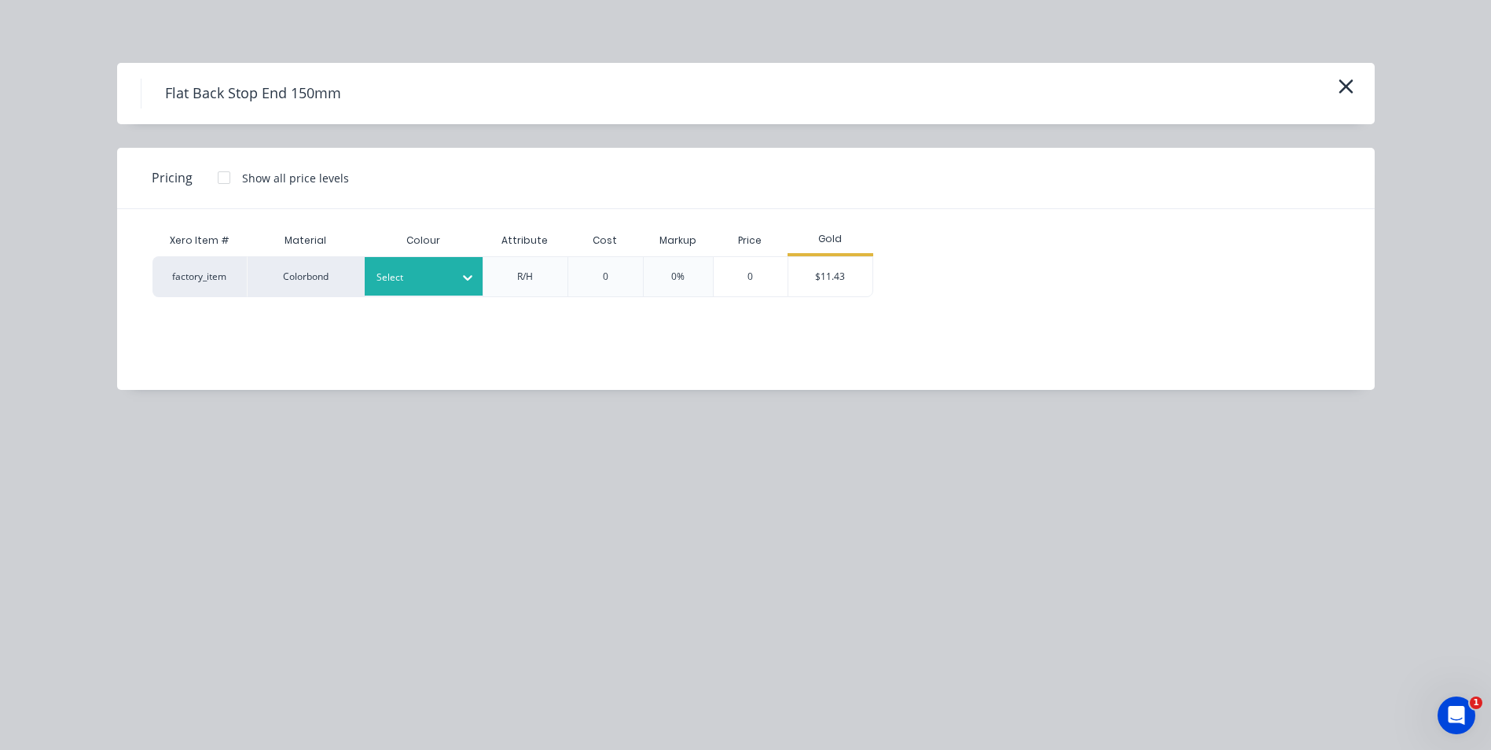
click at [458, 265] on div at bounding box center [468, 277] width 28 height 25
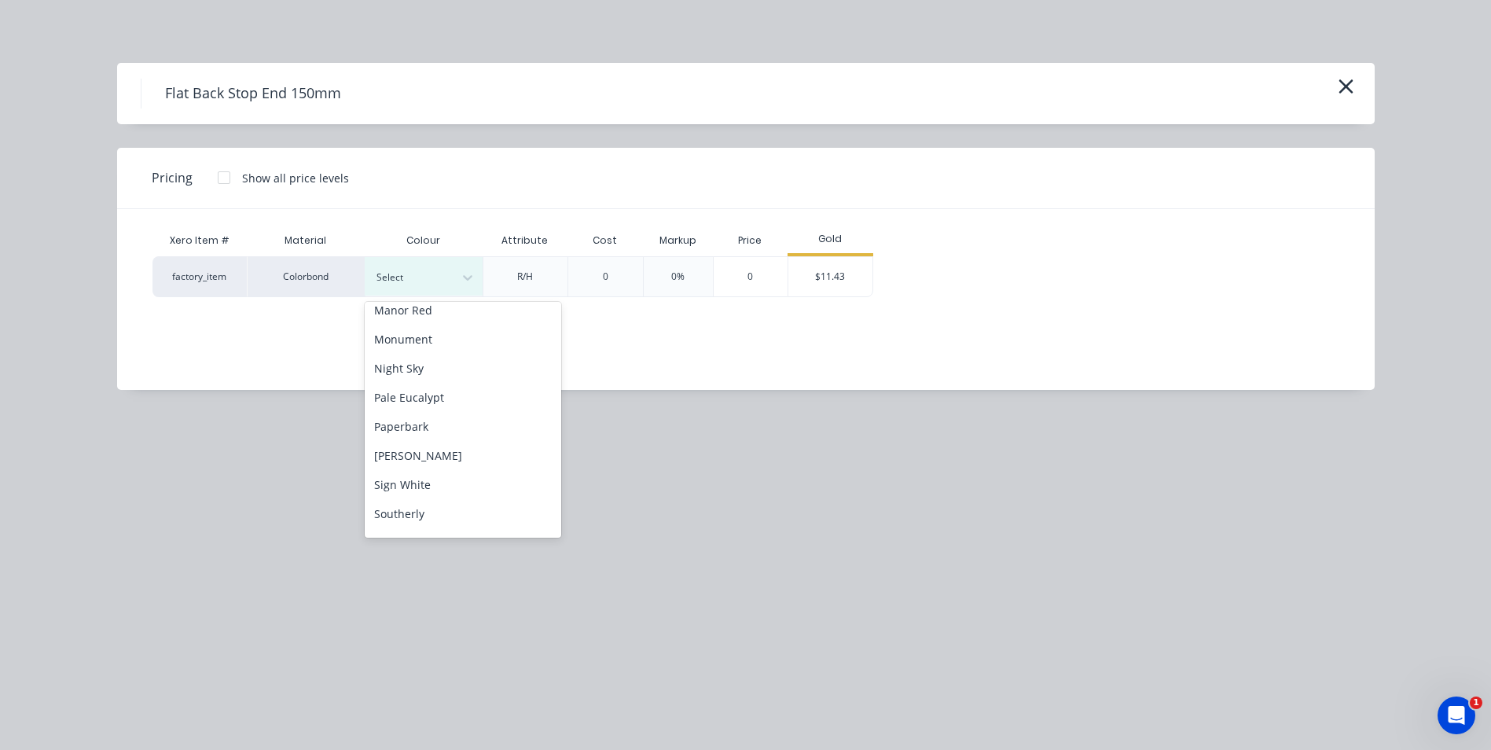
scroll to position [393, 0]
click at [446, 336] on div "Monument" at bounding box center [463, 333] width 197 height 29
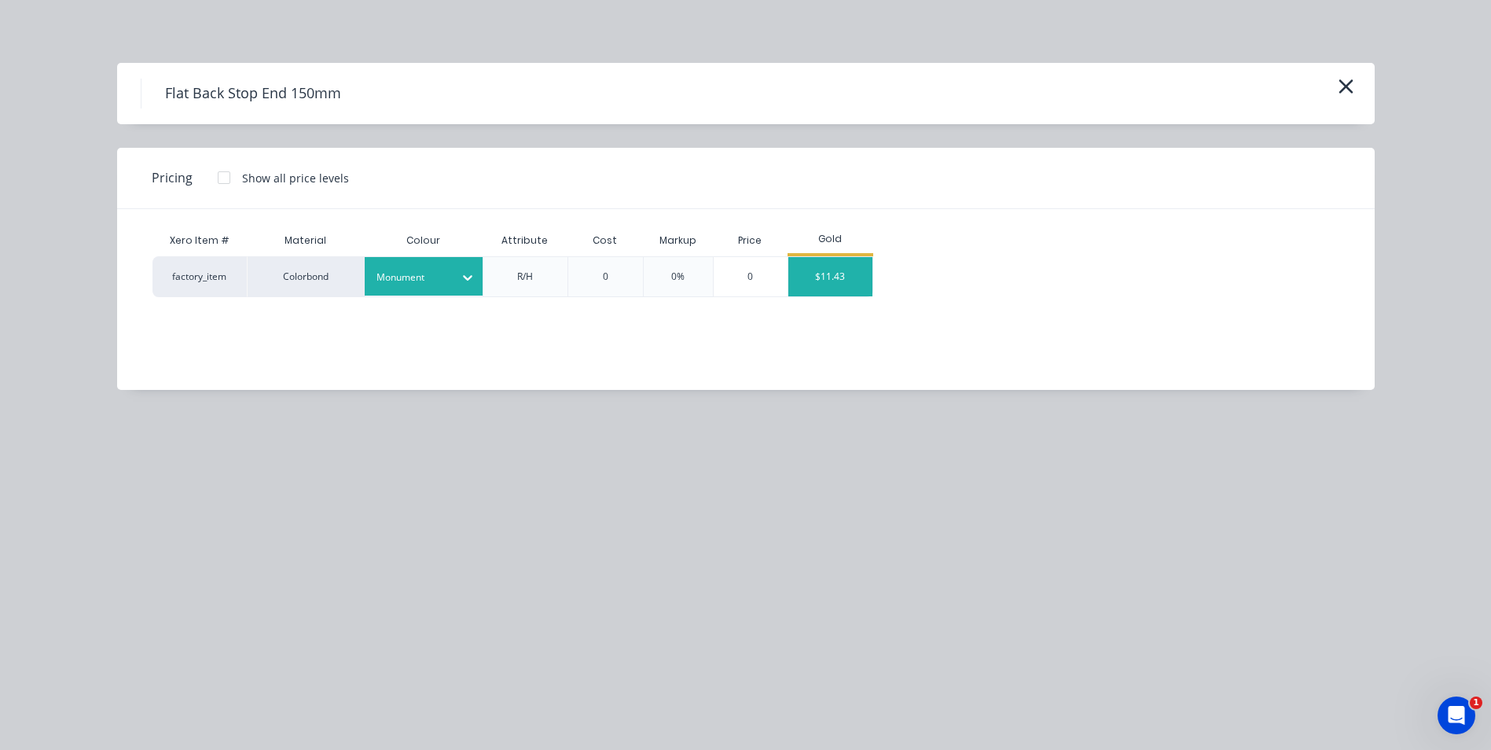
click at [836, 292] on div "$11.43" at bounding box center [830, 276] width 84 height 39
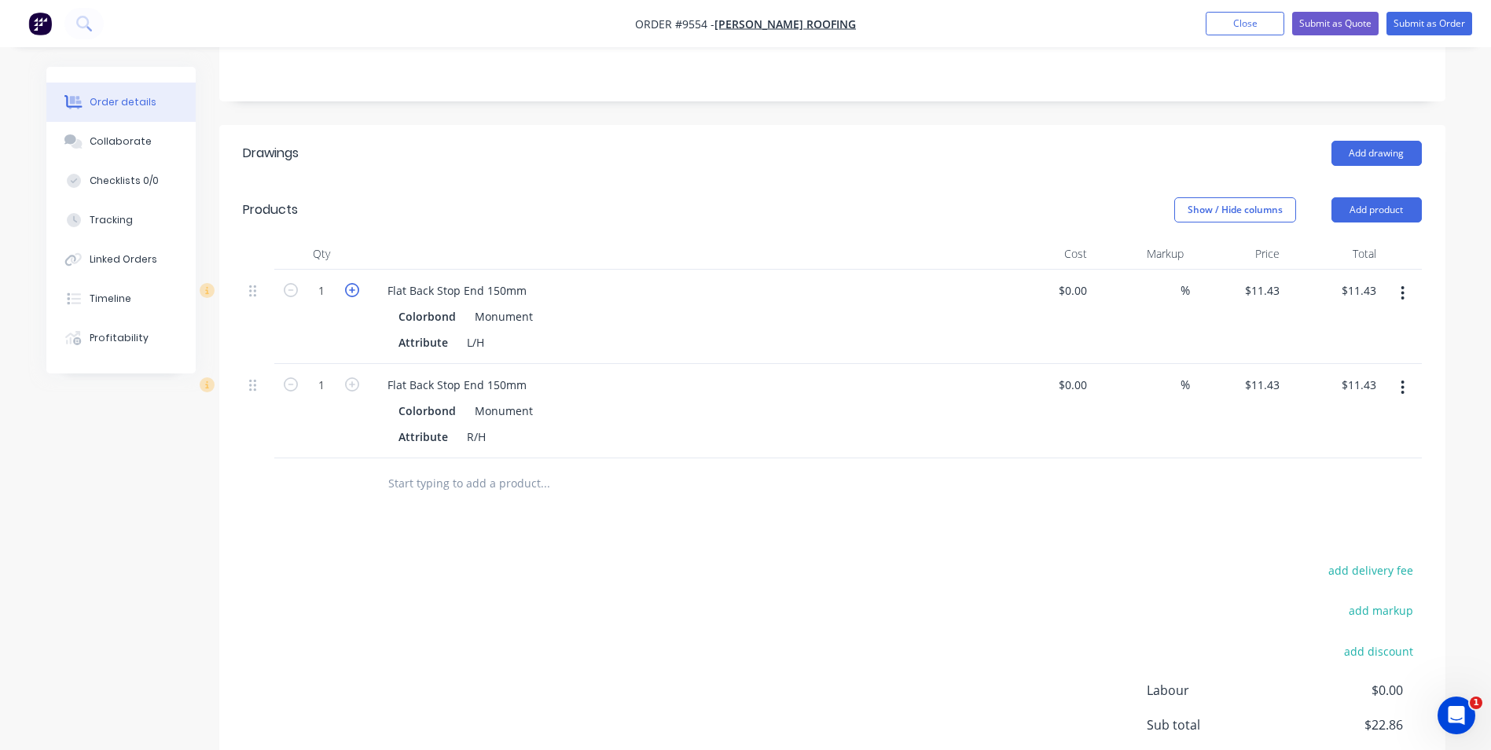
click at [353, 283] on icon "button" at bounding box center [352, 290] width 14 height 14
type input "2"
type input "$22.86"
click at [353, 283] on icon "button" at bounding box center [352, 290] width 14 height 14
type input "3"
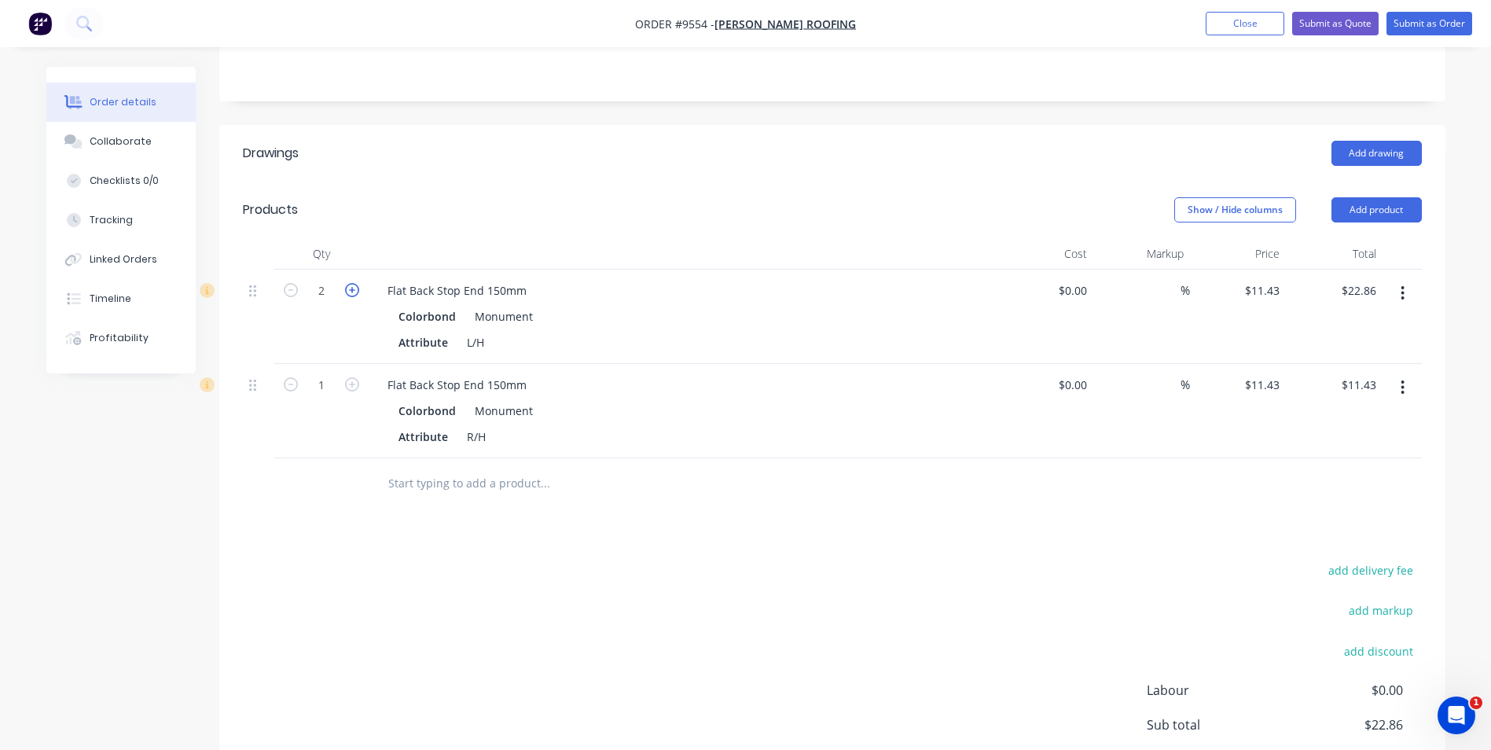
type input "$34.29"
click at [351, 377] on icon "button" at bounding box center [352, 384] width 14 height 14
type input "2"
type input "$22.86"
click at [351, 377] on icon "button" at bounding box center [352, 384] width 14 height 14
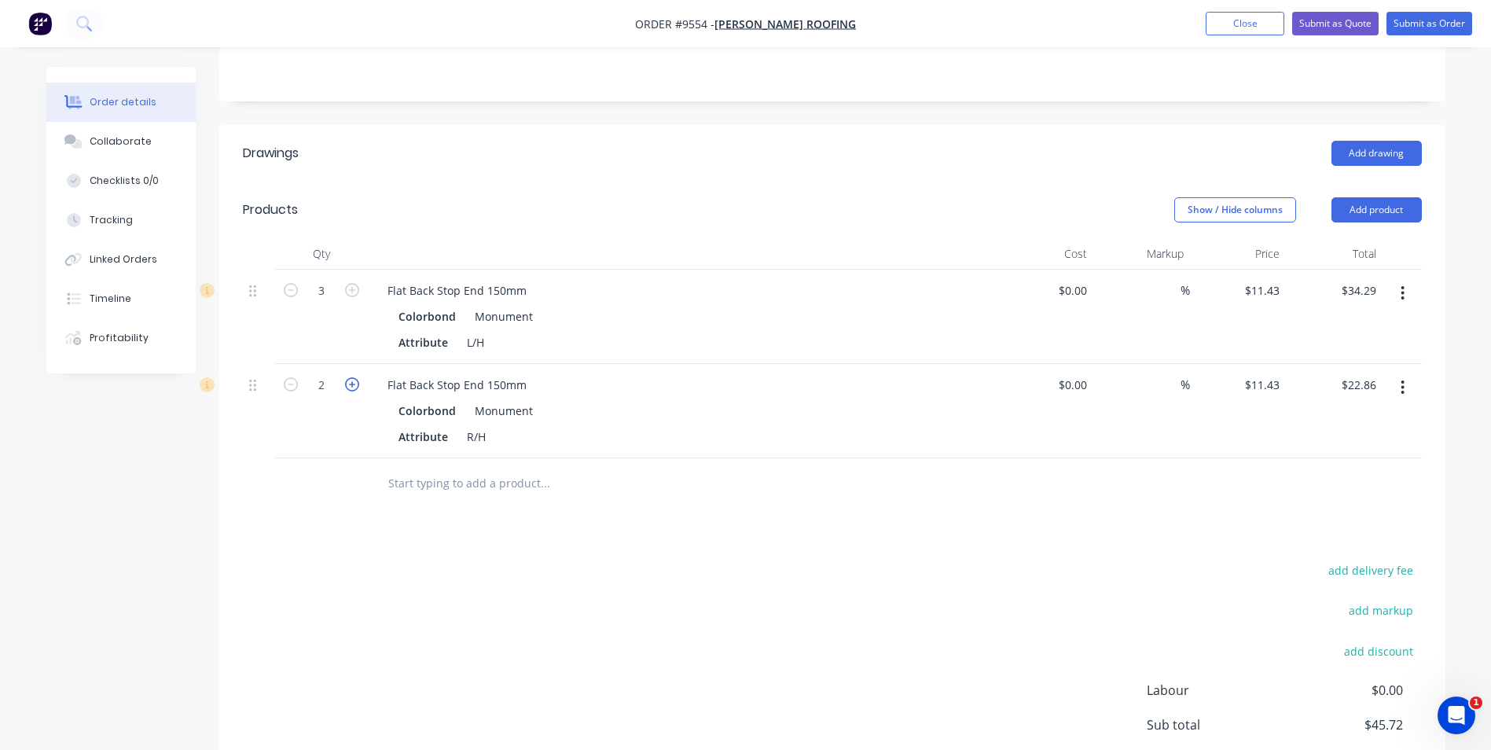
type input "3"
type input "$34.29"
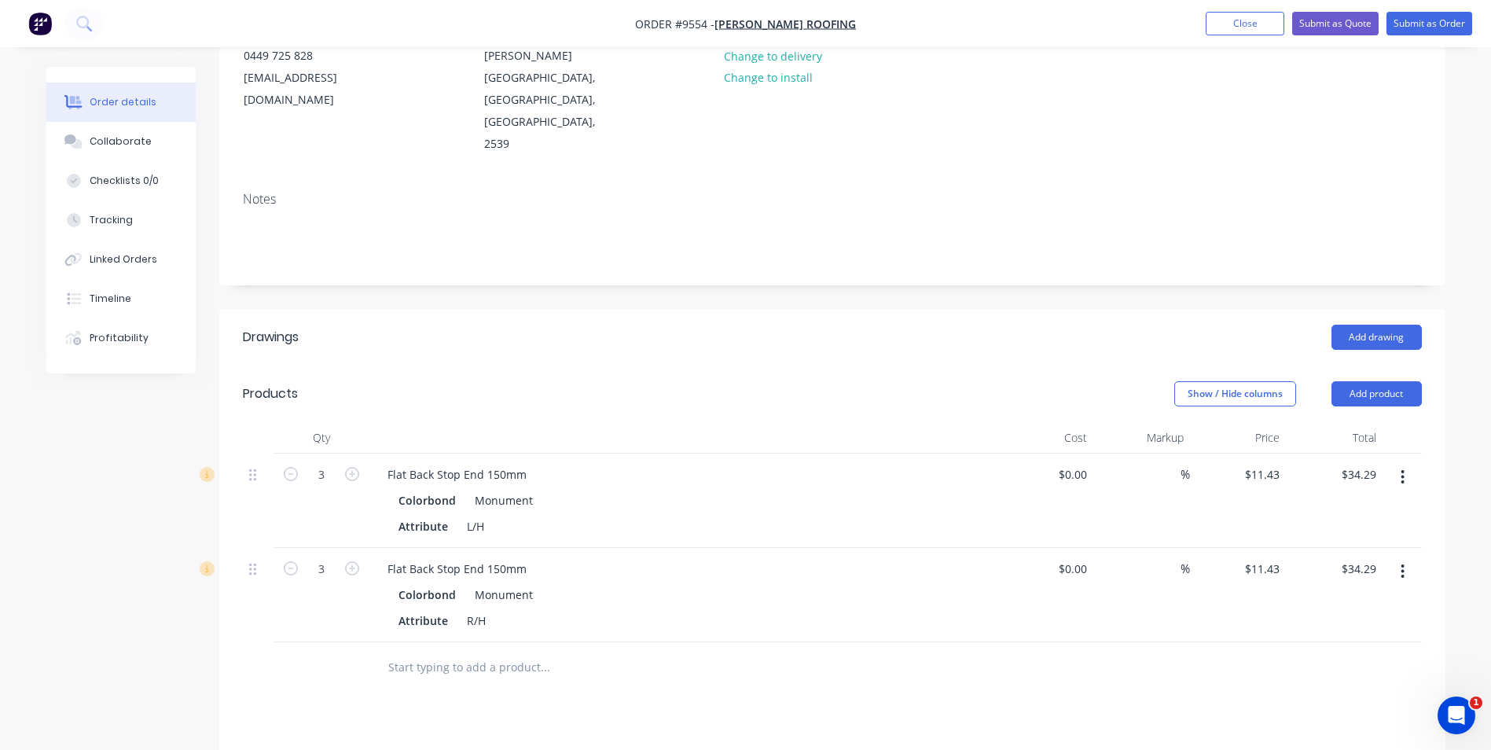
scroll to position [67, 0]
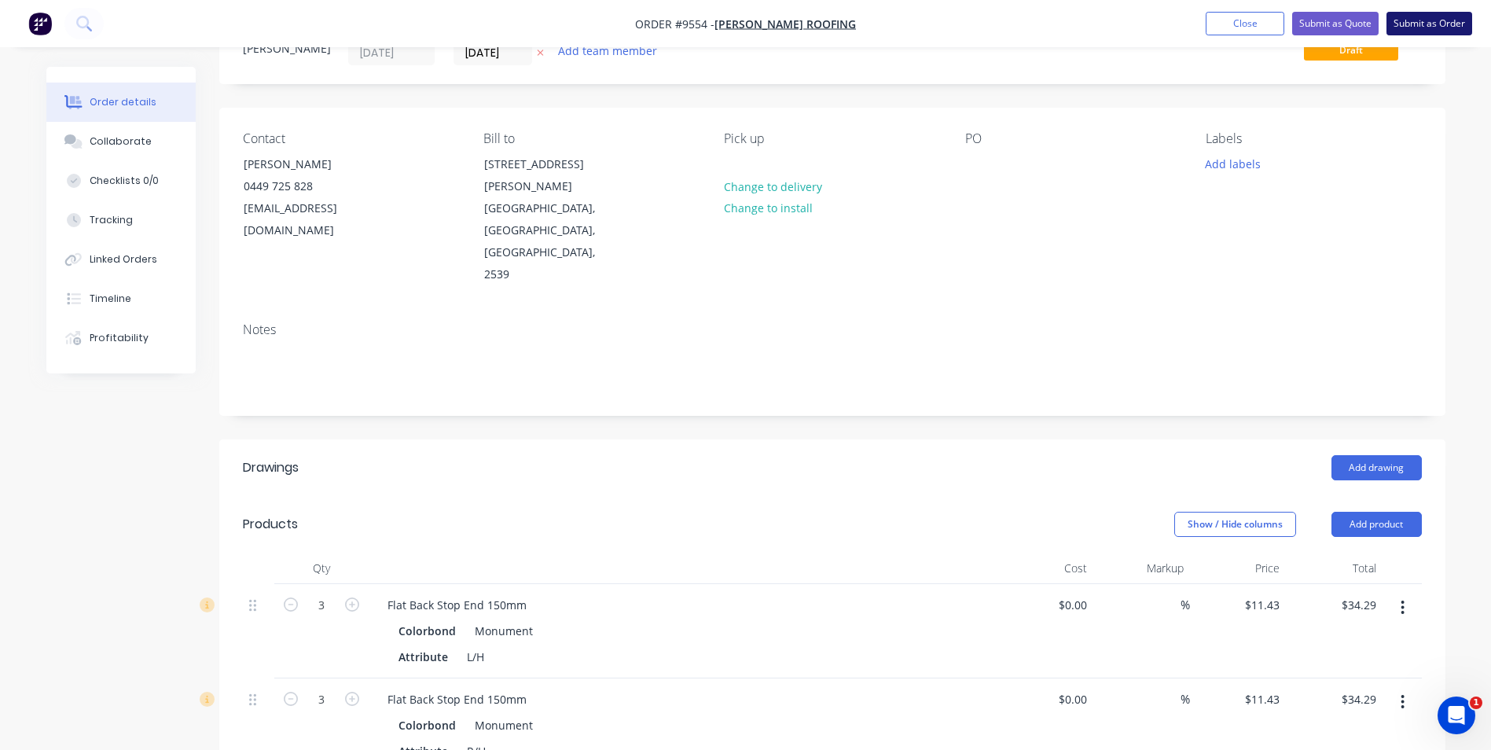
click at [1402, 24] on button "Submit as Order" at bounding box center [1430, 24] width 86 height 24
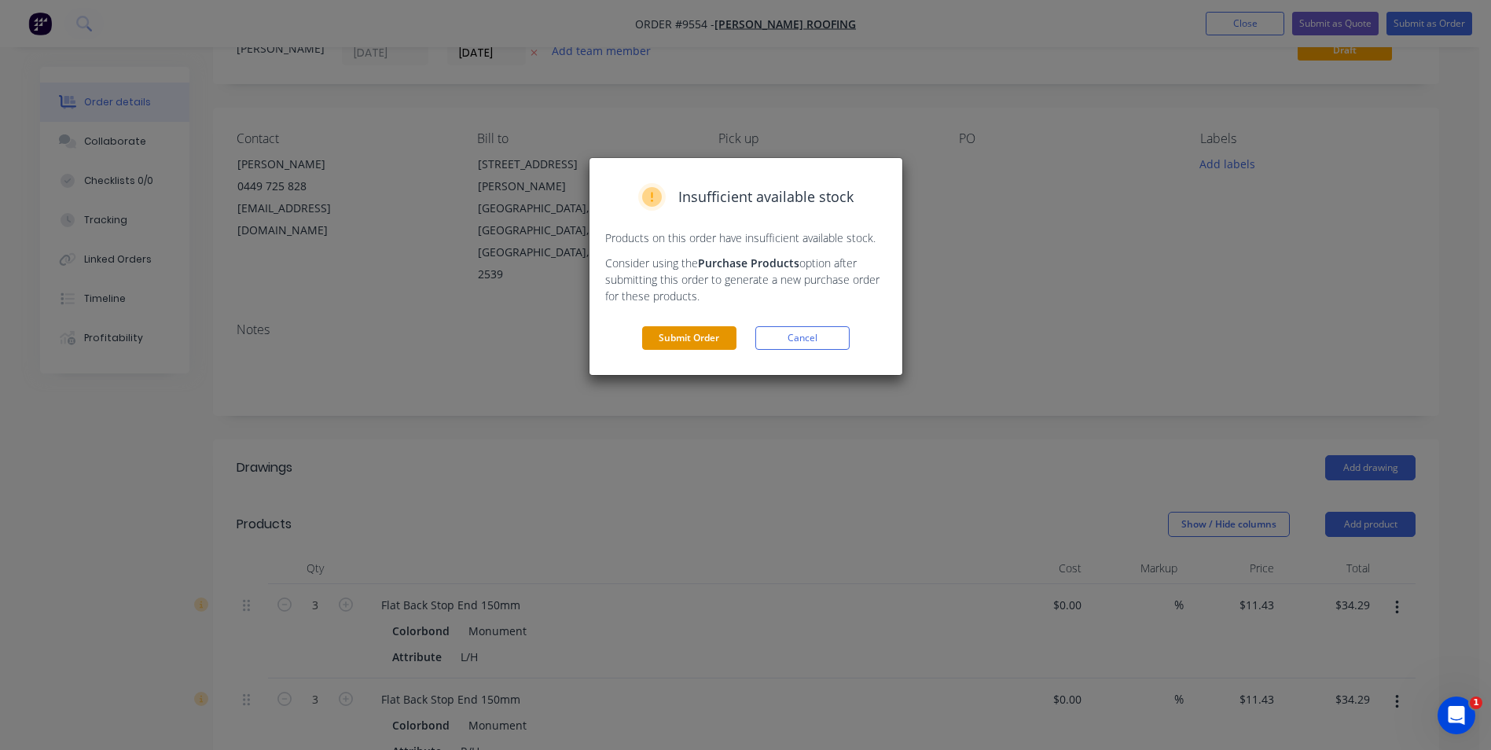
click at [663, 339] on button "Submit Order" at bounding box center [689, 338] width 94 height 24
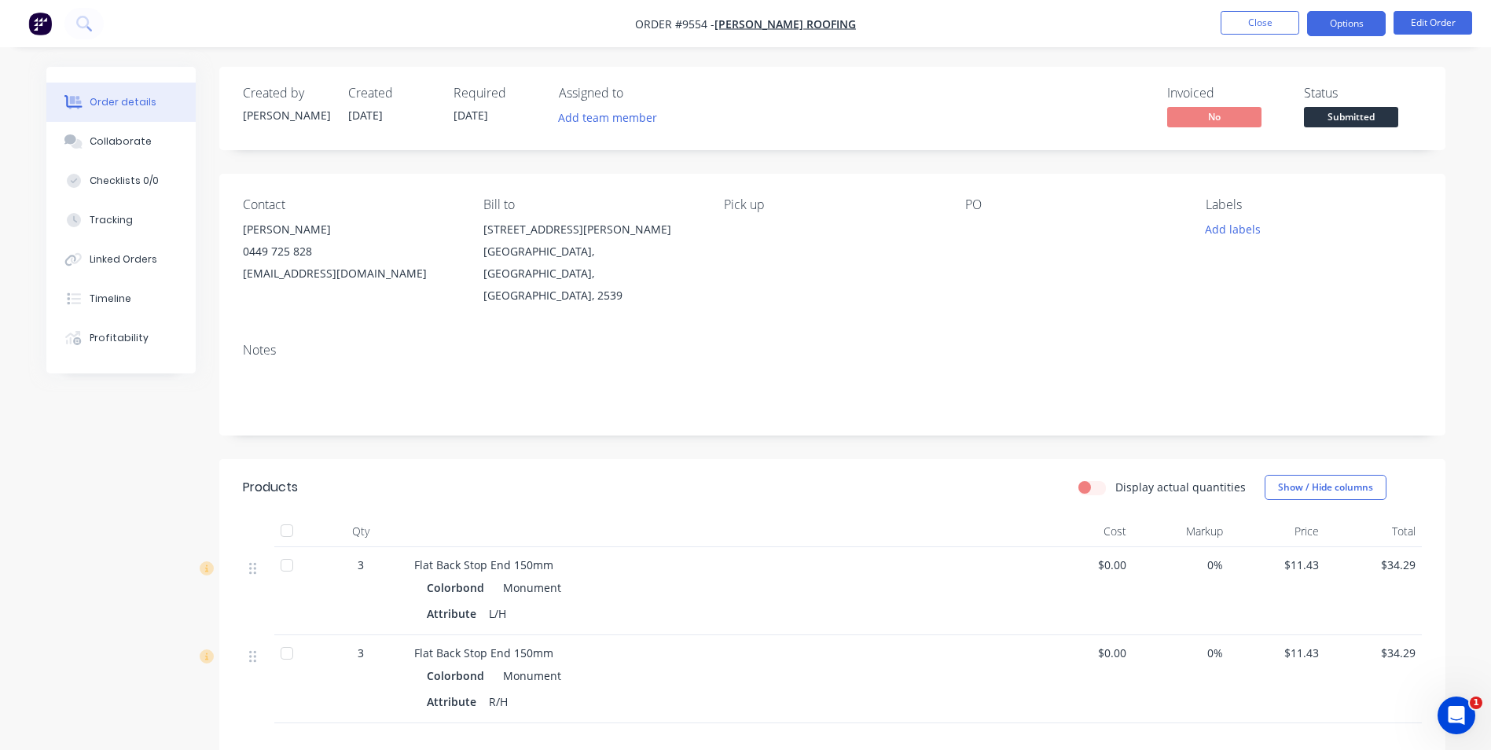
click at [1324, 24] on button "Options" at bounding box center [1346, 23] width 79 height 25
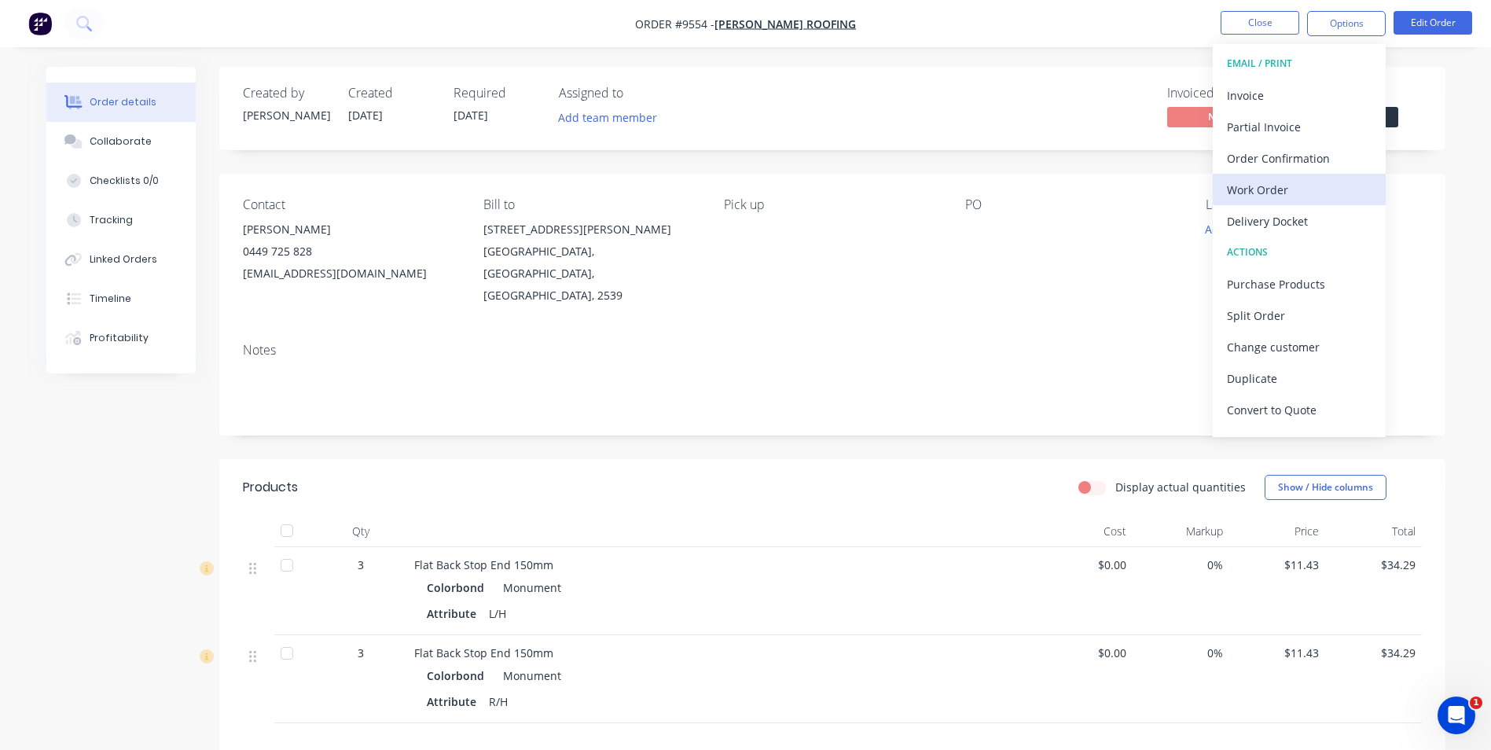
click at [1247, 195] on div "Work Order" at bounding box center [1299, 189] width 145 height 23
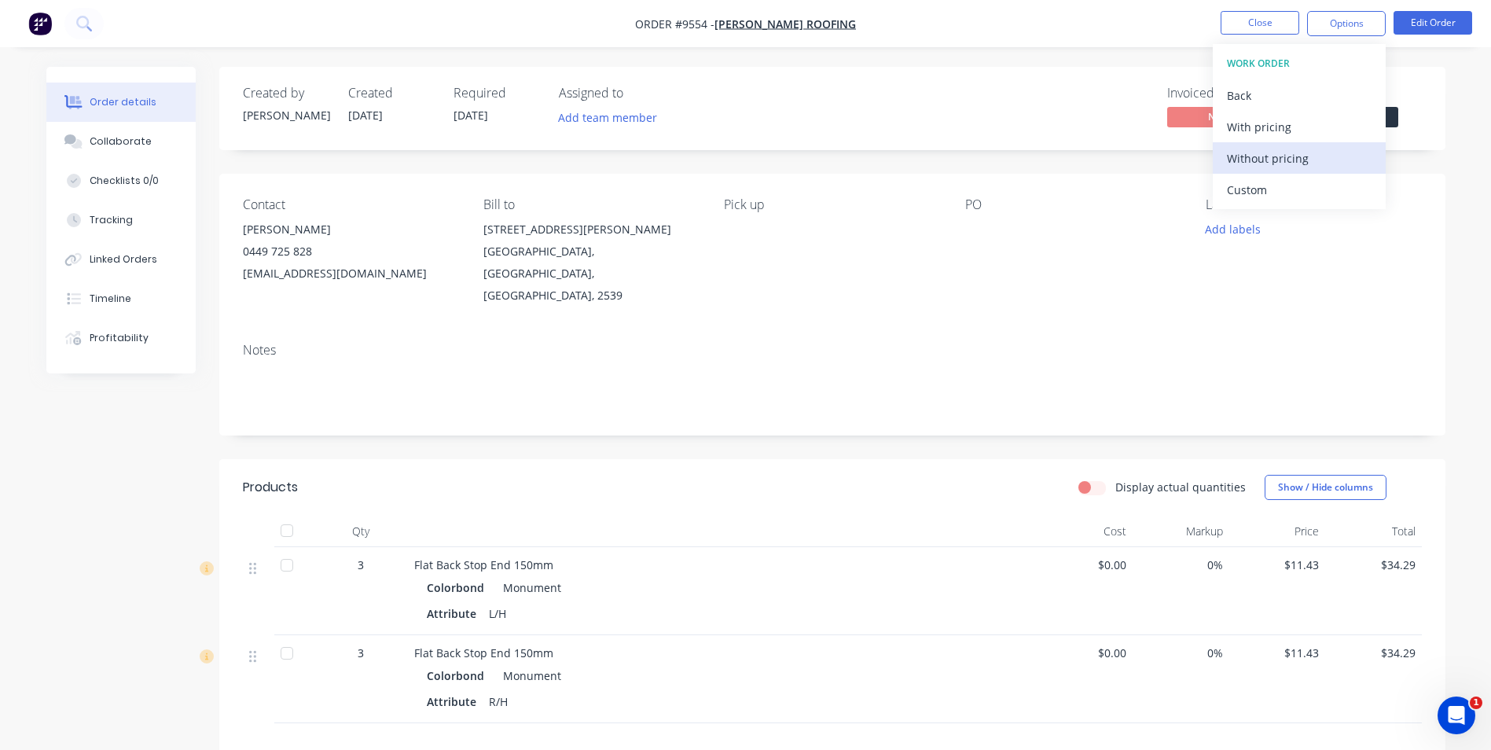
click at [1244, 160] on div "Without pricing" at bounding box center [1299, 158] width 145 height 23
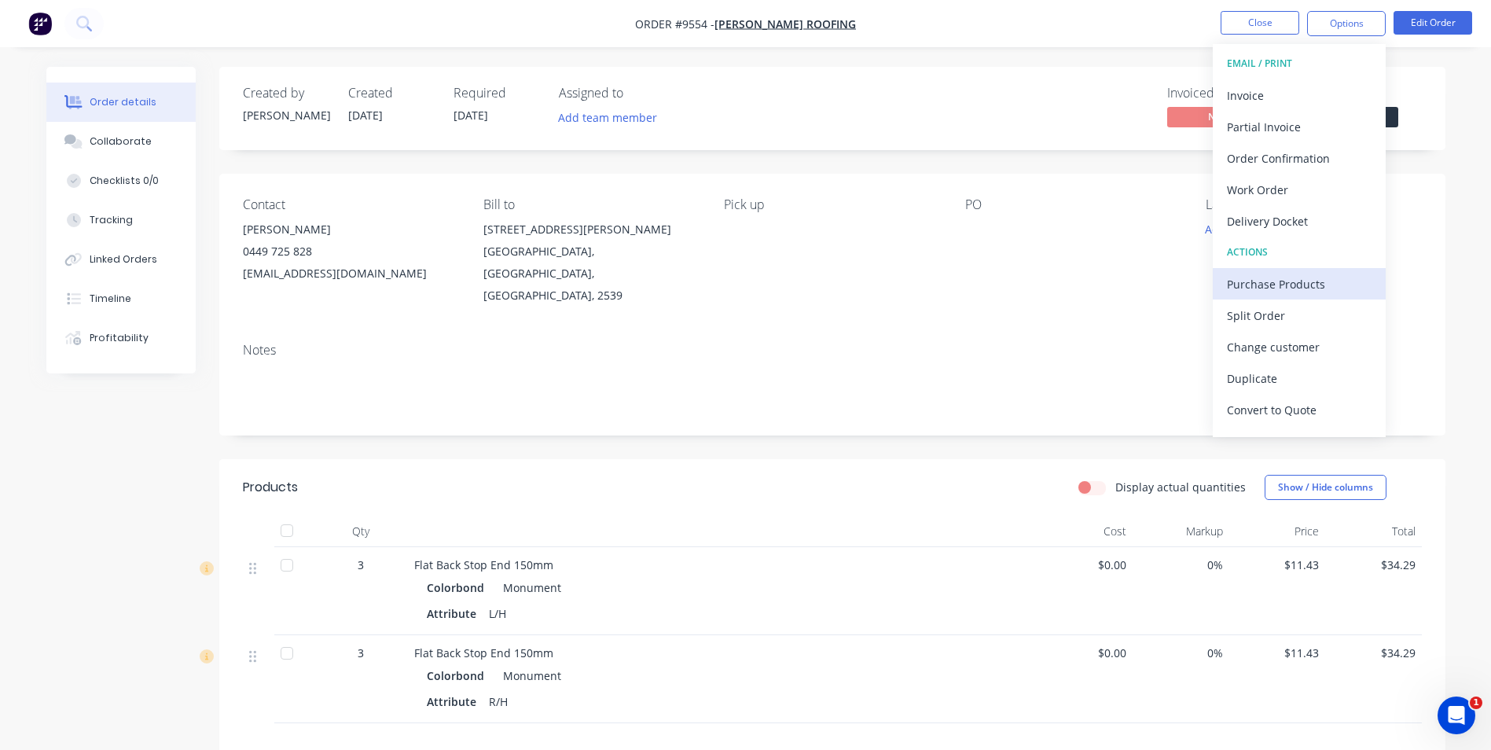
click at [1291, 284] on div "Purchase Products" at bounding box center [1299, 284] width 145 height 23
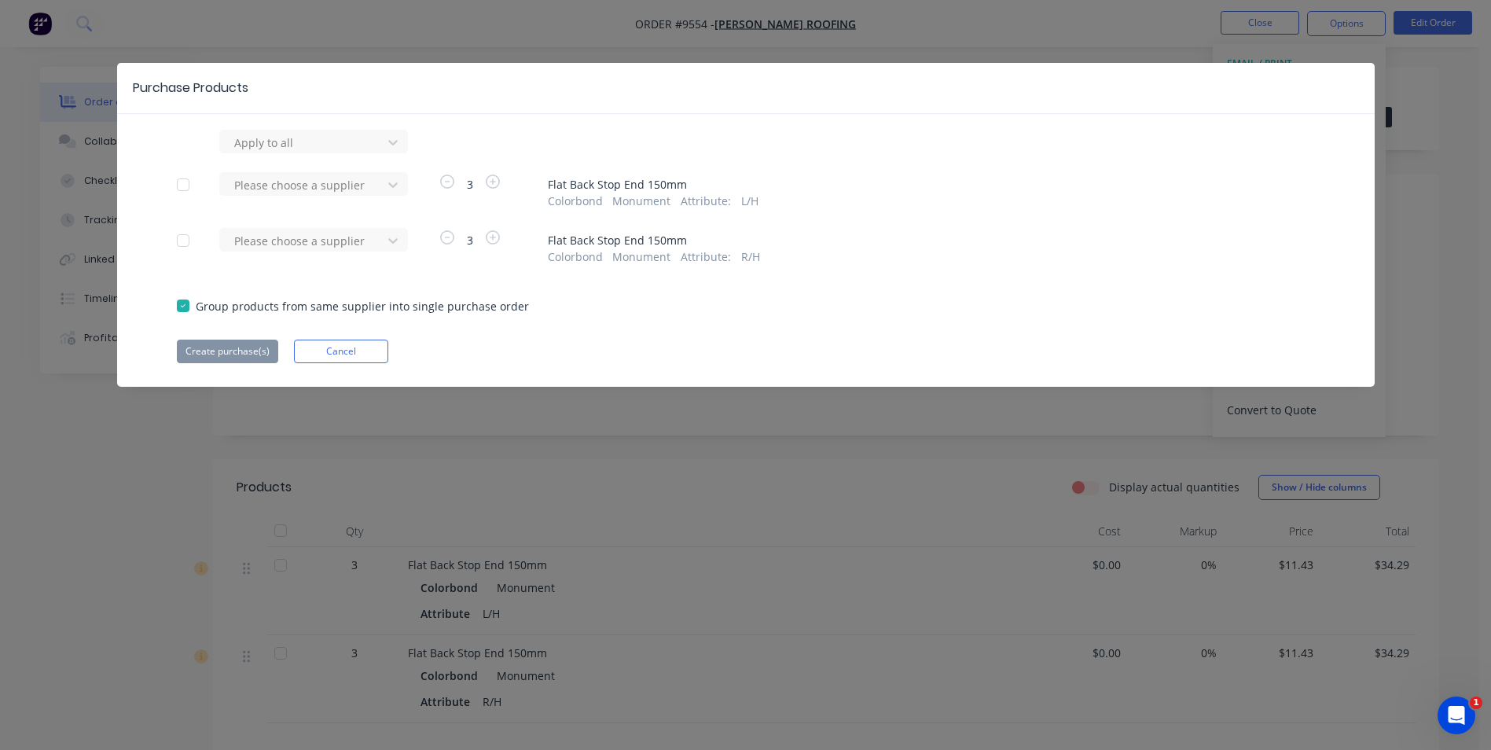
click at [302, 156] on div "Apply to all Please choose a supplier 3 Flat Back Stop End 150mm Colorbond Monu…" at bounding box center [746, 246] width 1258 height 233
click at [302, 152] on div at bounding box center [303, 143] width 141 height 20
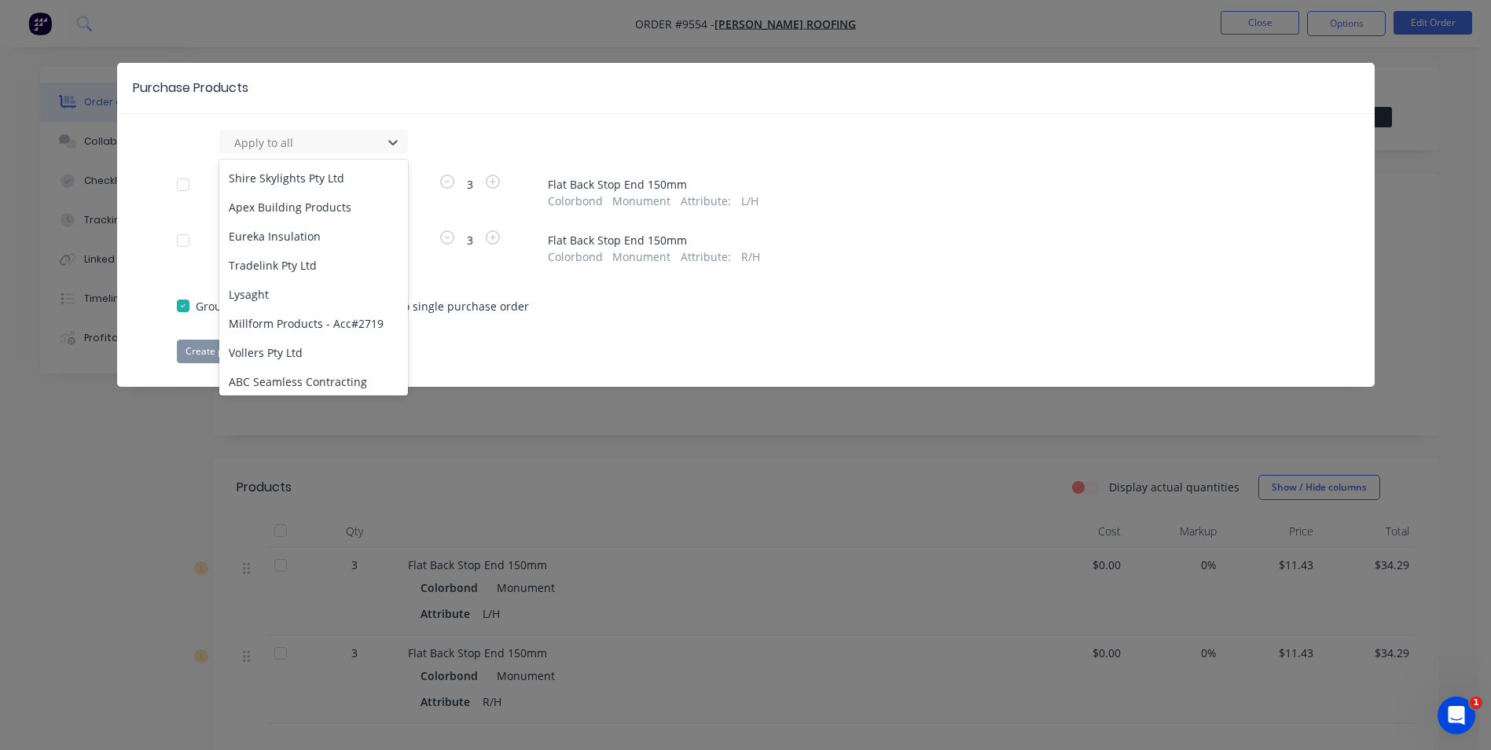
scroll to position [314, 0]
type input "ap"
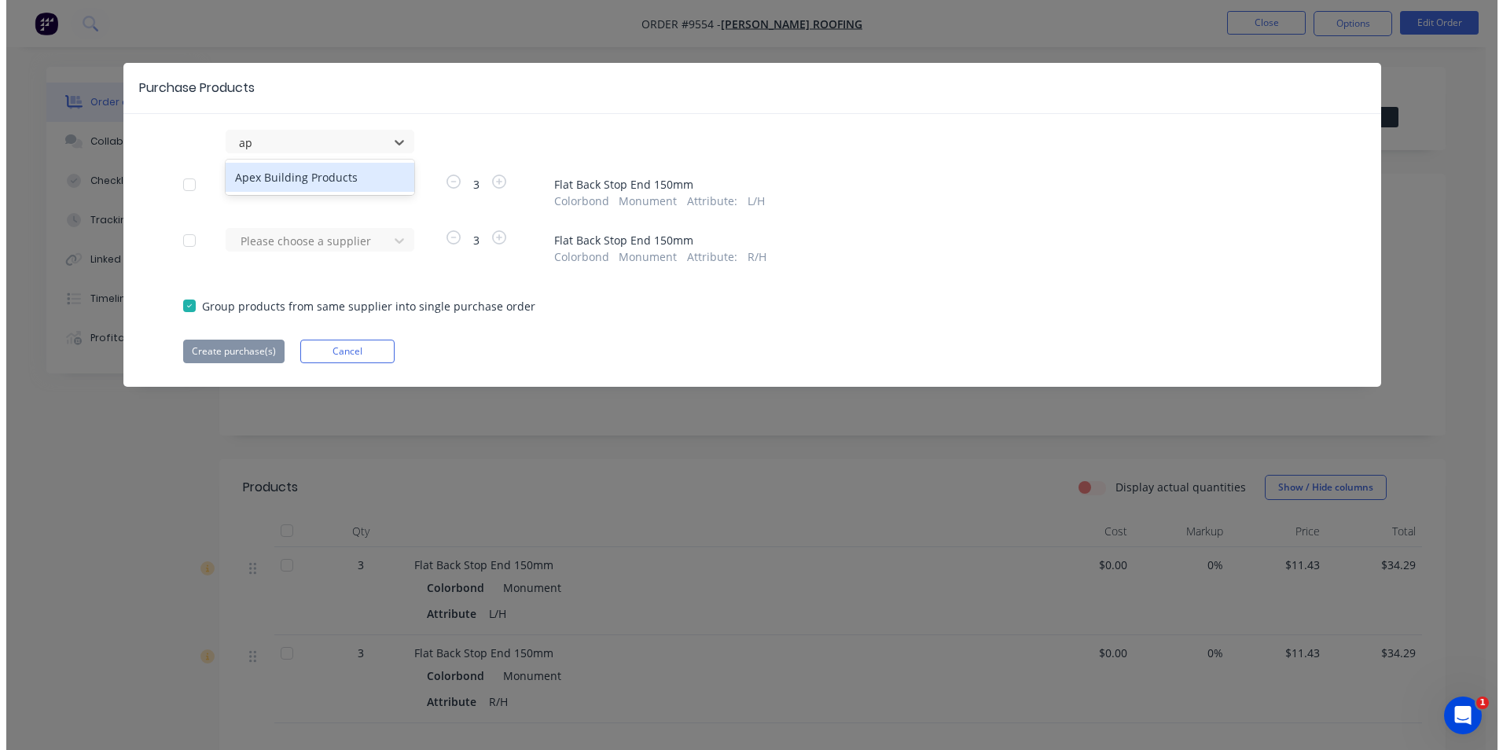
scroll to position [0, 0]
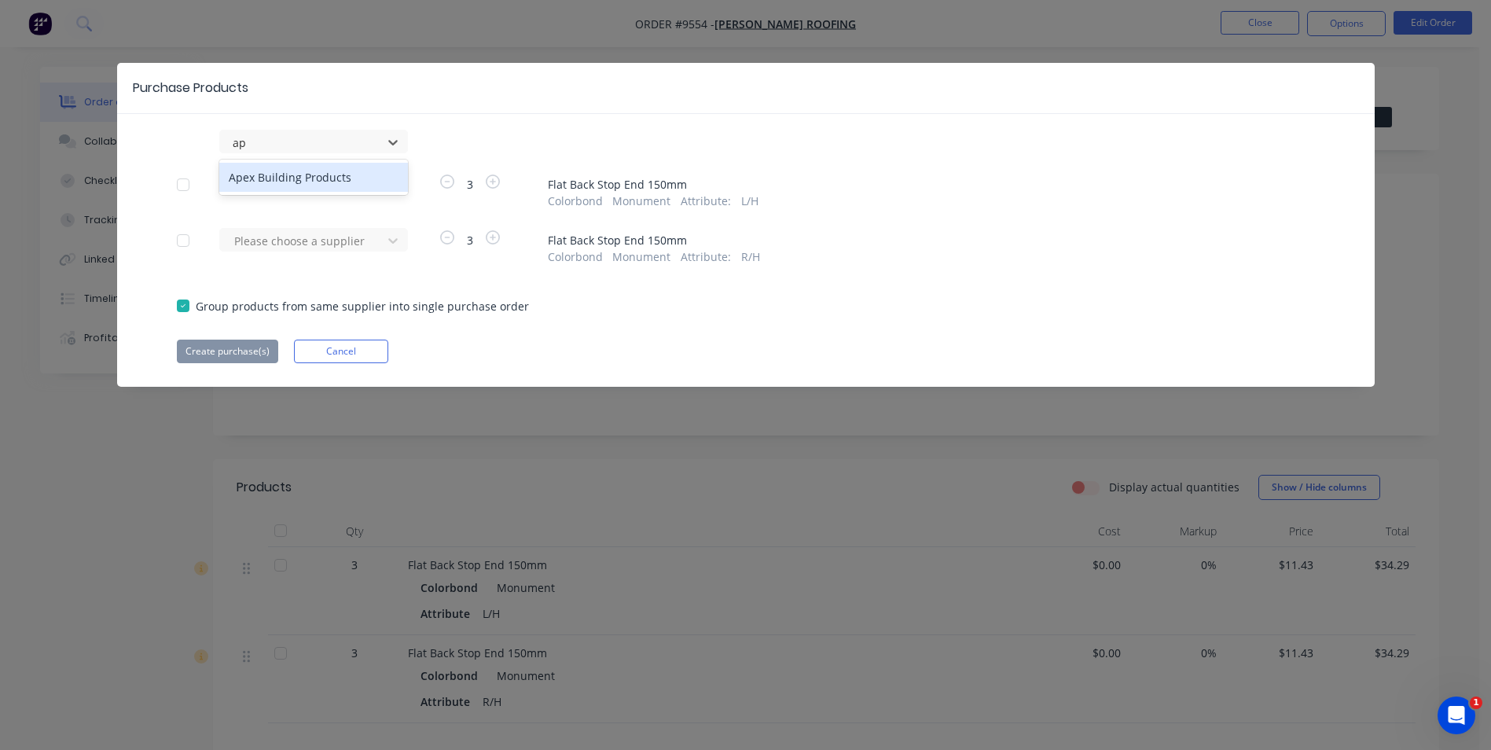
click at [285, 173] on div "Apex Building Products" at bounding box center [313, 177] width 189 height 29
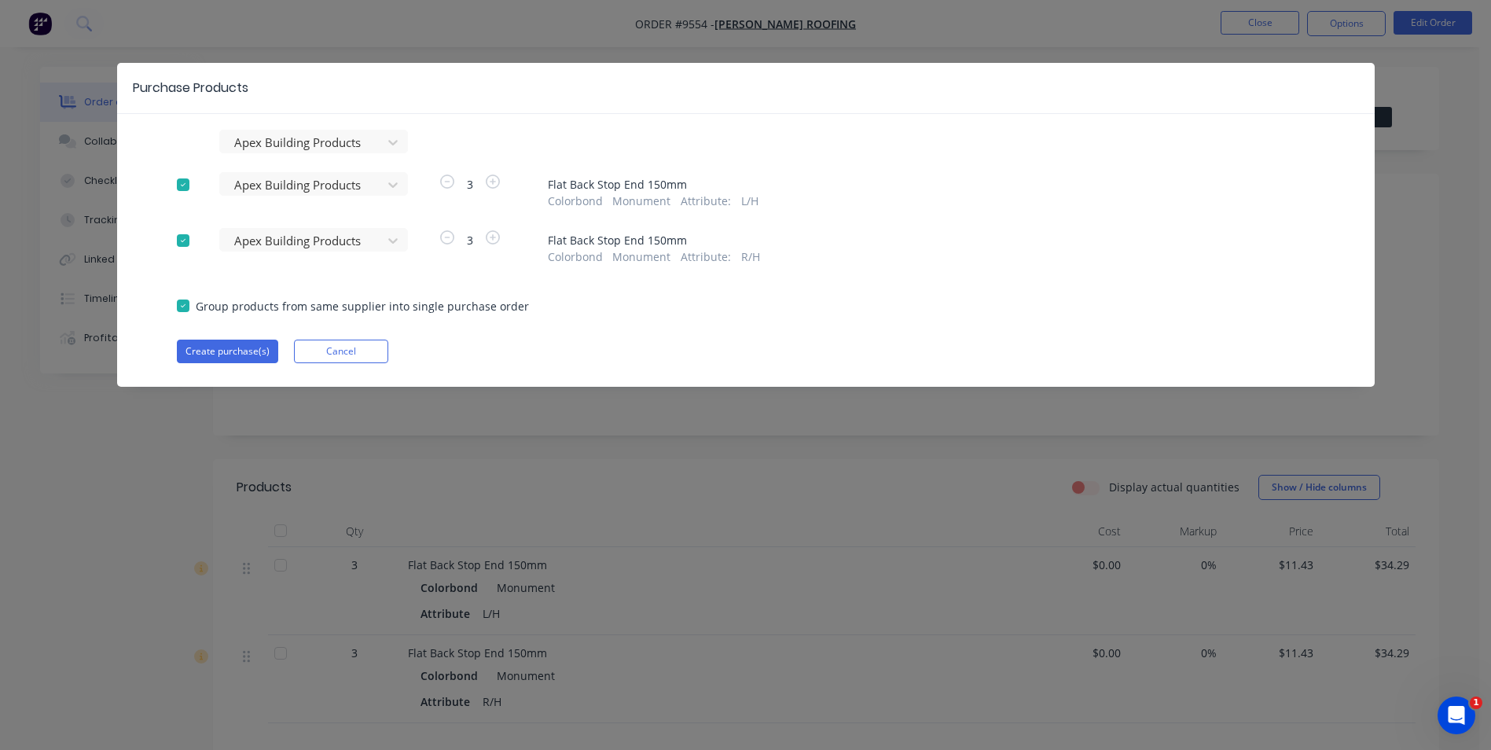
click at [207, 363] on div "Purchase Products Apex Building Products Apex Building Products 3 Flat Back Sto…" at bounding box center [746, 225] width 1258 height 324
click at [211, 351] on button "Create purchase(s)" at bounding box center [227, 352] width 101 height 24
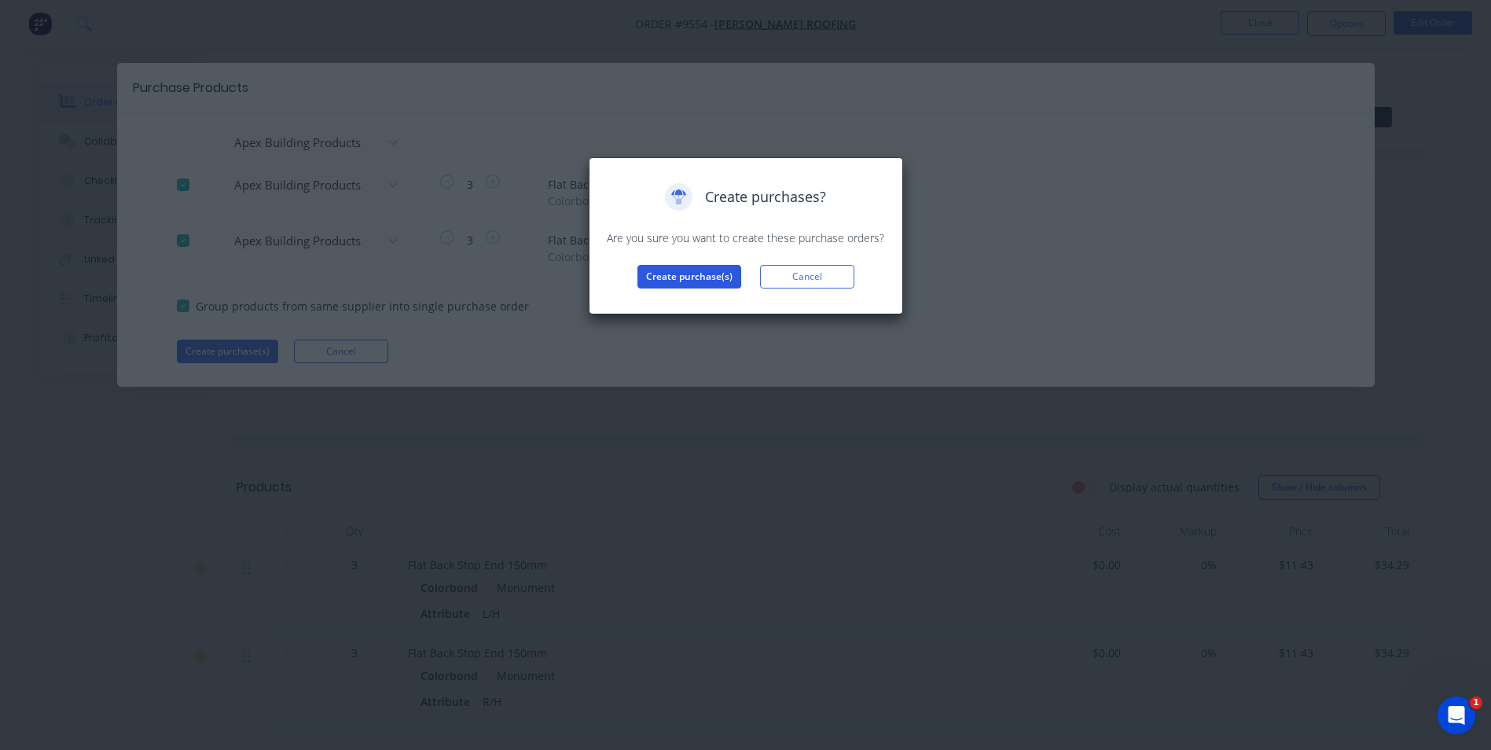
click at [656, 274] on button "Create purchase(s)" at bounding box center [689, 277] width 104 height 24
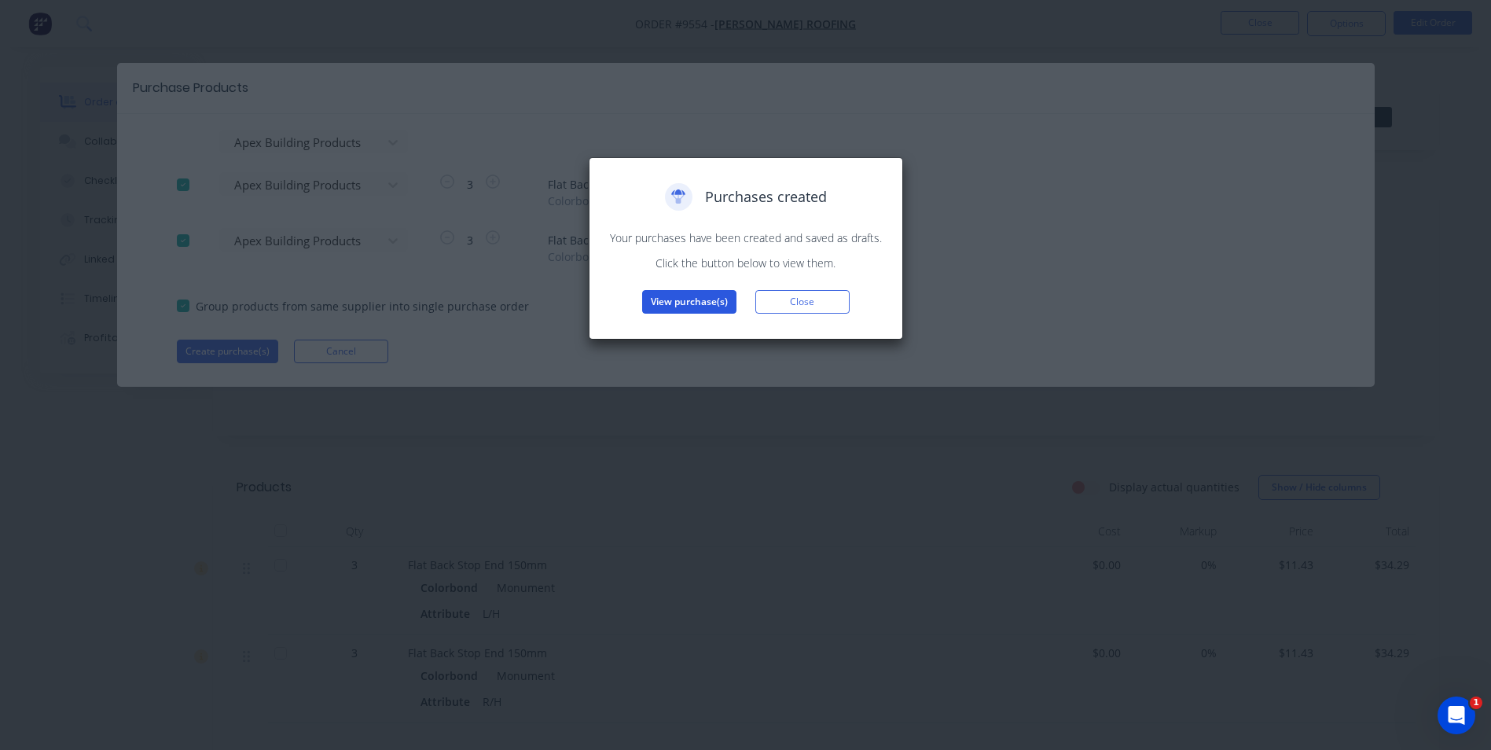
click at [690, 300] on button "View purchase(s)" at bounding box center [689, 302] width 94 height 24
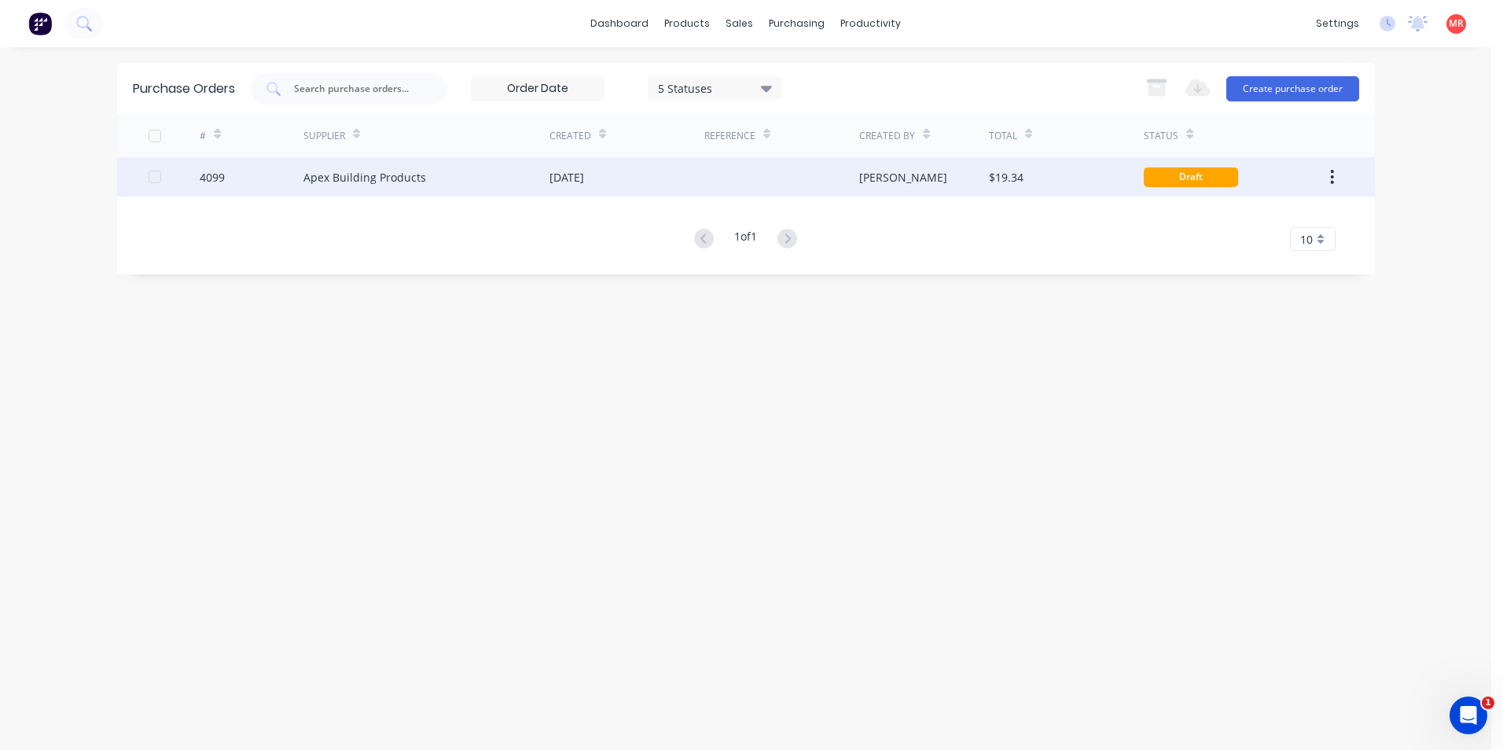
click at [361, 179] on div "Apex Building Products" at bounding box center [364, 177] width 123 height 17
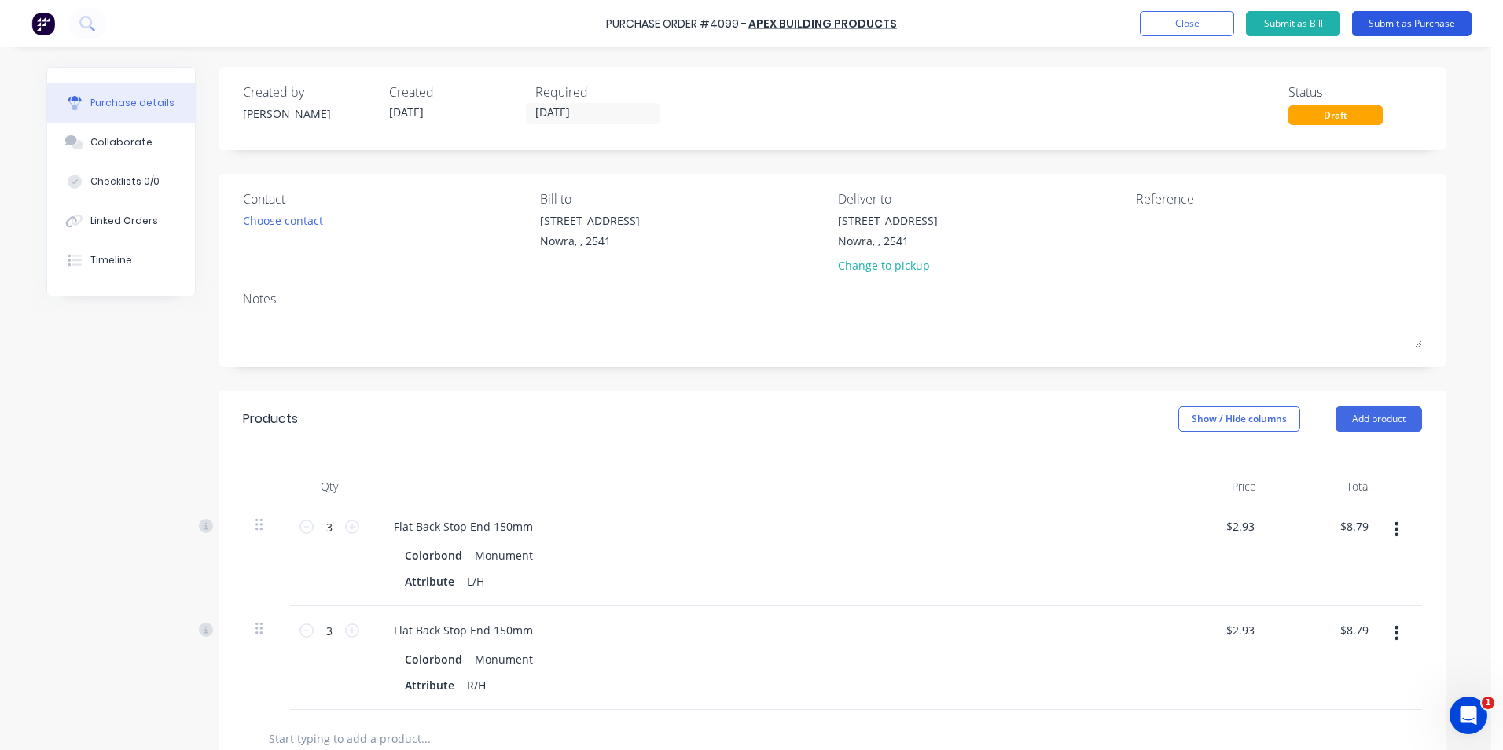
click at [1386, 28] on button "Submit as Purchase" at bounding box center [1411, 23] width 119 height 25
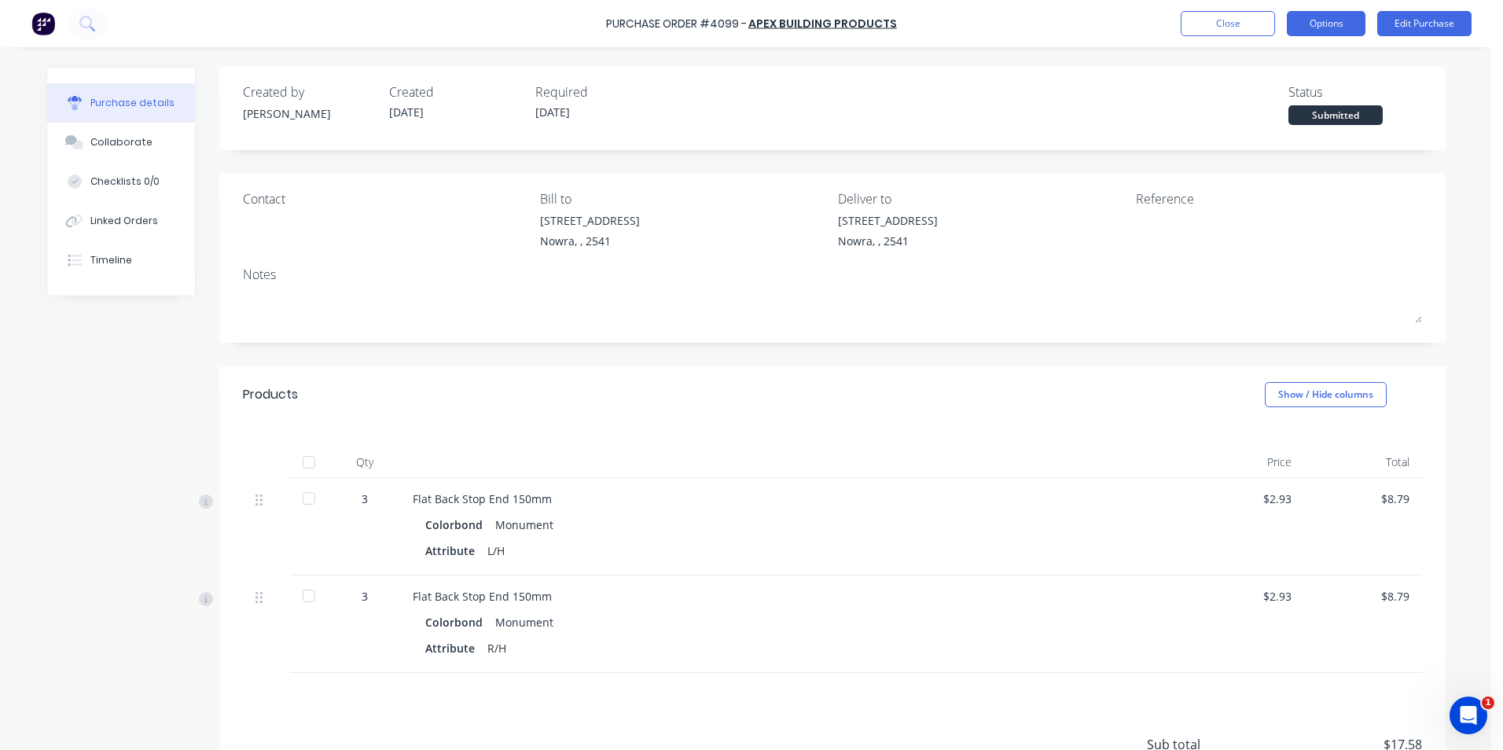
click at [1299, 22] on button "Options" at bounding box center [1326, 23] width 79 height 25
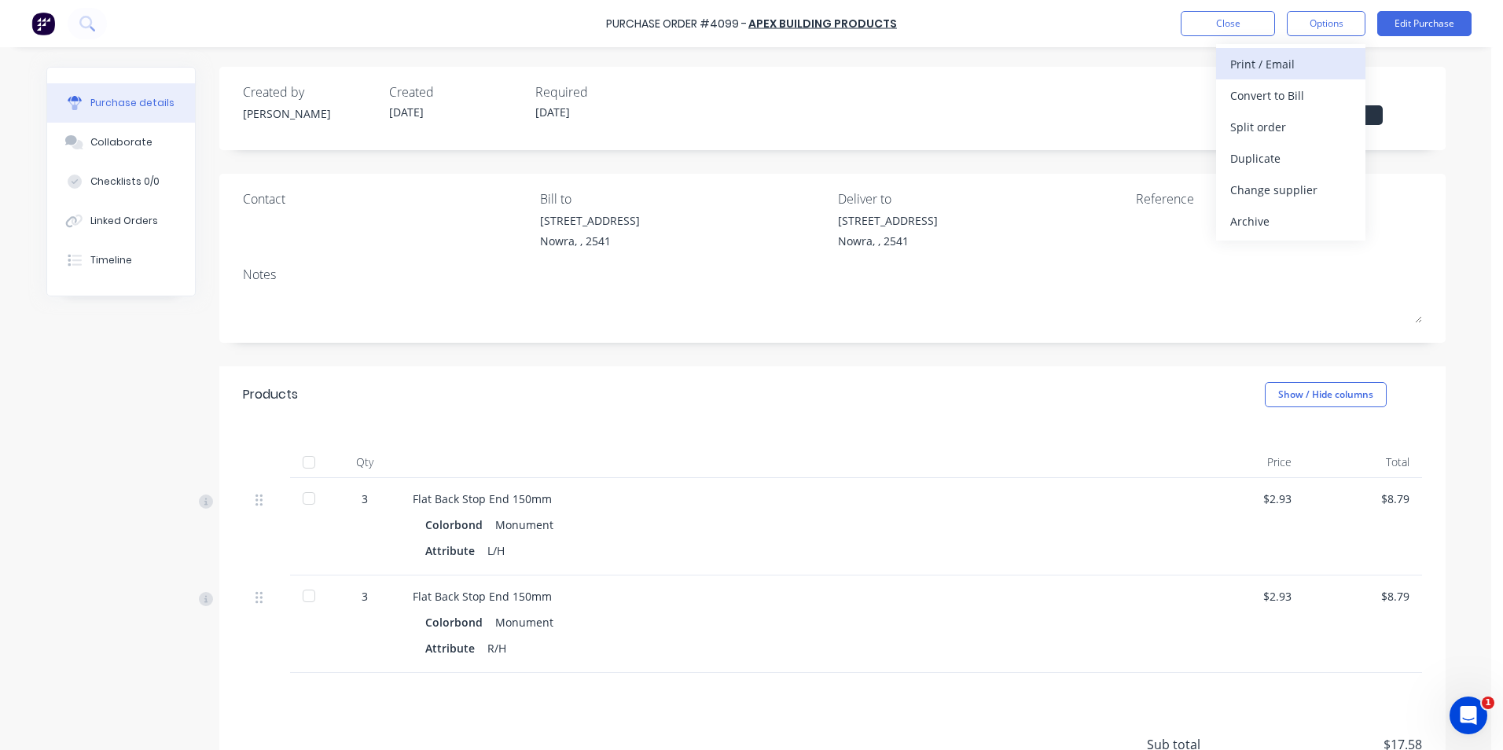
click at [1253, 65] on div "Print / Email" at bounding box center [1290, 64] width 121 height 23
click at [1255, 93] on div "With pricing" at bounding box center [1290, 95] width 121 height 23
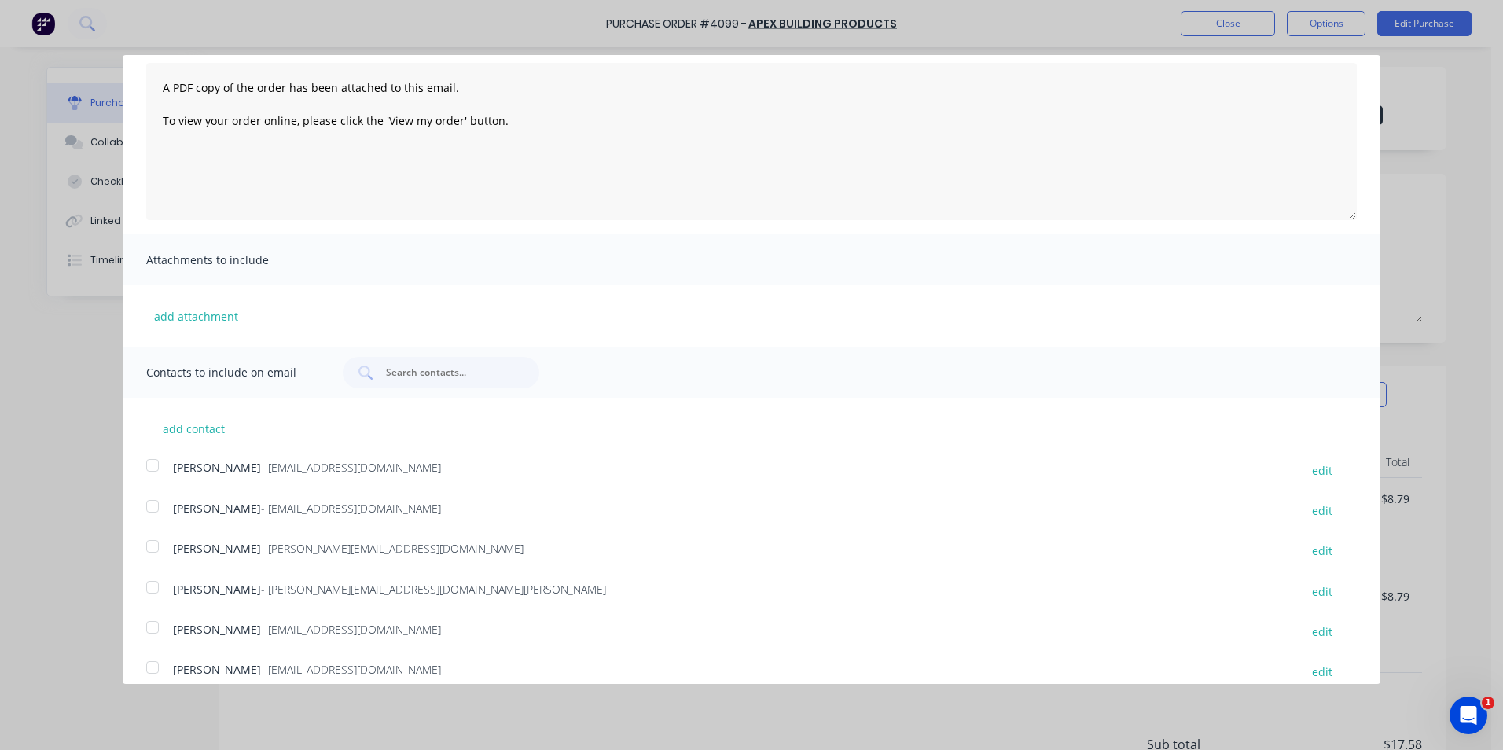
scroll to position [288, 0]
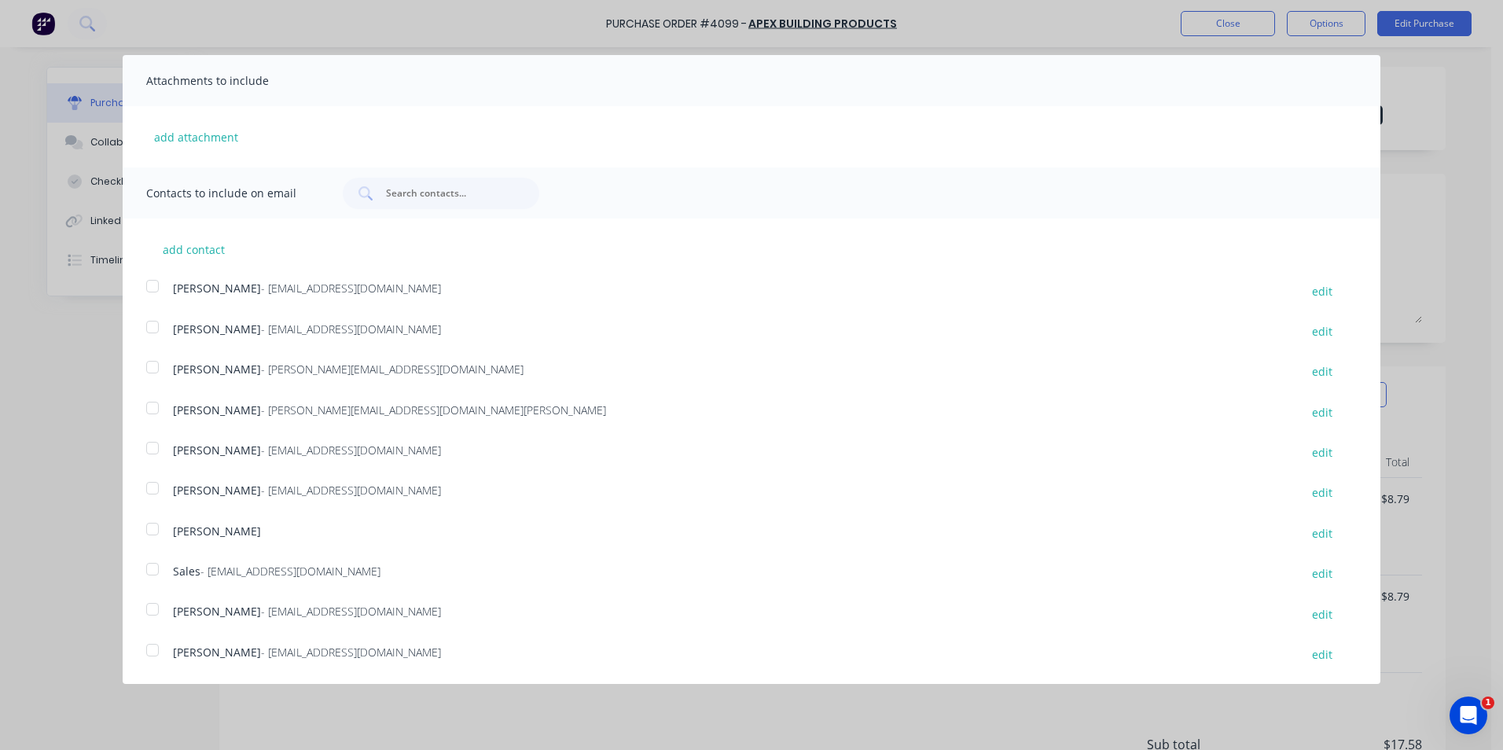
click at [152, 573] on div at bounding box center [152, 568] width 31 height 31
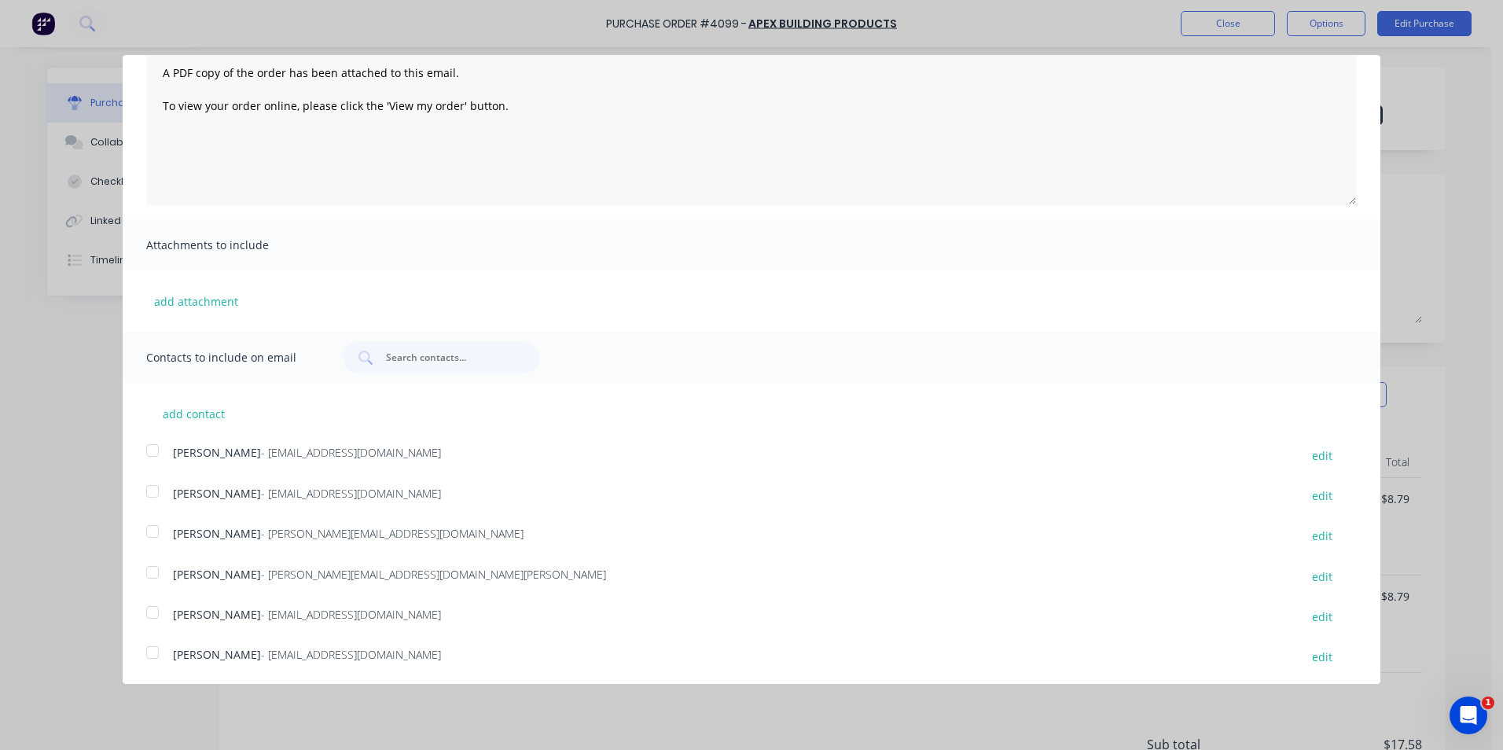
scroll to position [0, 0]
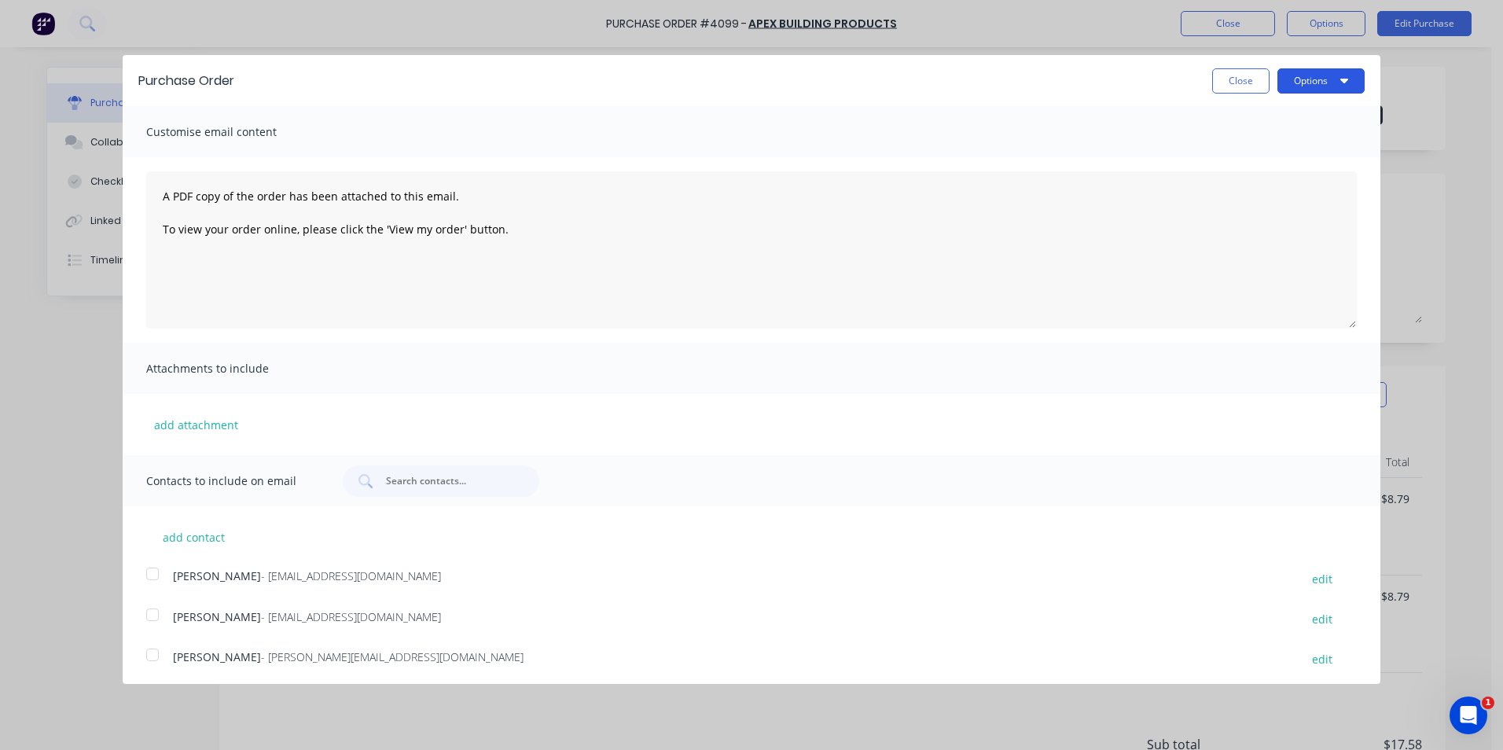
click at [1296, 82] on button "Options" at bounding box center [1320, 80] width 87 height 25
click at [1271, 156] on div "Email" at bounding box center [1289, 152] width 121 height 23
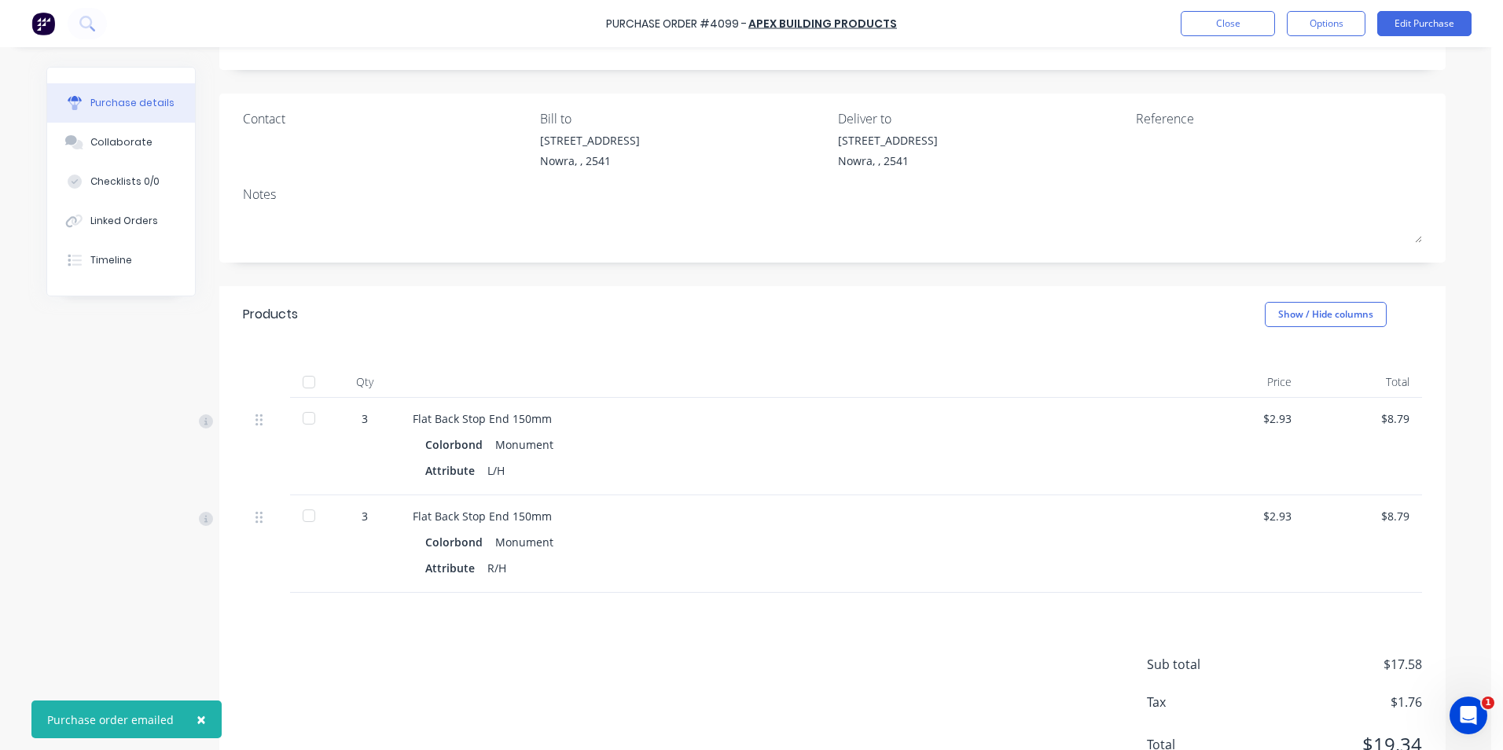
scroll to position [147, 0]
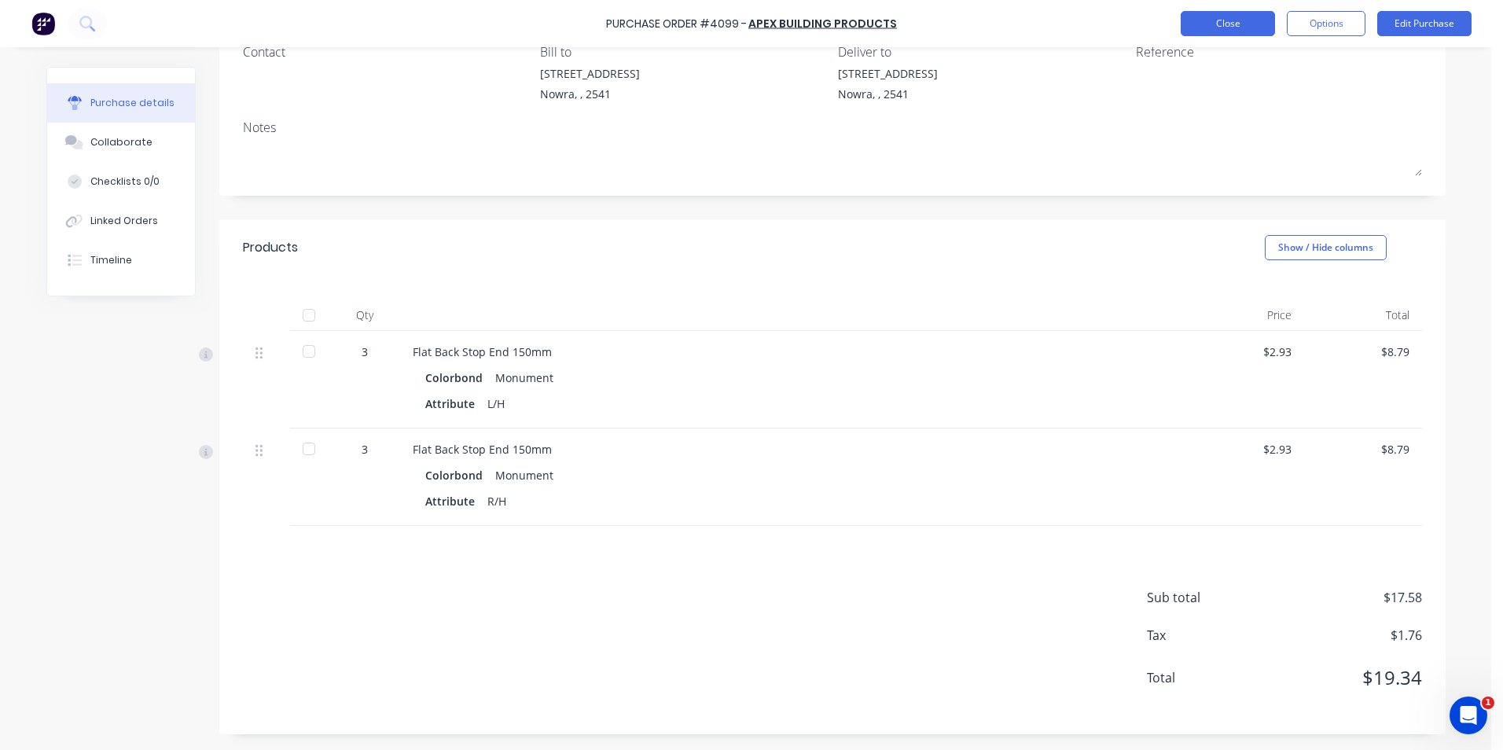
click at [1240, 17] on button "Close" at bounding box center [1228, 23] width 94 height 25
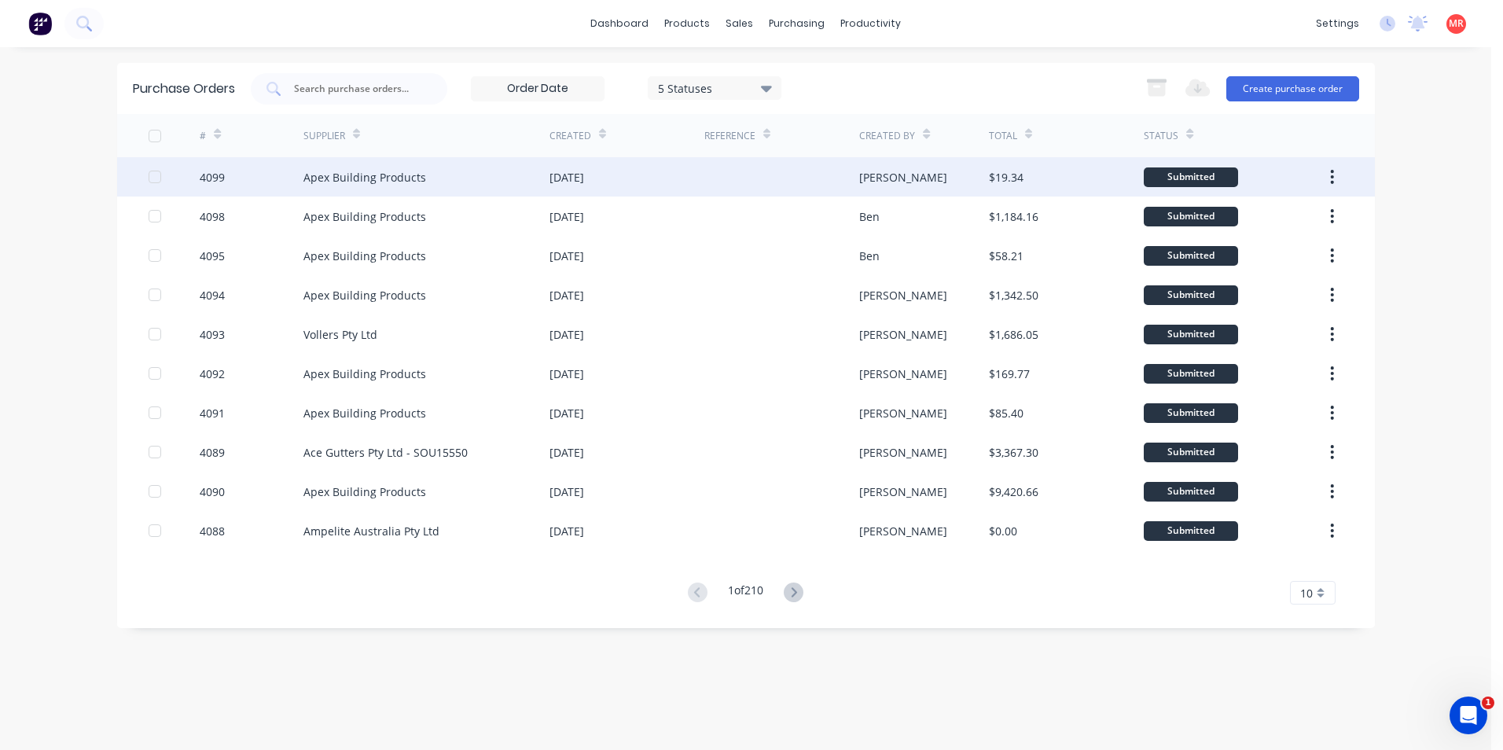
click at [680, 165] on div "[DATE]" at bounding box center [626, 176] width 155 height 39
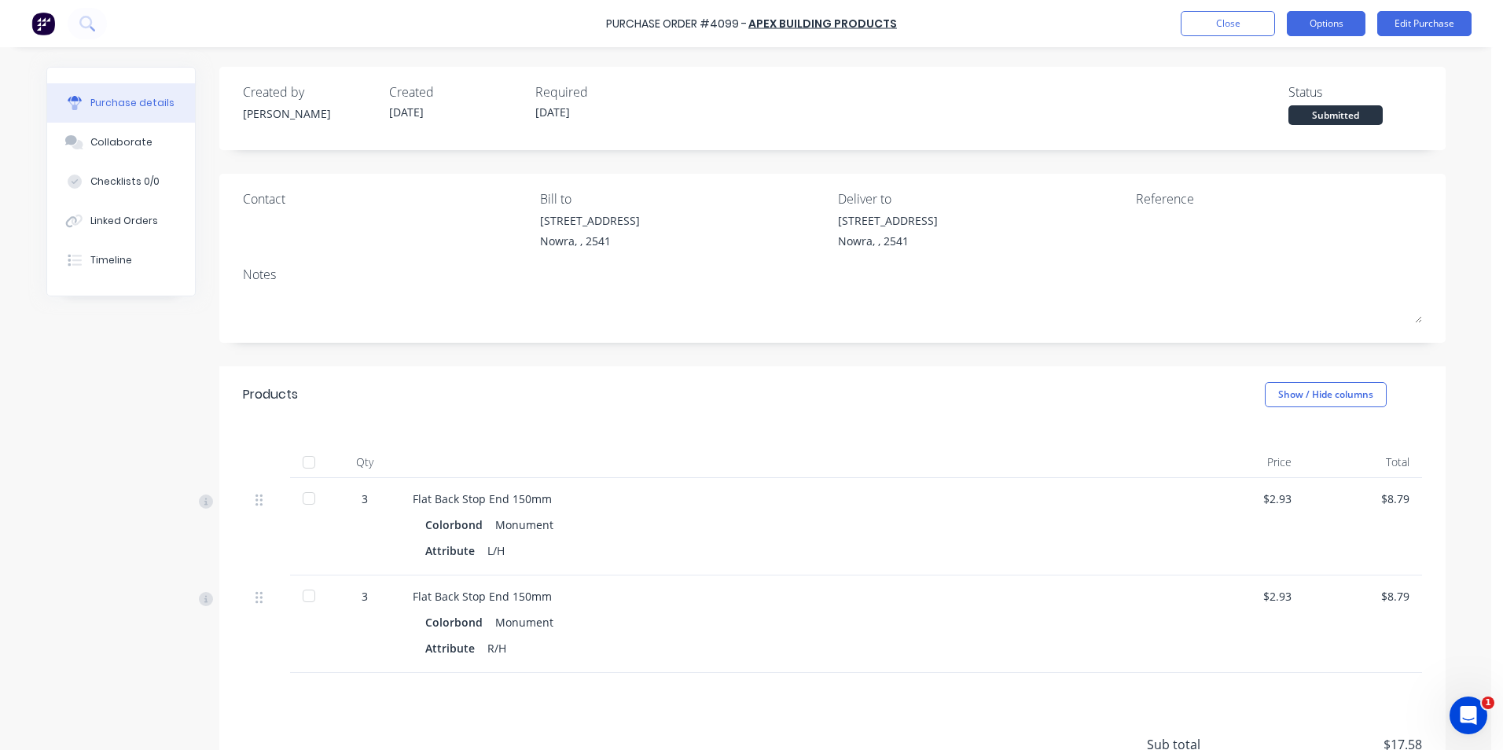
click at [1354, 19] on button "Options" at bounding box center [1326, 23] width 79 height 25
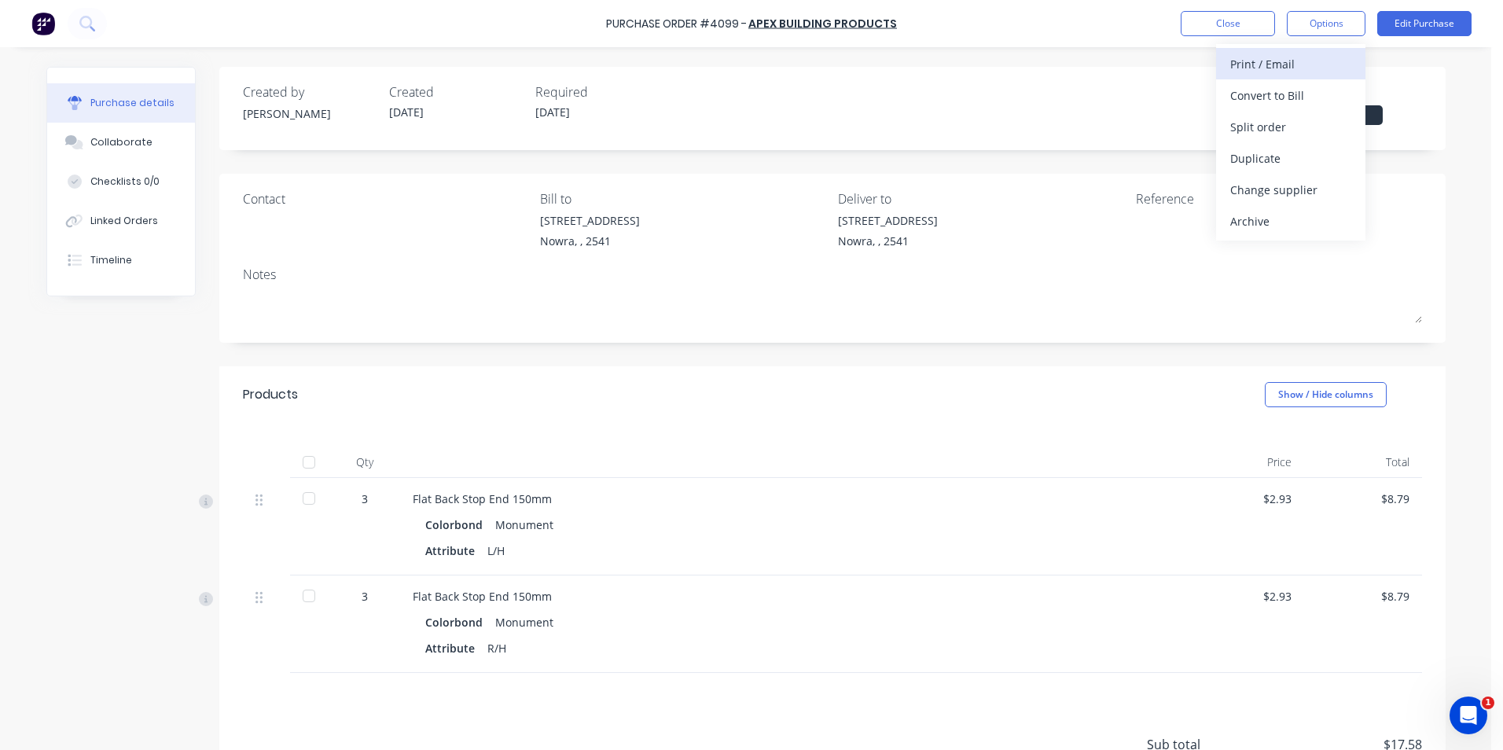
click at [1275, 70] on div "Print / Email" at bounding box center [1290, 64] width 121 height 23
click at [1291, 133] on div "Without pricing" at bounding box center [1290, 127] width 121 height 23
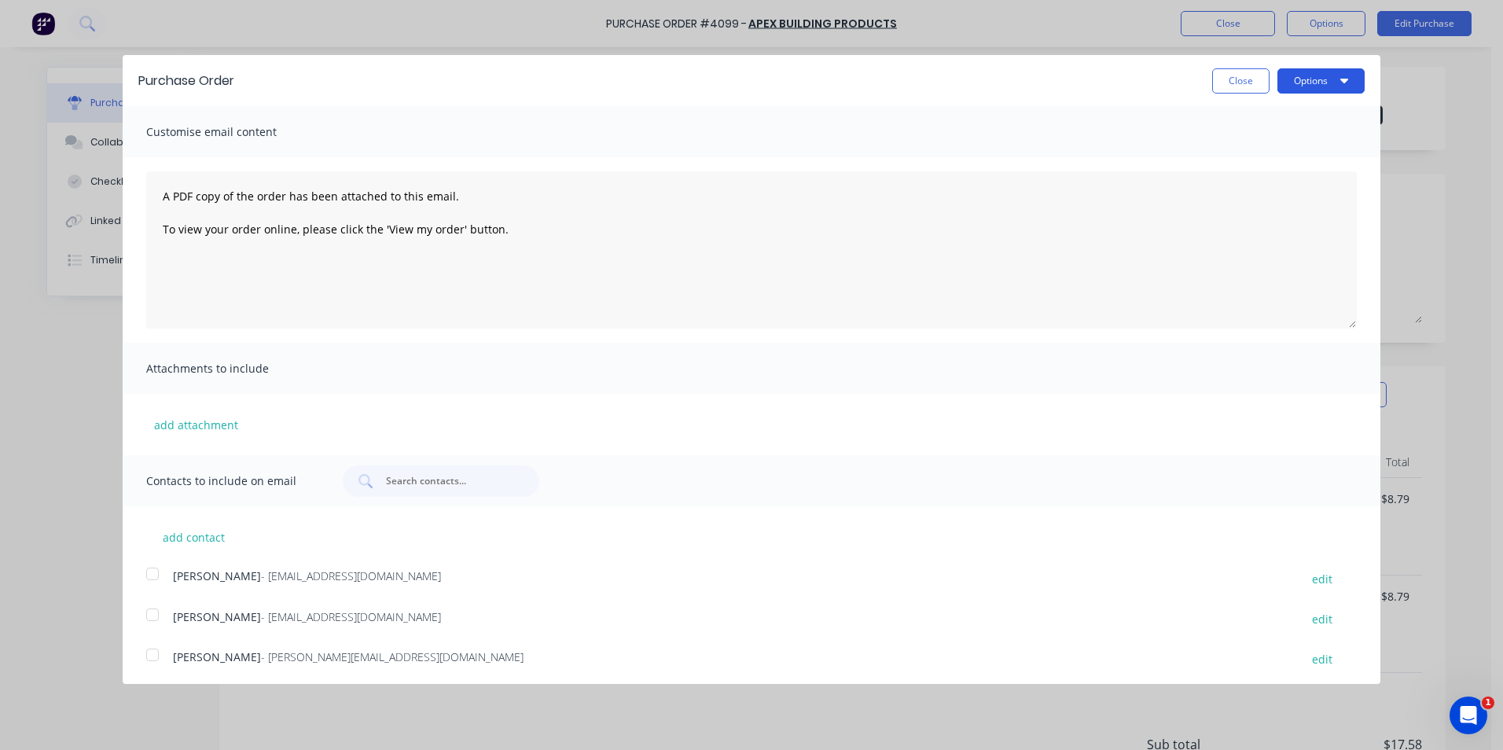
click at [1294, 83] on button "Options" at bounding box center [1320, 80] width 87 height 25
click at [1286, 111] on div "Print" at bounding box center [1289, 120] width 121 height 23
click at [1229, 83] on button "Close" at bounding box center [1240, 80] width 57 height 25
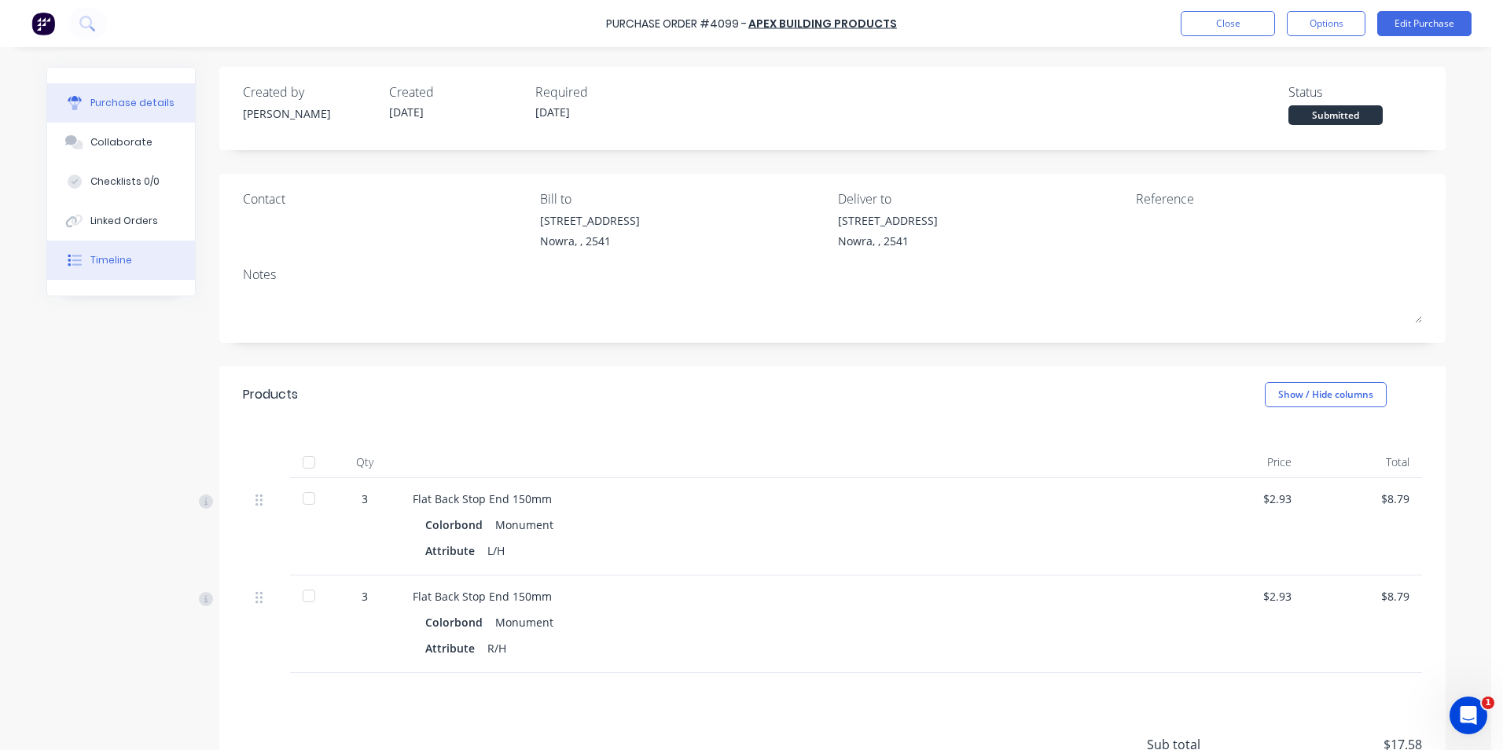
click at [133, 256] on button "Timeline" at bounding box center [121, 260] width 148 height 39
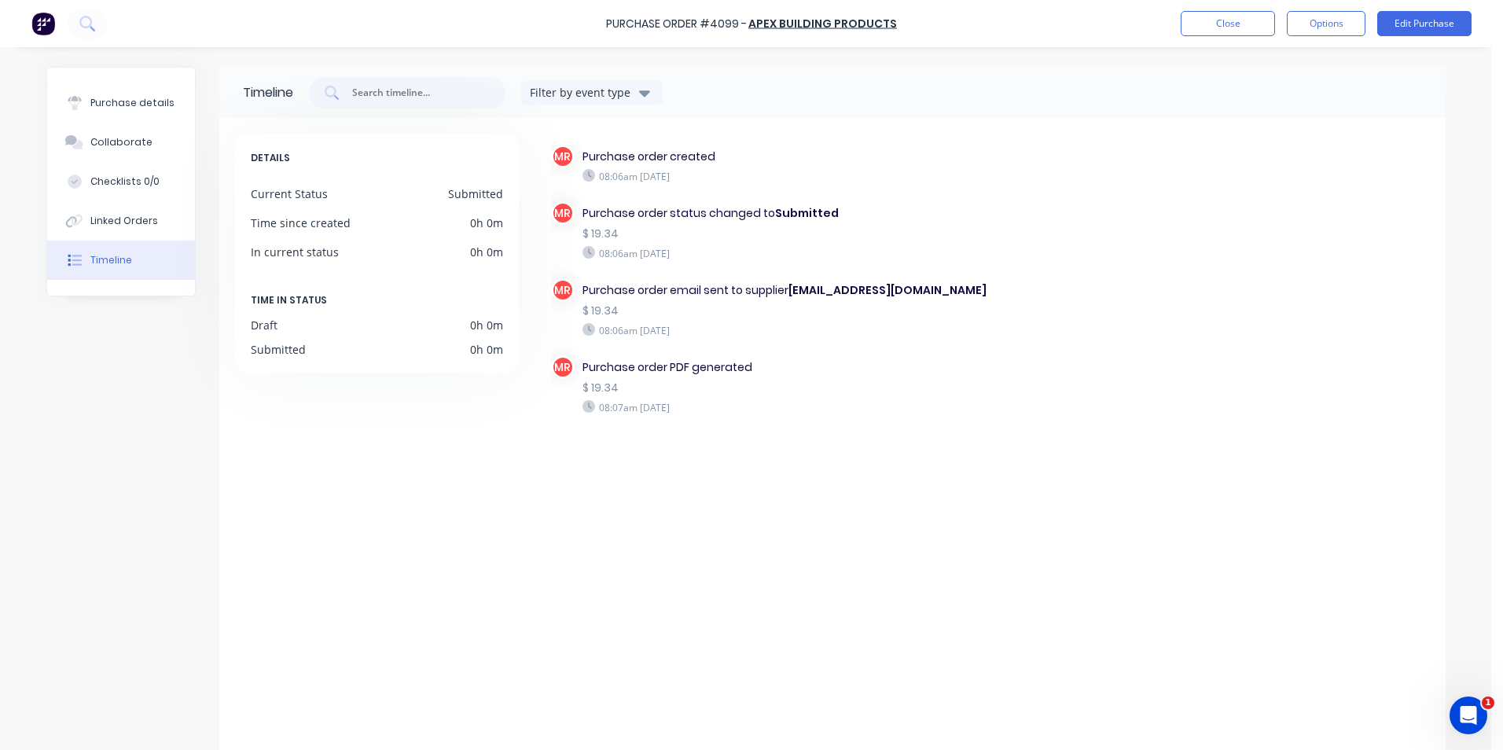
click at [38, 24] on img at bounding box center [43, 24] width 24 height 24
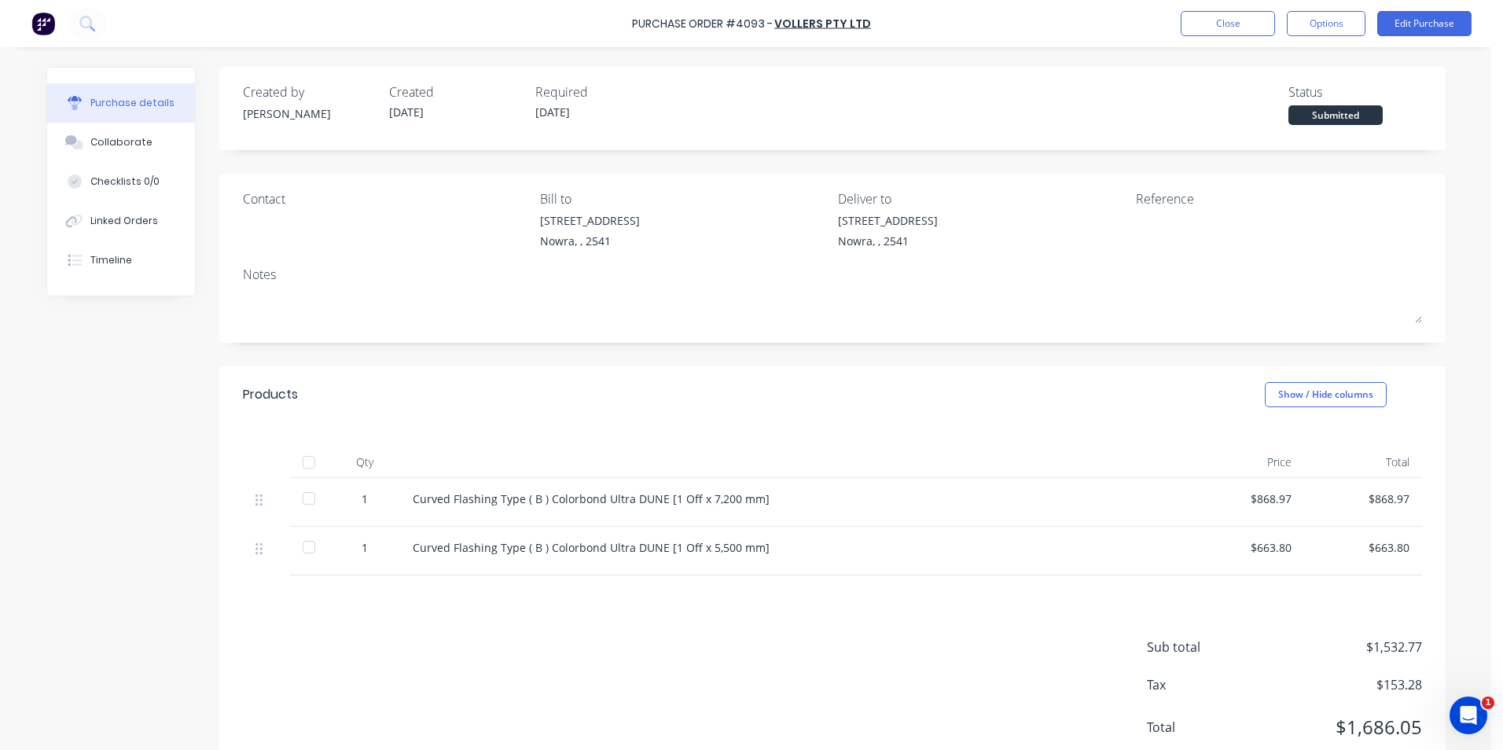
click at [44, 24] on img at bounding box center [43, 24] width 24 height 24
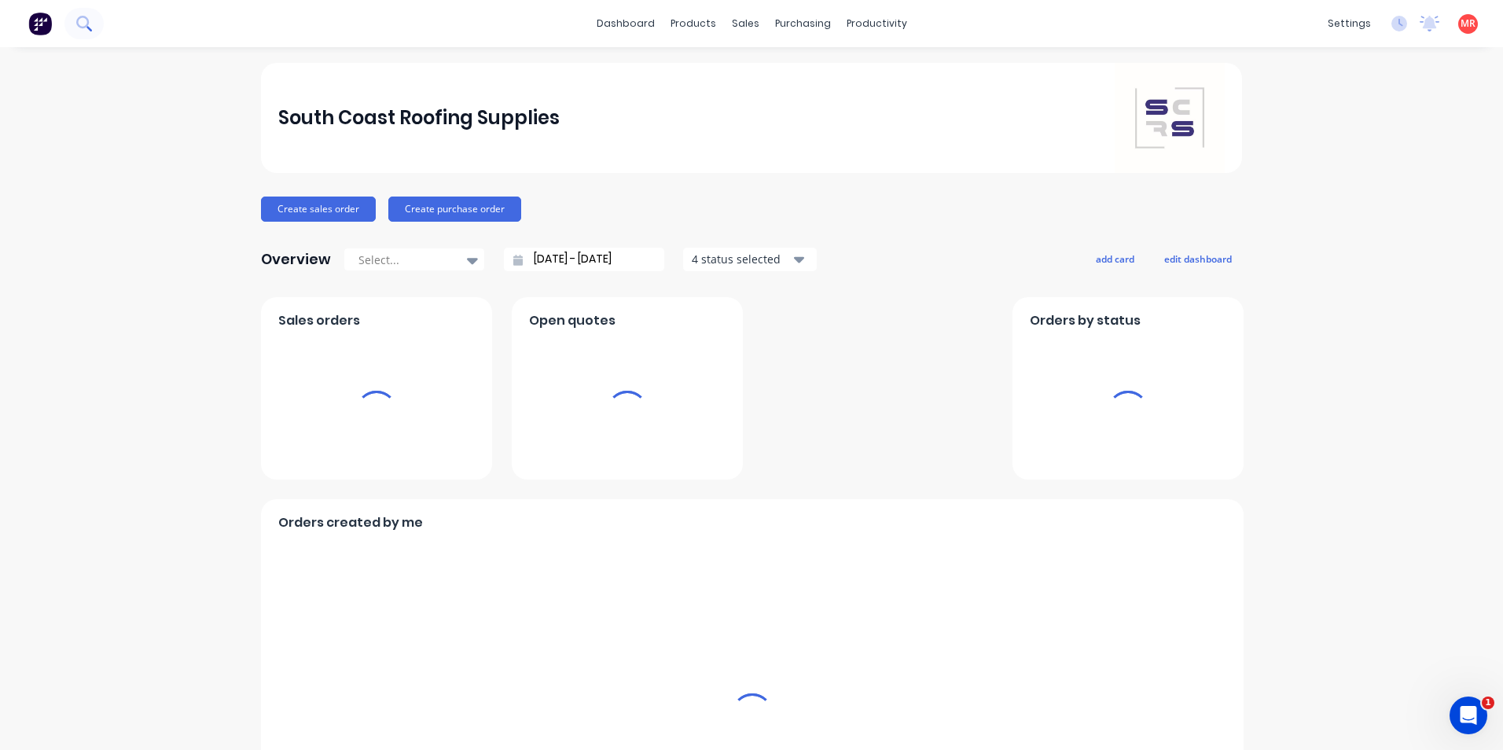
click at [86, 21] on icon at bounding box center [83, 23] width 15 height 15
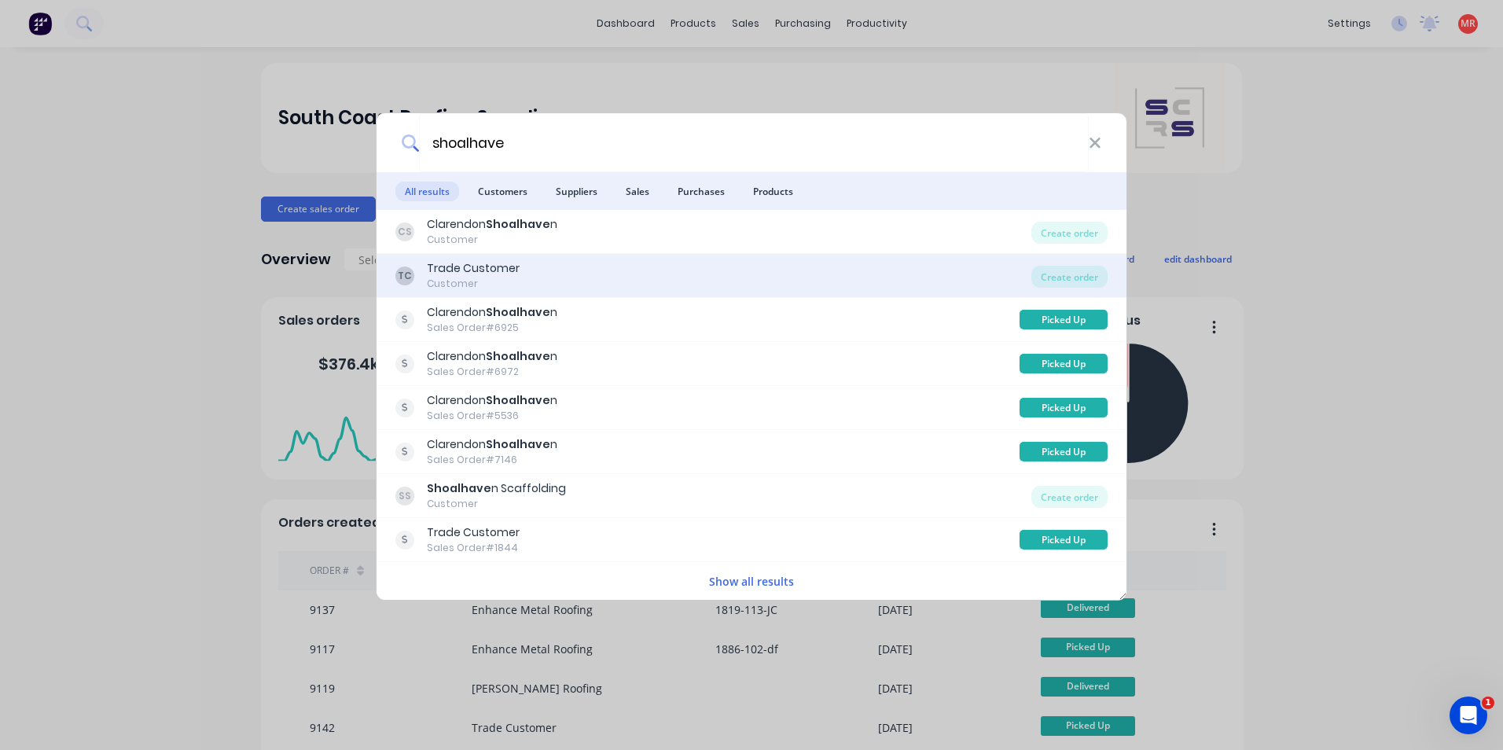
type input "shoalhave"
click at [596, 268] on div "TC Trade Customer Customer" at bounding box center [713, 275] width 636 height 31
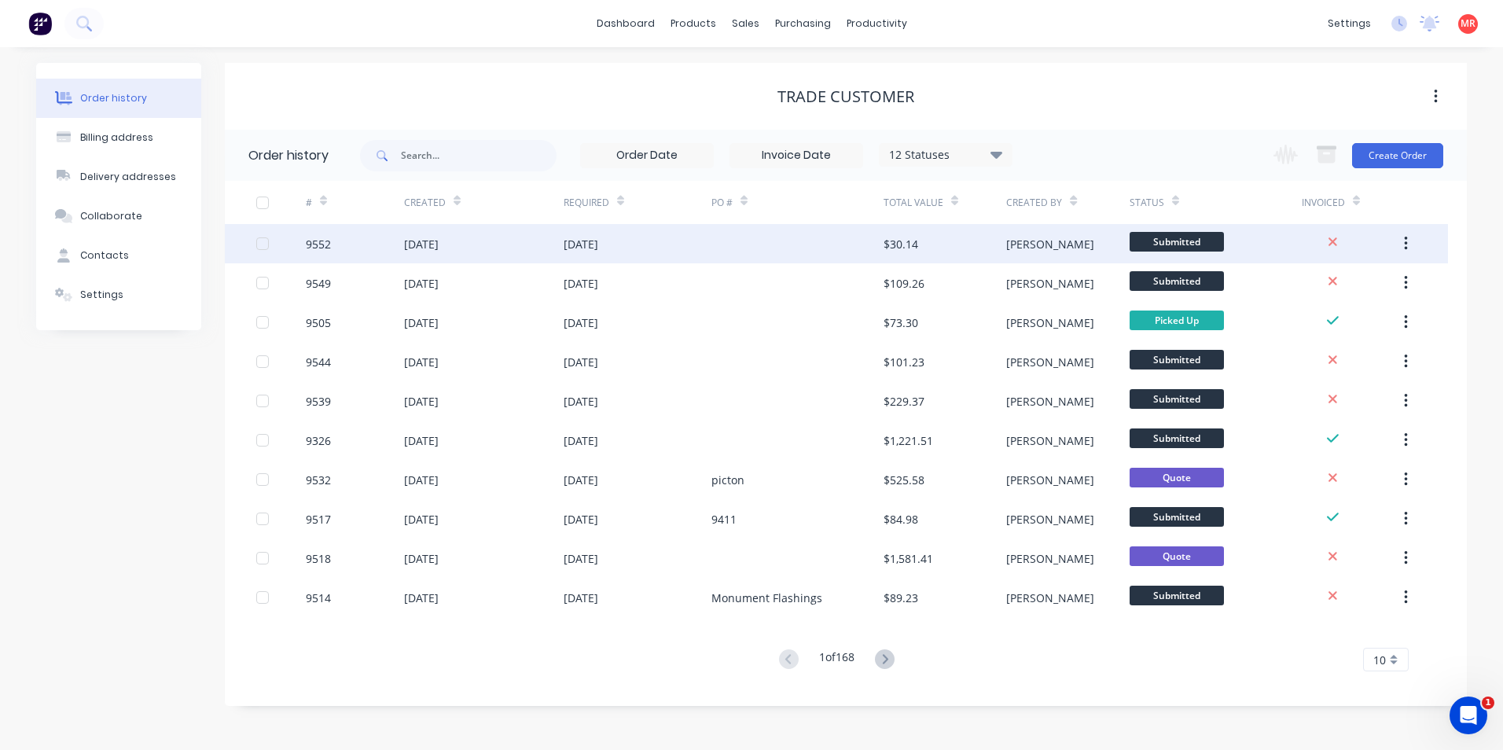
click at [678, 244] on div "[DATE]" at bounding box center [638, 243] width 148 height 39
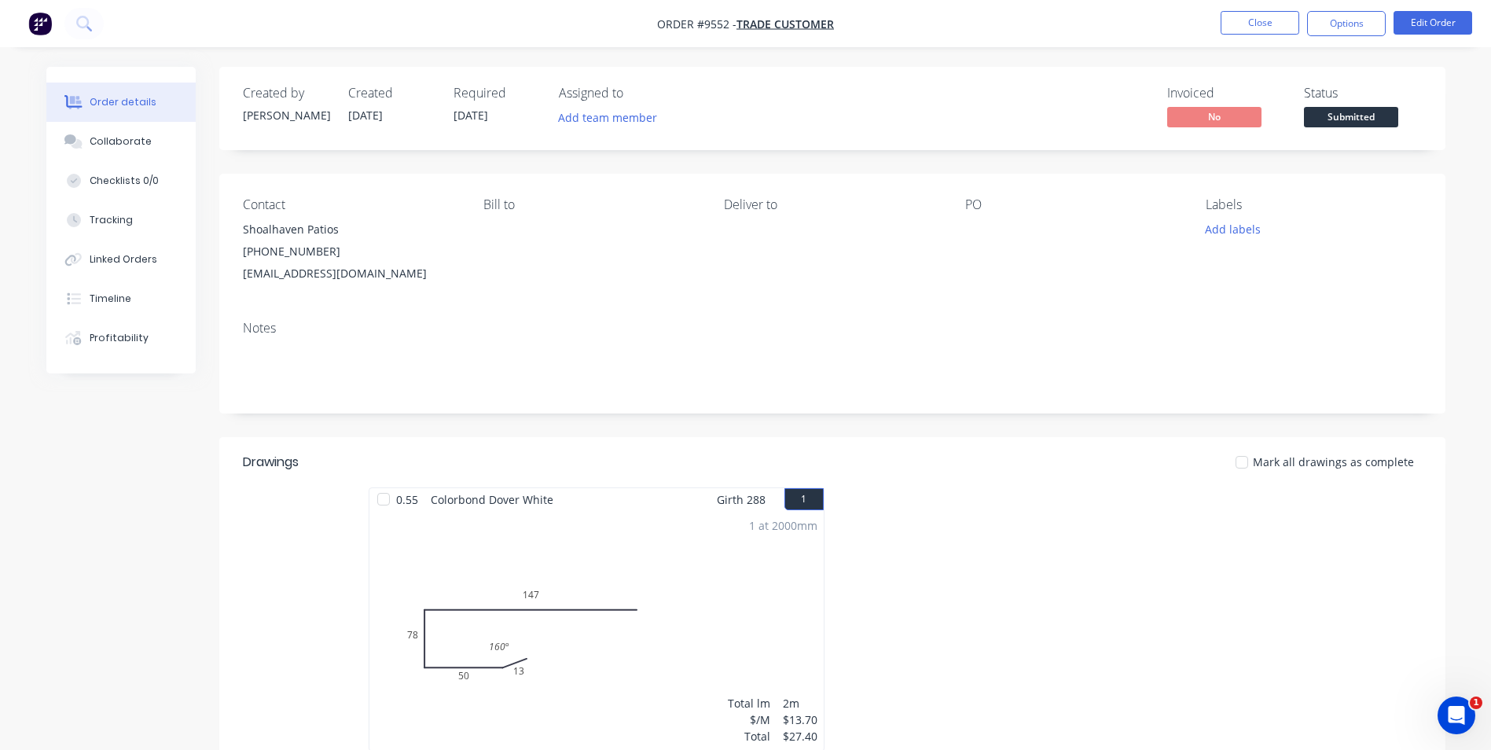
click at [656, 513] on div "1 at 2000mm Total lm $/M Total 2m $13.70 $27.40" at bounding box center [596, 631] width 454 height 240
click at [625, 530] on div "1 at 2000mm Total lm $/M Total 2m $13.70 $27.40" at bounding box center [596, 631] width 454 height 240
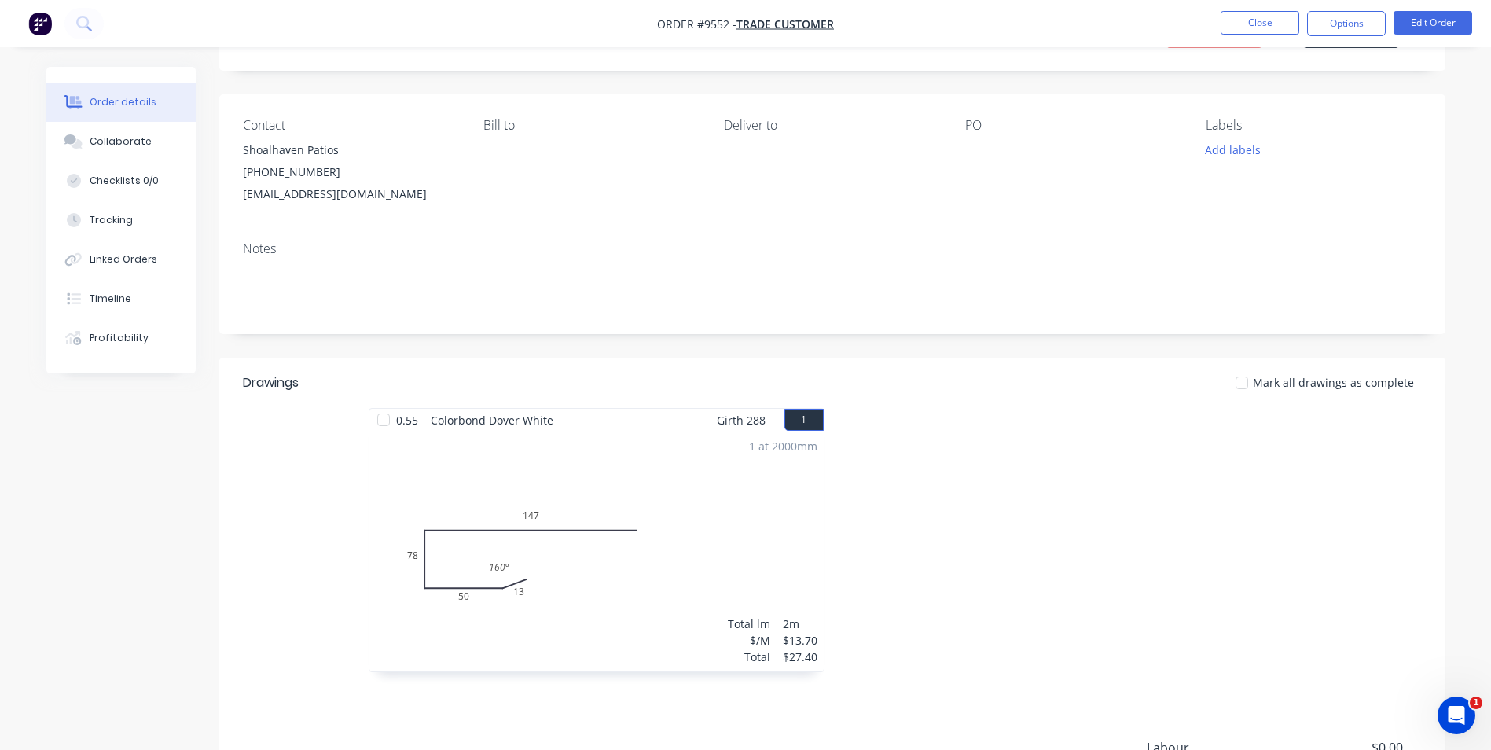
scroll to position [79, 0]
click at [1409, 25] on button "Edit Order" at bounding box center [1433, 23] width 79 height 24
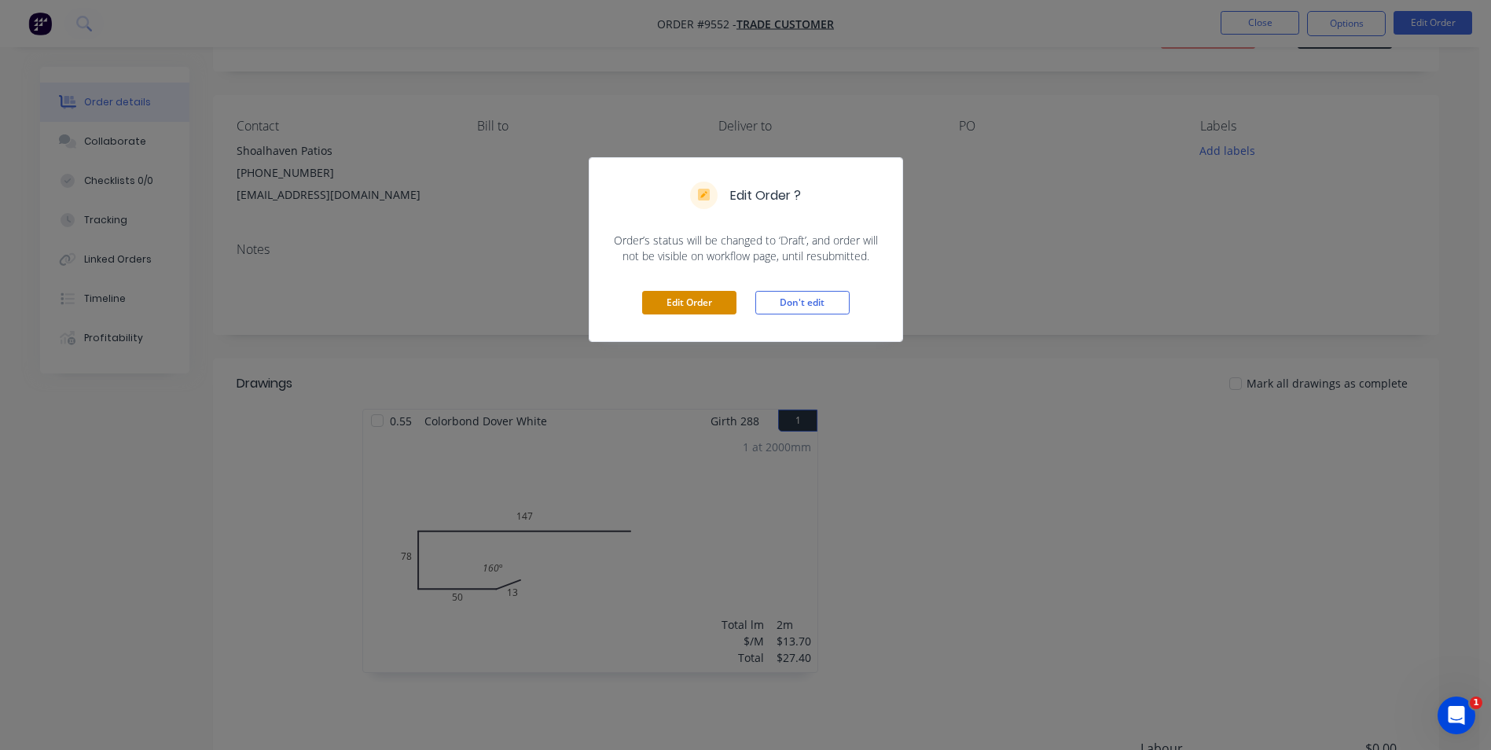
click at [698, 295] on button "Edit Order" at bounding box center [689, 303] width 94 height 24
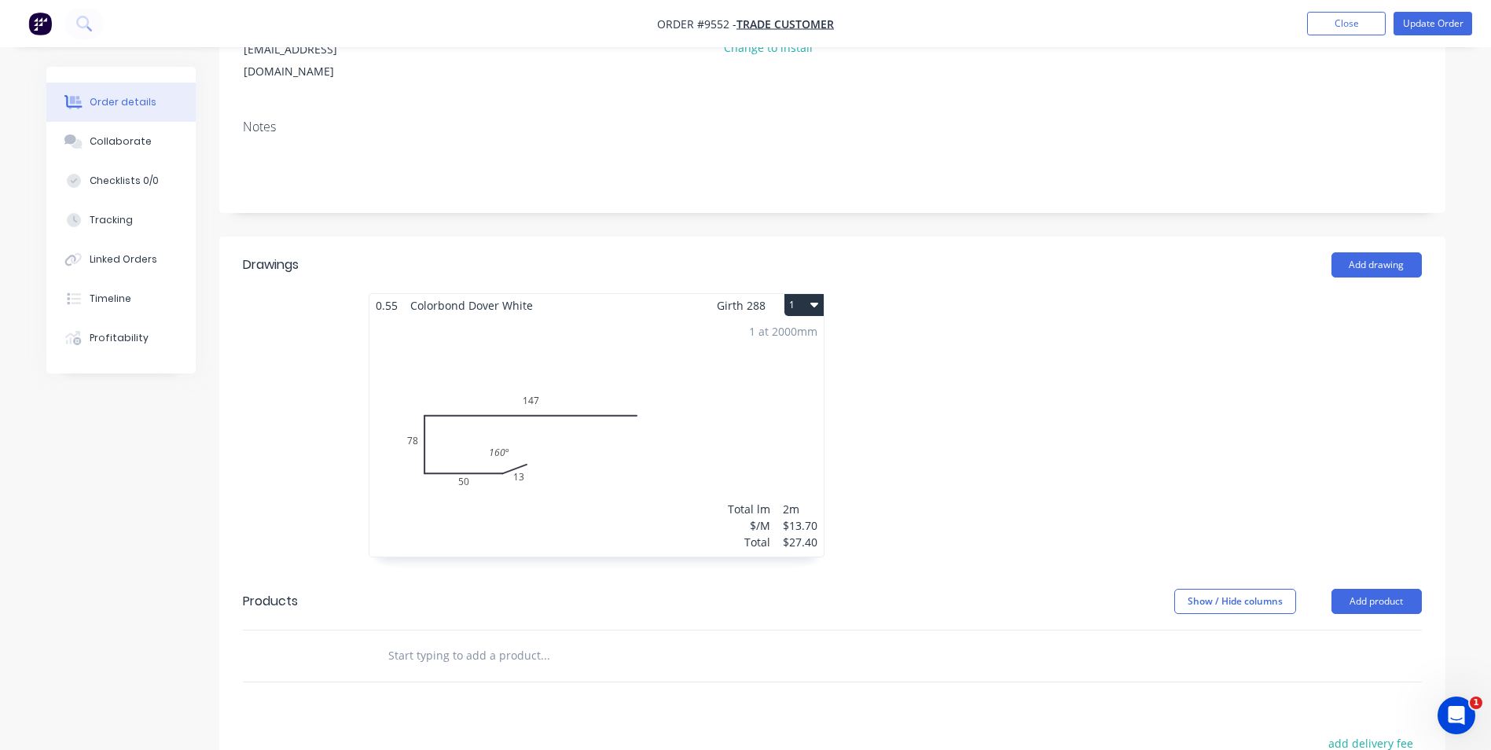
scroll to position [236, 0]
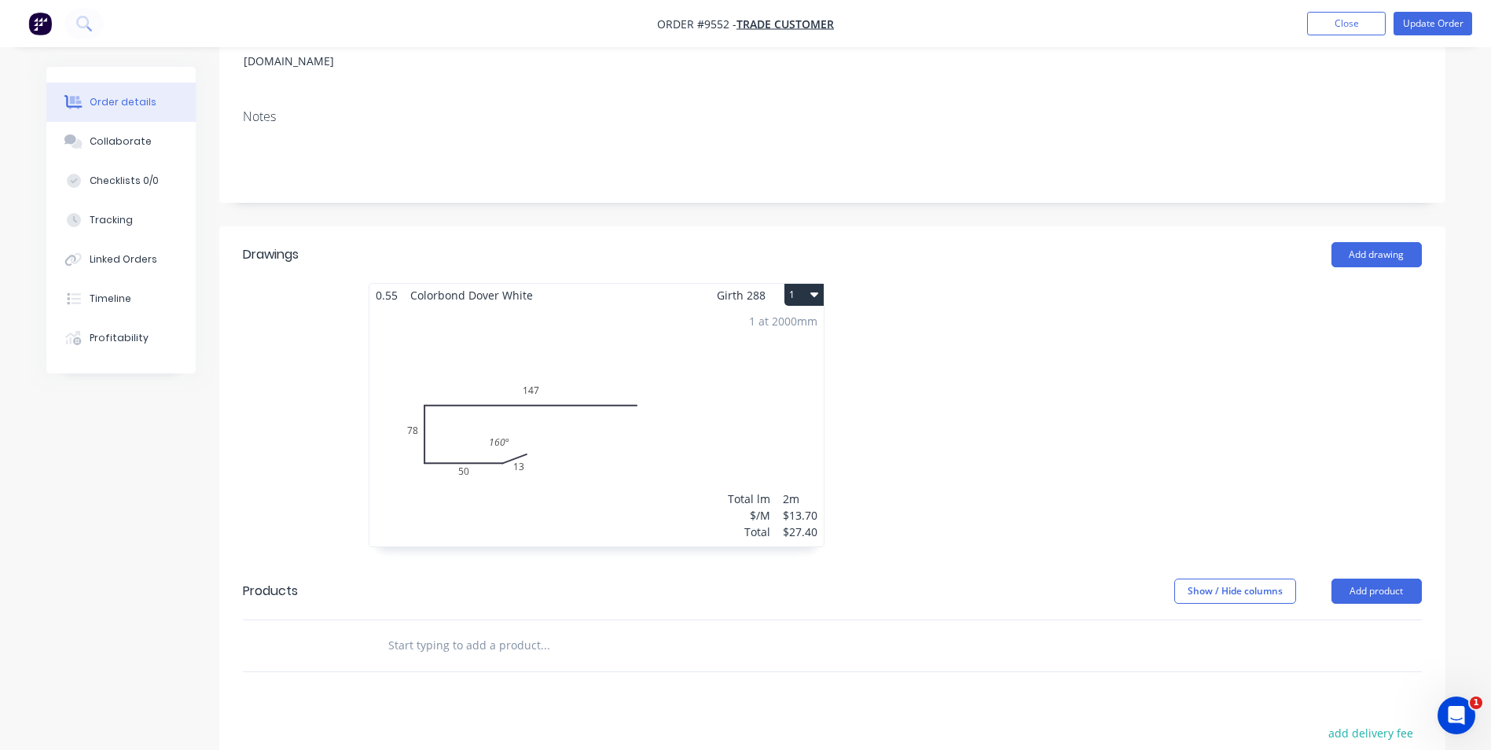
click at [593, 342] on div "1 at 2000mm Total lm $/M Total 2m $13.70 $27.40" at bounding box center [596, 427] width 454 height 240
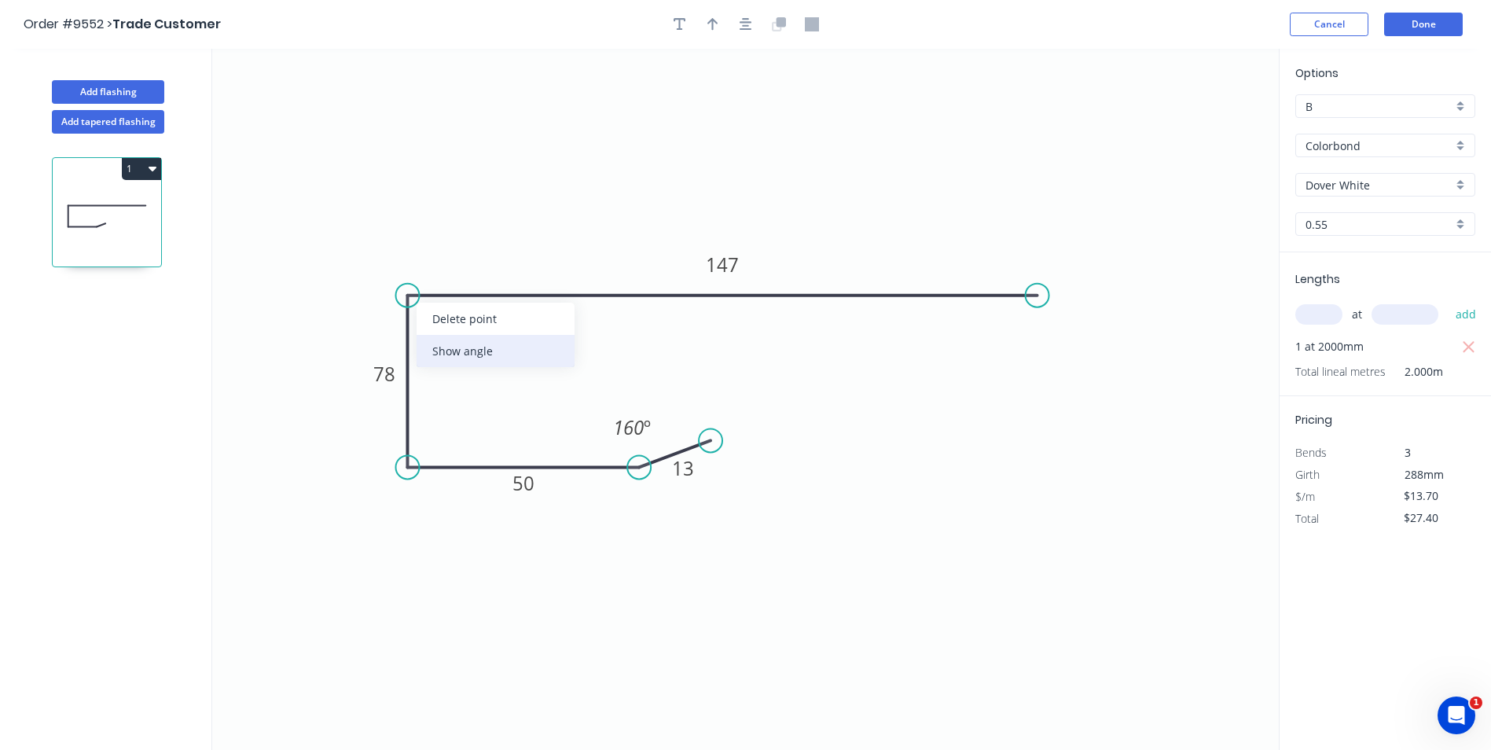
click at [483, 353] on div "Show angle" at bounding box center [496, 351] width 158 height 32
click at [443, 322] on rect at bounding box center [435, 323] width 31 height 22
click at [446, 529] on div "Show angle" at bounding box center [483, 516] width 158 height 32
click at [435, 437] on tspan "º" at bounding box center [438, 438] width 7 height 26
click at [598, 197] on icon "0 13 50 78 147 160 º 92 º 88 º" at bounding box center [745, 399] width 1067 height 701
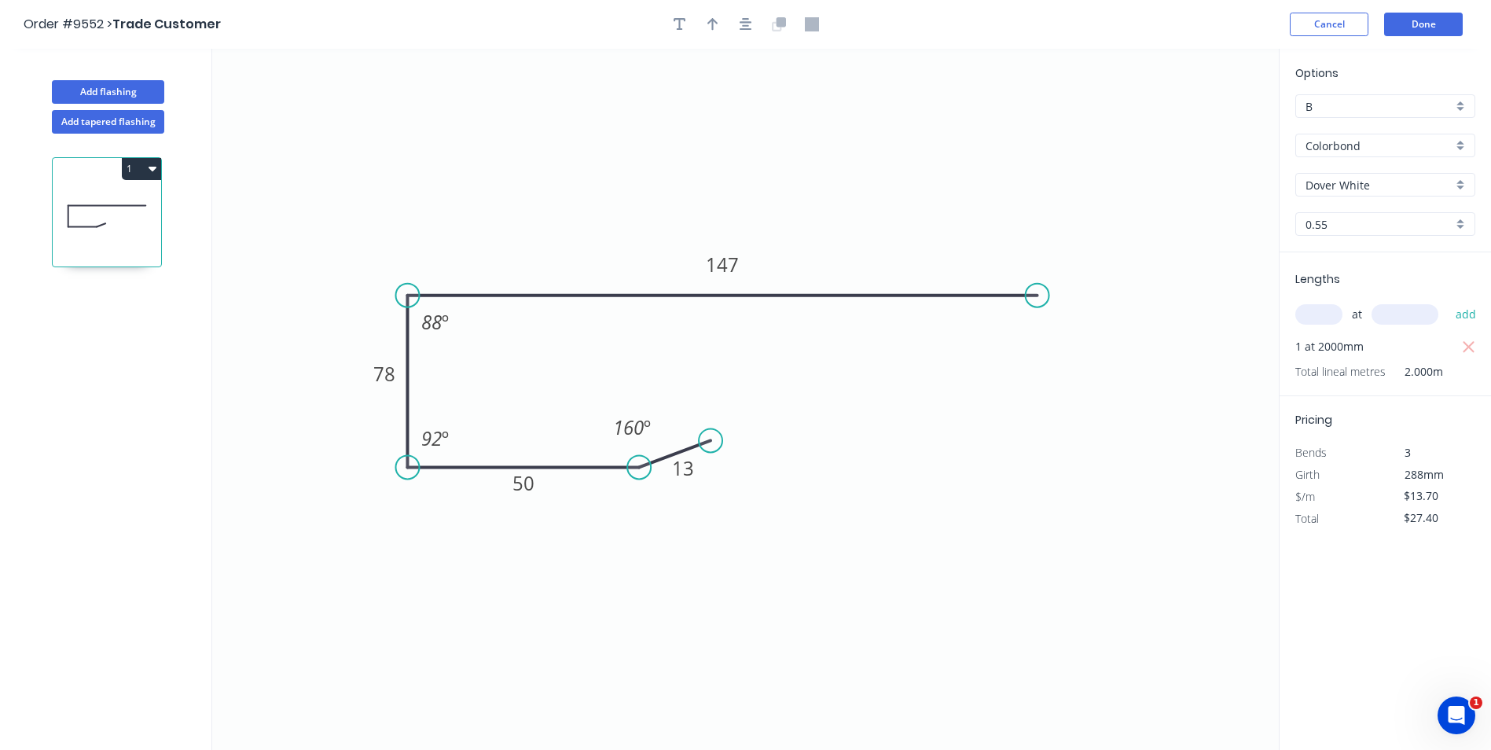
click at [1454, 110] on div "B" at bounding box center [1385, 106] width 180 height 24
click at [1327, 141] on div "A" at bounding box center [1385, 137] width 178 height 28
type input "A"
type input "$10.14"
type input "$20.28"
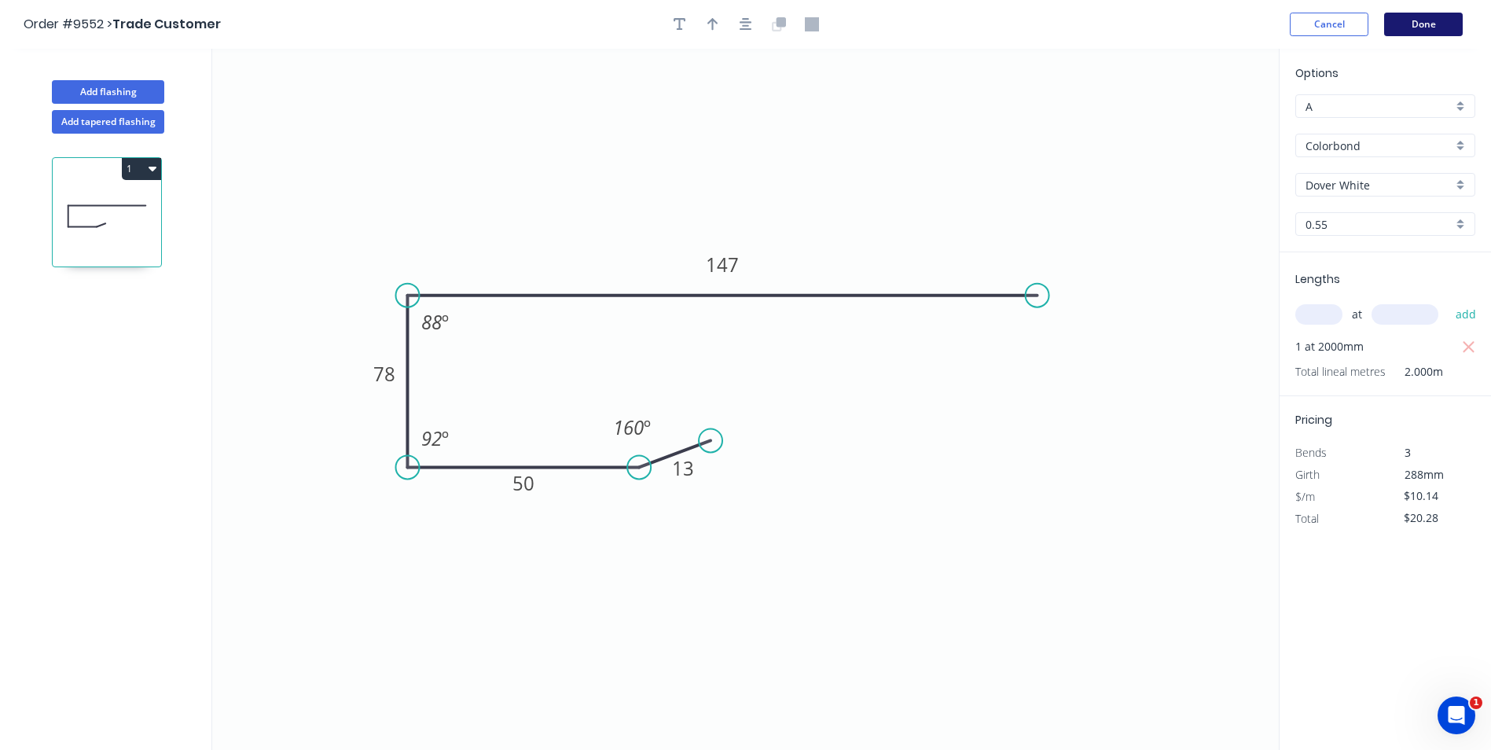
click at [1418, 15] on button "Done" at bounding box center [1423, 25] width 79 height 24
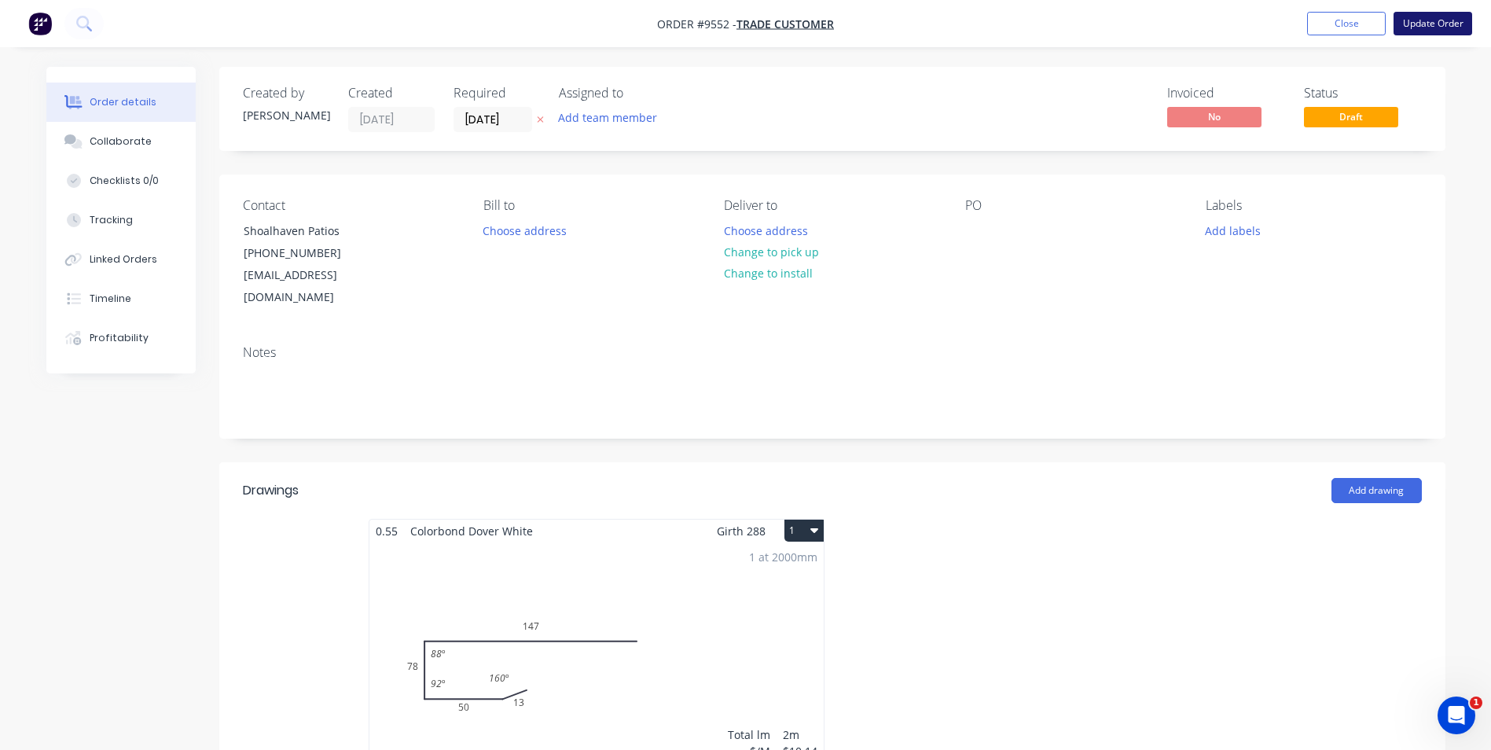
click at [1416, 25] on button "Update Order" at bounding box center [1433, 24] width 79 height 24
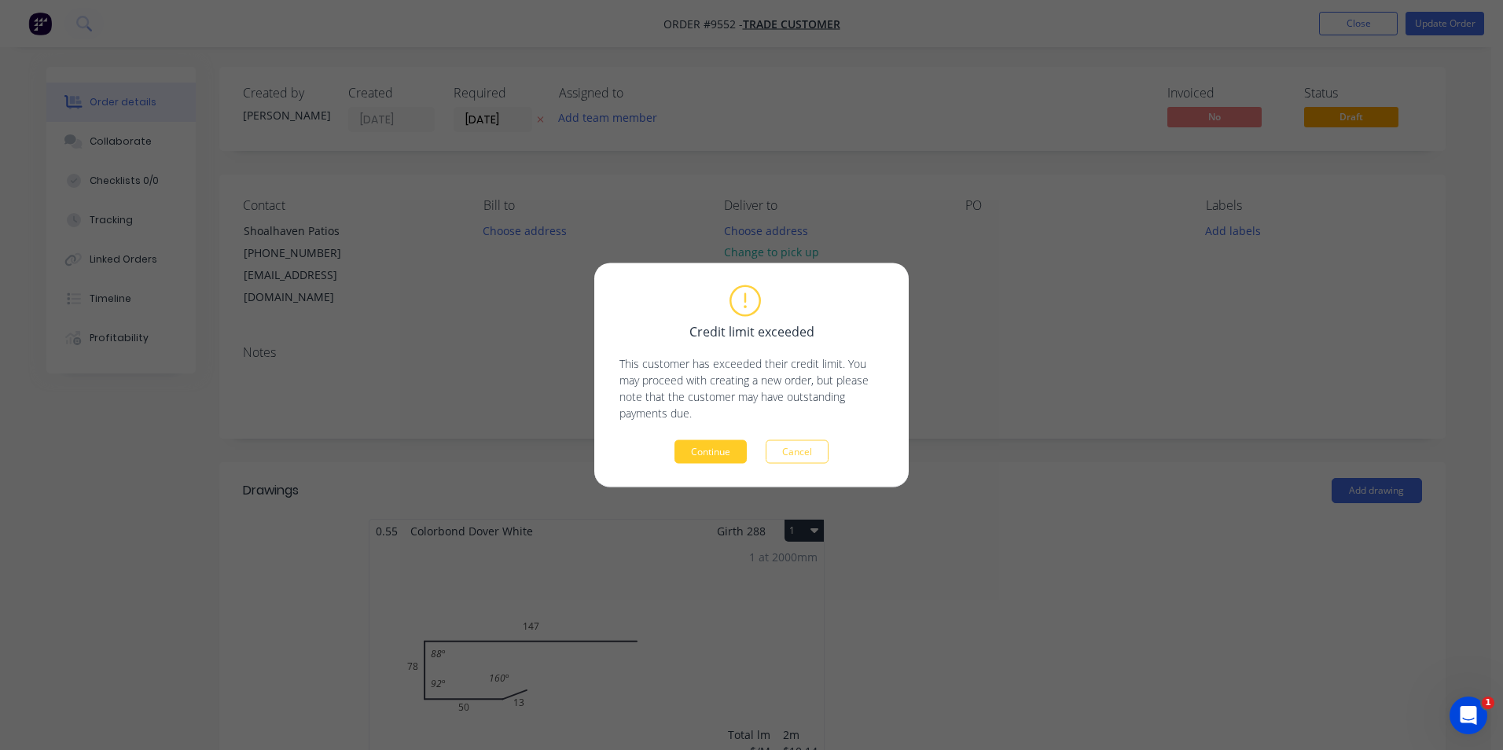
click at [690, 461] on button "Continue" at bounding box center [710, 452] width 72 height 24
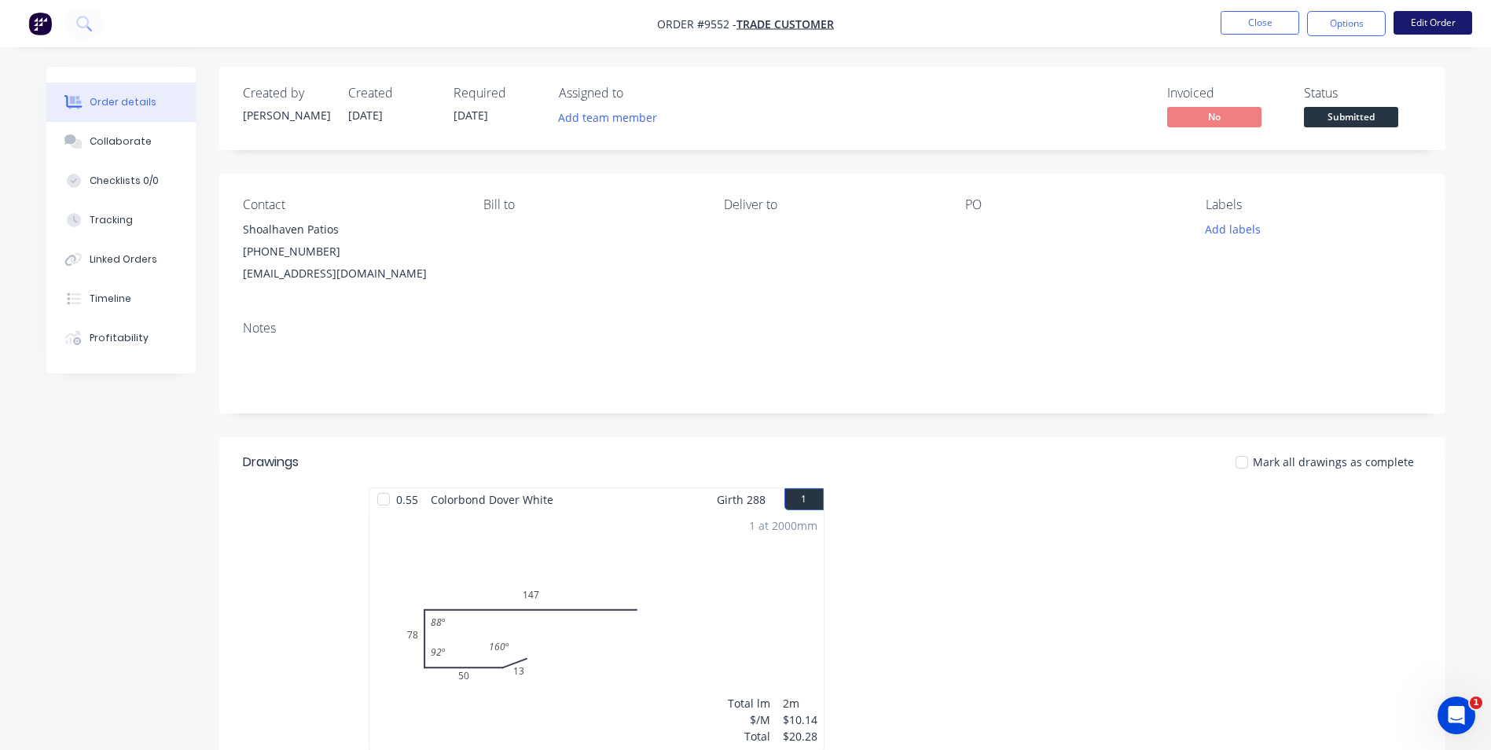
click at [1416, 28] on button "Edit Order" at bounding box center [1433, 23] width 79 height 24
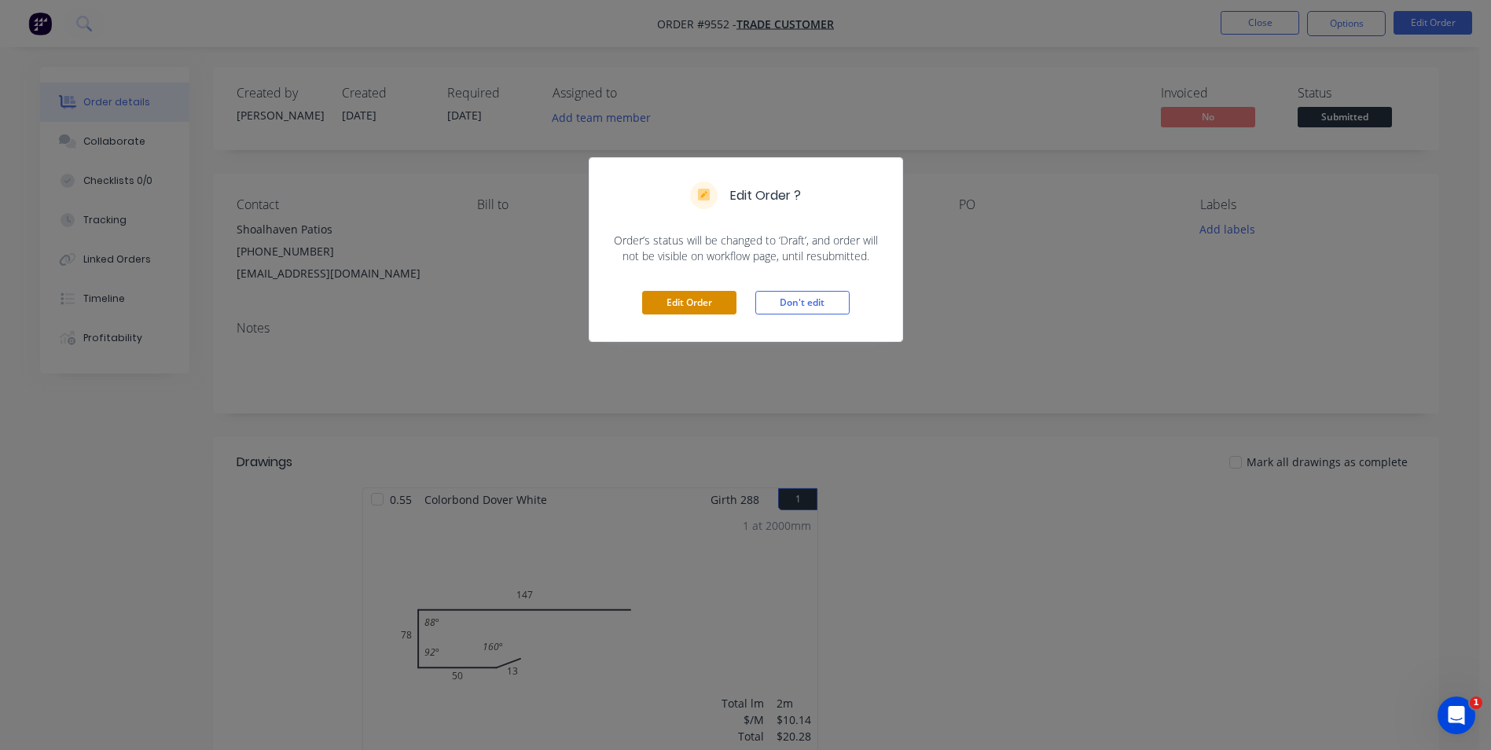
click at [674, 314] on button "Edit Order" at bounding box center [689, 303] width 94 height 24
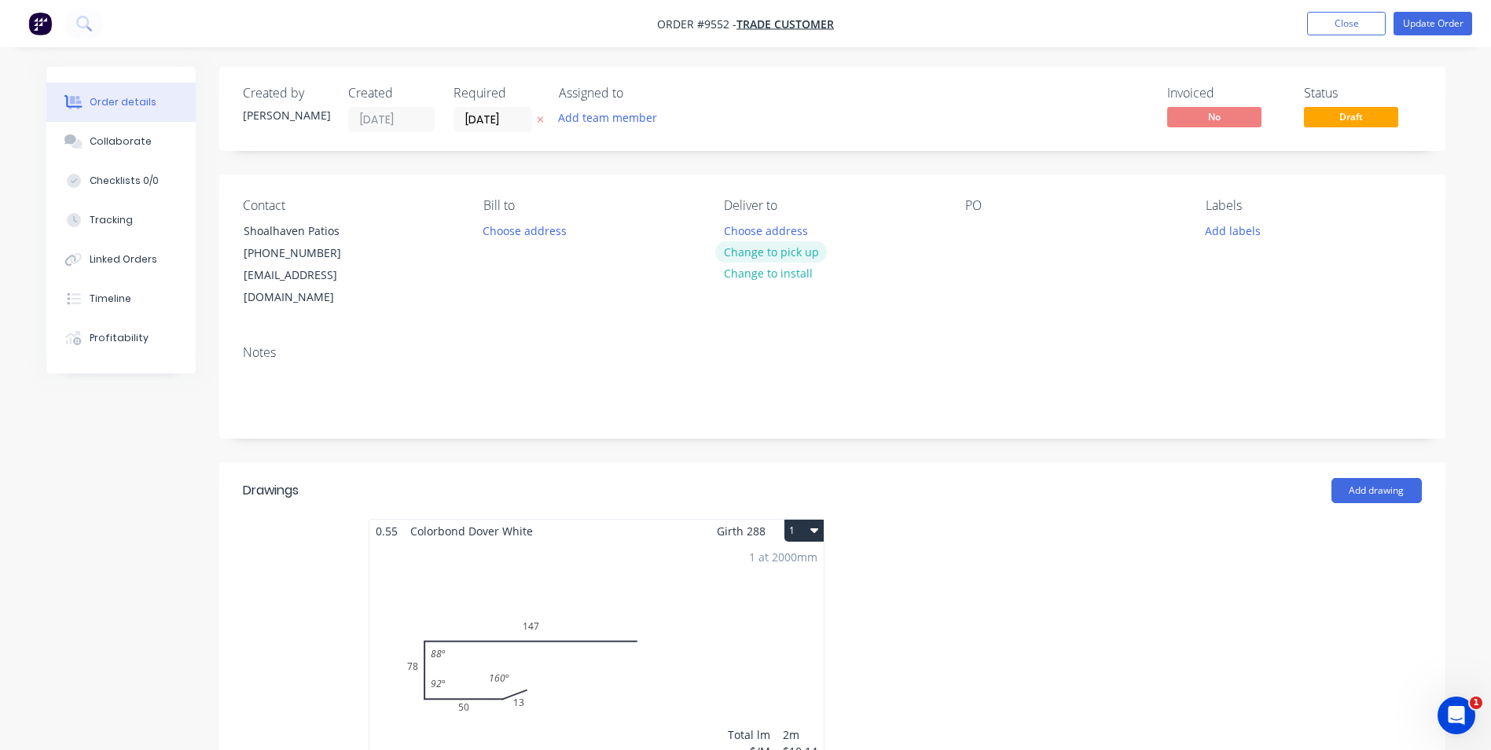
click at [781, 248] on button "Change to pick up" at bounding box center [771, 251] width 112 height 21
click at [1427, 14] on button "Update Order" at bounding box center [1433, 24] width 79 height 24
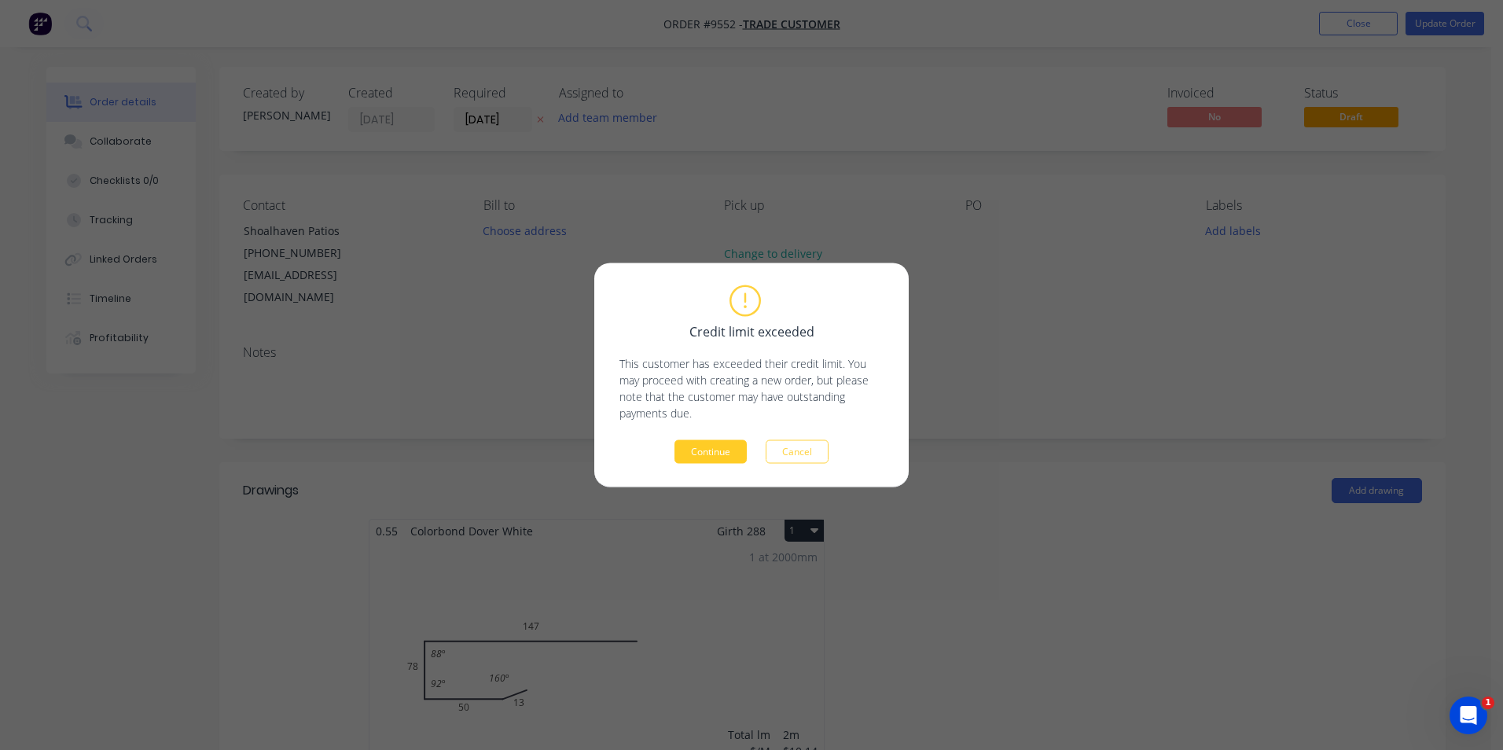
click at [707, 446] on button "Continue" at bounding box center [710, 452] width 72 height 24
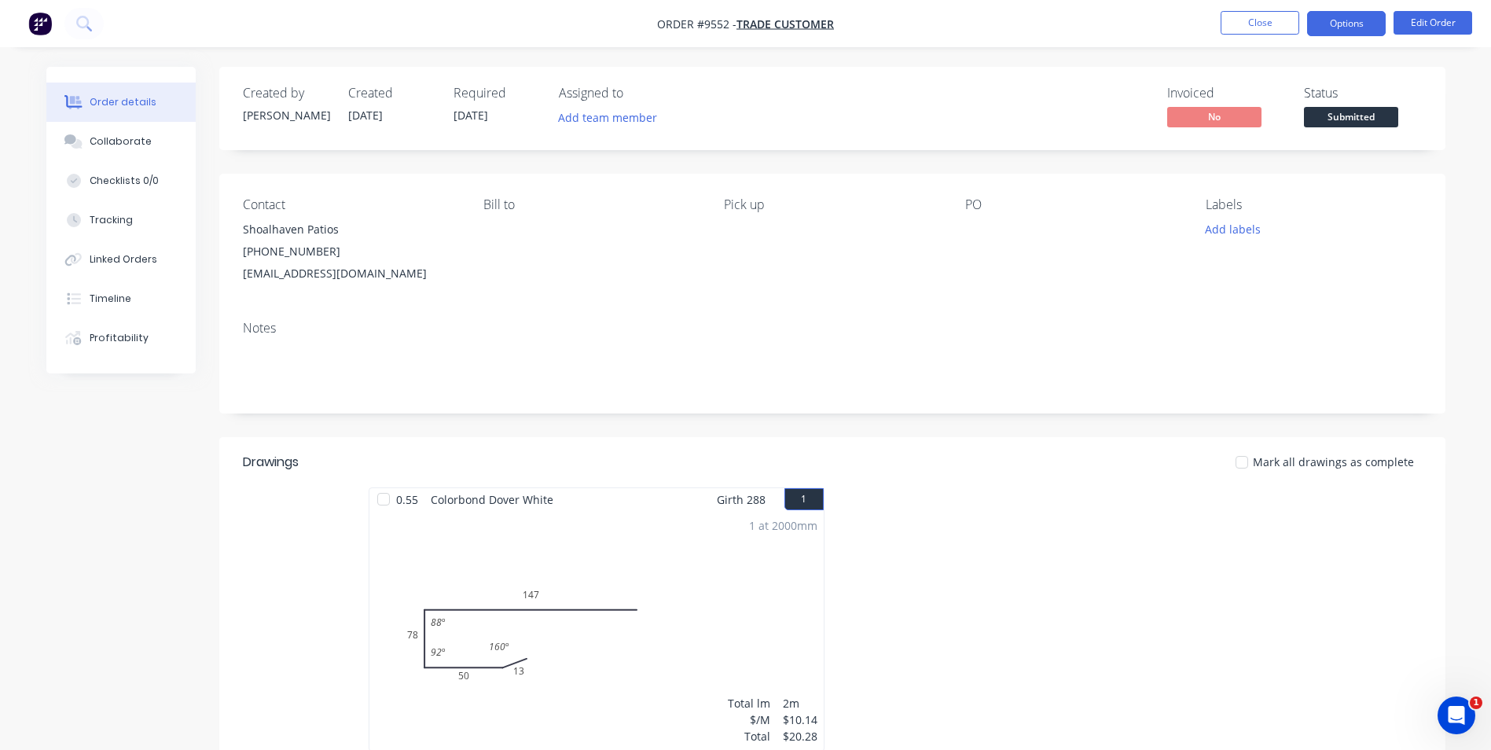
click at [1351, 20] on button "Options" at bounding box center [1346, 23] width 79 height 25
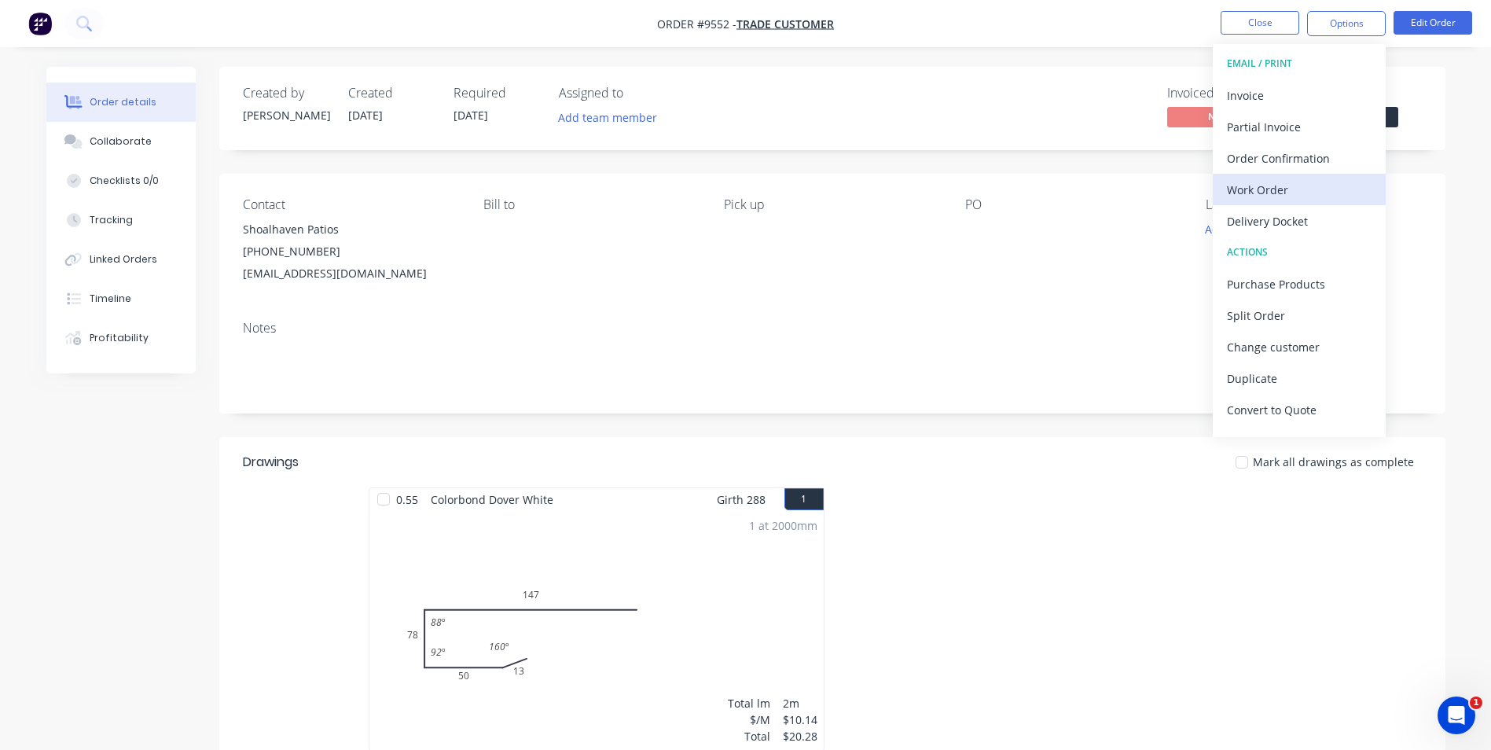
click at [1282, 187] on div "Work Order" at bounding box center [1299, 189] width 145 height 23
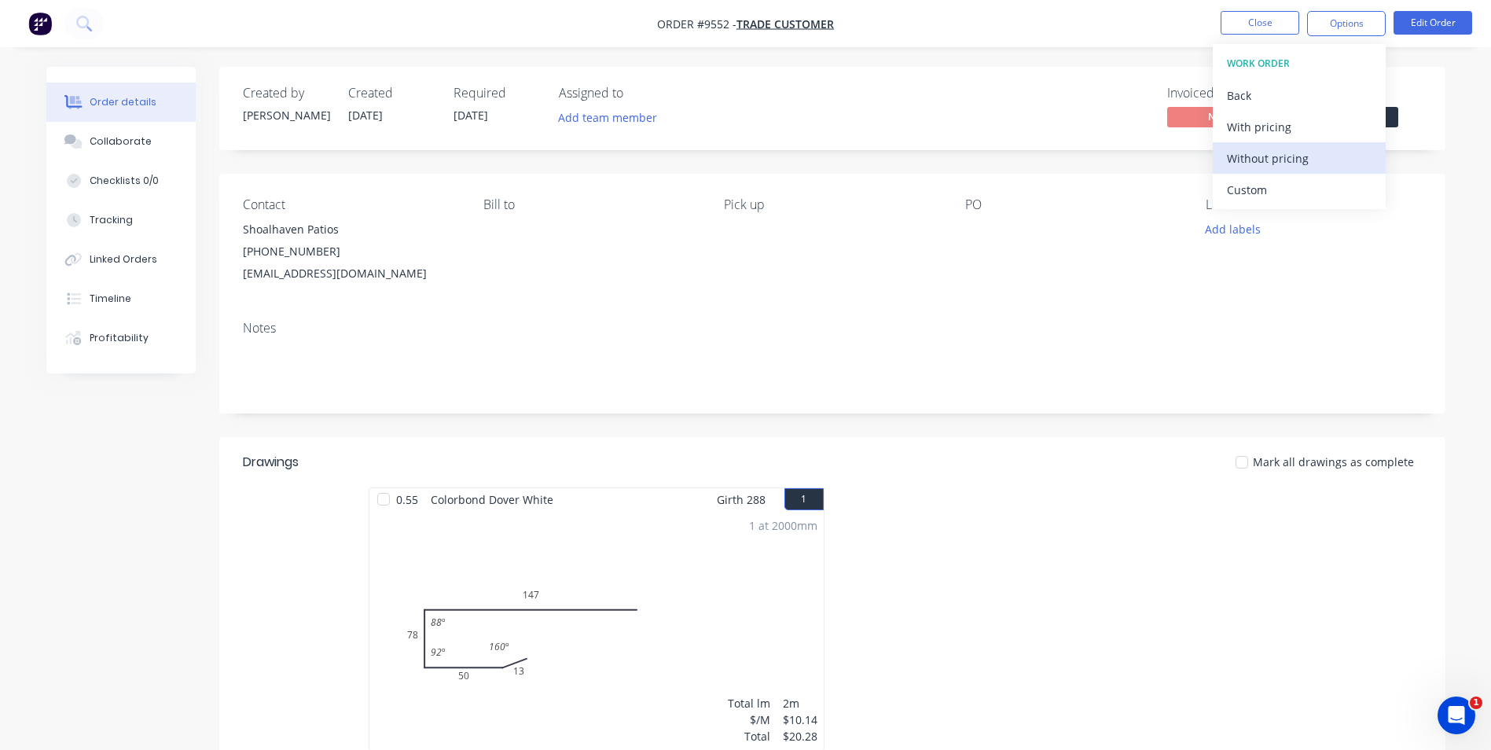
click at [1275, 160] on div "Without pricing" at bounding box center [1299, 158] width 145 height 23
click at [1291, 152] on div "Order Confirmation" at bounding box center [1299, 158] width 145 height 23
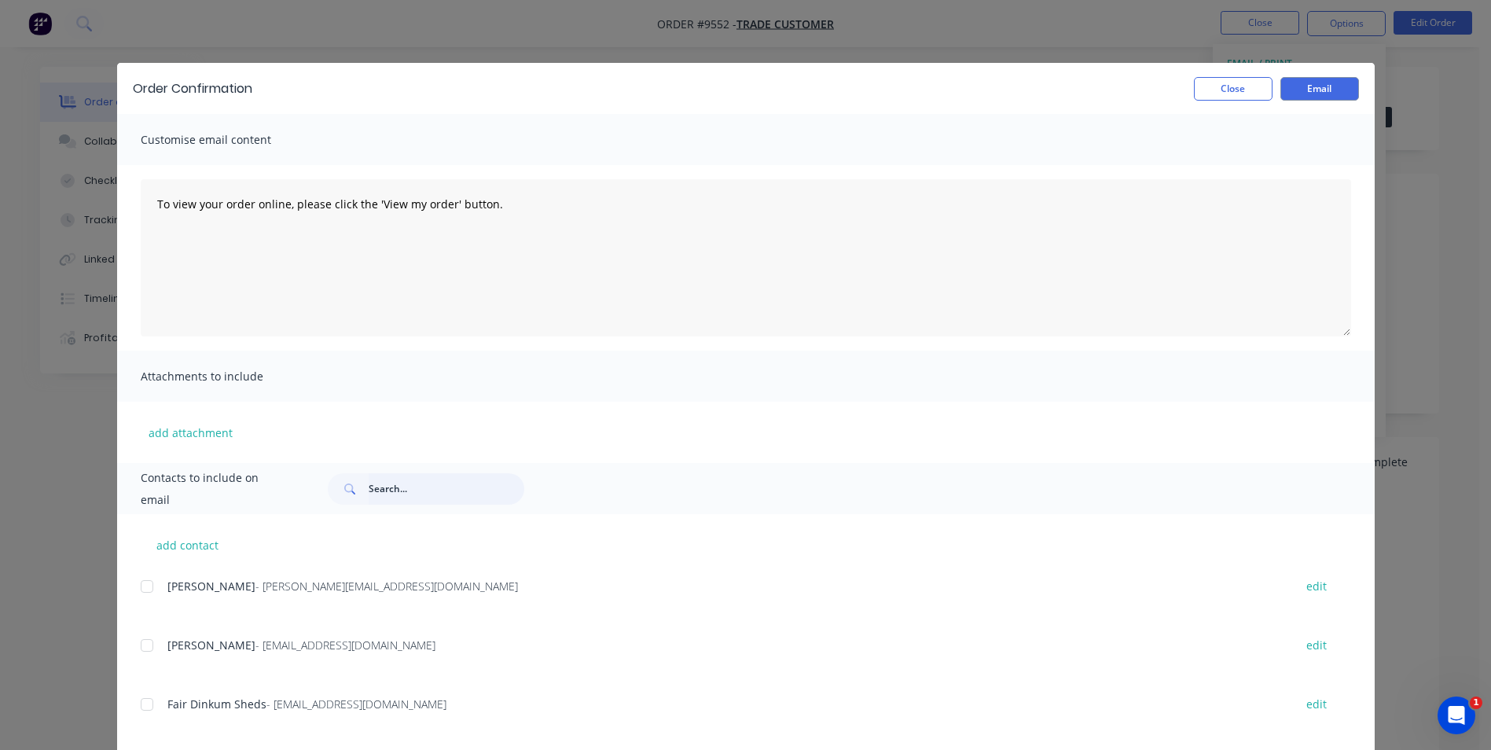
click at [417, 488] on input "text" at bounding box center [447, 488] width 156 height 31
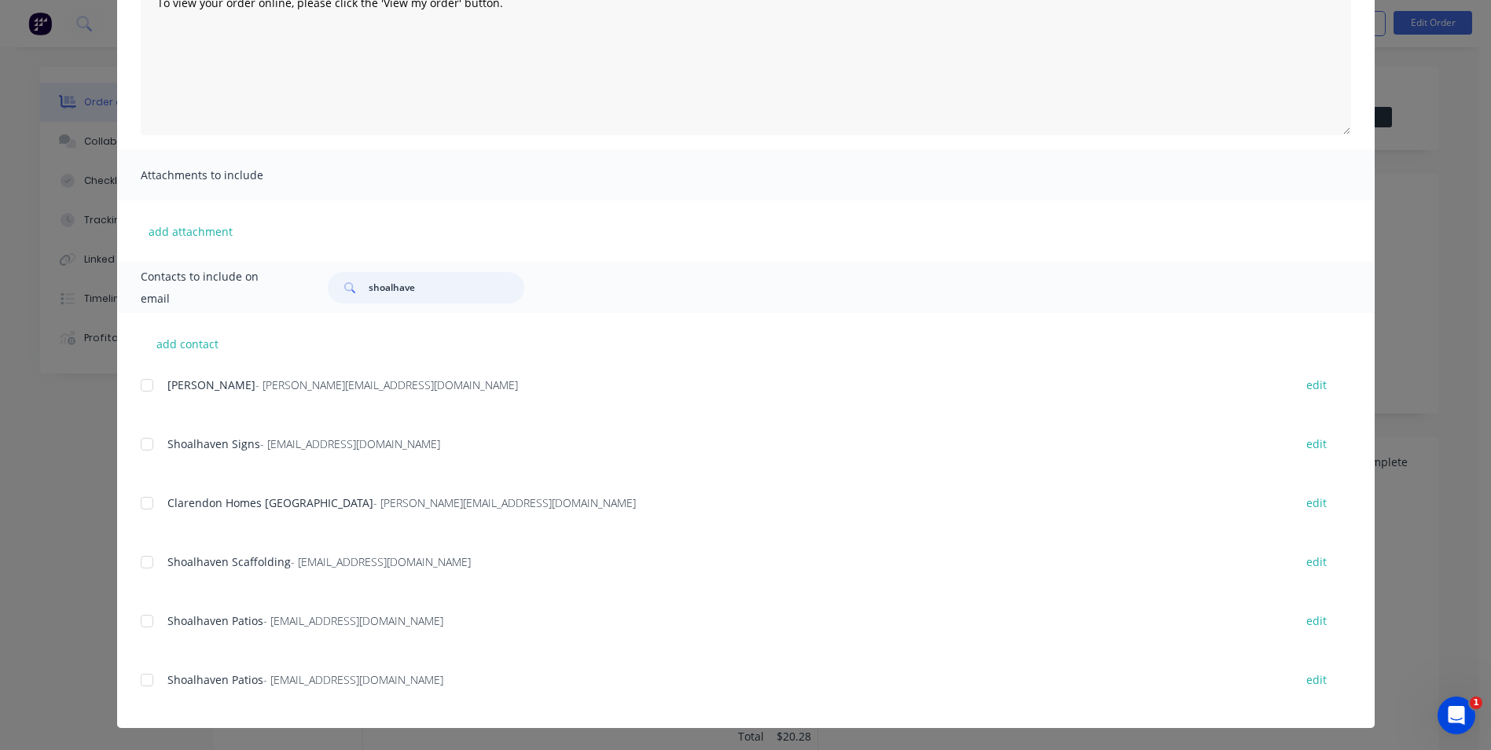
click at [140, 626] on div at bounding box center [146, 620] width 31 height 31
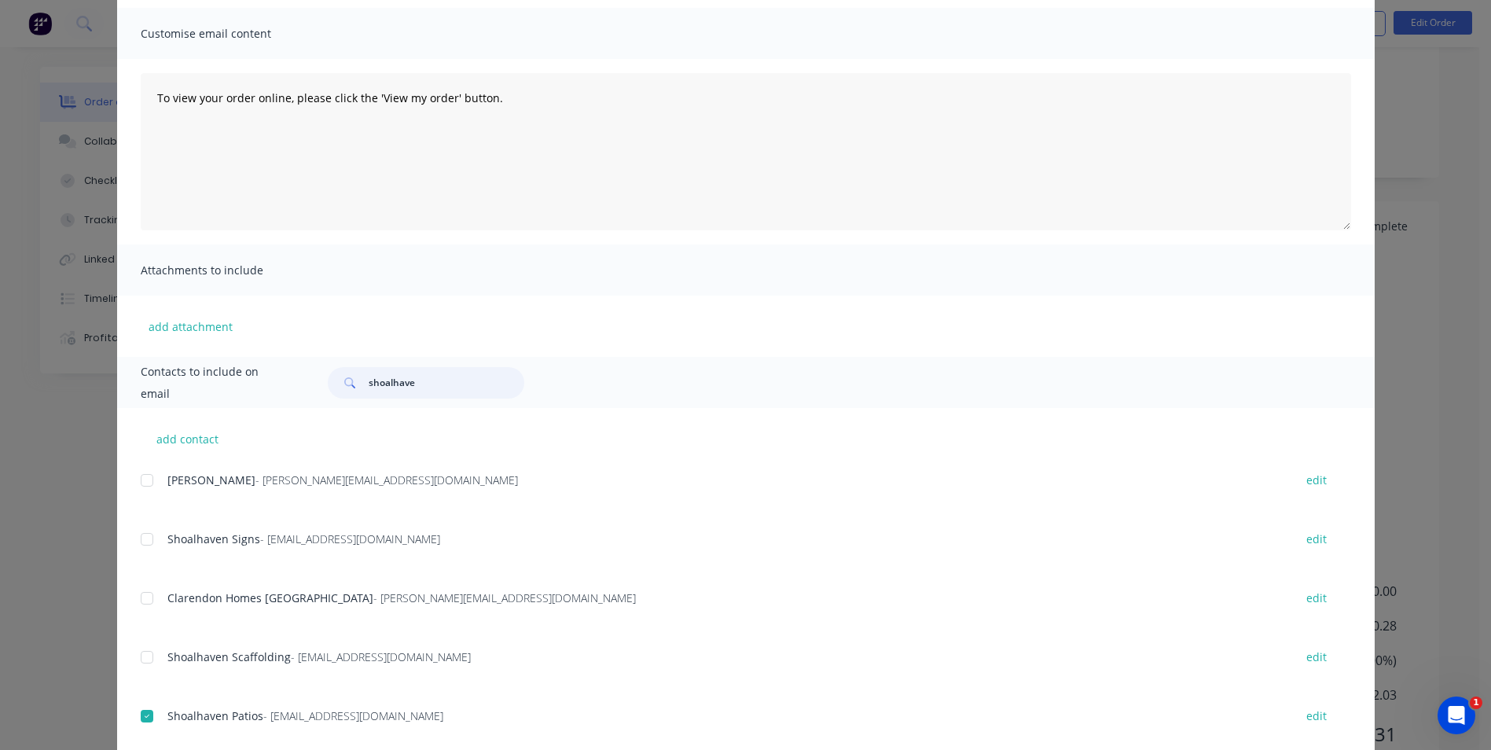
scroll to position [0, 0]
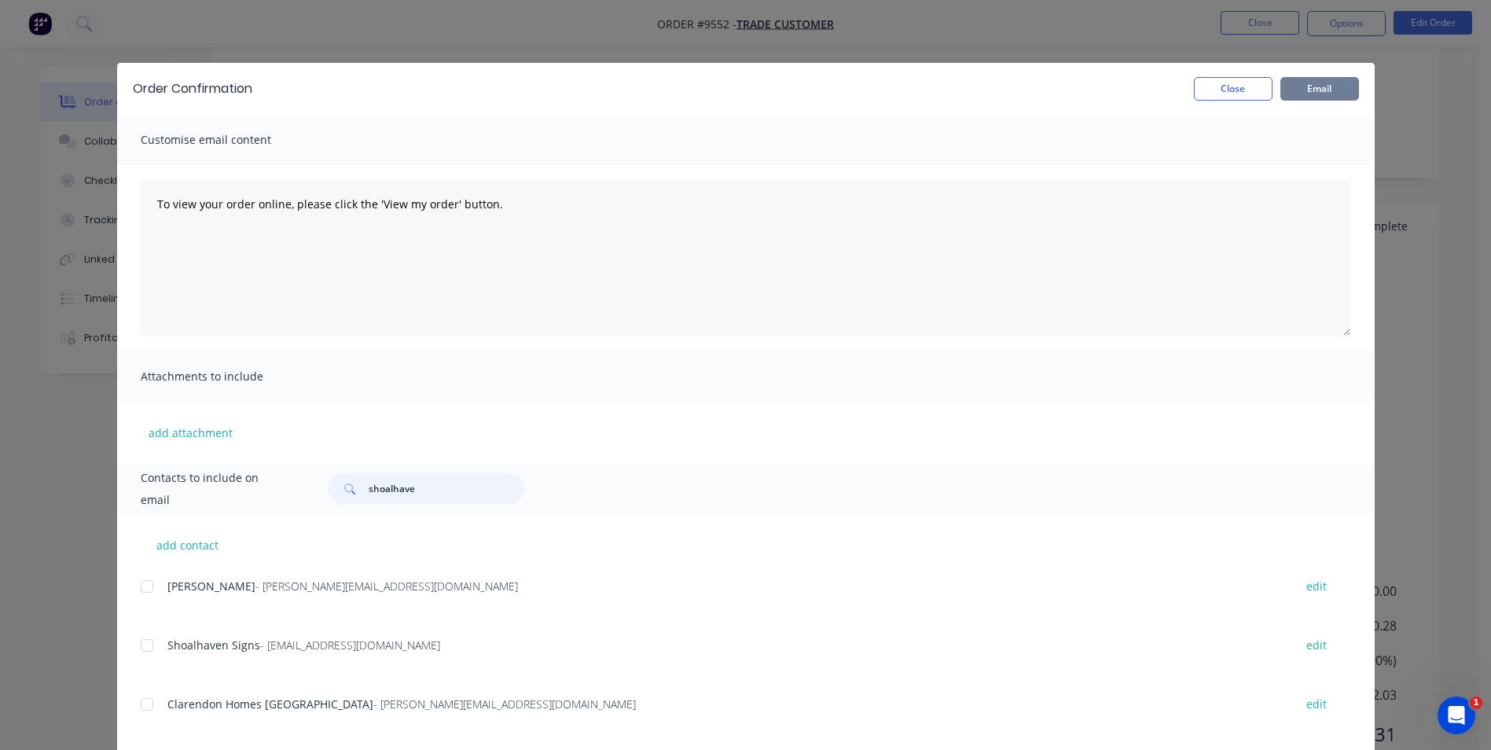
type input "shoalhave"
click at [1314, 88] on button "Email" at bounding box center [1319, 89] width 79 height 24
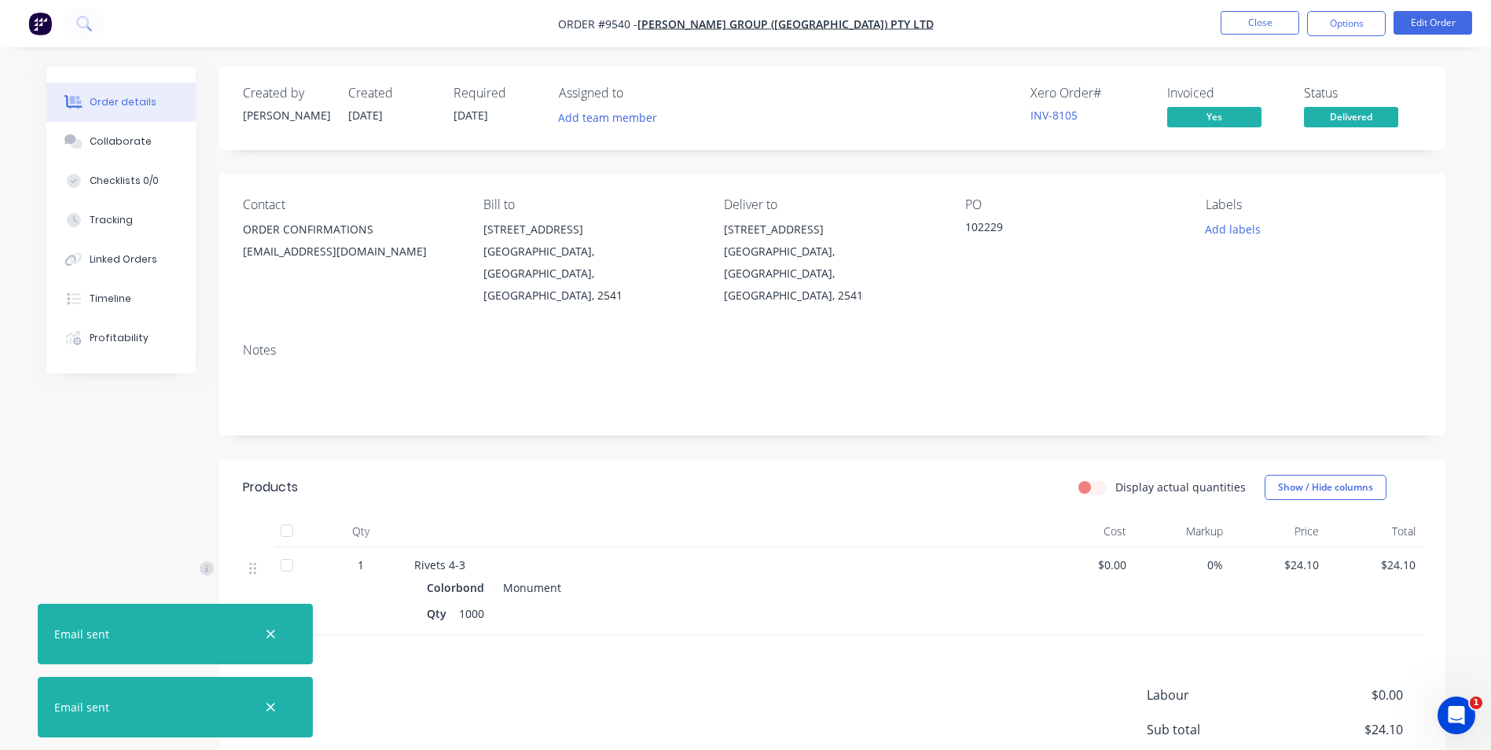
click at [44, 20] on img "button" at bounding box center [40, 24] width 24 height 24
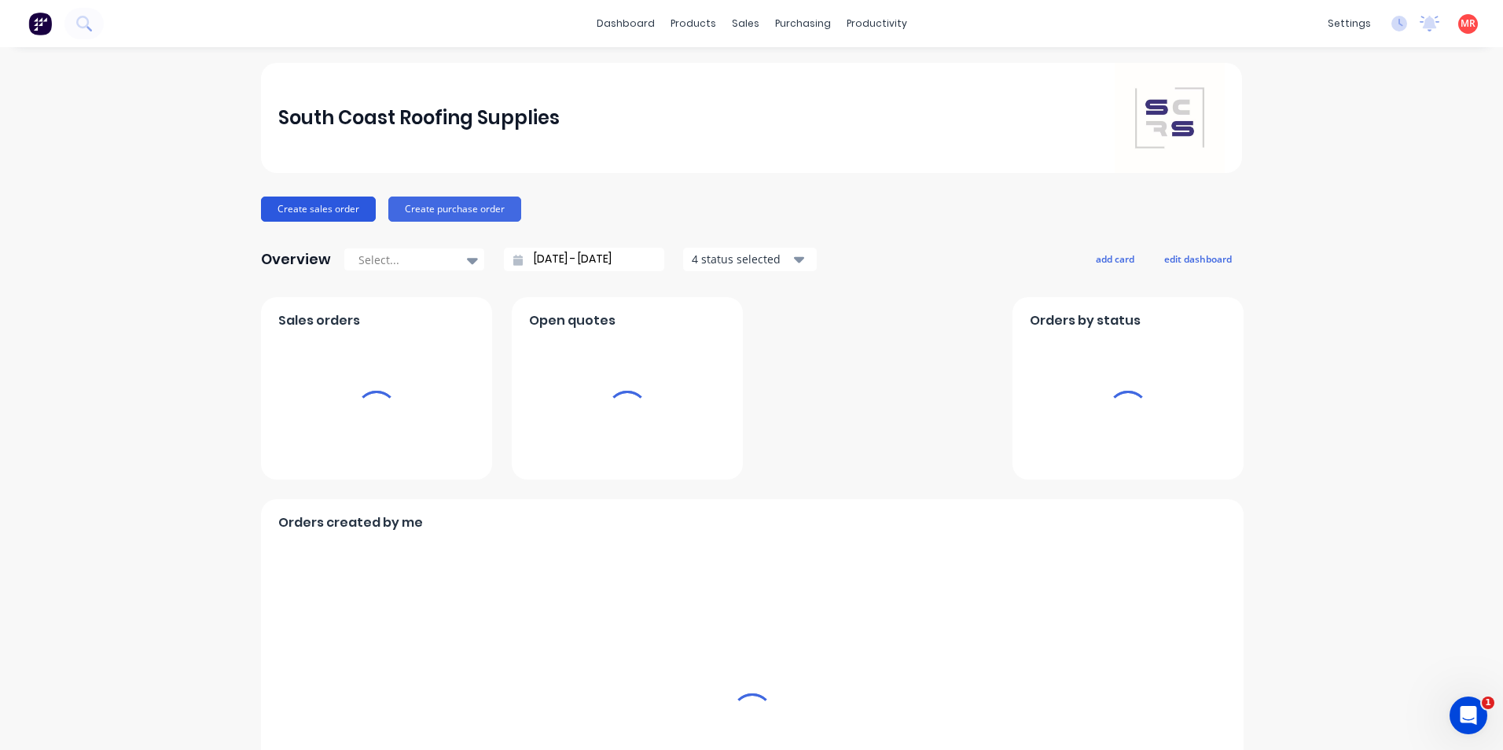
click at [341, 204] on button "Create sales order" at bounding box center [318, 209] width 115 height 25
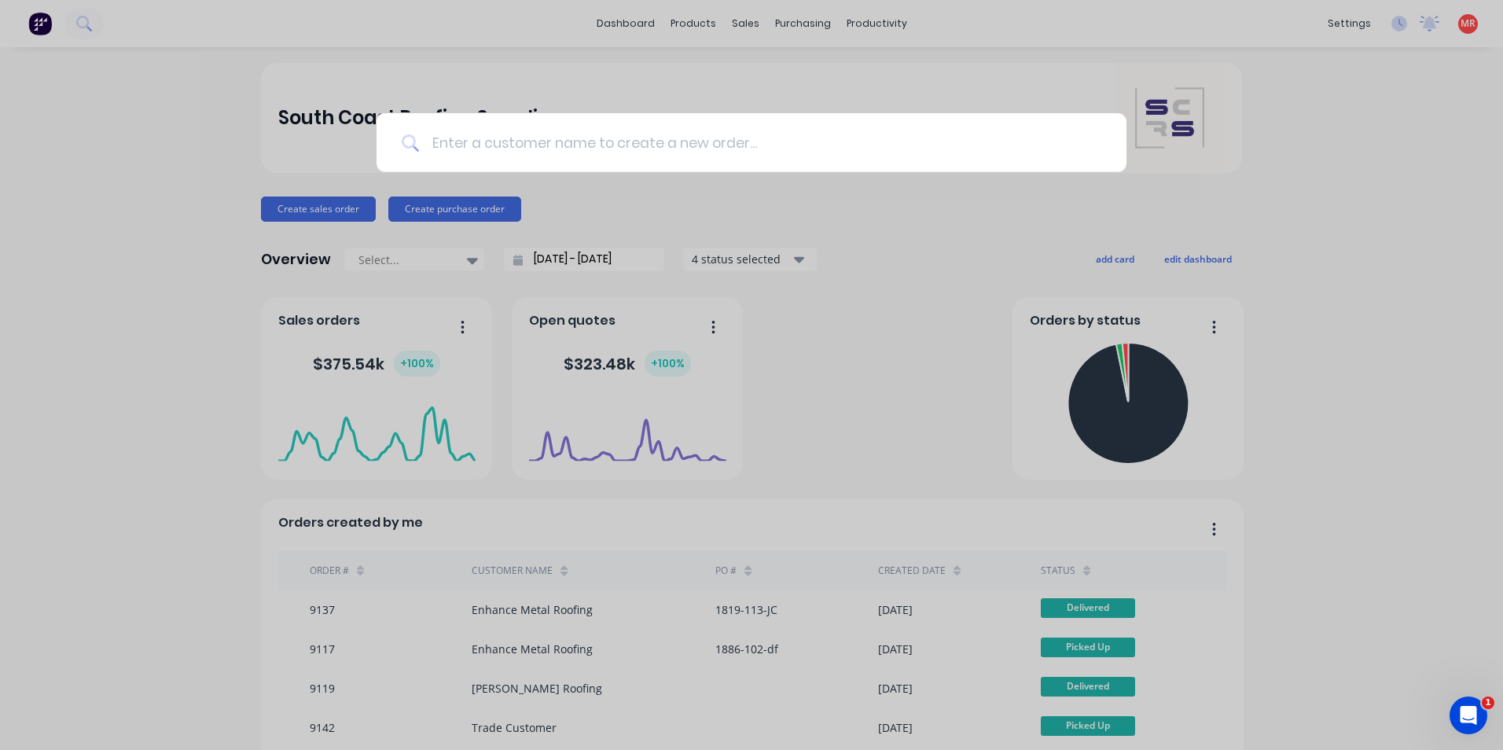
click at [468, 146] on input at bounding box center [760, 142] width 682 height 59
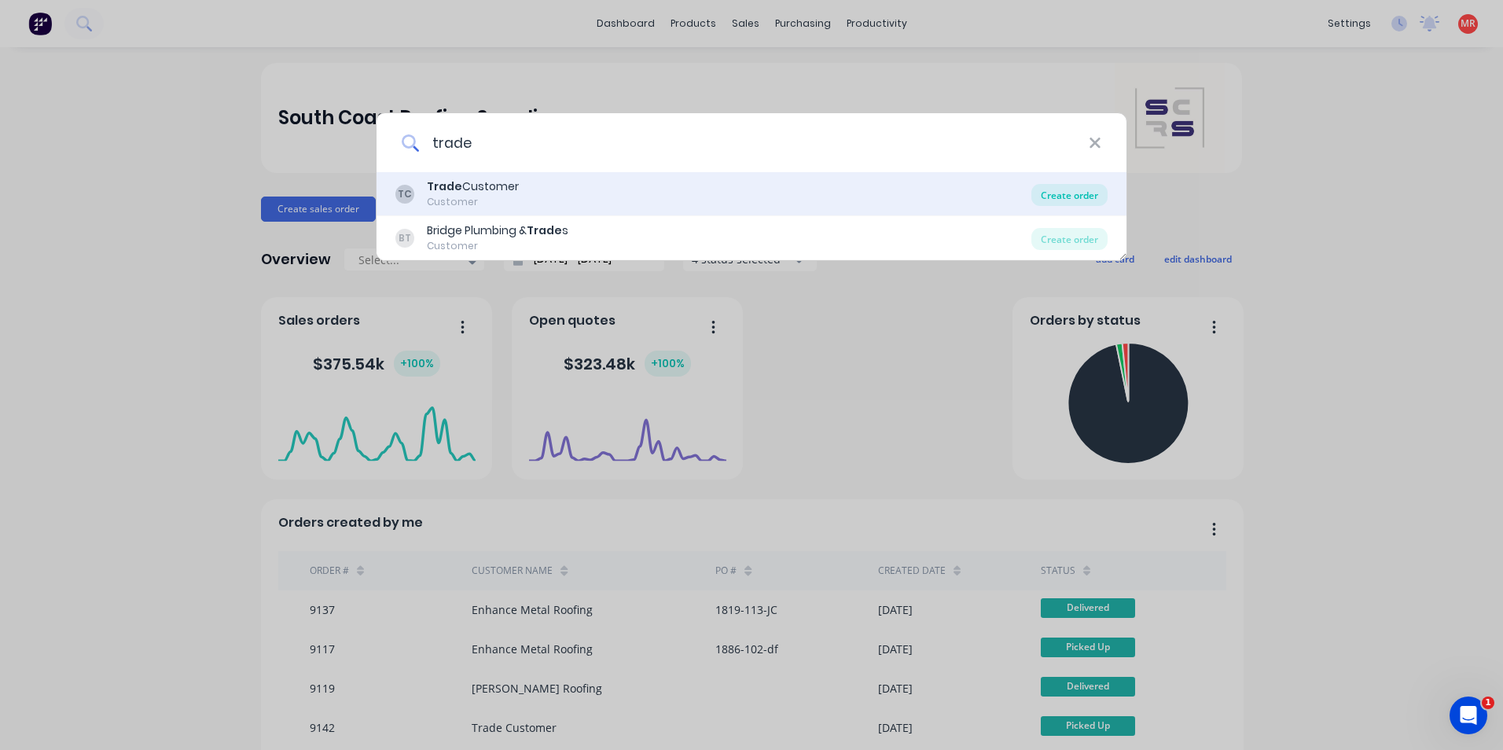
type input "trade"
click at [1053, 187] on div "Create order" at bounding box center [1069, 195] width 76 height 22
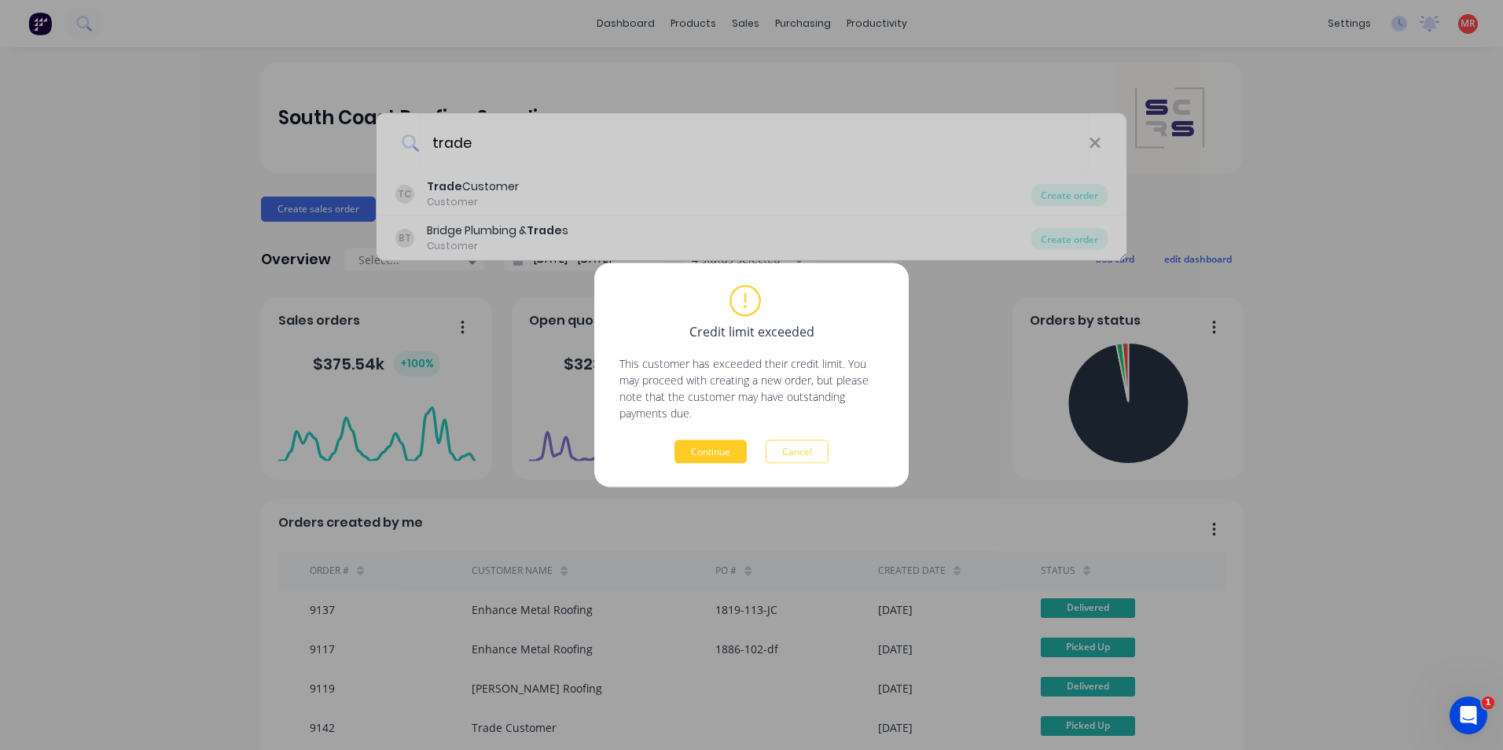
click at [693, 462] on button "Continue" at bounding box center [710, 452] width 72 height 24
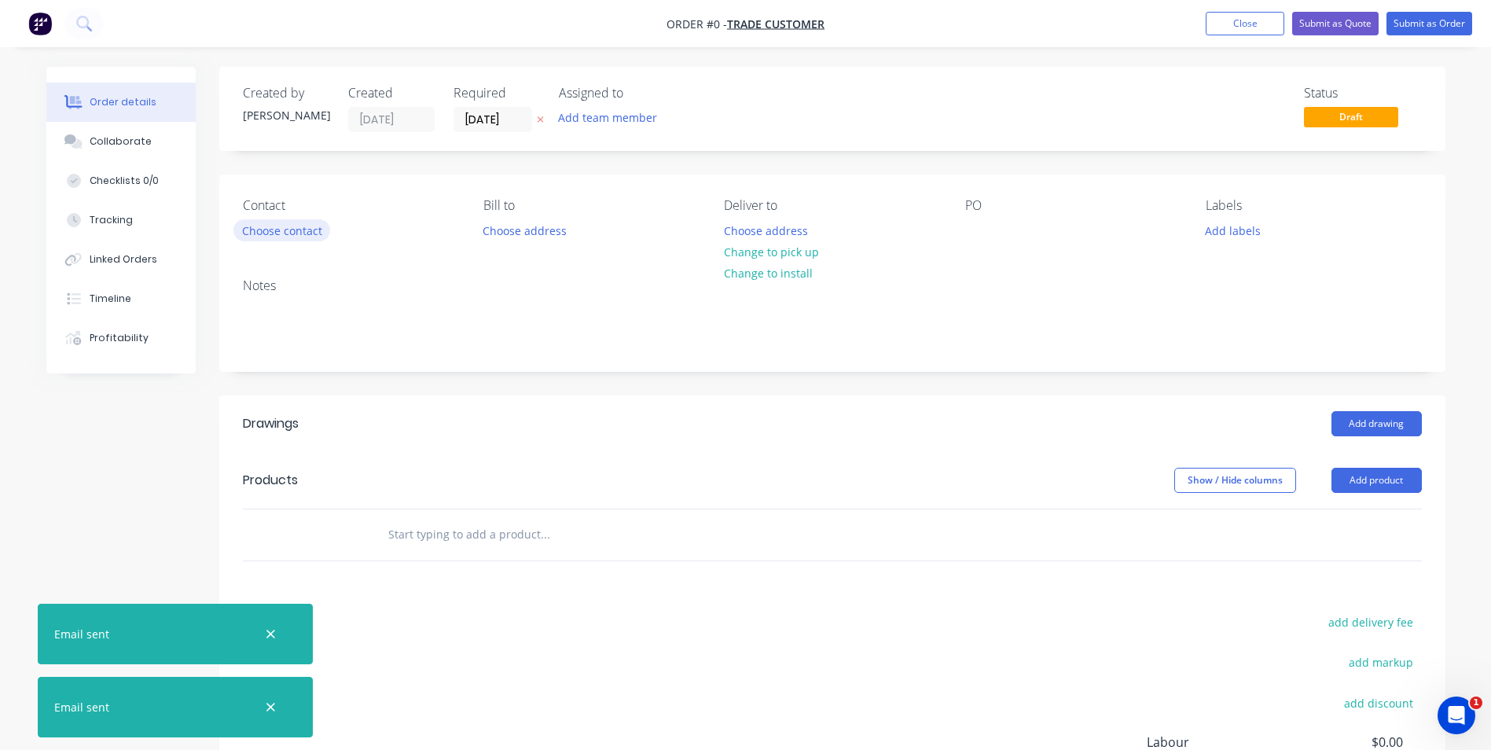
click at [275, 229] on button "Choose contact" at bounding box center [281, 229] width 97 height 21
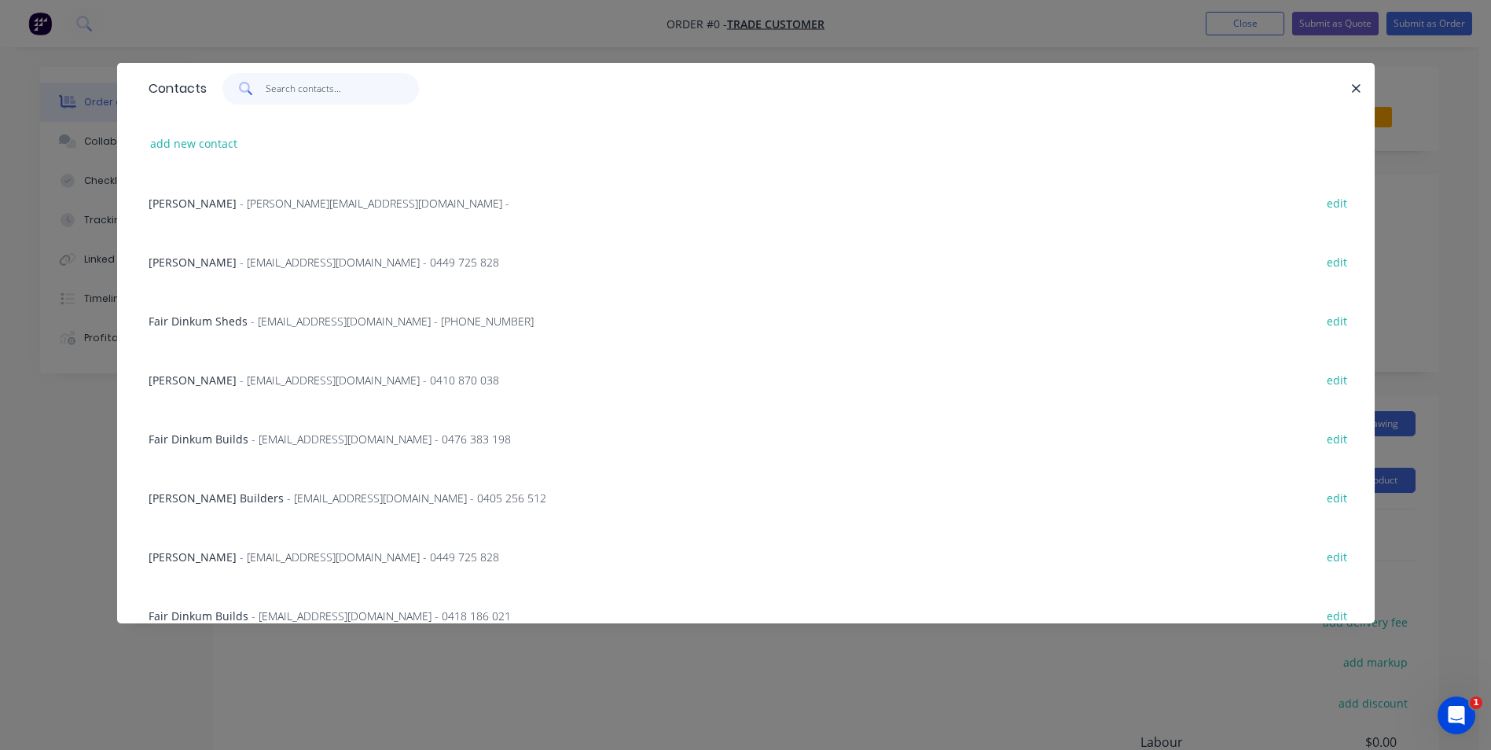
click at [272, 98] on input "text" at bounding box center [342, 88] width 153 height 31
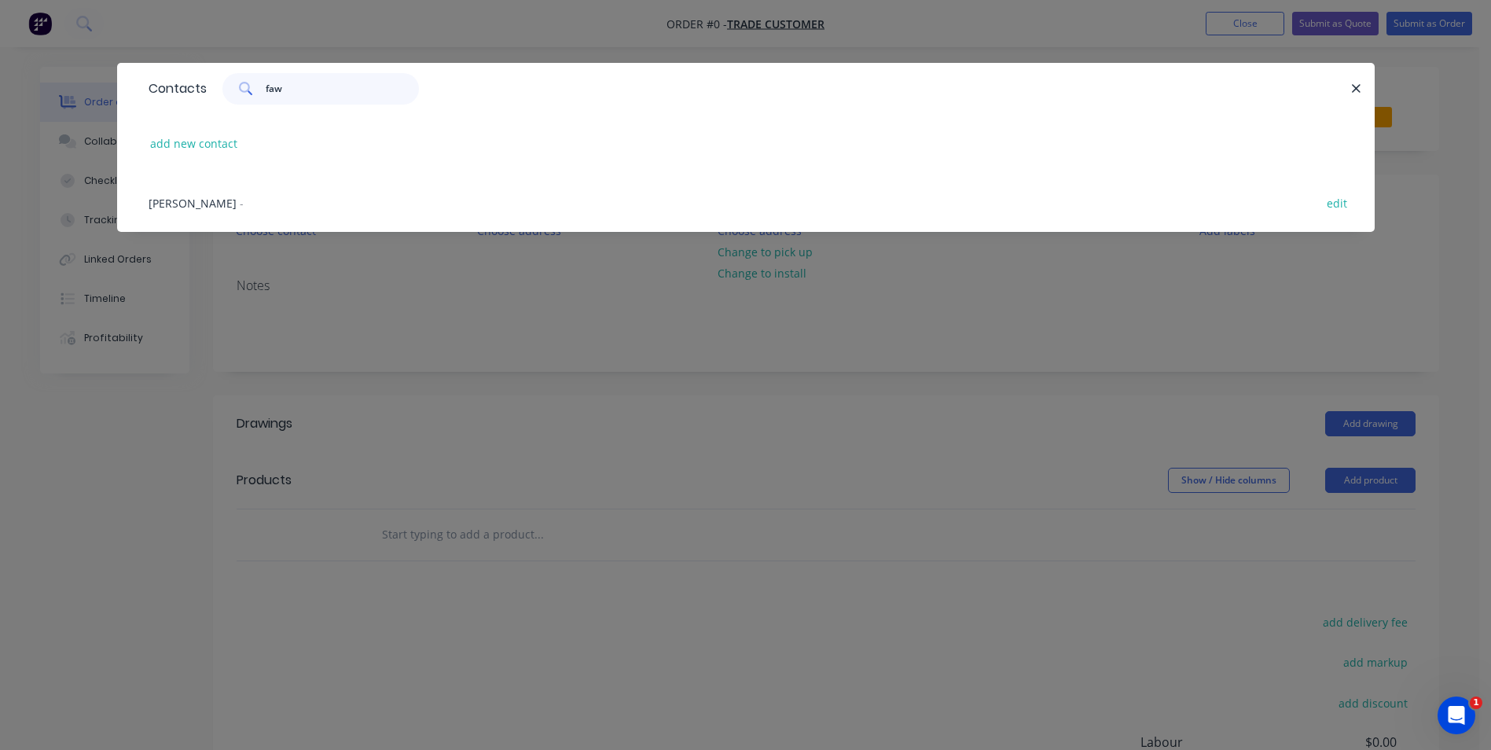
type input "faw"
click at [180, 206] on span "Scott Faw" at bounding box center [193, 203] width 88 height 15
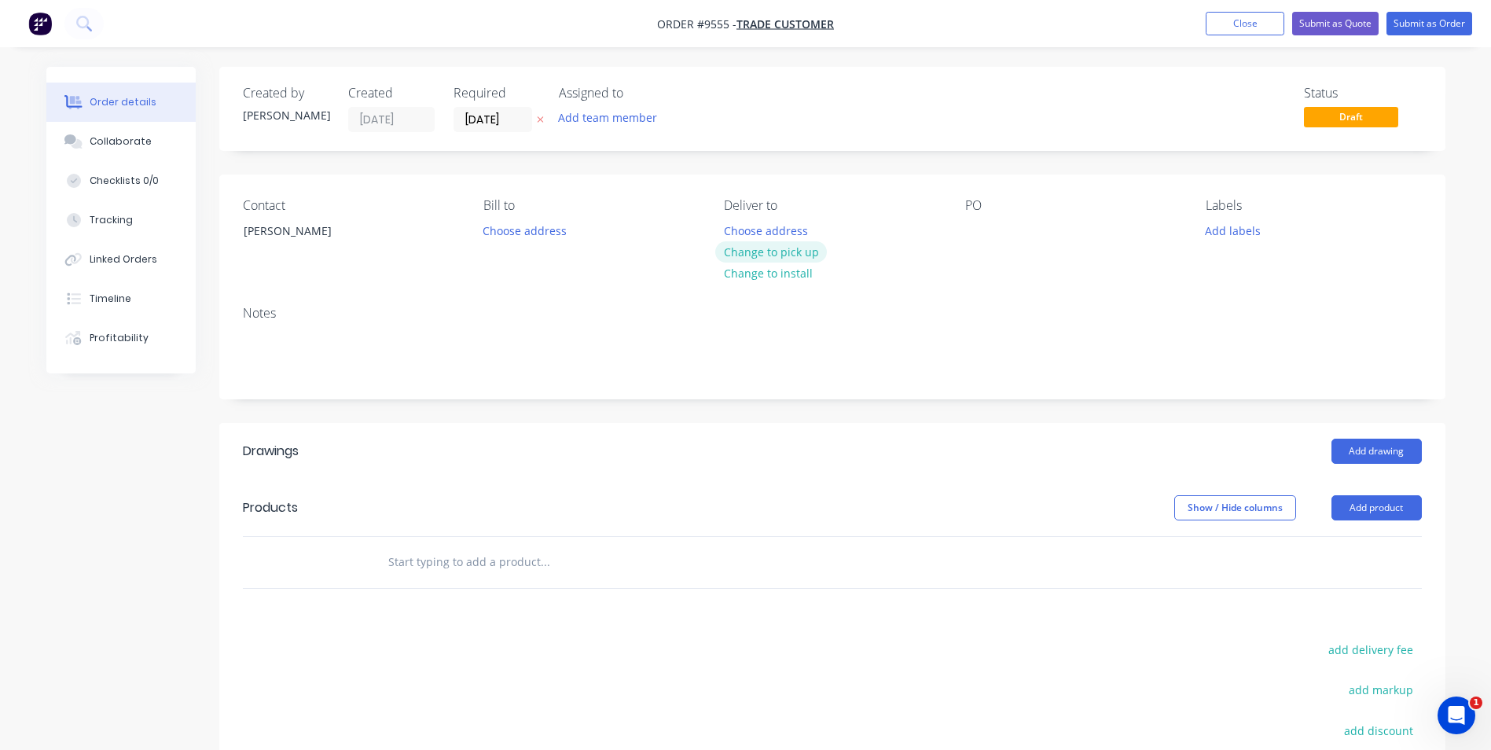
click at [783, 252] on button "Change to pick up" at bounding box center [771, 251] width 112 height 21
click at [783, 252] on button "Change to delivery" at bounding box center [772, 252] width 115 height 21
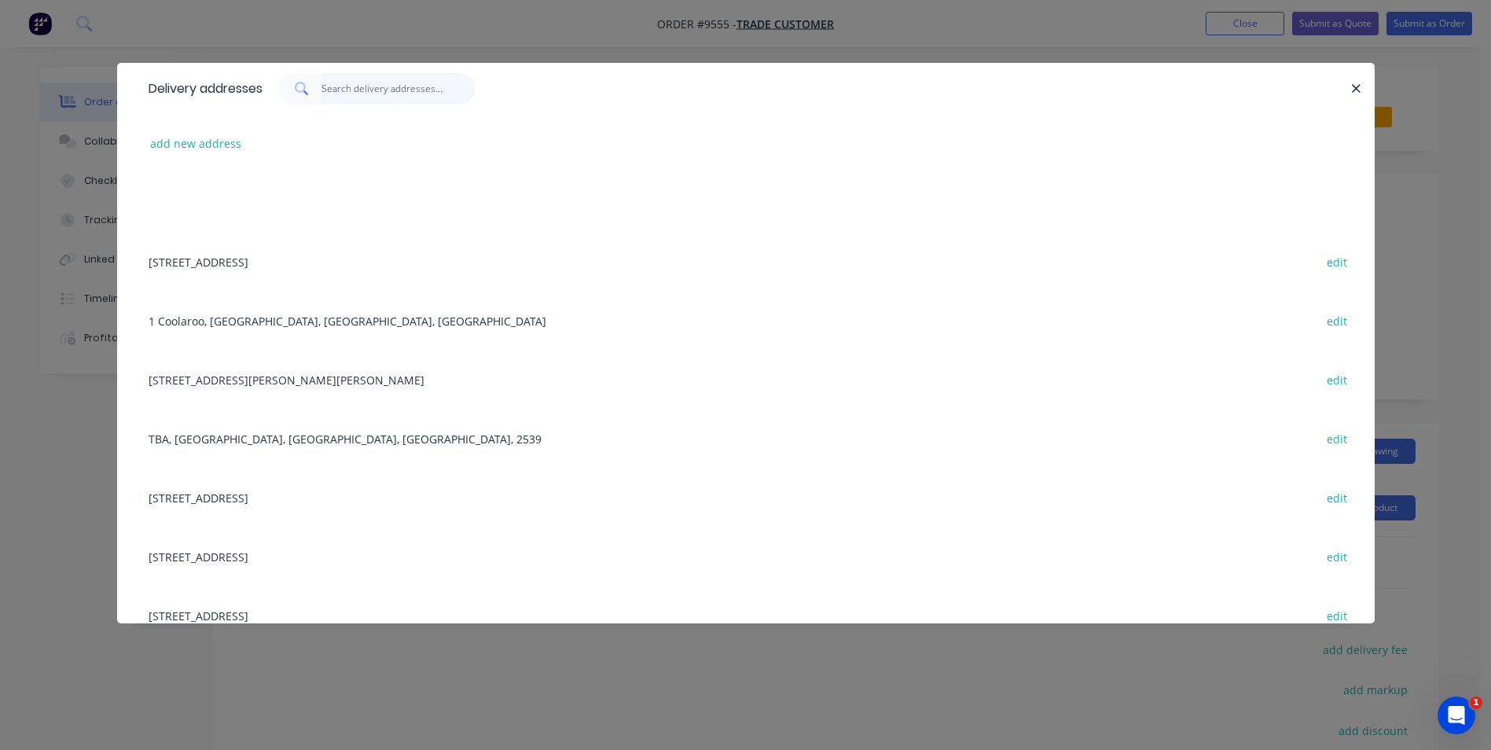
click at [347, 95] on input "text" at bounding box center [397, 88] width 153 height 31
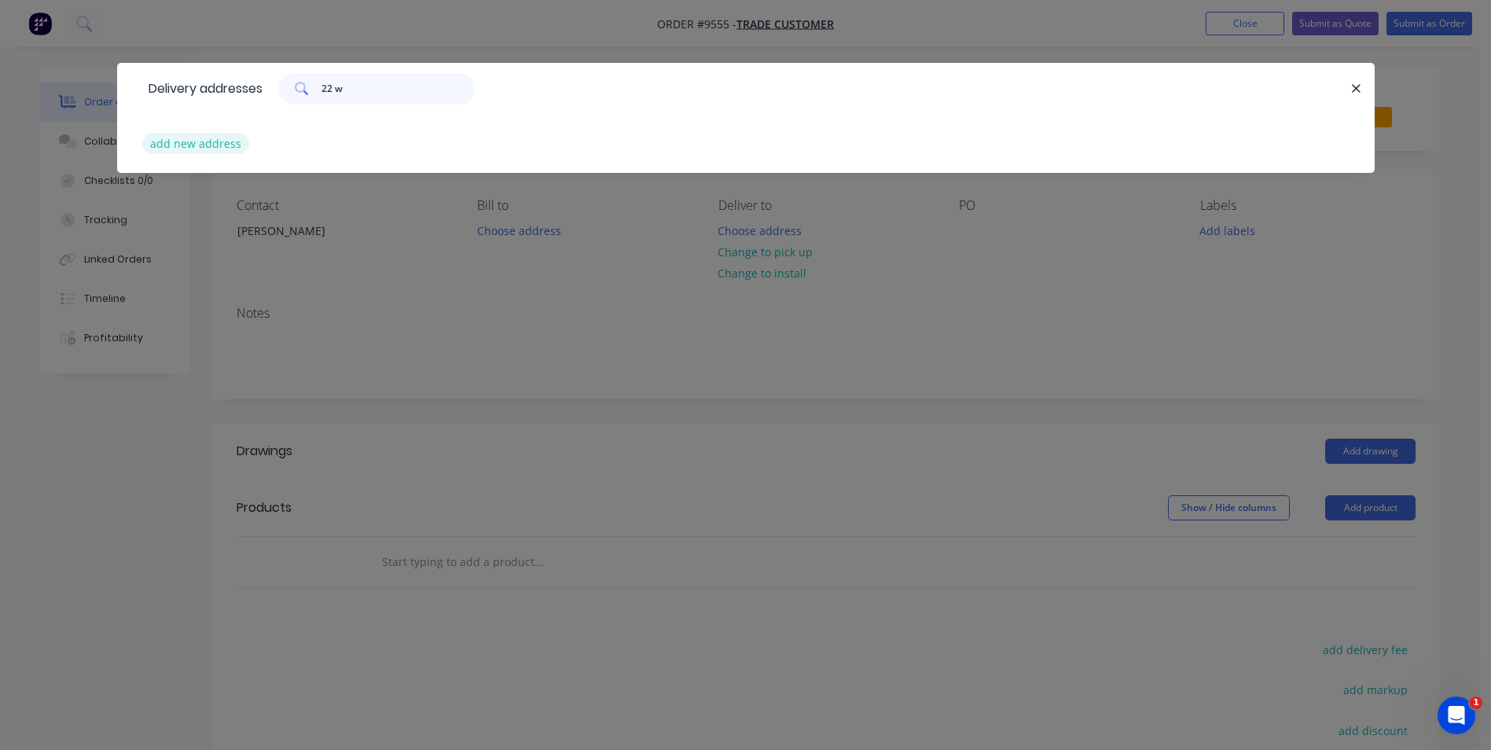
type input "22 w"
click at [220, 143] on button "add new address" at bounding box center [196, 143] width 108 height 21
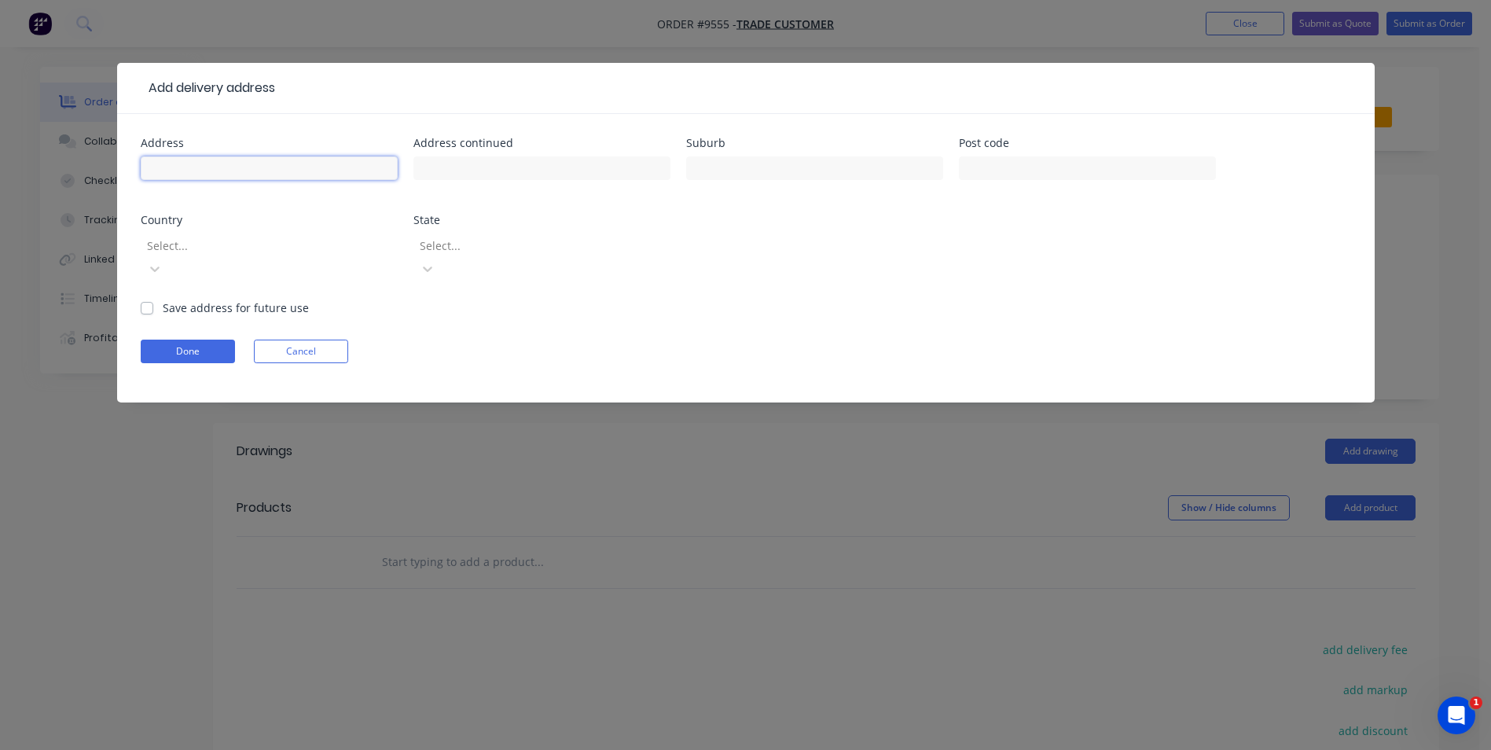
click at [287, 174] on input "text" at bounding box center [269, 168] width 257 height 24
type input "22 wilandra way"
click at [714, 165] on input "text" at bounding box center [814, 168] width 257 height 24
type input "nowra hill"
click at [347, 248] on div at bounding box center [258, 246] width 226 height 20
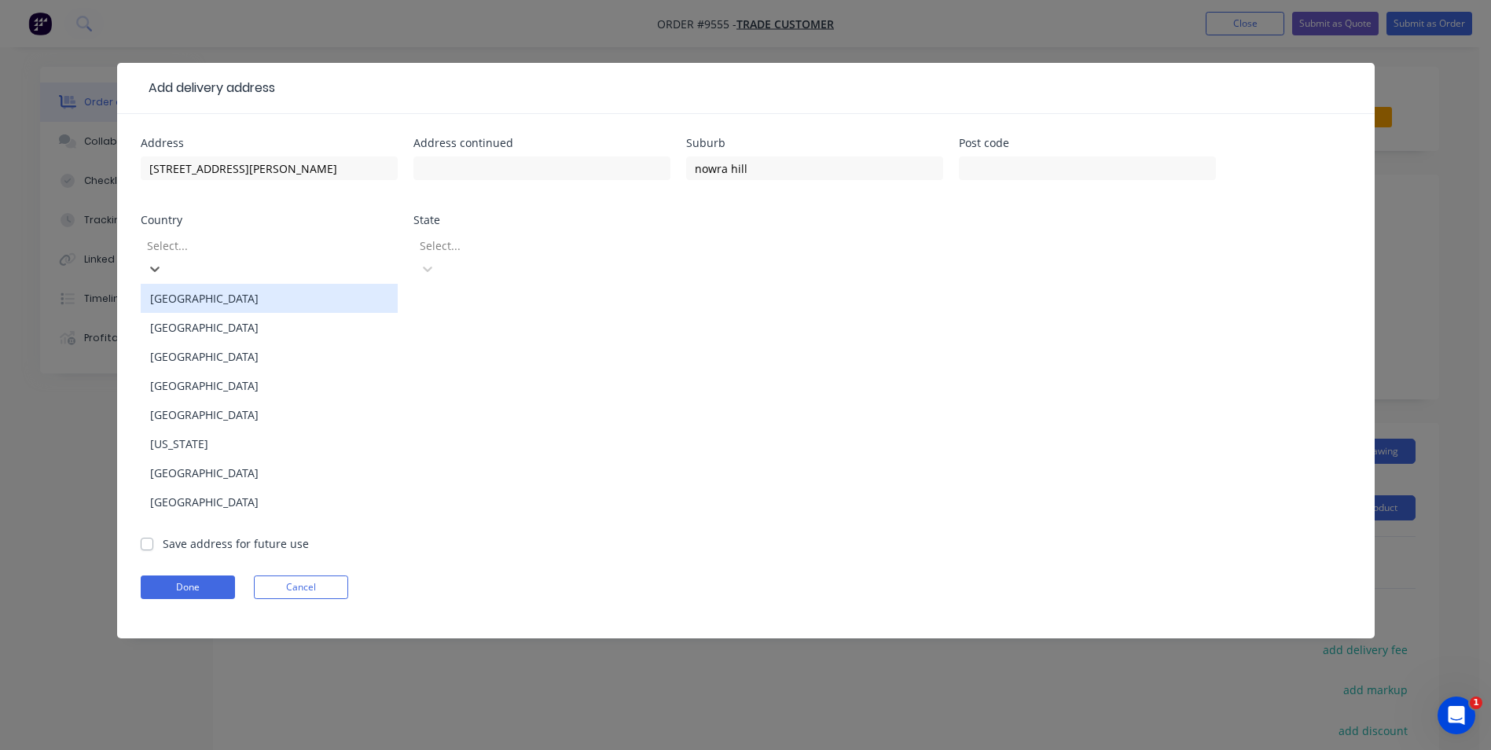
click at [319, 288] on div "Australia" at bounding box center [269, 298] width 257 height 29
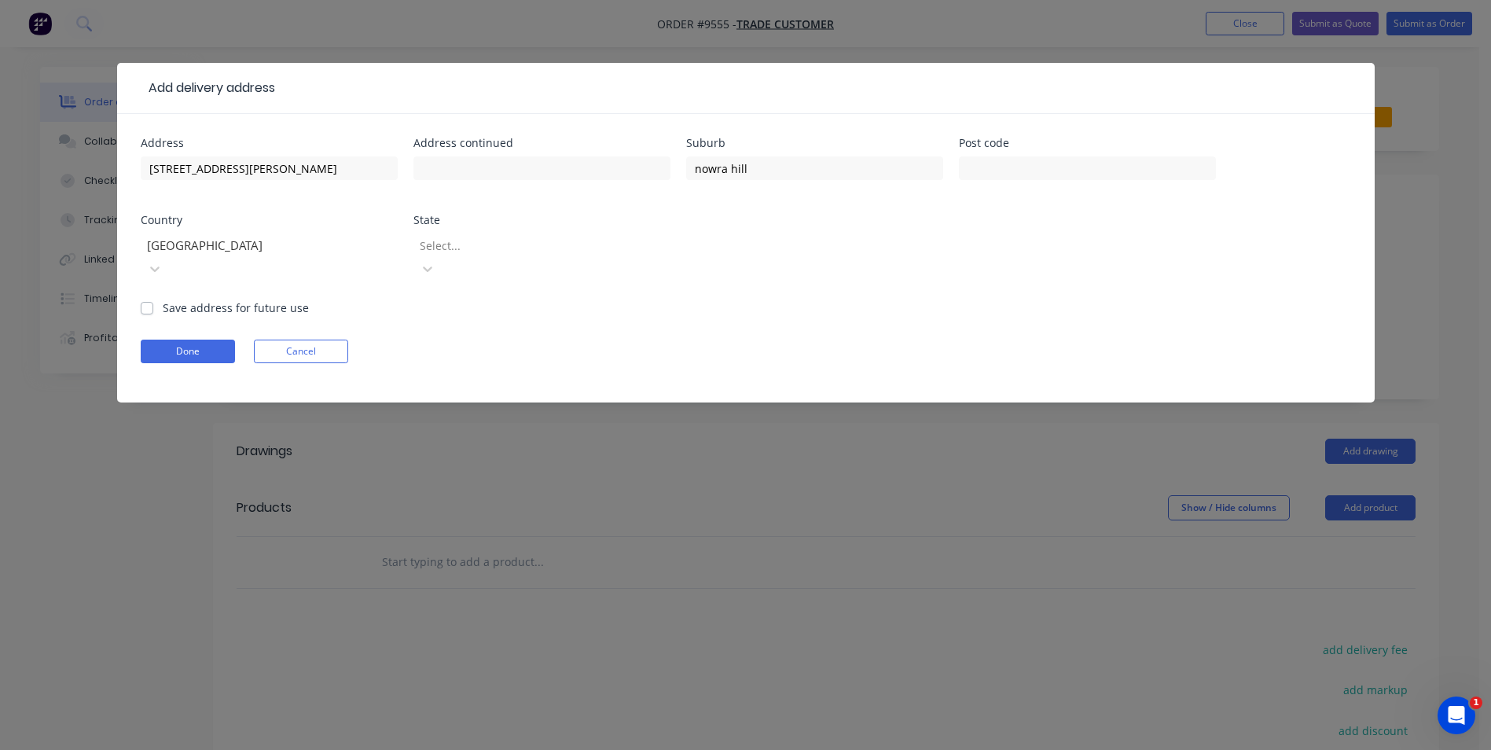
click at [513, 232] on div "Select..." at bounding box center [541, 265] width 257 height 70
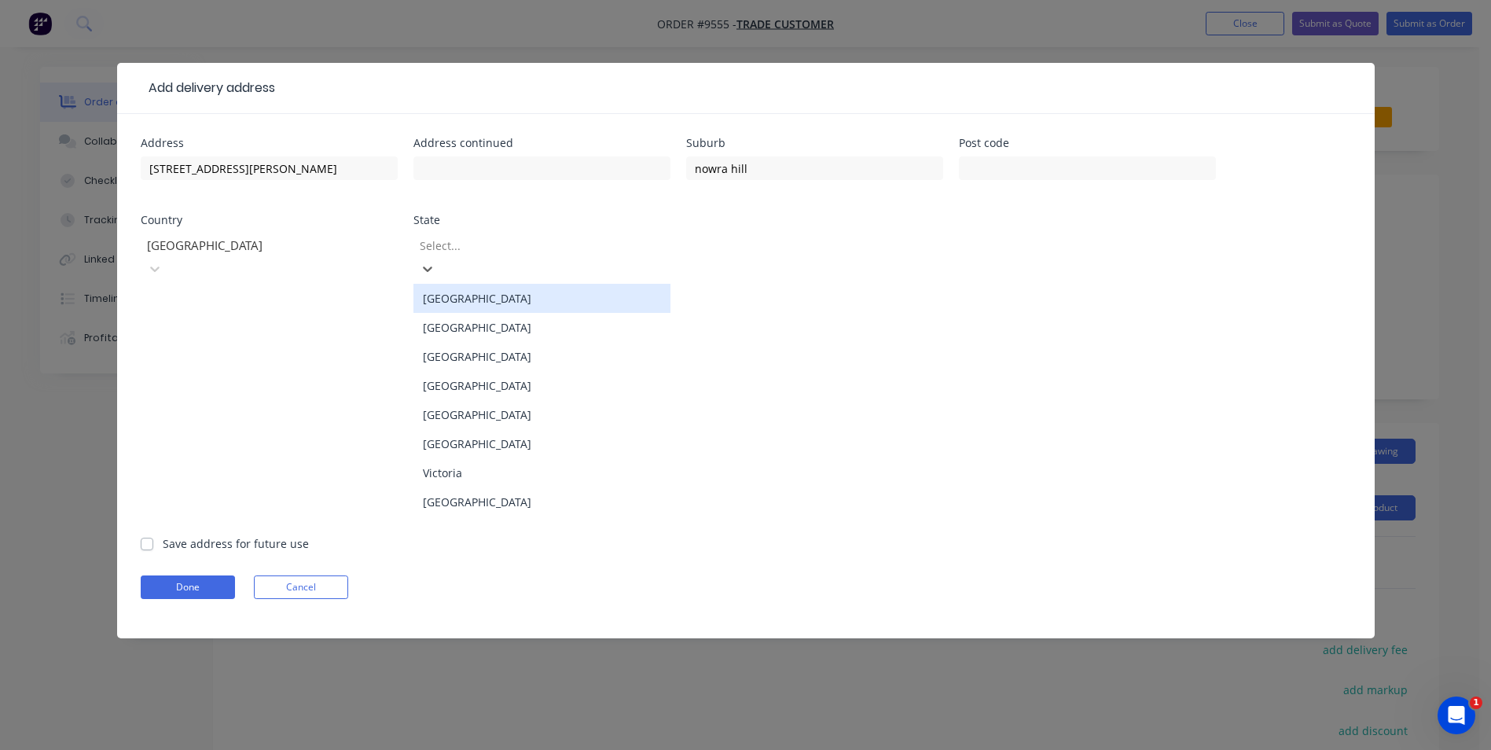
click at [504, 252] on div at bounding box center [531, 246] width 226 height 20
click at [460, 313] on div "New South Wales" at bounding box center [541, 327] width 257 height 29
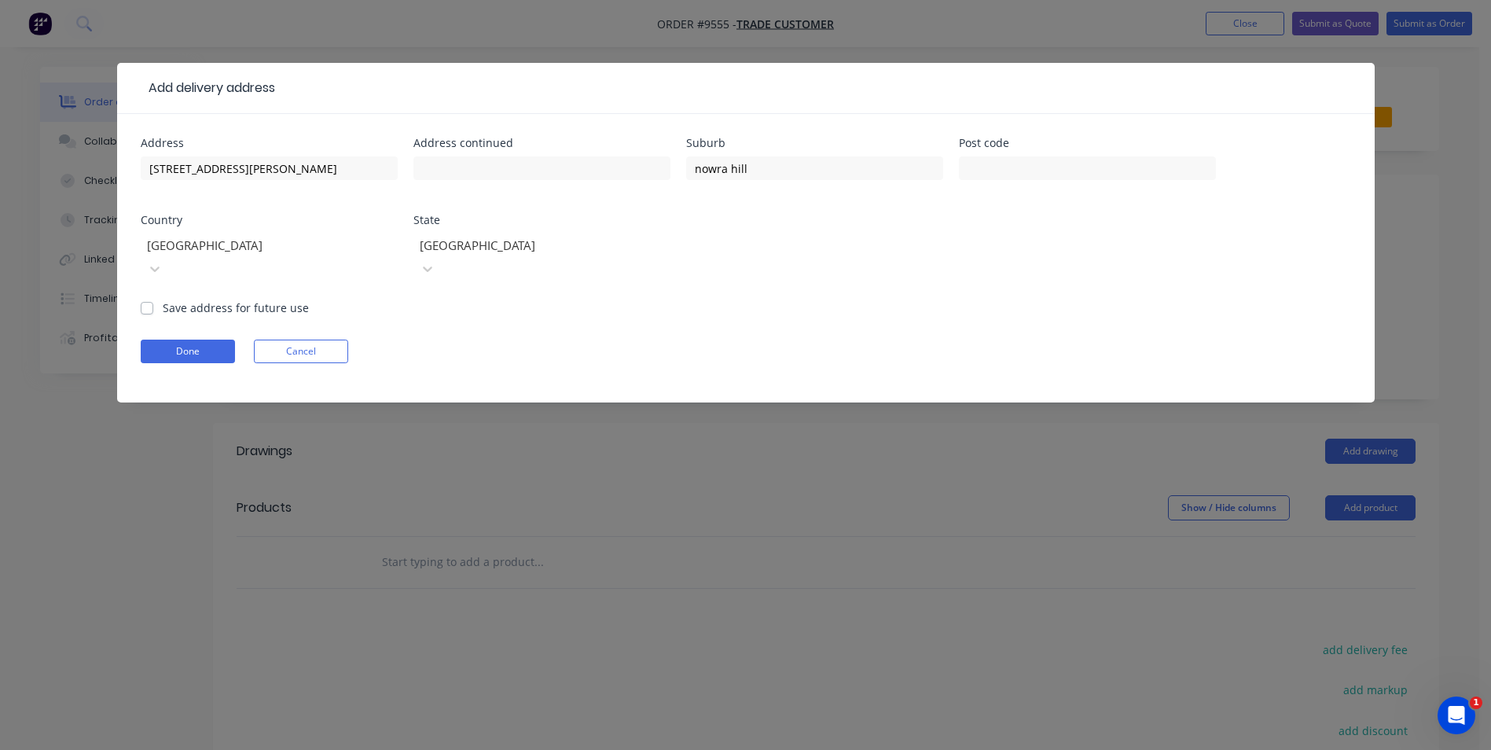
click at [163, 299] on label "Save address for future use" at bounding box center [236, 307] width 146 height 17
click at [145, 299] on input "Save address for future use" at bounding box center [147, 306] width 13 height 15
checkbox input "true"
click at [189, 340] on button "Done" at bounding box center [188, 352] width 94 height 24
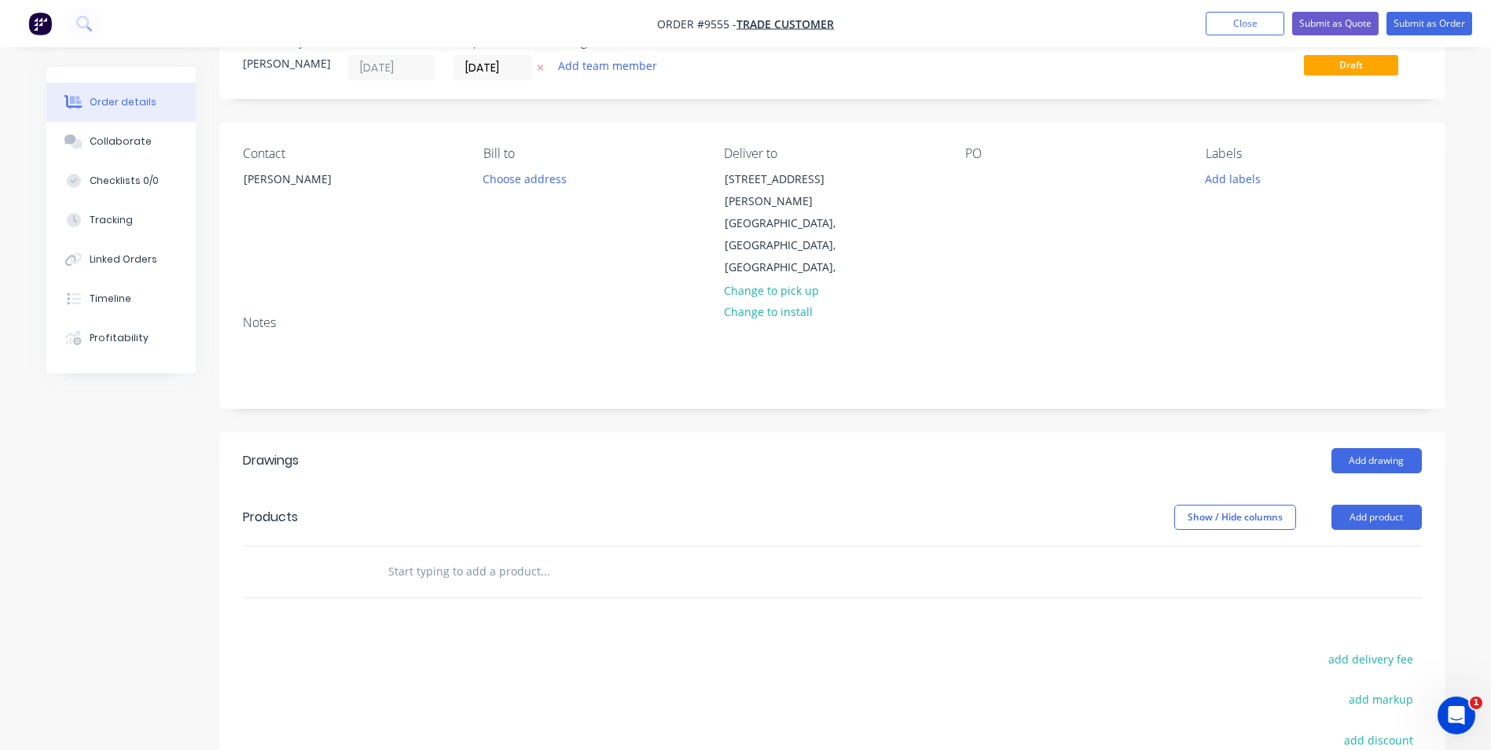
scroll to position [157, 0]
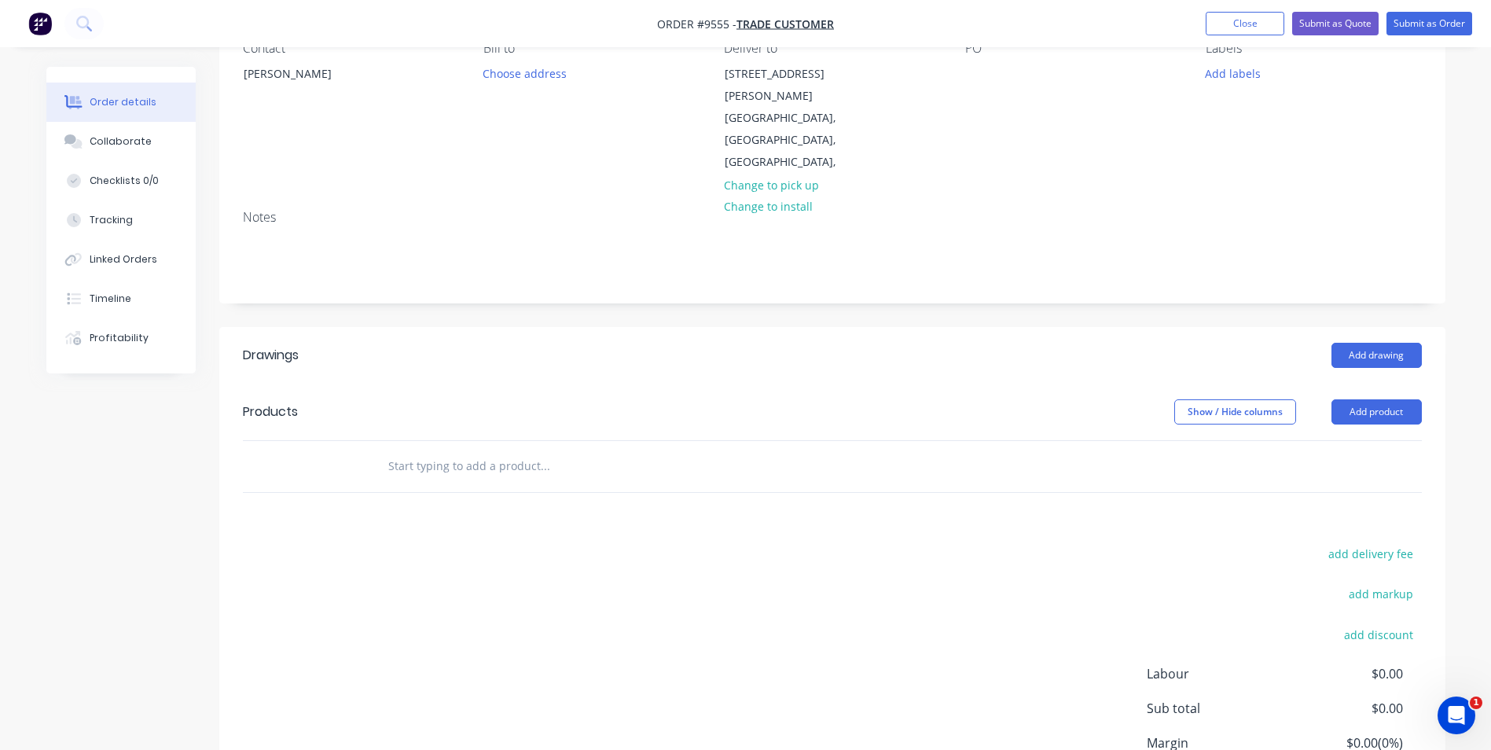
click at [466, 450] on input "text" at bounding box center [545, 465] width 314 height 31
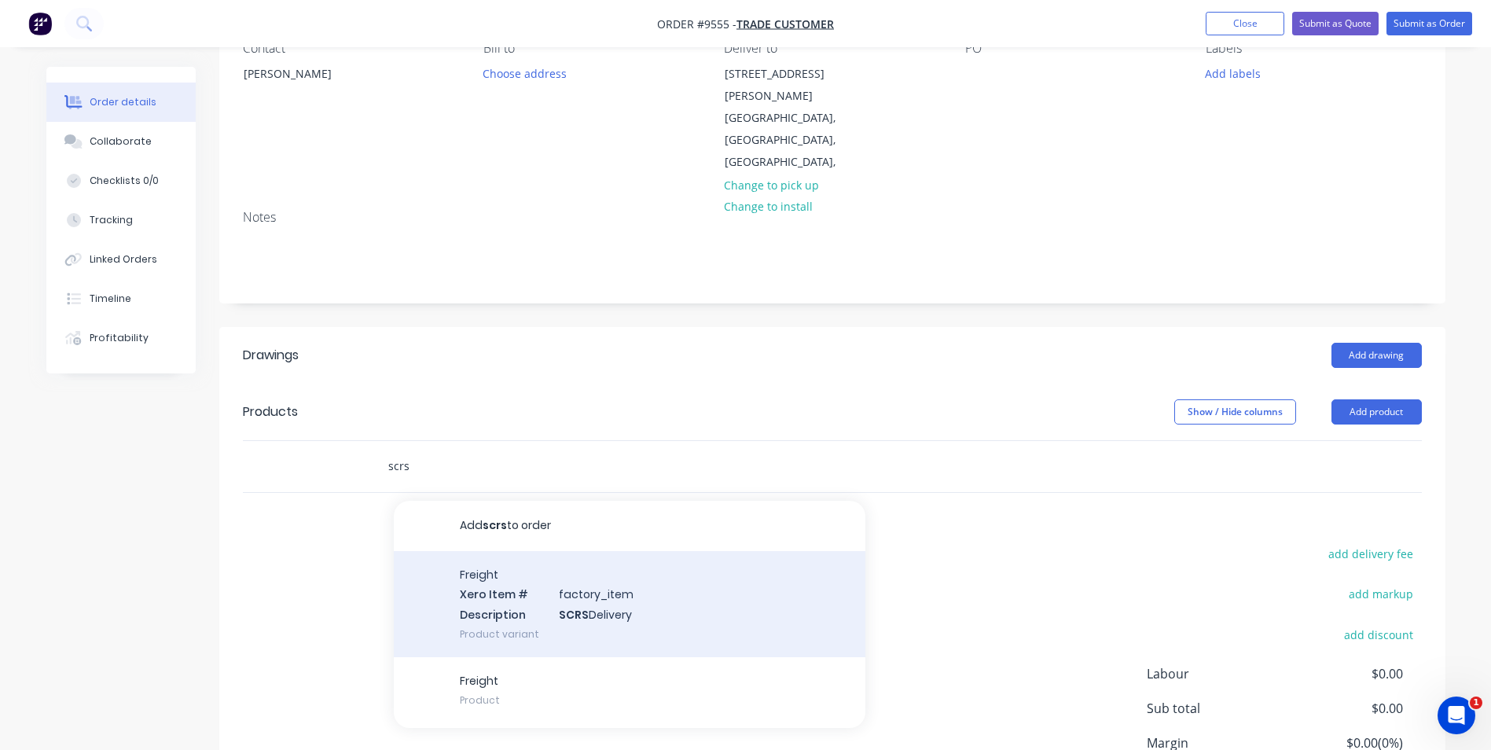
type input "scrs"
click at [499, 594] on div "Freight Xero Item # factory_item Description SCRS Delivery Product variant" at bounding box center [630, 604] width 472 height 106
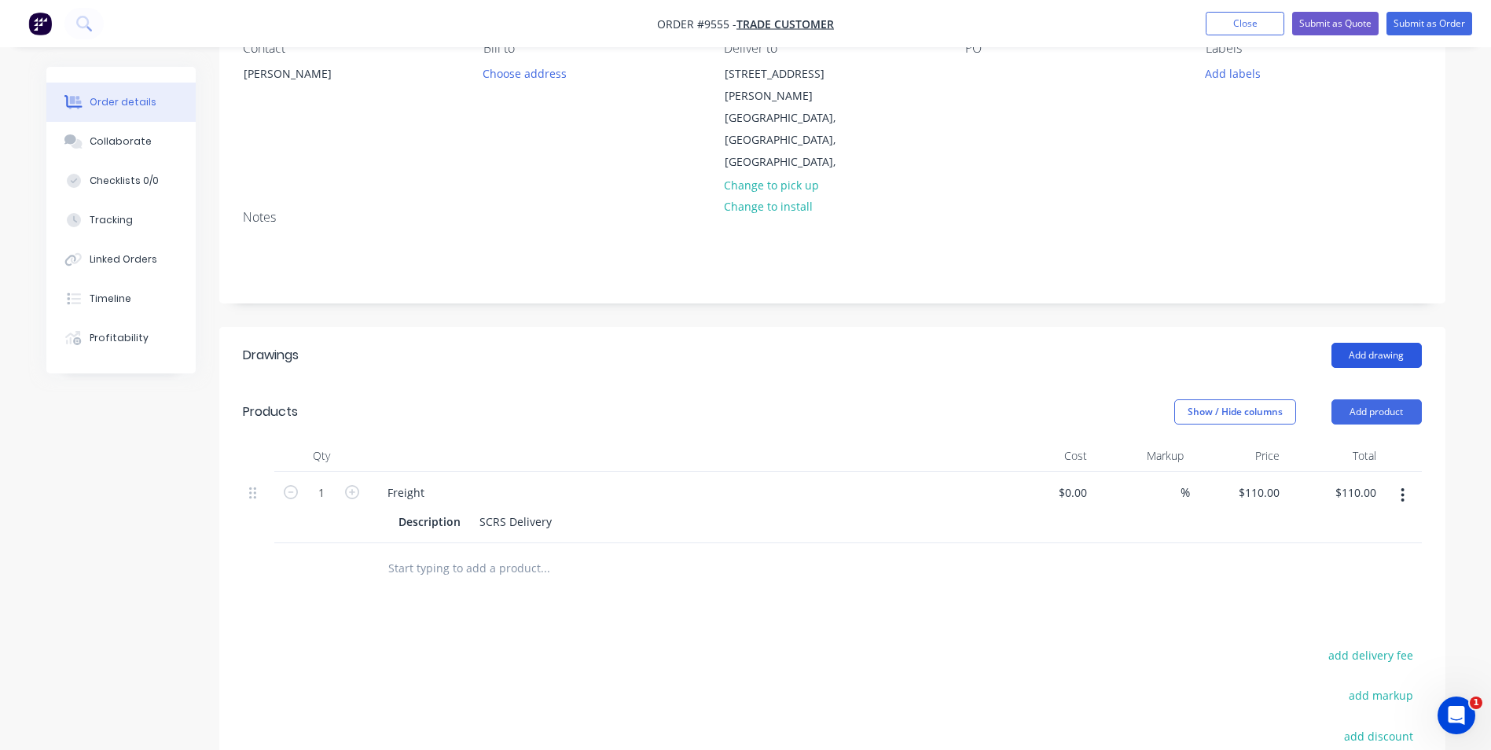
click at [1371, 343] on button "Add drawing" at bounding box center [1377, 355] width 90 height 25
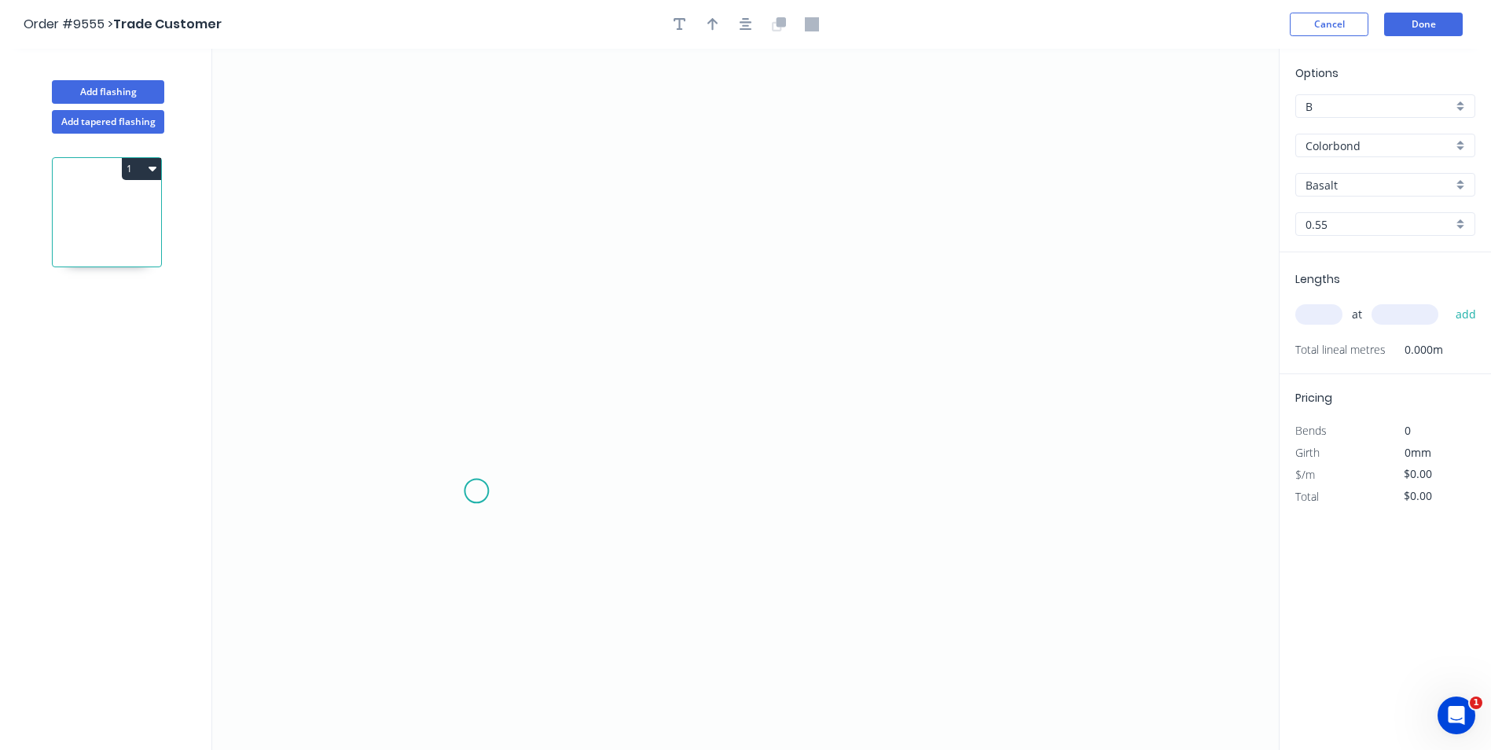
click at [476, 491] on icon "0" at bounding box center [745, 399] width 1067 height 701
click at [403, 492] on icon "0" at bounding box center [745, 399] width 1067 height 701
click at [418, 170] on icon "0 ?" at bounding box center [745, 399] width 1067 height 701
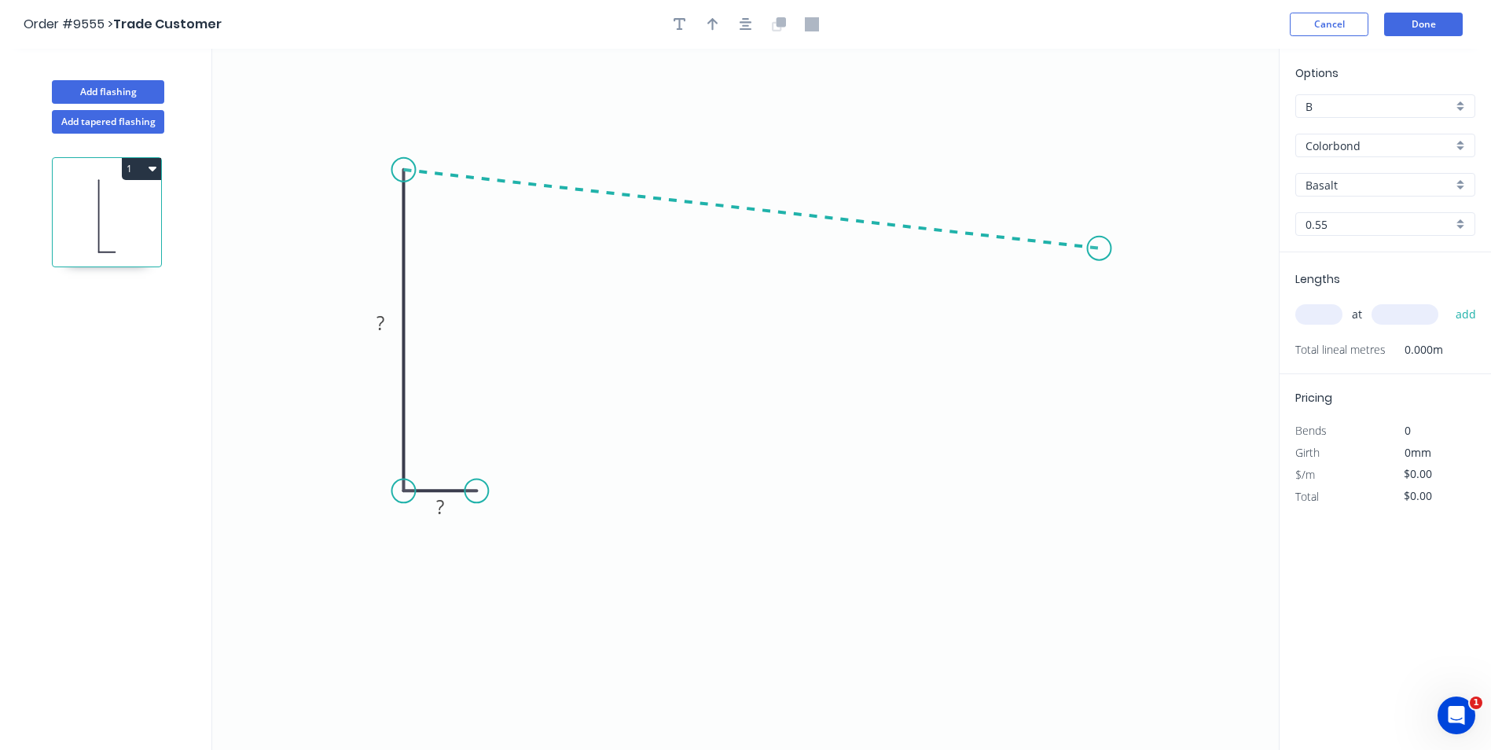
click at [1100, 248] on icon "0 ? ?" at bounding box center [745, 399] width 1067 height 701
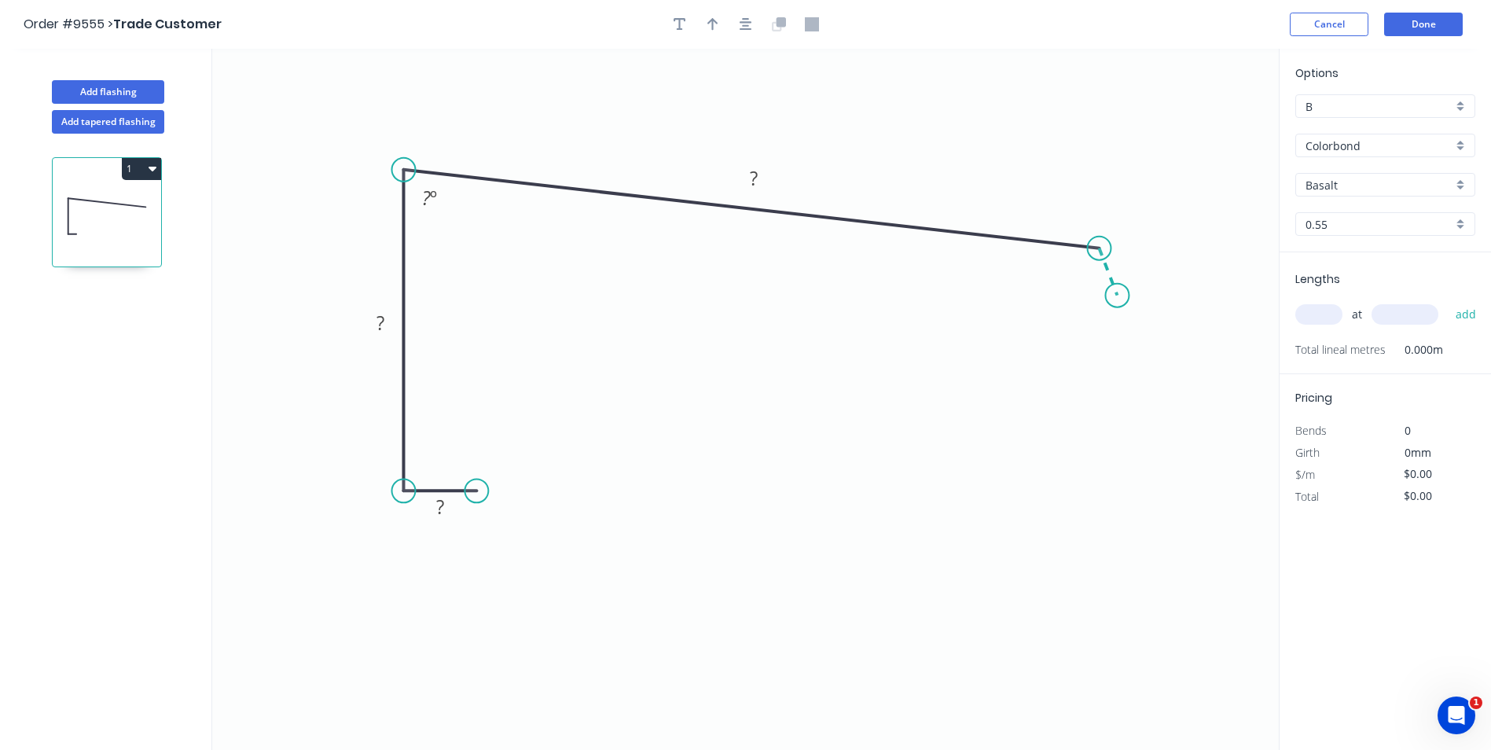
click at [1118, 296] on icon "0 ? ? ? ? º" at bounding box center [745, 399] width 1067 height 701
click at [1115, 295] on circle at bounding box center [1117, 296] width 24 height 24
drag, startPoint x: 1115, startPoint y: 295, endPoint x: 1123, endPoint y: 276, distance: 20.8
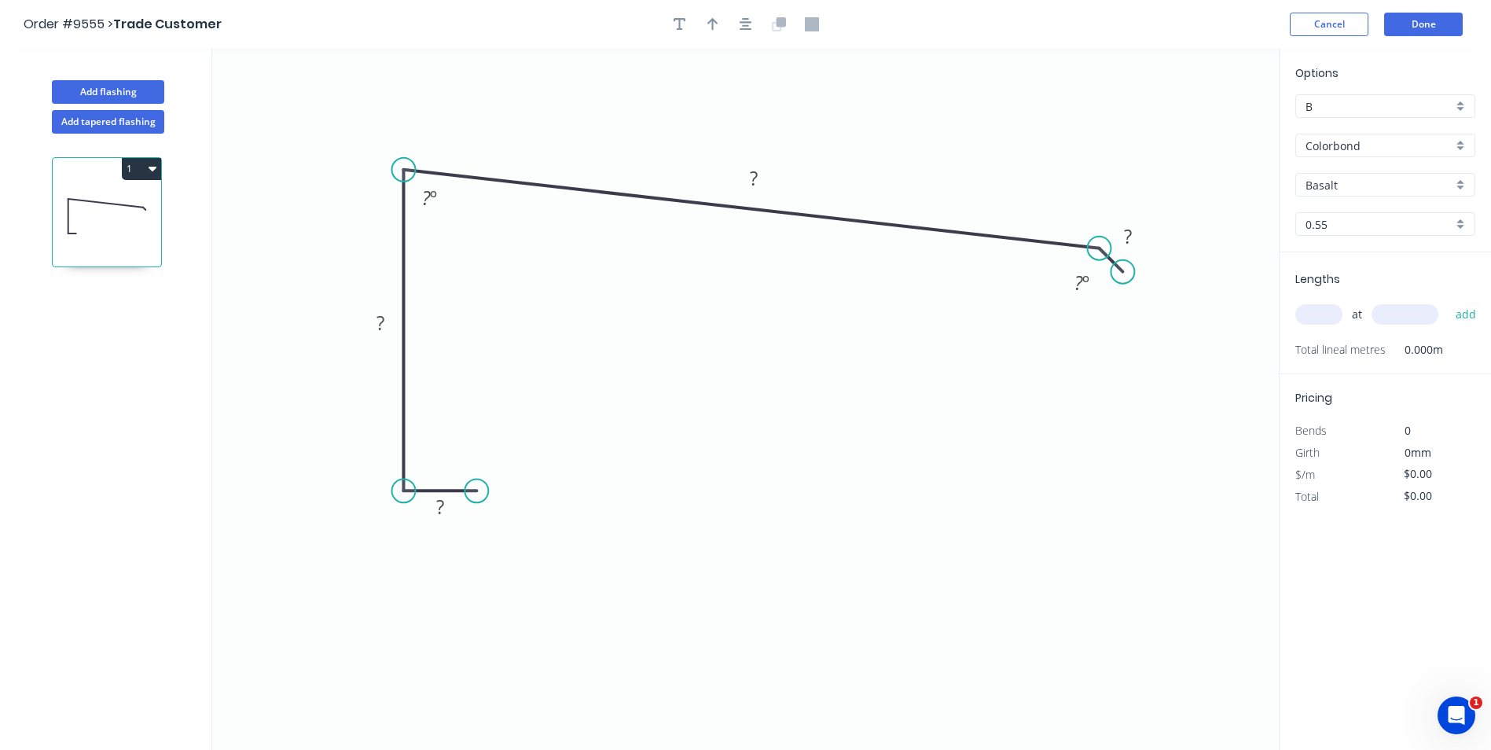
click at [1123, 276] on circle at bounding box center [1123, 272] width 24 height 24
click at [442, 510] on tspan "?" at bounding box center [440, 507] width 8 height 26
click at [1465, 101] on div "B" at bounding box center [1385, 106] width 180 height 24
type input "$19.91"
click at [1342, 124] on div "A" at bounding box center [1385, 137] width 178 height 28
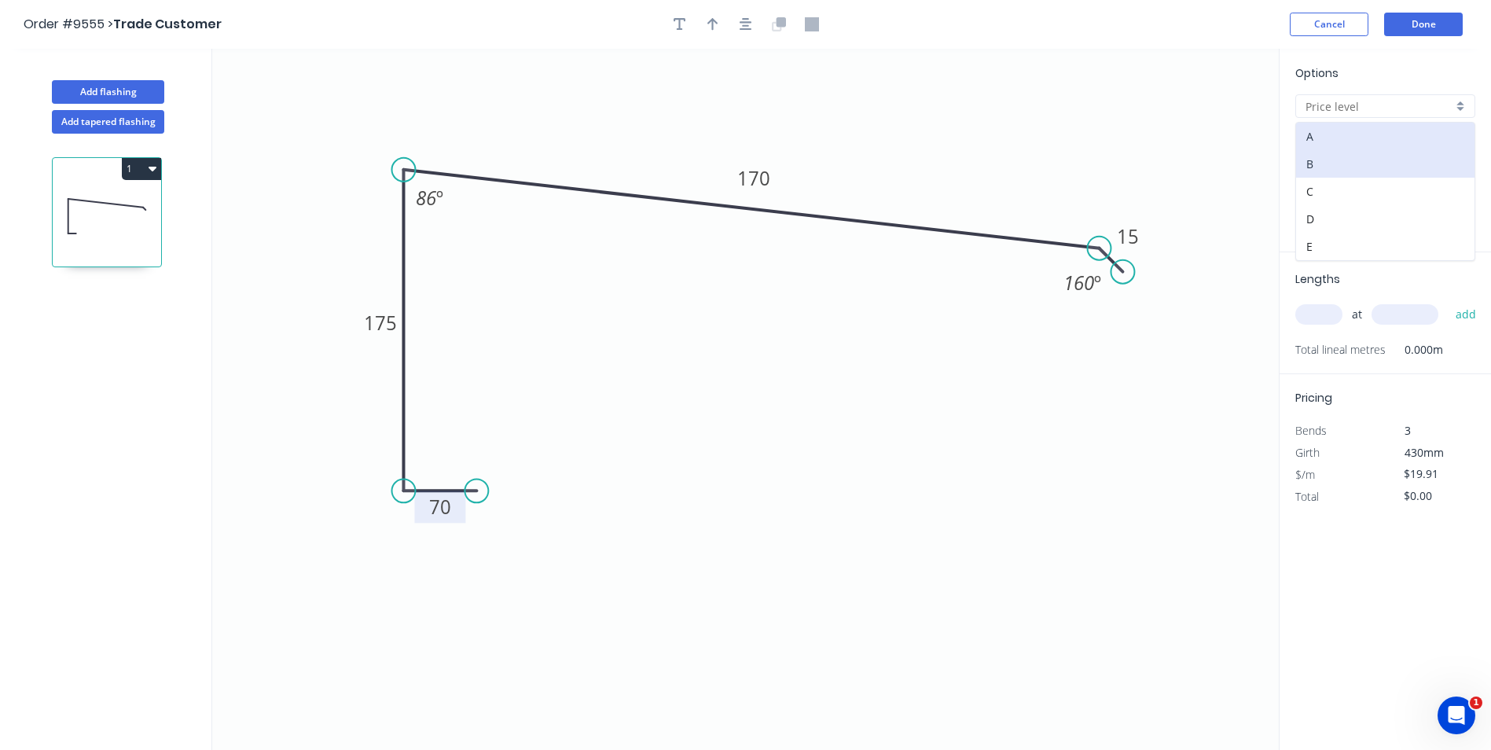
type input "A"
type input "$14.75"
click at [1460, 101] on div "A" at bounding box center [1385, 106] width 180 height 24
click at [1372, 141] on div "A" at bounding box center [1385, 137] width 178 height 28
type input "A"
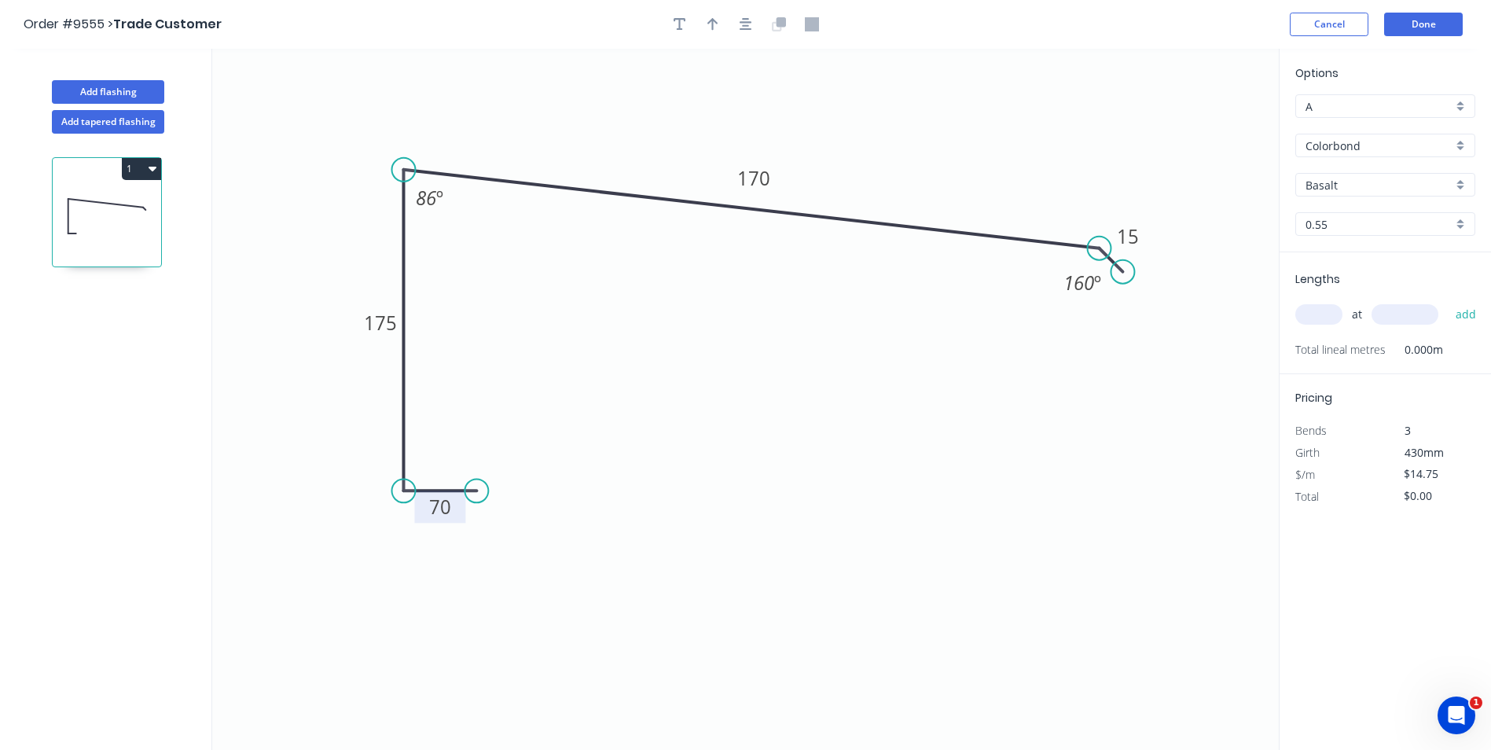
click at [1308, 312] on input "text" at bounding box center [1318, 314] width 47 height 20
type input "1"
type input "1000"
click at [1448, 301] on button "add" at bounding box center [1466, 314] width 37 height 27
click at [135, 171] on button "1" at bounding box center [141, 169] width 39 height 22
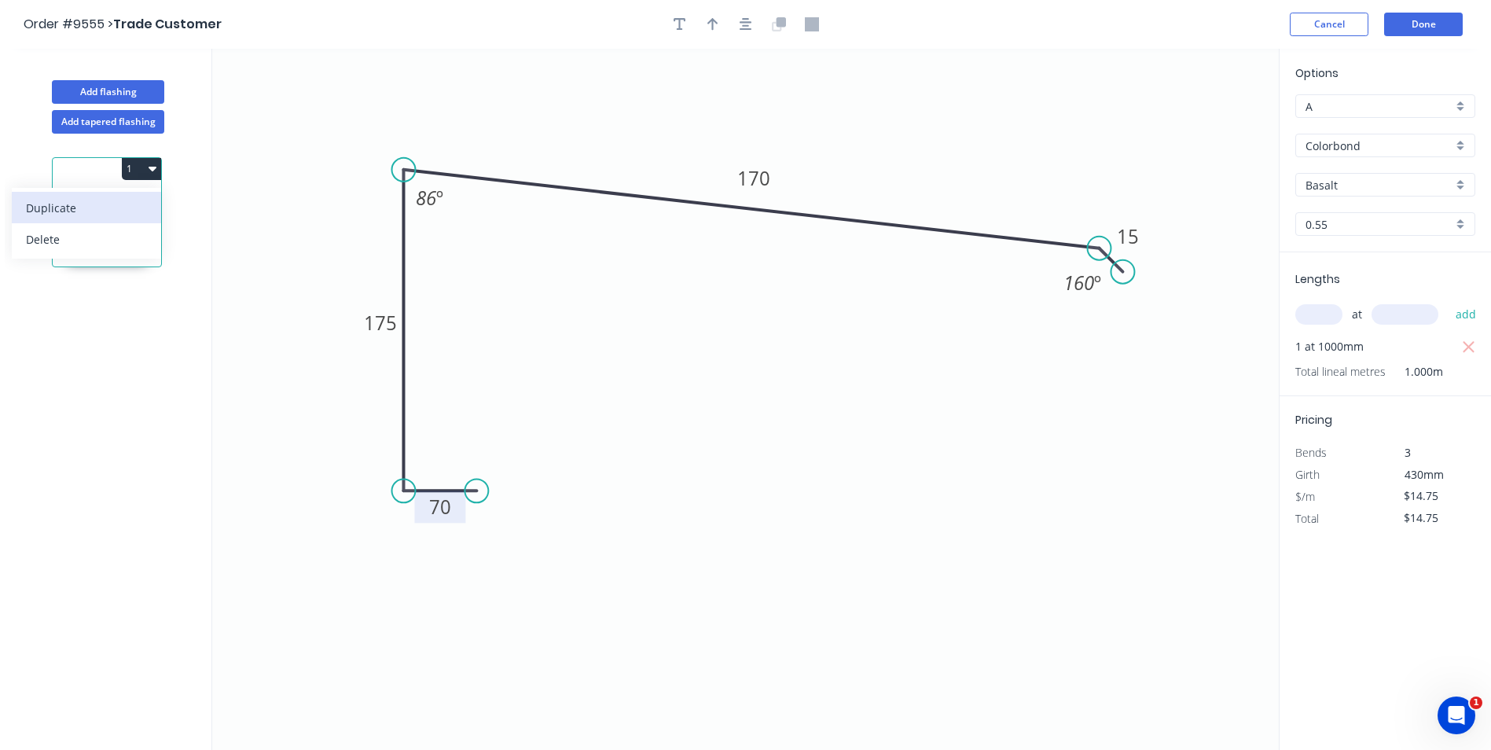
click at [105, 203] on div "Duplicate" at bounding box center [86, 208] width 121 height 23
type input "$0.00"
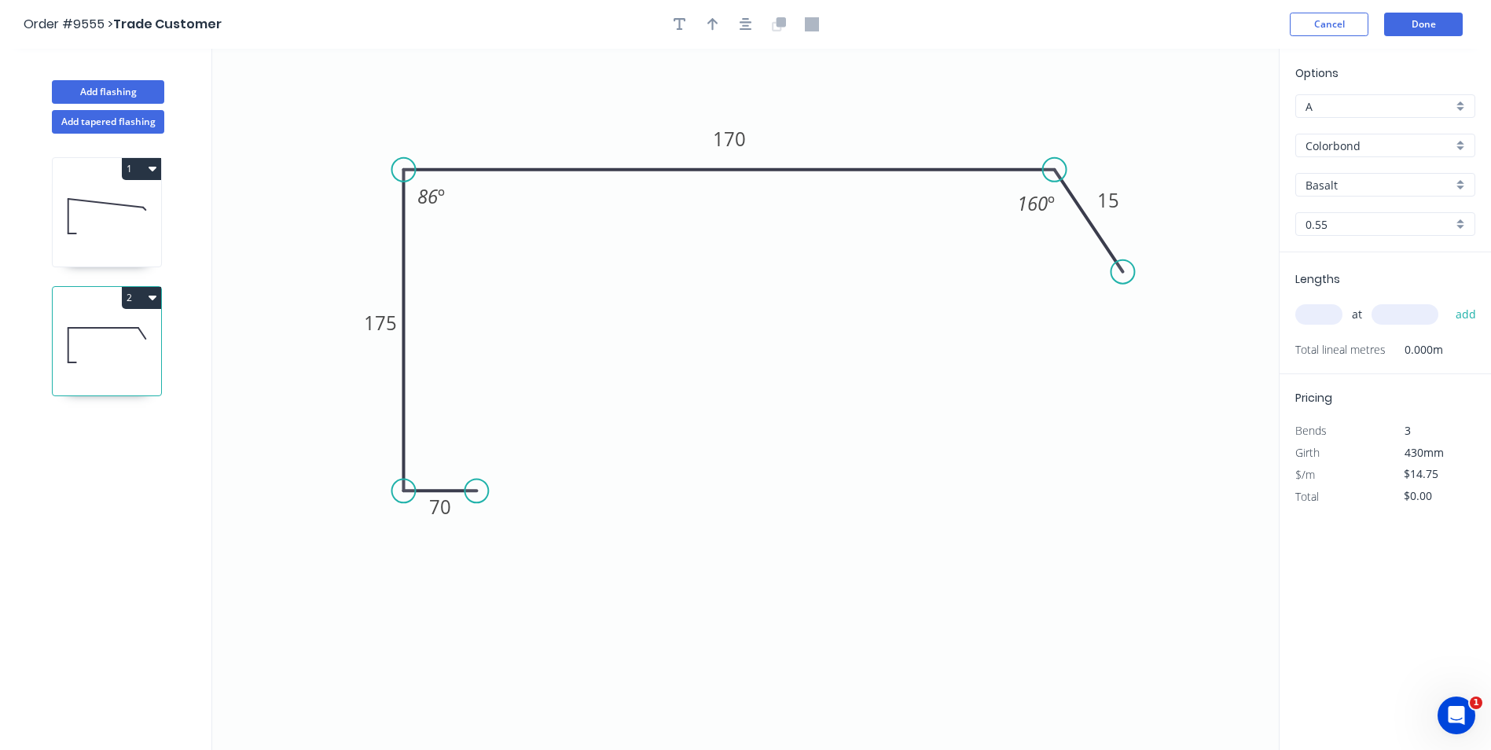
drag, startPoint x: 1090, startPoint y: 241, endPoint x: 1055, endPoint y: 178, distance: 72.1
click at [1055, 178] on circle at bounding box center [1055, 170] width 24 height 24
drag, startPoint x: 1103, startPoint y: 225, endPoint x: 828, endPoint y: 180, distance: 278.0
click at [1091, 193] on circle at bounding box center [1093, 194] width 24 height 24
click at [433, 195] on tspan "86" at bounding box center [427, 196] width 21 height 26
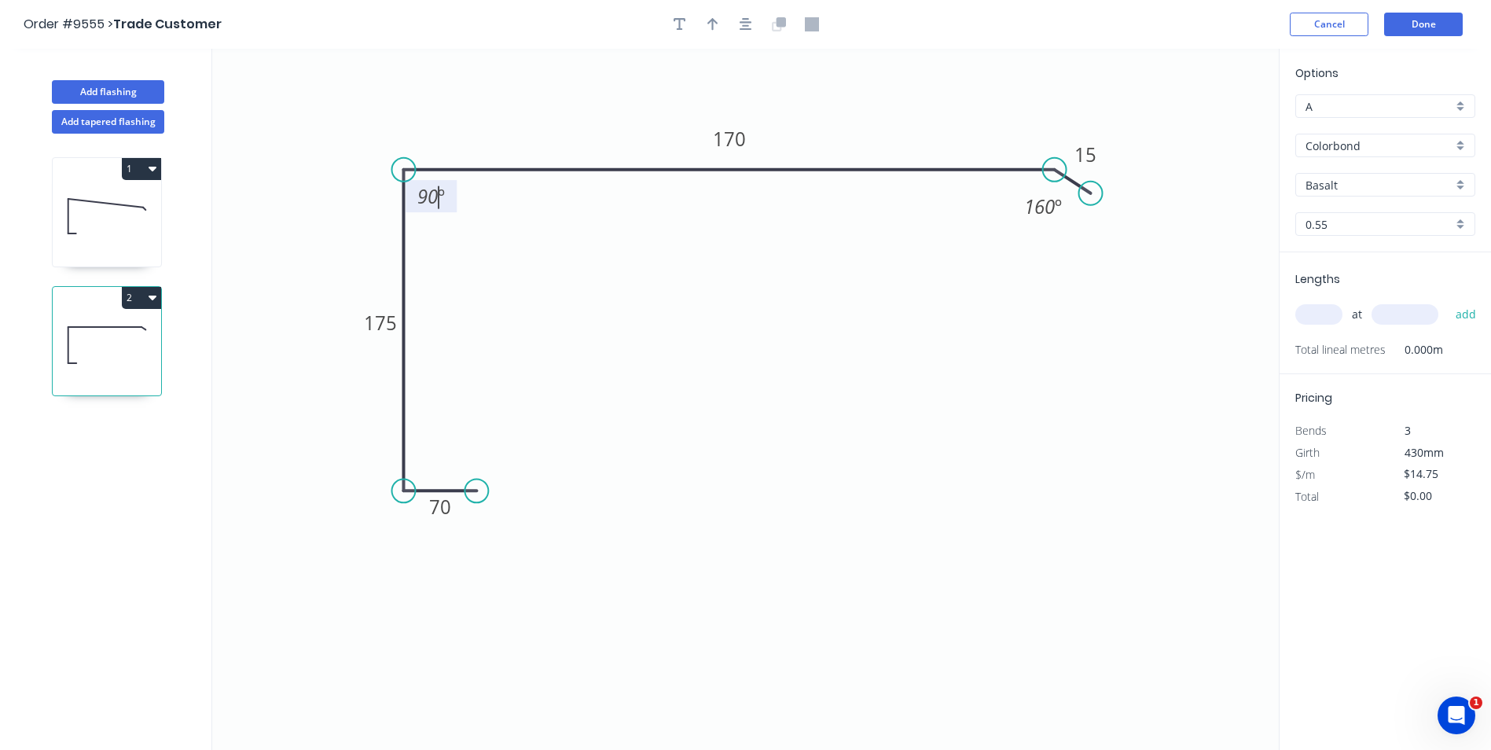
drag, startPoint x: 880, startPoint y: 296, endPoint x: 1305, endPoint y: 226, distance: 431.0
click at [881, 296] on icon "0 70 175 170 15 90 º 160 º" at bounding box center [745, 399] width 1067 height 701
click at [744, 136] on tspan "170" at bounding box center [729, 139] width 33 height 26
click at [807, 256] on icon "0 70 175 110 15 90 º 160 º" at bounding box center [745, 399] width 1067 height 701
type input "$12.45"
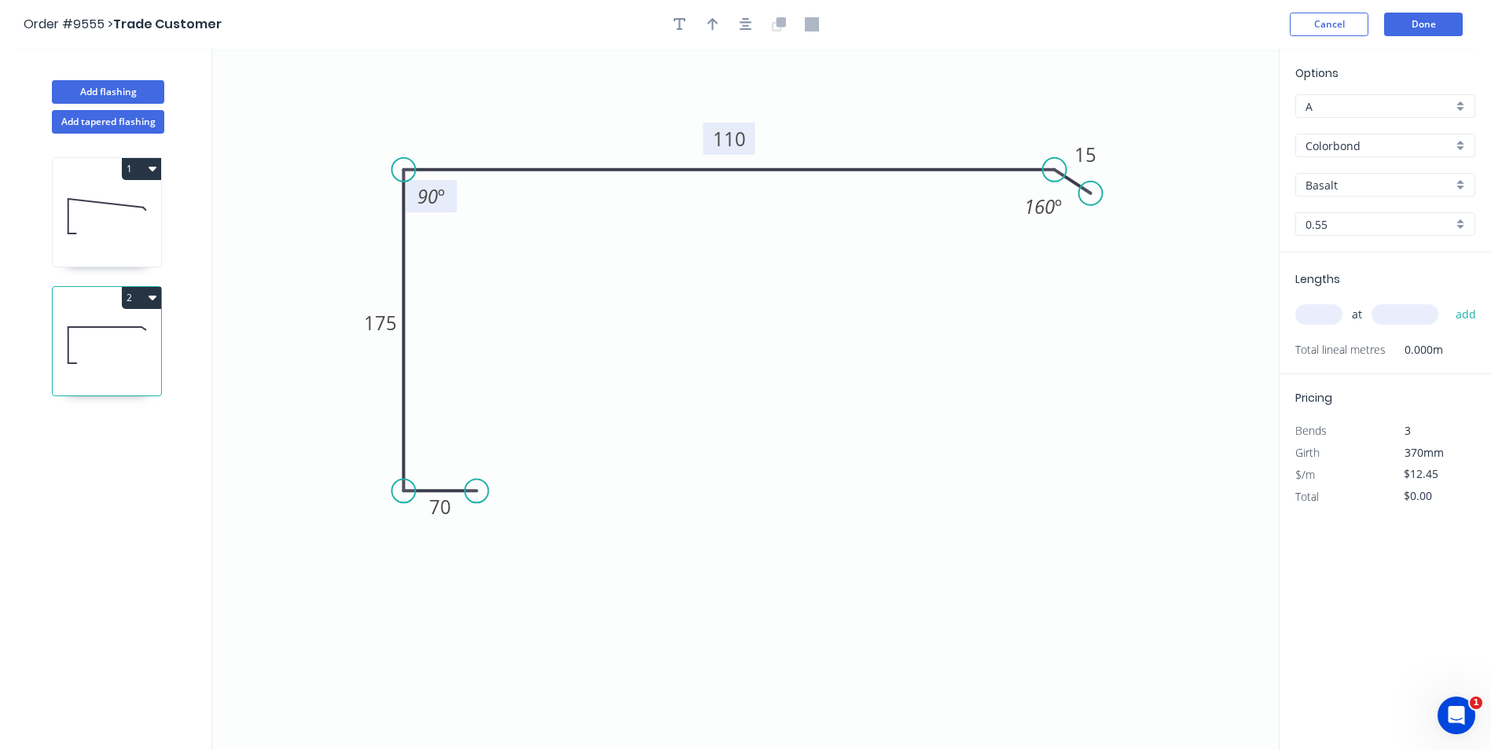
click at [1461, 186] on div "Basalt" at bounding box center [1385, 185] width 180 height 24
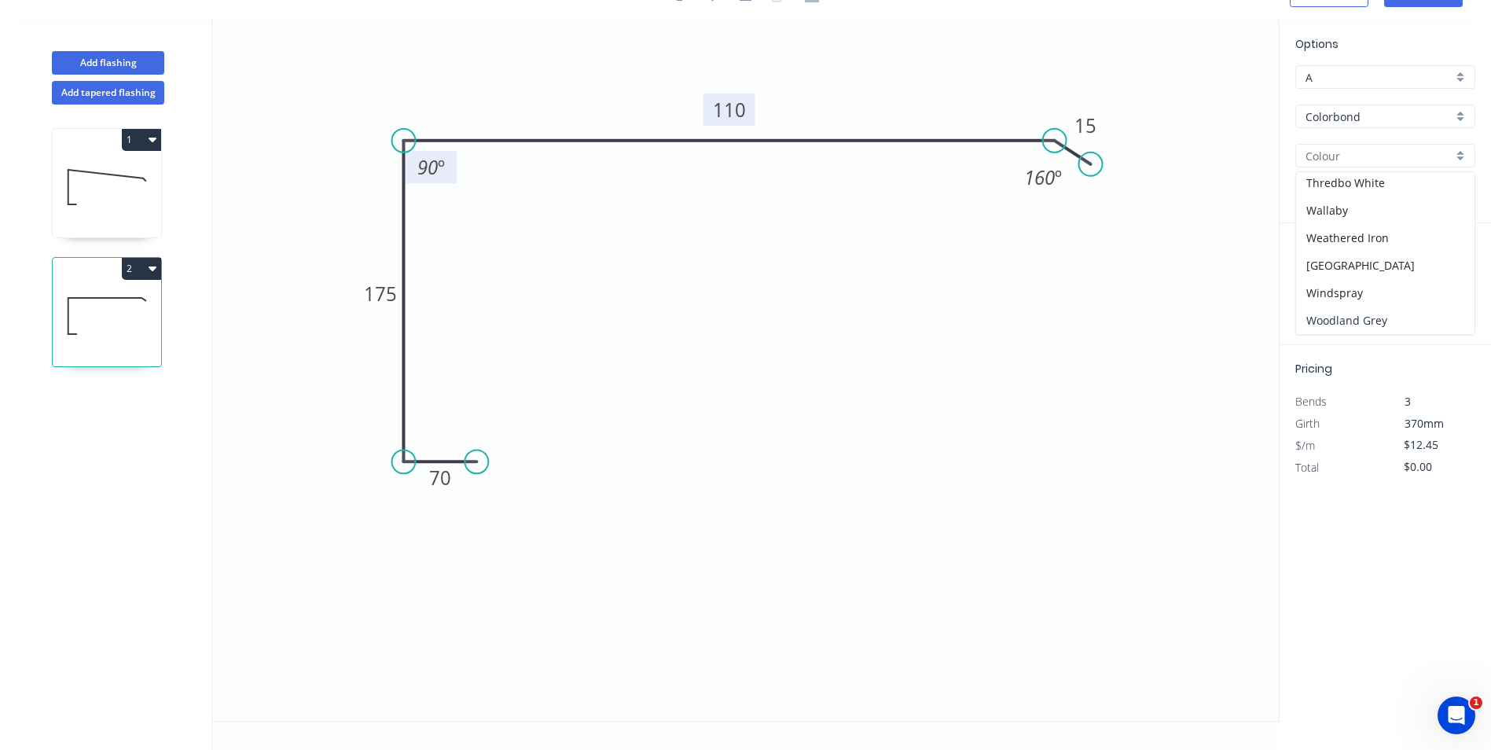
click at [1354, 322] on div "Woodland Grey" at bounding box center [1385, 321] width 178 height 28
click at [105, 193] on icon at bounding box center [107, 187] width 108 height 101
type input "Basalt"
type input "$14.75"
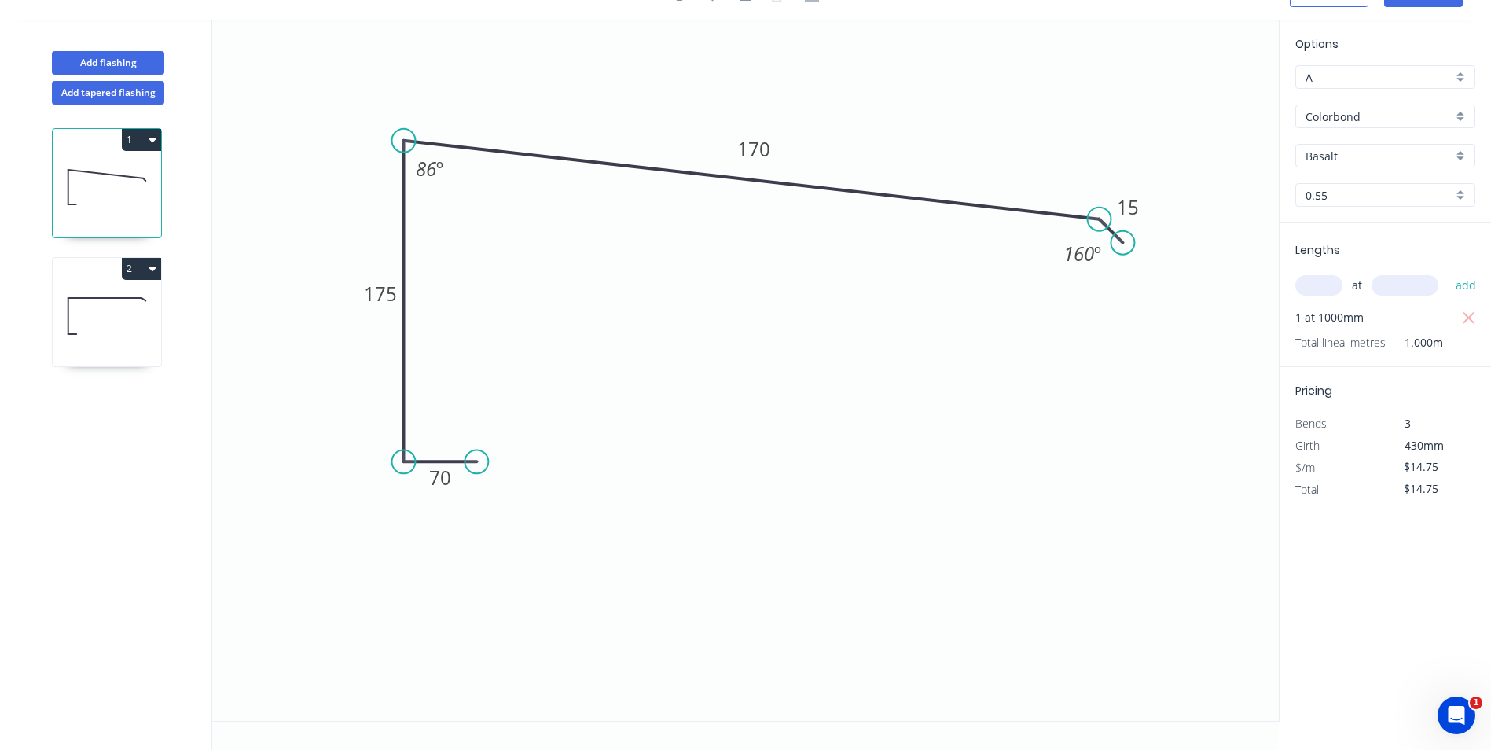
click at [1460, 155] on div "Basalt" at bounding box center [1385, 156] width 180 height 24
click at [1343, 325] on div "Woodland Grey" at bounding box center [1385, 321] width 178 height 28
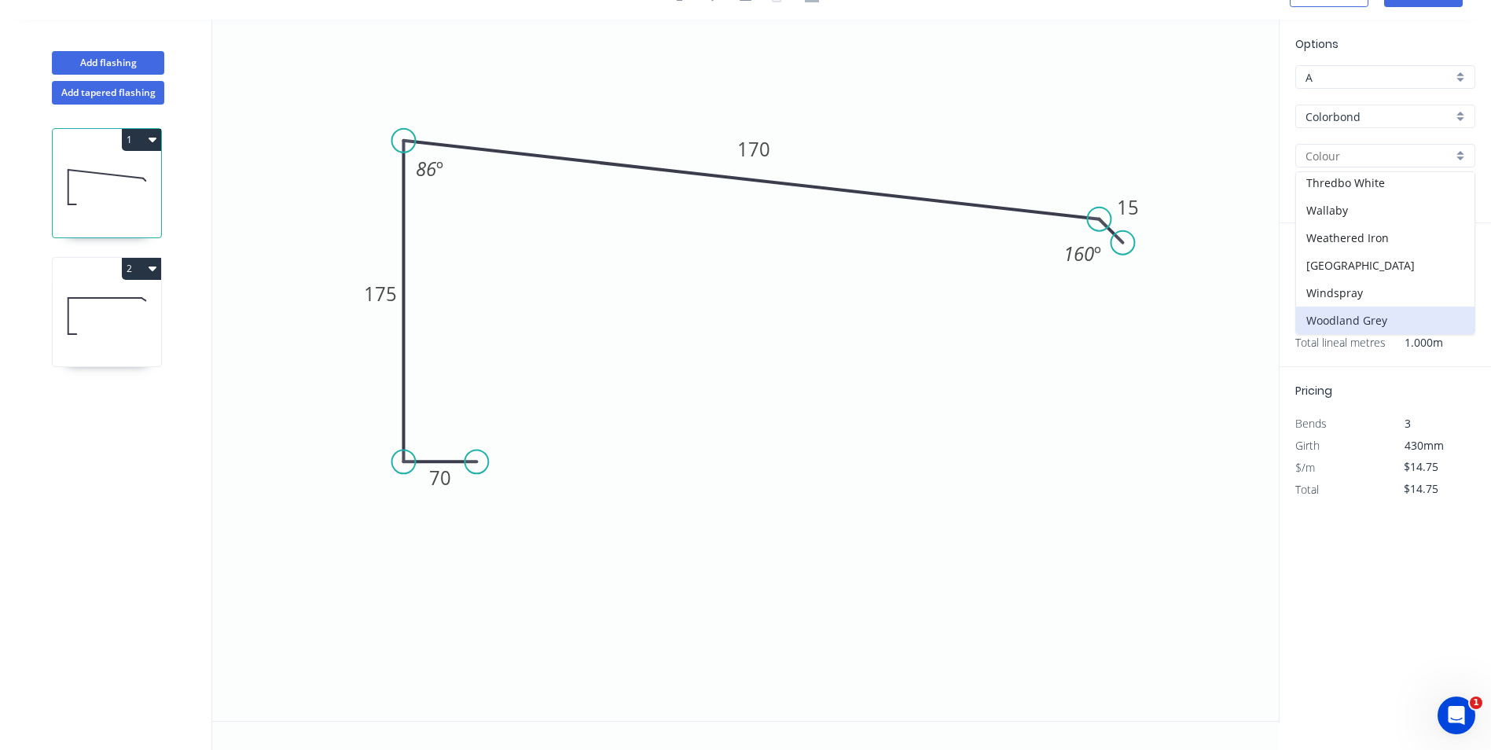
type input "Woodland Grey"
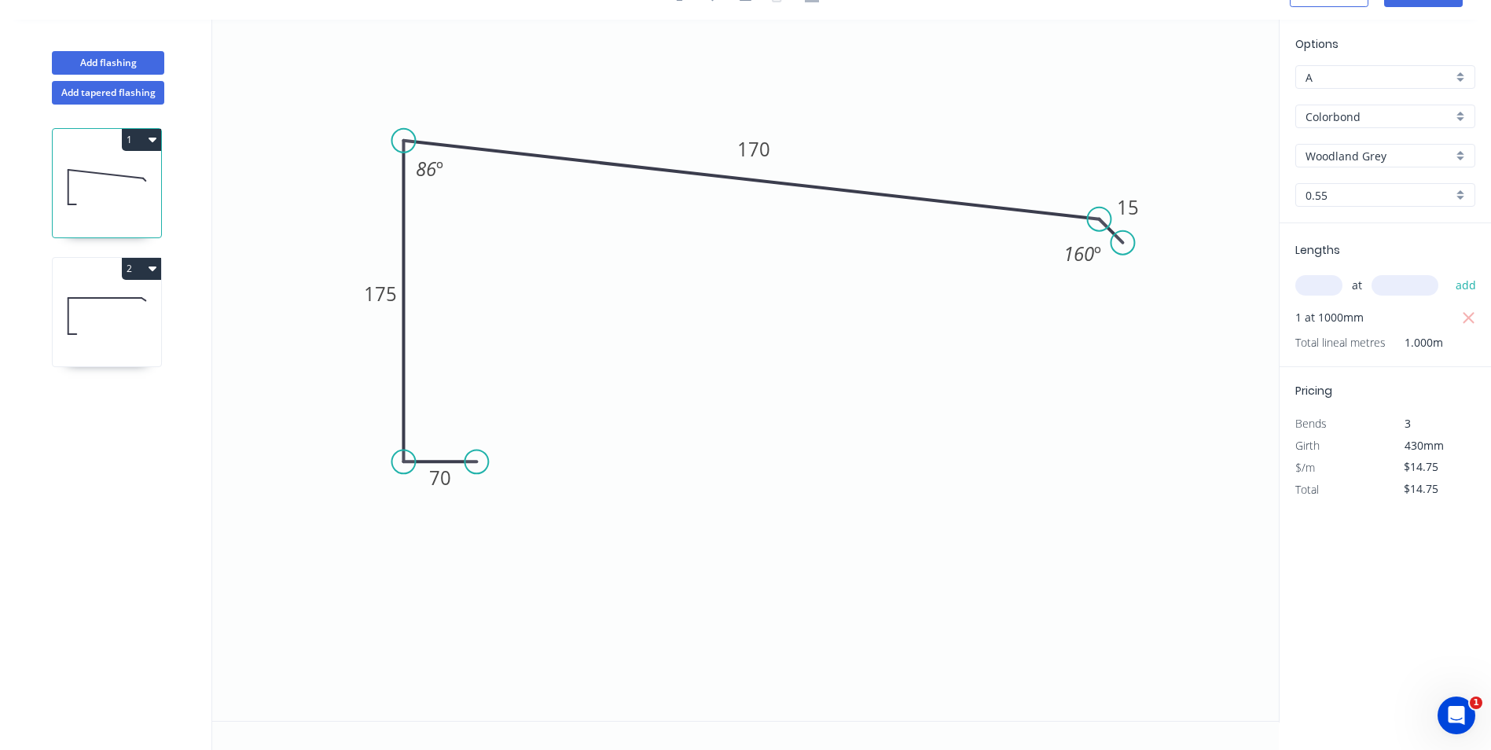
click at [122, 337] on icon at bounding box center [107, 316] width 108 height 101
type input "$12.45"
type input "$0.00"
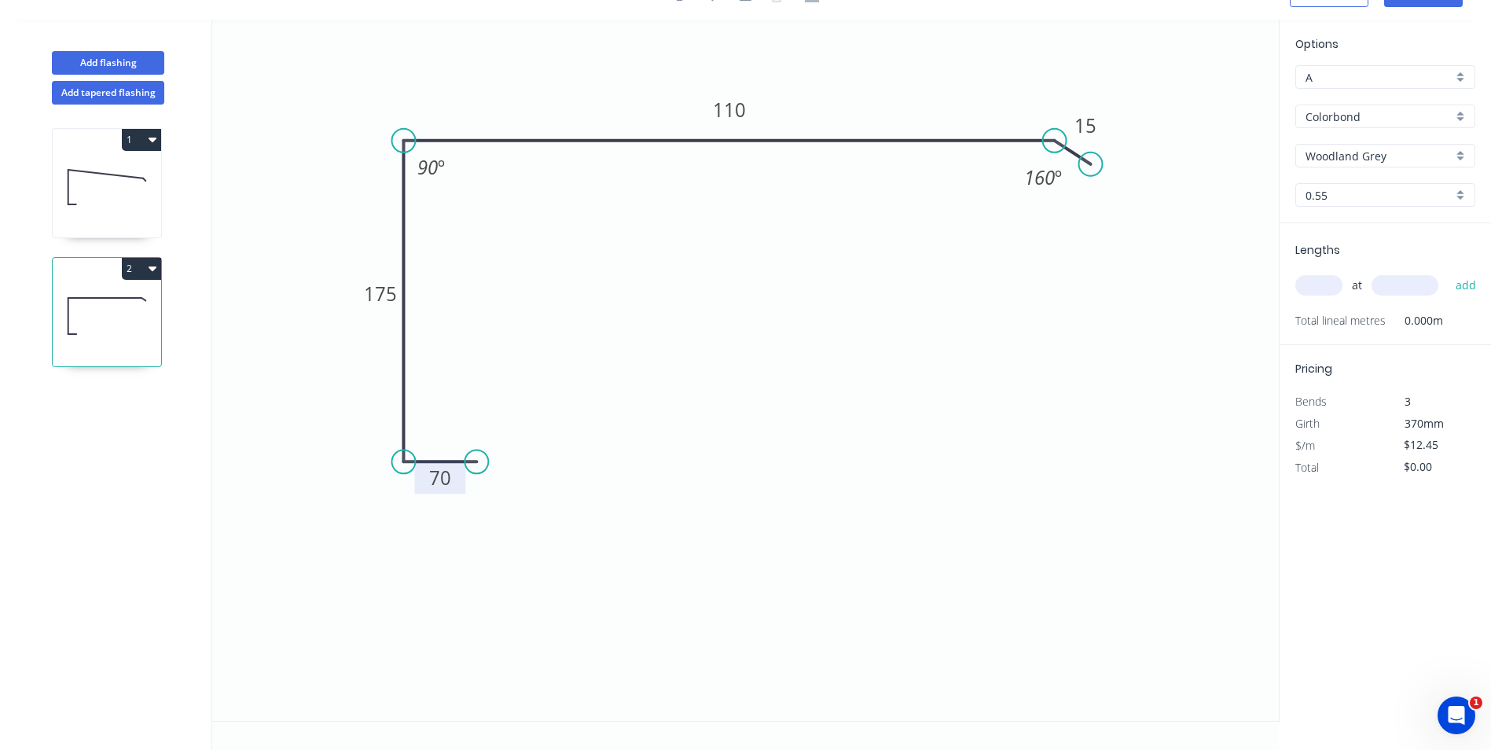
click at [453, 481] on rect at bounding box center [439, 479] width 31 height 22
click at [734, 417] on icon "0 50 175 110 15 90 º 160 º" at bounding box center [745, 370] width 1067 height 701
click at [1306, 285] on input "text" at bounding box center [1318, 285] width 47 height 20
type input "2"
type input "5600"
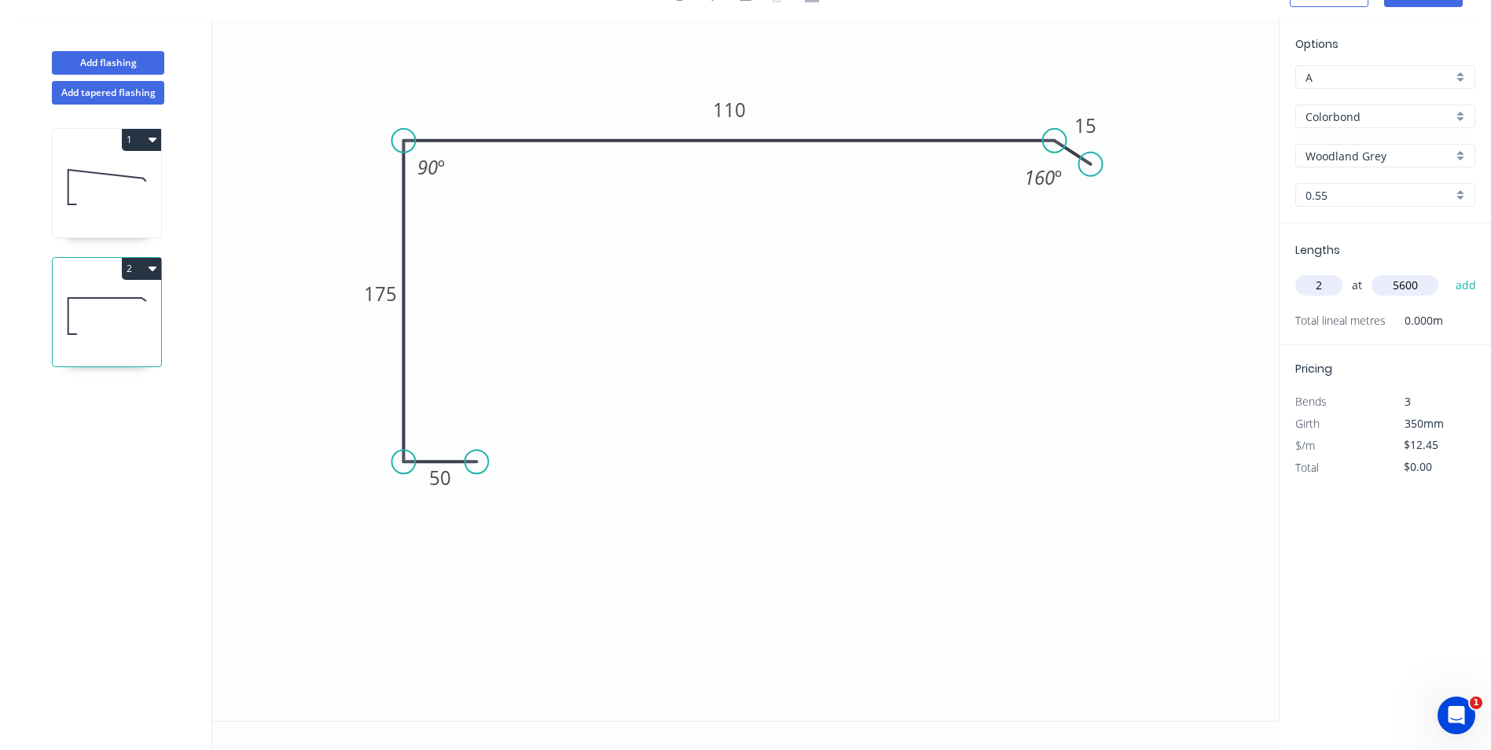
click at [1448, 272] on button "add" at bounding box center [1466, 285] width 37 height 27
click at [1467, 318] on icon "button" at bounding box center [1469, 318] width 14 height 19
type input "$0.00"
click at [1307, 288] on input "text" at bounding box center [1318, 285] width 47 height 20
type input "2"
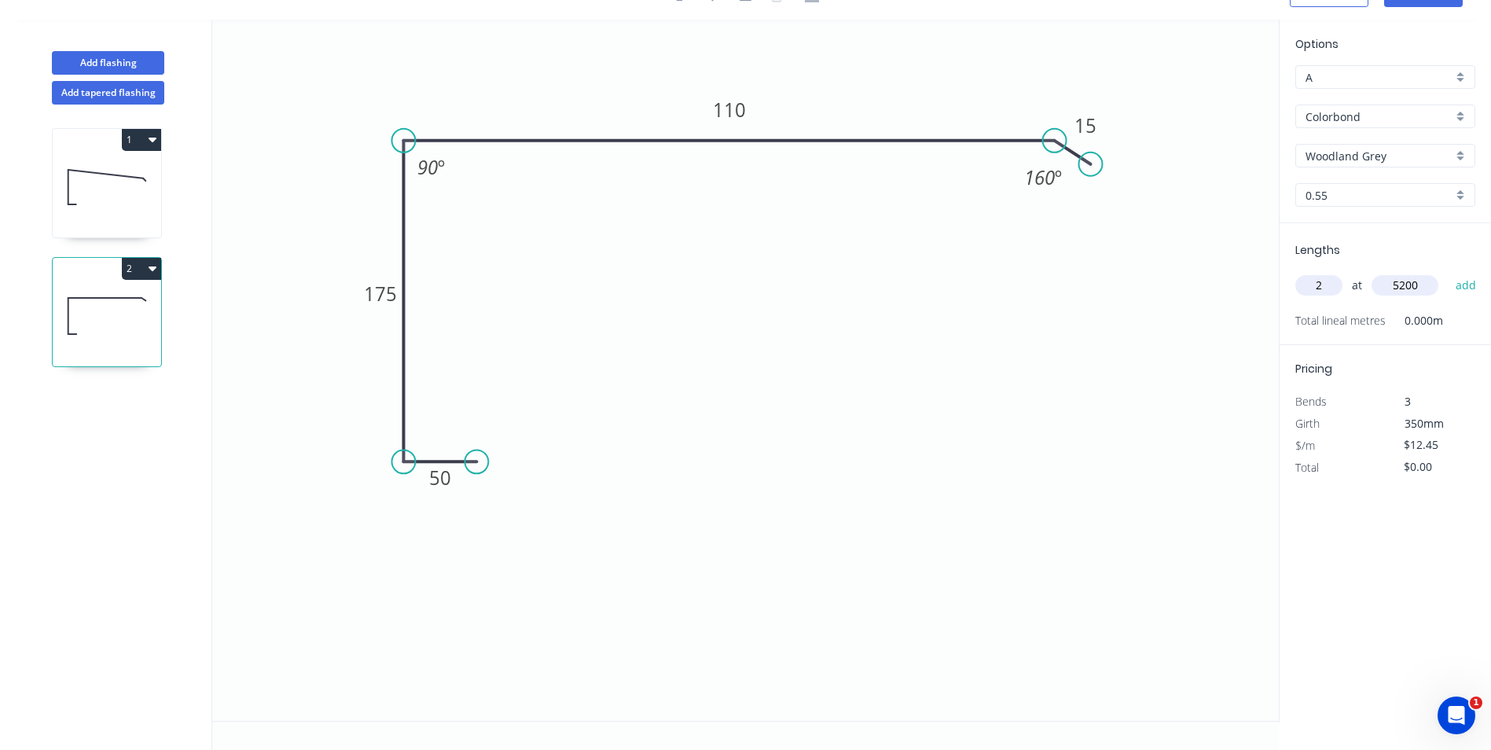
type input "5200"
click at [1448, 272] on button "add" at bounding box center [1466, 285] width 37 height 27
click at [1479, 314] on div "Lengths at add 2 at 5200mm Total lineal metres 10.400m" at bounding box center [1385, 295] width 211 height 144
drag, startPoint x: 1476, startPoint y: 316, endPoint x: 1358, endPoint y: 303, distance: 119.4
click at [1476, 317] on button "button" at bounding box center [1469, 318] width 20 height 22
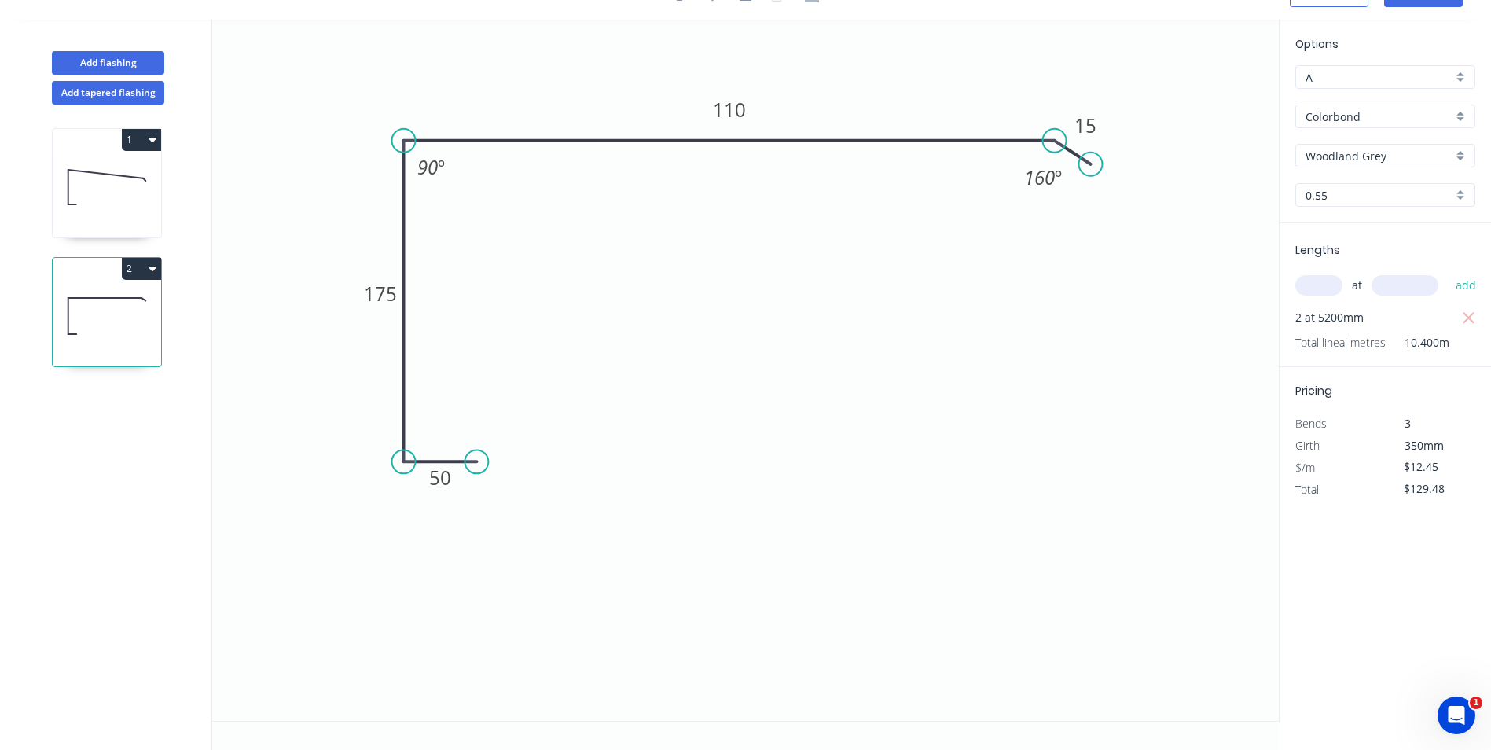
type input "$0.00"
click at [1323, 289] on input "text" at bounding box center [1318, 285] width 47 height 20
type input "2"
type input "5100"
click at [1448, 272] on button "add" at bounding box center [1466, 285] width 37 height 27
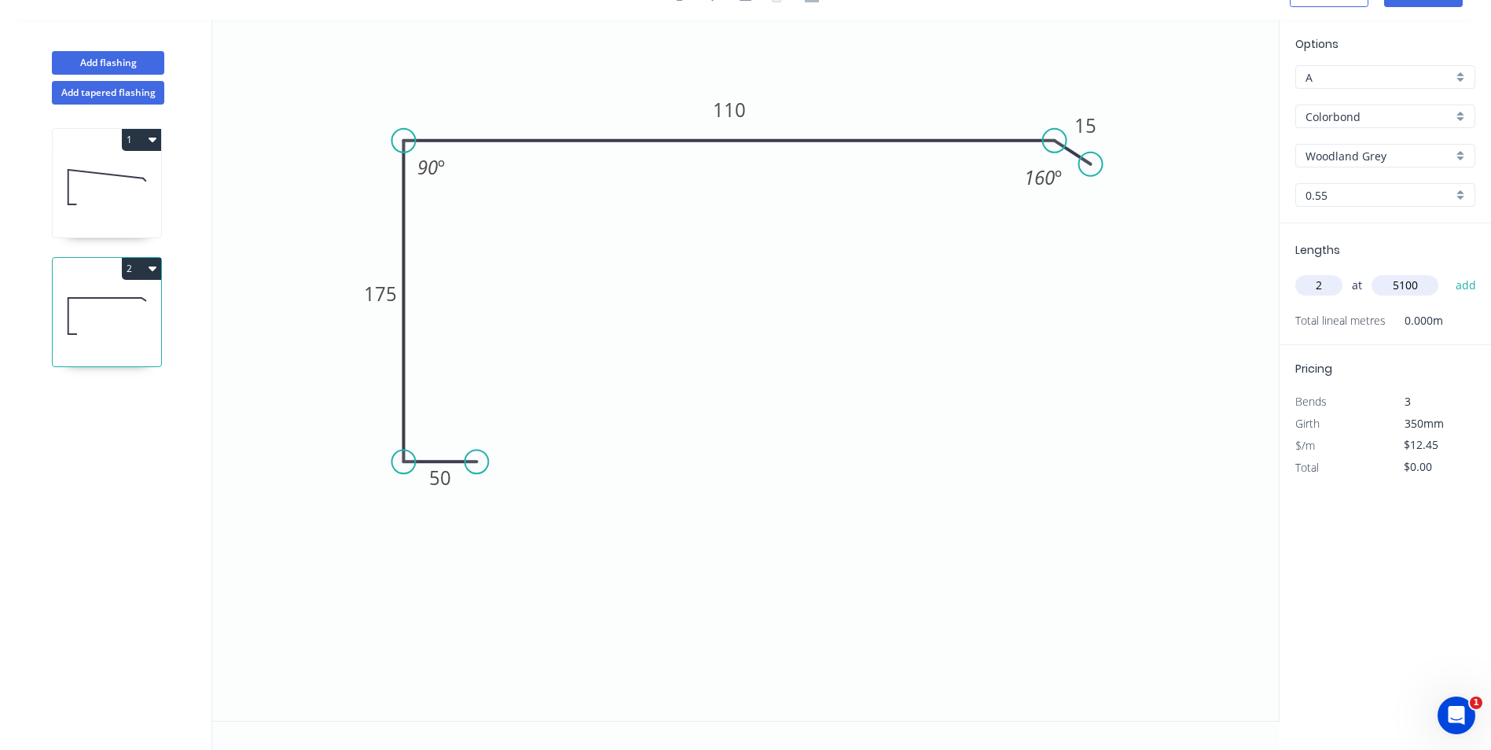
type input "$126.99"
click at [121, 194] on icon at bounding box center [107, 187] width 108 height 101
type input "$14.75"
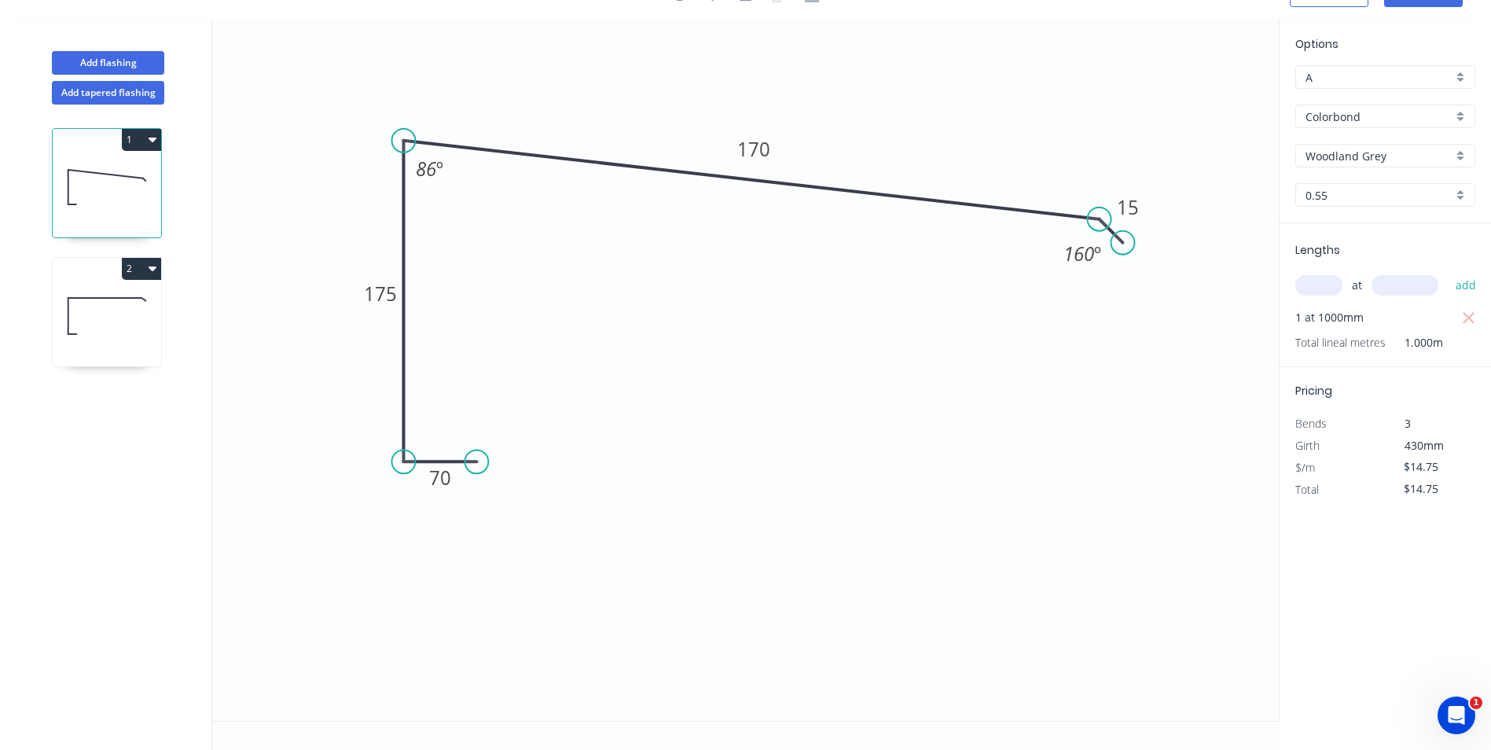
click at [145, 141] on button "1" at bounding box center [141, 140] width 39 height 22
click at [123, 315] on icon at bounding box center [107, 316] width 108 height 101
type input "$12.45"
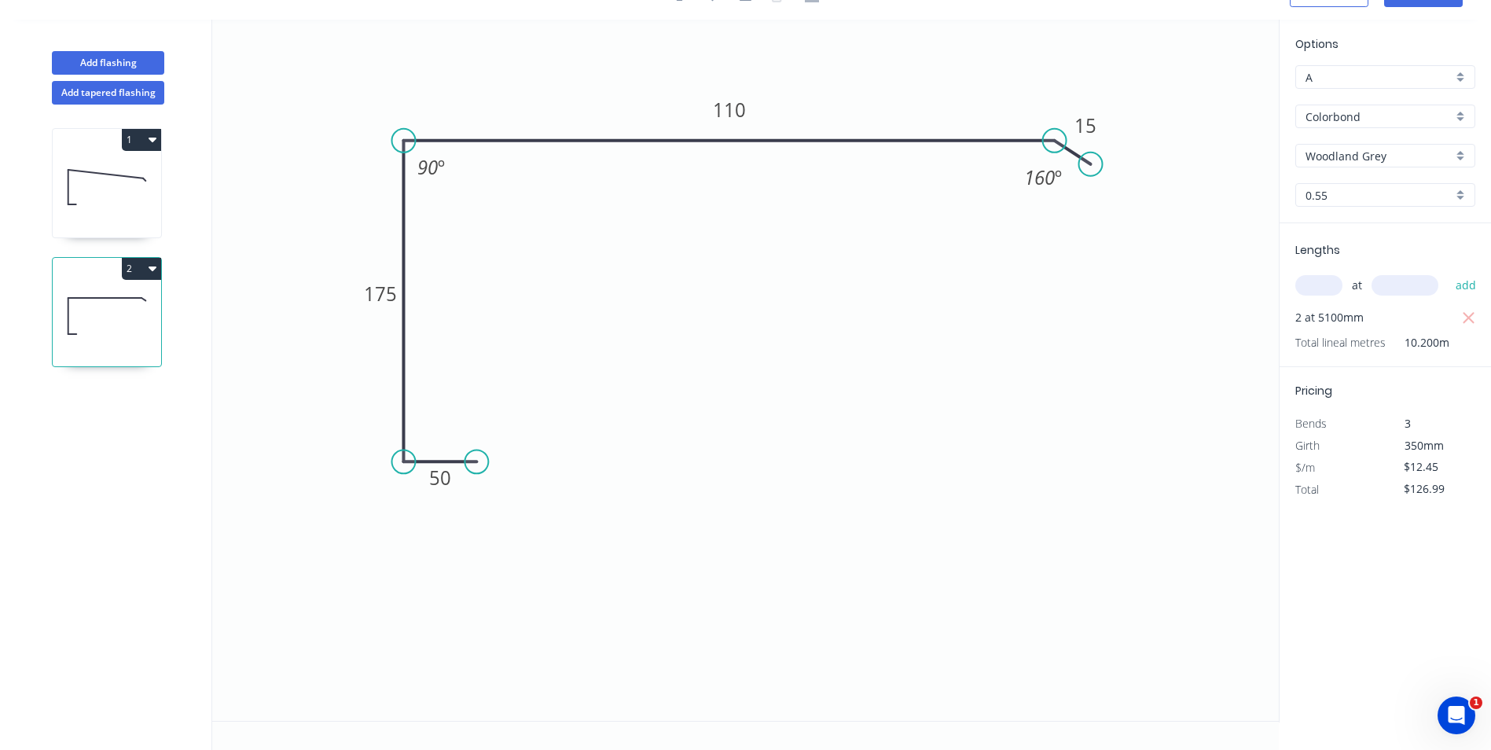
click at [140, 272] on button "2" at bounding box center [141, 269] width 39 height 22
click at [130, 306] on div "Duplicate" at bounding box center [86, 307] width 121 height 23
type input "$0.00"
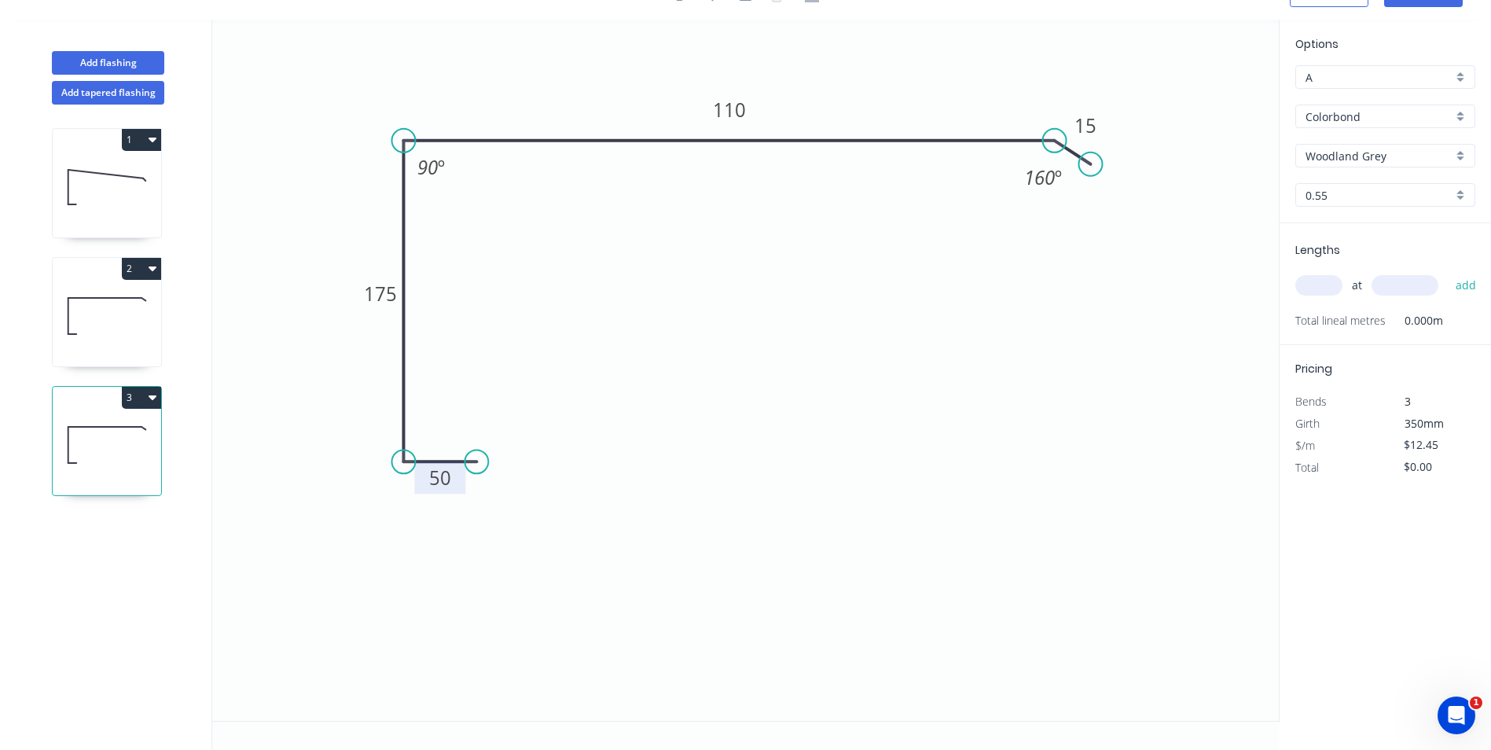
click at [450, 465] on tspan "50" at bounding box center [440, 478] width 22 height 26
click at [448, 476] on tspan "50" at bounding box center [440, 478] width 22 height 26
click at [736, 99] on tspan "110" at bounding box center [729, 110] width 33 height 26
click at [451, 472] on tspan "5070" at bounding box center [440, 478] width 44 height 26
click at [448, 474] on tspan "5070" at bounding box center [440, 478] width 44 height 26
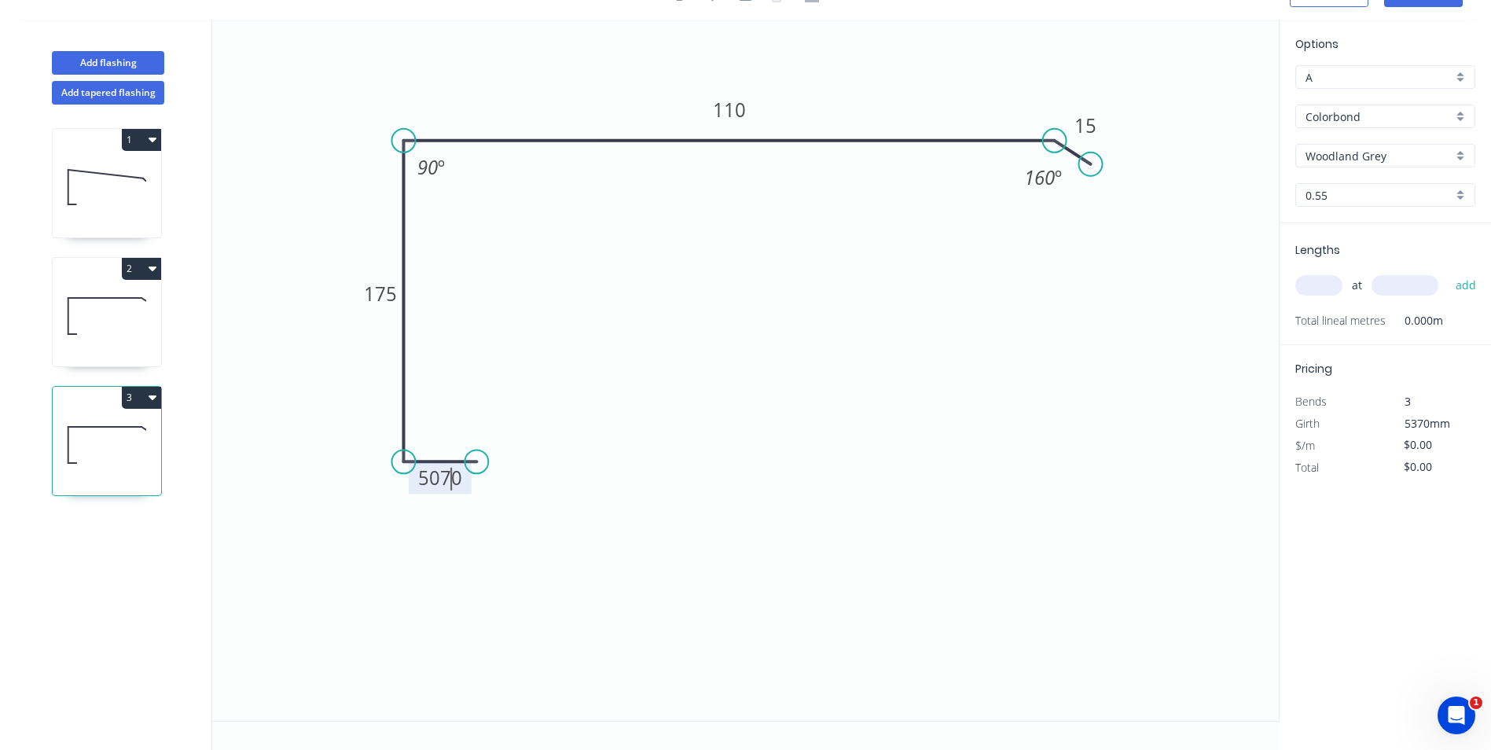
click at [440, 476] on tspan "5070" at bounding box center [440, 478] width 44 height 26
click at [748, 108] on rect at bounding box center [729, 110] width 52 height 32
click at [727, 110] on tspan "110" at bounding box center [729, 110] width 33 height 26
click at [884, 353] on icon "0 70 175 165 15 90 º 160 º" at bounding box center [745, 370] width 1067 height 701
type input "$14.75"
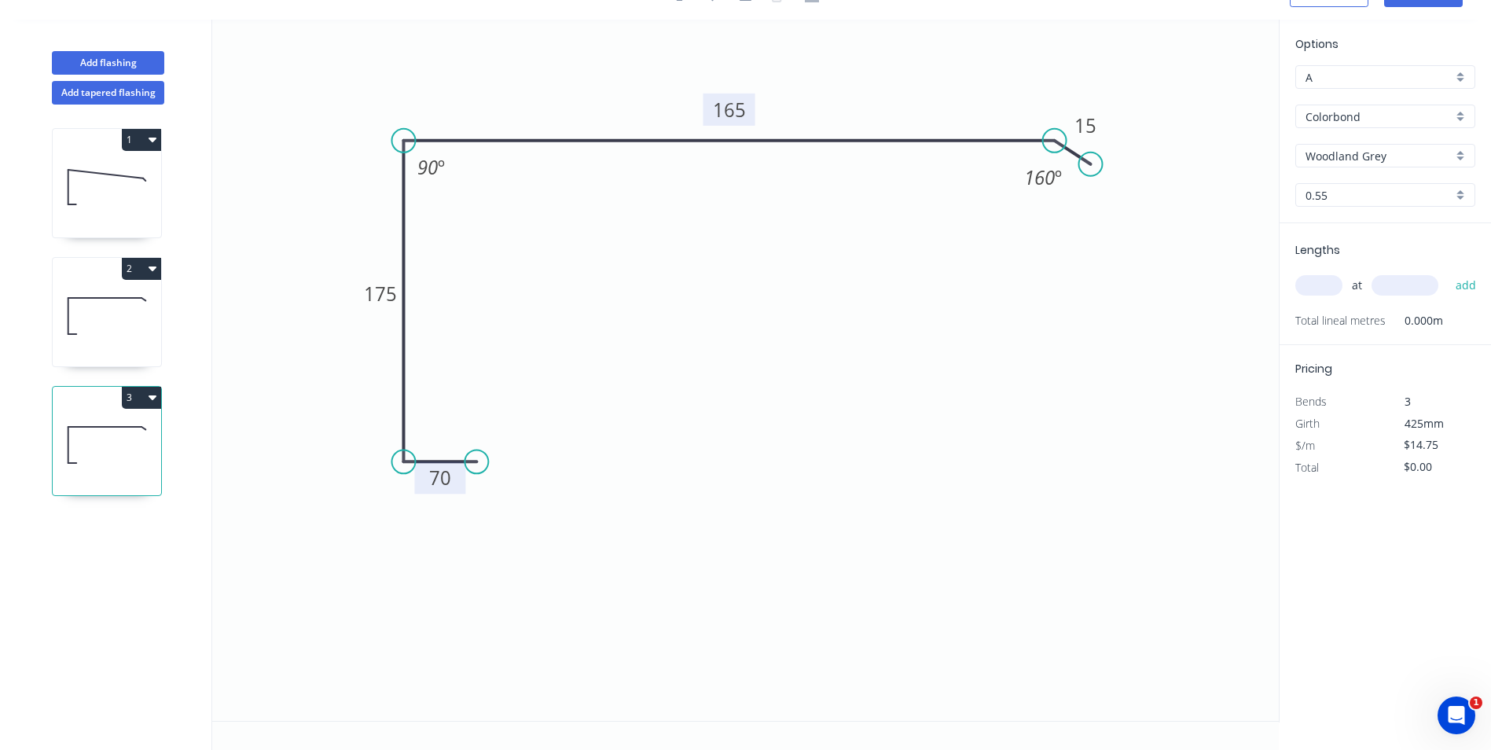
click at [1320, 293] on input "text" at bounding box center [1318, 285] width 47 height 20
type input "1"
type input "5000"
click at [1448, 272] on button "add" at bounding box center [1466, 285] width 37 height 27
click at [145, 143] on button "1" at bounding box center [141, 140] width 39 height 22
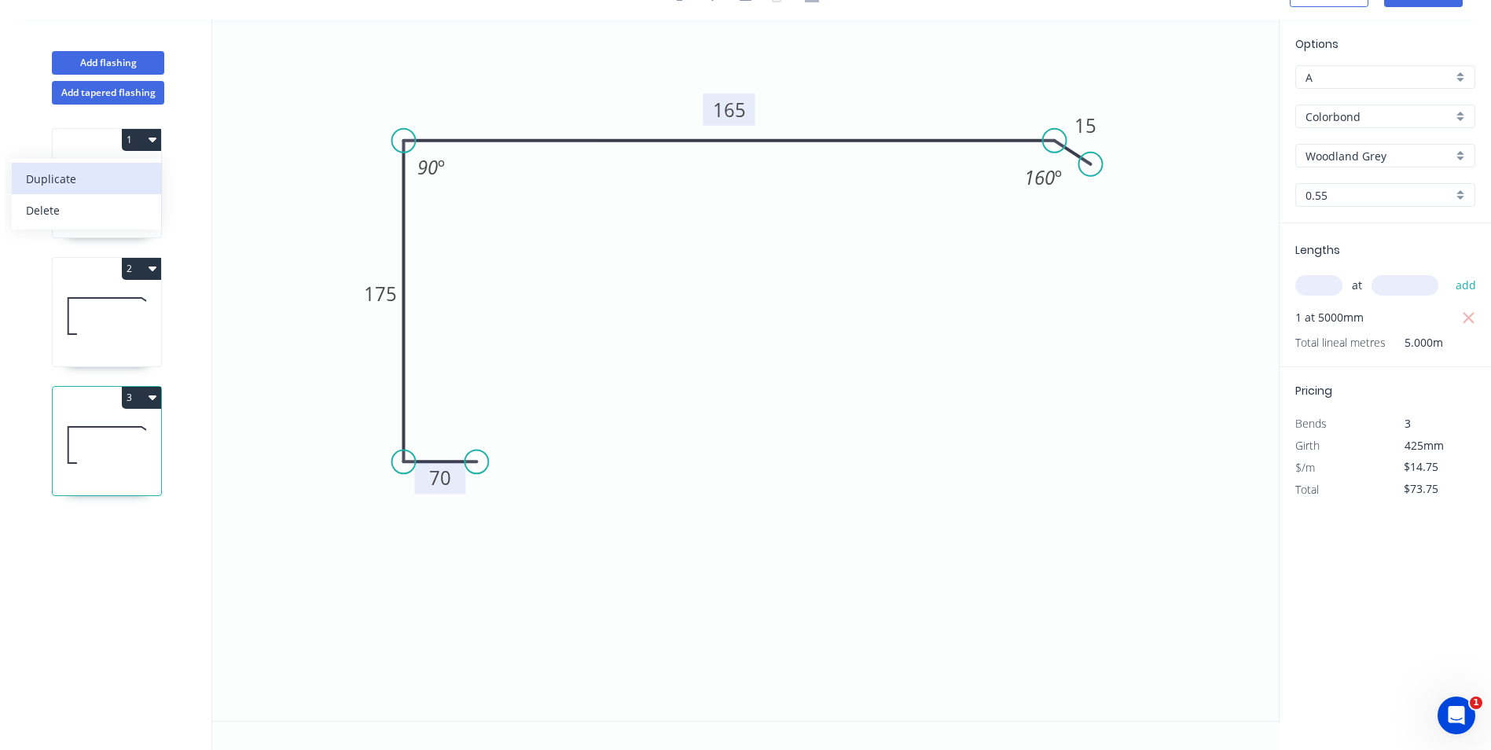
click at [128, 164] on button "Duplicate" at bounding box center [86, 178] width 149 height 31
type input "$0.00"
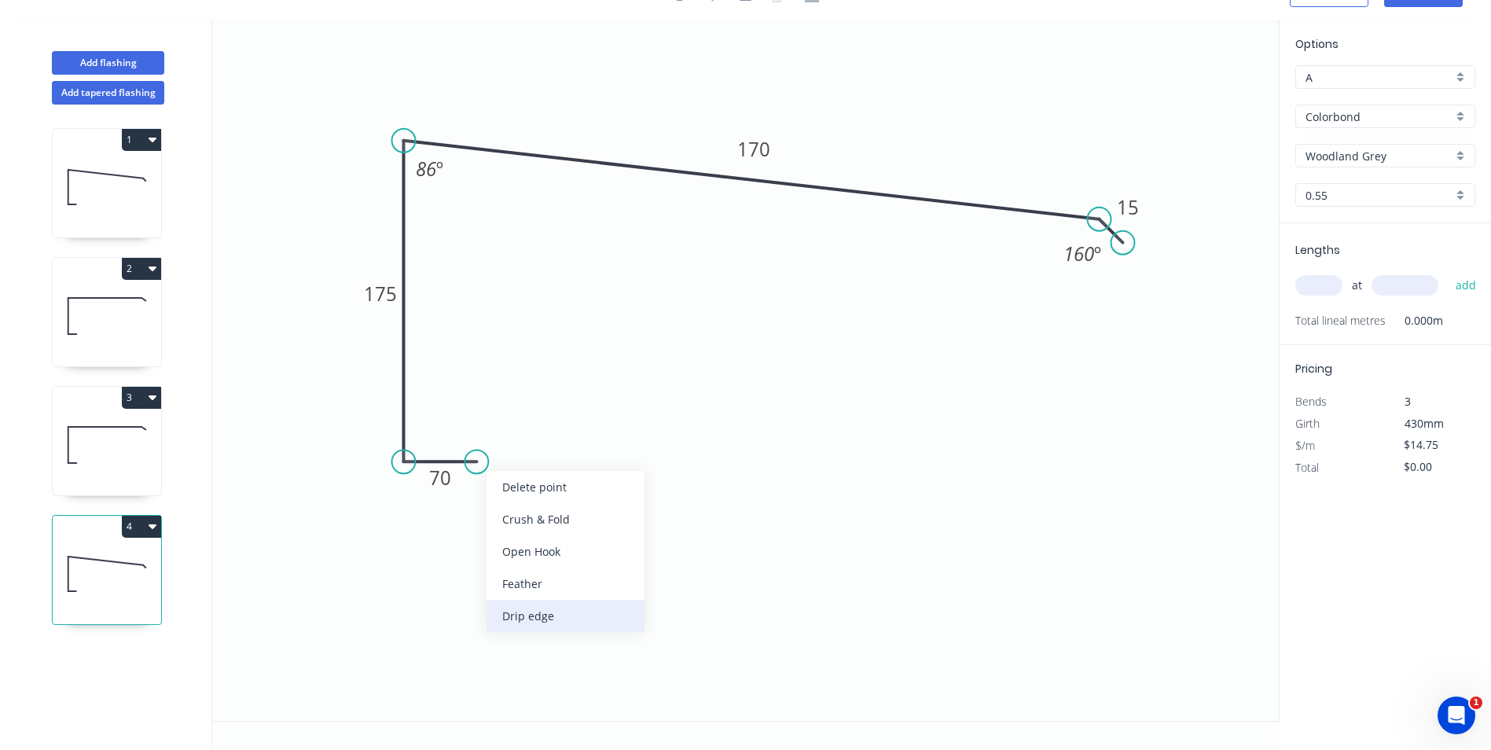
click at [507, 614] on div "Drip edge" at bounding box center [566, 616] width 158 height 32
click at [509, 493] on div "Delete point" at bounding box center [553, 487] width 158 height 32
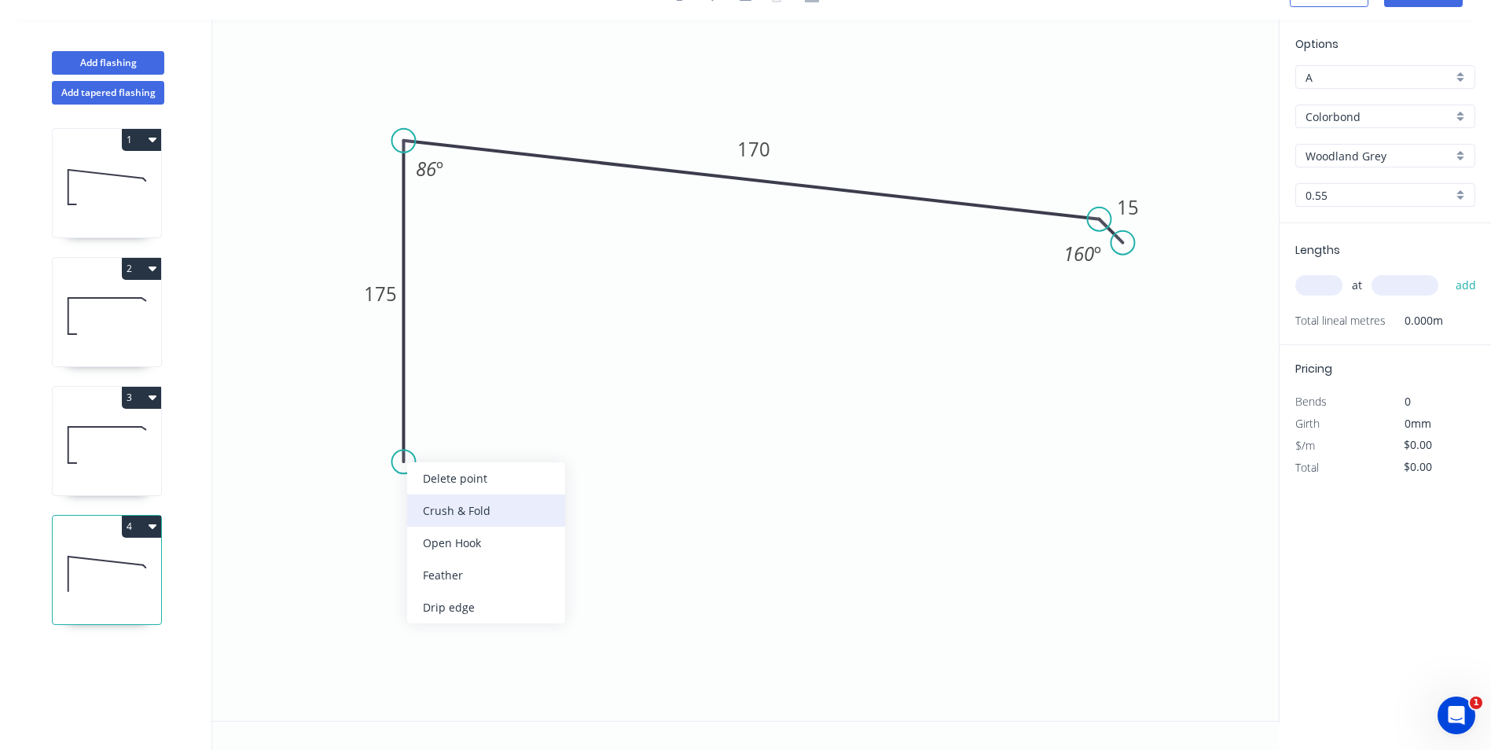
click at [436, 507] on div "Crush & Fold" at bounding box center [486, 510] width 158 height 32
type input "$13.53"
click at [1331, 286] on input "text" at bounding box center [1318, 285] width 47 height 20
type input "1"
type input "6500"
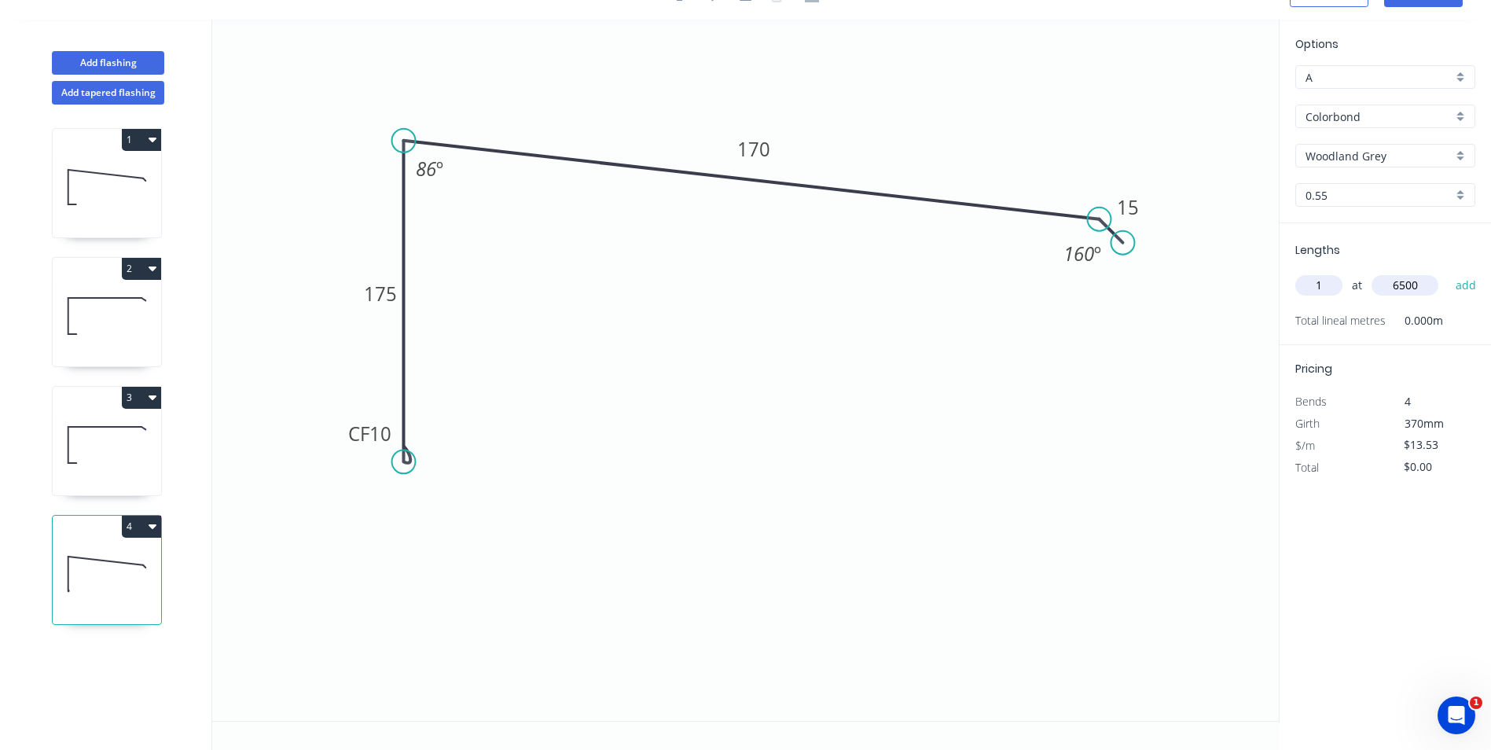
click at [1448, 272] on button "add" at bounding box center [1466, 285] width 37 height 27
click at [152, 520] on icon "button" at bounding box center [153, 526] width 8 height 13
click at [122, 557] on div "Duplicate" at bounding box center [86, 565] width 121 height 23
type input "$0.00"
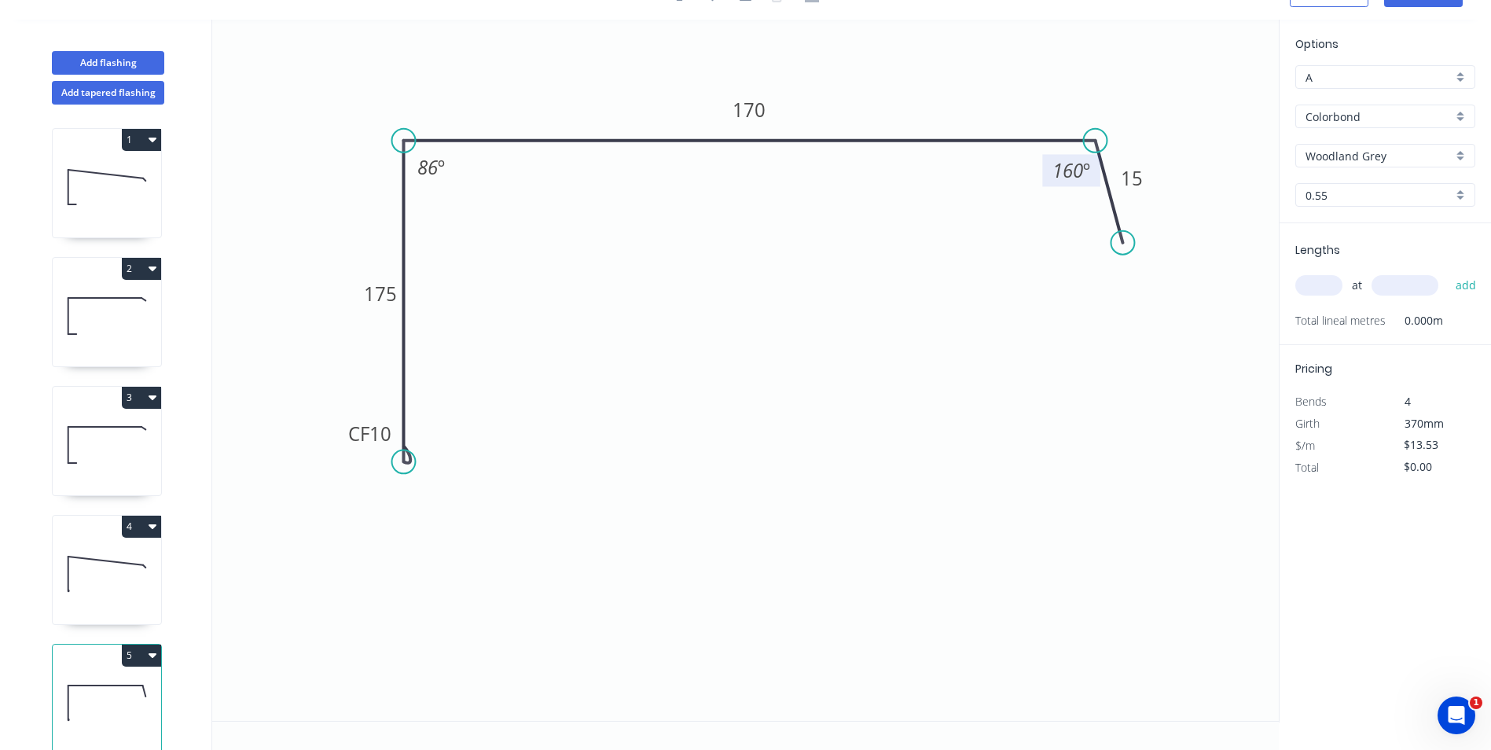
drag, startPoint x: 1097, startPoint y: 215, endPoint x: 1096, endPoint y: 171, distance: 44.8
click at [1096, 171] on g "160 º" at bounding box center [1074, 158] width 64 height 58
drag, startPoint x: 1116, startPoint y: 237, endPoint x: 1124, endPoint y: 163, distance: 75.1
click at [1124, 163] on circle at bounding box center [1123, 163] width 24 height 24
click at [439, 164] on tspan "º" at bounding box center [441, 167] width 7 height 26
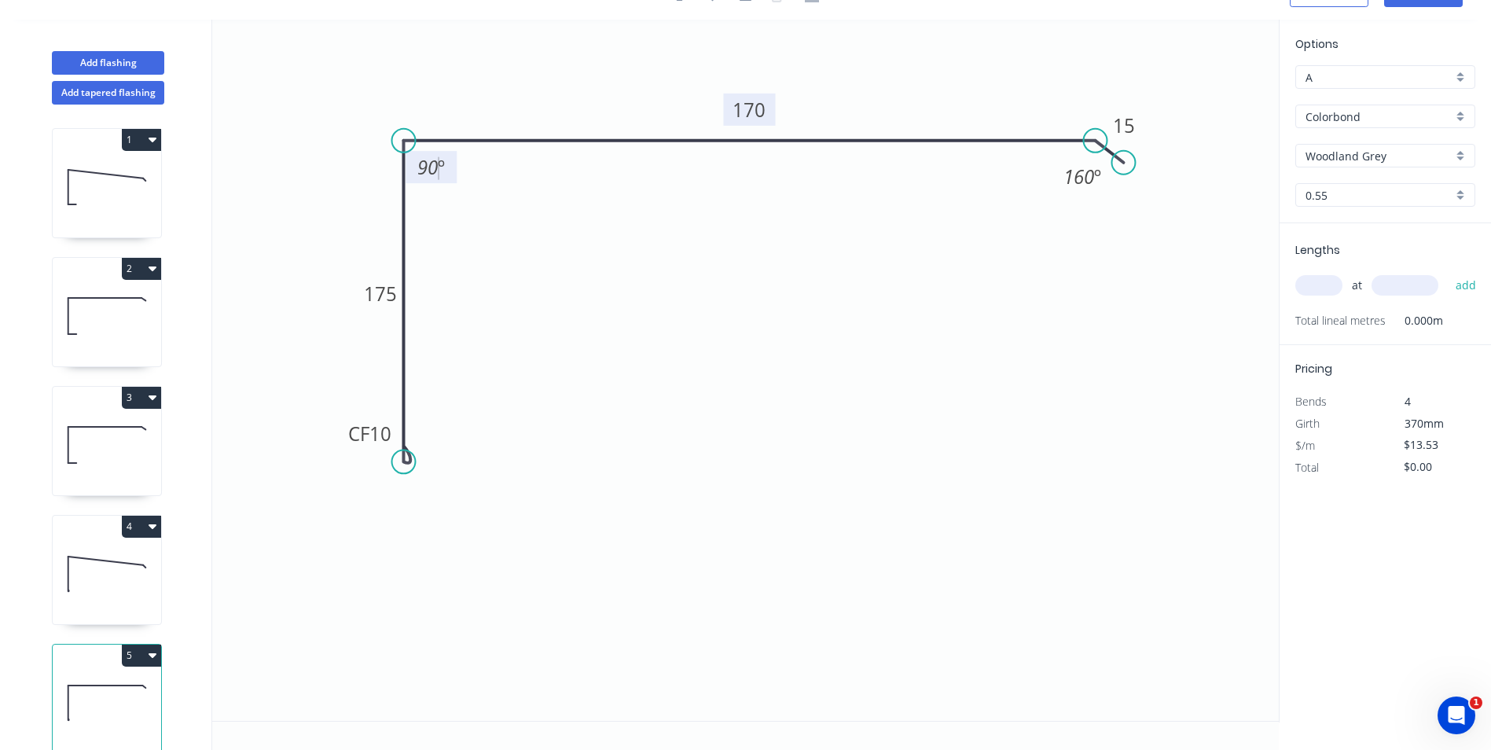
click at [750, 109] on tspan "170" at bounding box center [749, 110] width 33 height 26
click at [1324, 289] on input "text" at bounding box center [1318, 285] width 47 height 20
type input "2"
type input "2600"
click at [1448, 272] on button "add" at bounding box center [1466, 285] width 37 height 27
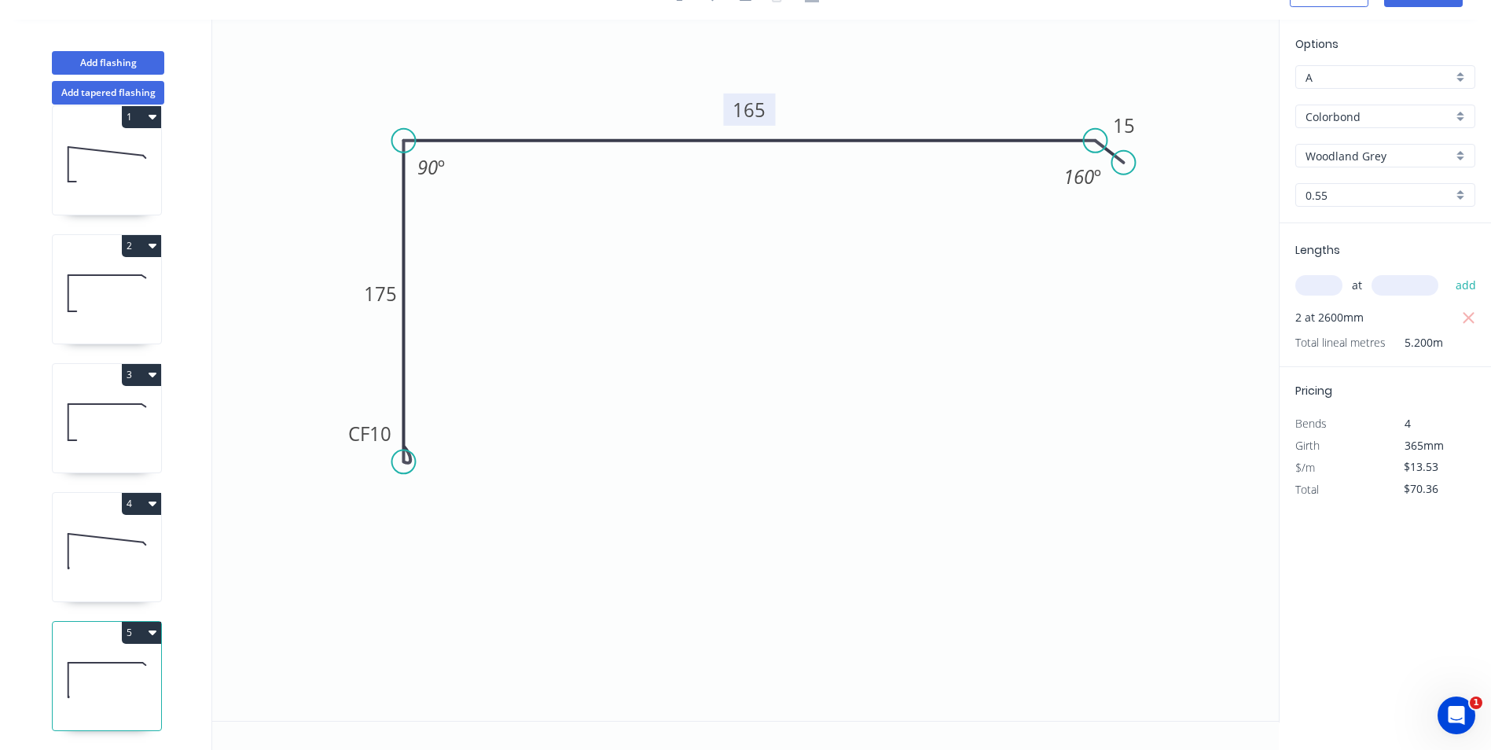
scroll to position [35, 0]
click at [149, 626] on icon "button" at bounding box center [153, 632] width 8 height 13
click at [117, 660] on div "Duplicate" at bounding box center [86, 671] width 121 height 23
type input "$0.00"
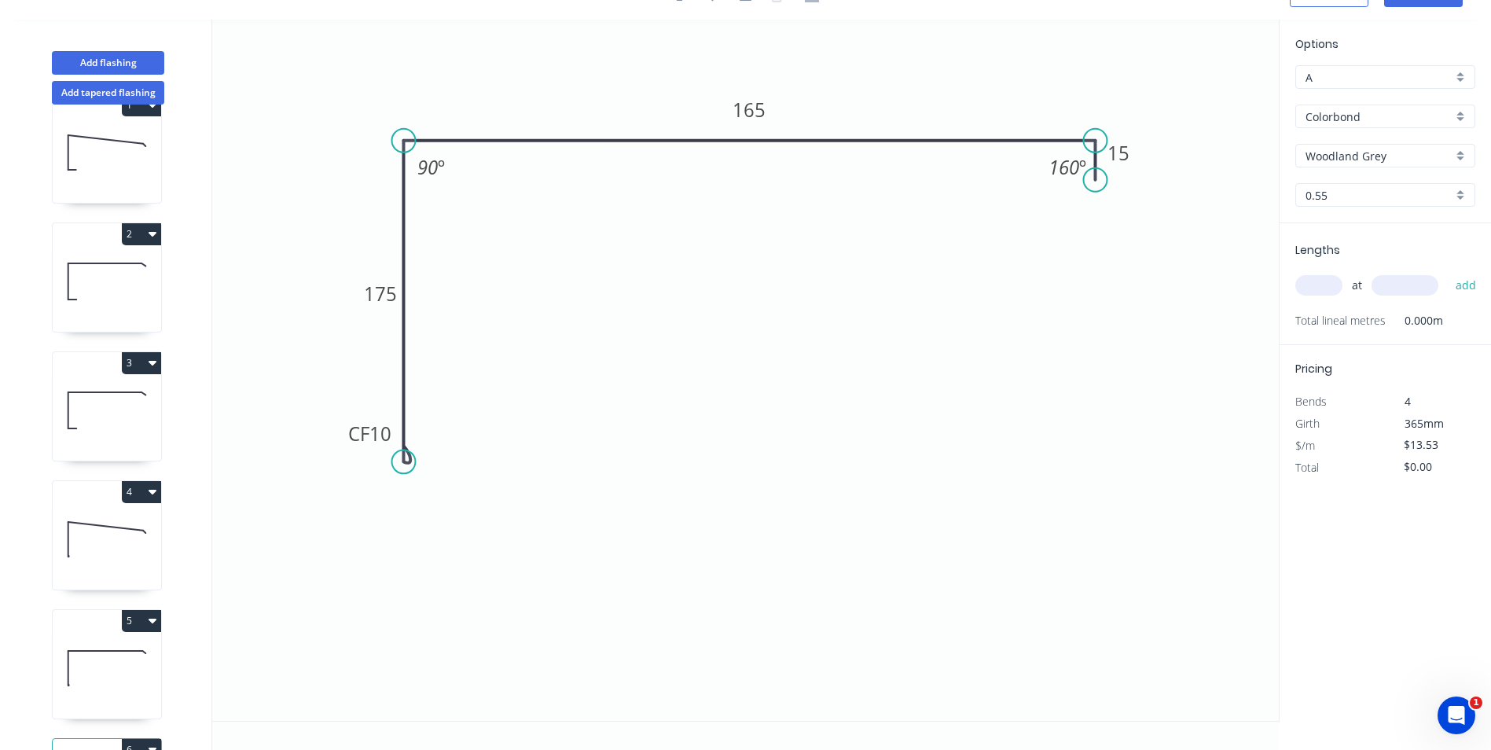
drag, startPoint x: 1127, startPoint y: 167, endPoint x: 1093, endPoint y: 180, distance: 36.3
click at [1093, 180] on circle at bounding box center [1096, 180] width 24 height 24
click at [1078, 171] on tspan "160" at bounding box center [1064, 167] width 31 height 26
click at [864, 327] on icon "0 CF 10 175 165 20 90 º 90 º" at bounding box center [745, 370] width 1067 height 701
click at [372, 291] on tspan "175" at bounding box center [380, 294] width 33 height 26
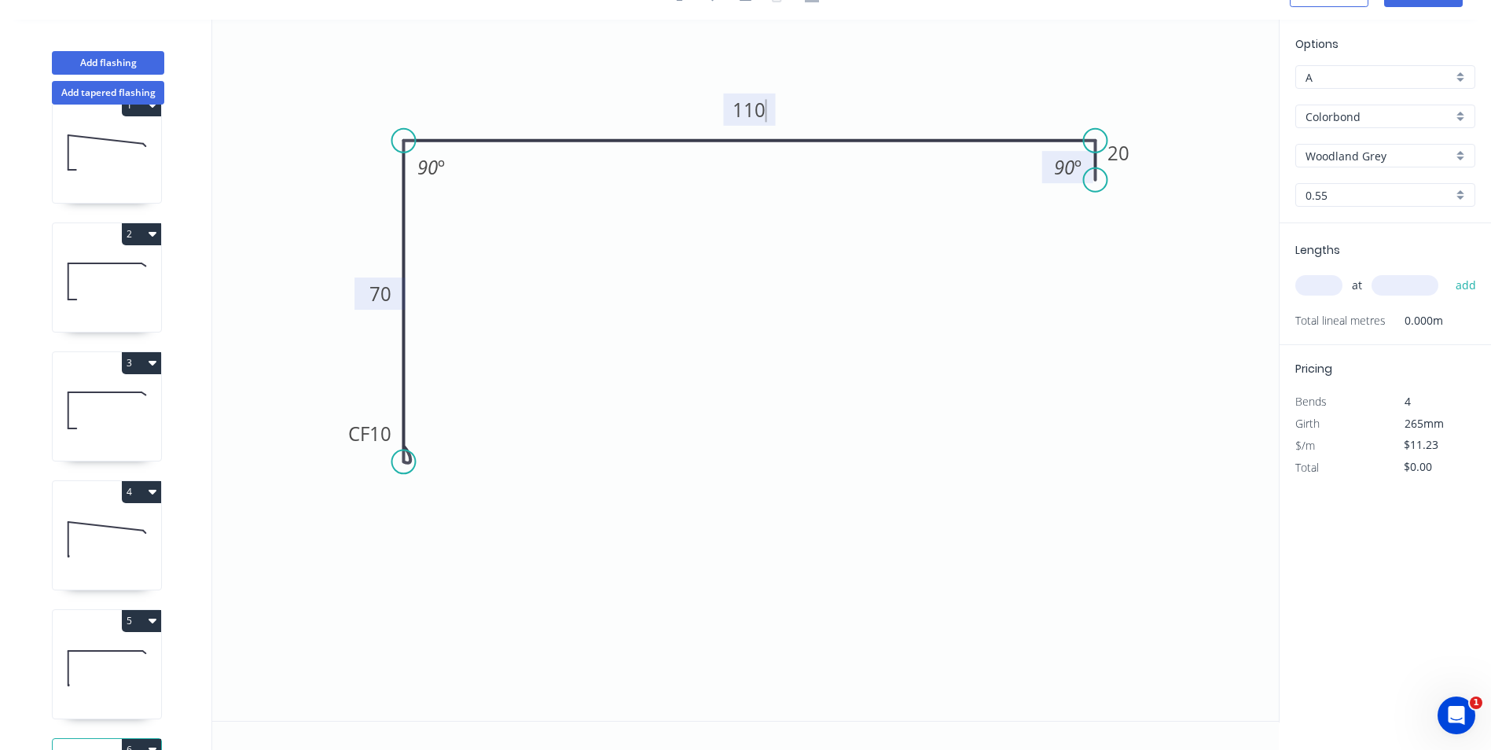
click at [793, 413] on icon "0 CF 10 70 110 20 90 º 90 º" at bounding box center [745, 370] width 1067 height 701
type input "$9.85"
click at [1330, 289] on input "text" at bounding box center [1318, 285] width 47 height 20
type input "2"
type input "1000"
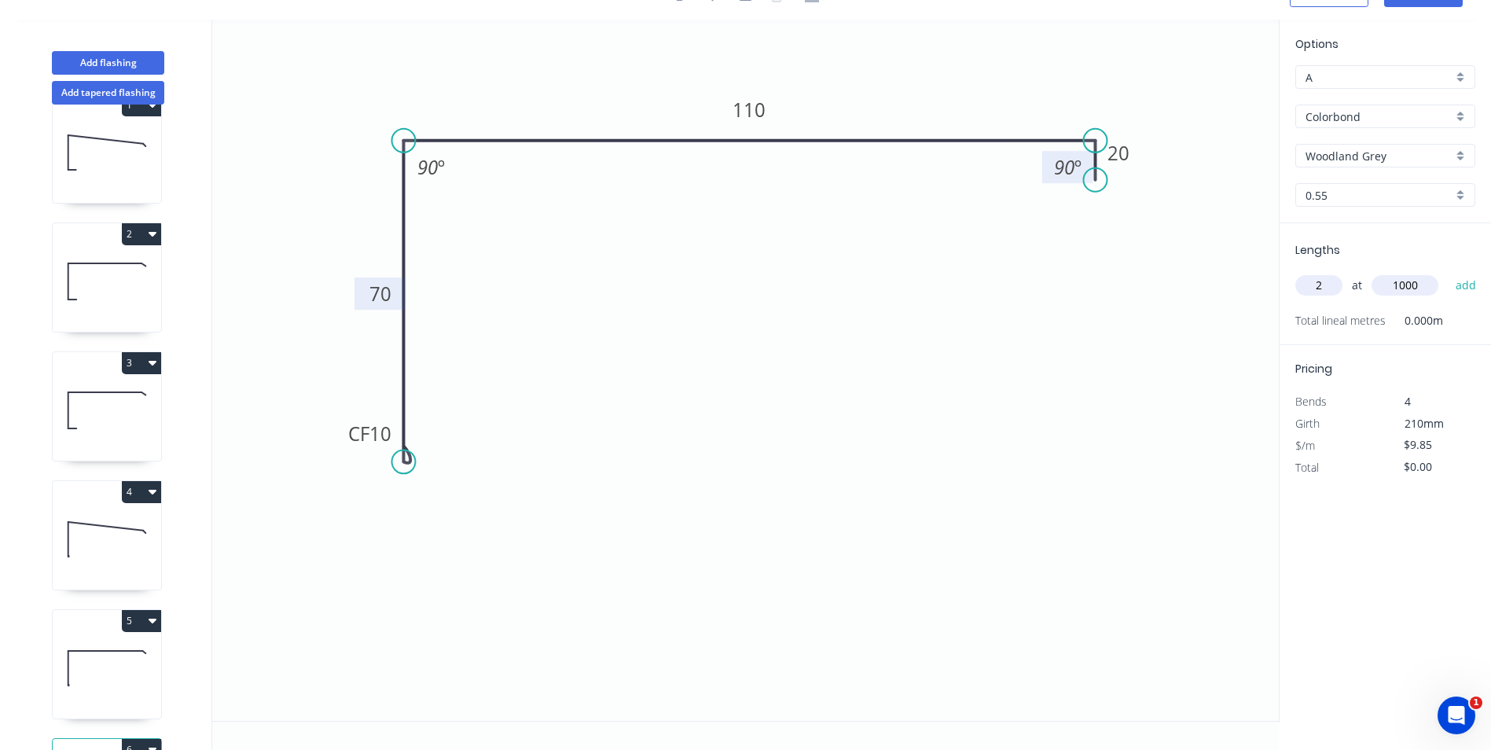
click at [1448, 272] on button "add" at bounding box center [1466, 285] width 37 height 27
type input "$19.70"
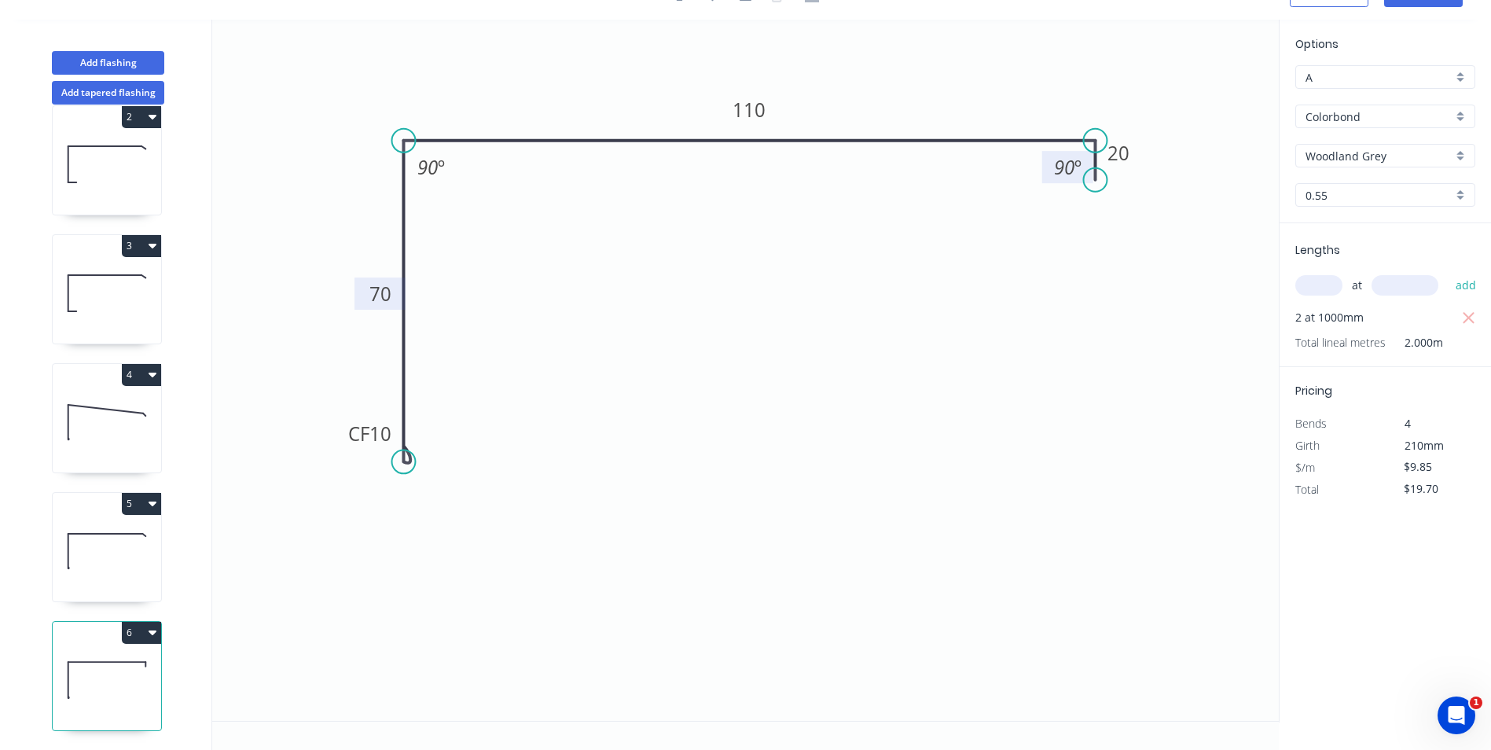
scroll to position [163, 0]
click at [116, 61] on button "Add flashing" at bounding box center [108, 63] width 112 height 24
type input "B"
type input "$0.00"
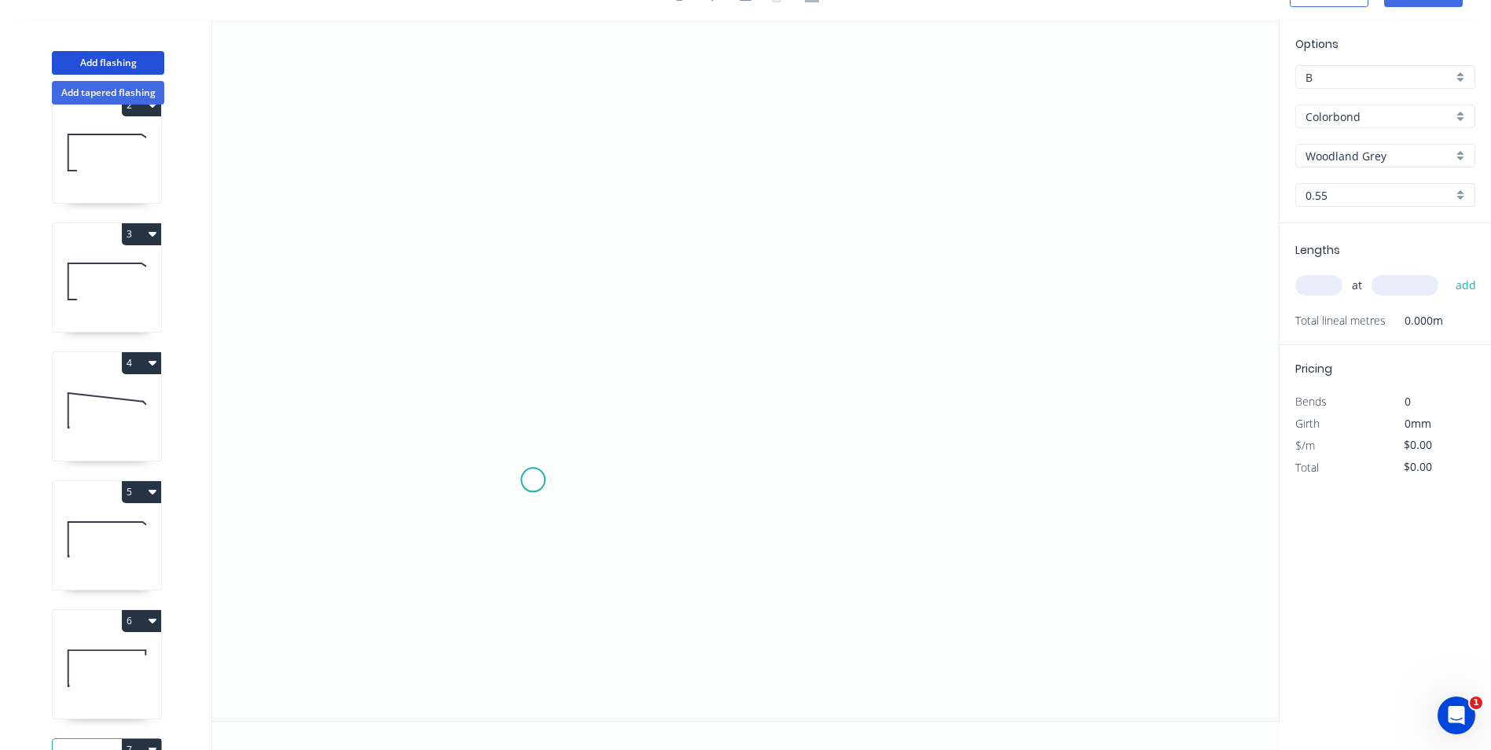
drag, startPoint x: 533, startPoint y: 480, endPoint x: 537, endPoint y: 251, distance: 229.6
click at [532, 463] on icon "0" at bounding box center [745, 370] width 1067 height 701
click at [549, 160] on icon "0 ?" at bounding box center [745, 370] width 1067 height 701
click at [963, 151] on icon "0 ? ?" at bounding box center [745, 370] width 1067 height 701
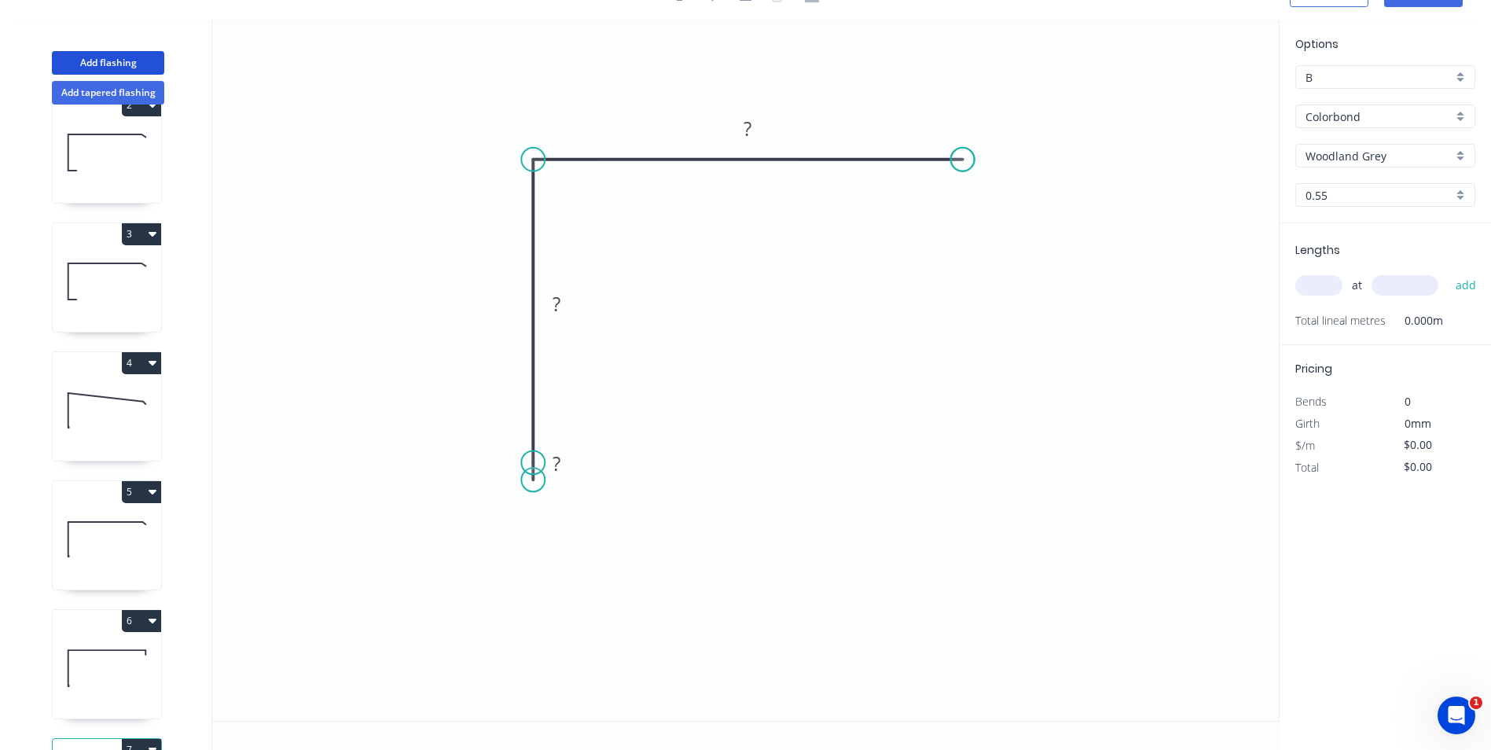
click at [963, 151] on circle at bounding box center [963, 160] width 24 height 24
click at [994, 221] on div "Crush & Fold" at bounding box center [1043, 209] width 158 height 32
drag, startPoint x: 563, startPoint y: 517, endPoint x: 552, endPoint y: 503, distance: 17.9
click at [563, 516] on div "Delete point" at bounding box center [614, 506] width 158 height 32
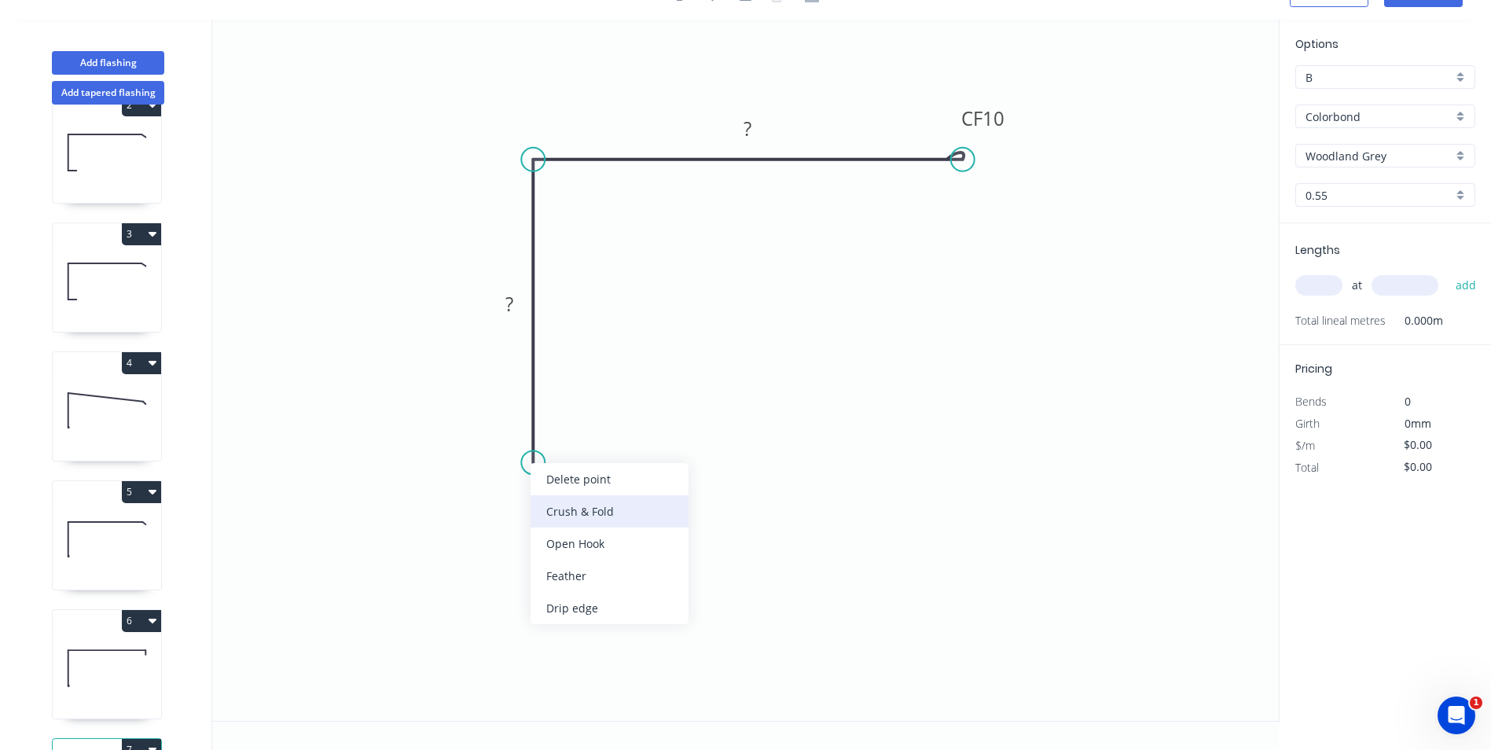
click at [565, 520] on div "Crush & Fold" at bounding box center [610, 511] width 158 height 32
click at [512, 305] on tspan "?" at bounding box center [509, 304] width 8 height 26
click at [754, 310] on icon "0 CF 10 70 CF 10 70" at bounding box center [745, 370] width 1067 height 701
type input "$13.52"
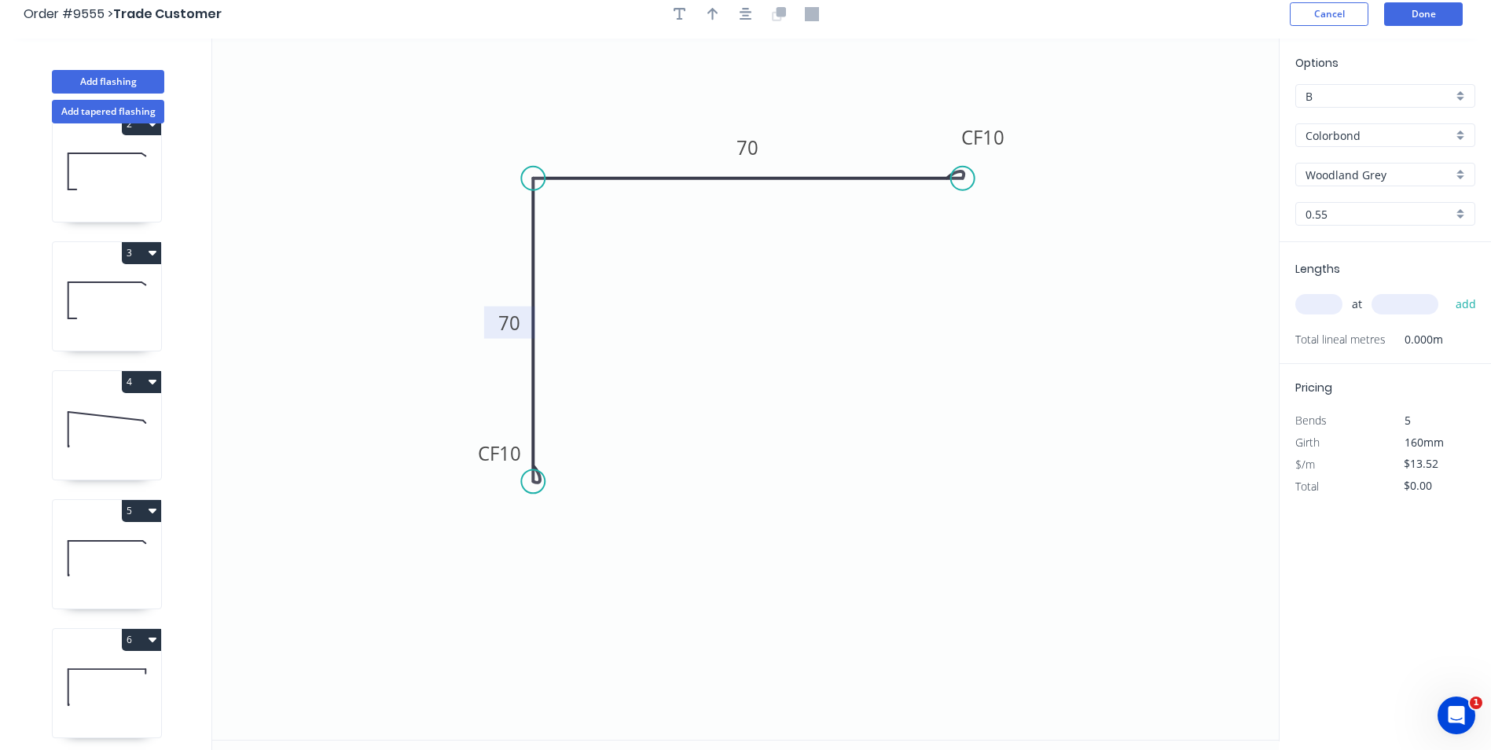
scroll to position [0, 0]
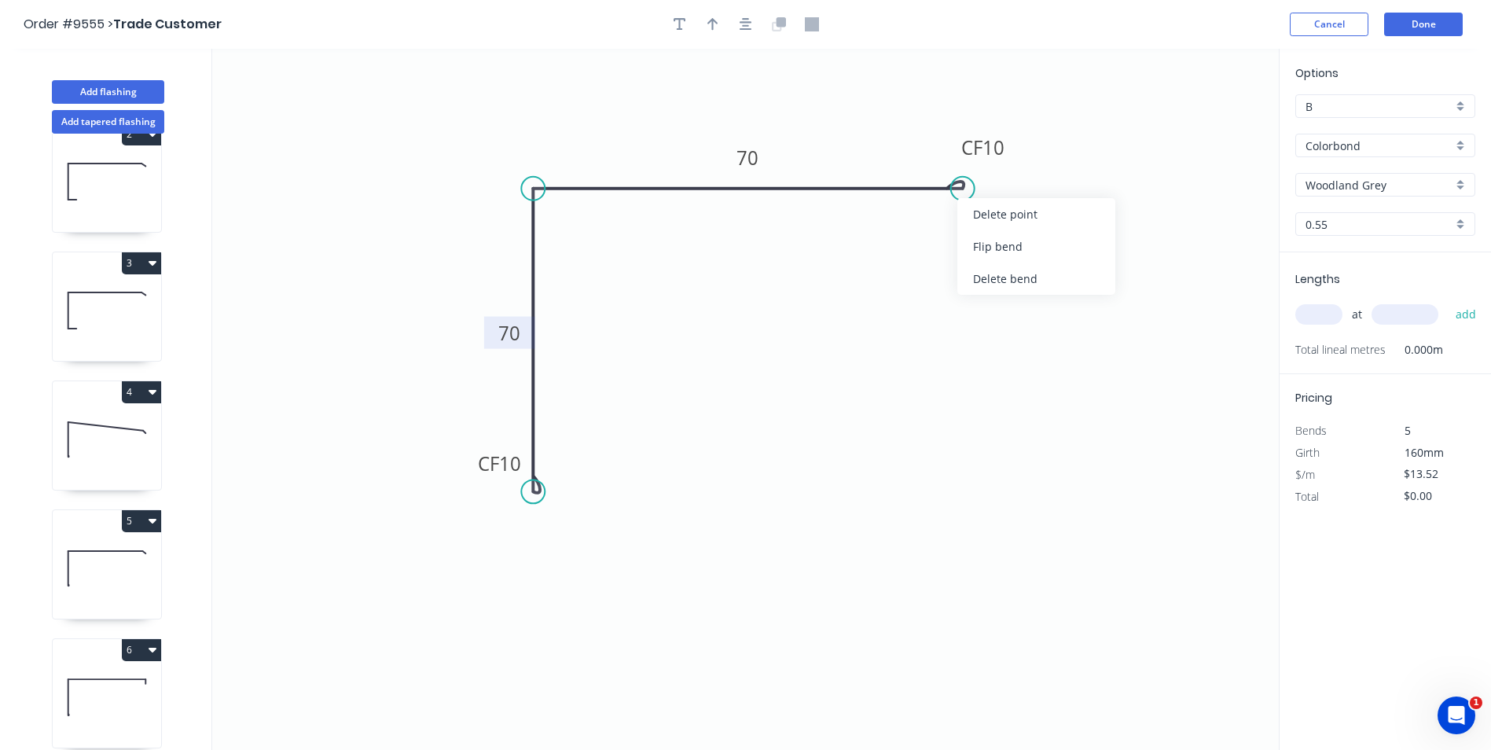
click at [988, 246] on div "Flip bend" at bounding box center [1036, 246] width 158 height 32
click at [714, 35] on button "button" at bounding box center [713, 25] width 24 height 24
drag, startPoint x: 1196, startPoint y: 125, endPoint x: 648, endPoint y: 137, distance: 548.0
click at [725, 137] on icon at bounding box center [732, 118] width 14 height 50
click at [1316, 315] on input "text" at bounding box center [1318, 314] width 47 height 20
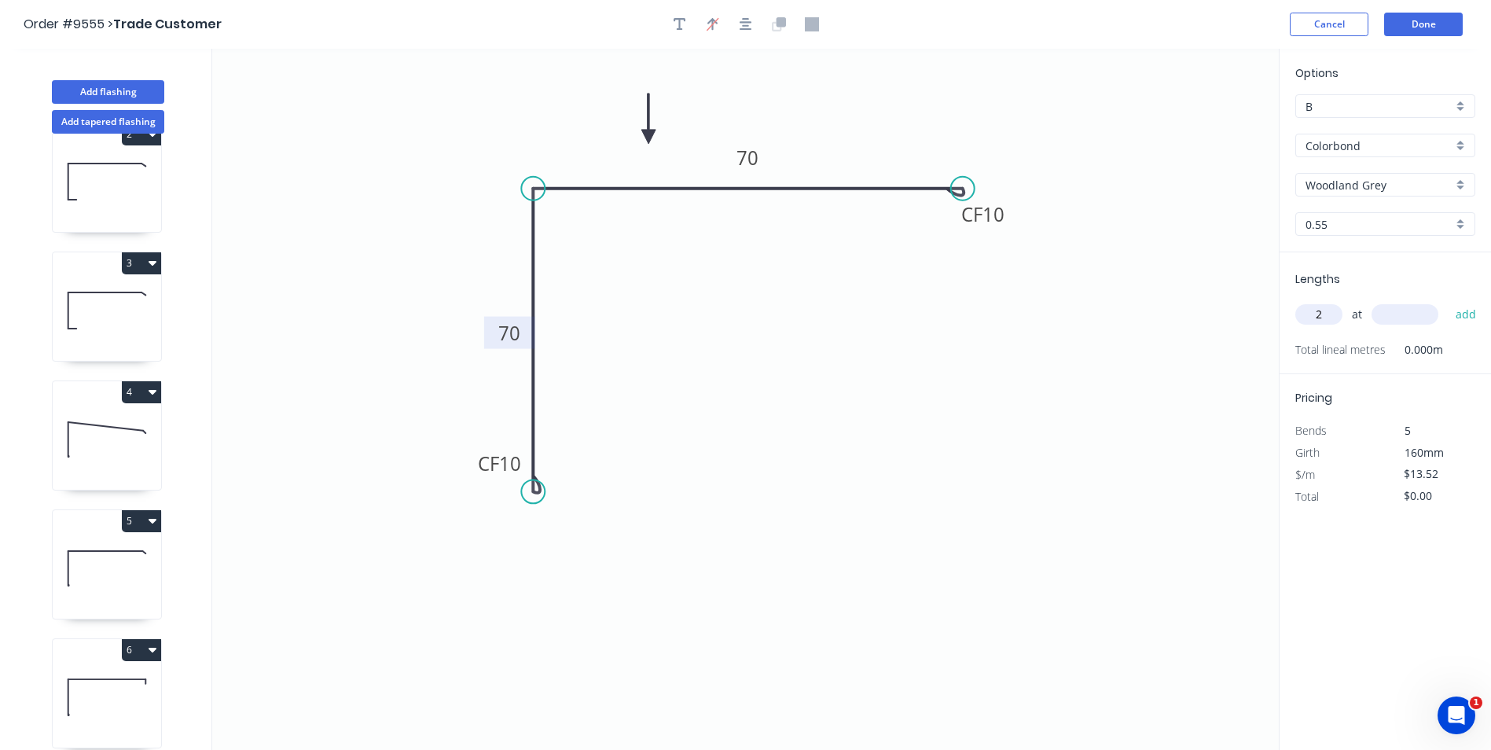
type input "2"
type input "1000"
click at [1448, 301] on button "add" at bounding box center [1466, 314] width 37 height 27
type input "$27.04"
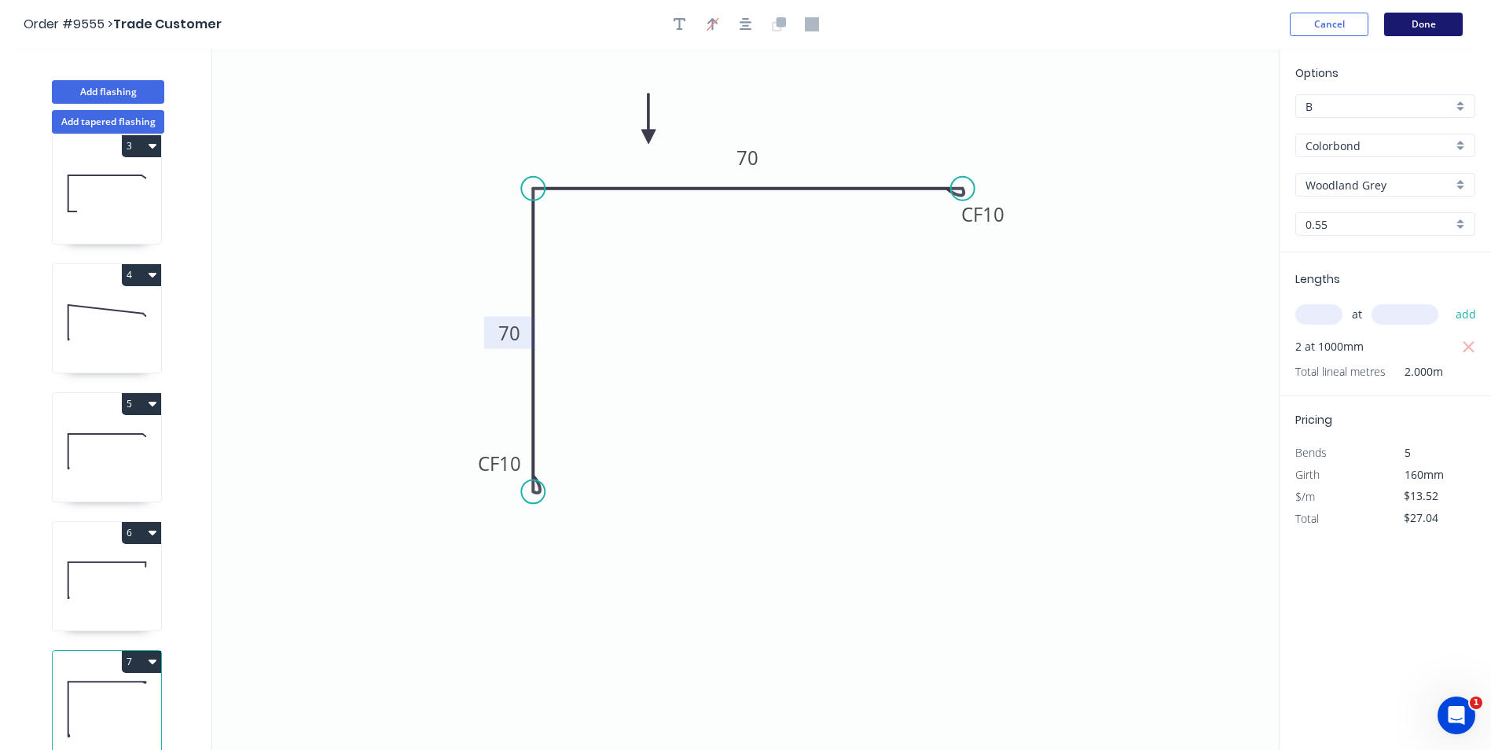
click at [1405, 25] on button "Done" at bounding box center [1423, 25] width 79 height 24
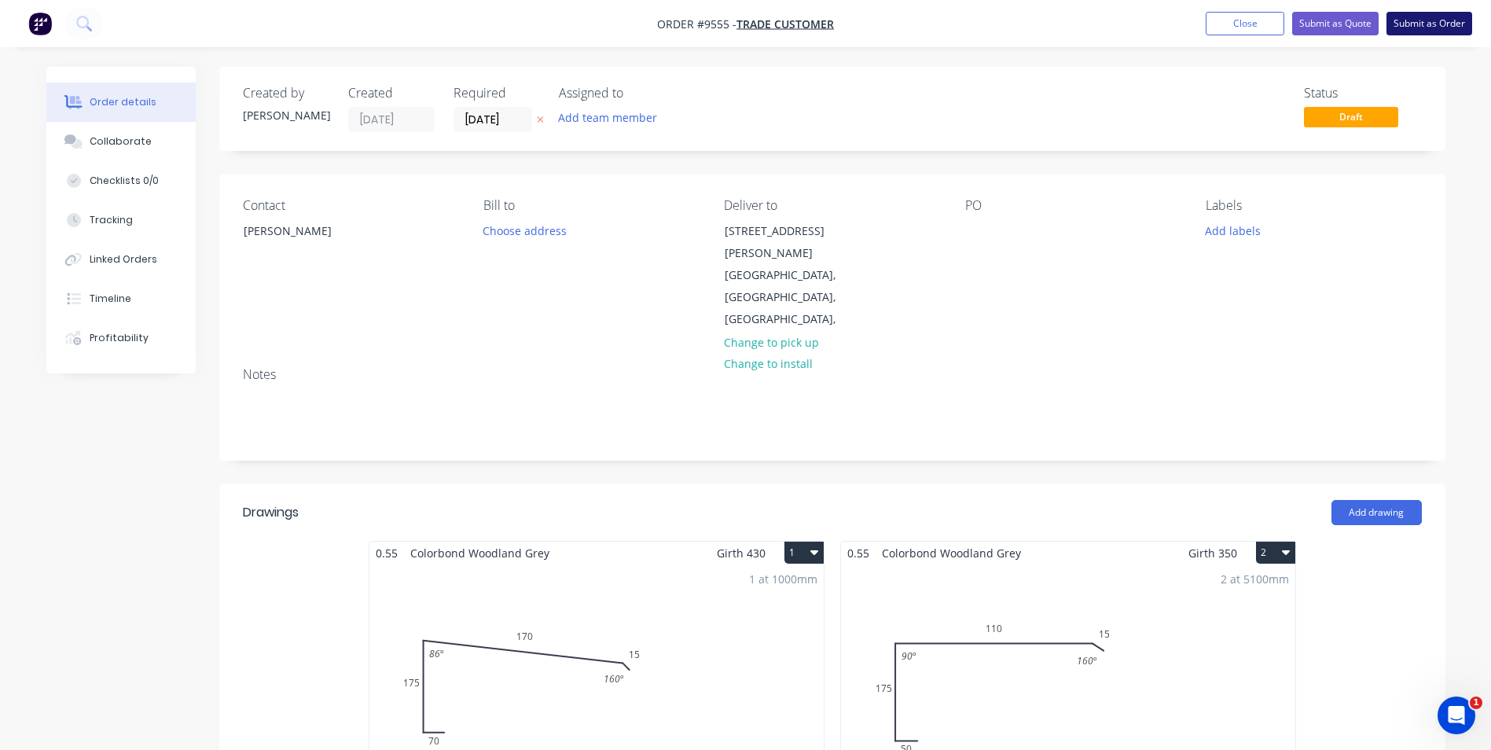
click at [1407, 26] on button "Submit as Order" at bounding box center [1430, 24] width 86 height 24
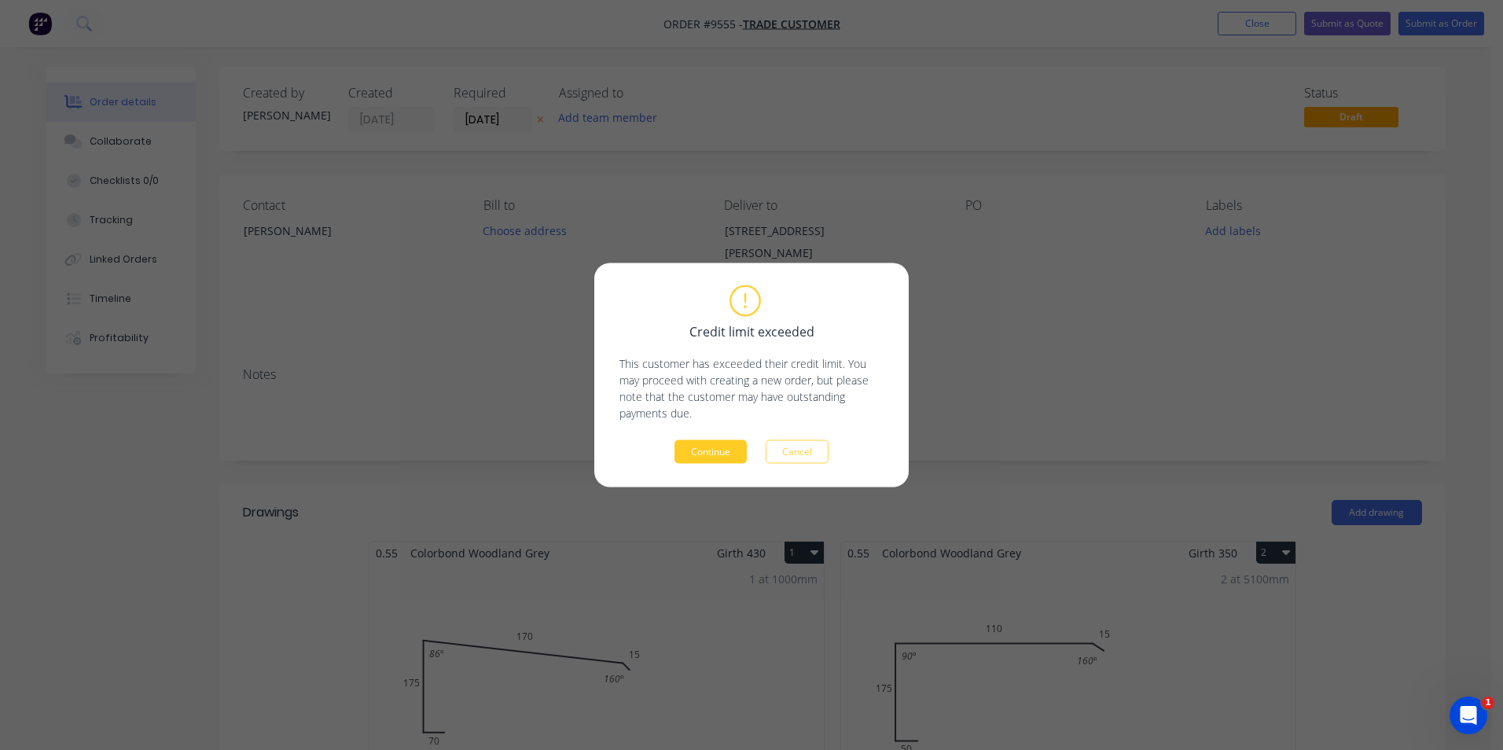
click at [715, 450] on button "Continue" at bounding box center [710, 452] width 72 height 24
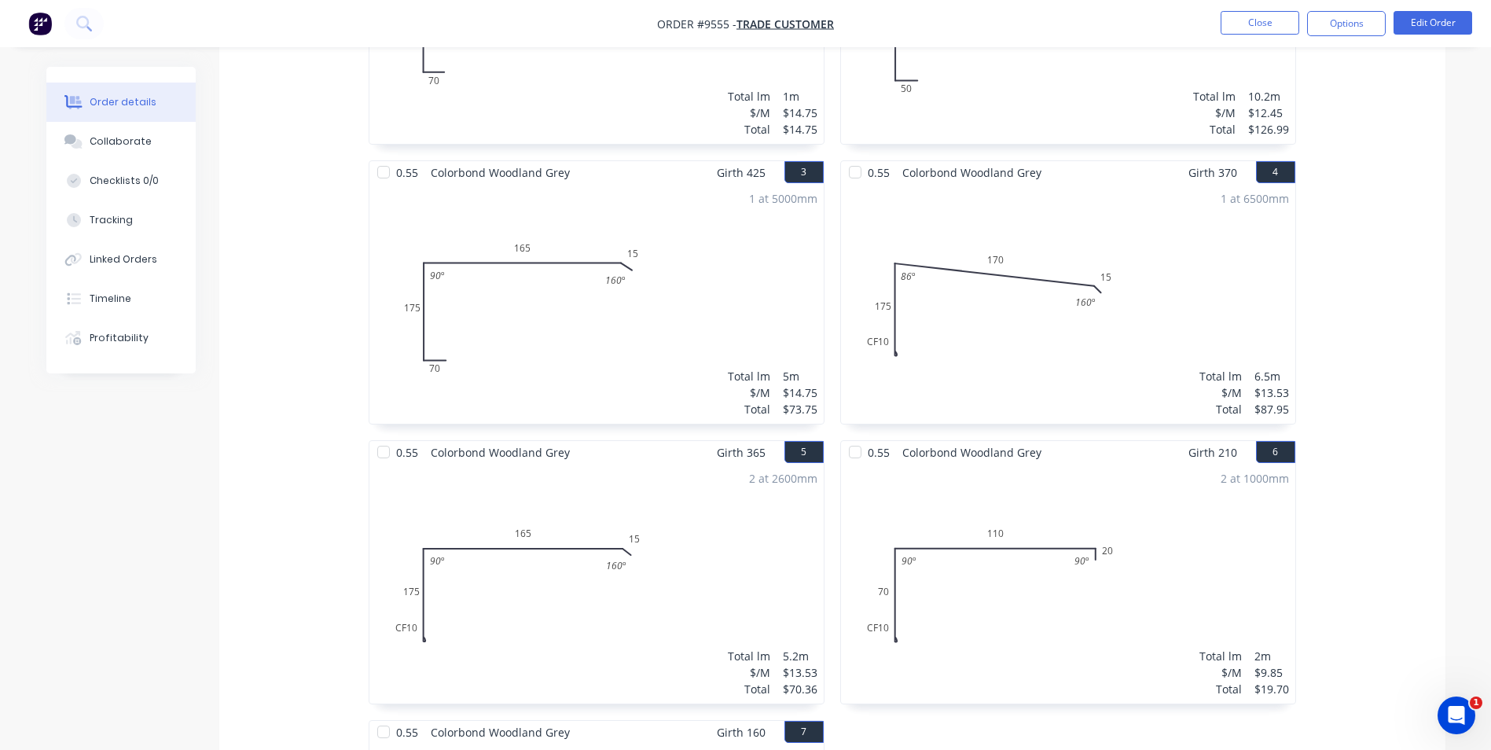
scroll to position [236, 0]
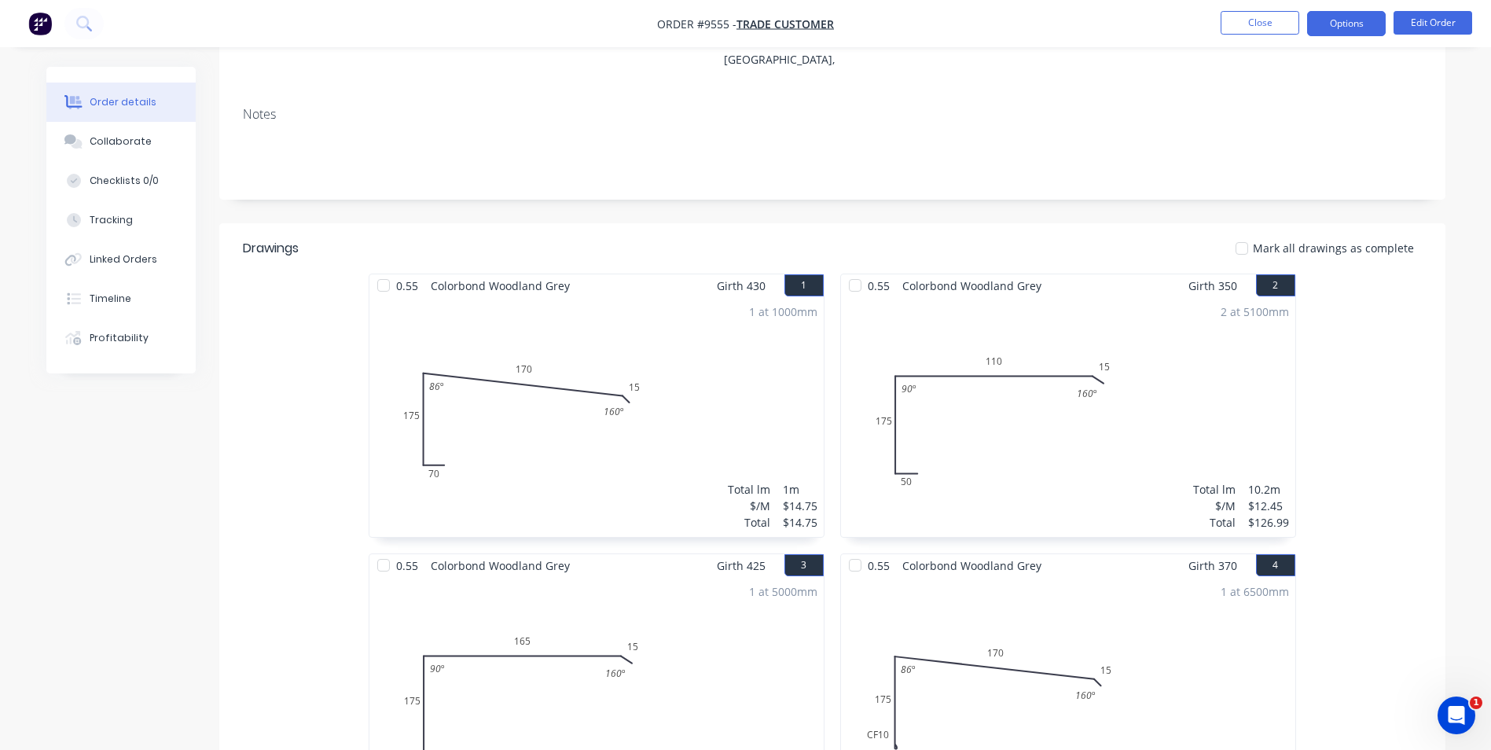
click at [1351, 22] on button "Options" at bounding box center [1346, 23] width 79 height 25
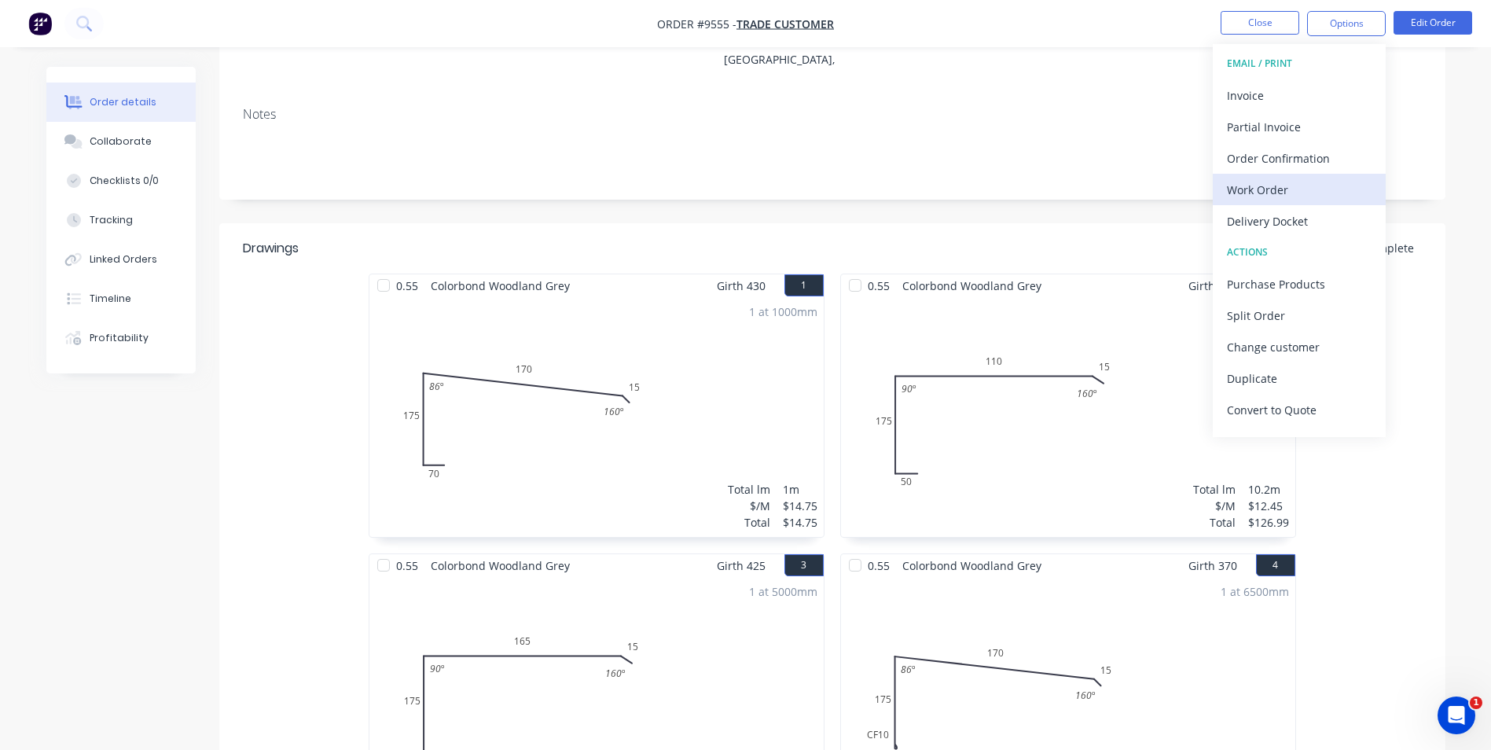
click at [1280, 184] on div "Work Order" at bounding box center [1299, 189] width 145 height 23
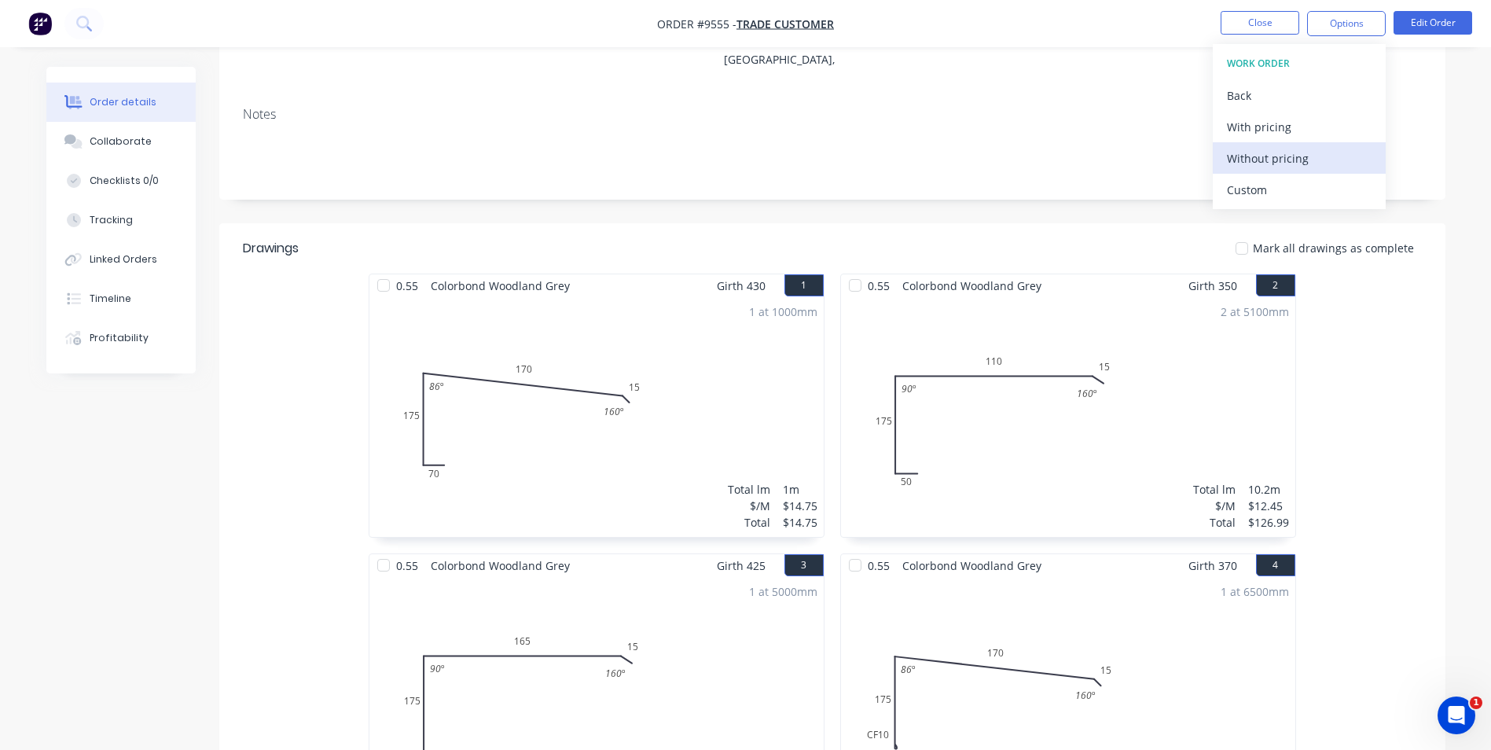
click at [1269, 157] on div "Without pricing" at bounding box center [1299, 158] width 145 height 23
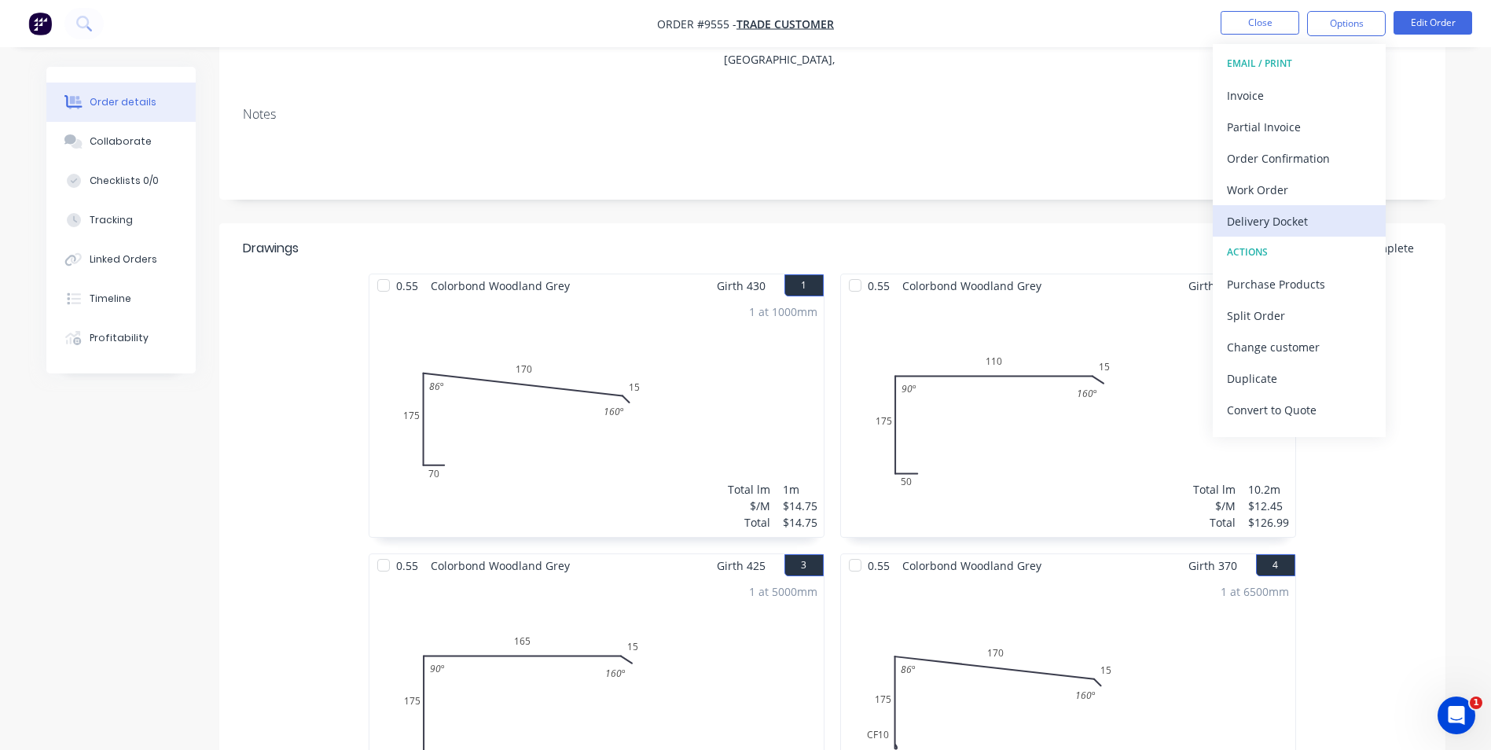
click at [1266, 222] on div "Delivery Docket" at bounding box center [1299, 221] width 145 height 23
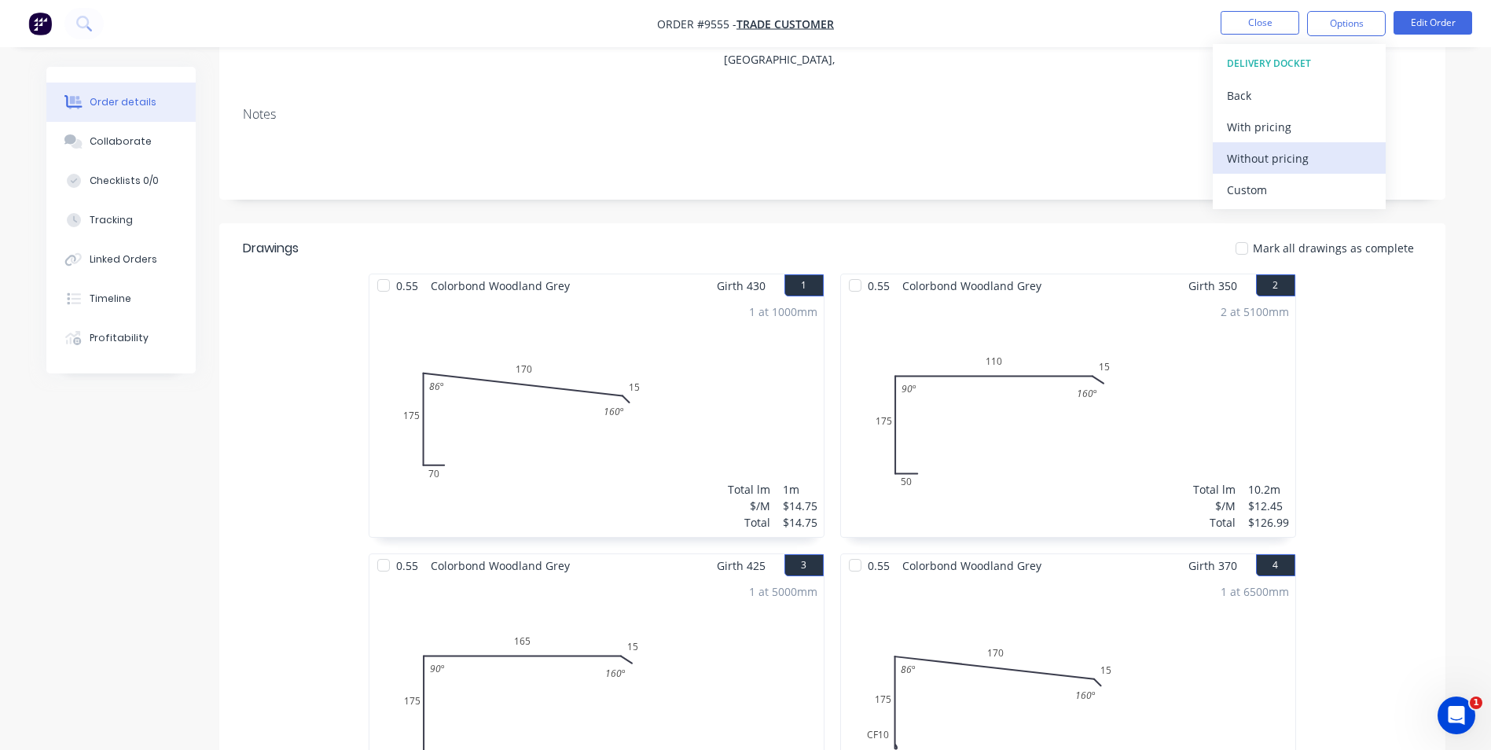
click at [1268, 144] on button "Without pricing" at bounding box center [1299, 157] width 173 height 31
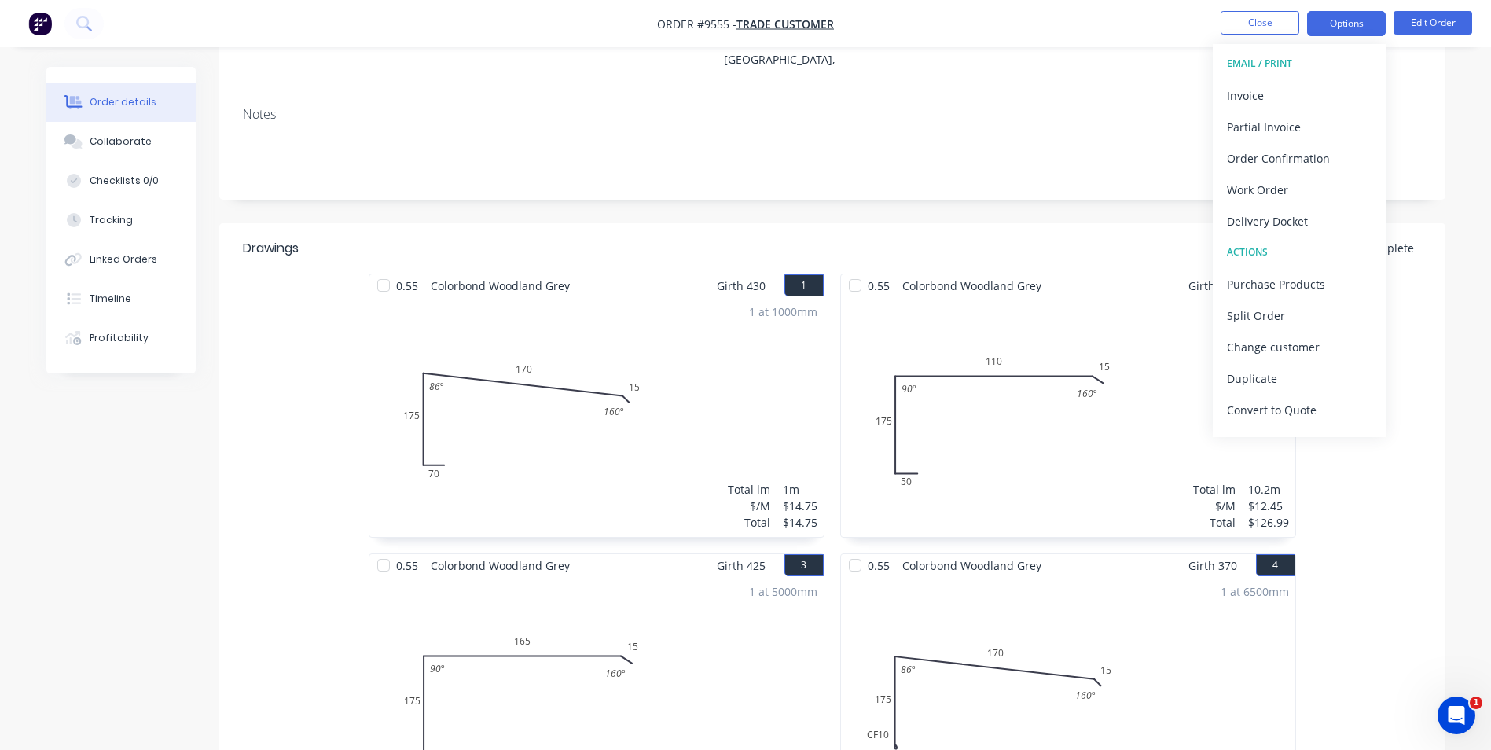
click at [1334, 28] on button "Options" at bounding box center [1346, 23] width 79 height 25
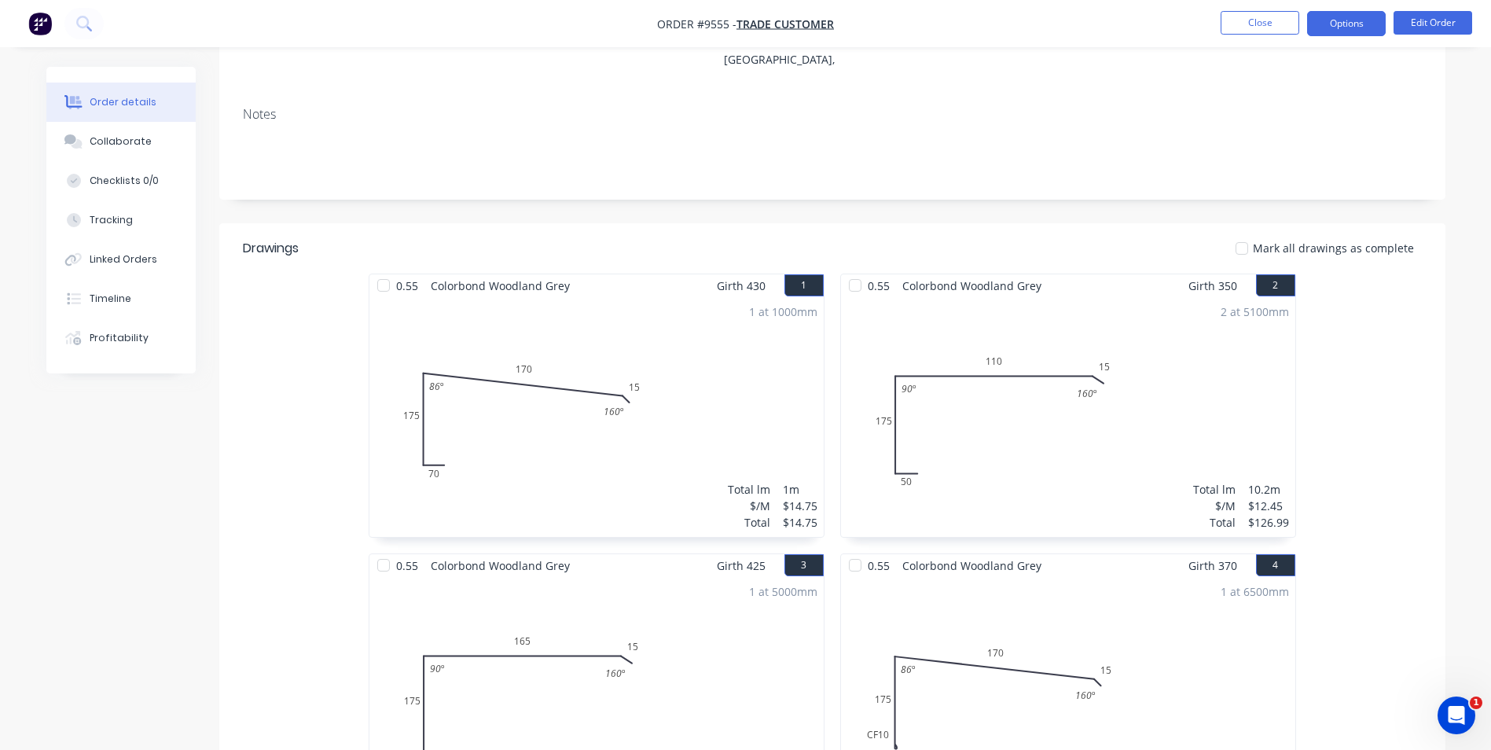
click at [1324, 31] on button "Options" at bounding box center [1346, 23] width 79 height 25
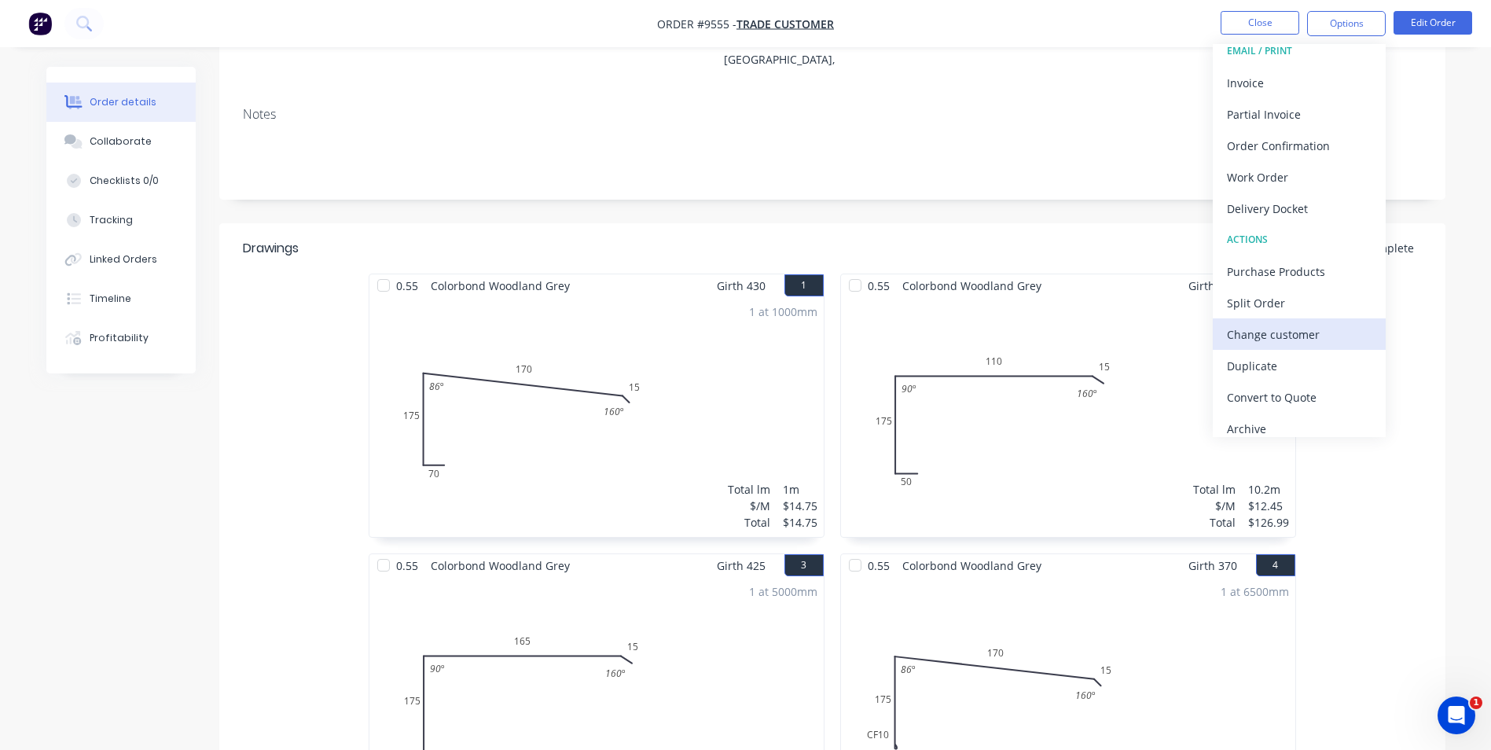
scroll to position [24, 0]
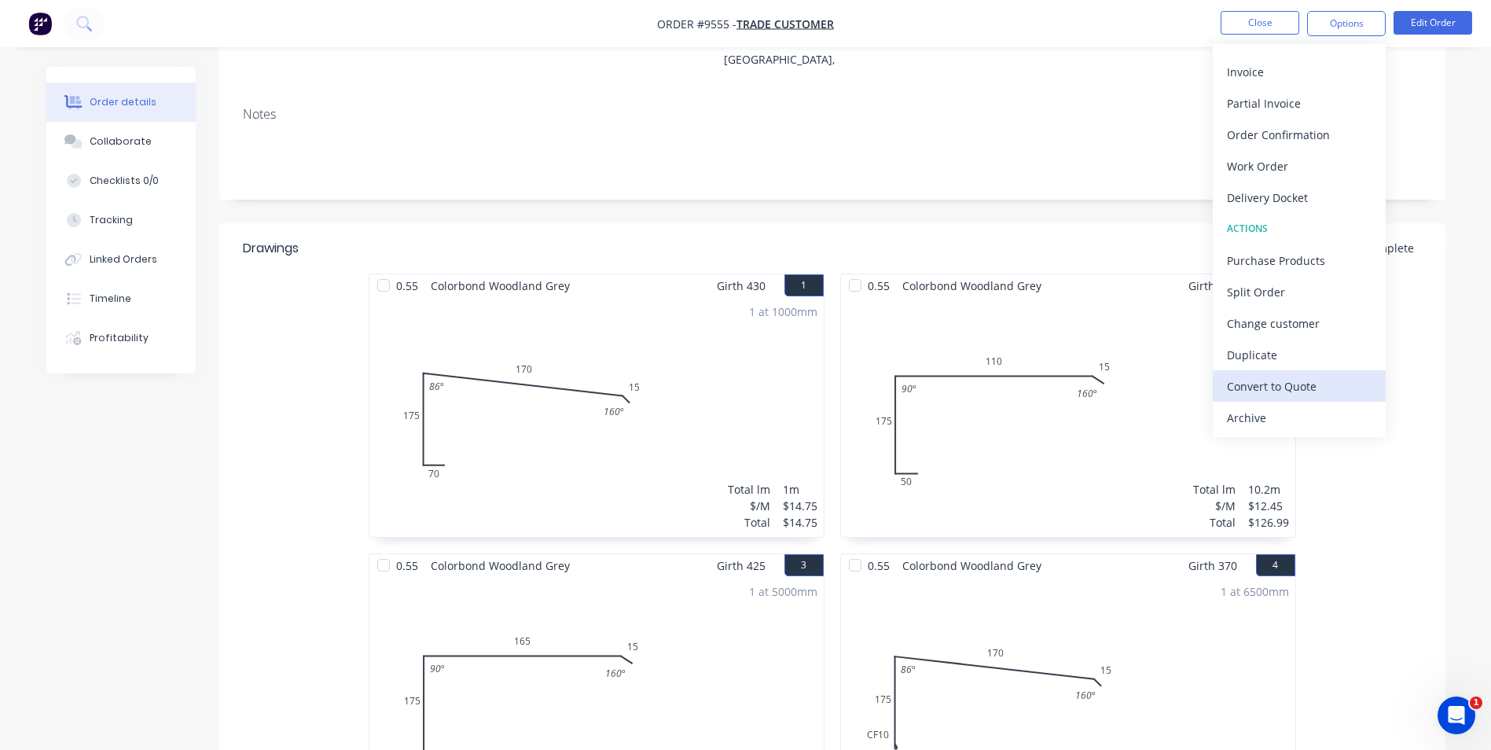
click at [1290, 382] on div "Convert to Quote" at bounding box center [1299, 386] width 145 height 23
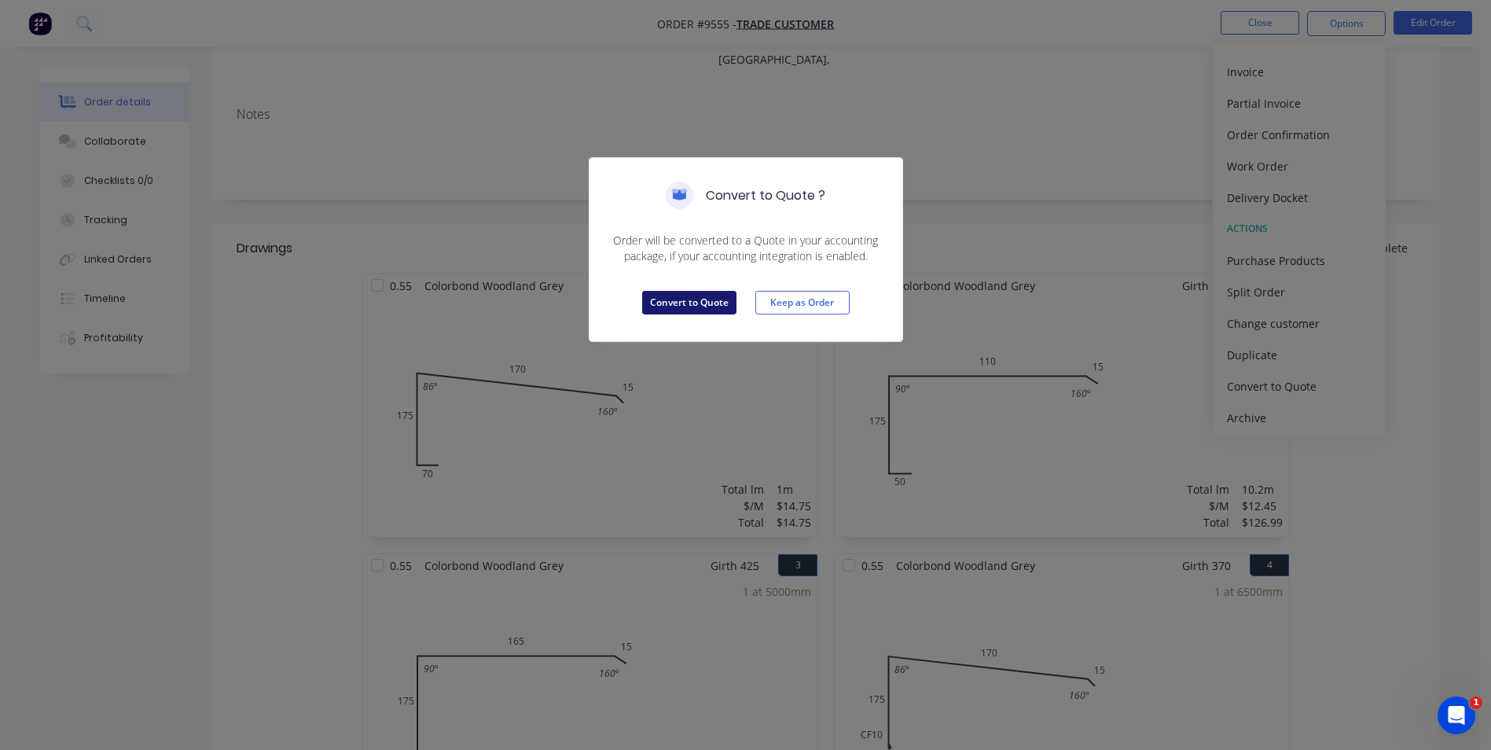
click at [690, 298] on button "Convert to Quote" at bounding box center [689, 303] width 94 height 24
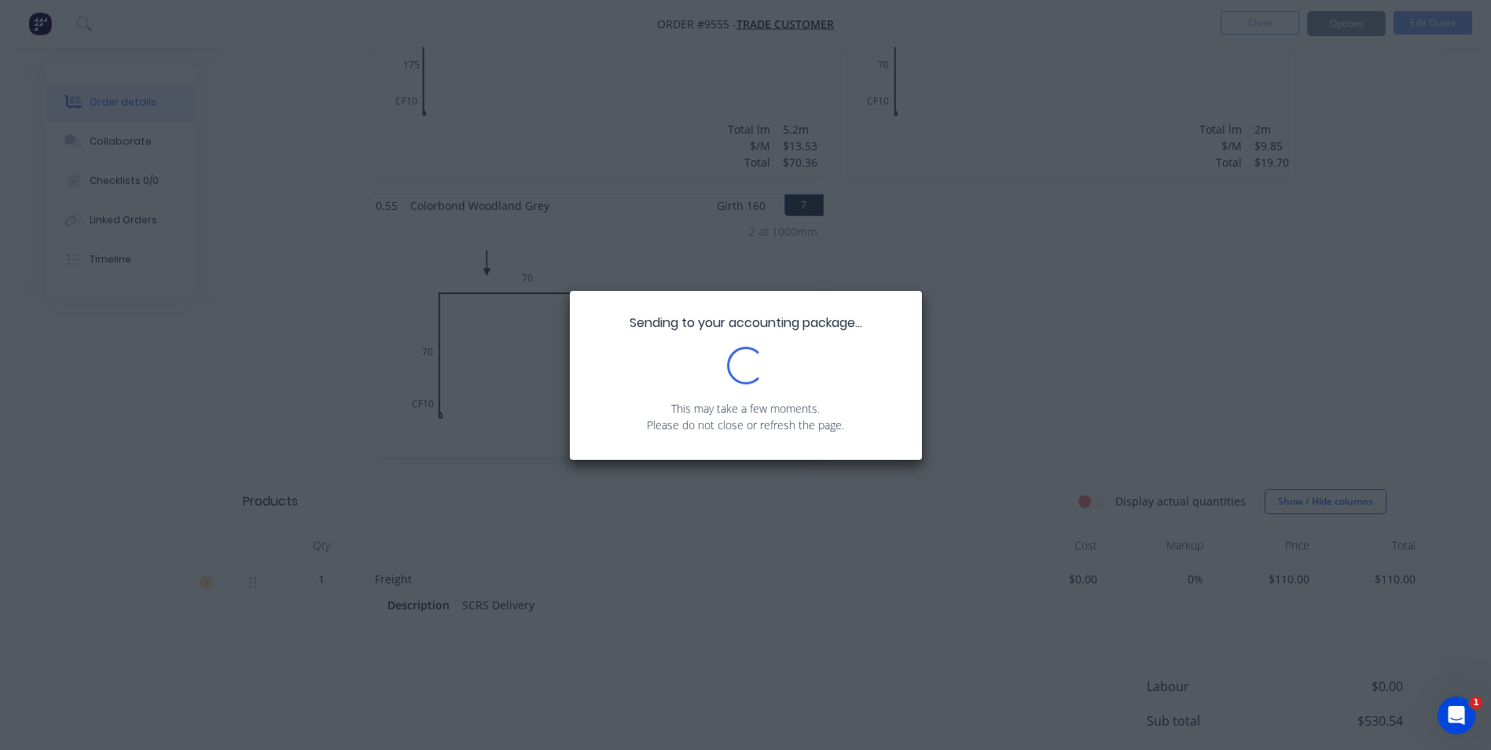
scroll to position [1274, 0]
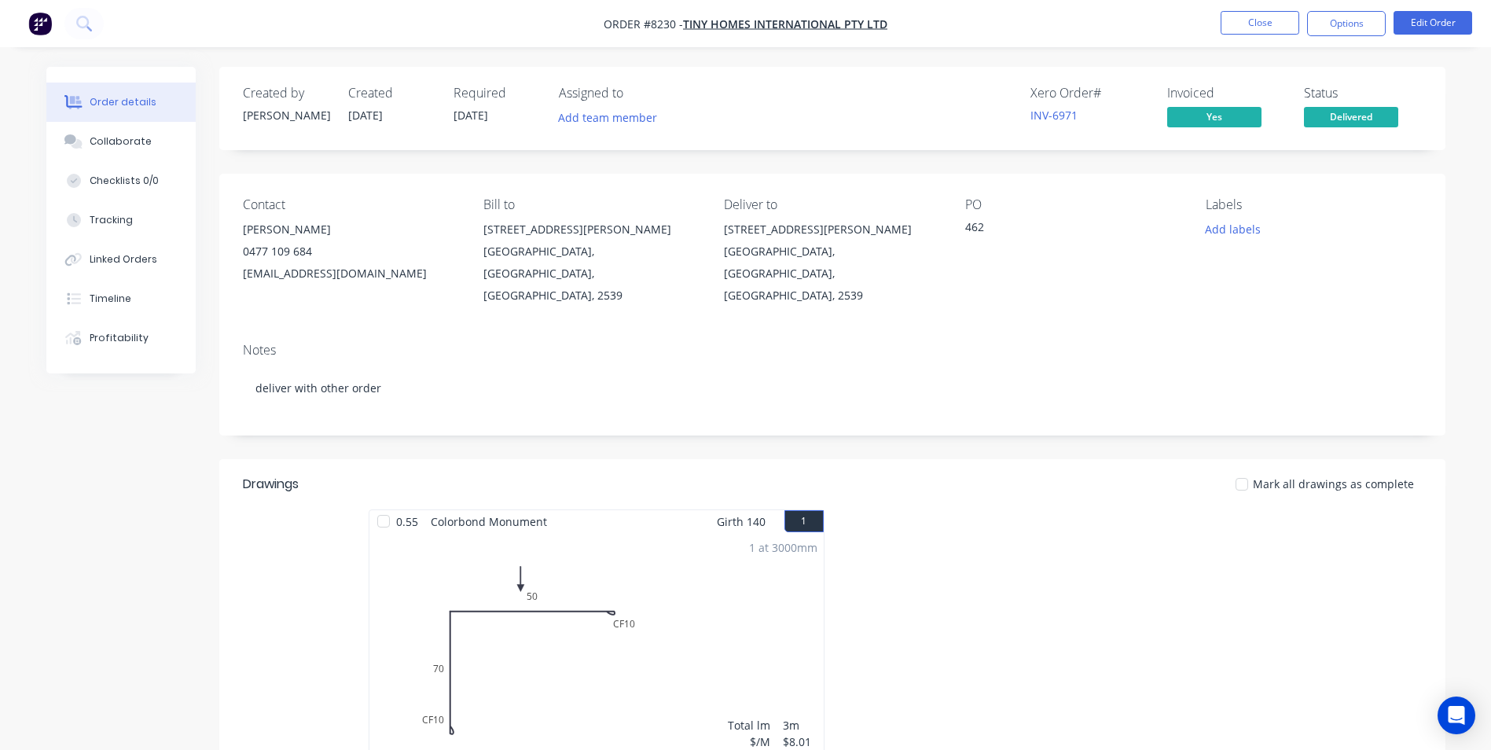
click at [45, 16] on img "button" at bounding box center [40, 24] width 24 height 24
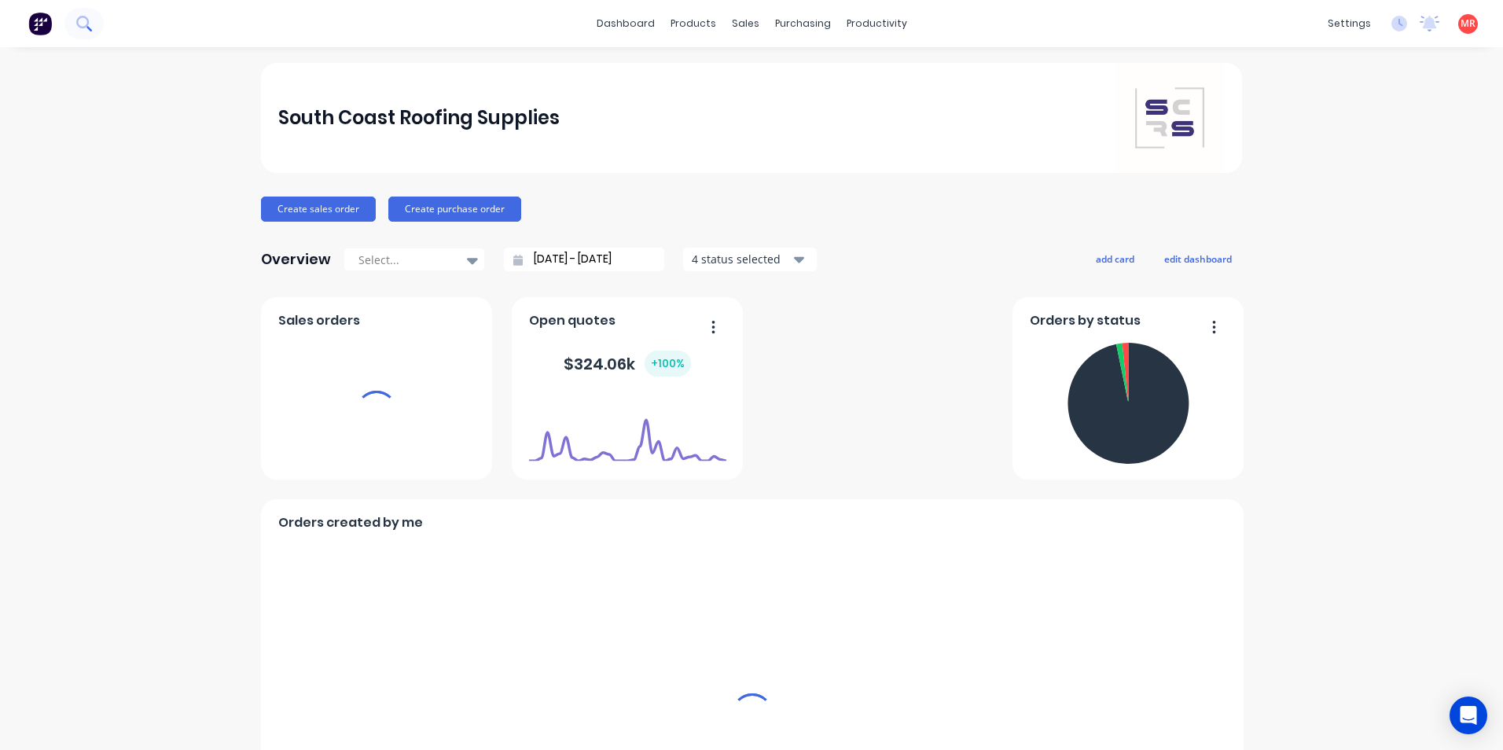
click at [89, 17] on icon at bounding box center [83, 23] width 15 height 15
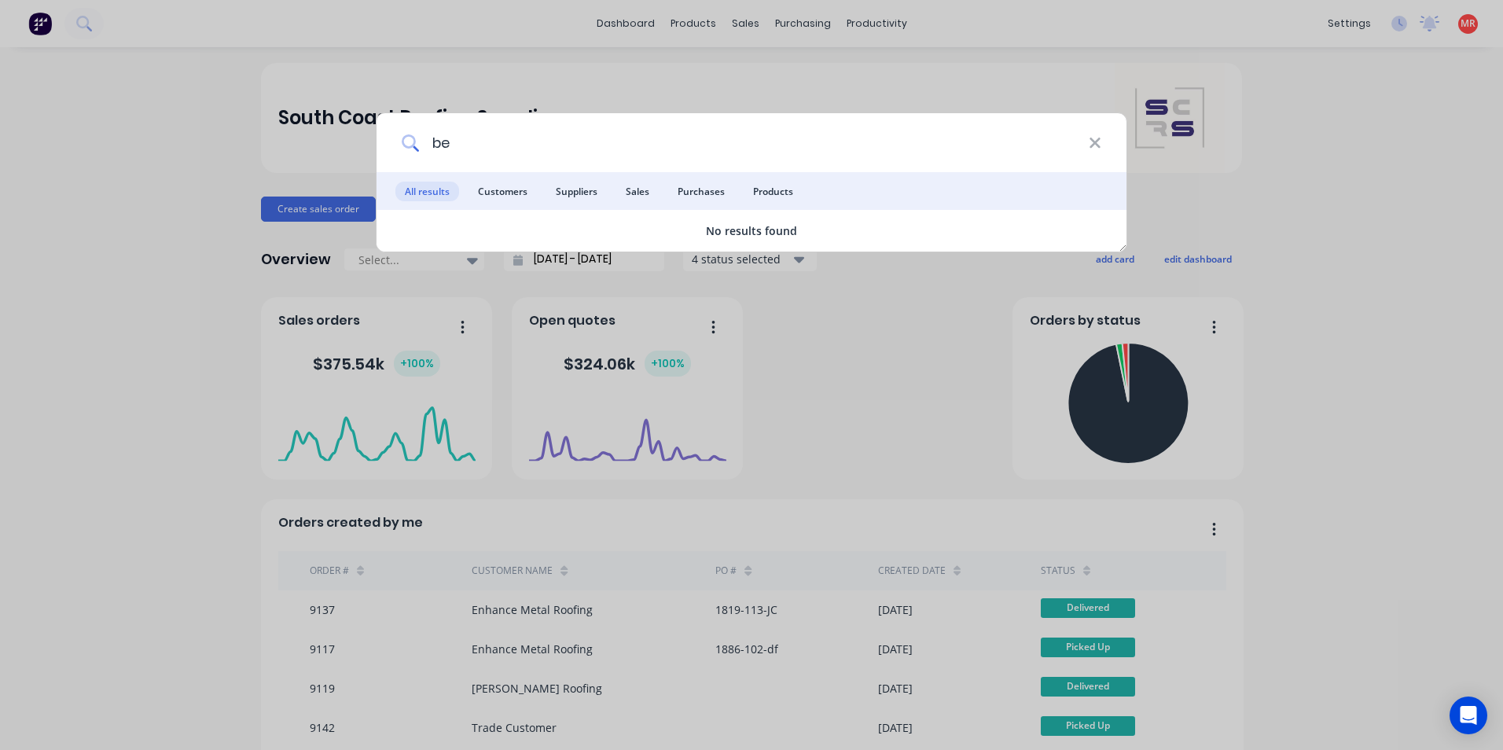
type input "b"
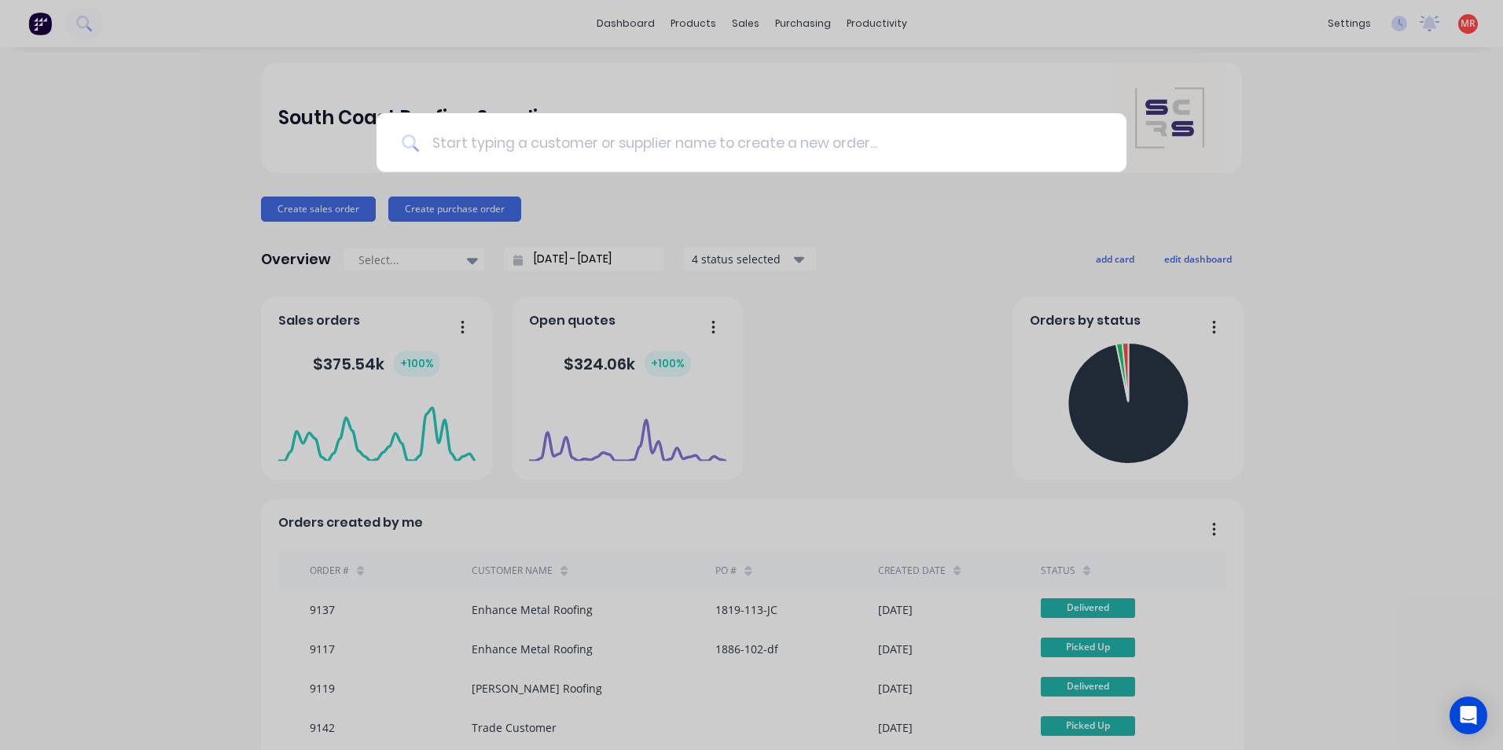
click at [678, 134] on input at bounding box center [760, 142] width 682 height 59
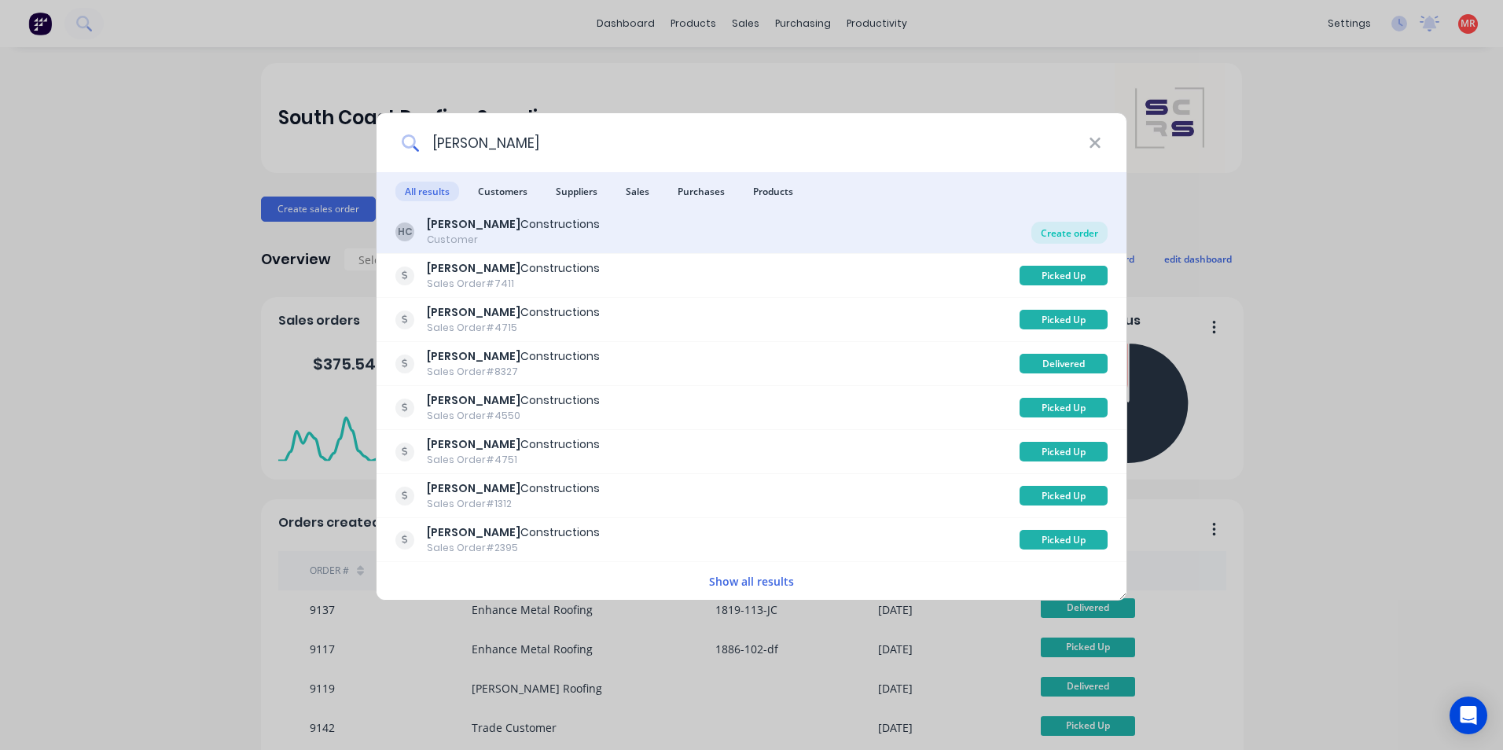
type input "[PERSON_NAME]"
click at [1043, 231] on div "Create order" at bounding box center [1069, 233] width 76 height 22
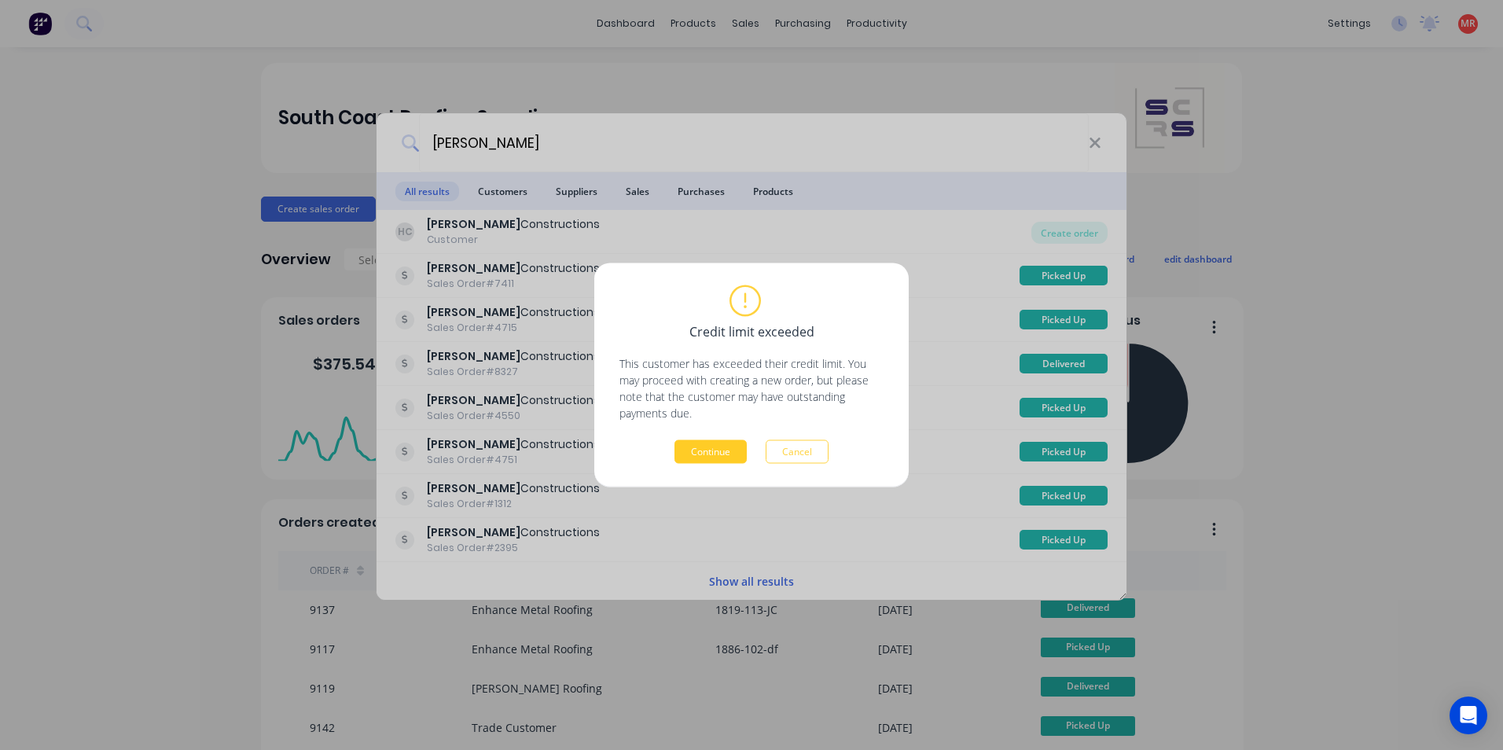
click at [718, 451] on button "Continue" at bounding box center [710, 452] width 72 height 24
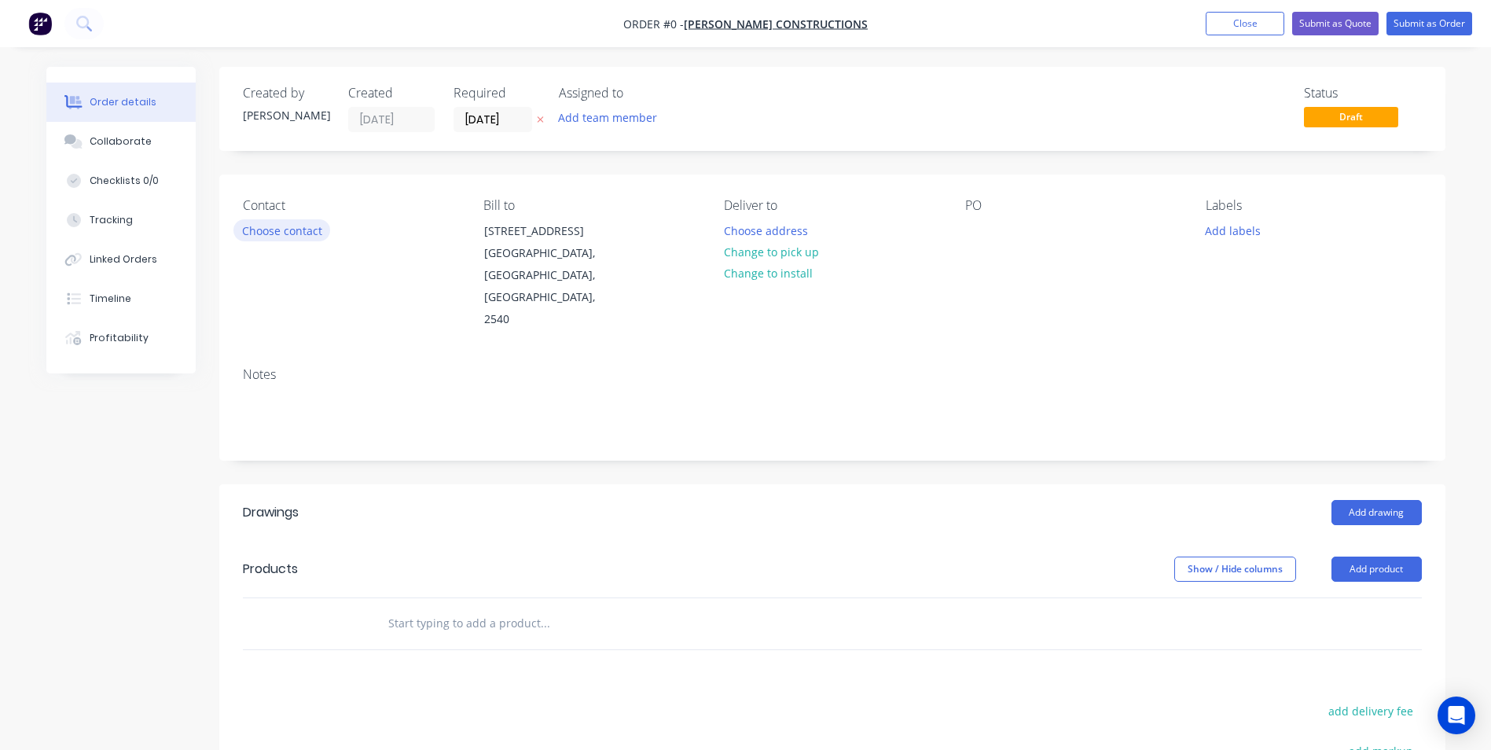
click at [305, 236] on button "Choose contact" at bounding box center [281, 229] width 97 height 21
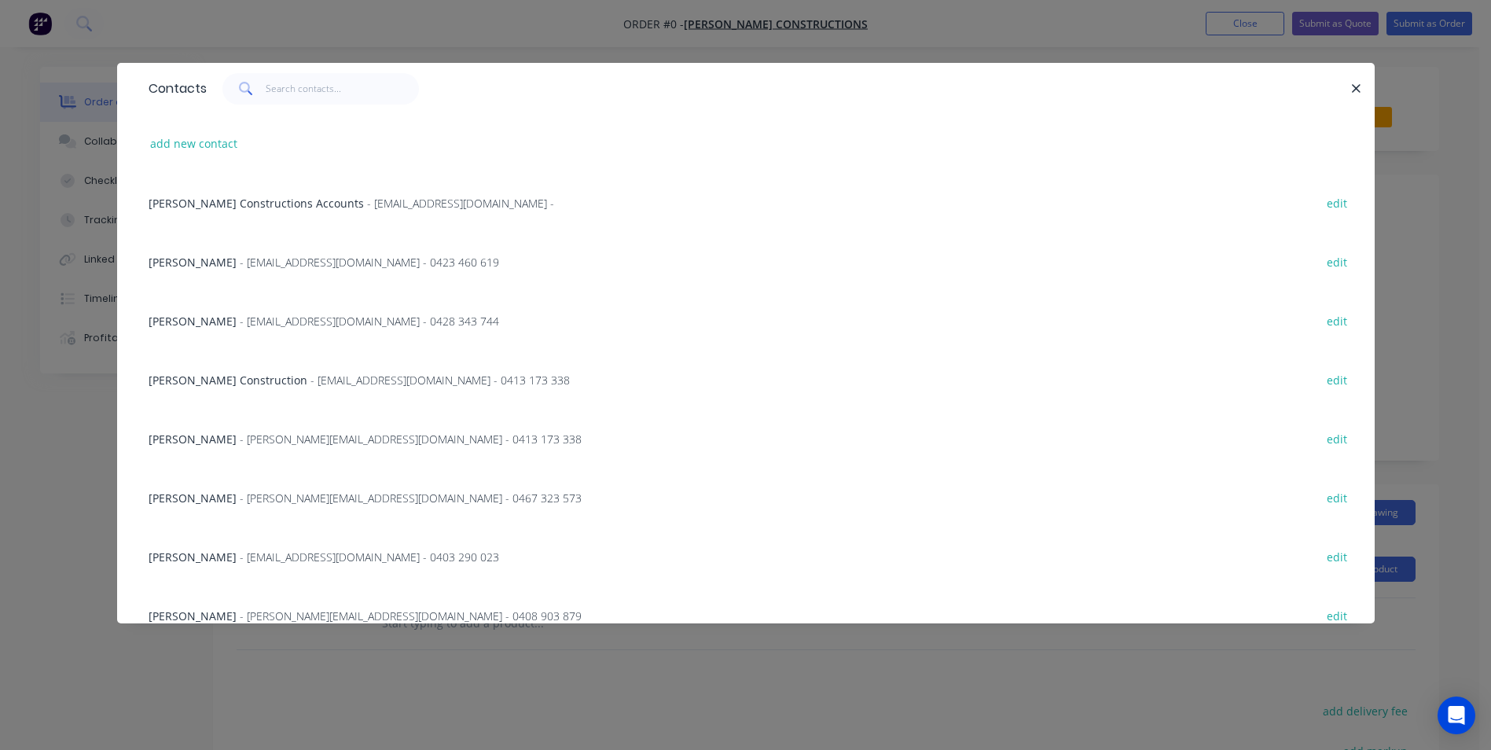
click at [287, 435] on span "- [PERSON_NAME][EMAIL_ADDRESS][DOMAIN_NAME] - 0413 173 338" at bounding box center [411, 439] width 342 height 15
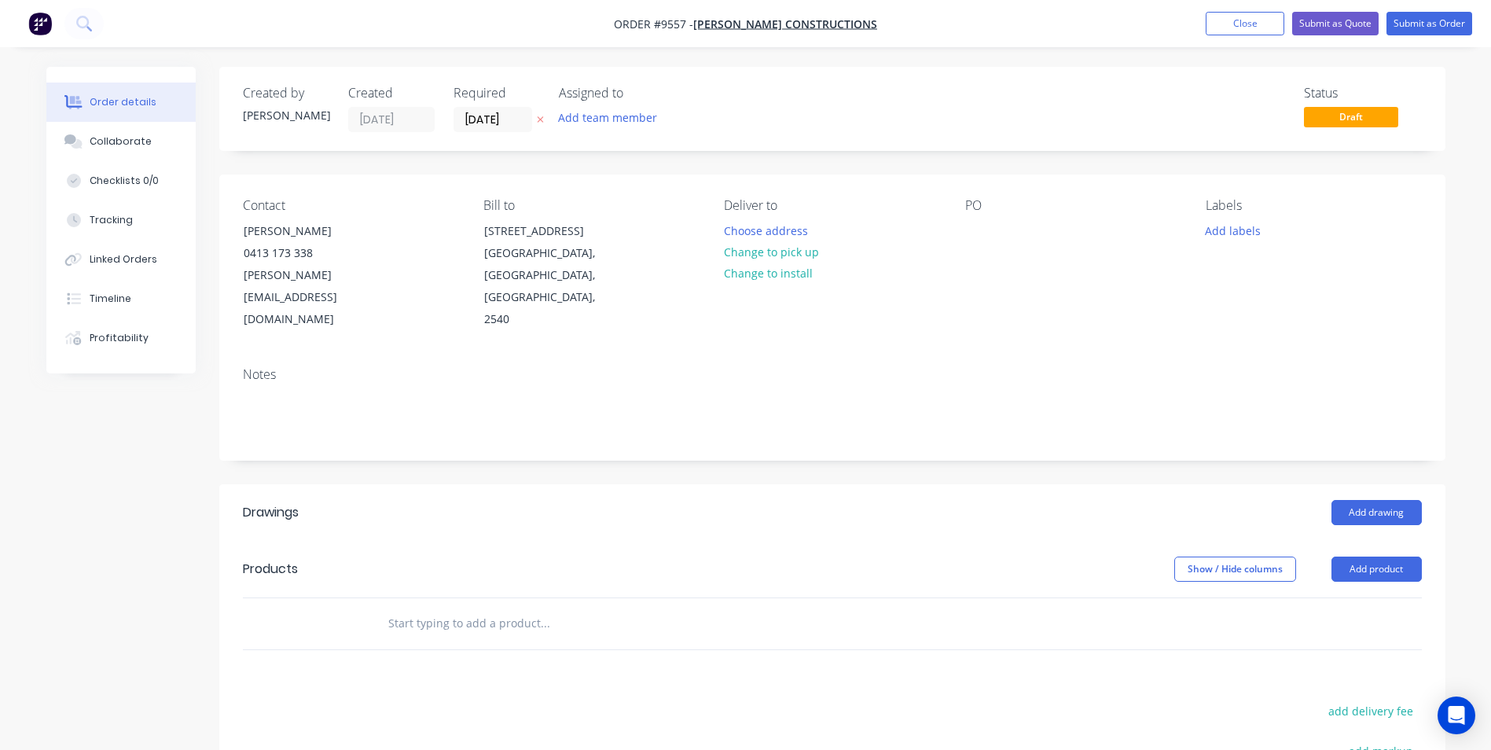
click at [402, 608] on input "text" at bounding box center [545, 623] width 314 height 31
type input "h"
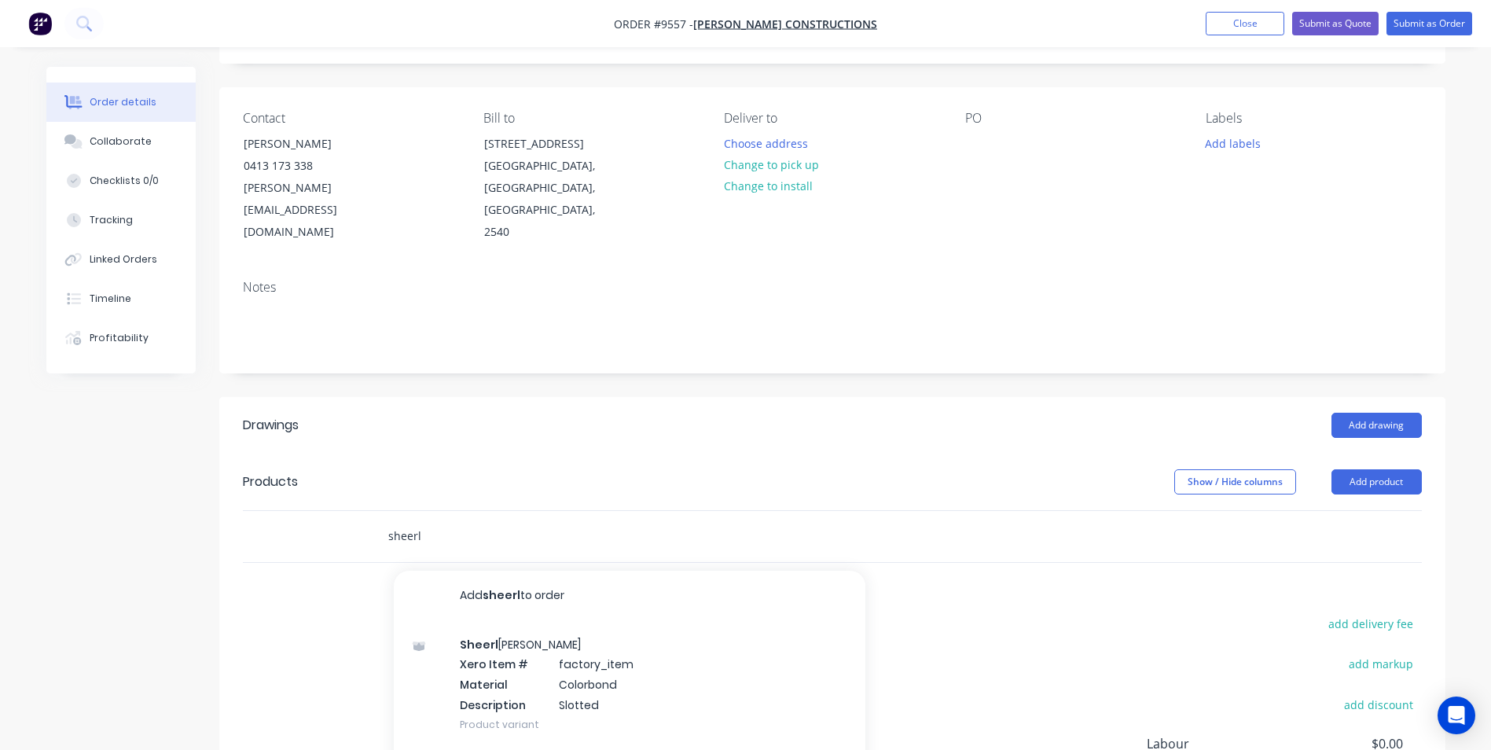
scroll to position [236, 0]
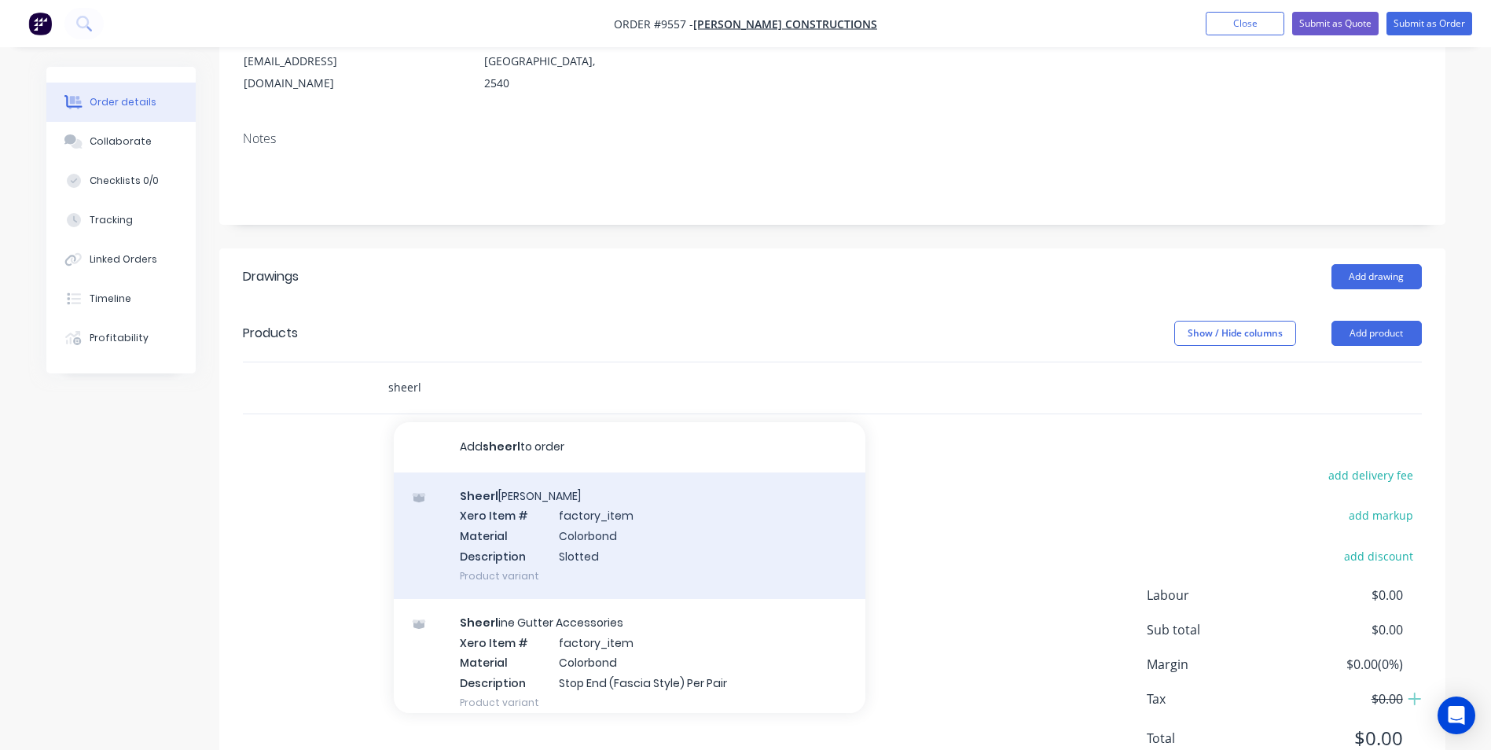
type input "sheerl"
click at [508, 517] on div "Sheerl ine Gutter Xero Item # factory_item Material Colorbond Description Slott…" at bounding box center [630, 535] width 472 height 127
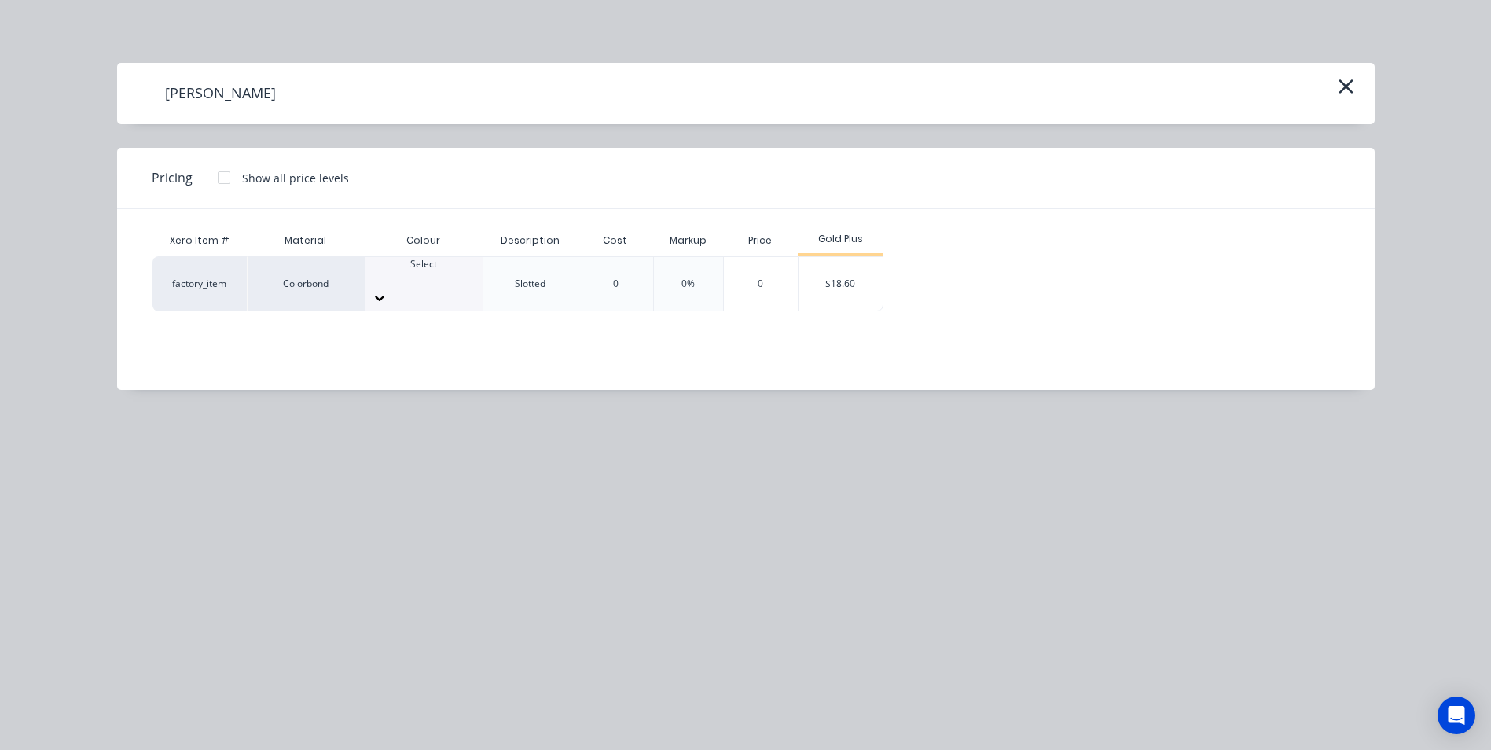
click at [405, 272] on div at bounding box center [424, 278] width 117 height 14
click at [856, 283] on div "$18.60" at bounding box center [841, 283] width 84 height 53
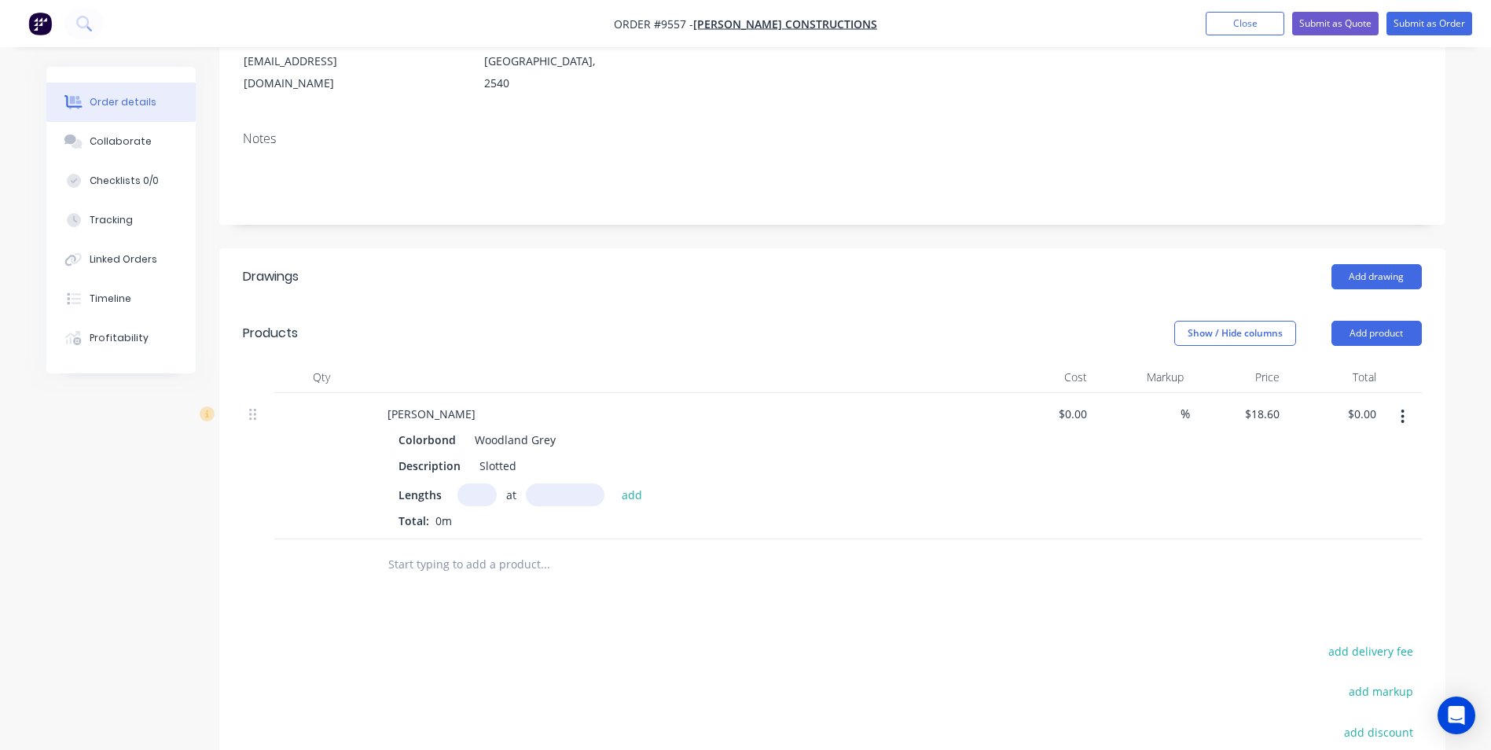
click at [475, 483] on input "text" at bounding box center [476, 494] width 39 height 23
type input "4"
type input "1"
type input "4300"
click at [614, 483] on button "add" at bounding box center [632, 493] width 37 height 21
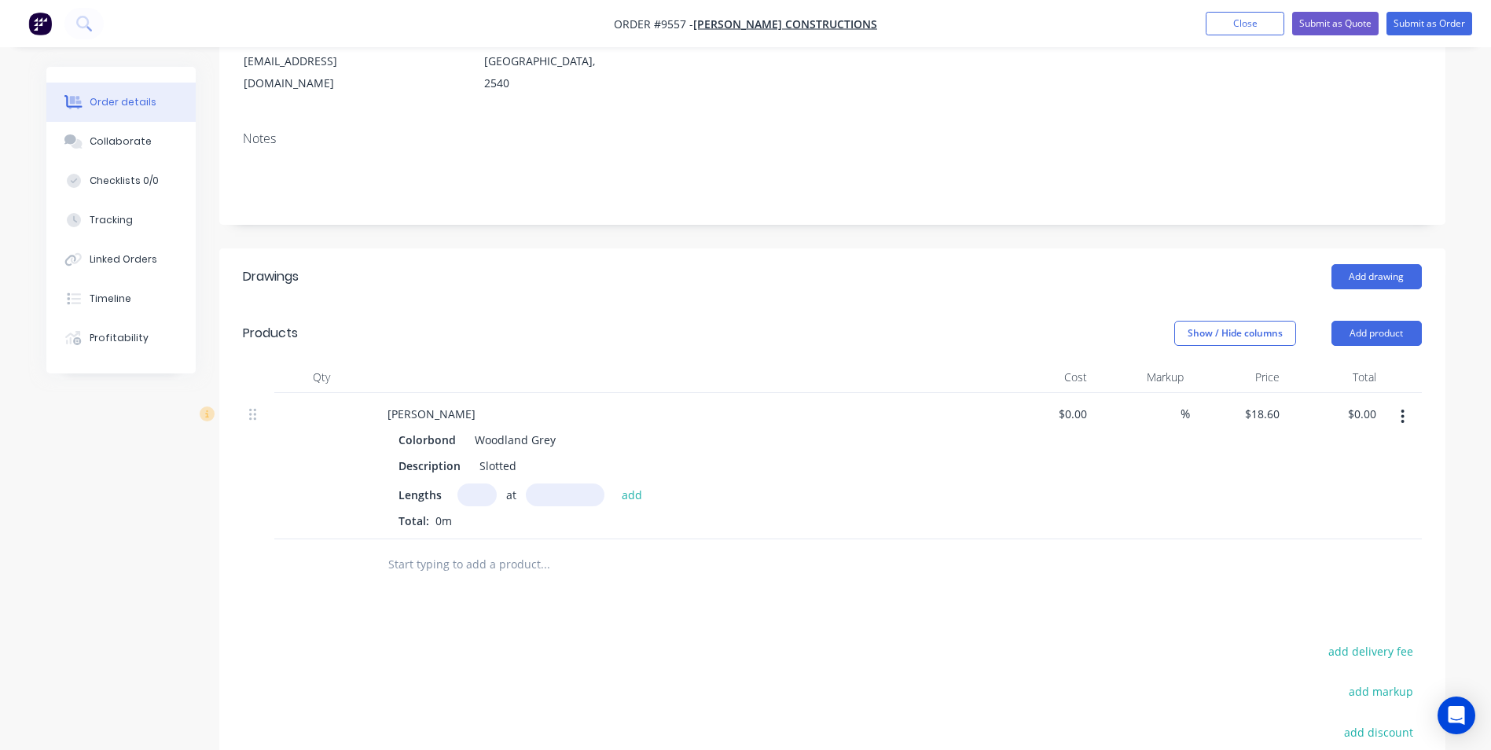
type input "$79.98"
click at [433, 575] on input "text" at bounding box center [545, 590] width 314 height 31
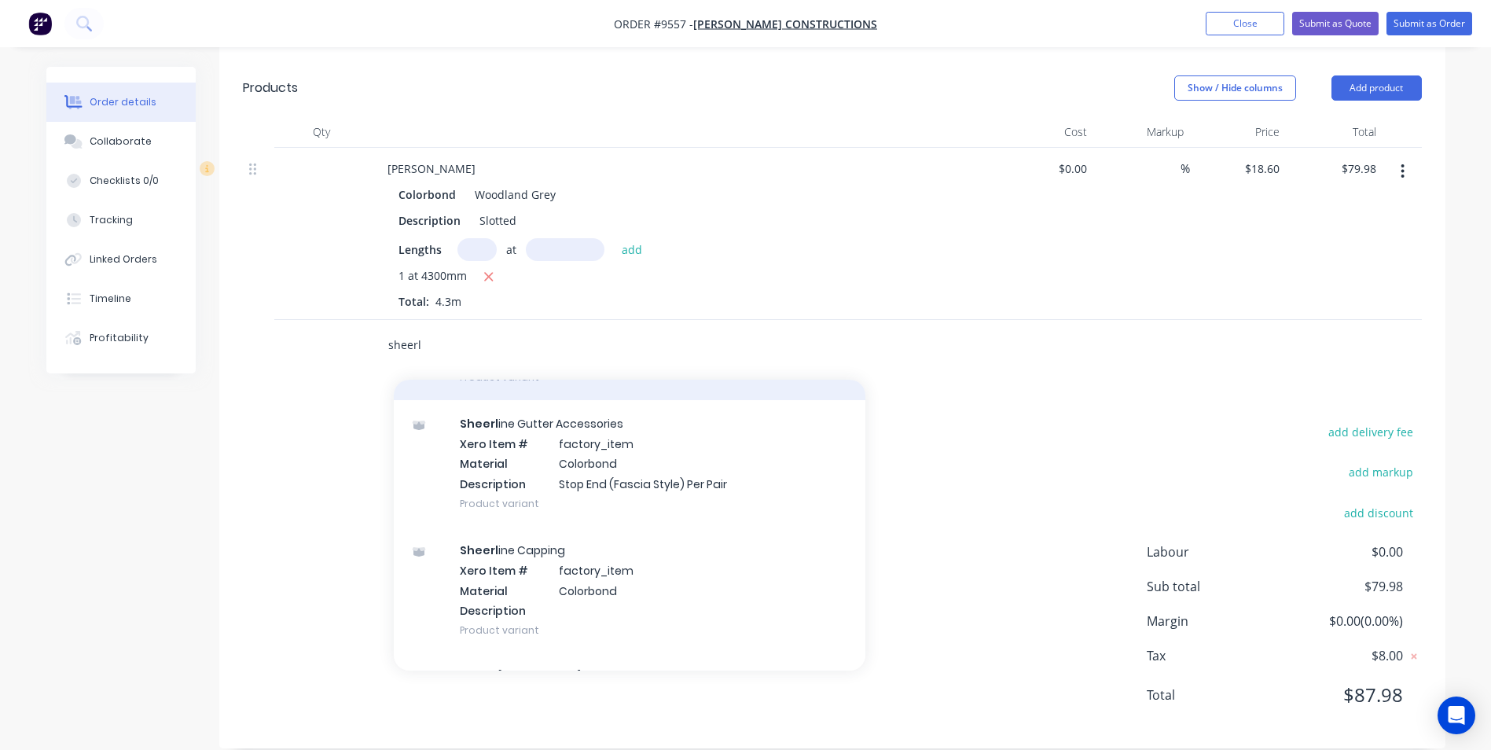
scroll to position [157, 0]
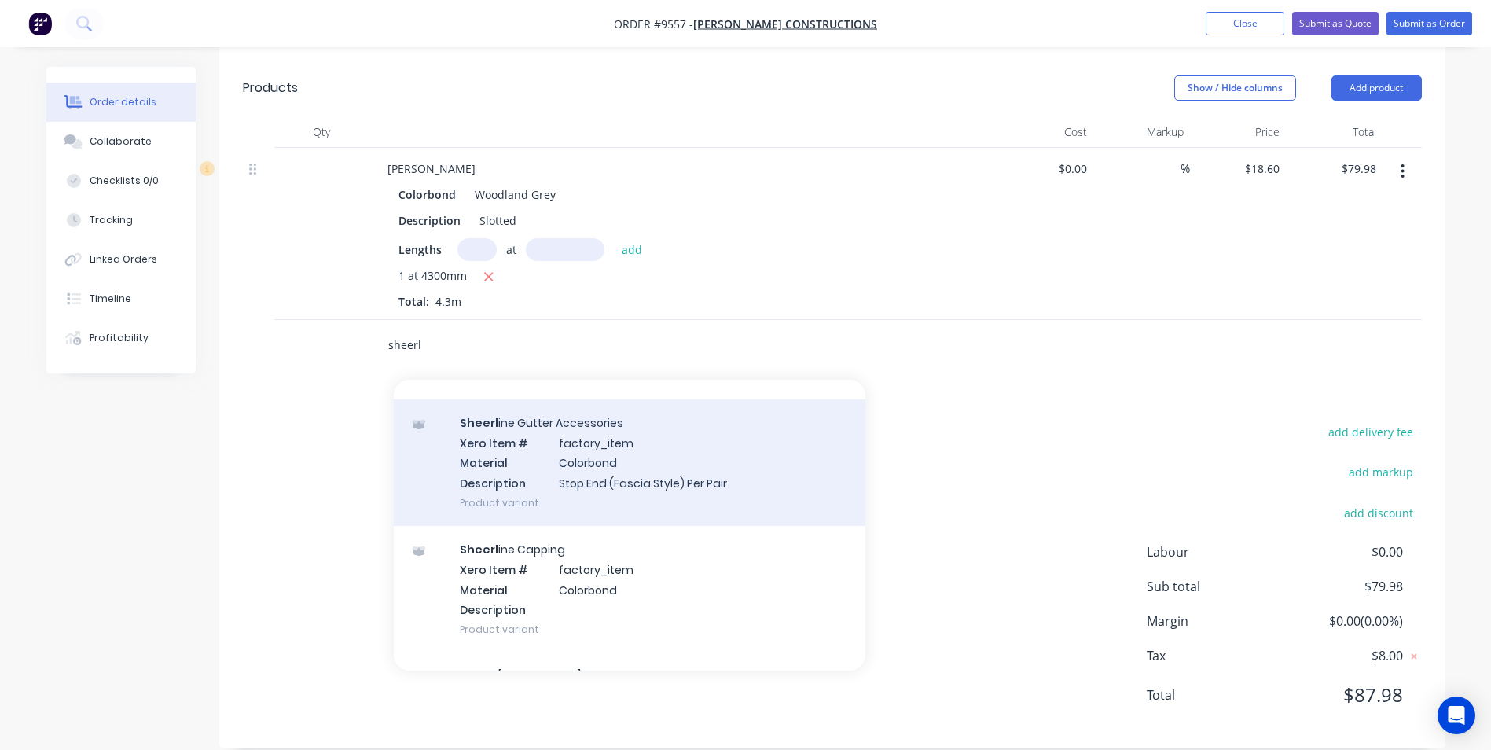
type input "sheerl"
click at [509, 453] on div "Sheerl ine Gutter Accessories Xero Item # factory_item Material Colorbond Descr…" at bounding box center [630, 462] width 472 height 127
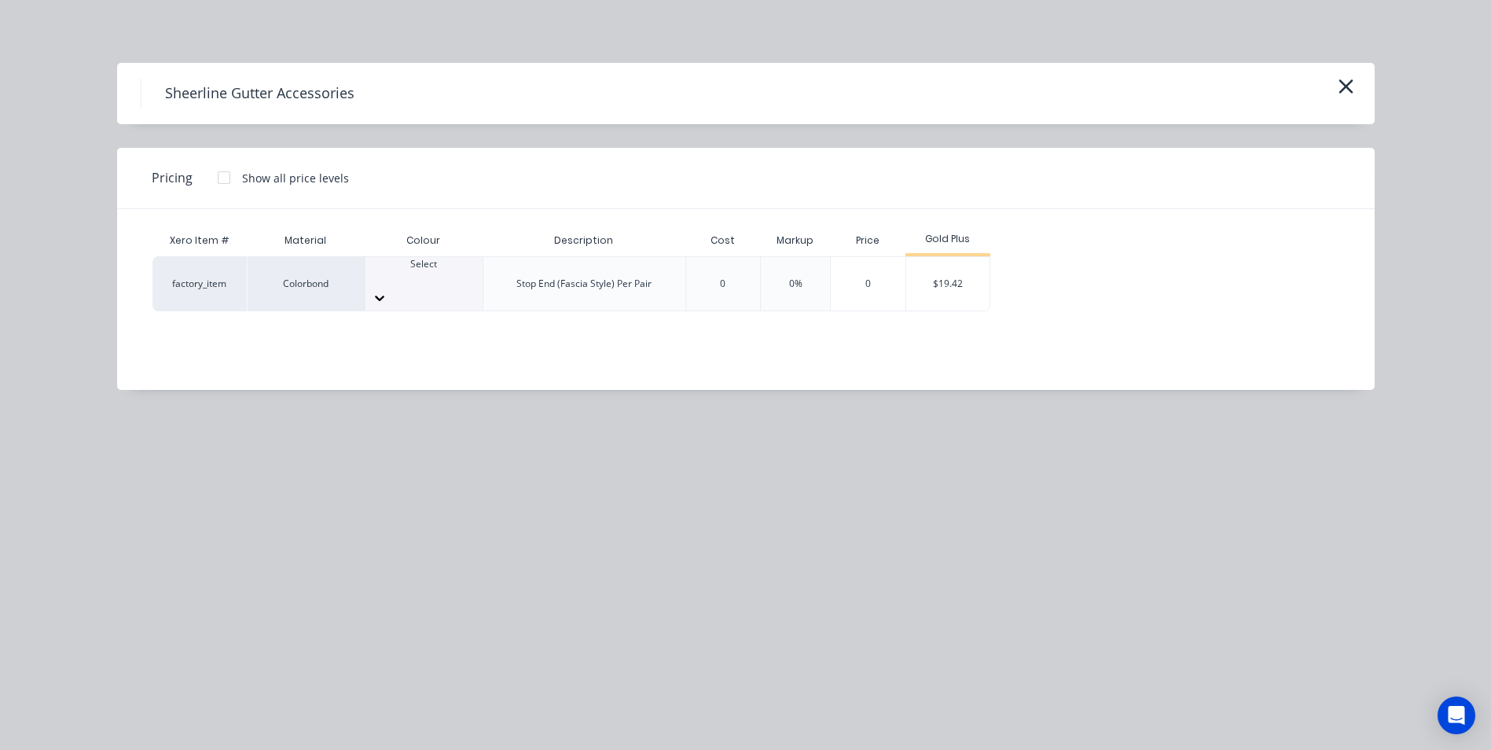
drag, startPoint x: 486, startPoint y: 279, endPoint x: 435, endPoint y: 283, distance: 51.2
click at [485, 279] on div "Stop End (Fascia Style) Per Pair" at bounding box center [584, 283] width 203 height 55
click at [415, 282] on div at bounding box center [424, 278] width 117 height 14
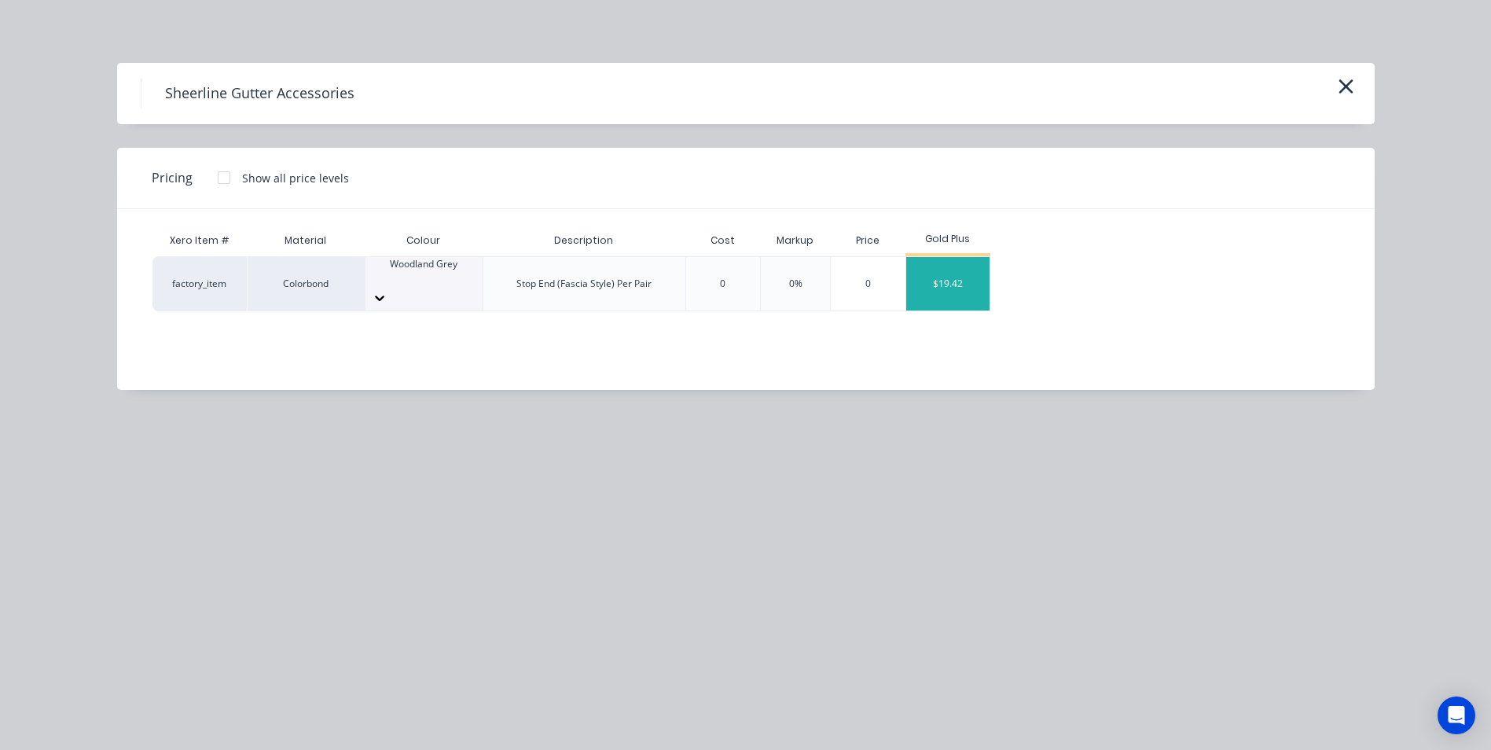
click at [962, 259] on div "$19.42" at bounding box center [948, 283] width 84 height 53
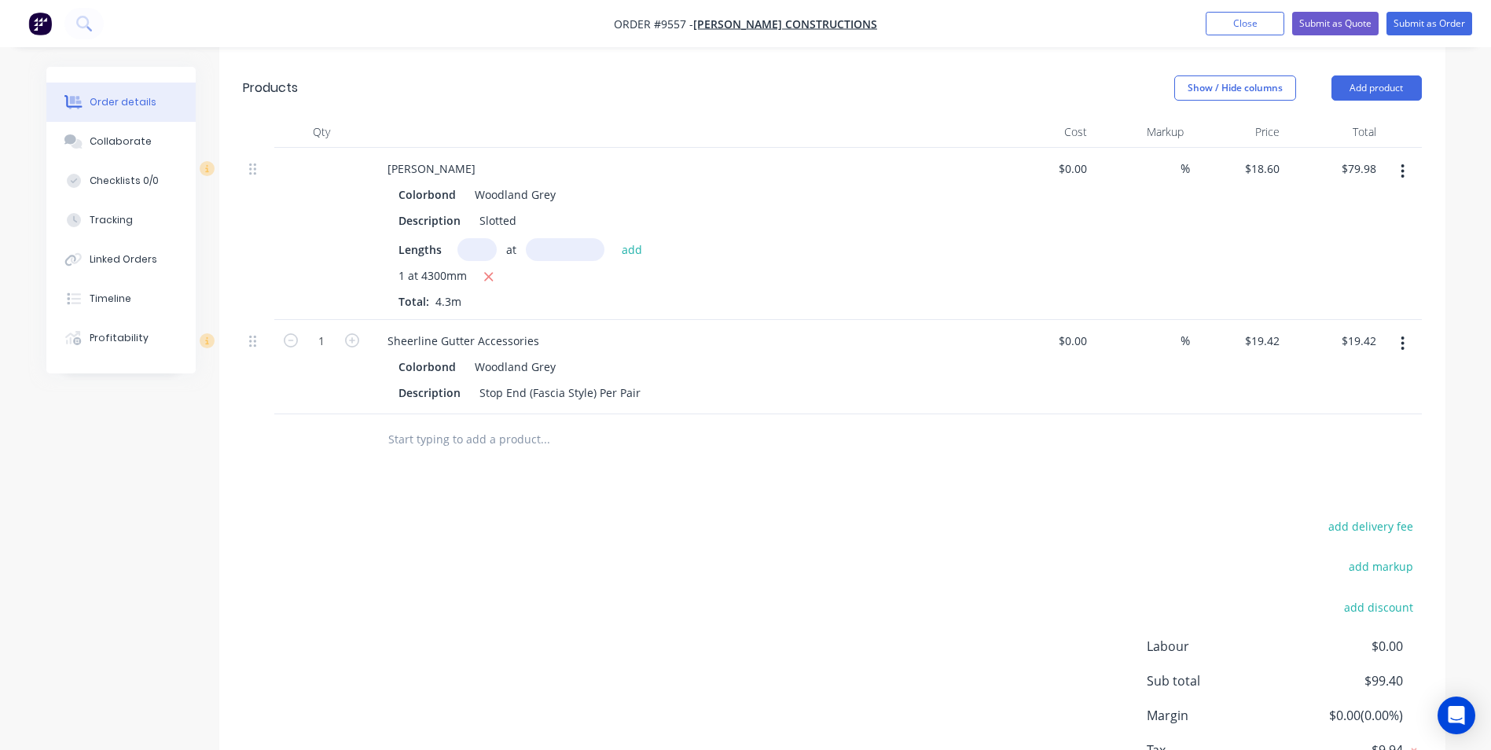
click at [468, 424] on input "text" at bounding box center [545, 439] width 314 height 31
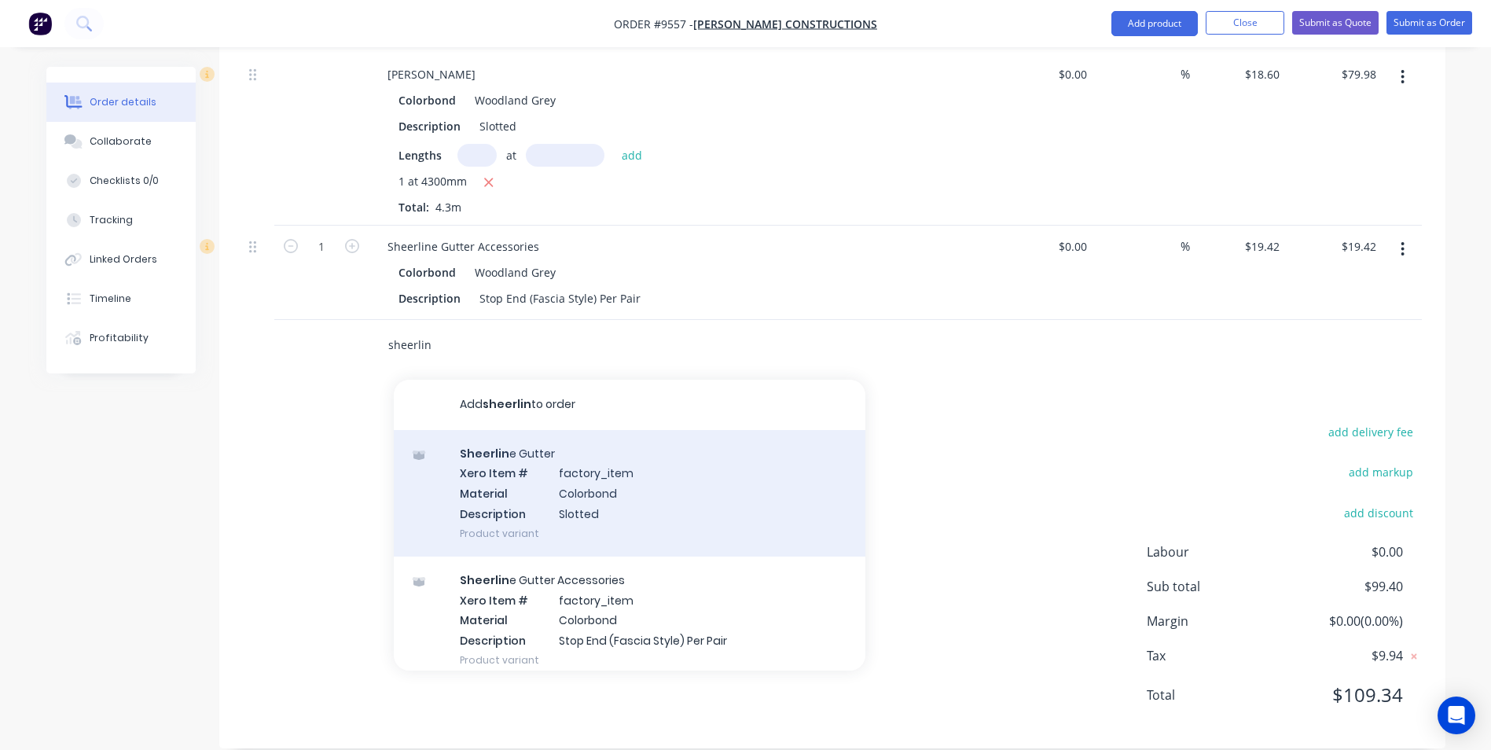
scroll to position [79, 0]
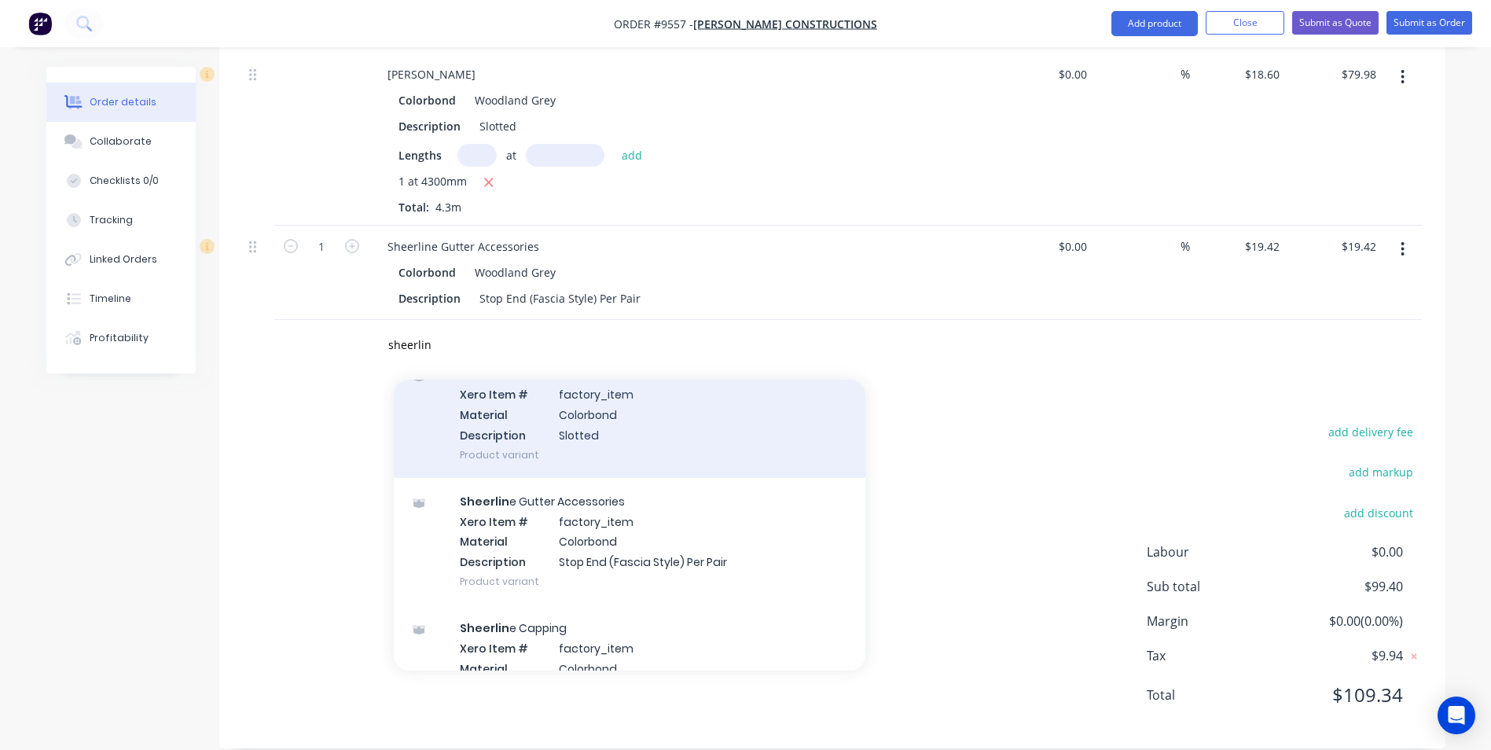
click at [595, 502] on div "Sheerlin e Gutter Accessories Xero Item # factory_item Material Colorbond Descr…" at bounding box center [630, 541] width 472 height 127
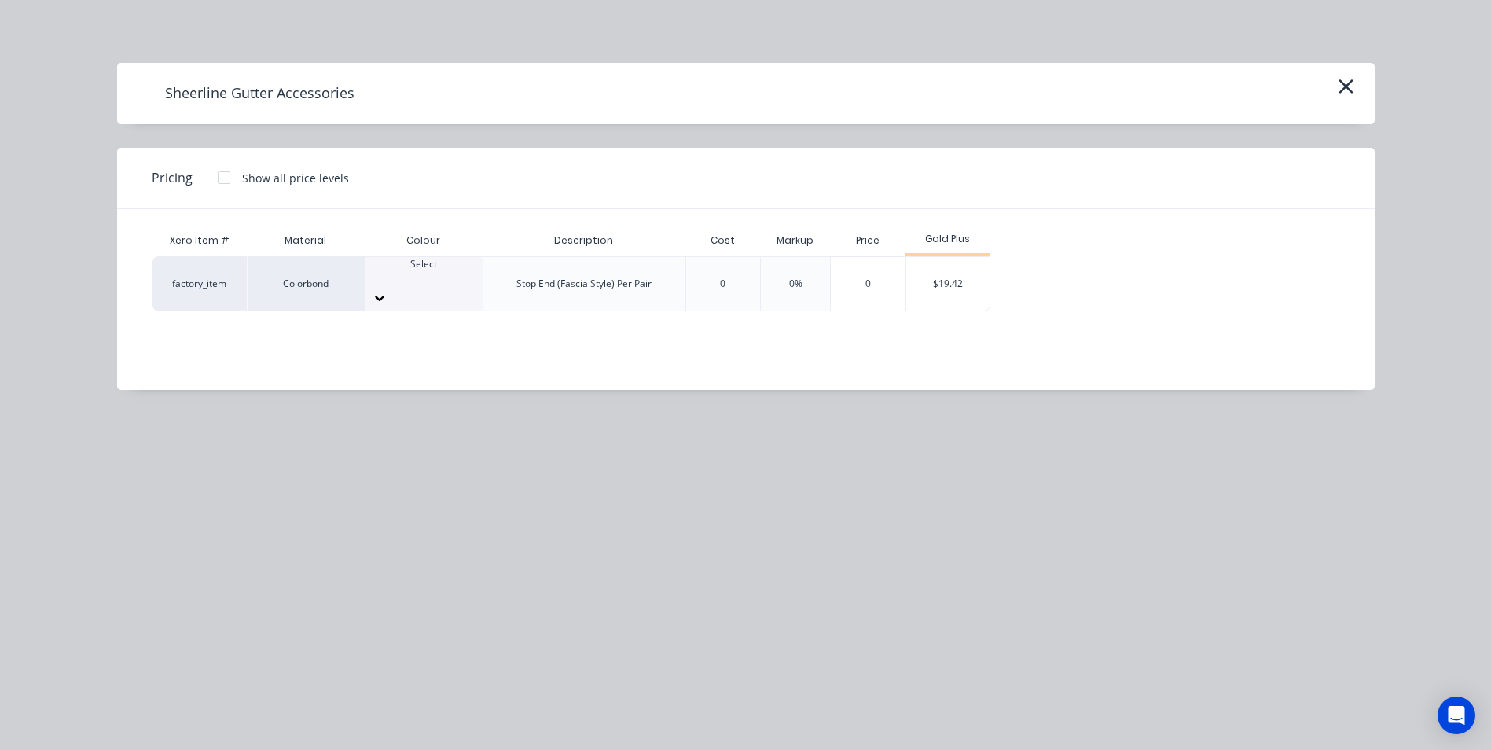
click at [1332, 80] on div "Sheerline Gutter Accessories" at bounding box center [746, 94] width 1211 height 30
click at [1340, 83] on icon "button" at bounding box center [1346, 86] width 17 height 22
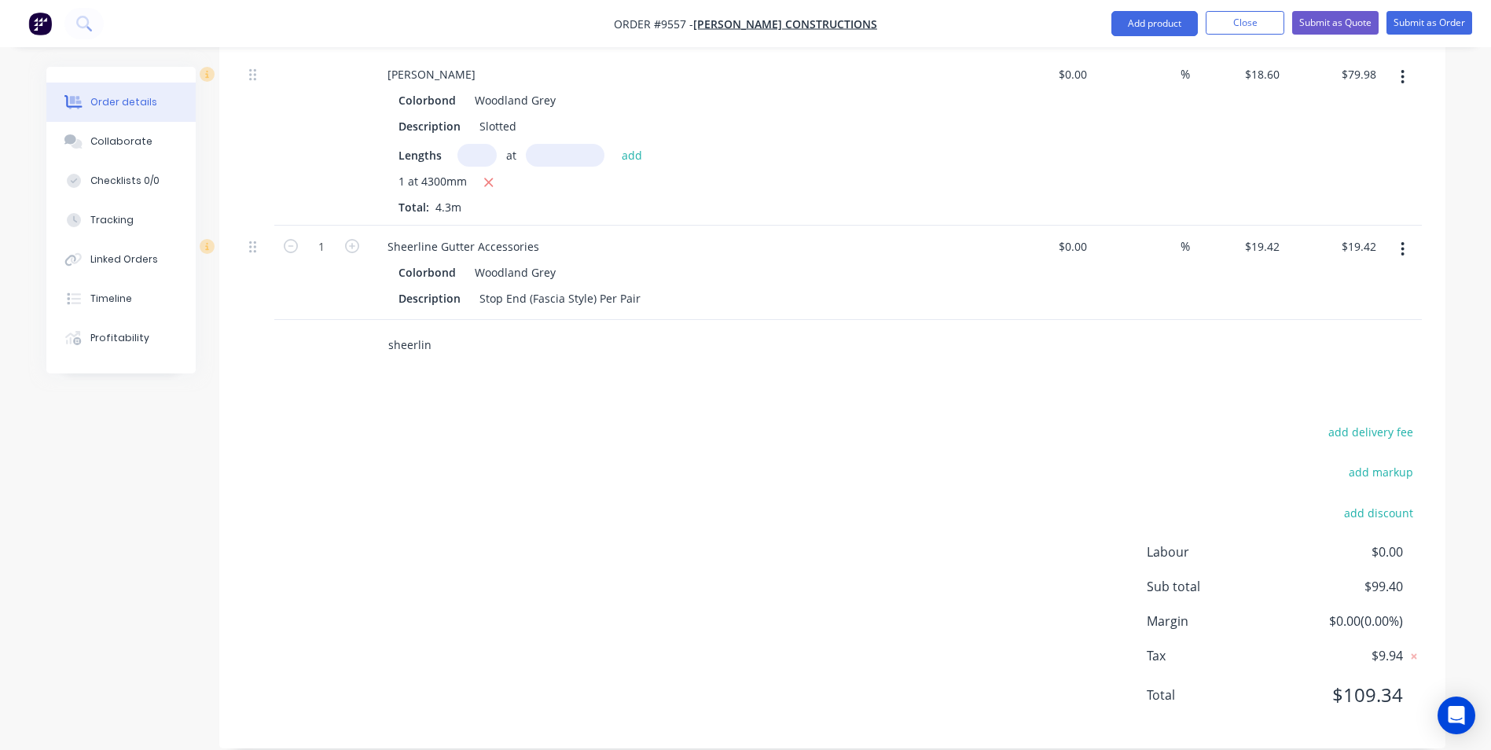
click at [442, 329] on input "sheerlin" at bounding box center [545, 344] width 314 height 31
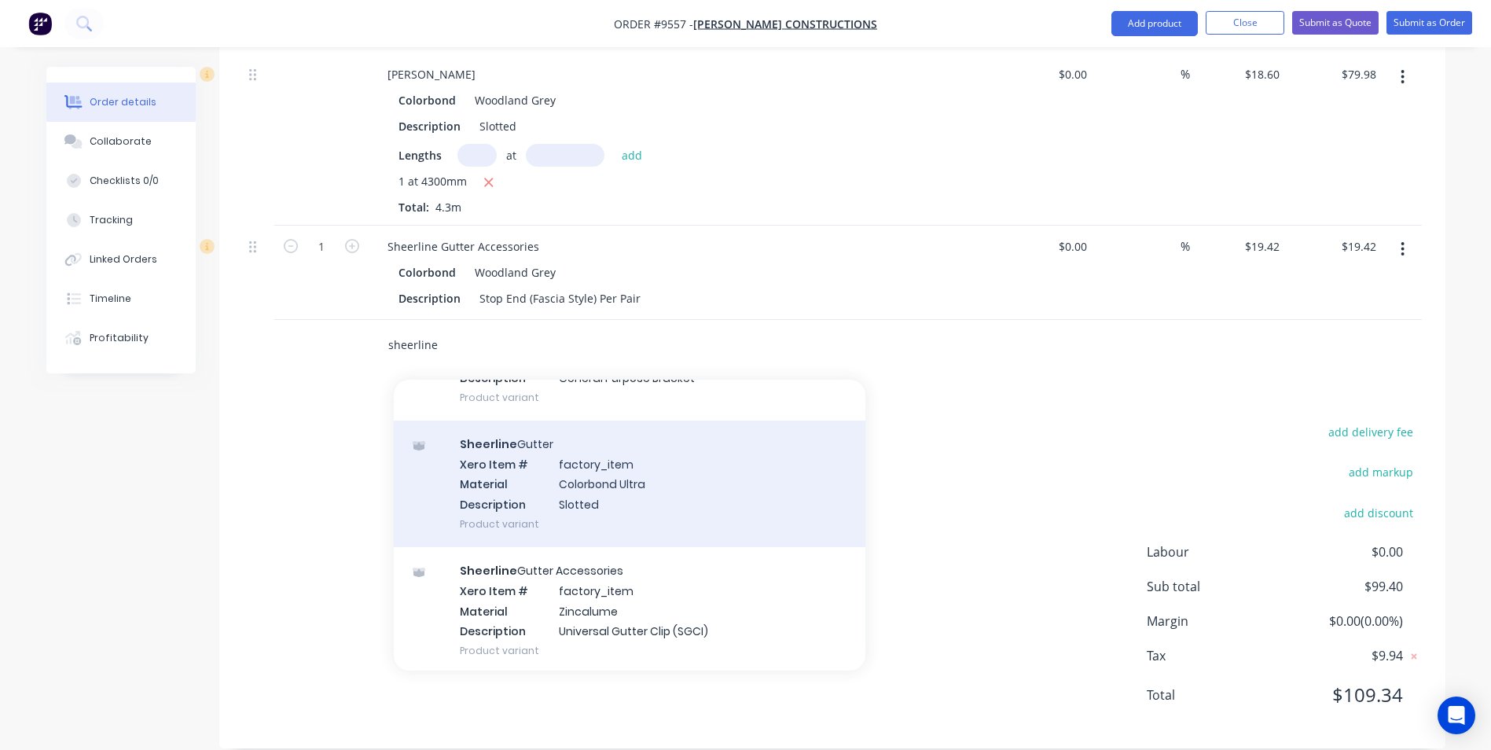
scroll to position [817, 0]
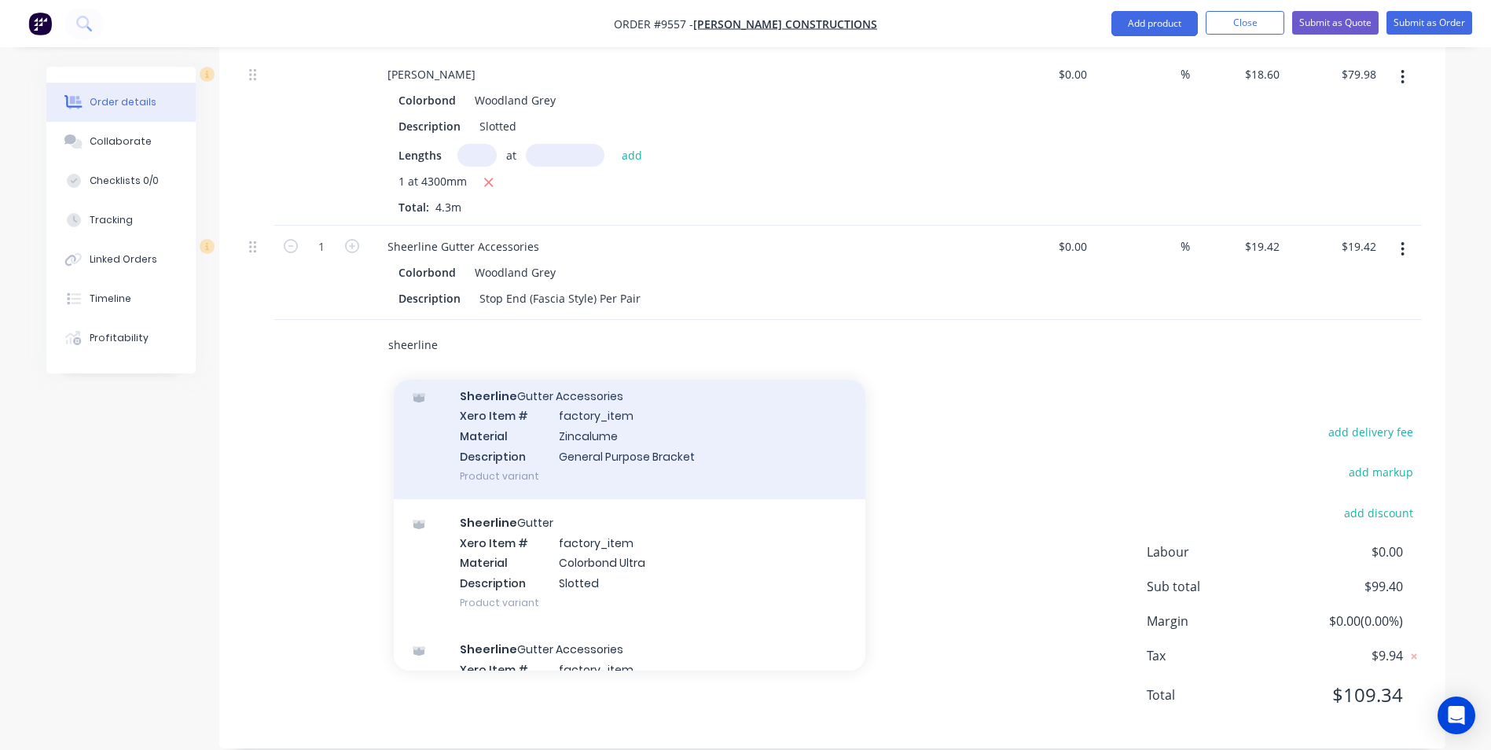
type input "sheerline"
click at [564, 440] on div "Sheerline Gutter Accessories Xero Item # factory_item Material Zincalume Descri…" at bounding box center [630, 436] width 472 height 127
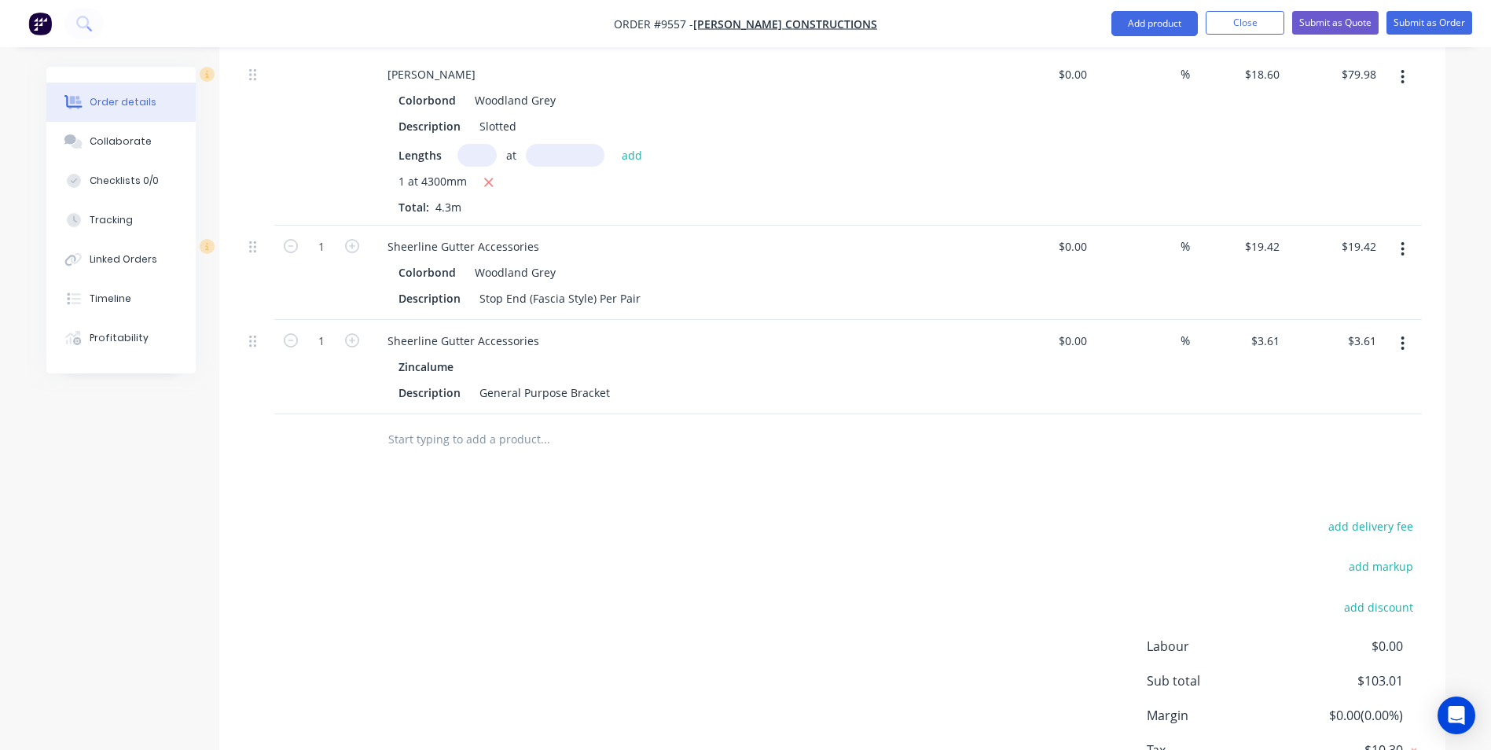
click at [1406, 329] on button "button" at bounding box center [1402, 343] width 37 height 28
click at [1336, 377] on button "Edit" at bounding box center [1347, 384] width 149 height 31
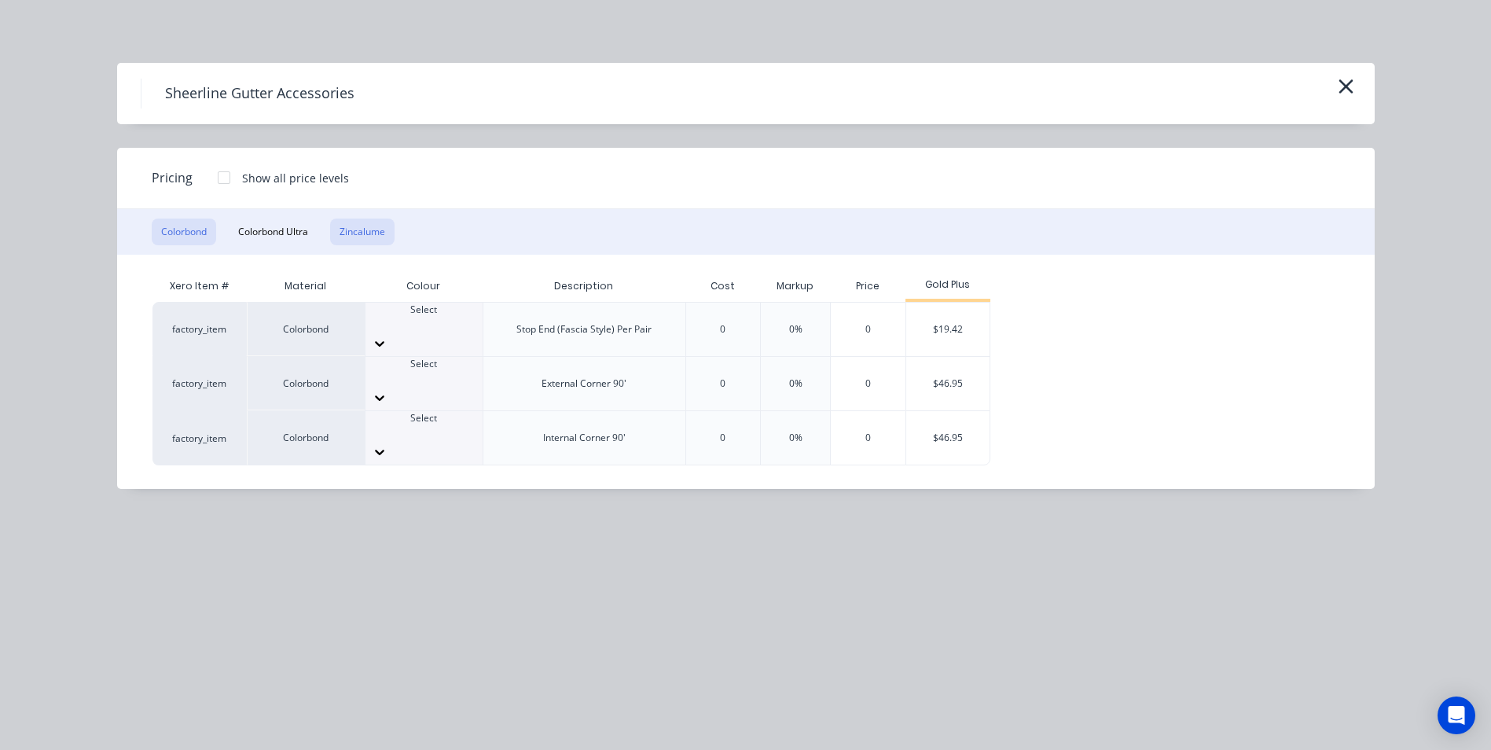
click at [373, 232] on button "Zincalume" at bounding box center [362, 232] width 64 height 27
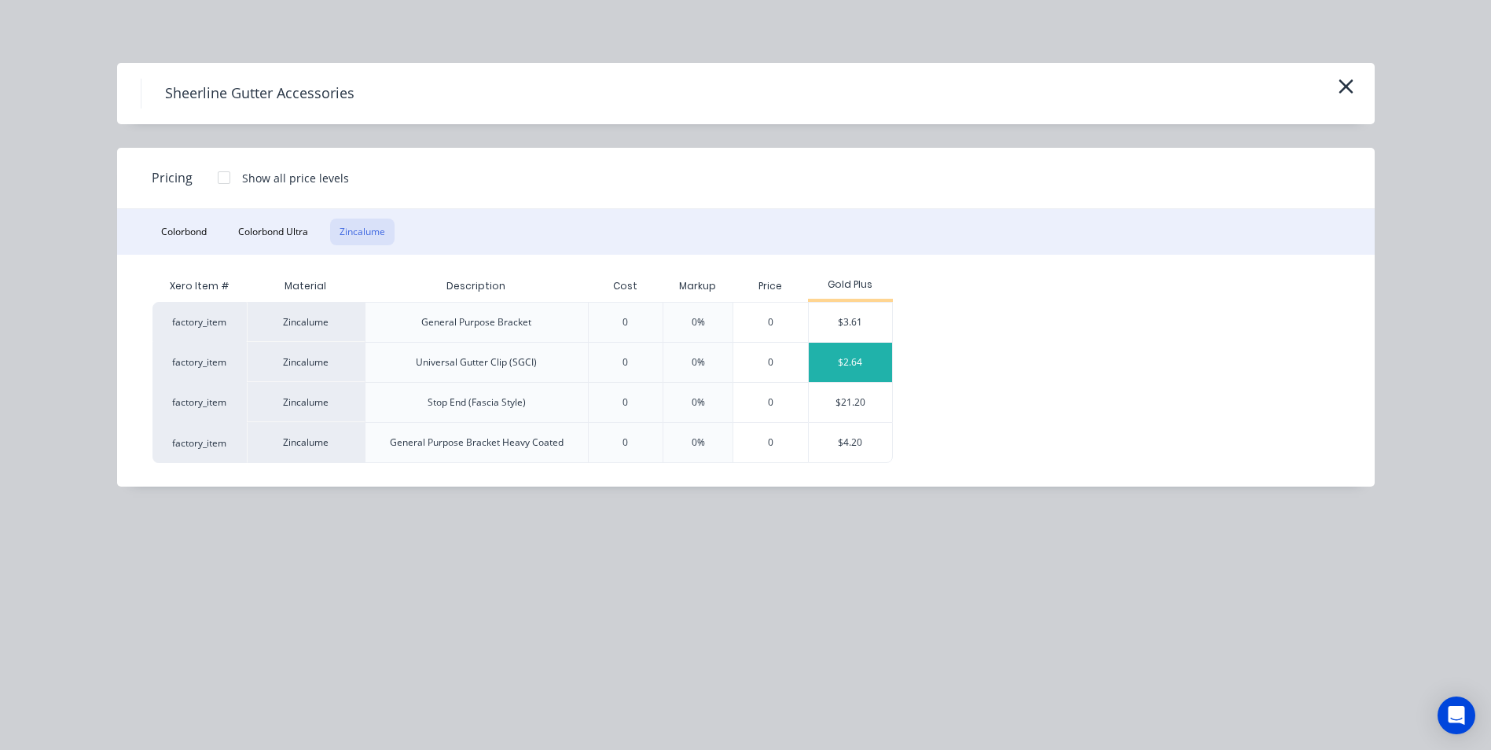
click at [848, 369] on div "$2.64" at bounding box center [851, 362] width 84 height 39
type input "$2.64"
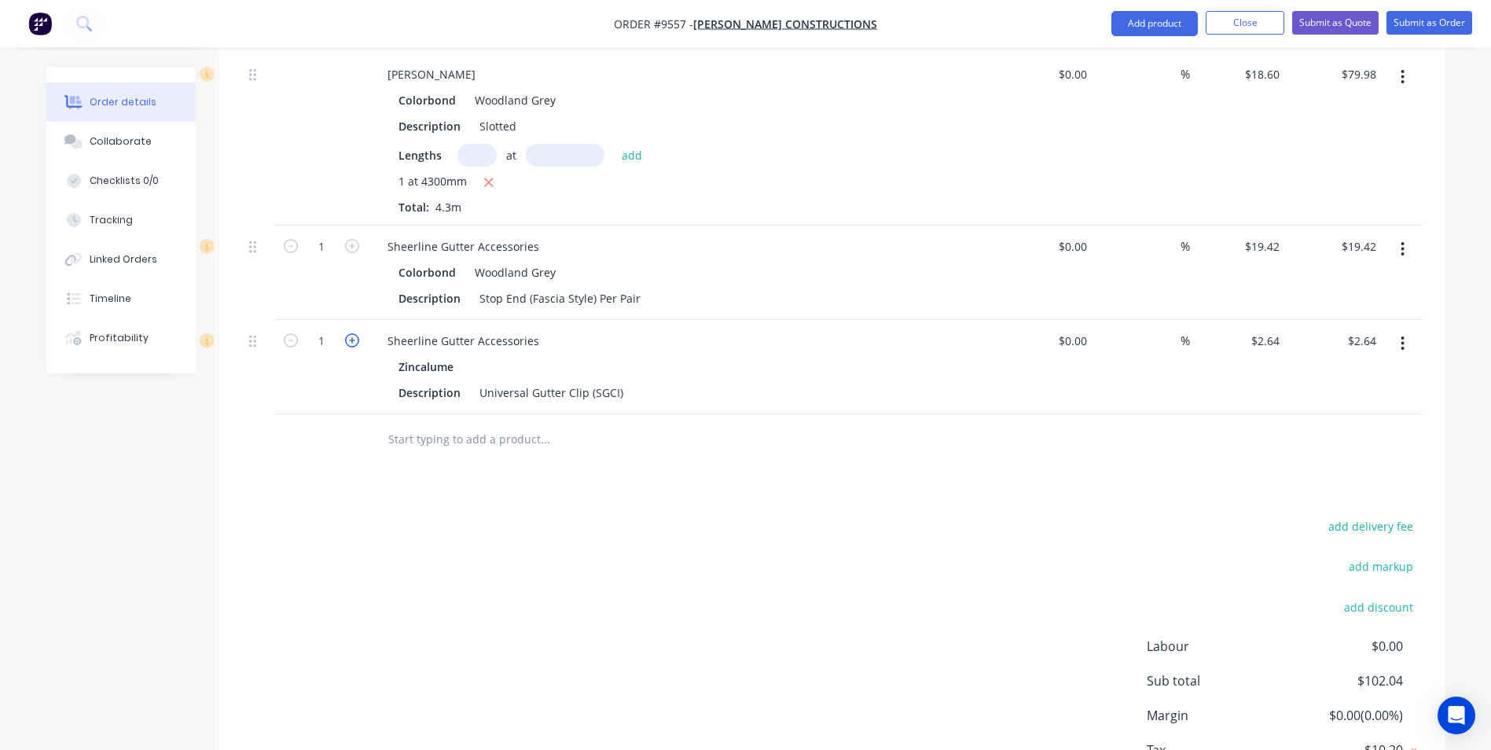
click at [349, 333] on icon "button" at bounding box center [352, 340] width 14 height 14
type input "2"
type input "$5.28"
click at [349, 333] on icon "button" at bounding box center [352, 340] width 14 height 14
type input "3"
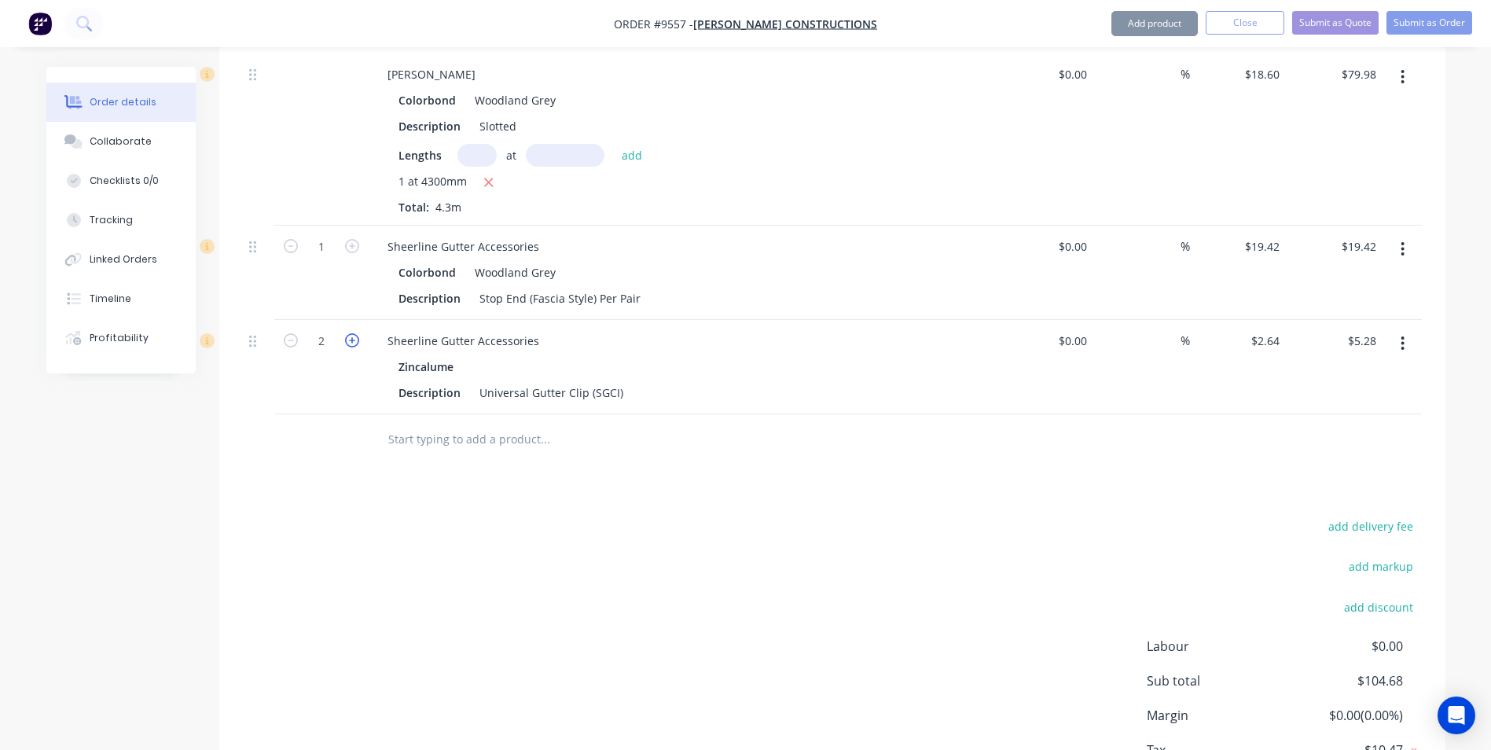
type input "$7.92"
click at [349, 333] on icon "button" at bounding box center [352, 340] width 14 height 14
type input "4"
type input "$10.56"
click at [349, 333] on icon "button" at bounding box center [352, 340] width 14 height 14
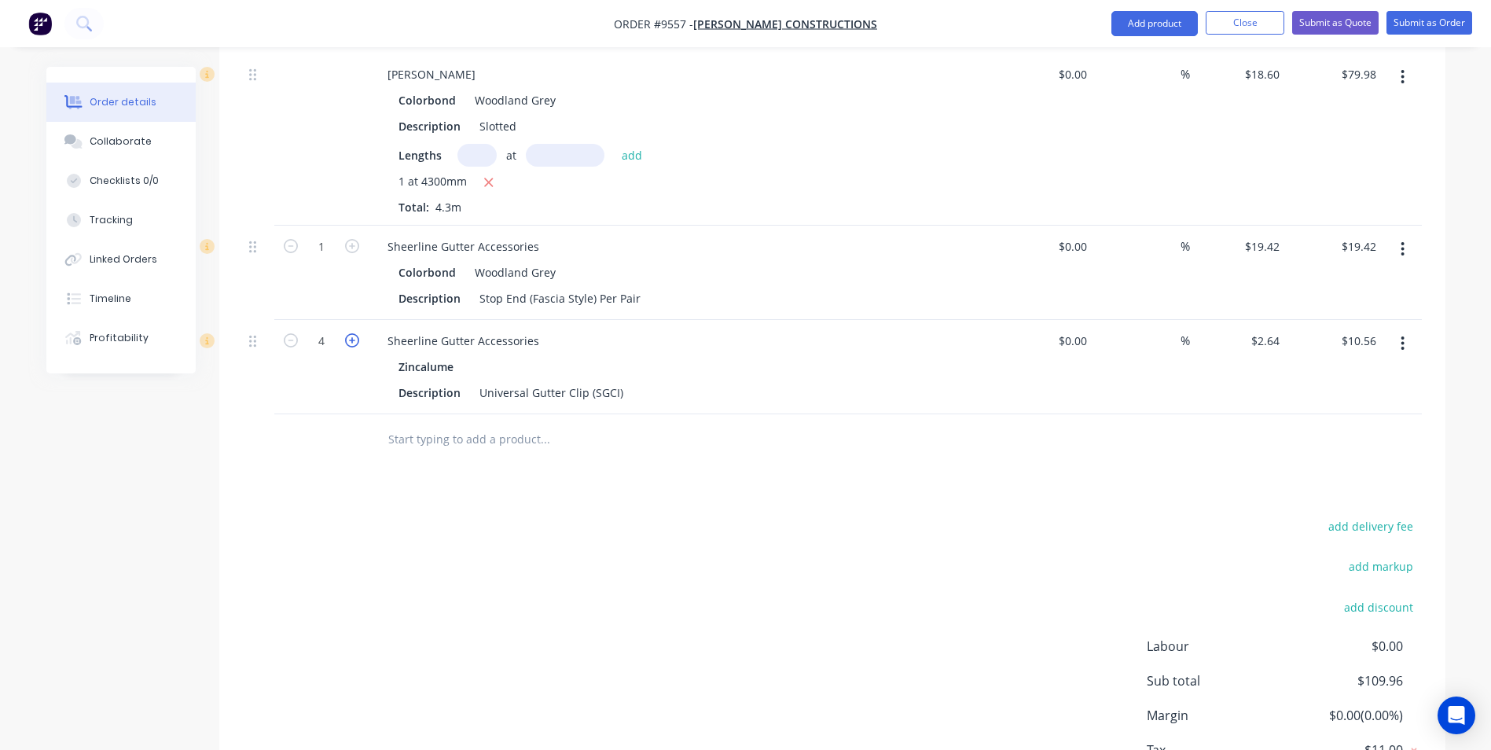
type input "5"
type input "$13.20"
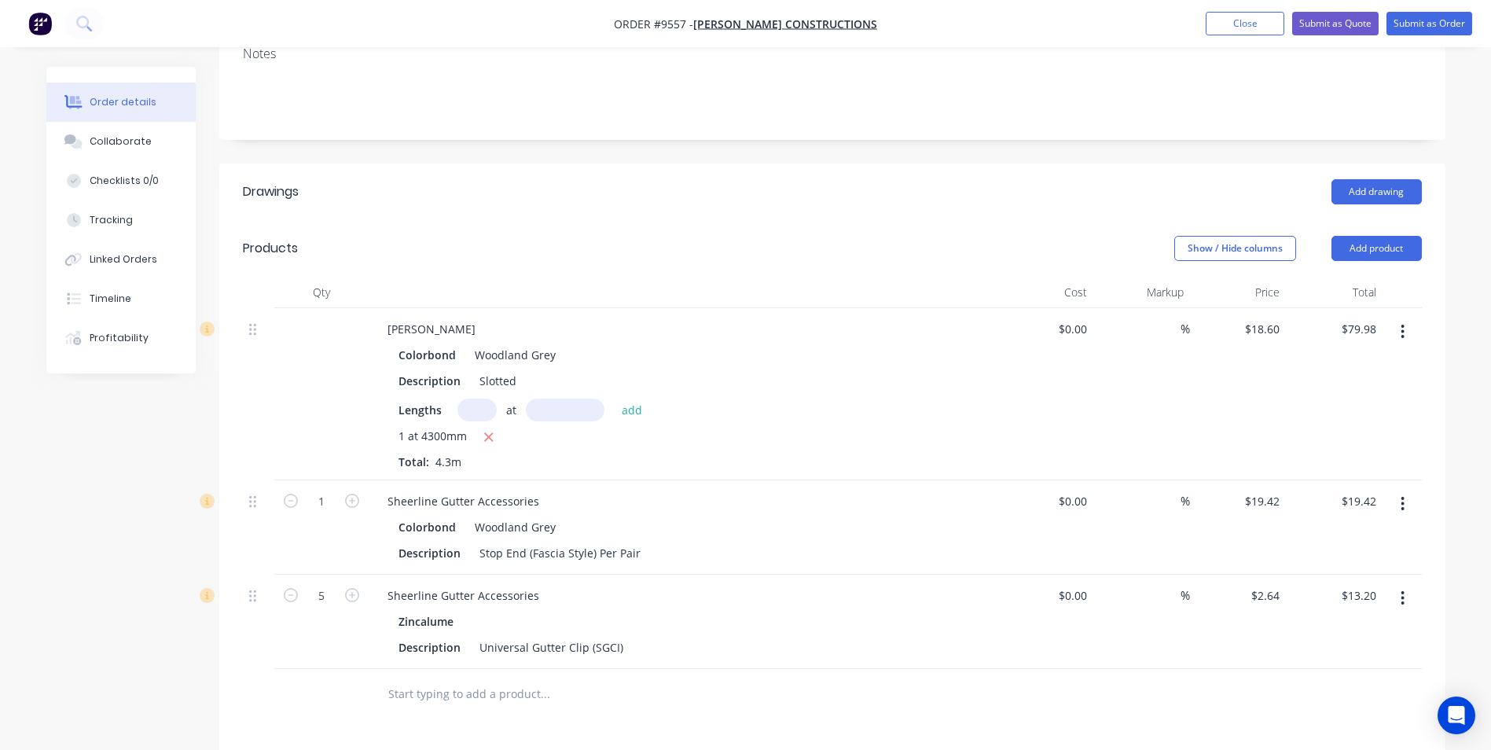
scroll to position [497, 0]
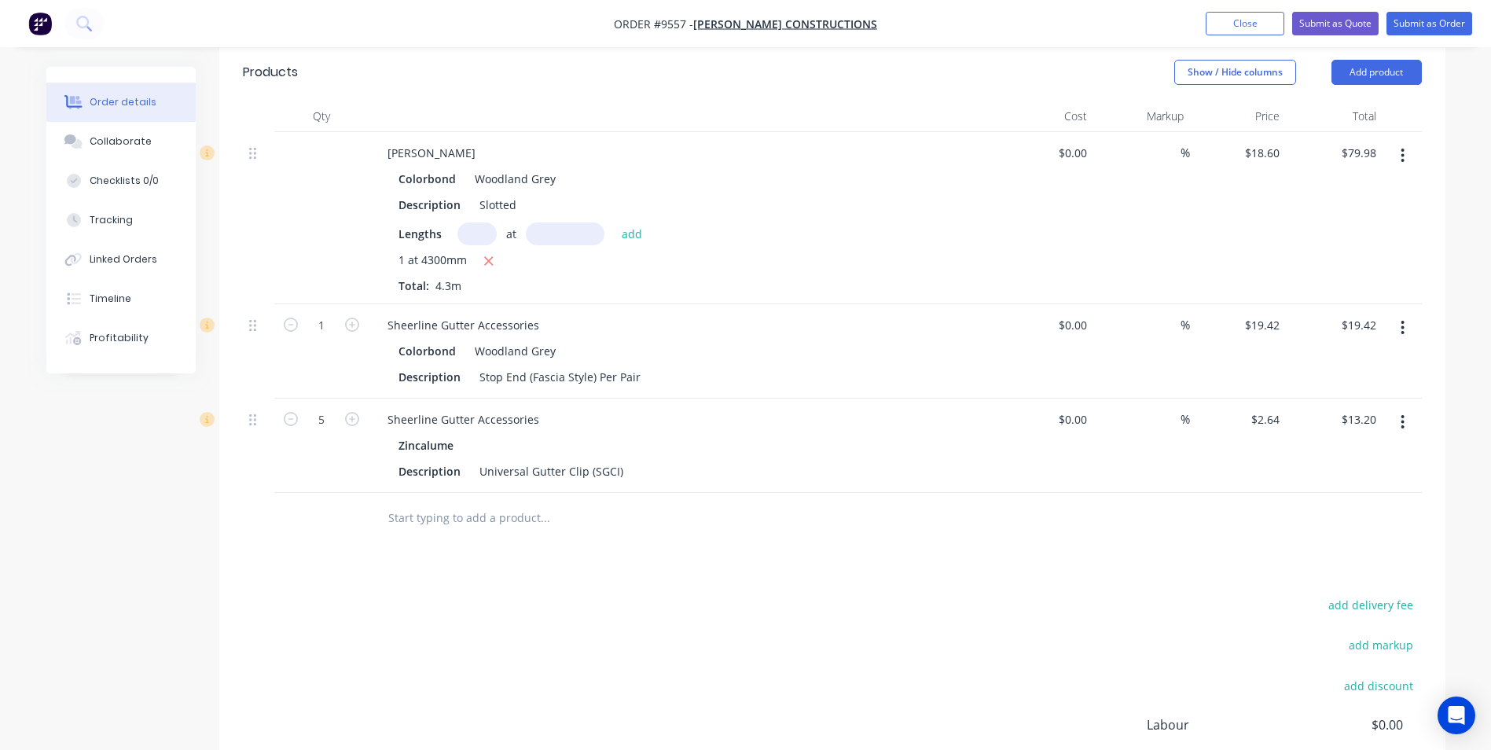
click at [439, 502] on input "text" at bounding box center [545, 517] width 314 height 31
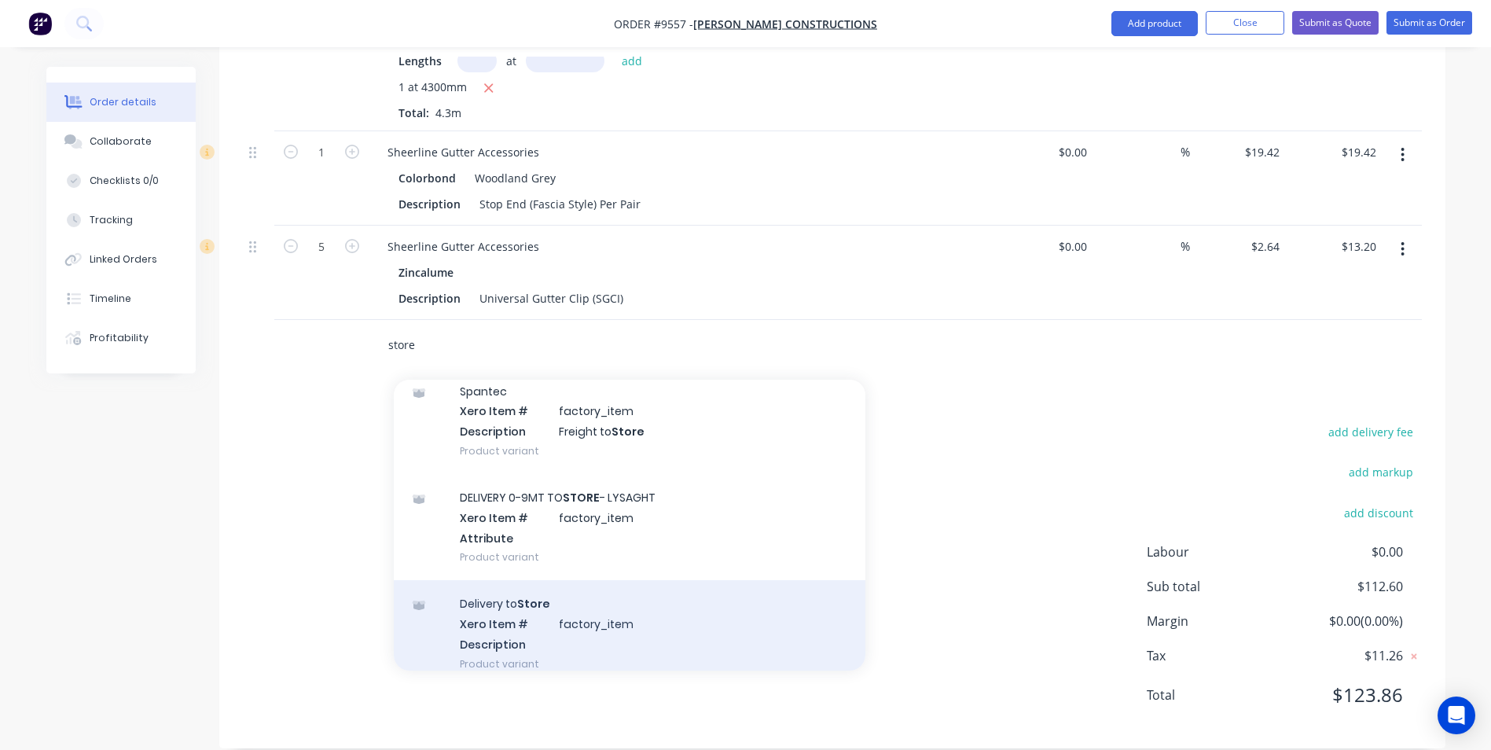
scroll to position [157, 0]
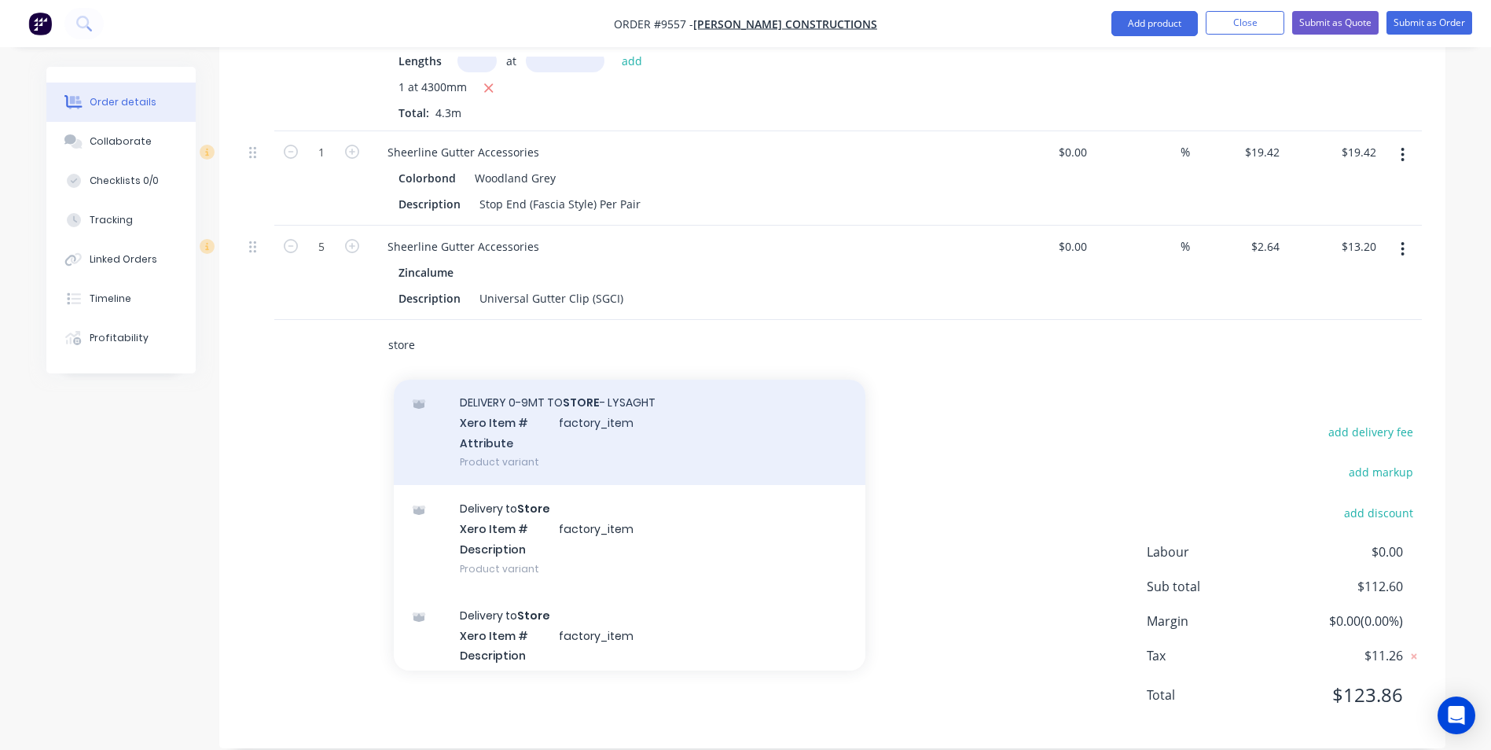
type input "store"
click at [619, 427] on div "DELIVERY 0-9MT TO STORE - LYSAGHT Xero Item # factory_item Attribute Product va…" at bounding box center [630, 432] width 472 height 106
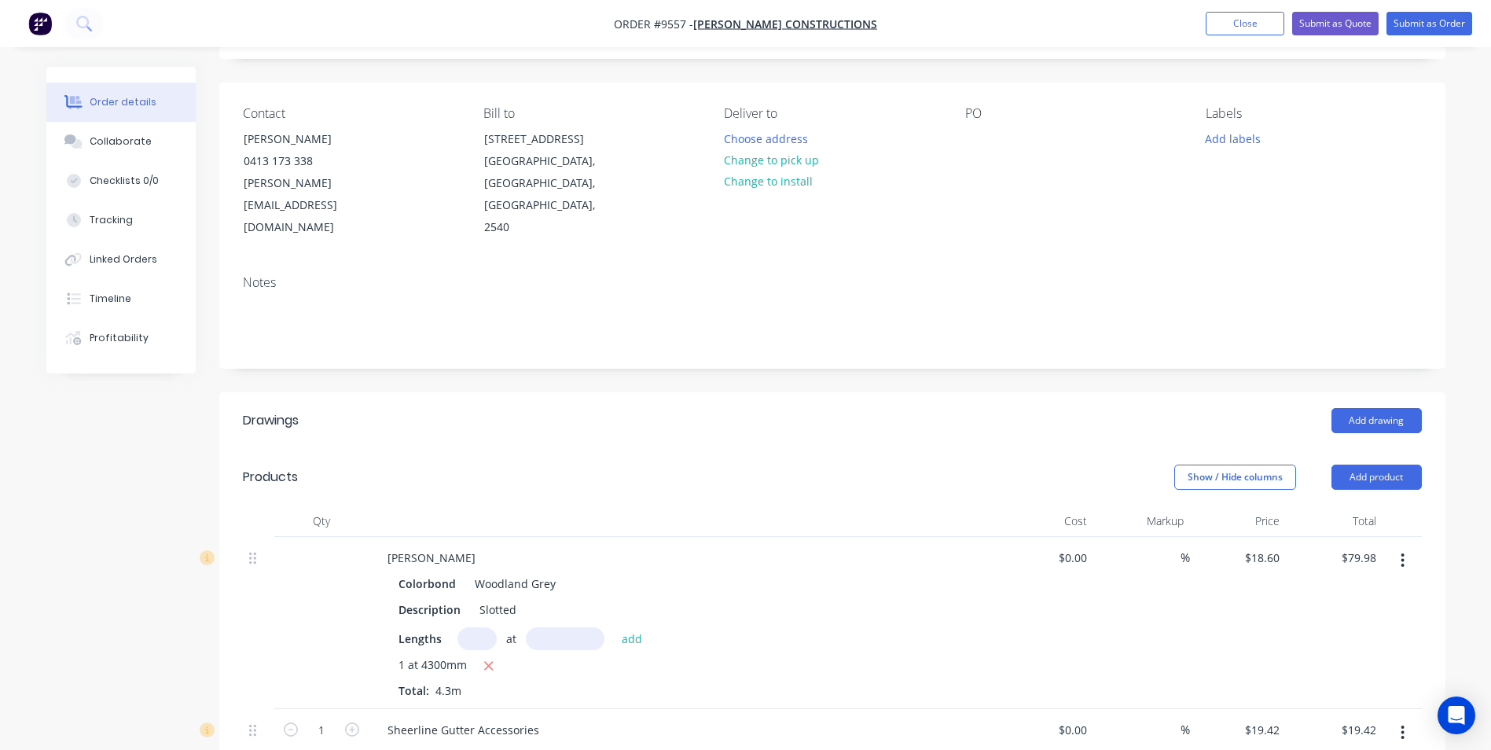
scroll to position [0, 0]
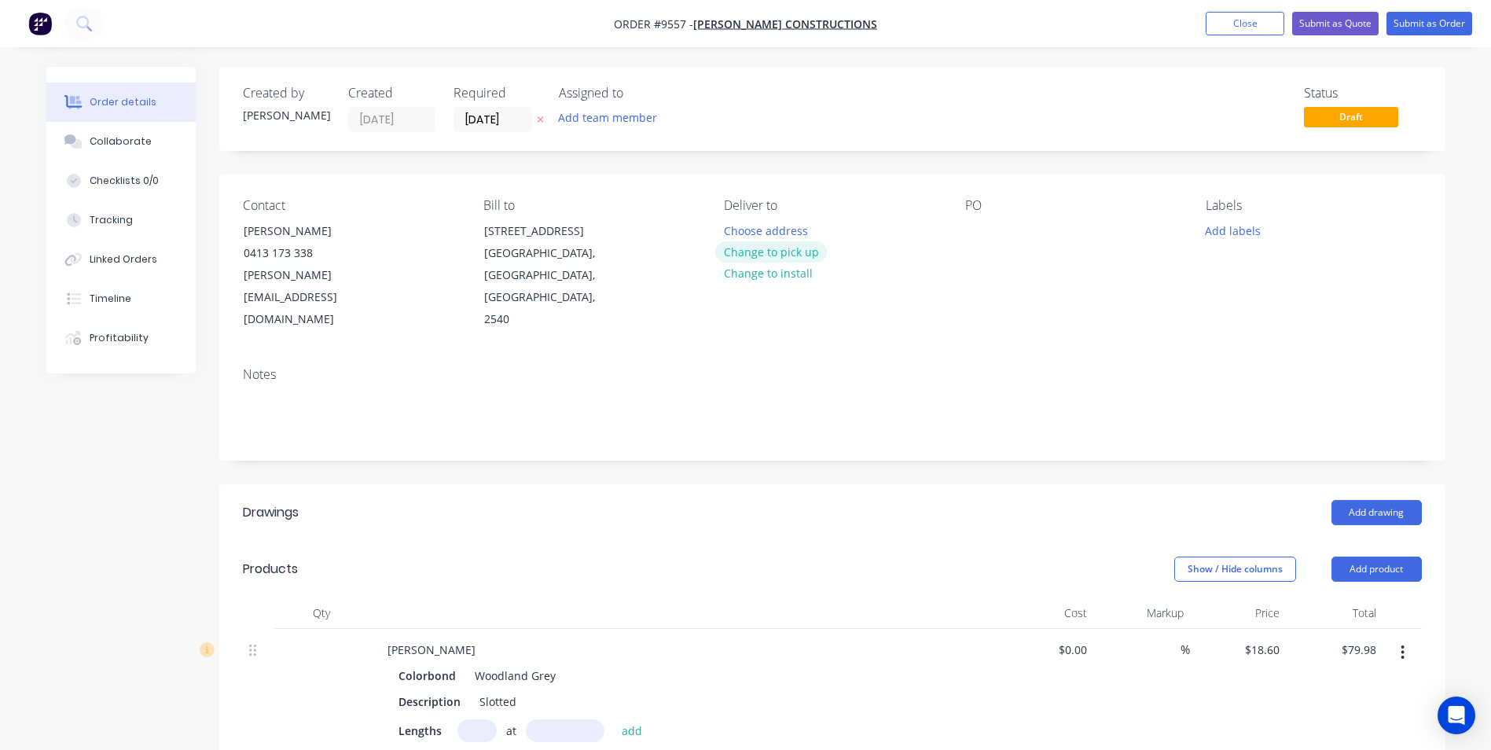
click at [761, 256] on button "Change to pick up" at bounding box center [771, 251] width 112 height 21
click at [975, 247] on div "PO" at bounding box center [1072, 264] width 215 height 133
click at [976, 231] on div at bounding box center [977, 230] width 25 height 23
click at [1405, 28] on button "Submit as Order" at bounding box center [1430, 24] width 86 height 24
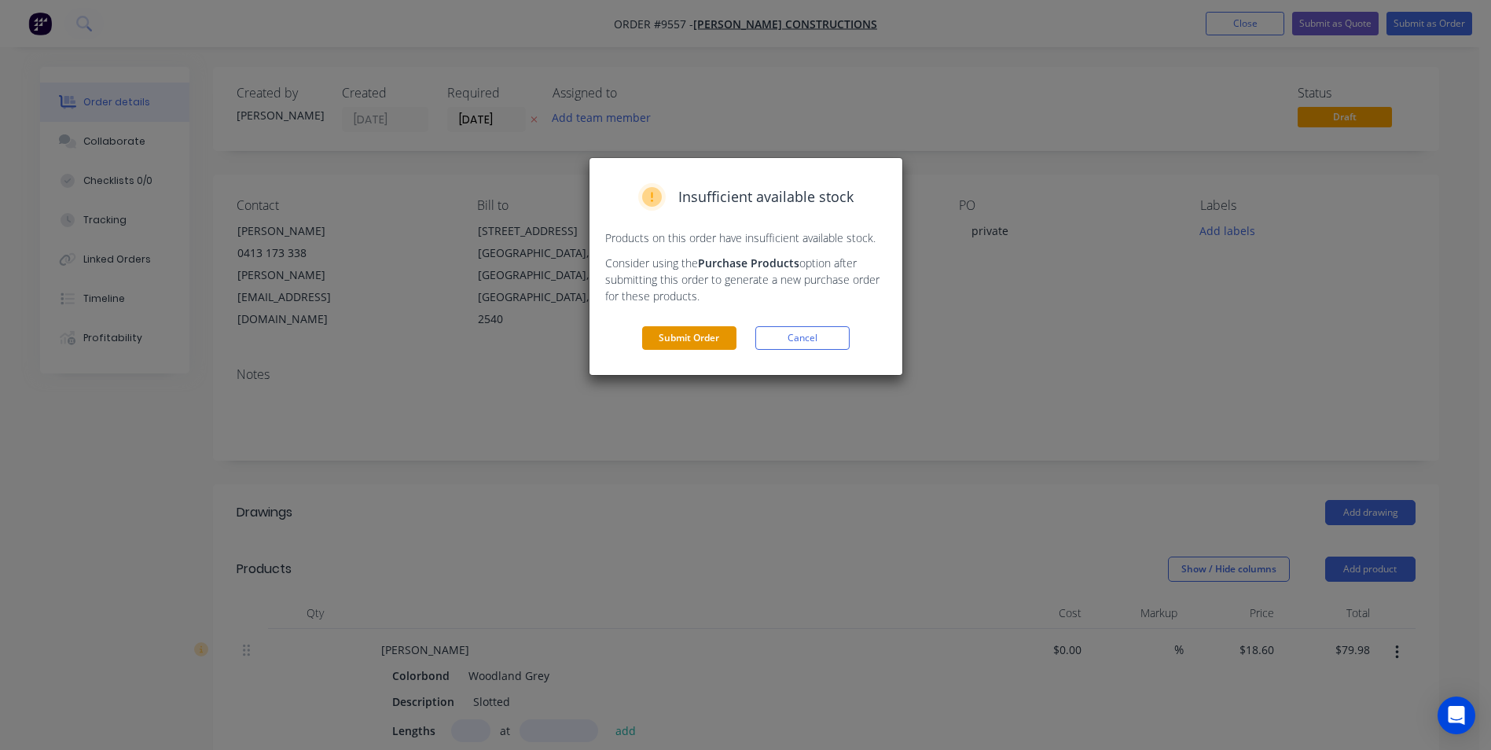
click at [679, 336] on button "Submit Order" at bounding box center [689, 338] width 94 height 24
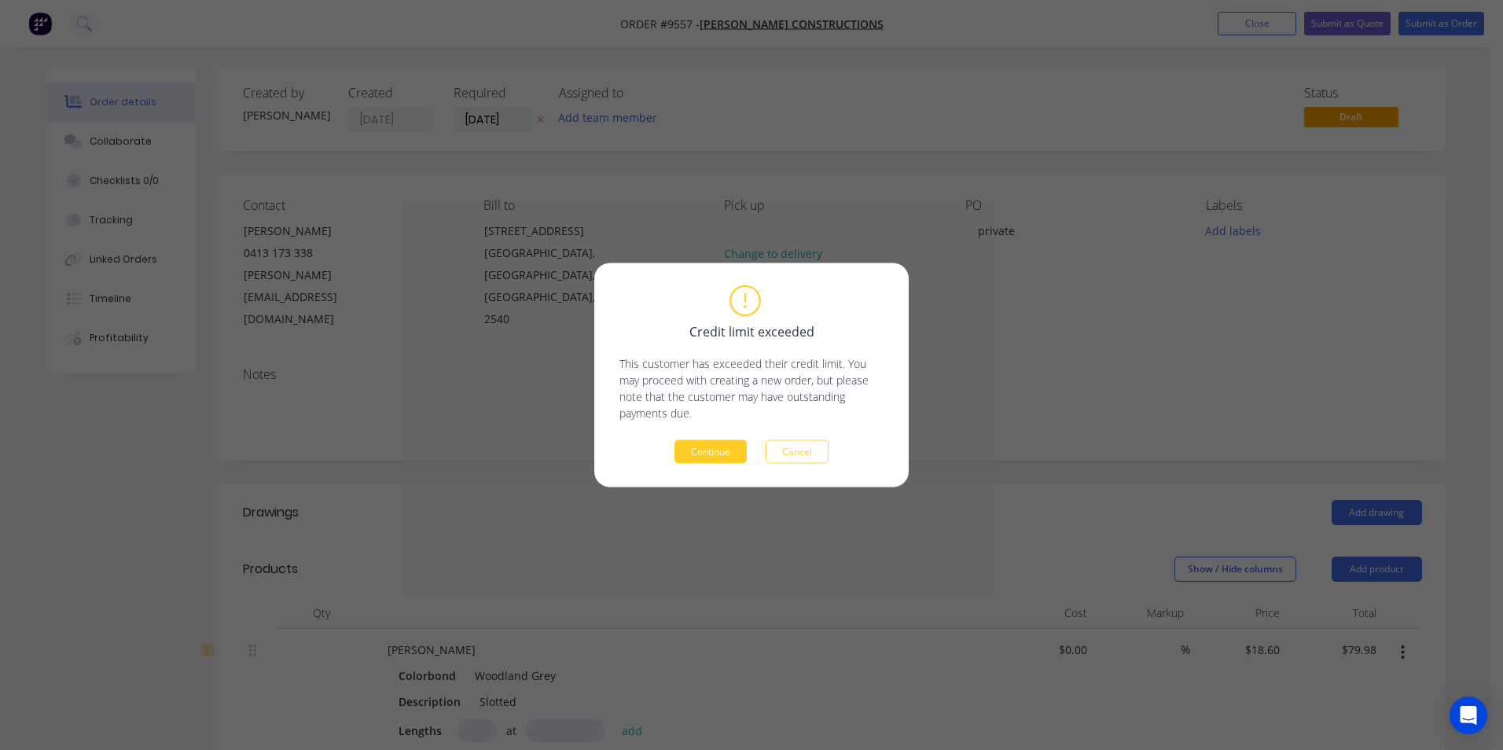
click at [708, 457] on button "Continue" at bounding box center [710, 452] width 72 height 24
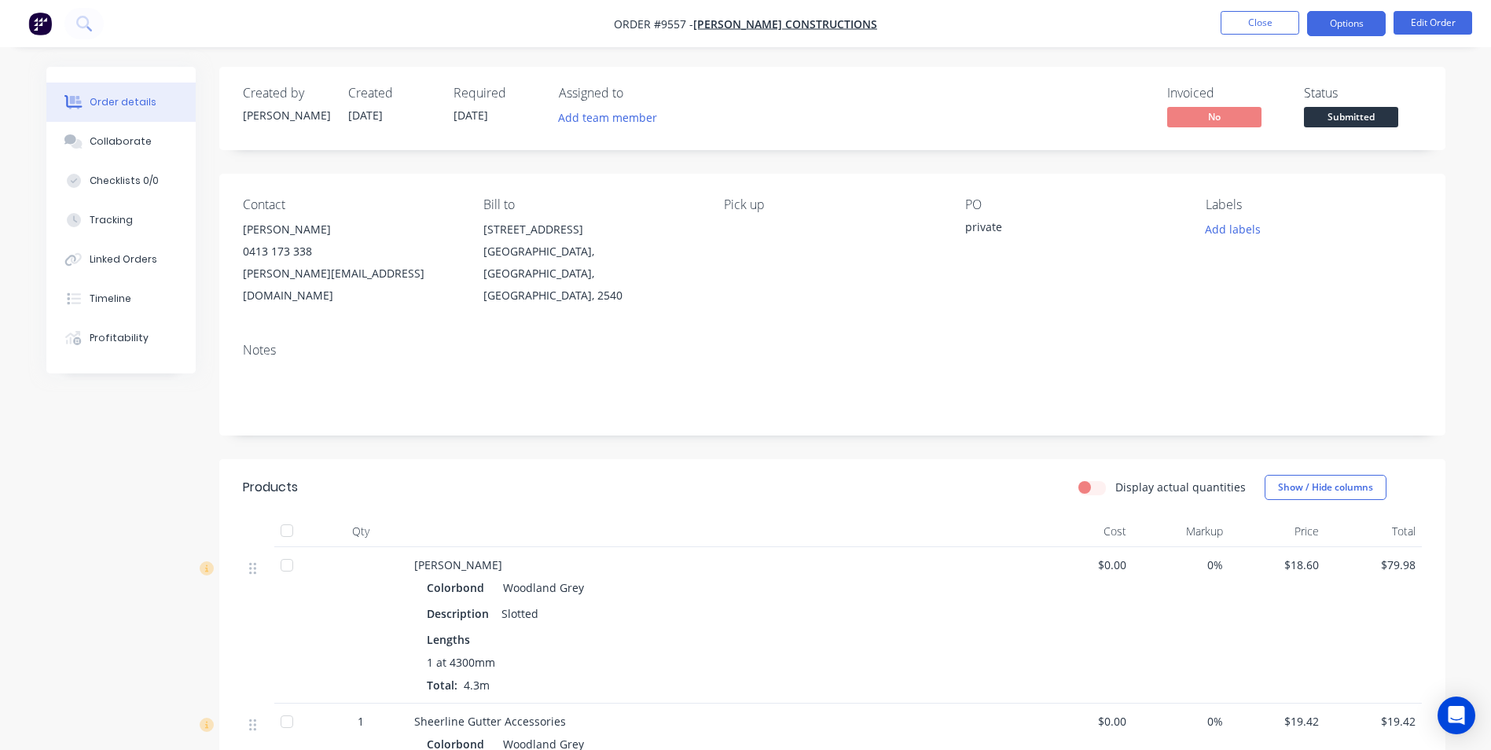
click at [1359, 22] on button "Options" at bounding box center [1346, 23] width 79 height 25
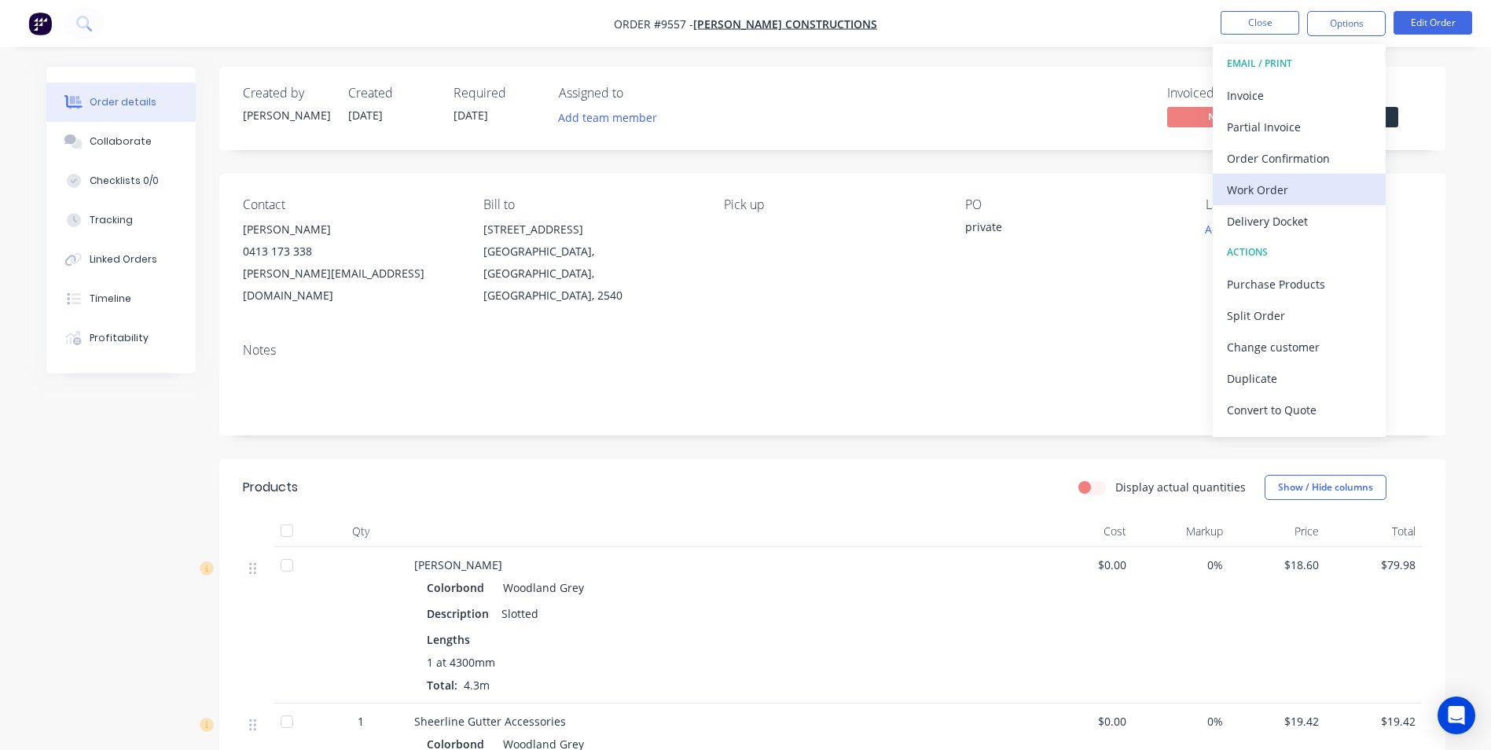
click at [1261, 190] on div "Work Order" at bounding box center [1299, 189] width 145 height 23
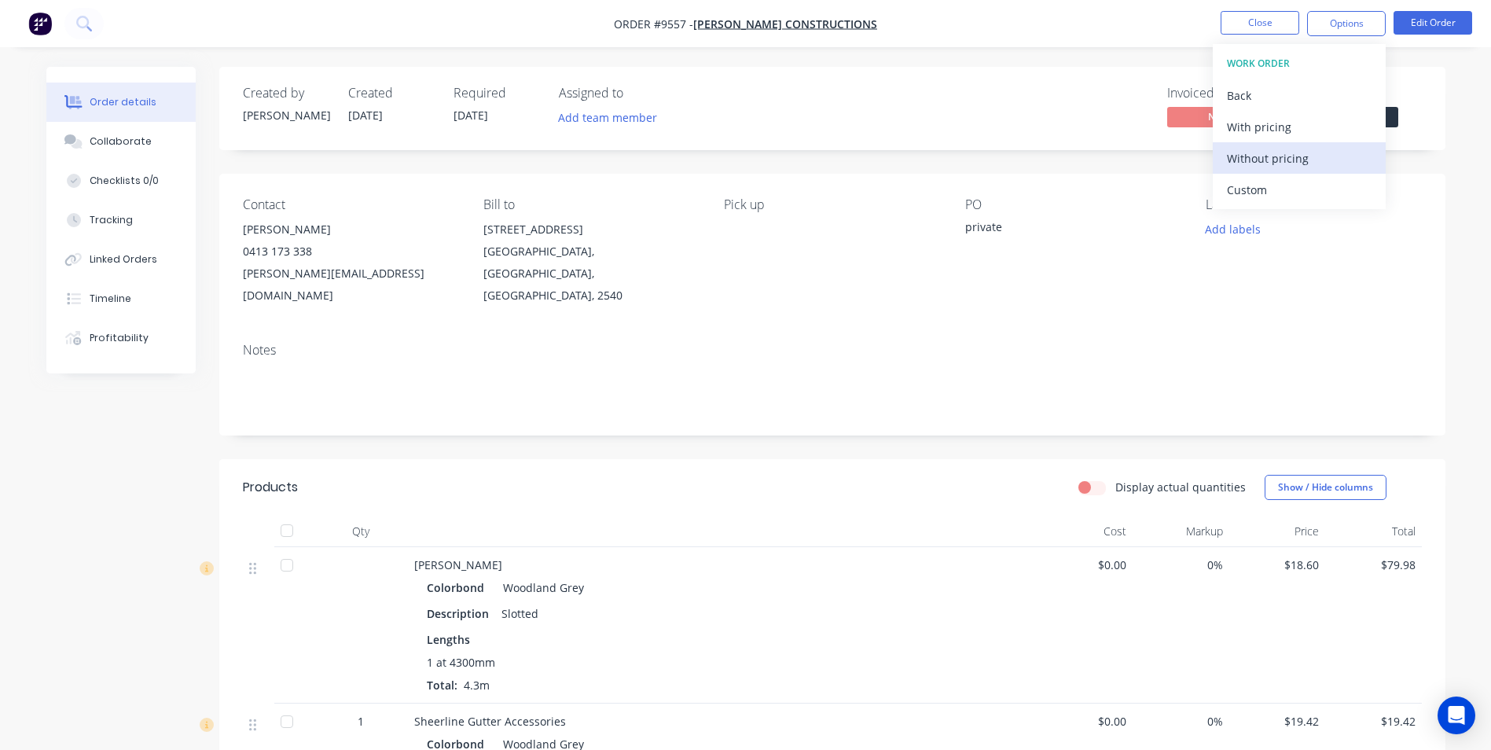
click at [1266, 167] on div "Without pricing" at bounding box center [1299, 158] width 145 height 23
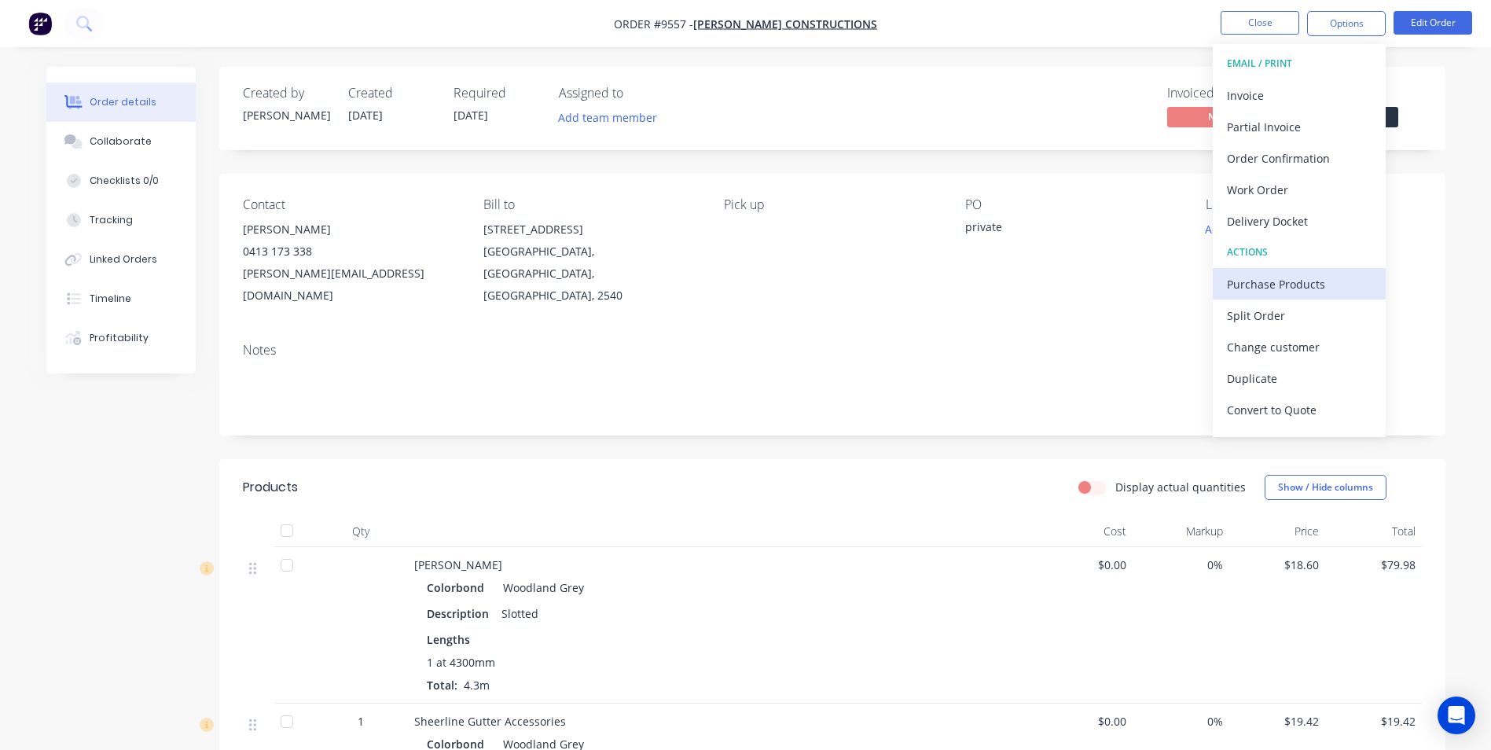
click at [1273, 278] on div "Purchase Products" at bounding box center [1299, 284] width 145 height 23
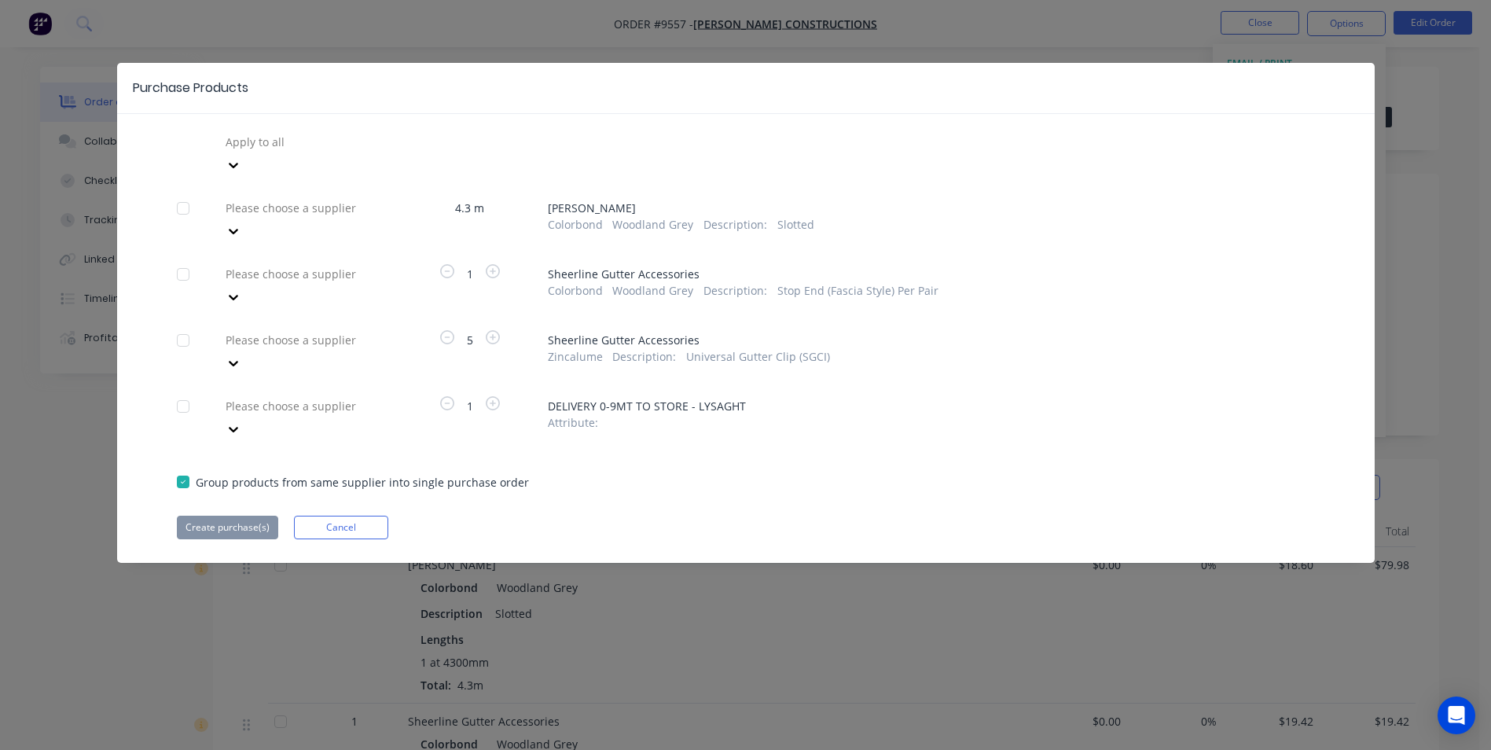
click at [249, 144] on div at bounding box center [337, 142] width 226 height 20
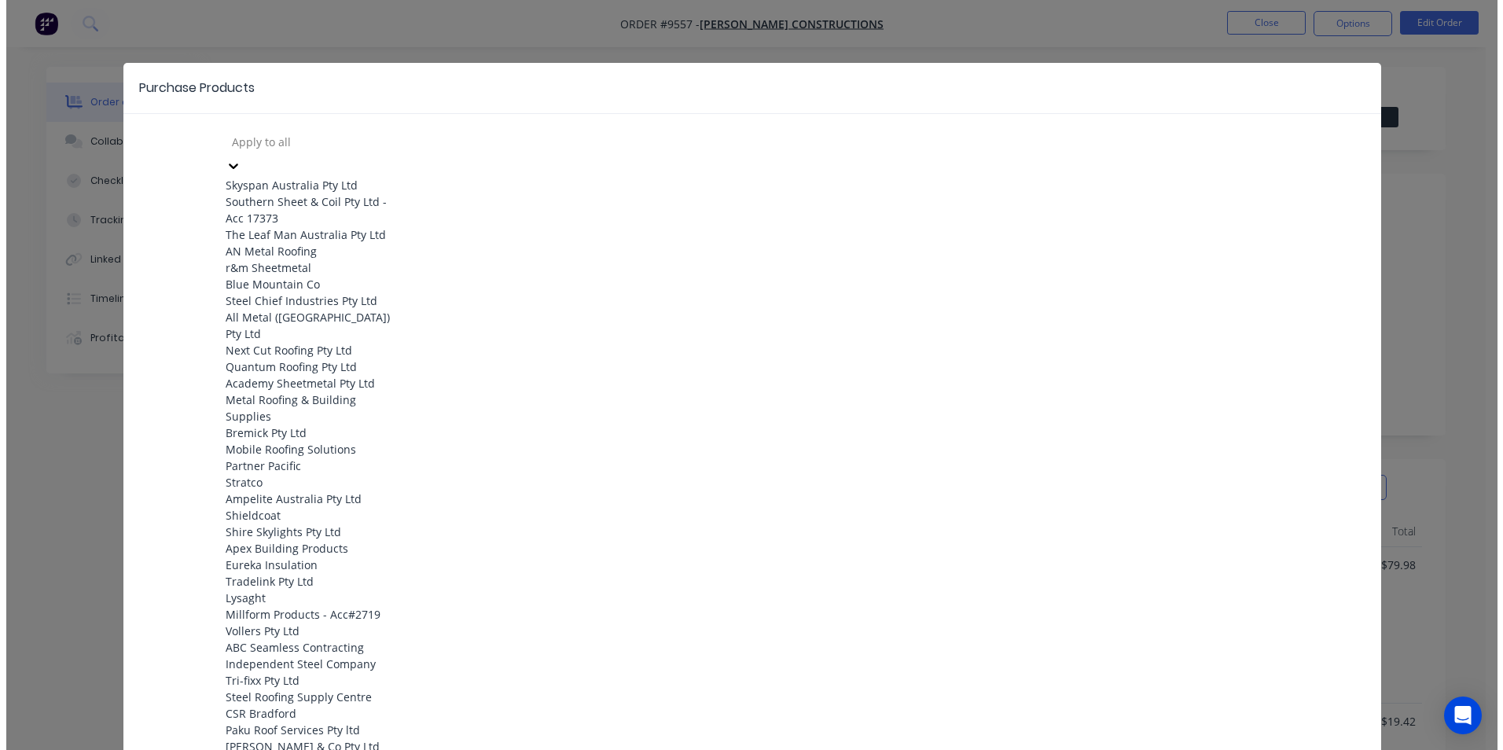
scroll to position [629, 0]
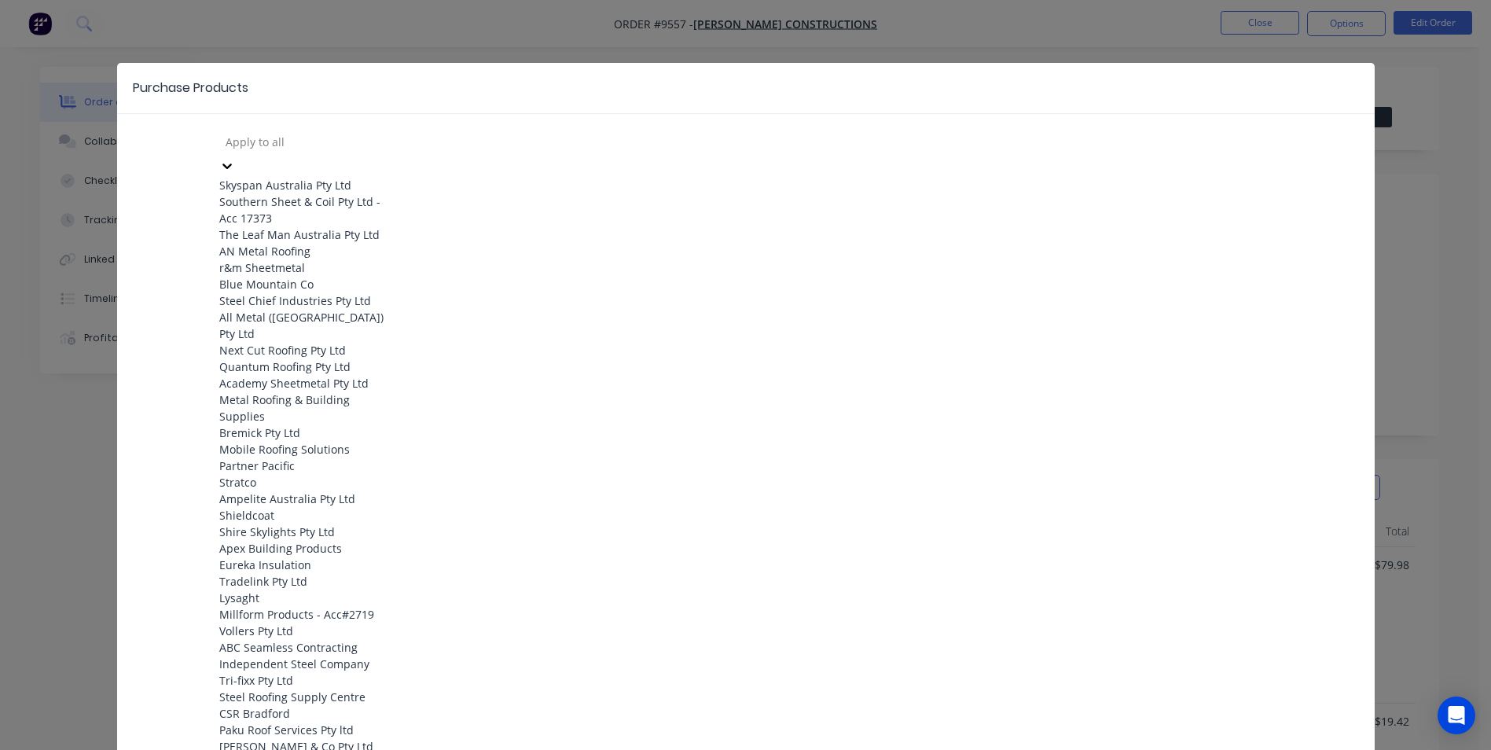
click at [271, 590] on div "Lysaght" at bounding box center [305, 598] width 173 height 17
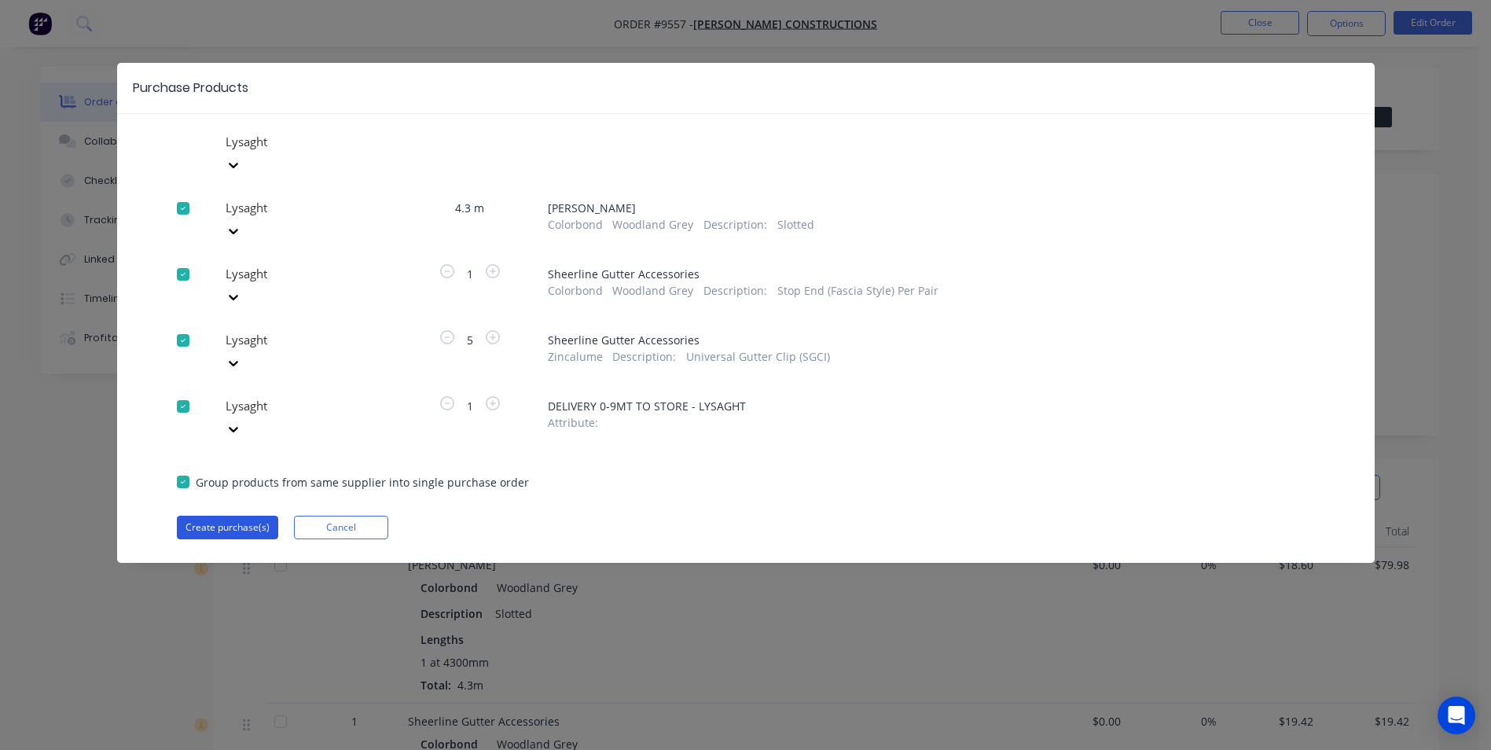
click at [219, 516] on button "Create purchase(s)" at bounding box center [227, 528] width 101 height 24
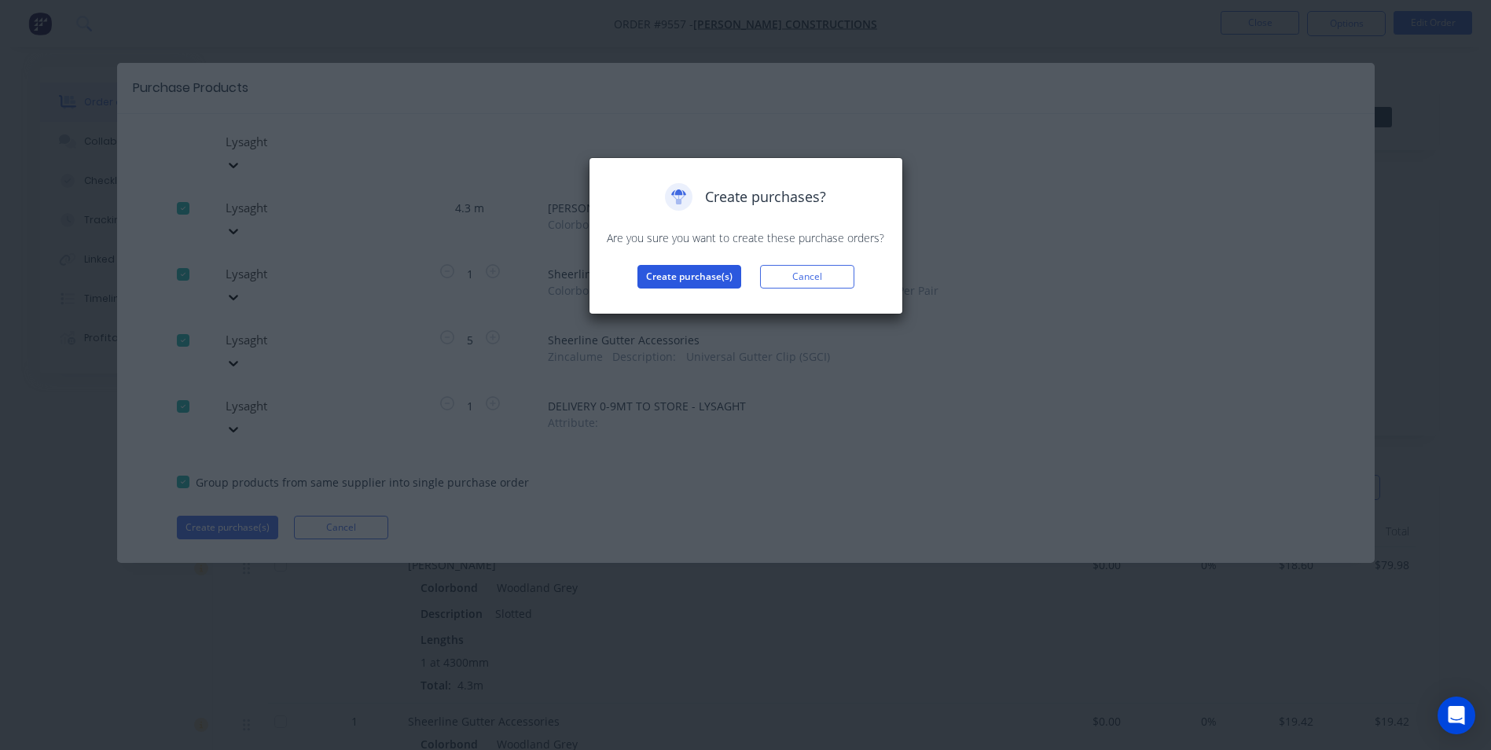
click at [669, 277] on button "Create purchase(s)" at bounding box center [689, 277] width 104 height 24
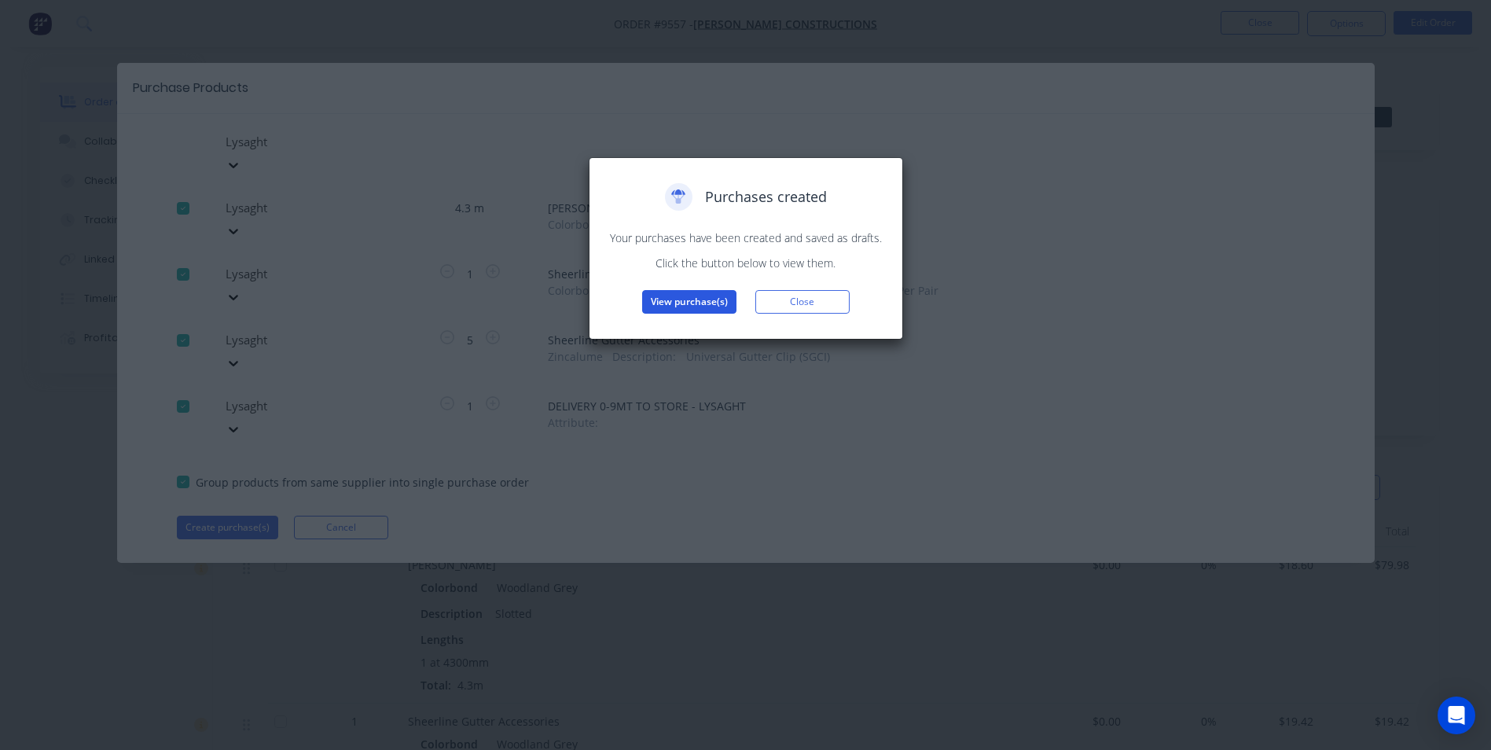
click at [691, 305] on button "View purchase(s)" at bounding box center [689, 302] width 94 height 24
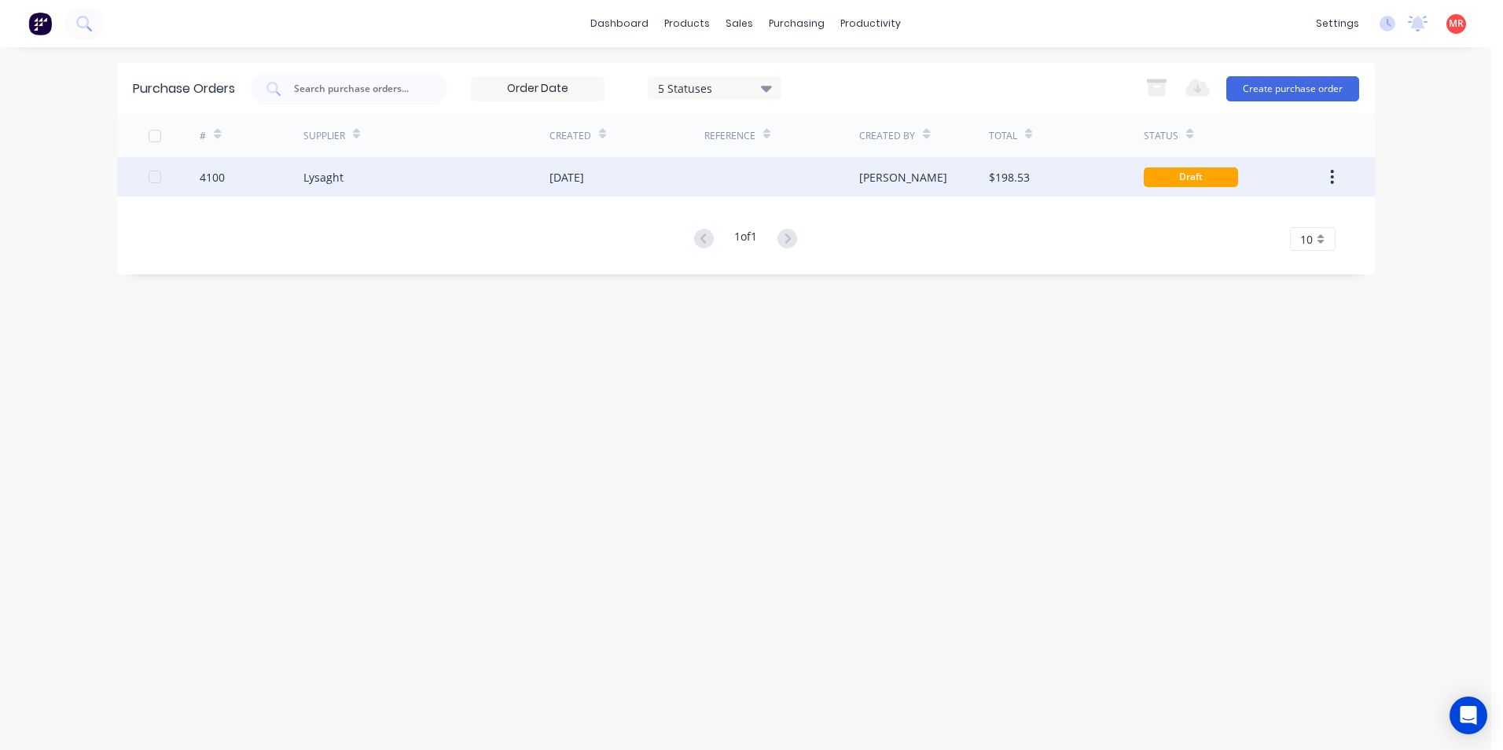
click at [261, 181] on div "4100" at bounding box center [252, 176] width 104 height 39
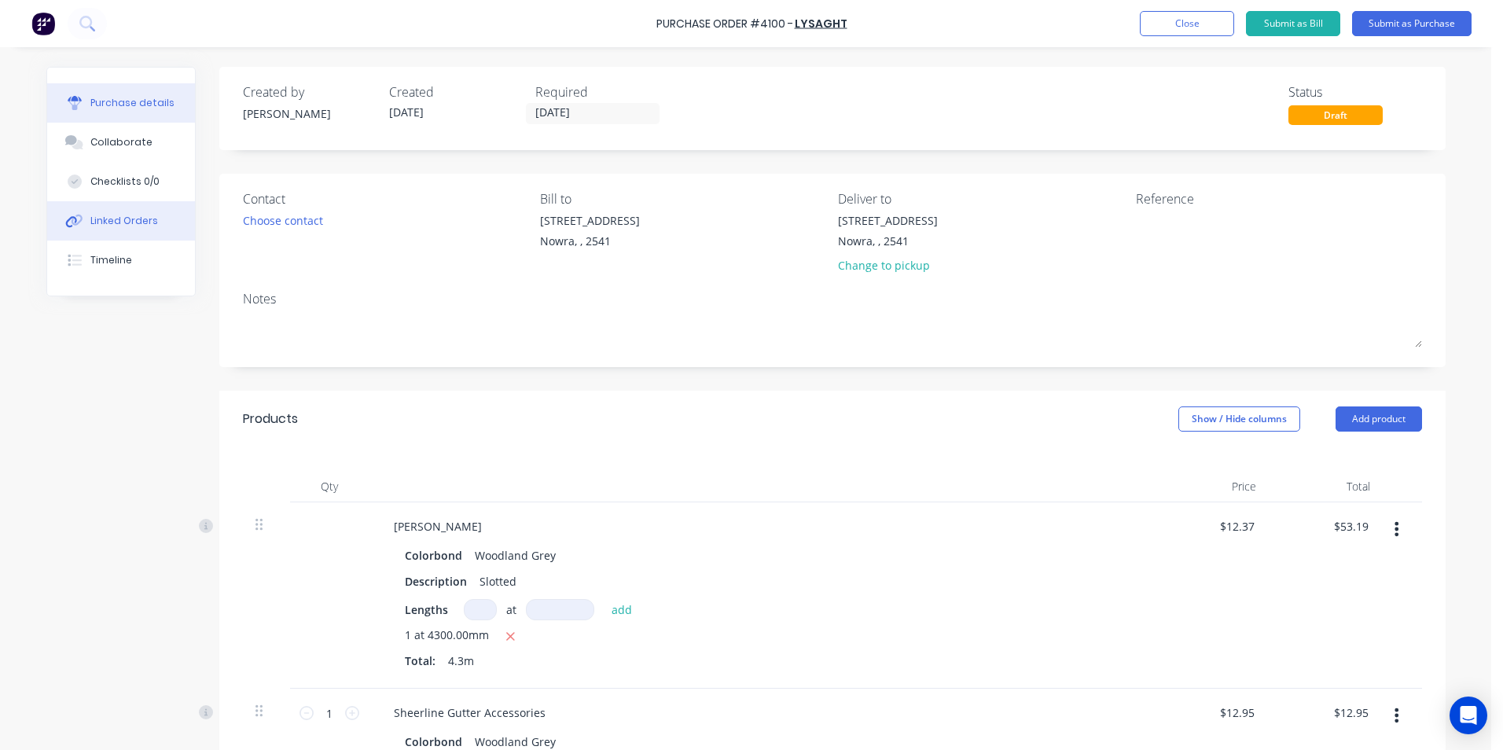
click at [133, 221] on div "Linked Orders" at bounding box center [124, 221] width 68 height 14
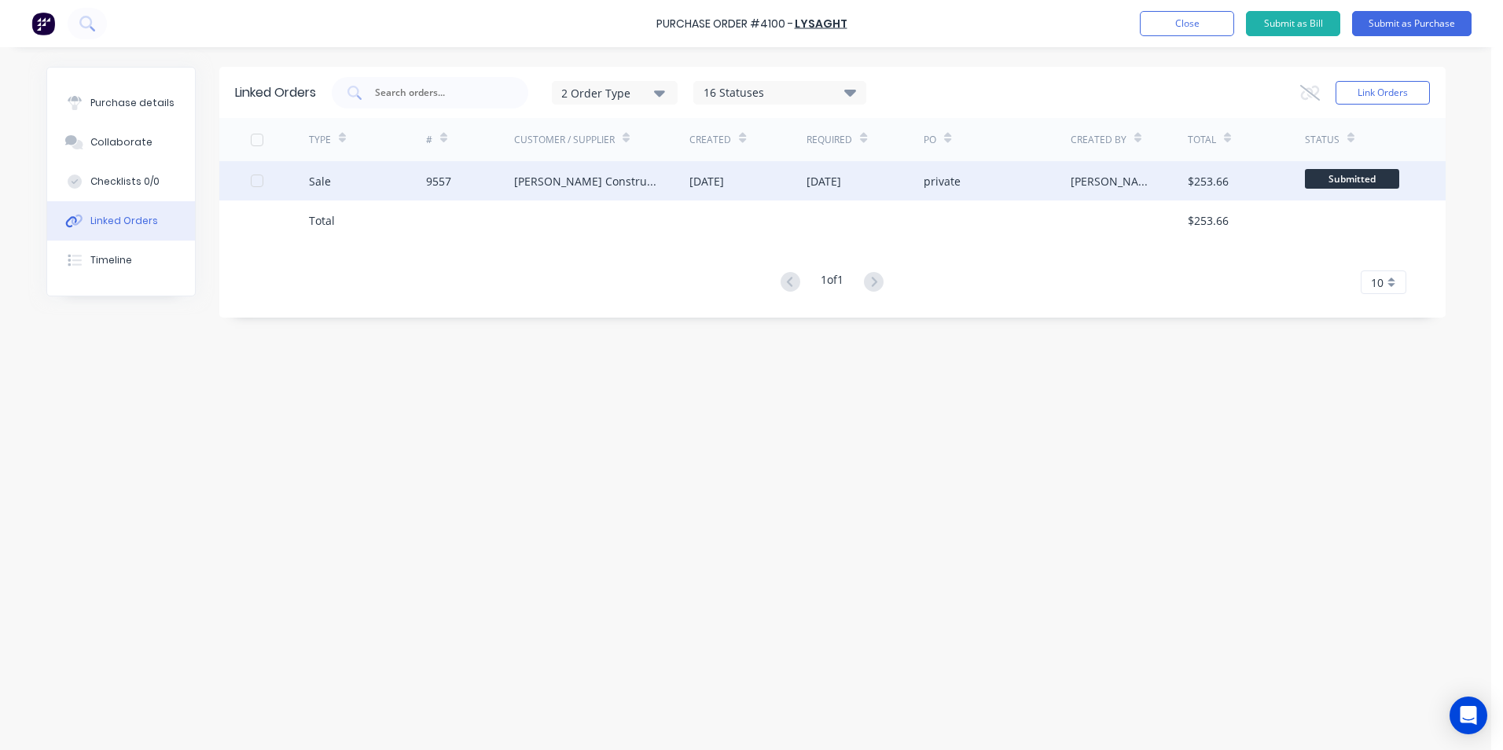
click at [366, 189] on div "Sale" at bounding box center [367, 180] width 117 height 39
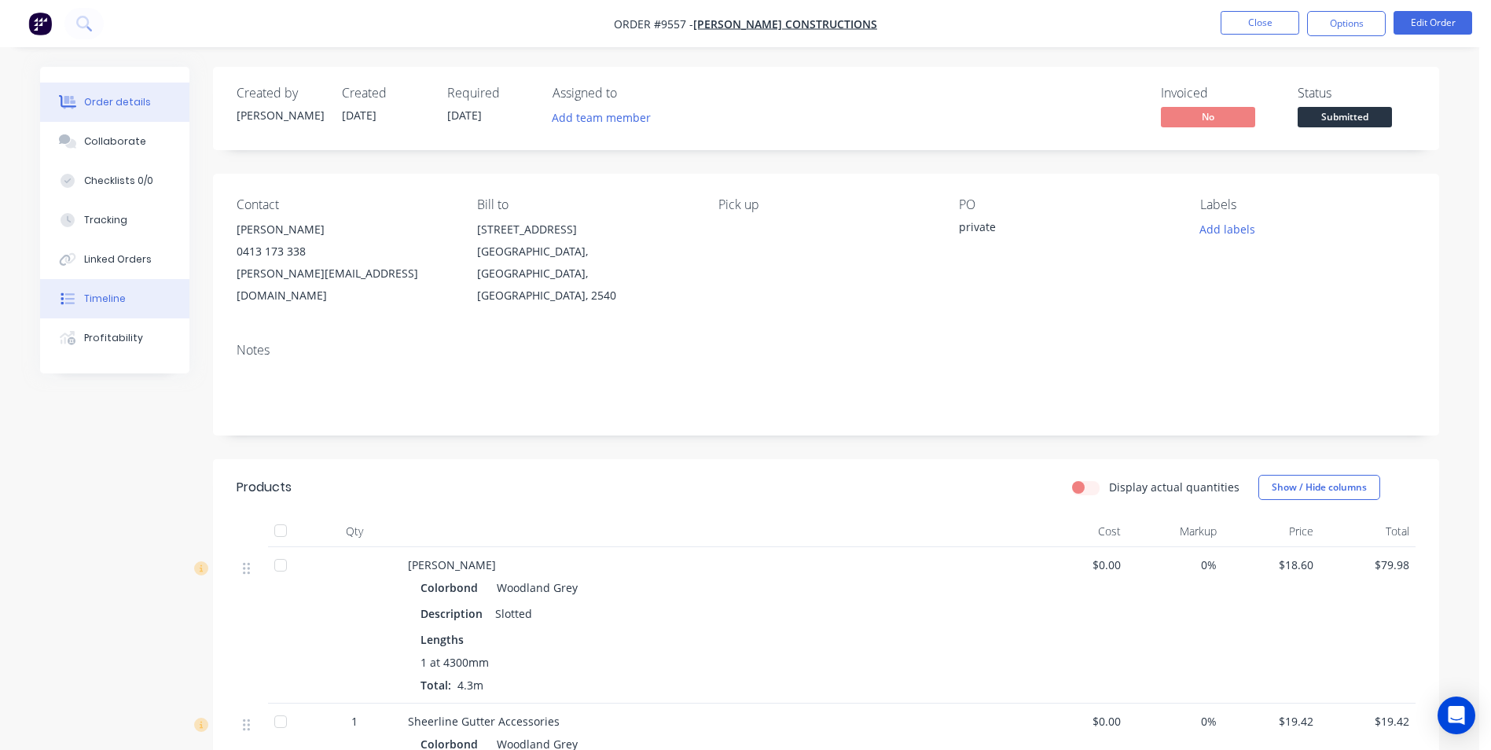
click at [91, 307] on button "Timeline" at bounding box center [114, 298] width 149 height 39
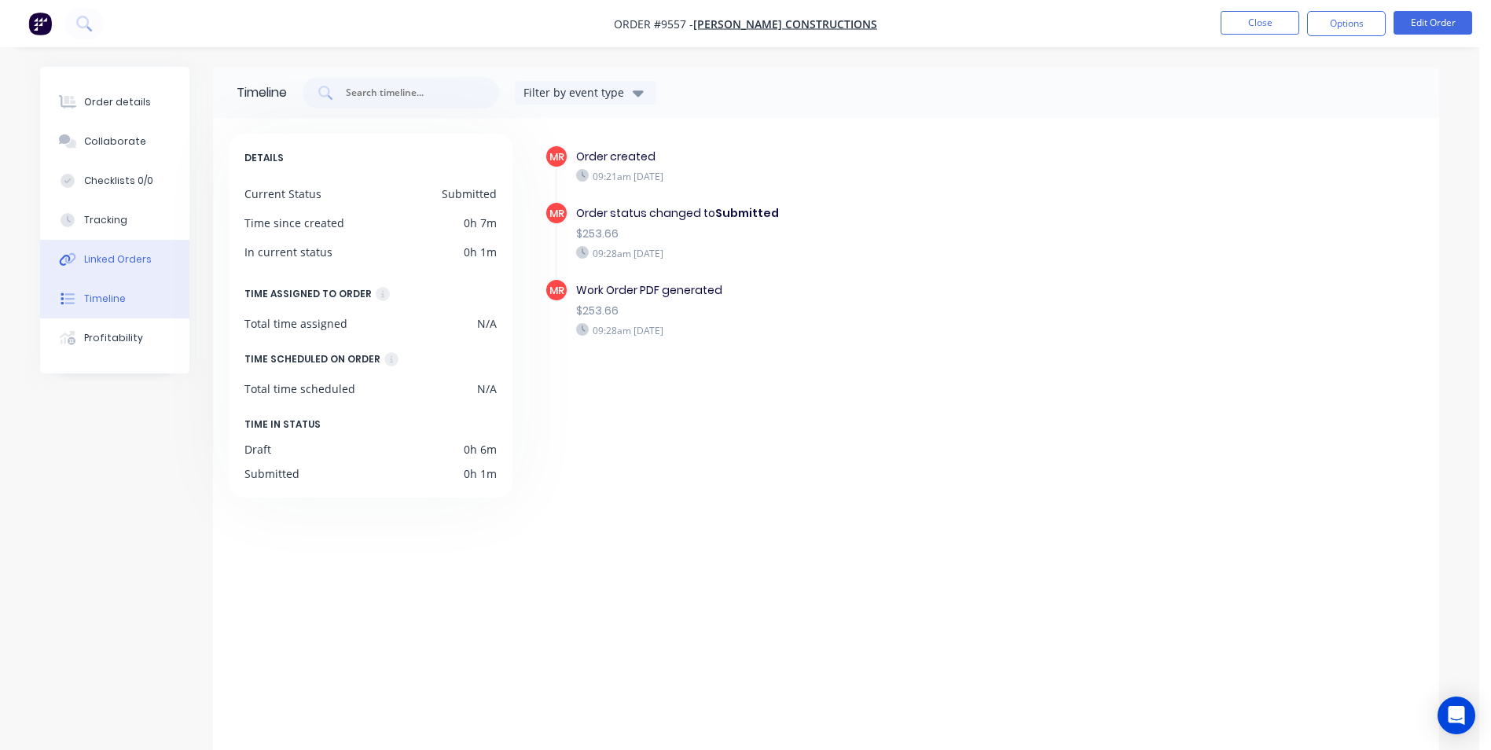
click at [133, 258] on div "Linked Orders" at bounding box center [118, 259] width 68 height 14
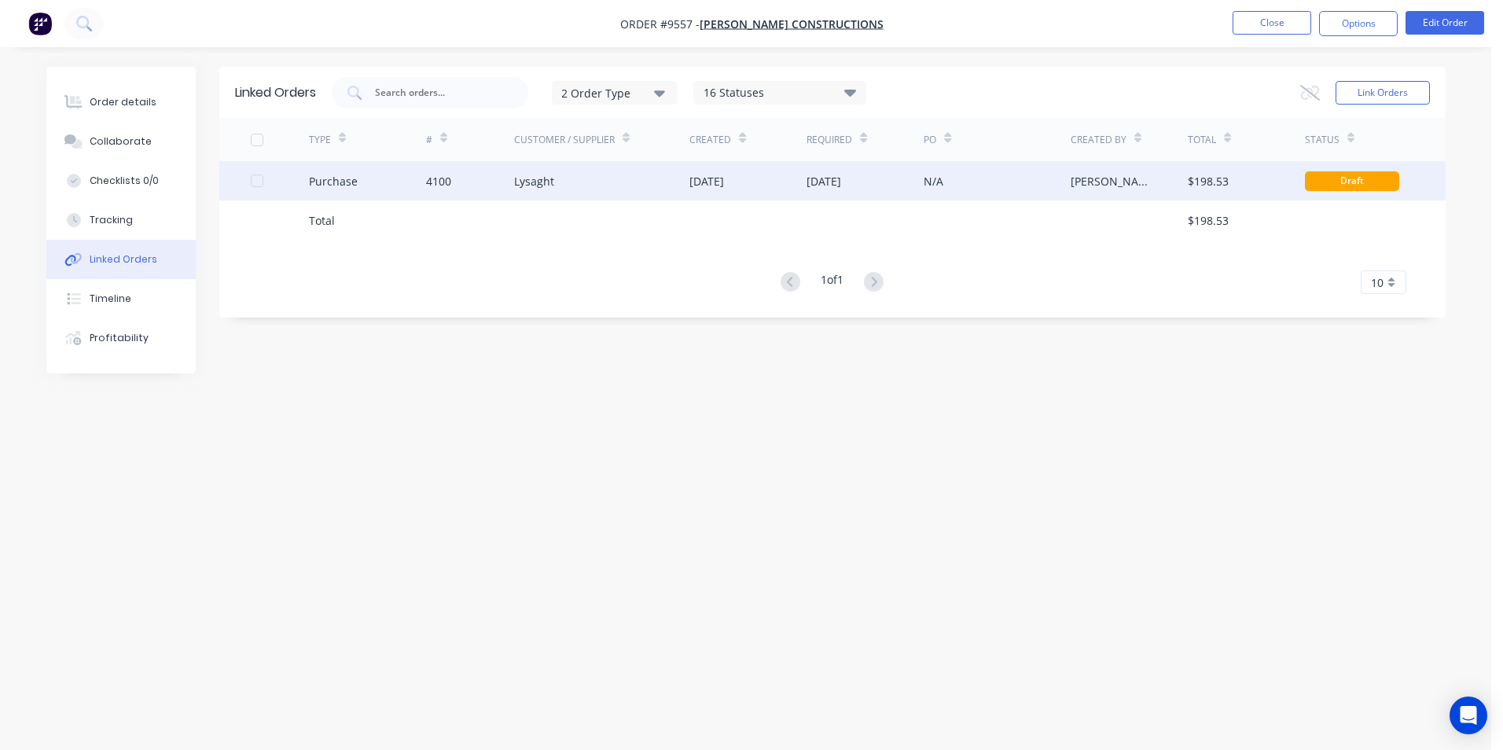
click at [626, 182] on div "Lysaght" at bounding box center [602, 180] width 176 height 39
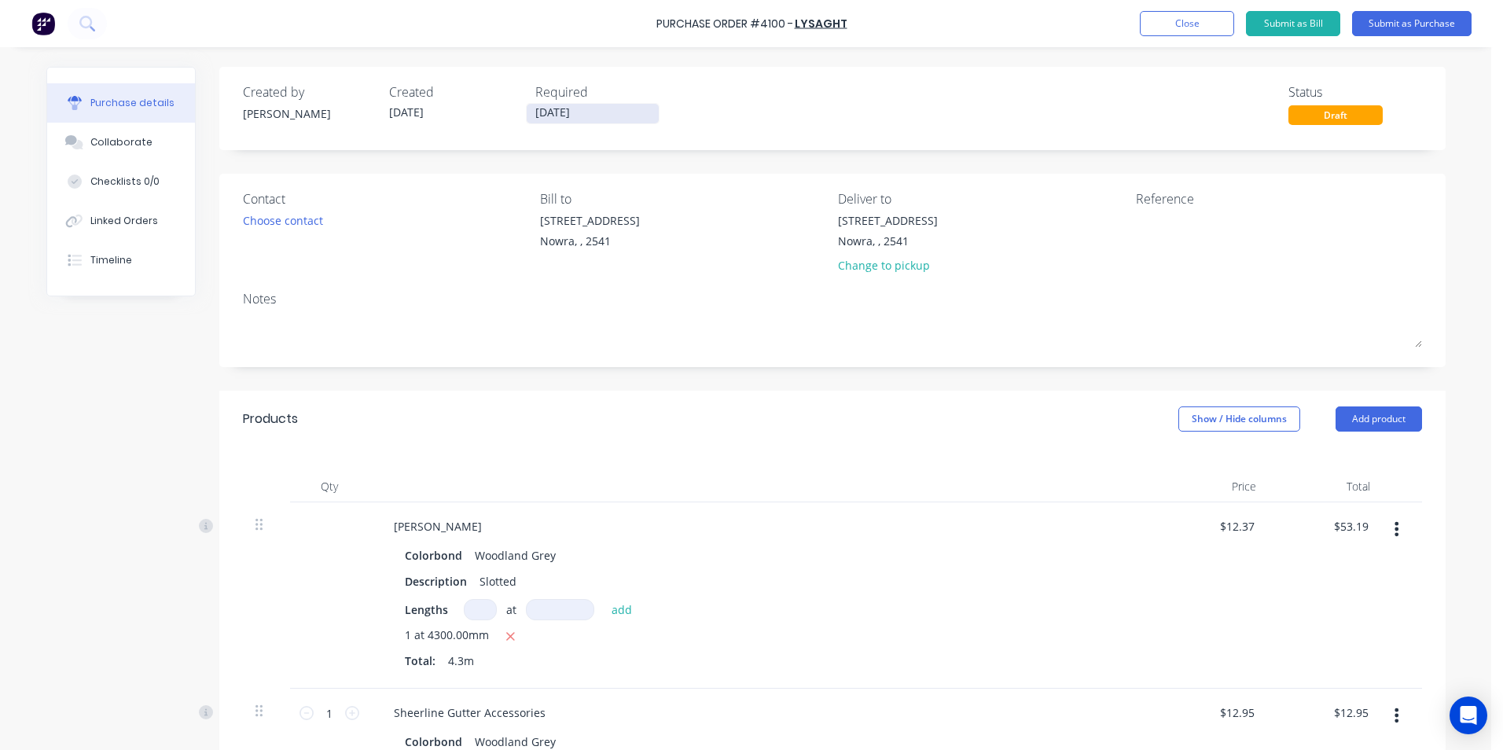
click at [615, 113] on input "01/09/25" at bounding box center [593, 114] width 132 height 20
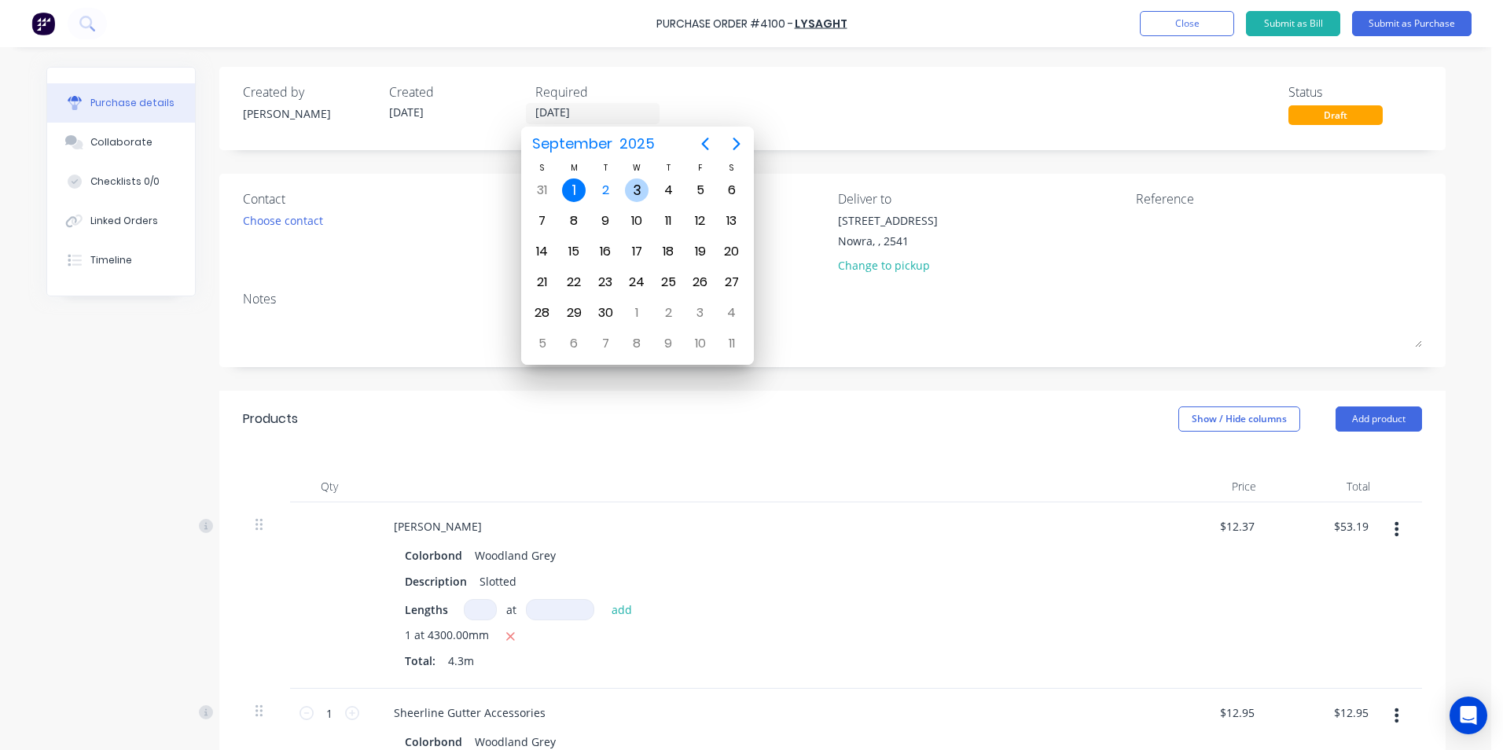
click at [634, 187] on div "3" at bounding box center [637, 190] width 24 height 24
type input "03/09/25"
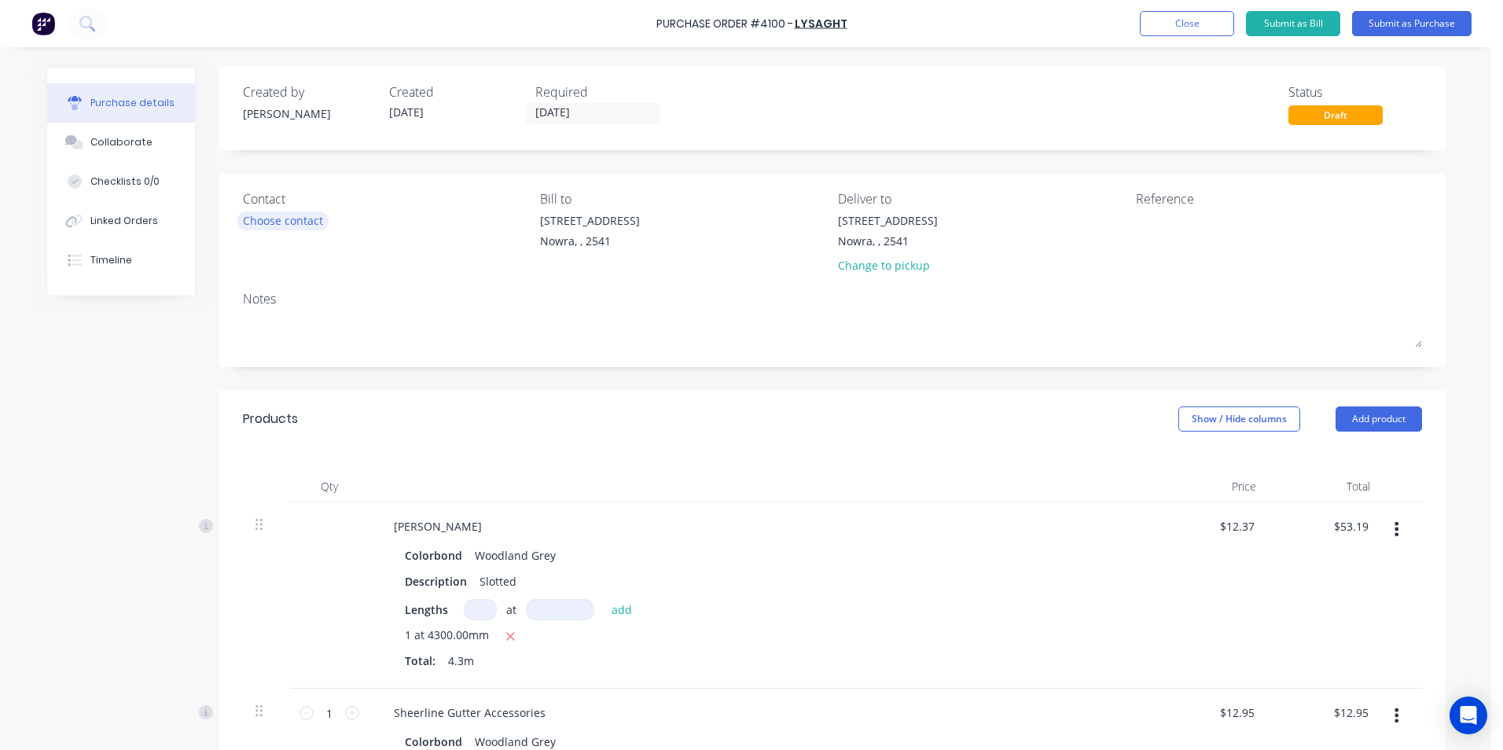
click at [243, 226] on div "Choose contact" at bounding box center [283, 220] width 80 height 17
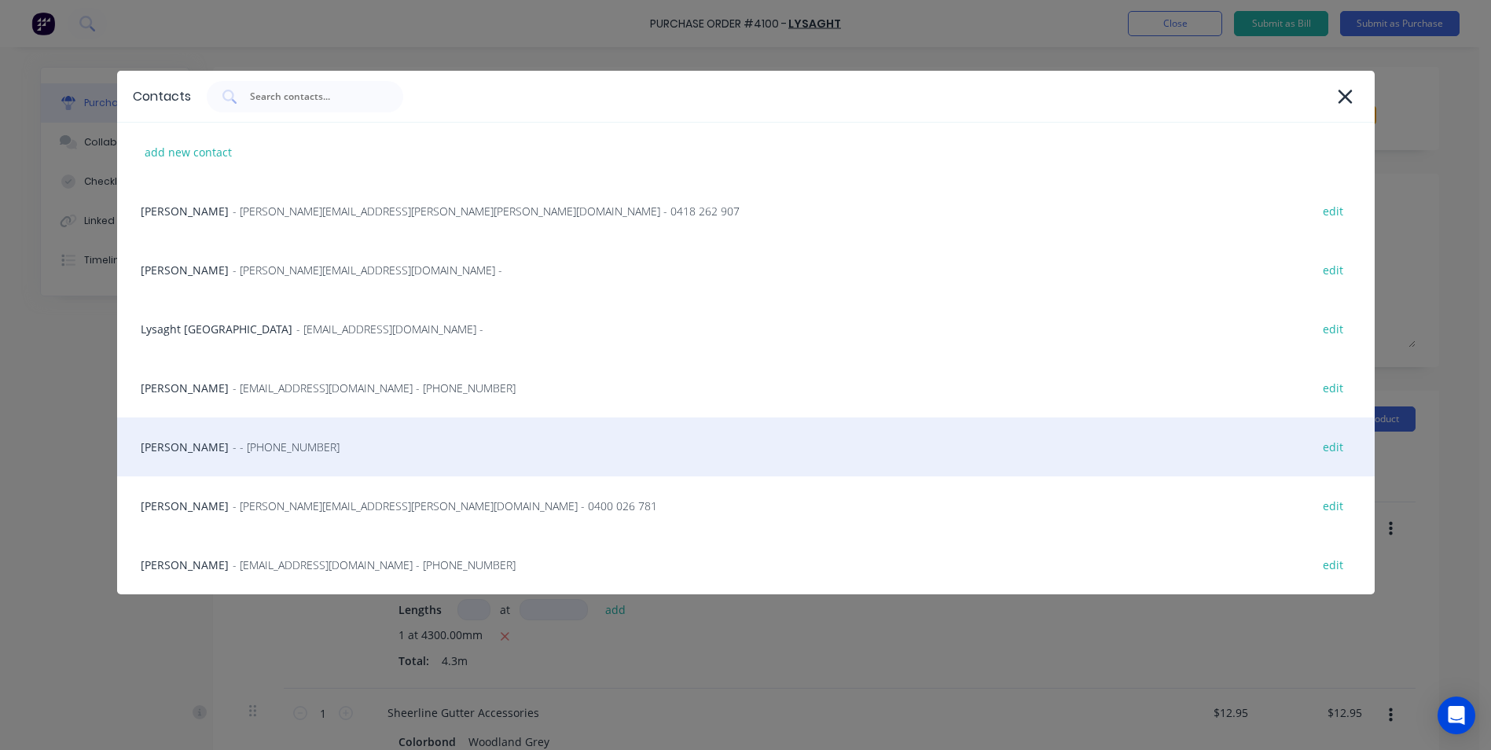
click at [257, 454] on div "Matt - - (02) 4411 1090 edit" at bounding box center [746, 446] width 1258 height 59
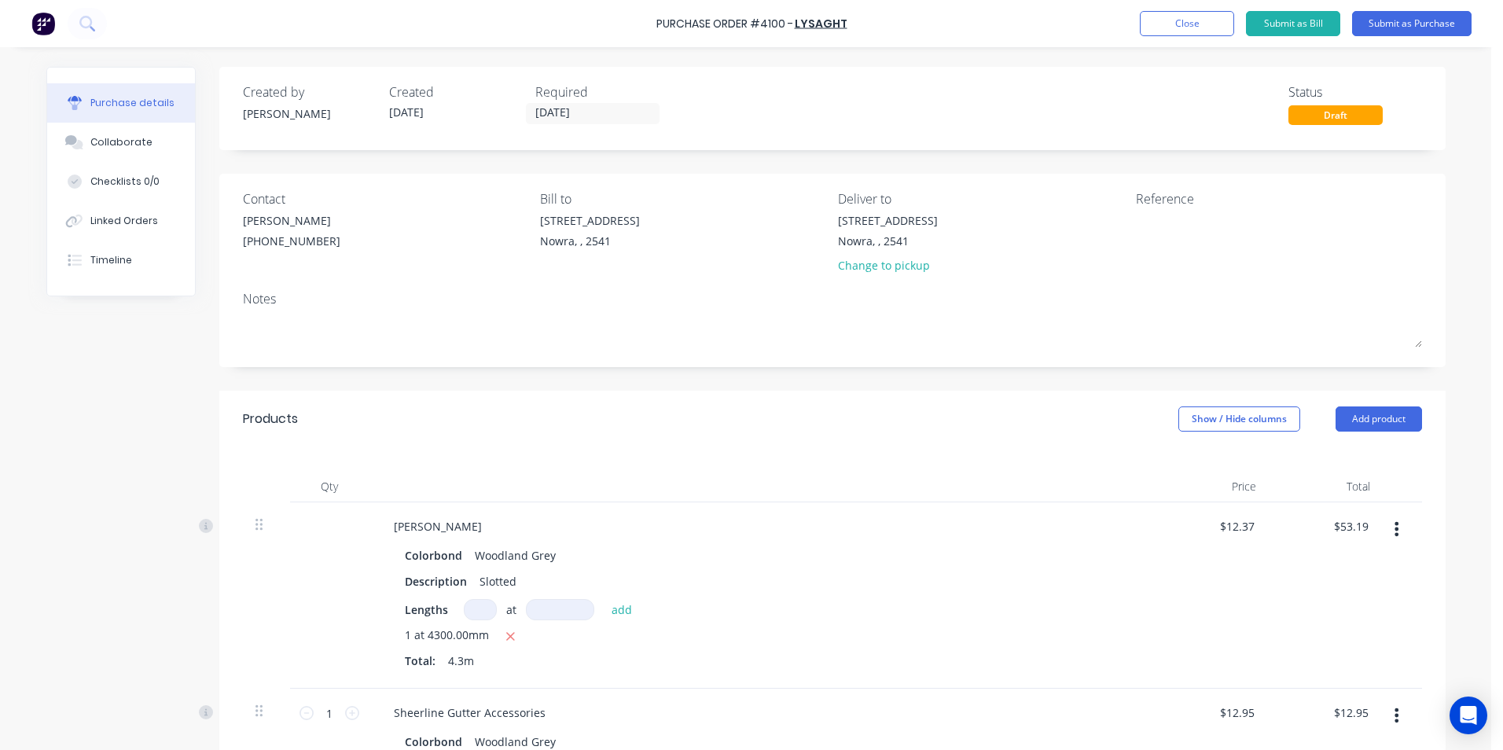
click at [1413, 10] on div "Purchase Order #4100 - Lysaght Add product Close Submit as Bill Submit as Purch…" at bounding box center [751, 23] width 1503 height 47
click at [1407, 20] on button "Submit as Purchase" at bounding box center [1411, 23] width 119 height 25
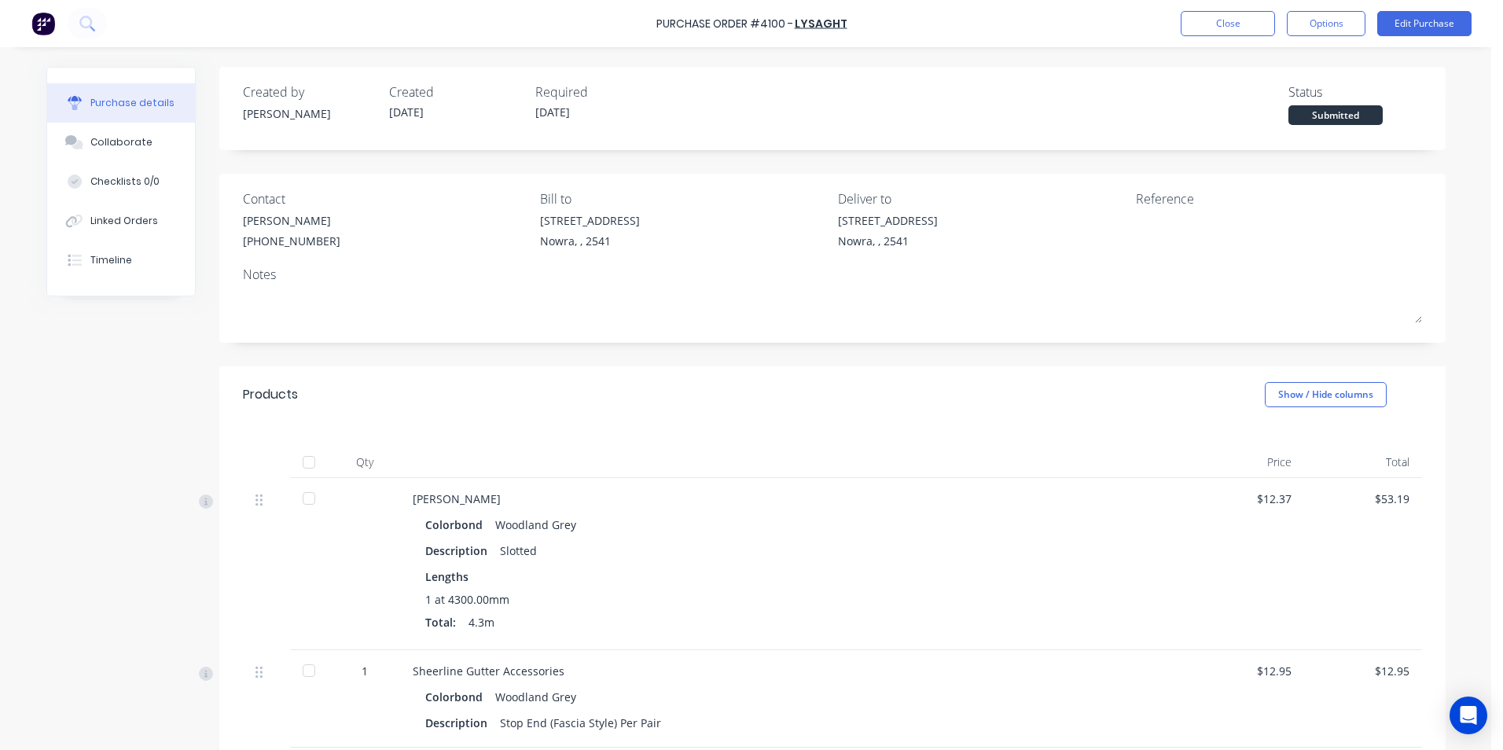
click at [1348, 24] on button "Options" at bounding box center [1326, 23] width 79 height 25
click at [1296, 64] on div "Print / Email" at bounding box center [1290, 64] width 121 height 23
click at [1245, 99] on div "With pricing" at bounding box center [1290, 95] width 121 height 23
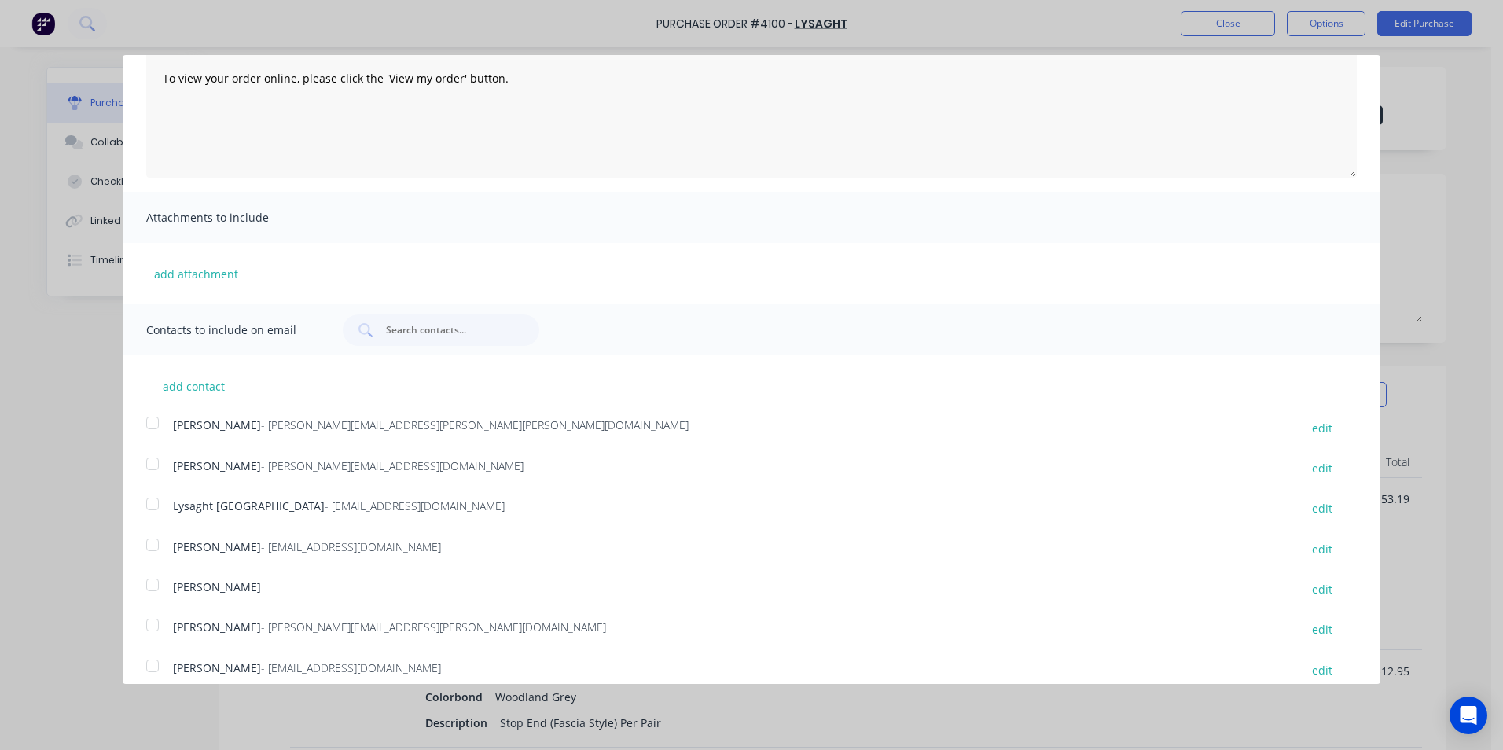
scroll to position [167, 0]
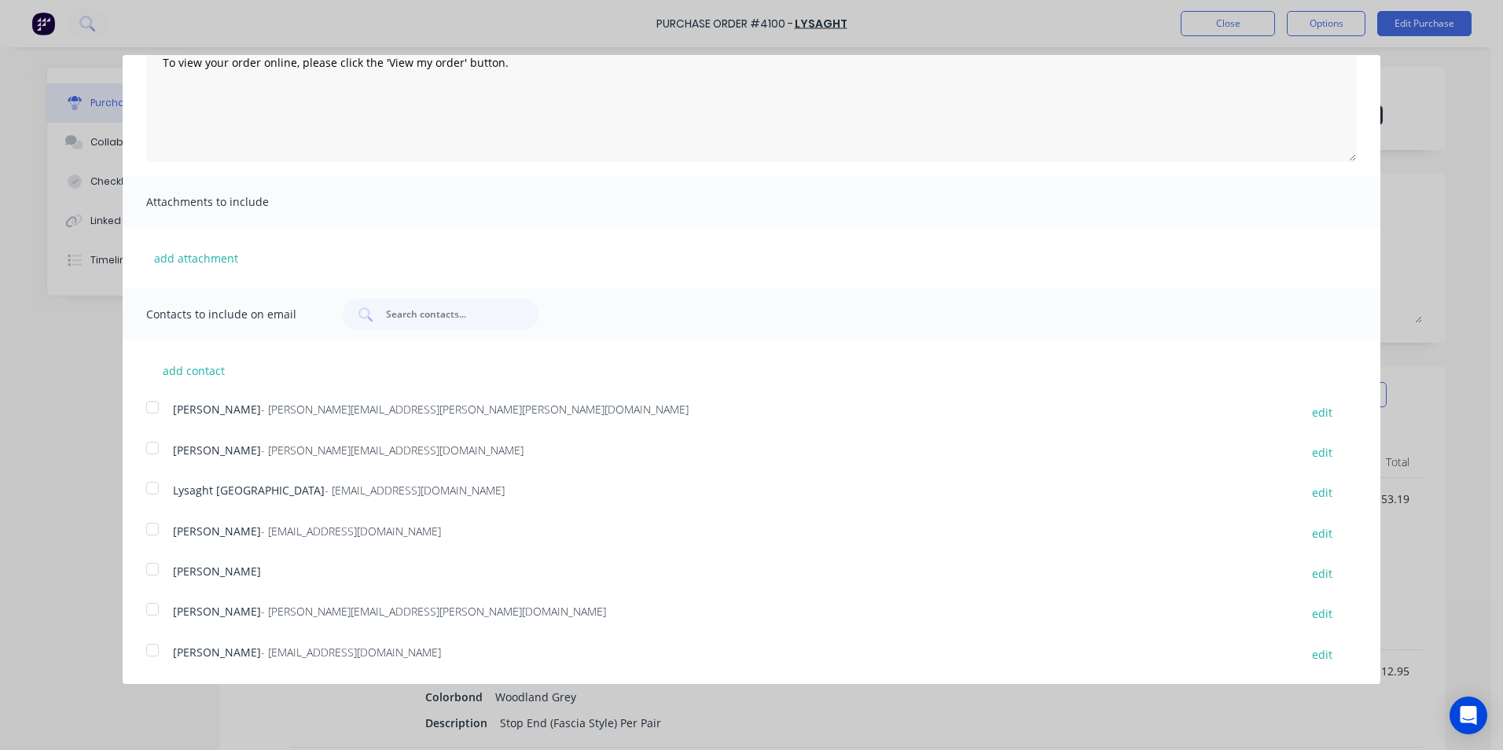
click at [157, 482] on div at bounding box center [152, 487] width 31 height 31
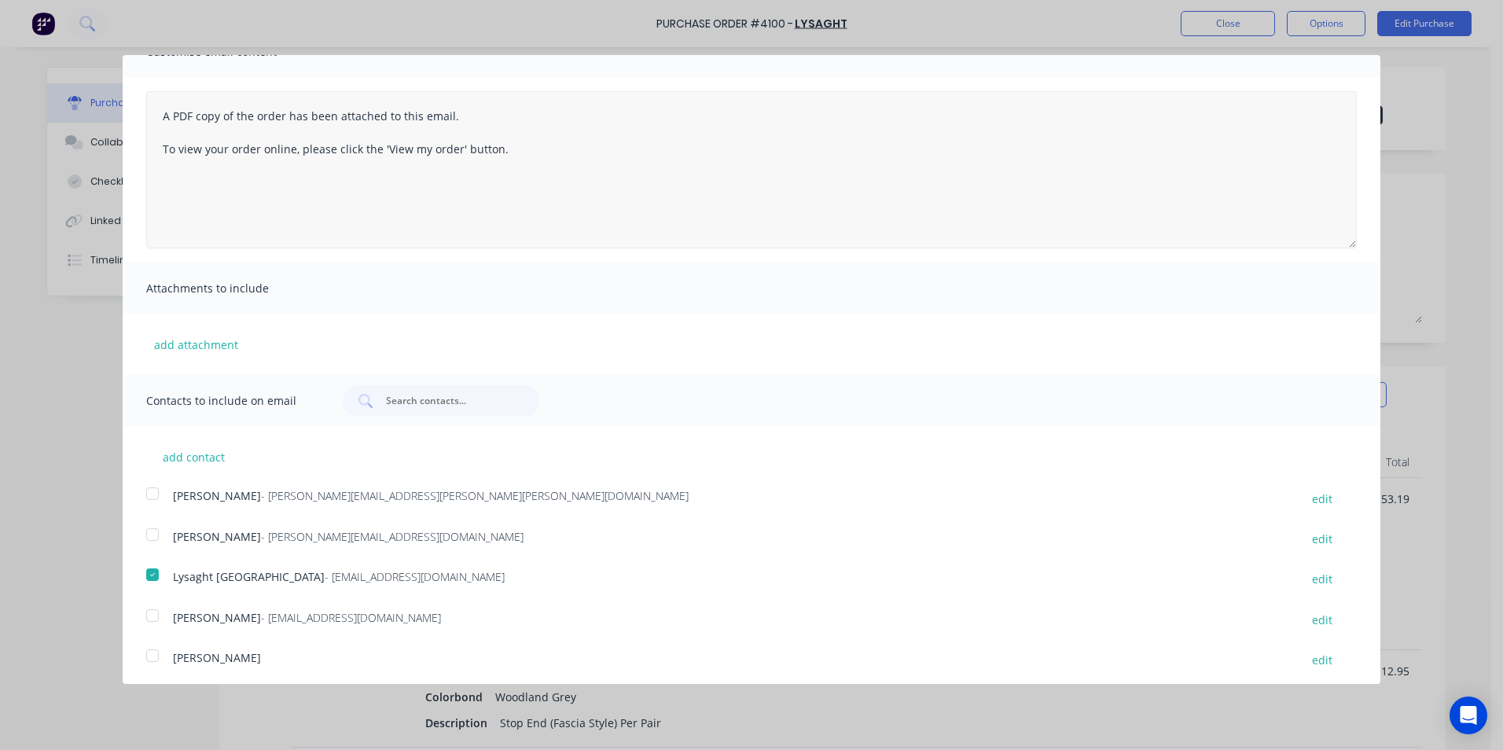
scroll to position [0, 0]
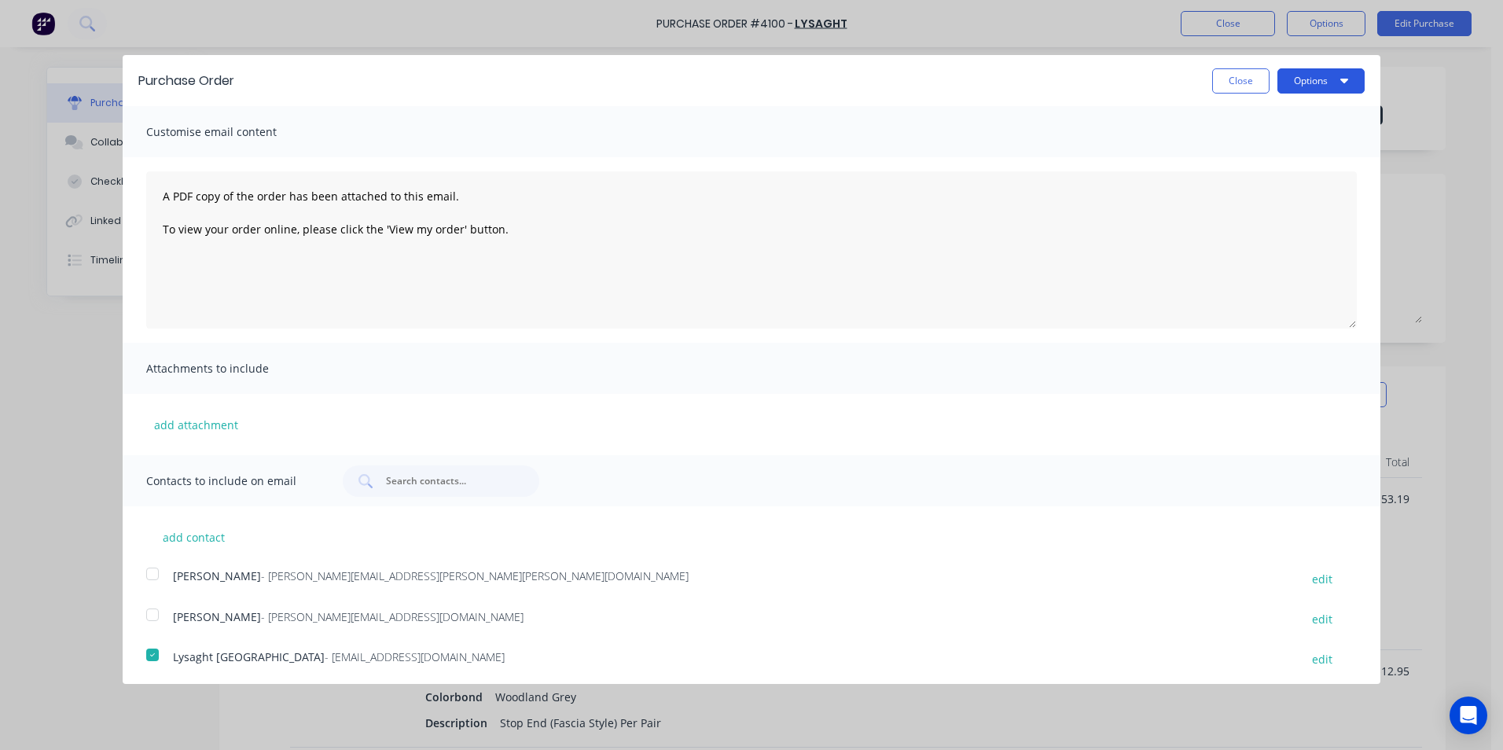
click at [1325, 78] on button "Options" at bounding box center [1320, 80] width 87 height 25
click at [1289, 154] on div "Email" at bounding box center [1289, 152] width 121 height 23
click at [1244, 83] on button "Close" at bounding box center [1240, 80] width 57 height 25
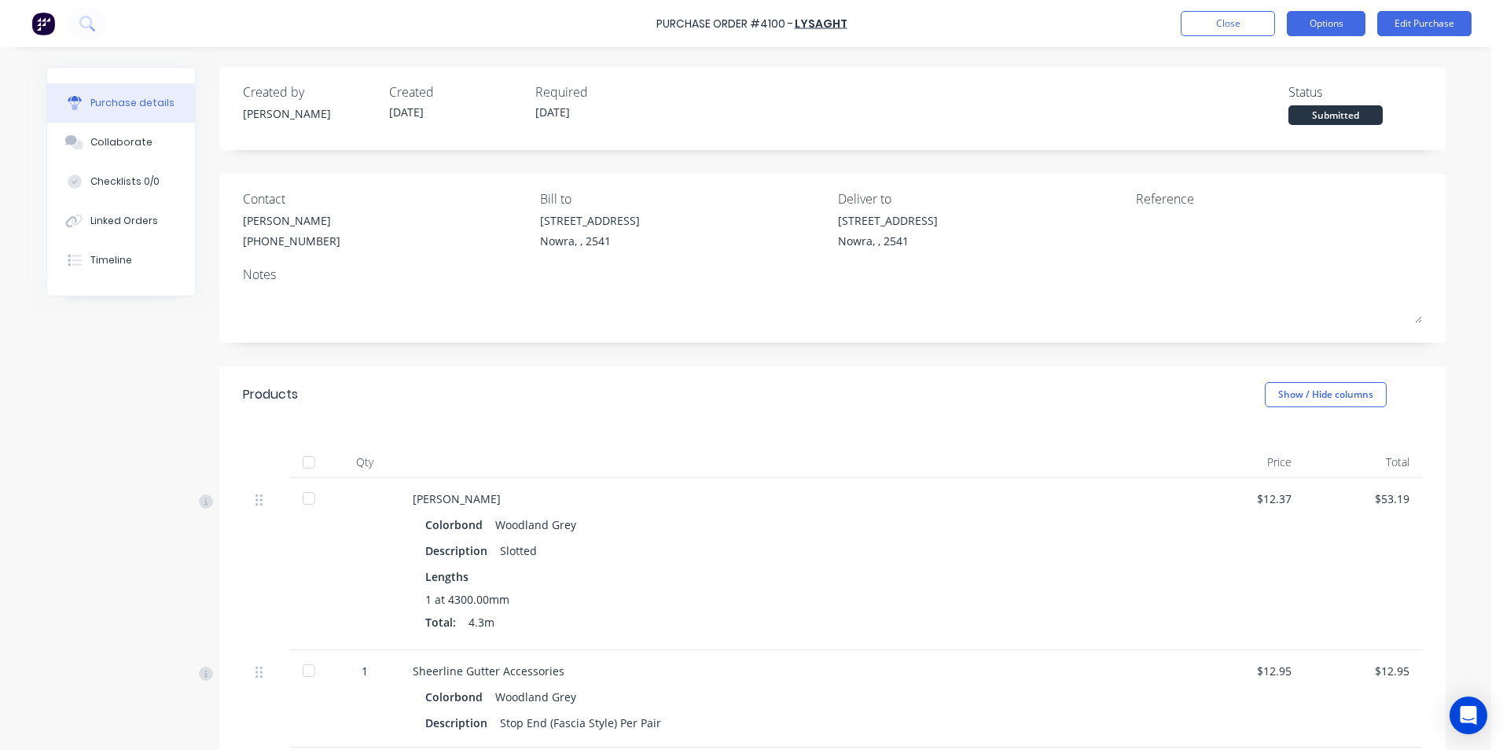
click at [1358, 12] on button "Options" at bounding box center [1326, 23] width 79 height 25
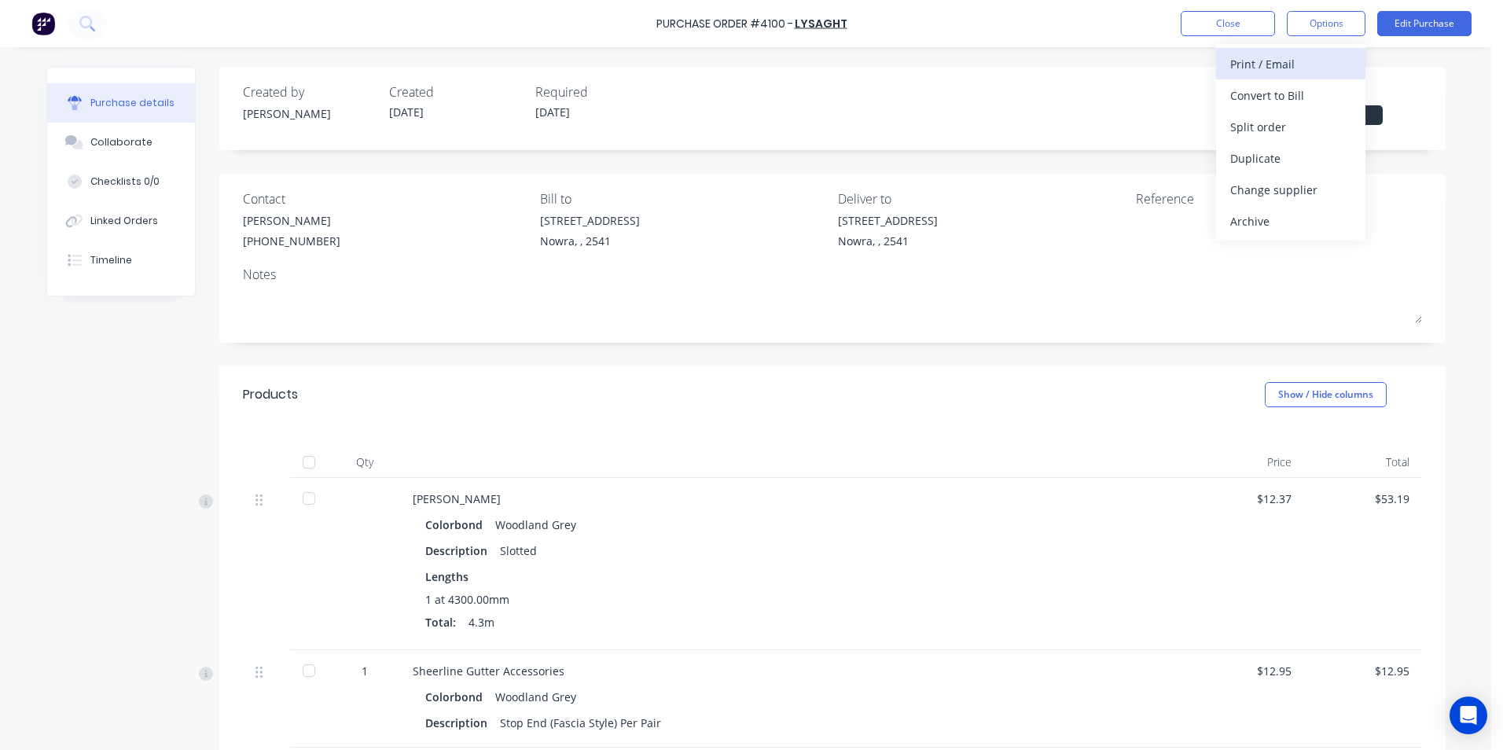
click at [1309, 51] on button "Print / Email" at bounding box center [1290, 63] width 149 height 31
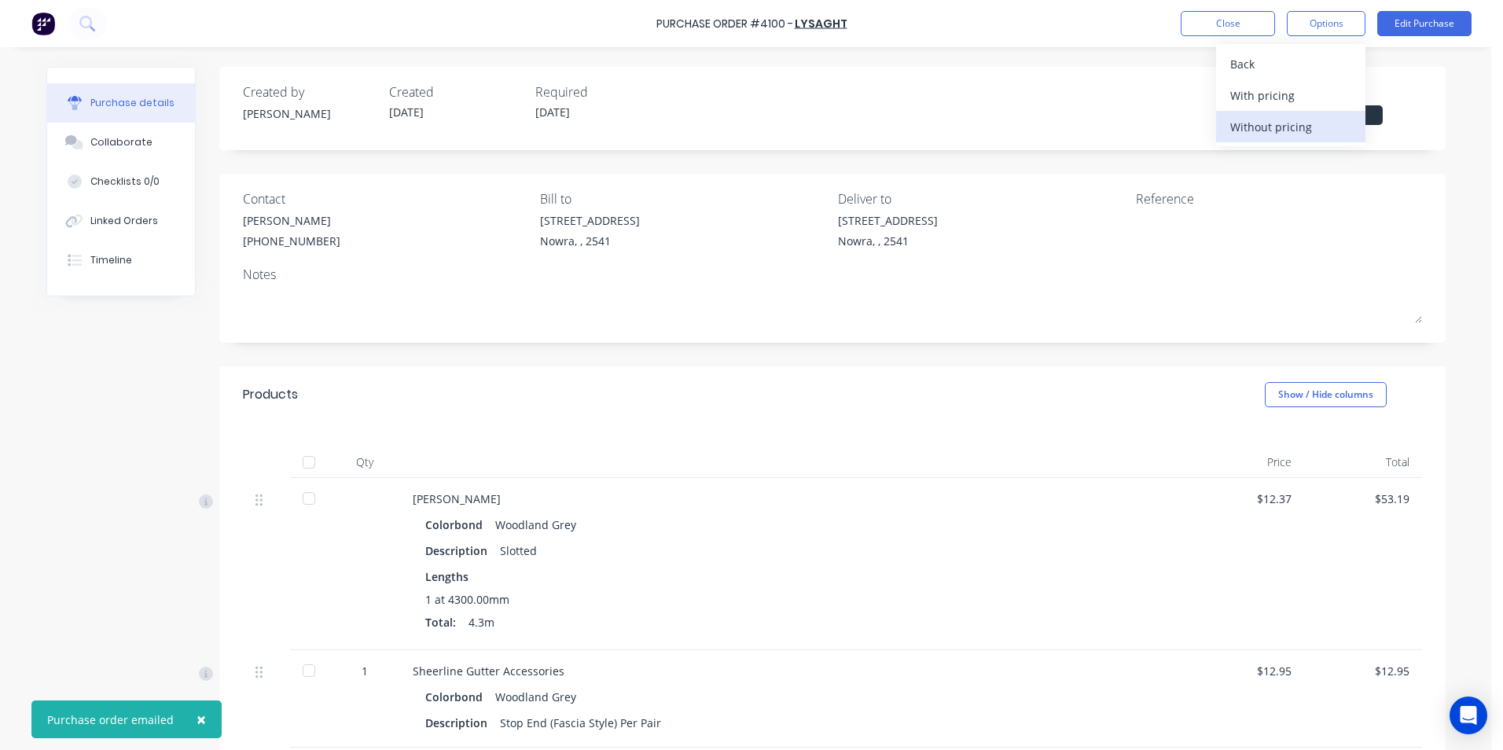
click at [1293, 130] on div "Without pricing" at bounding box center [1290, 127] width 121 height 23
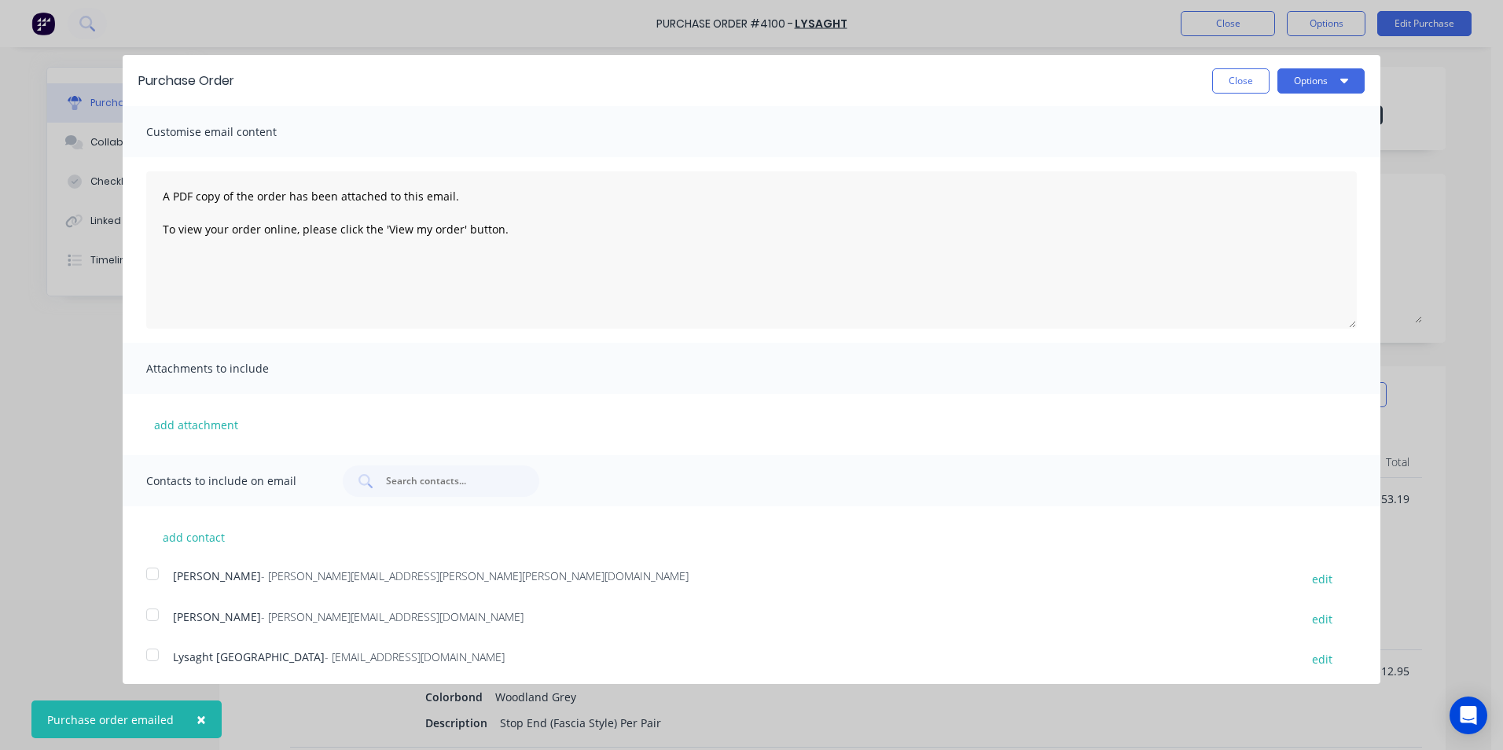
click at [1335, 26] on div "Purchase Order Close Options Customise email content A PDF copy of the order ha…" at bounding box center [751, 375] width 1503 height 750
click at [1310, 83] on button "Options" at bounding box center [1320, 80] width 87 height 25
click at [1291, 116] on div "Print" at bounding box center [1289, 120] width 121 height 23
click at [1225, 83] on button "Close" at bounding box center [1240, 80] width 57 height 25
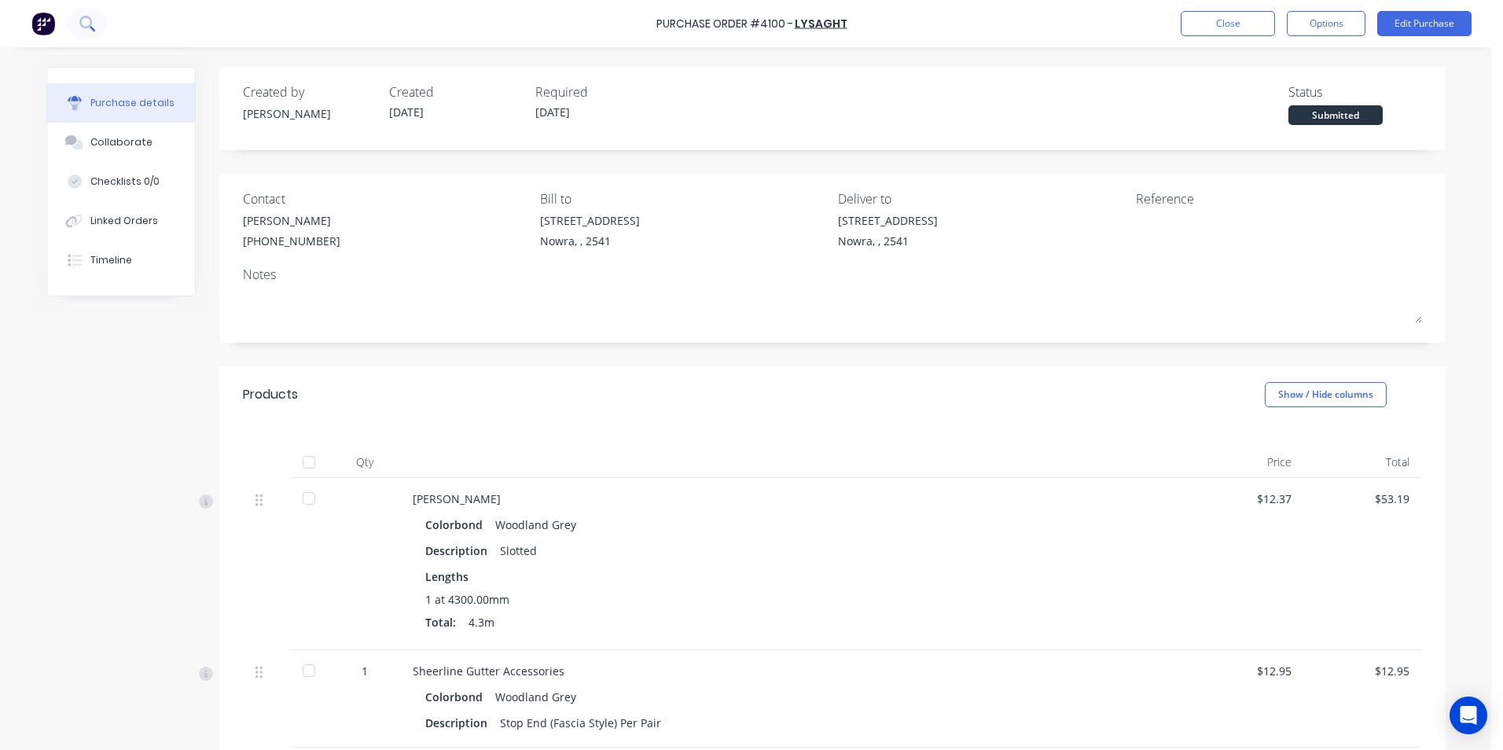
click at [79, 30] on icon at bounding box center [86, 23] width 15 height 15
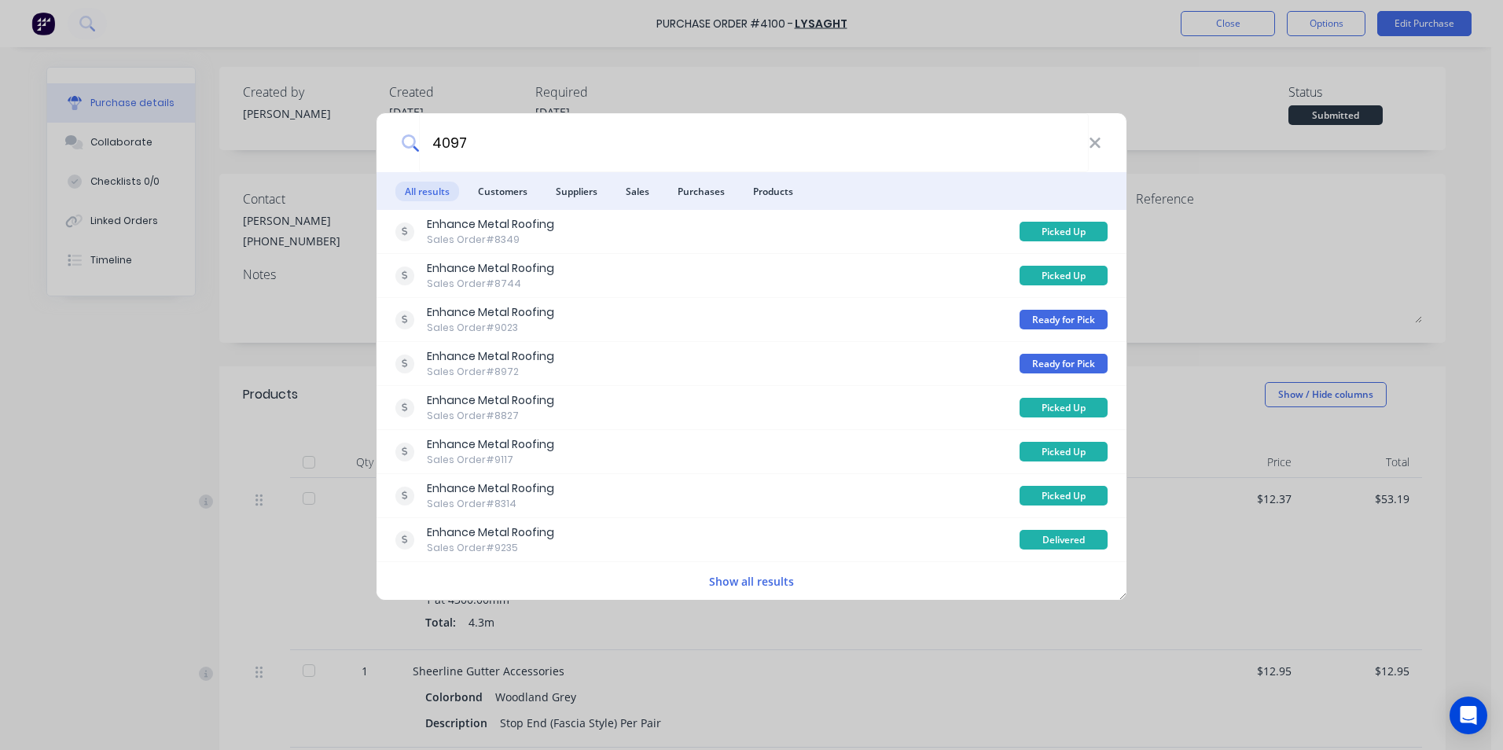
type input "4097"
click at [711, 207] on li "Purchases" at bounding box center [701, 191] width 66 height 38
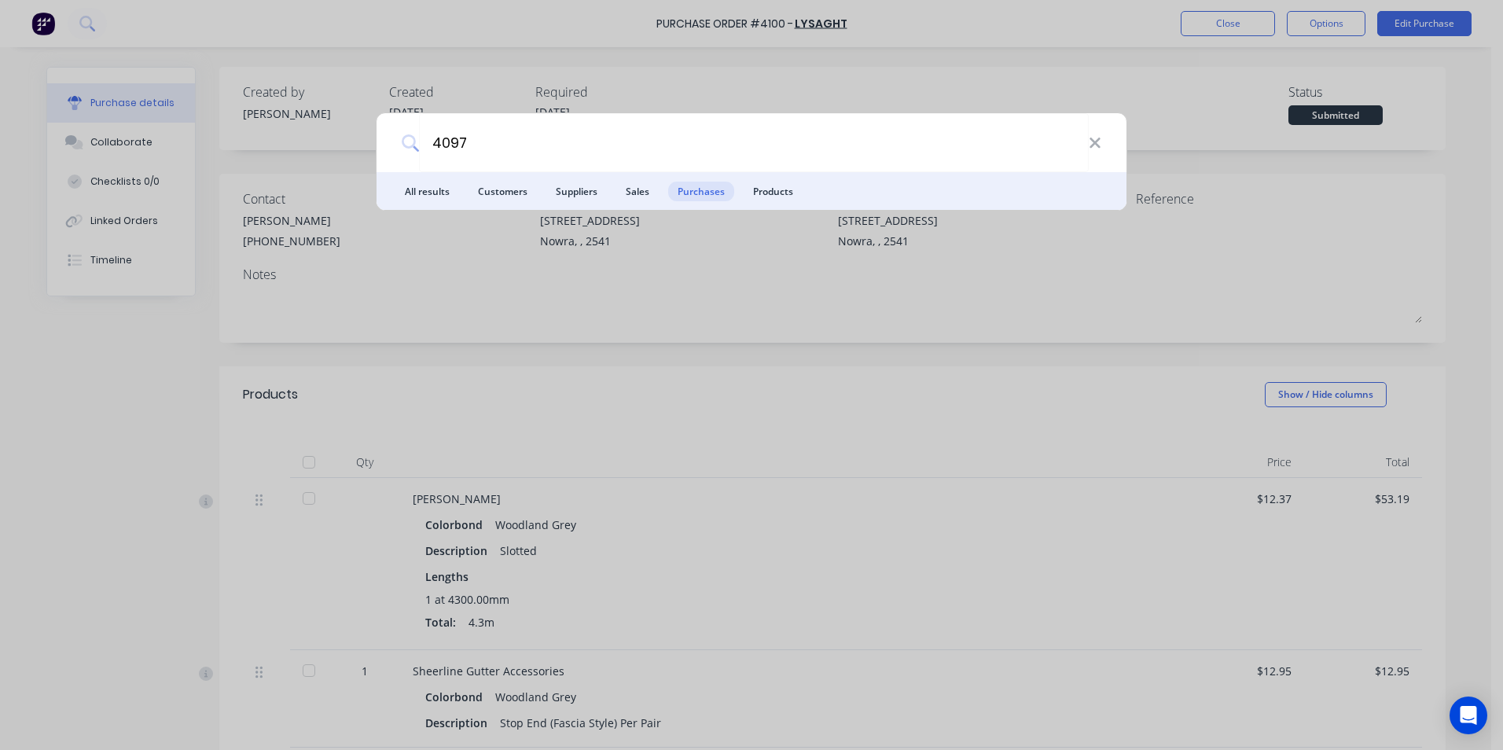
click at [711, 205] on li "Purchases" at bounding box center [701, 191] width 66 height 38
click at [711, 197] on span "Purchases" at bounding box center [701, 192] width 66 height 20
click at [704, 187] on span "Purchases" at bounding box center [701, 192] width 66 height 20
click at [579, 189] on span "Suppliers" at bounding box center [576, 192] width 61 height 20
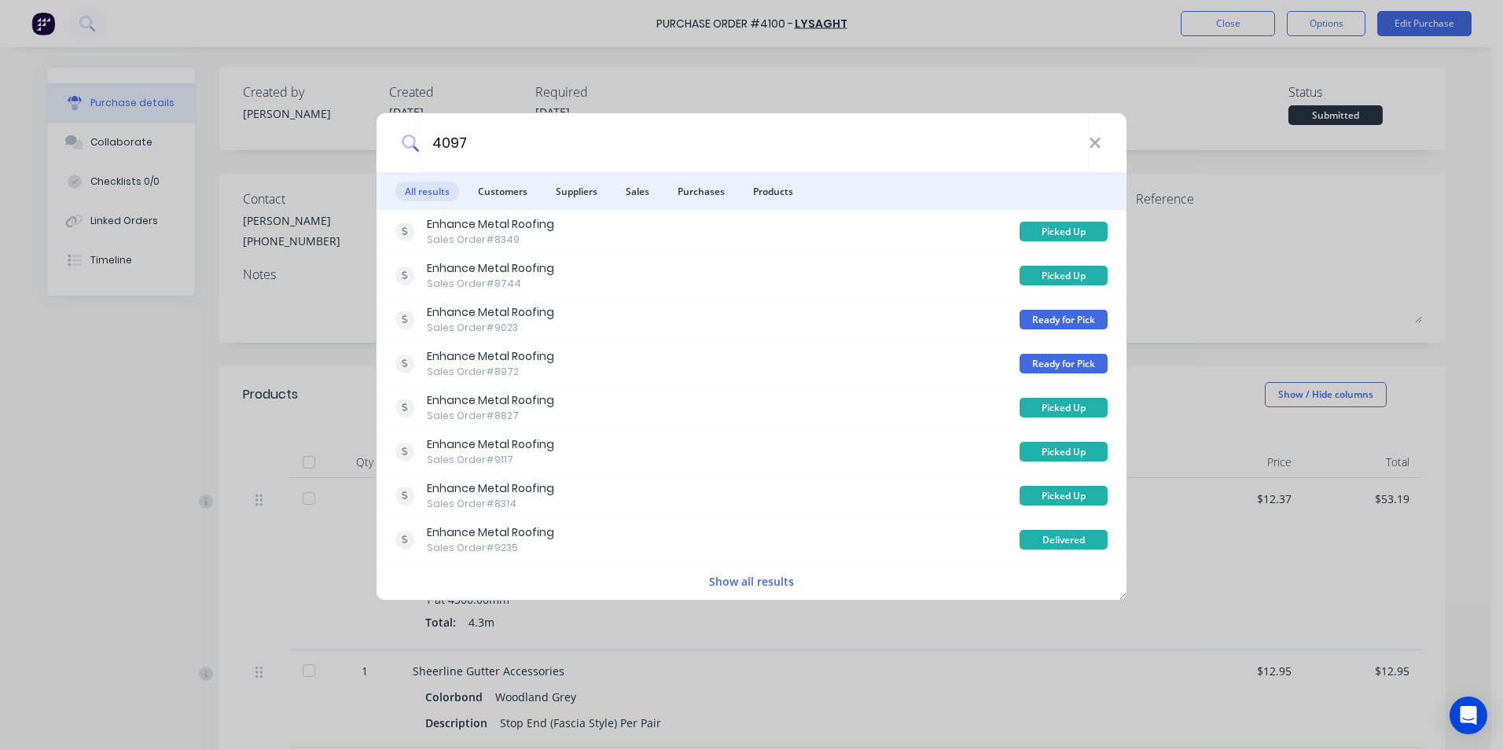
click at [50, 18] on div "4097 All results Customers Suppliers Sales Purchases Products Enhance Metal Roo…" at bounding box center [751, 375] width 1503 height 750
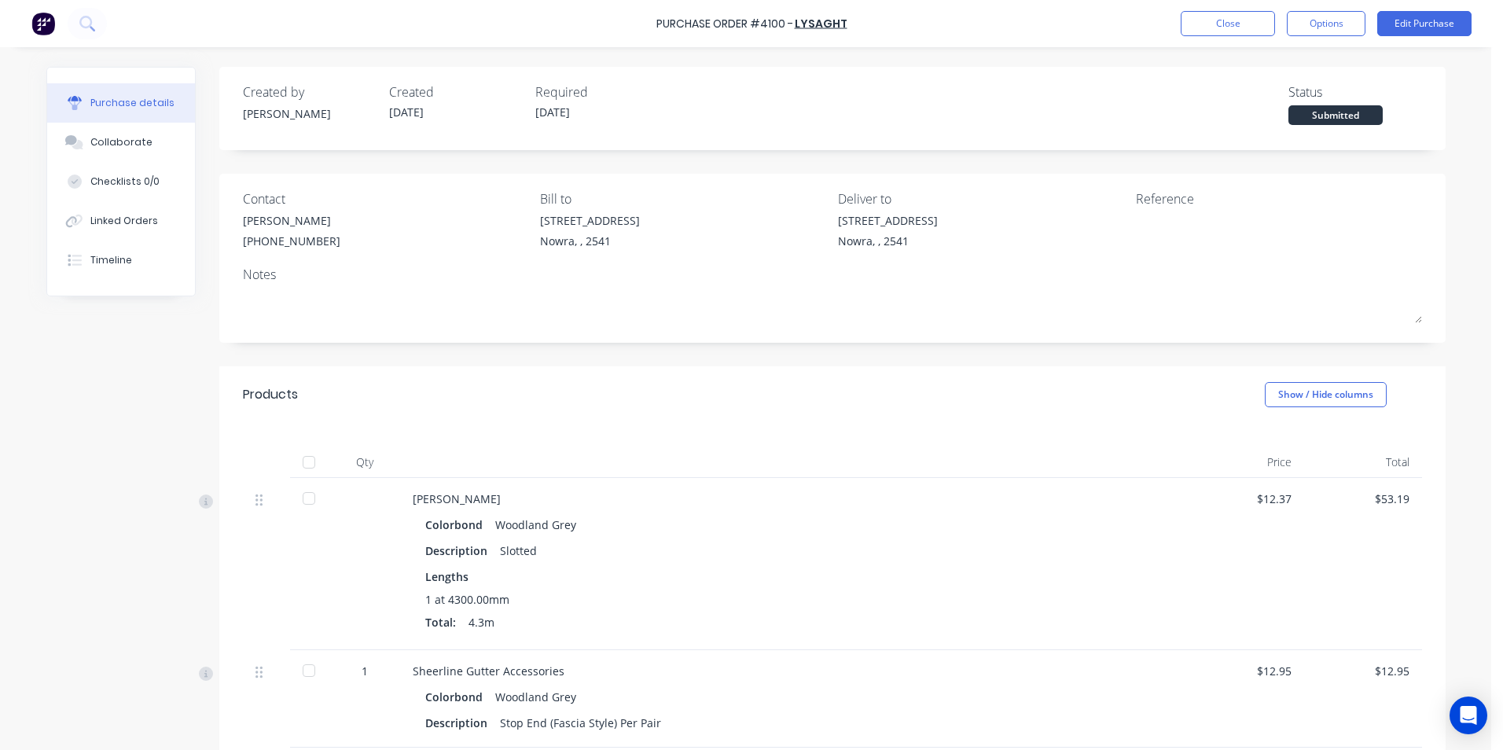
click at [49, 22] on img at bounding box center [43, 24] width 24 height 24
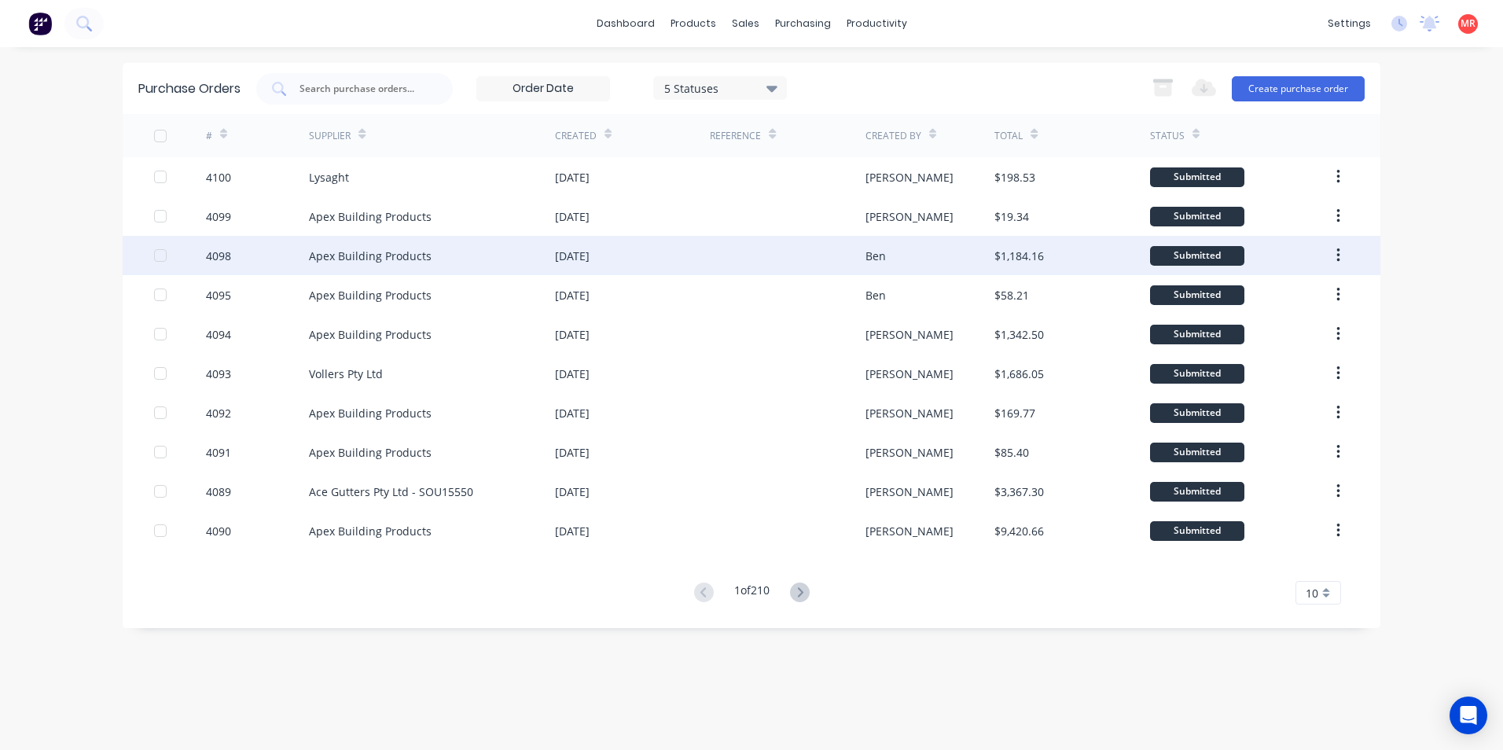
click at [355, 252] on div "Apex Building Products" at bounding box center [370, 256] width 123 height 17
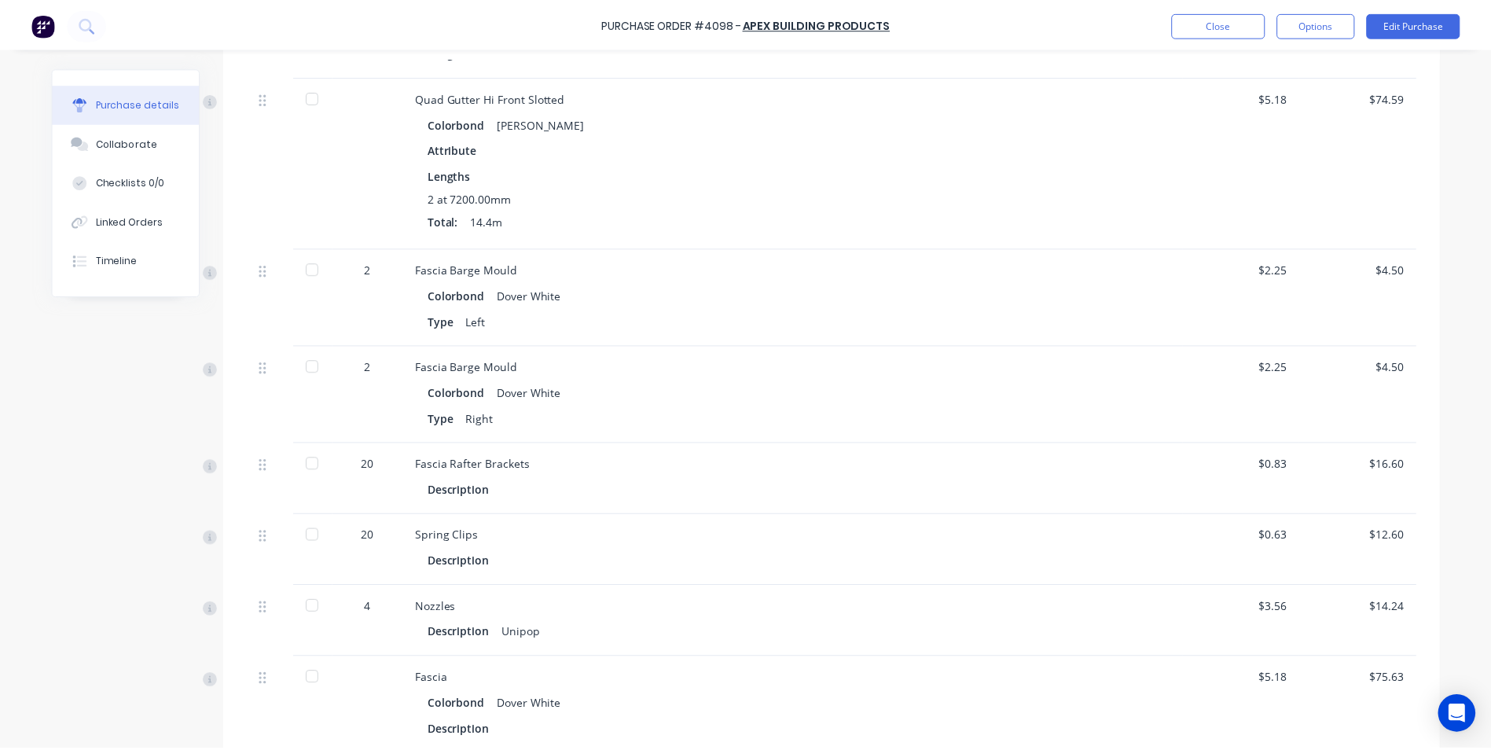
scroll to position [865, 0]
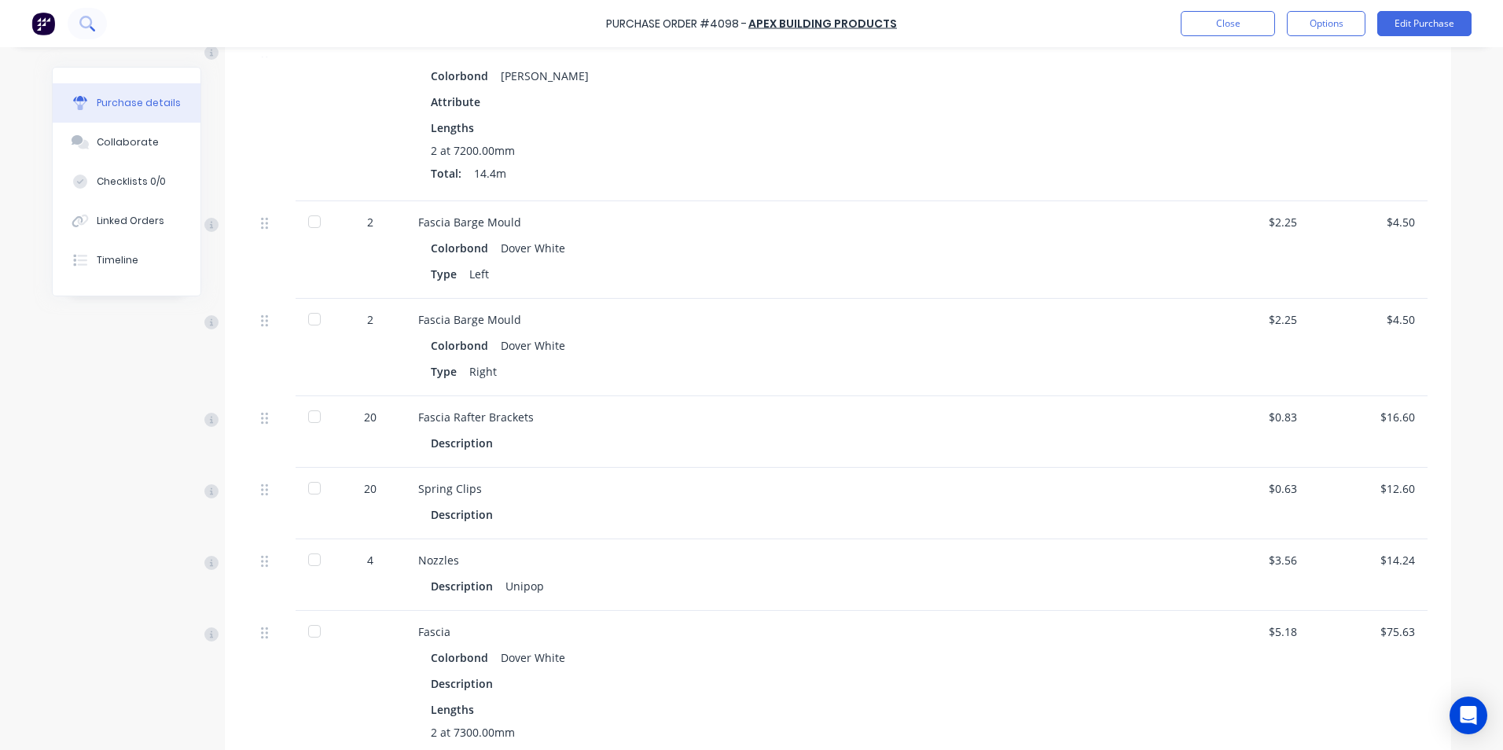
click at [88, 24] on icon at bounding box center [86, 23] width 15 height 15
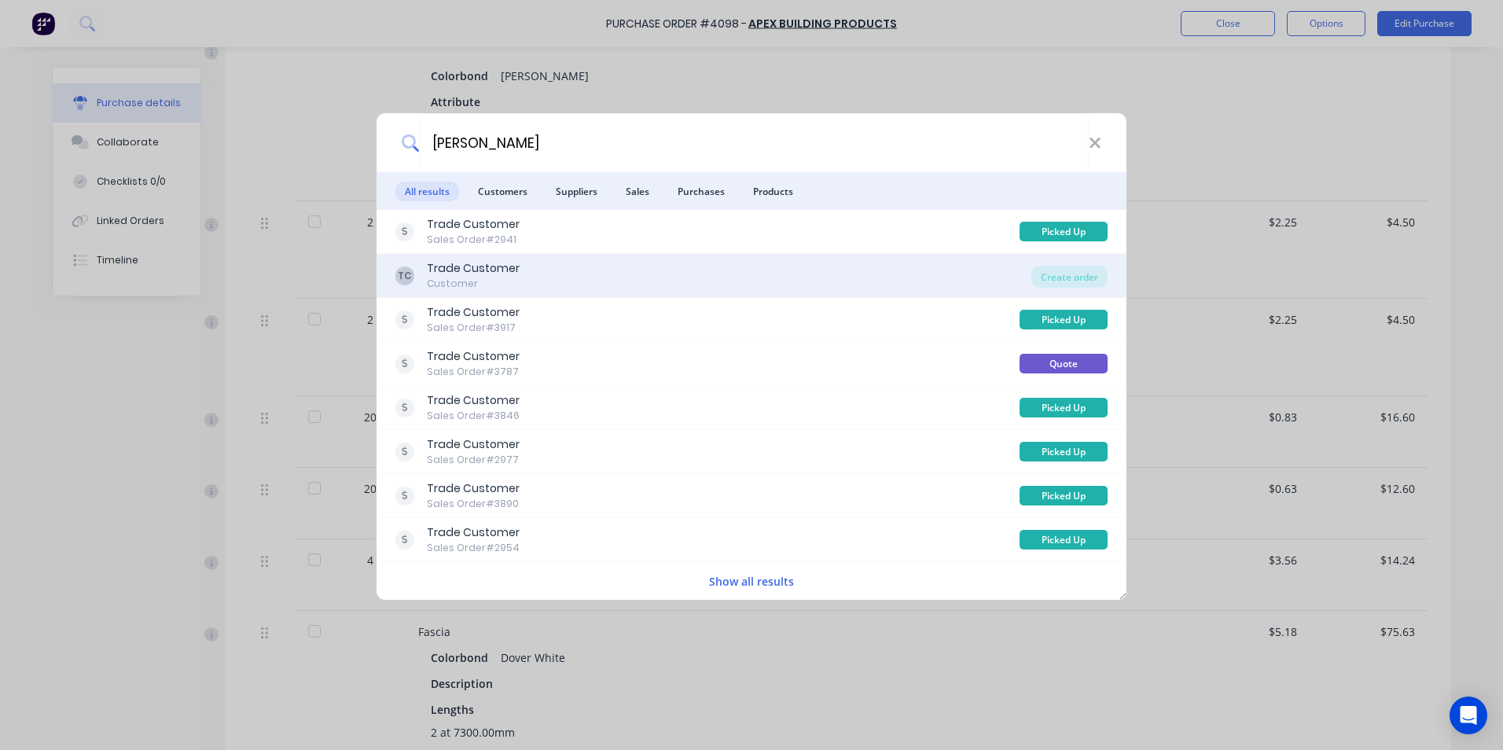
type input "[PERSON_NAME]"
click at [561, 268] on div "TC Trade Customer Customer" at bounding box center [713, 275] width 636 height 31
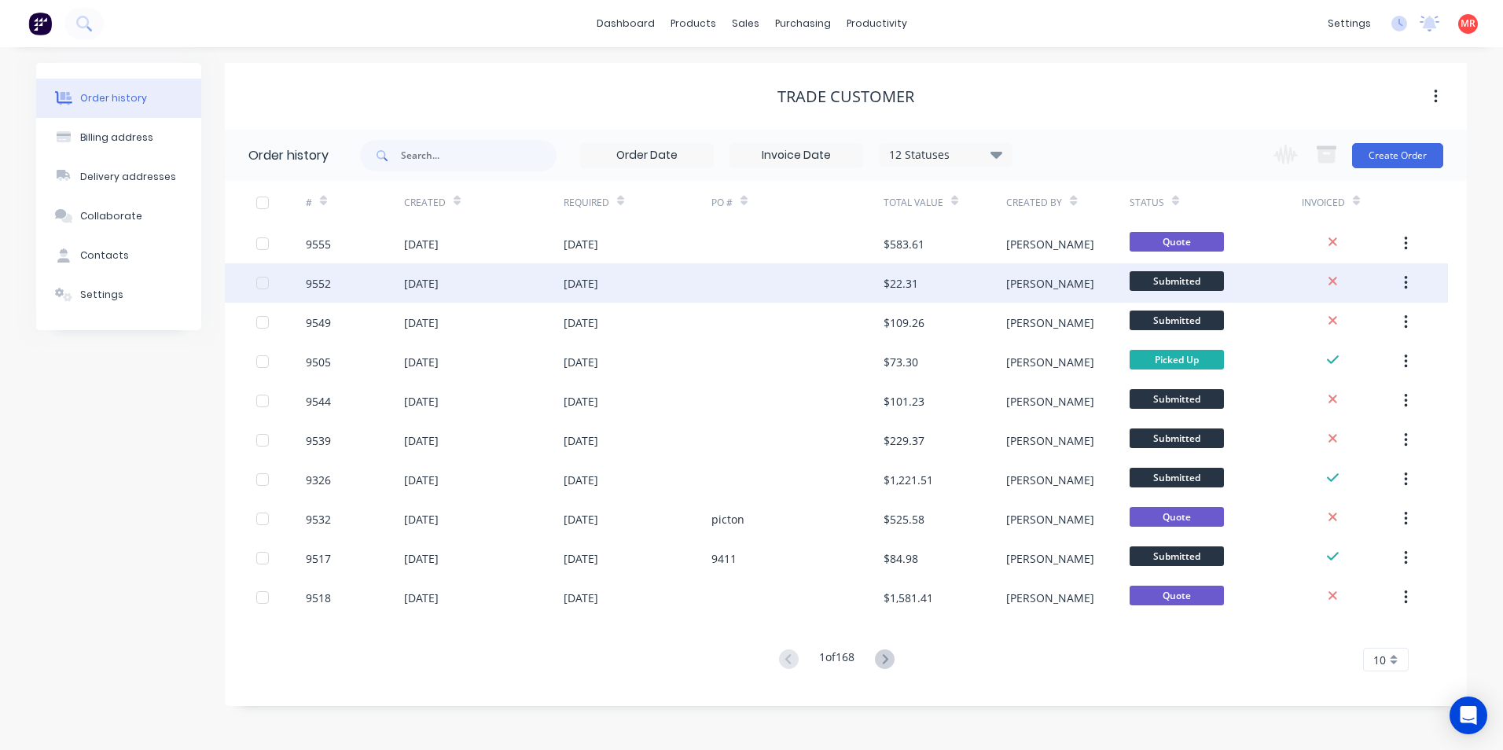
click at [705, 287] on div "[DATE]" at bounding box center [638, 282] width 148 height 39
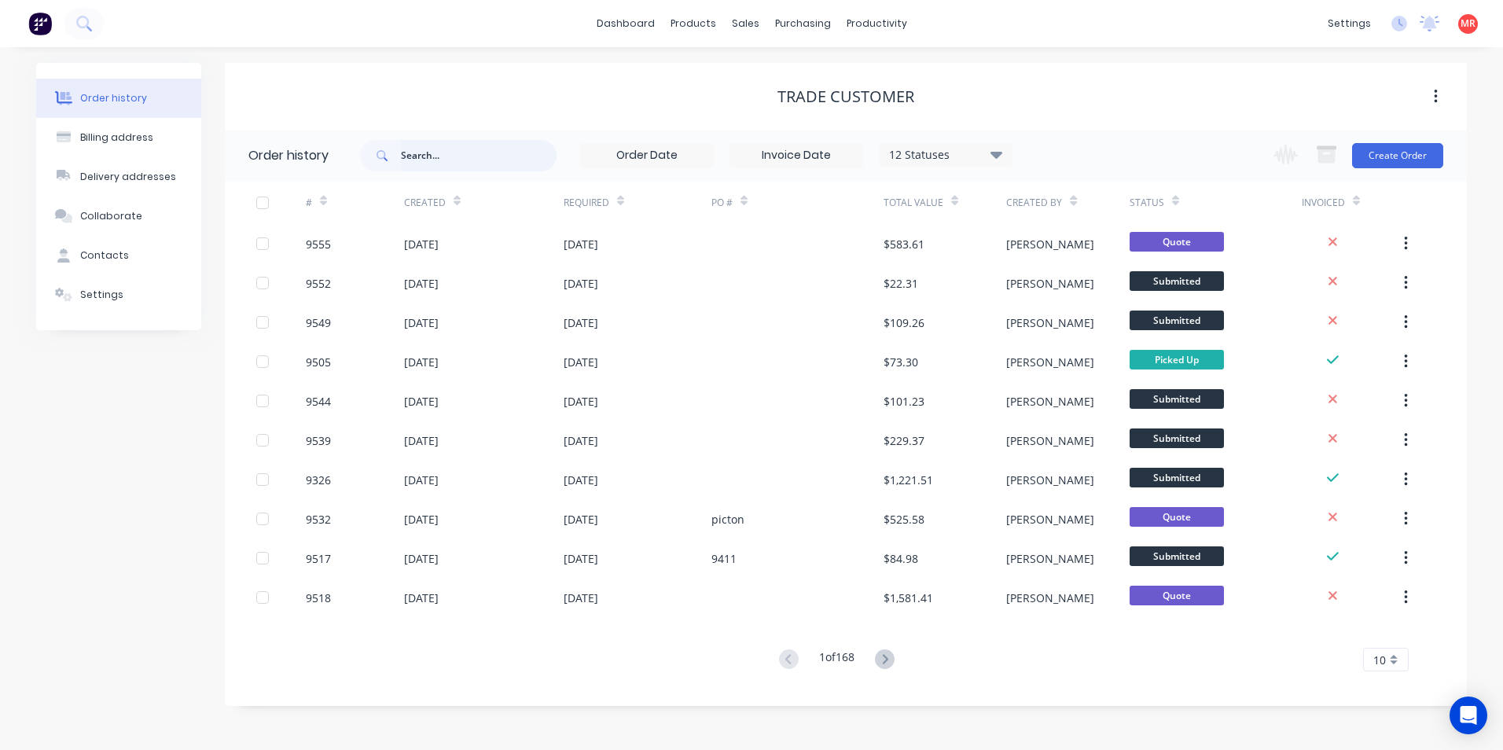
click at [449, 159] on input "text" at bounding box center [479, 155] width 156 height 31
type input "[PERSON_NAME]"
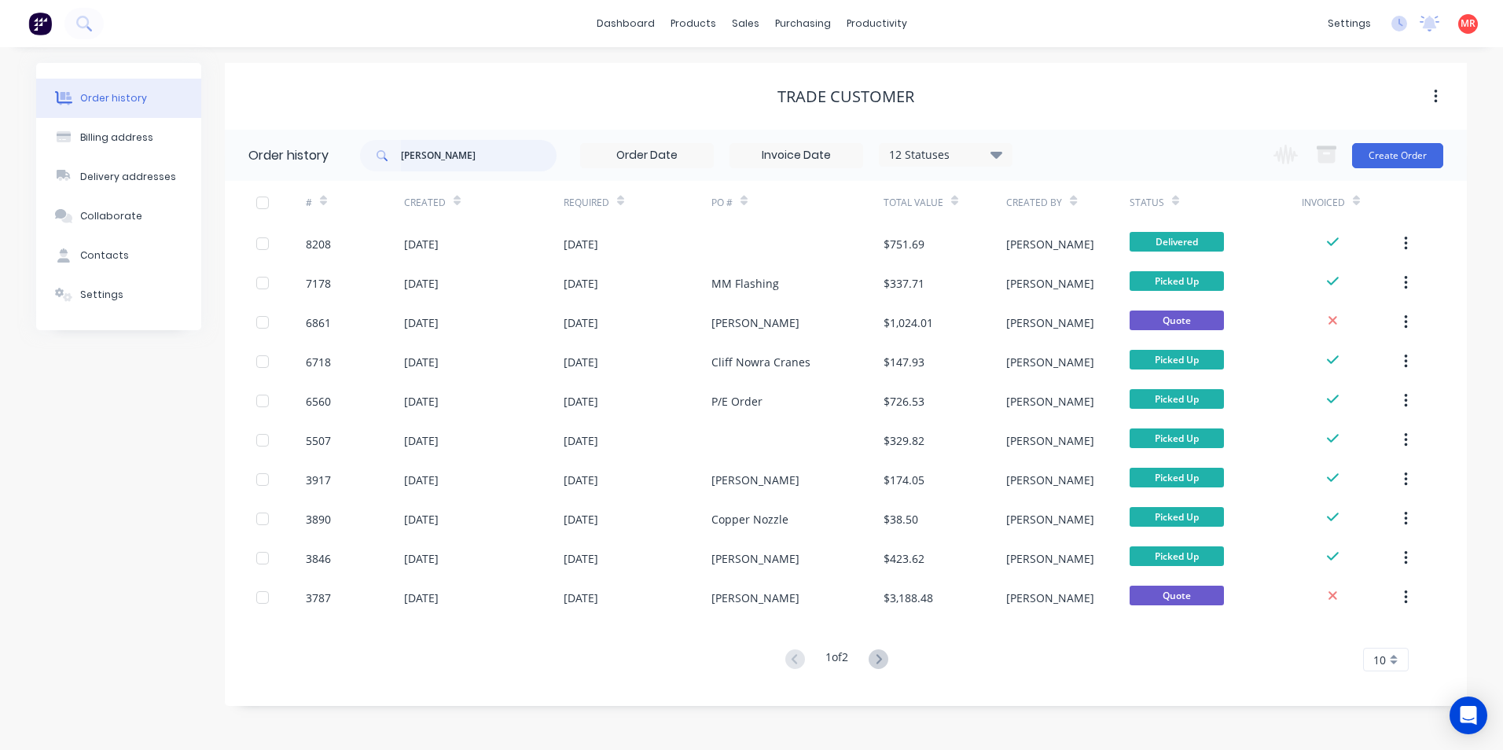
click at [427, 155] on input "[PERSON_NAME]" at bounding box center [479, 155] width 156 height 31
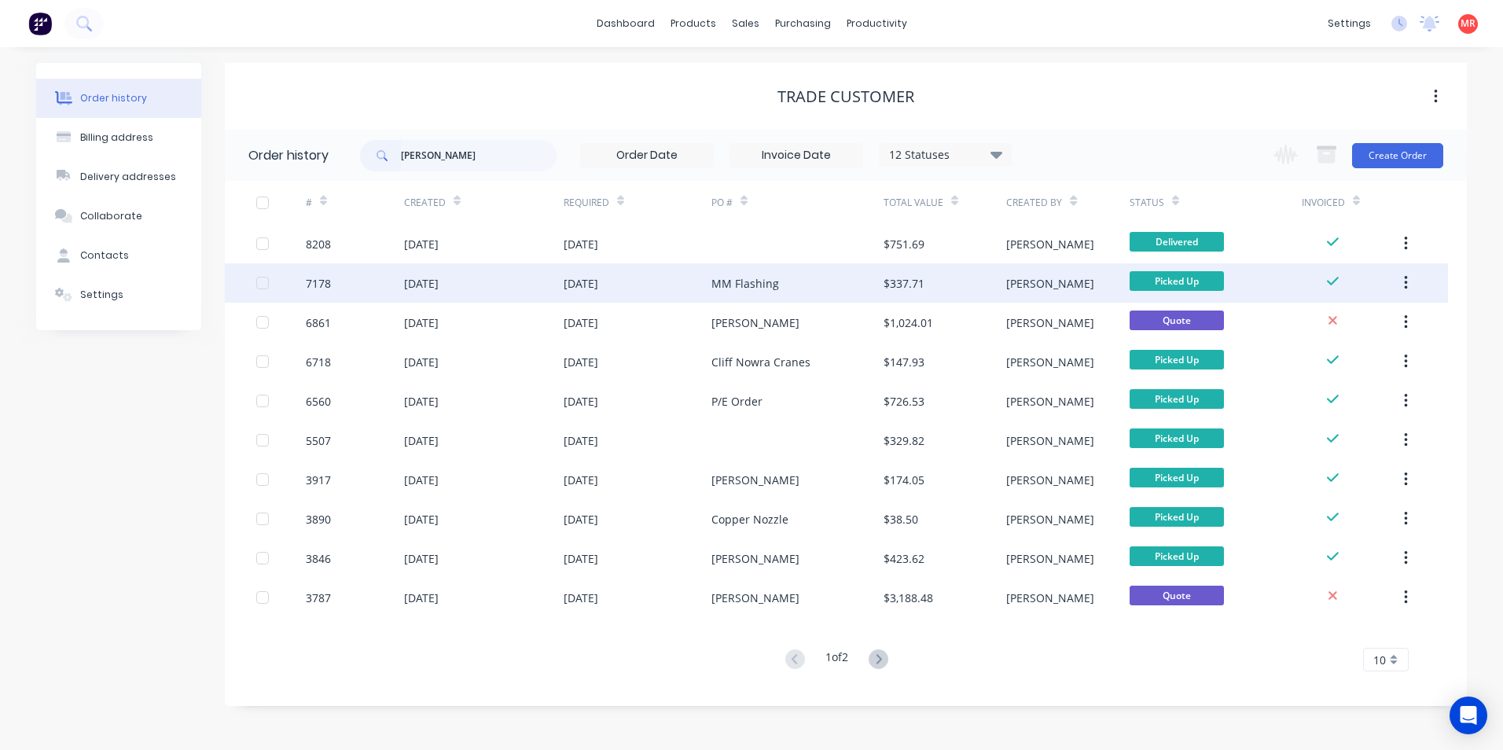
click at [598, 287] on div "[DATE]" at bounding box center [581, 283] width 35 height 17
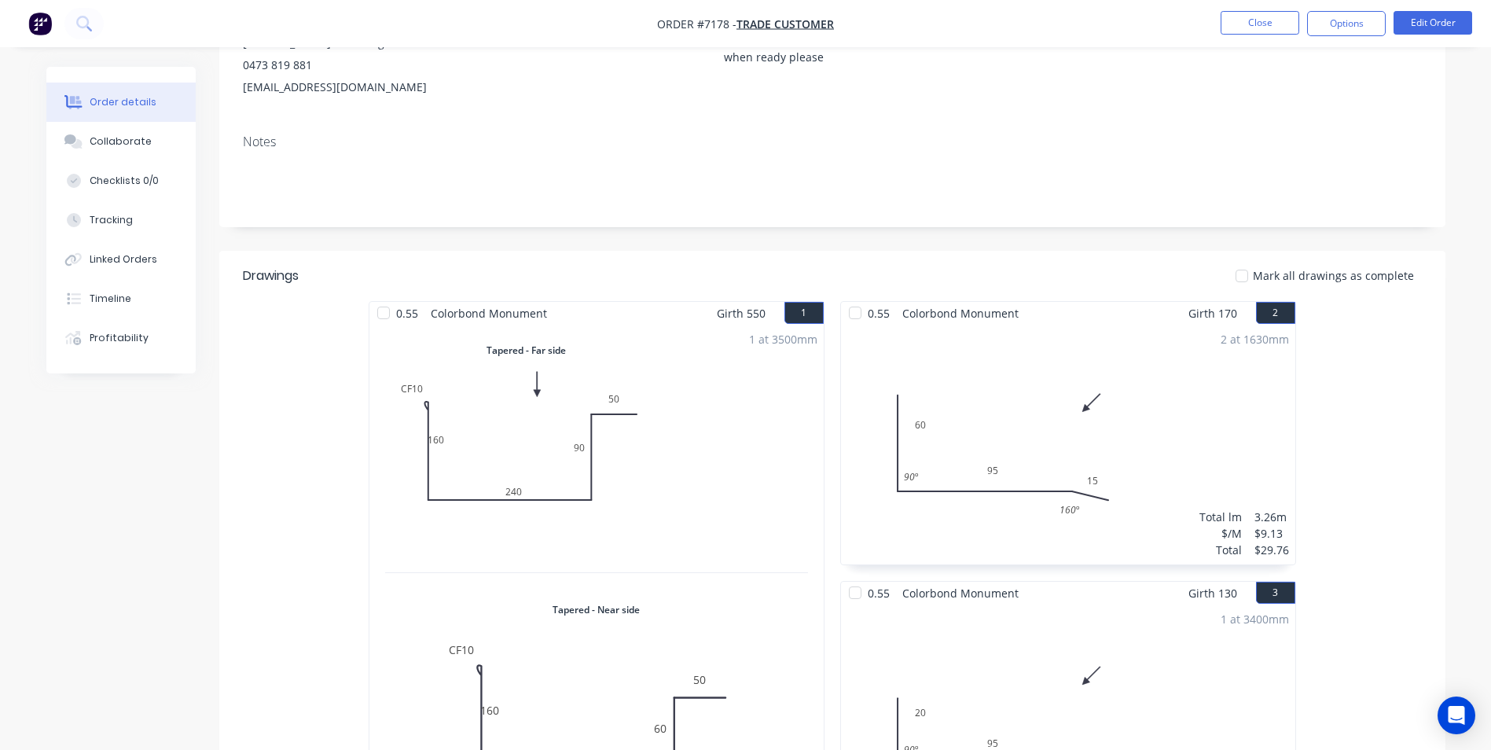
scroll to position [7, 0]
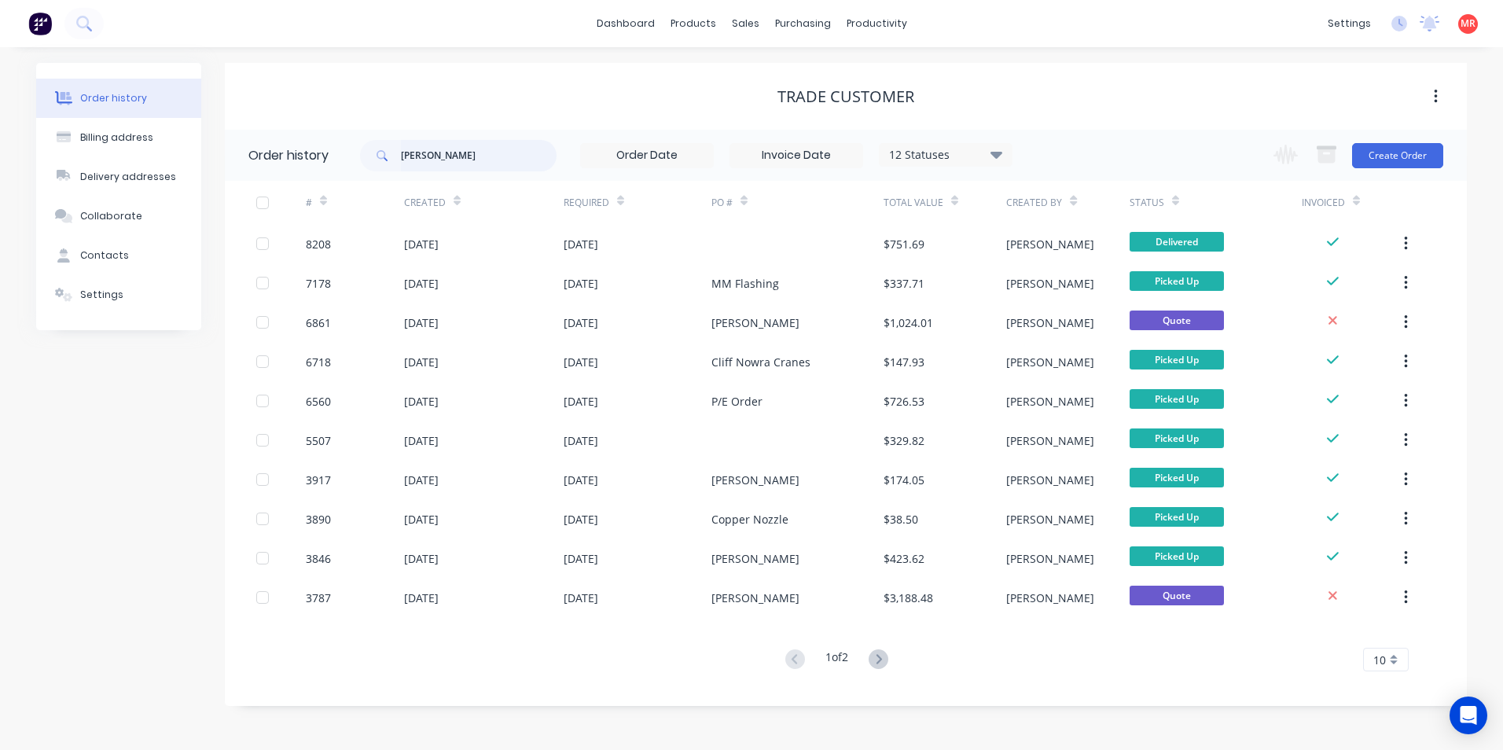
click at [457, 154] on input "[PERSON_NAME]" at bounding box center [479, 155] width 156 height 31
type input "n"
type input "s"
type input "kalos"
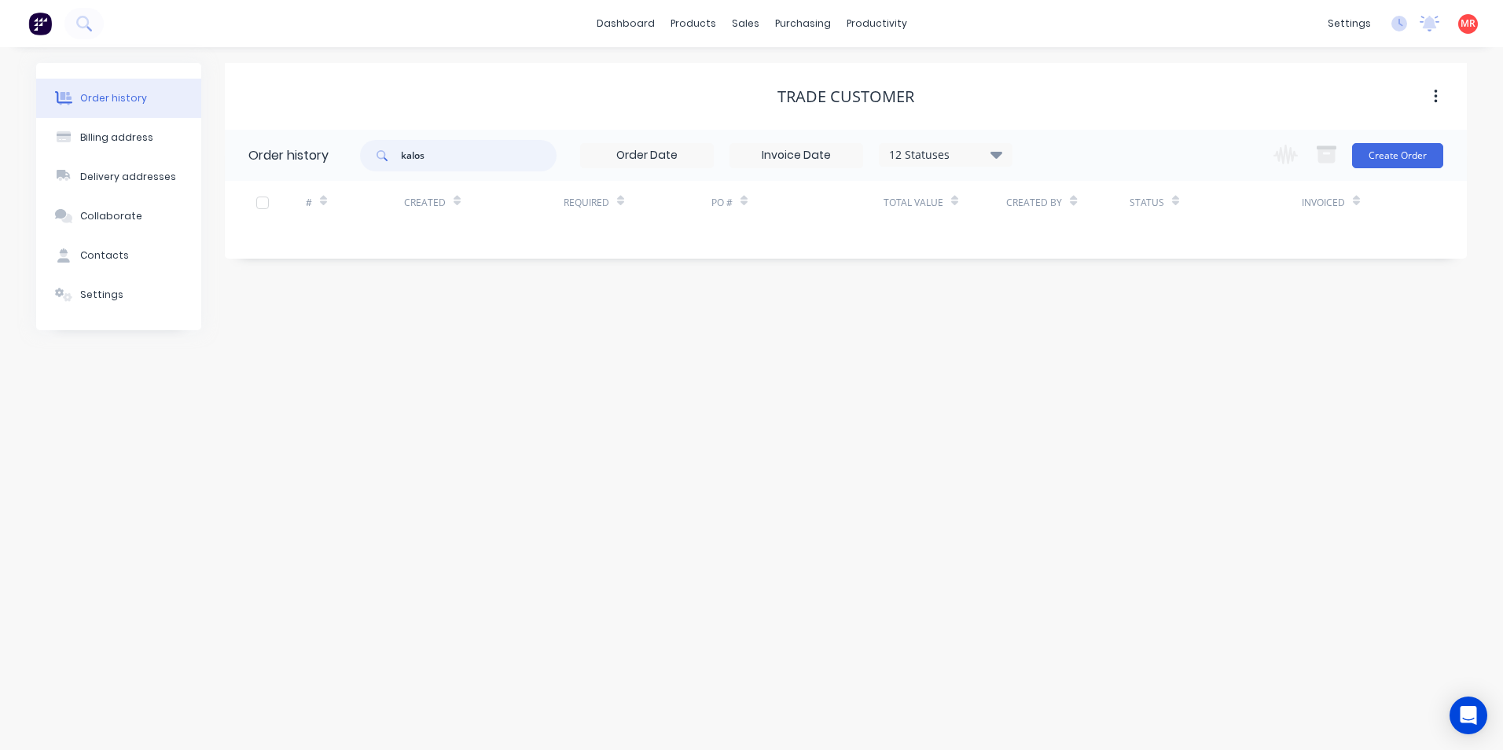
click at [457, 154] on input "kalos" at bounding box center [479, 155] width 156 height 31
type input "ka"
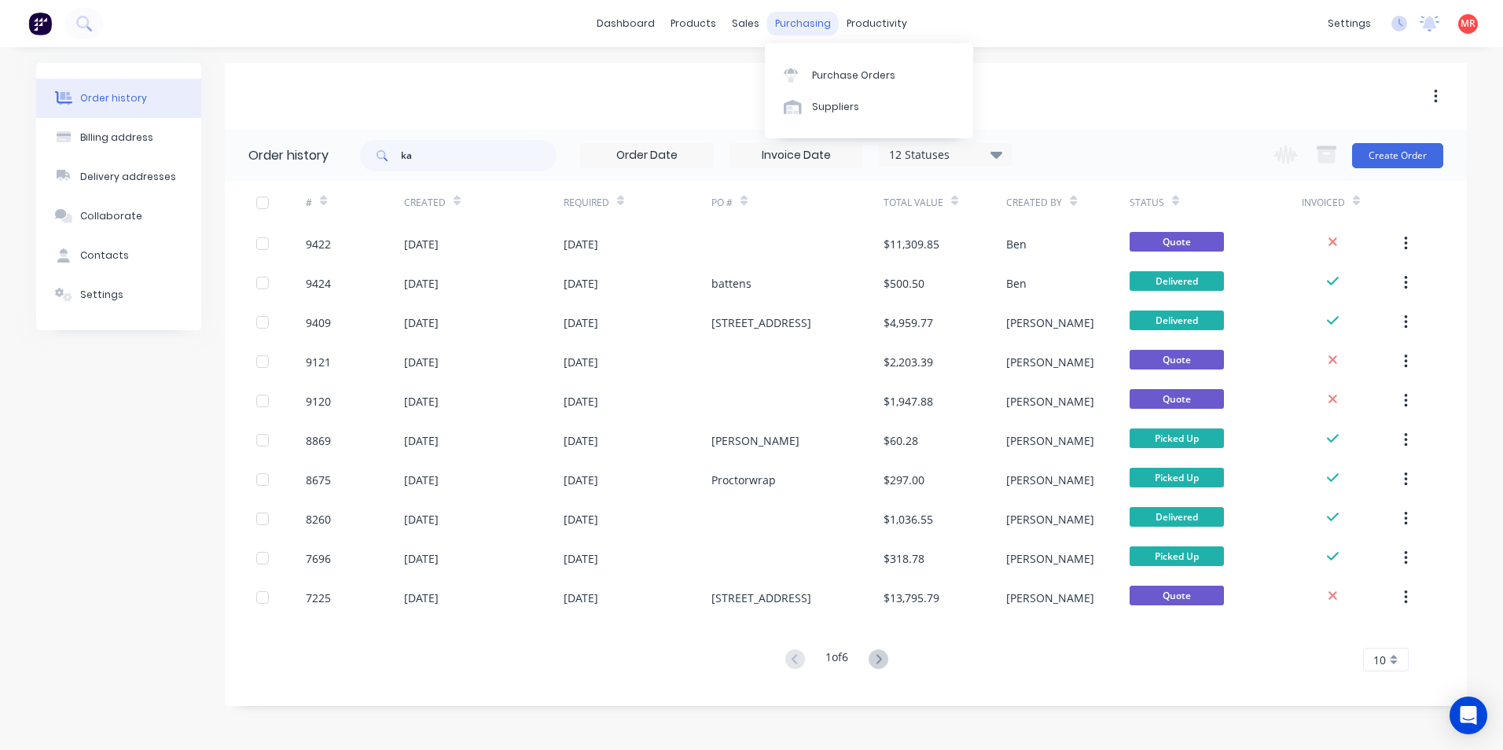
click at [810, 24] on div "purchasing" at bounding box center [803, 24] width 72 height 24
click at [823, 73] on div "Purchase Orders" at bounding box center [853, 75] width 83 height 14
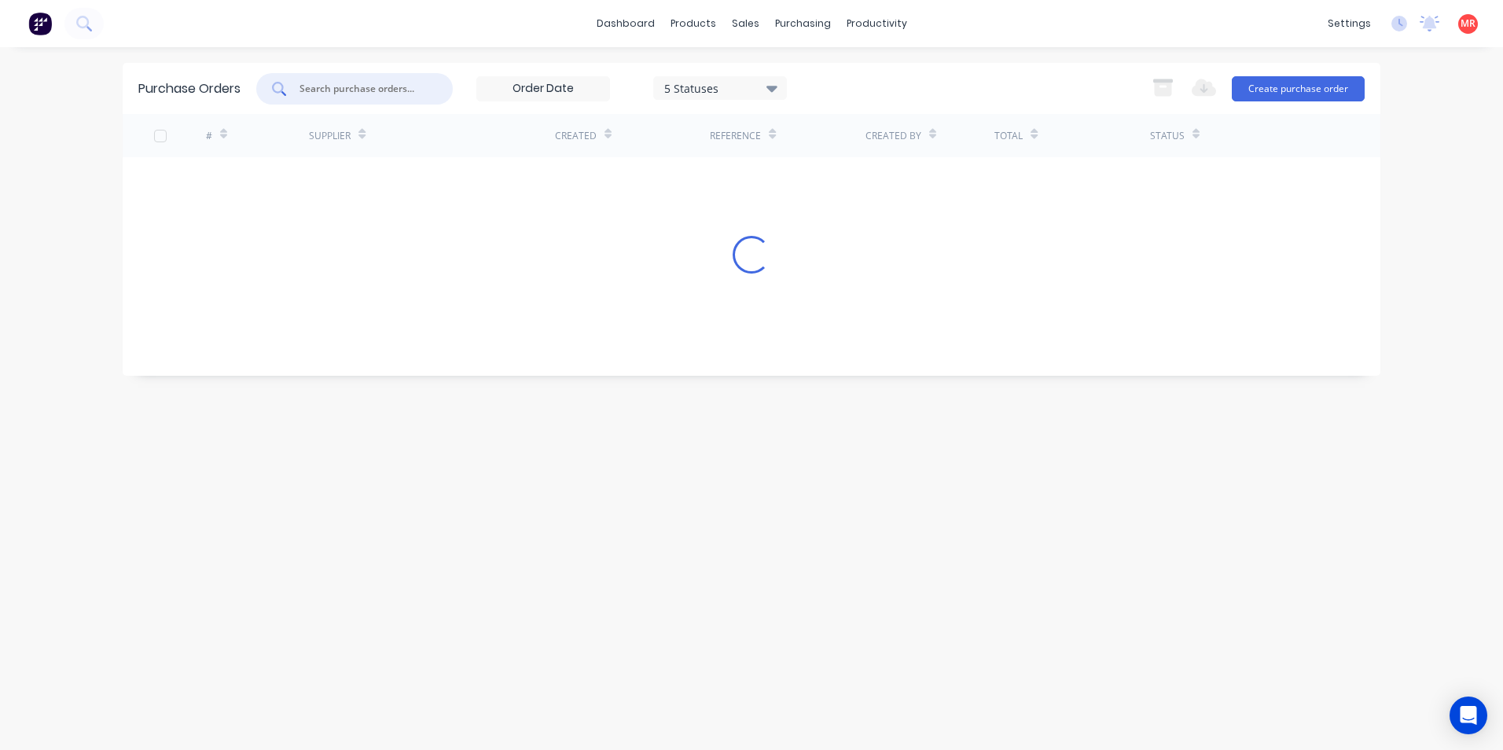
click at [327, 95] on input "text" at bounding box center [363, 89] width 130 height 16
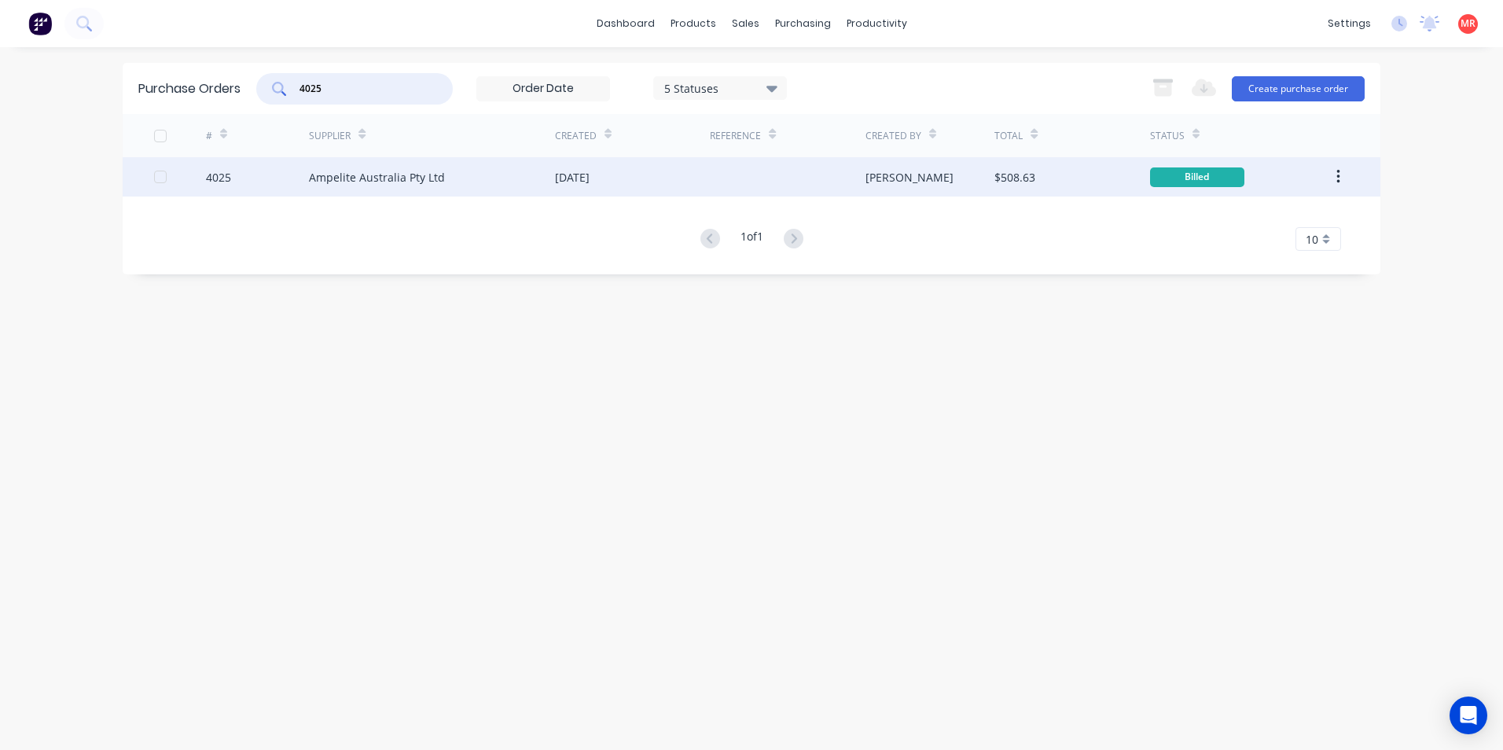
type input "4025"
click at [428, 182] on div "Ampelite Australia Pty Ltd" at bounding box center [377, 177] width 136 height 17
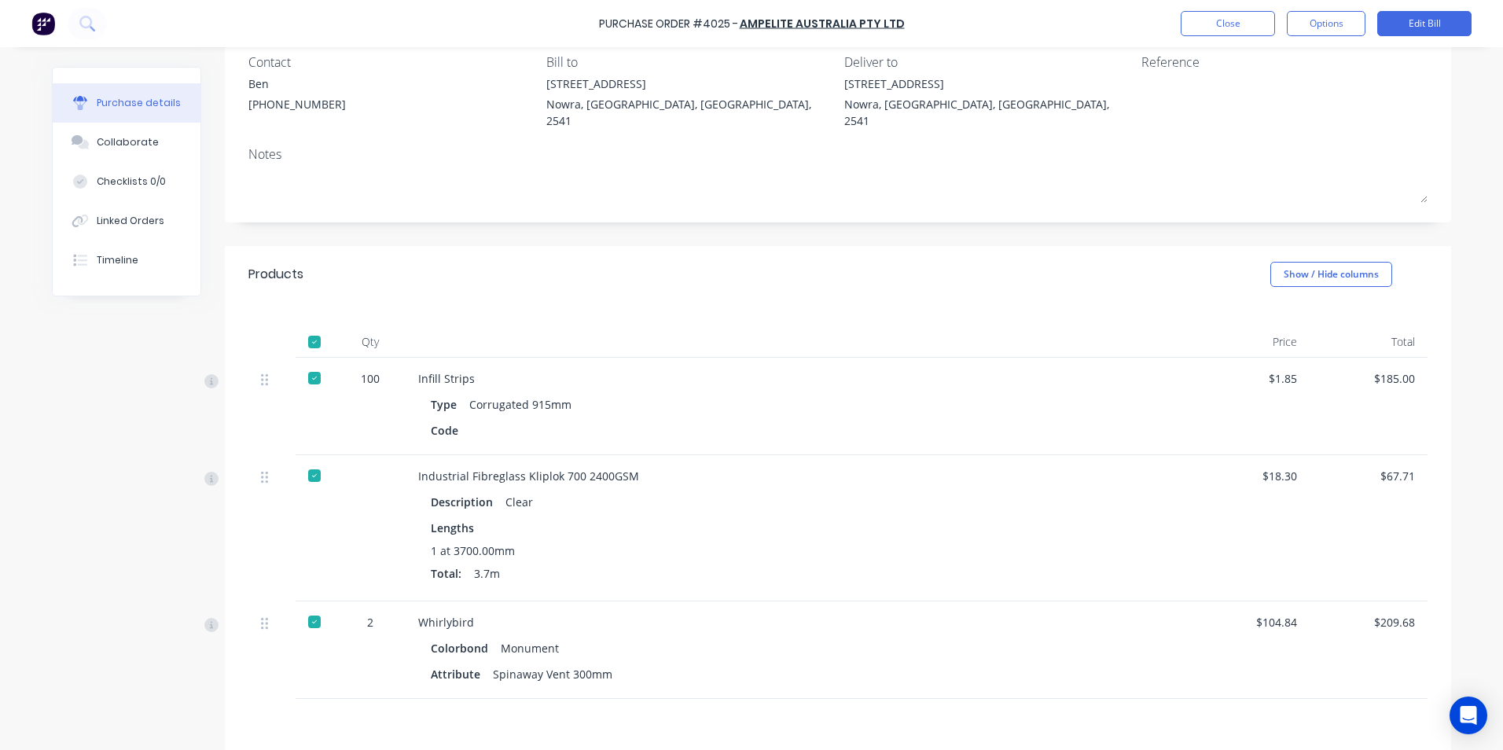
scroll to position [293, 0]
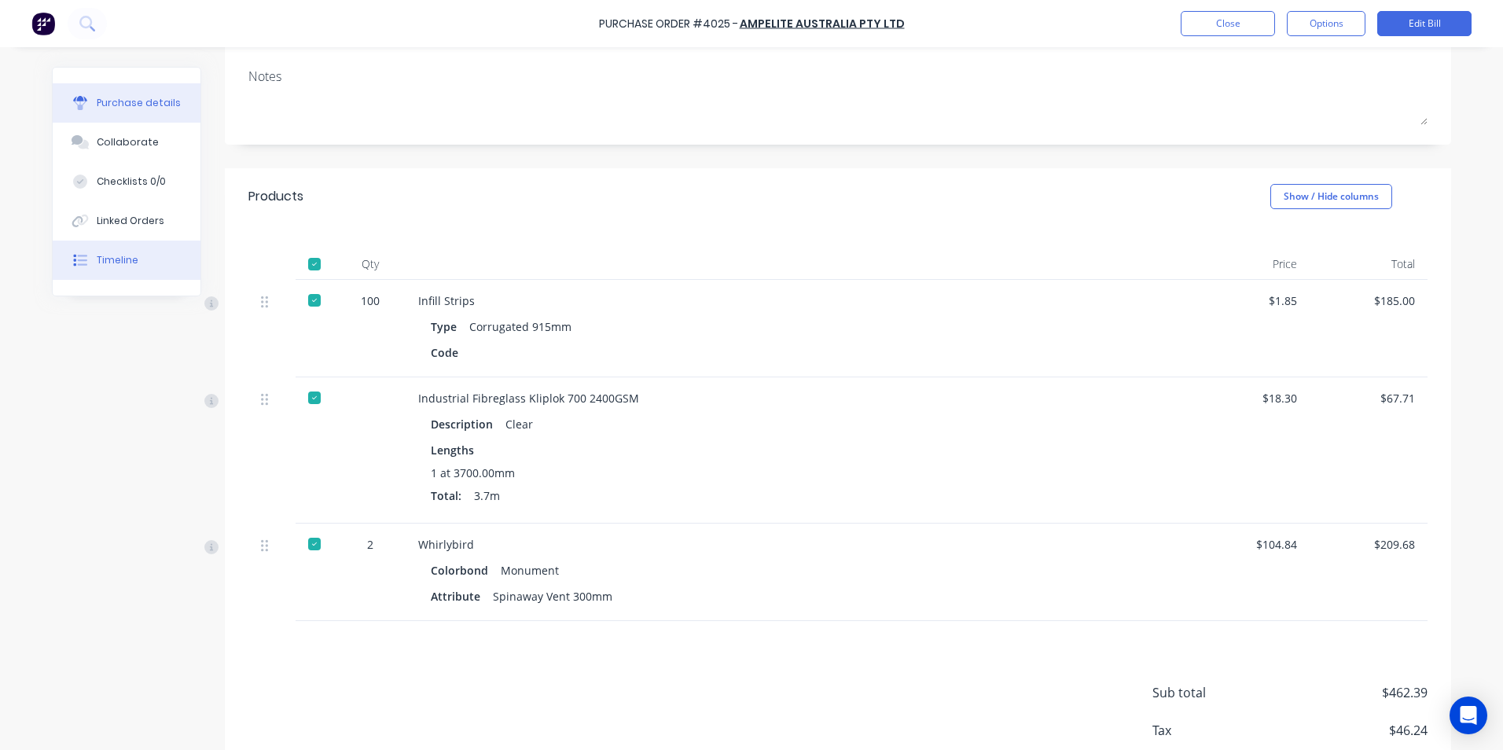
click at [115, 260] on div "Timeline" at bounding box center [118, 260] width 42 height 14
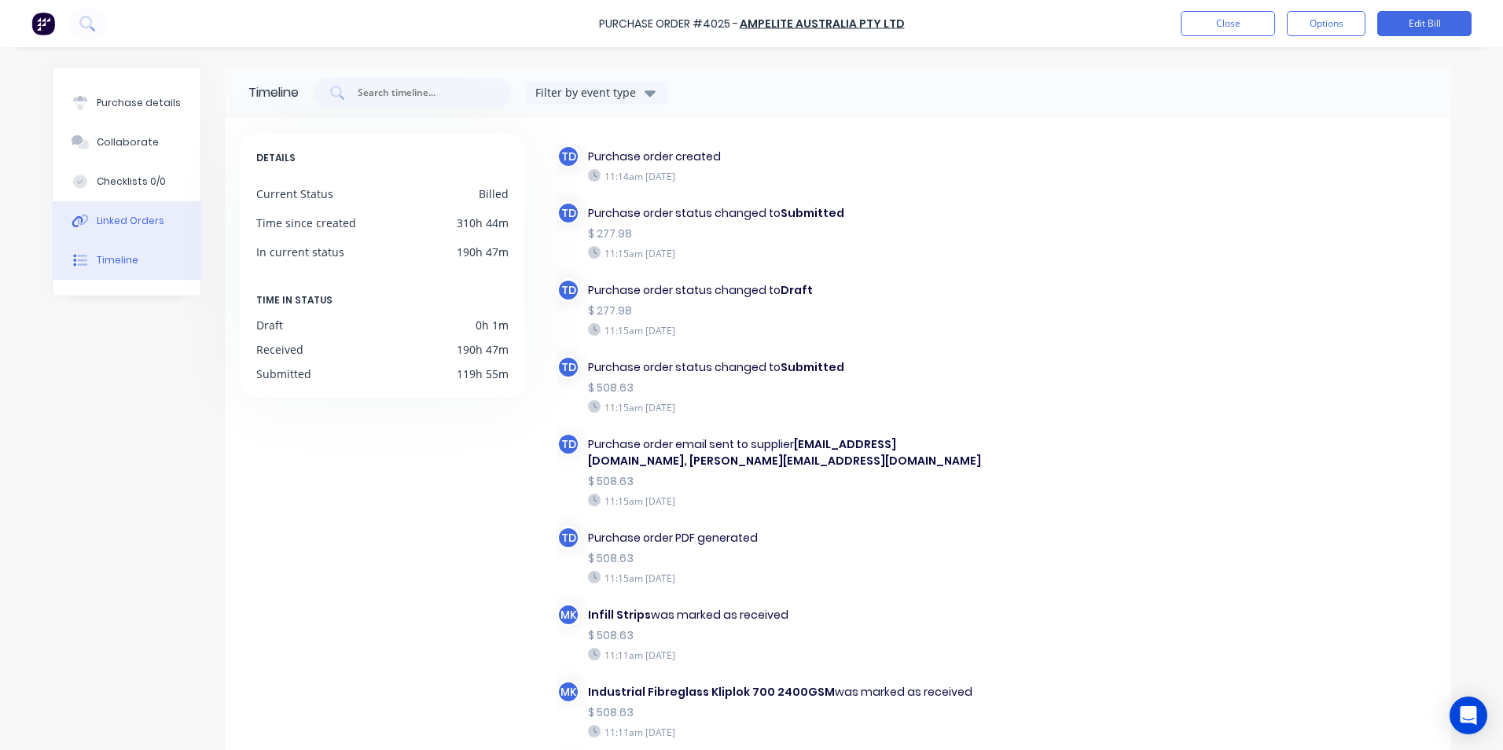
click at [110, 216] on div "Linked Orders" at bounding box center [131, 221] width 68 height 14
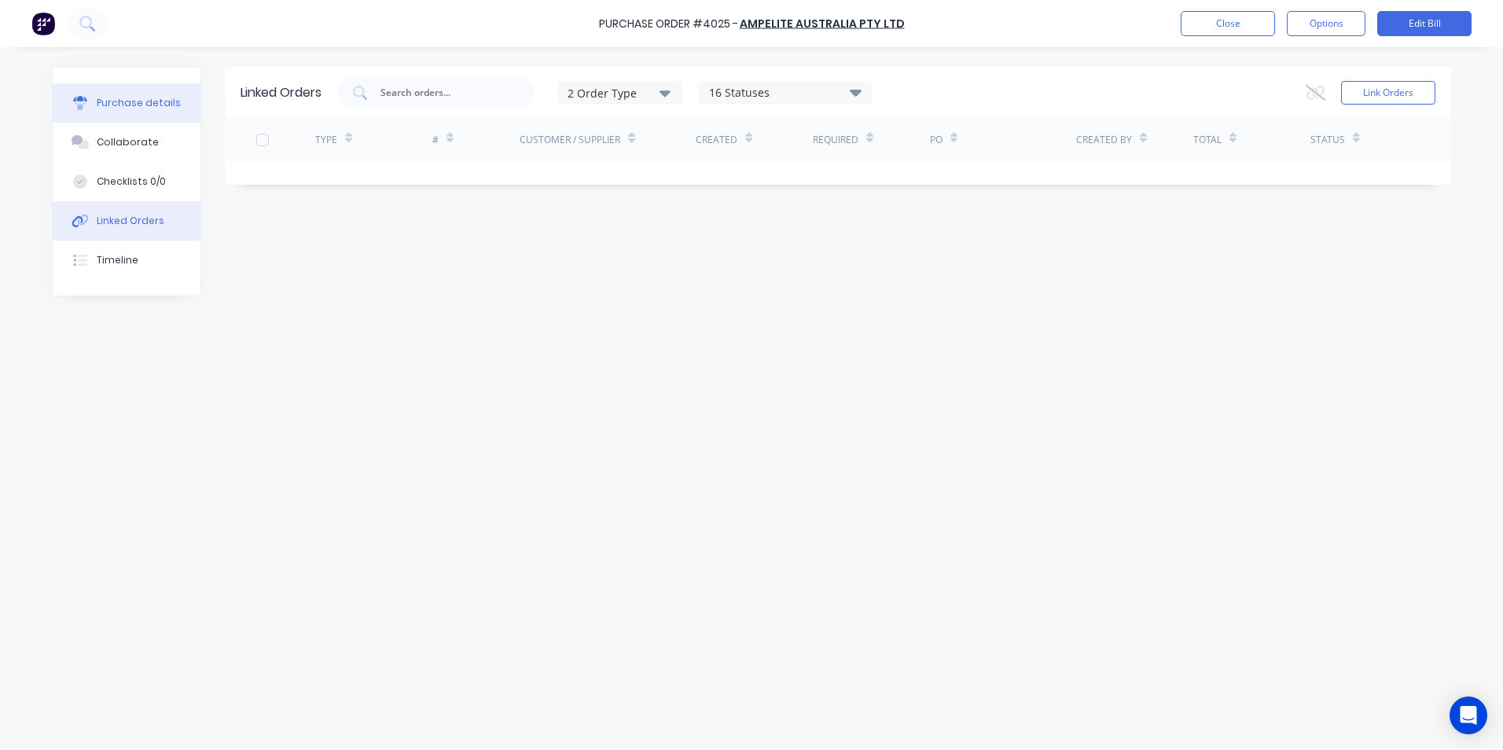
click at [139, 109] on div "Purchase details" at bounding box center [139, 103] width 84 height 14
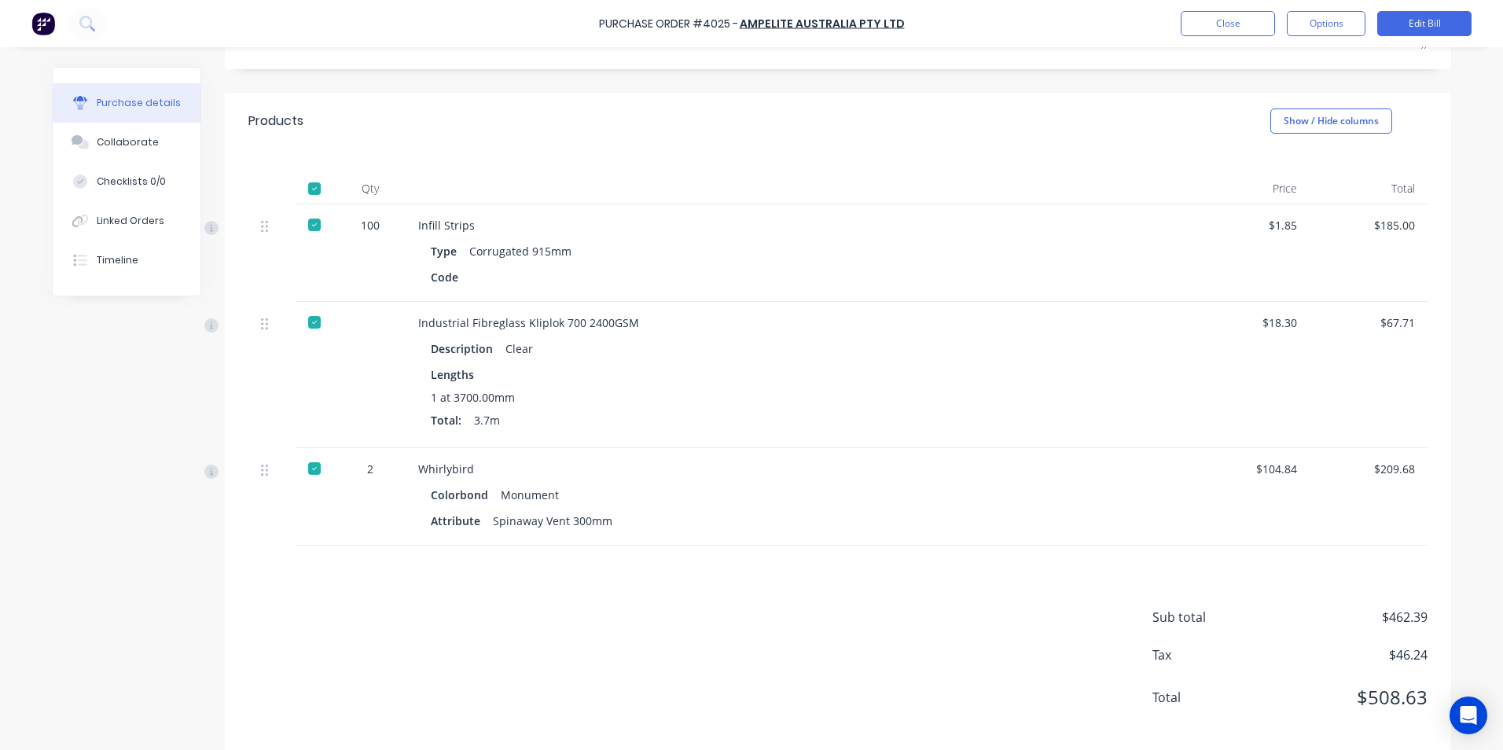
scroll to position [293, 0]
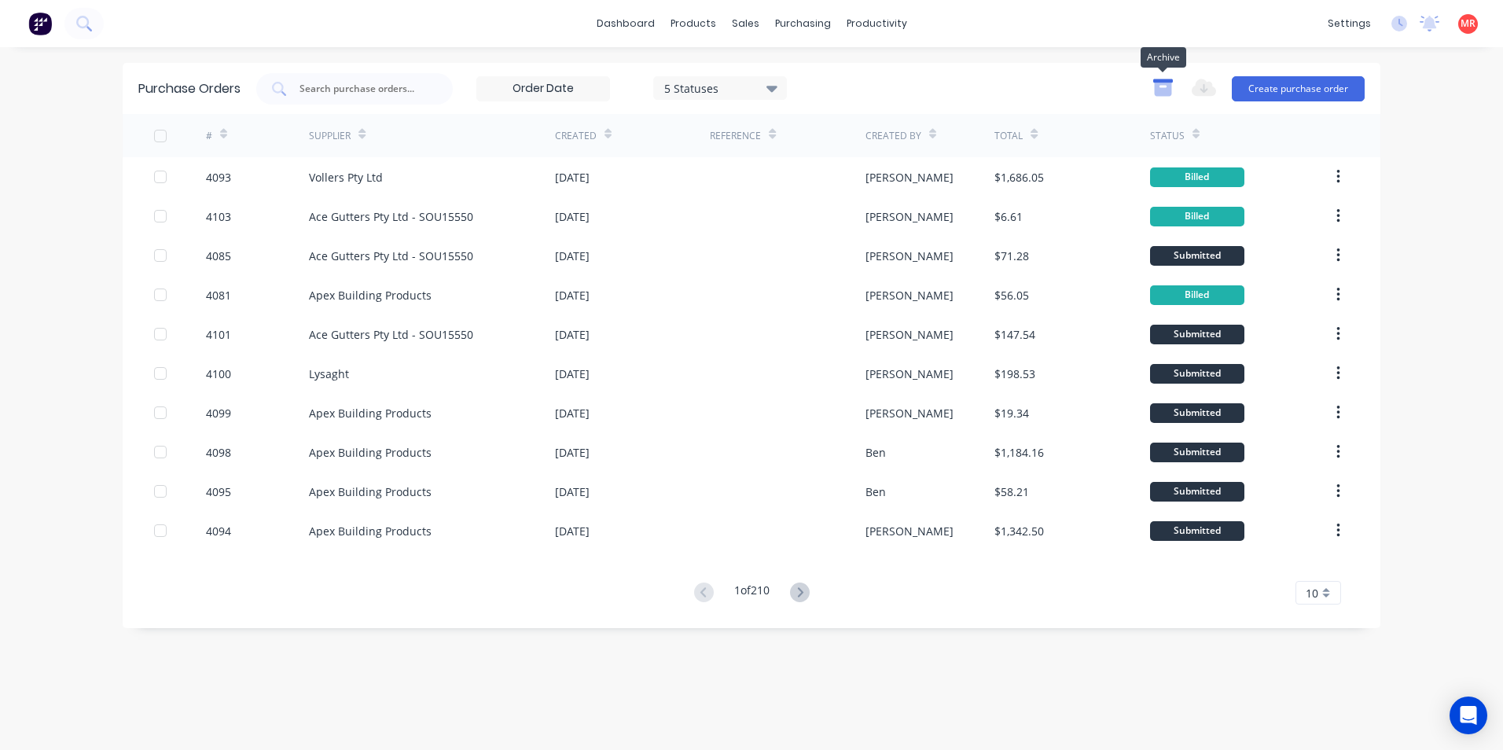
click at [1155, 85] on icon "button" at bounding box center [1162, 89] width 17 height 13
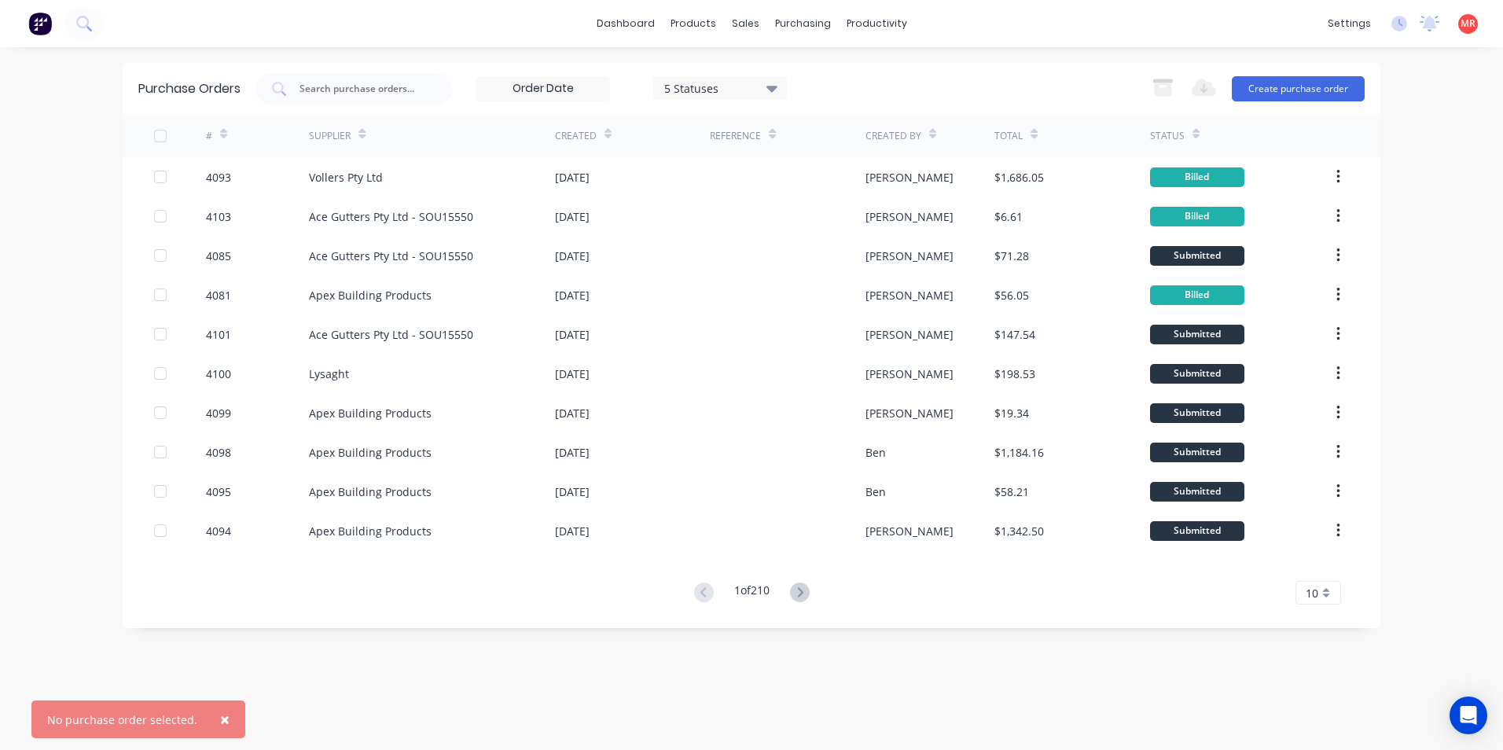
click at [727, 85] on div "5 Statuses" at bounding box center [720, 87] width 112 height 17
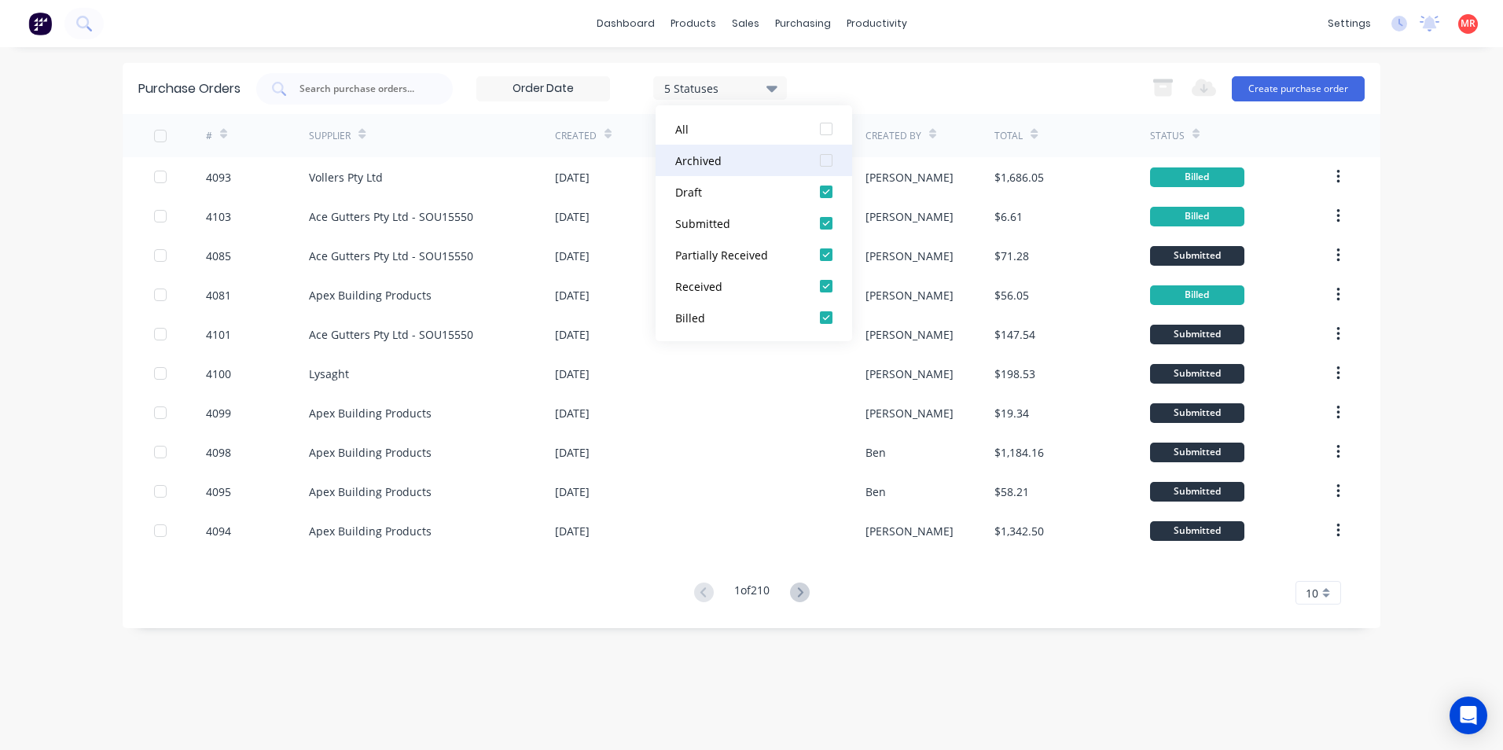
click at [819, 155] on div at bounding box center [825, 160] width 31 height 31
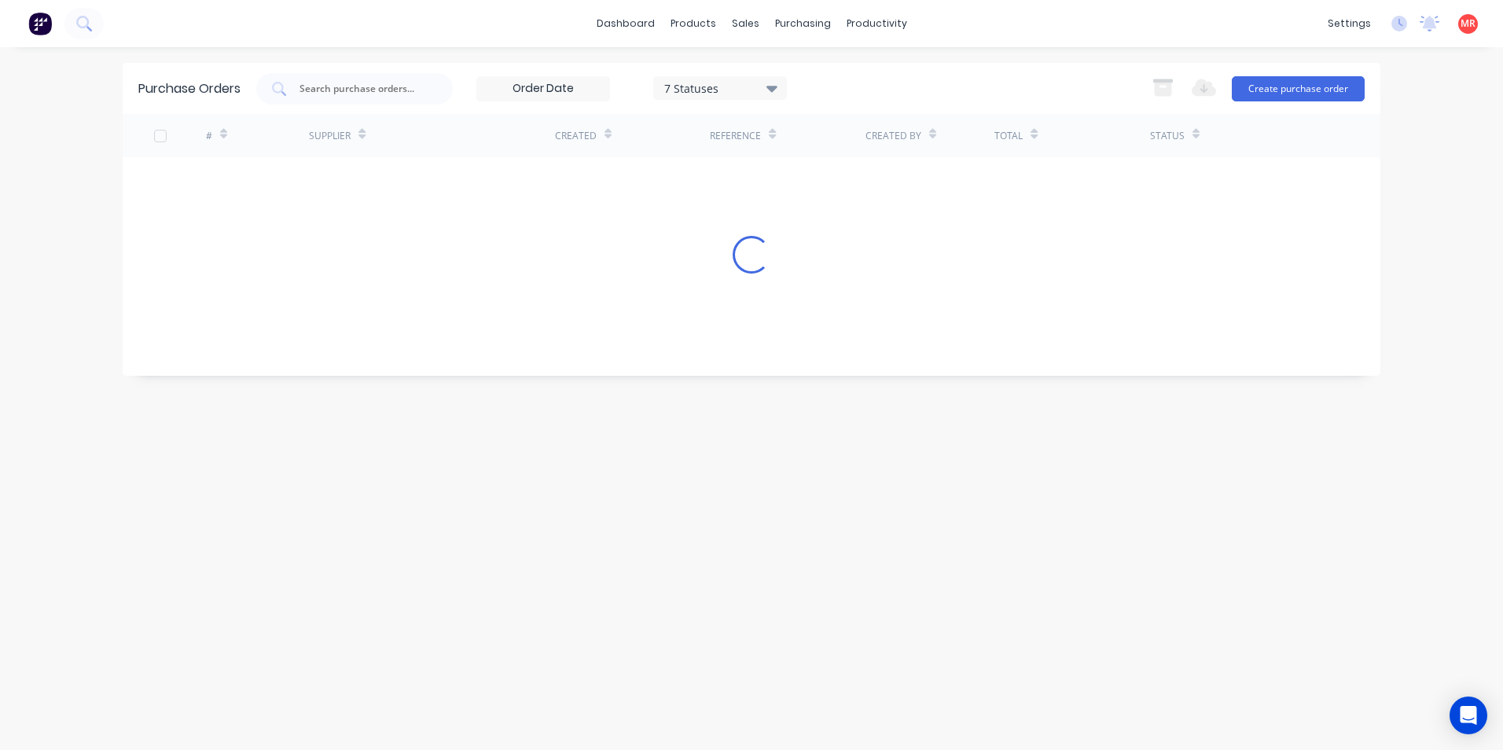
click at [966, 90] on div "7 Statuses 7 Statuses Export to Excel (XLSX) Create purchase order" at bounding box center [810, 88] width 1108 height 31
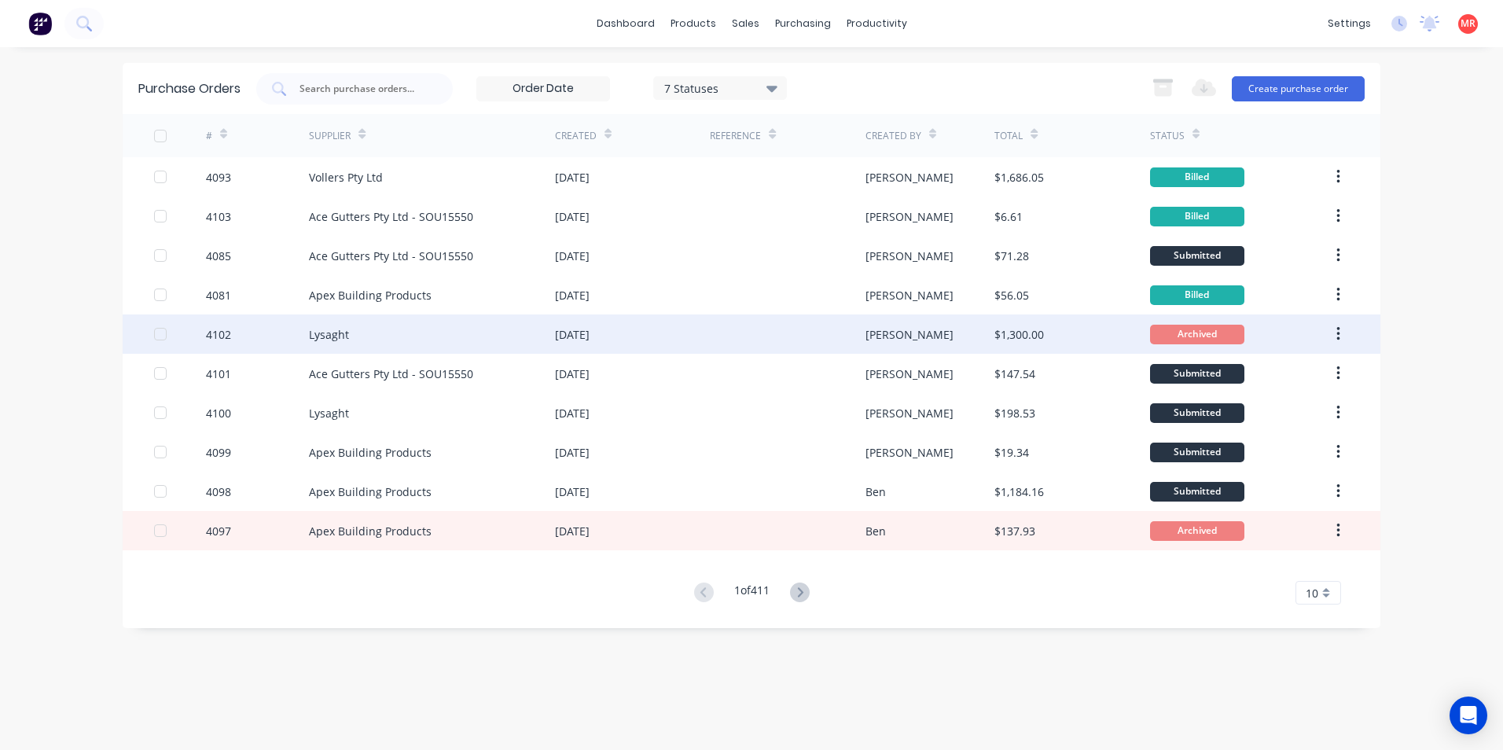
click at [773, 333] on div at bounding box center [787, 333] width 155 height 39
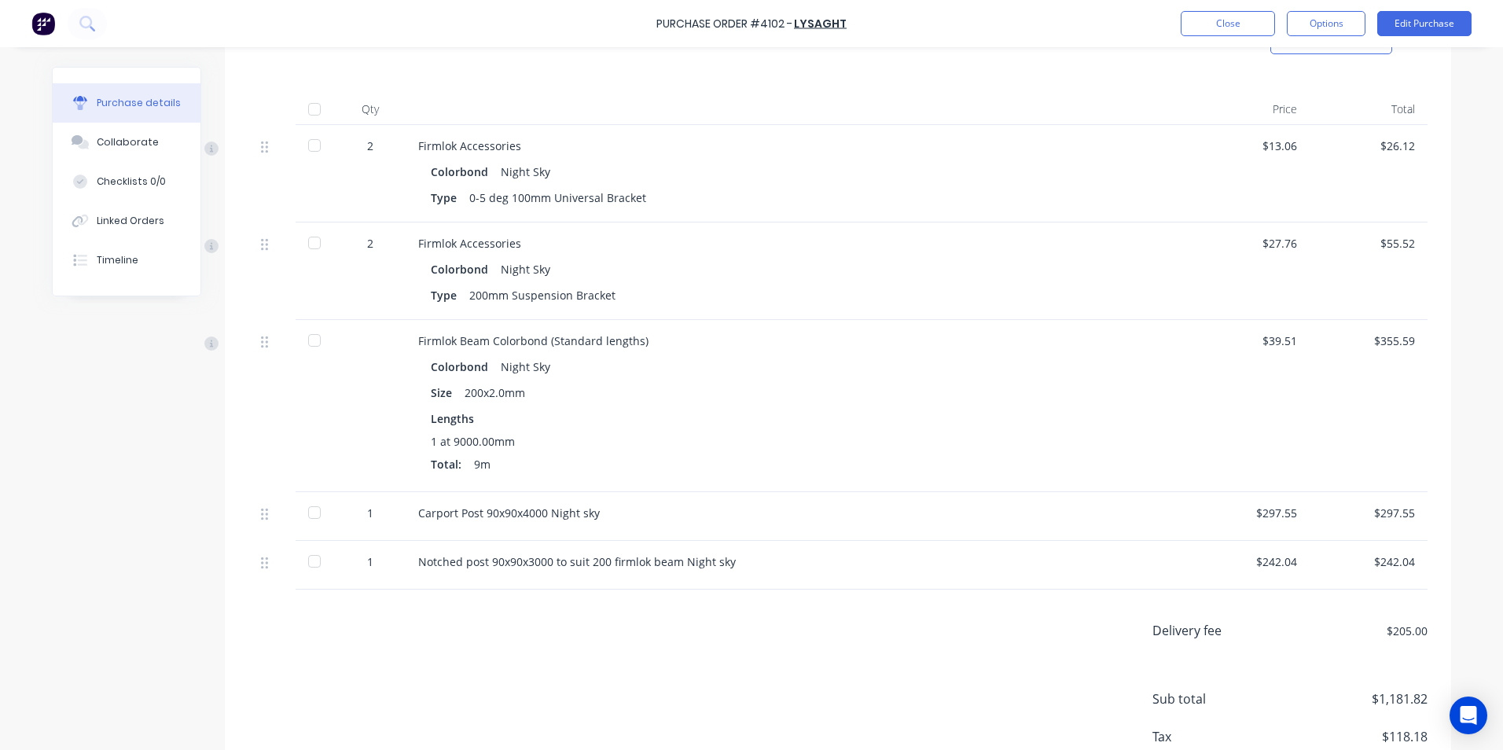
scroll to position [393, 0]
